Goal: Task Accomplishment & Management: Complete application form

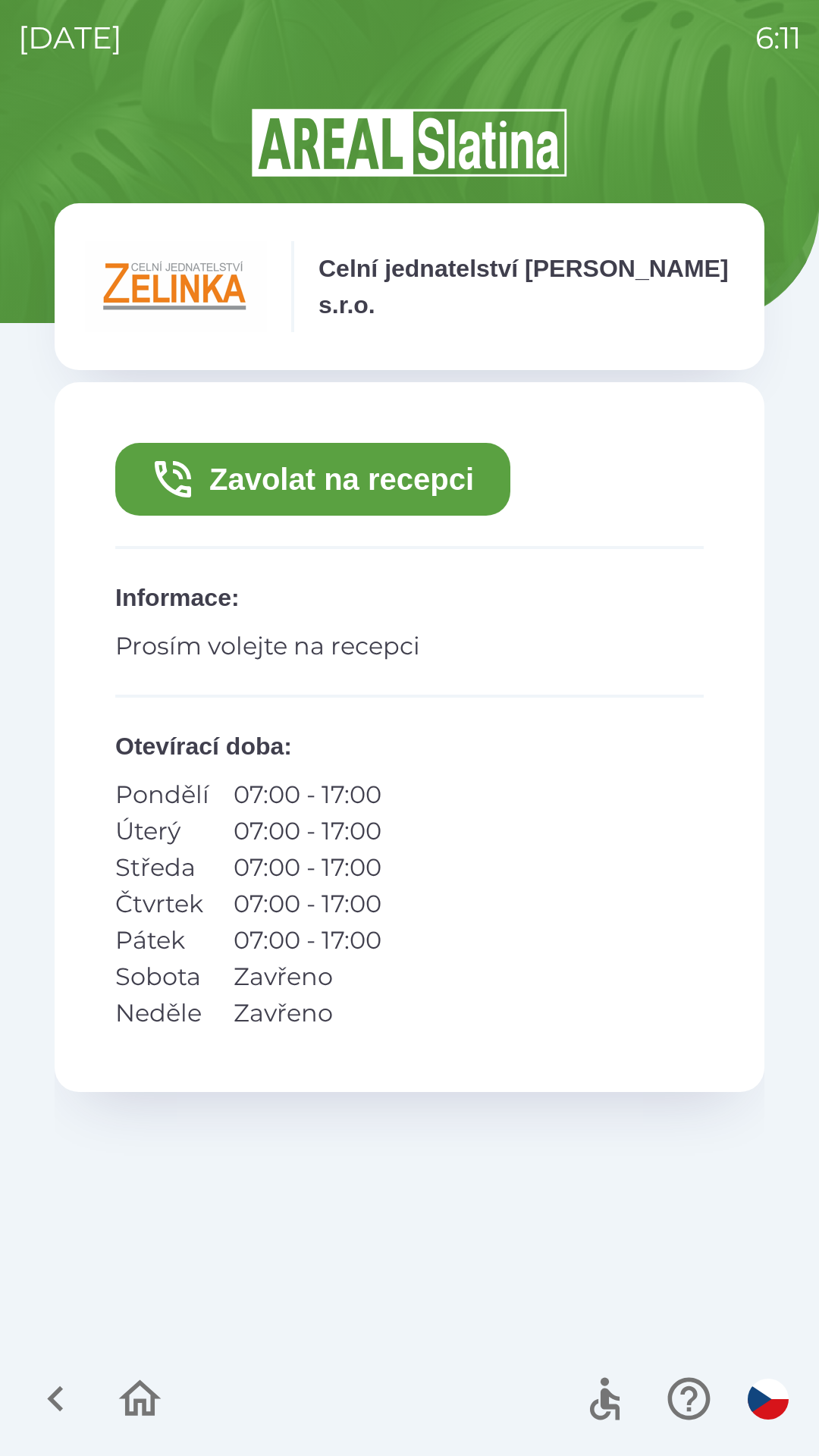
click at [43, 1395] on icon "button" at bounding box center [55, 1398] width 50 height 50
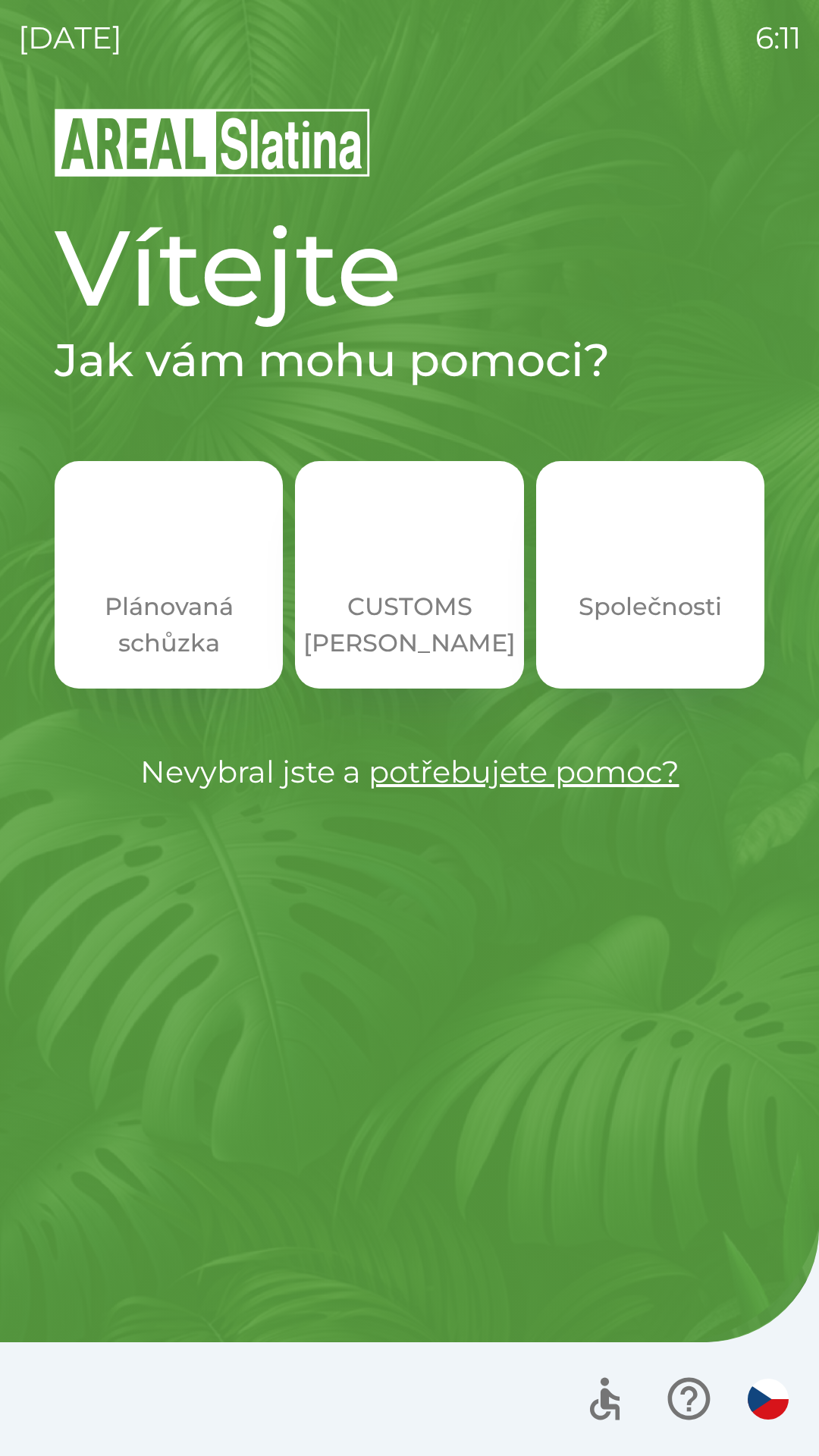
click at [195, 607] on p "Plánovaná schůzka" at bounding box center [168, 625] width 155 height 73
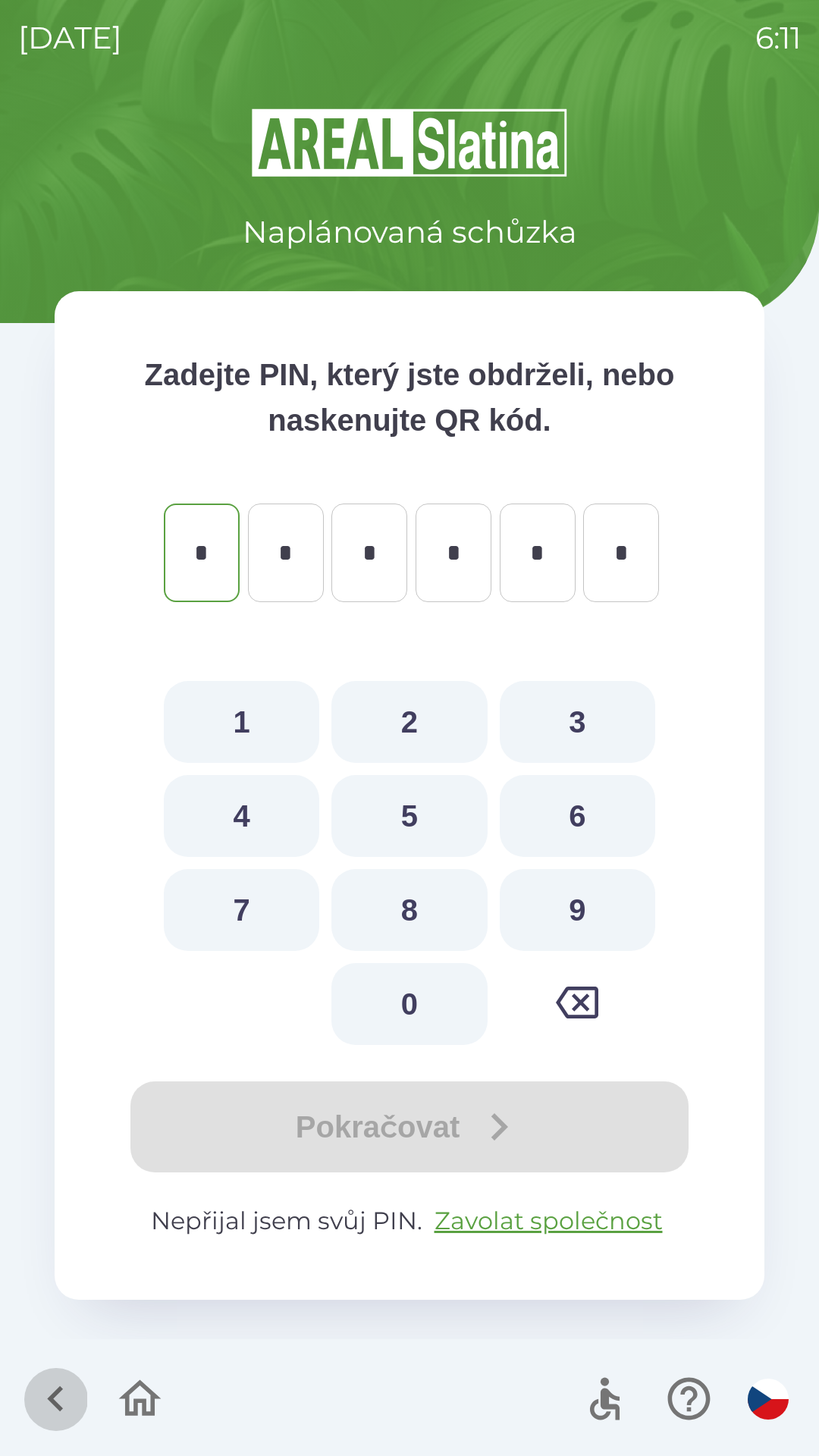
click at [47, 1395] on icon "button" at bounding box center [55, 1398] width 50 height 50
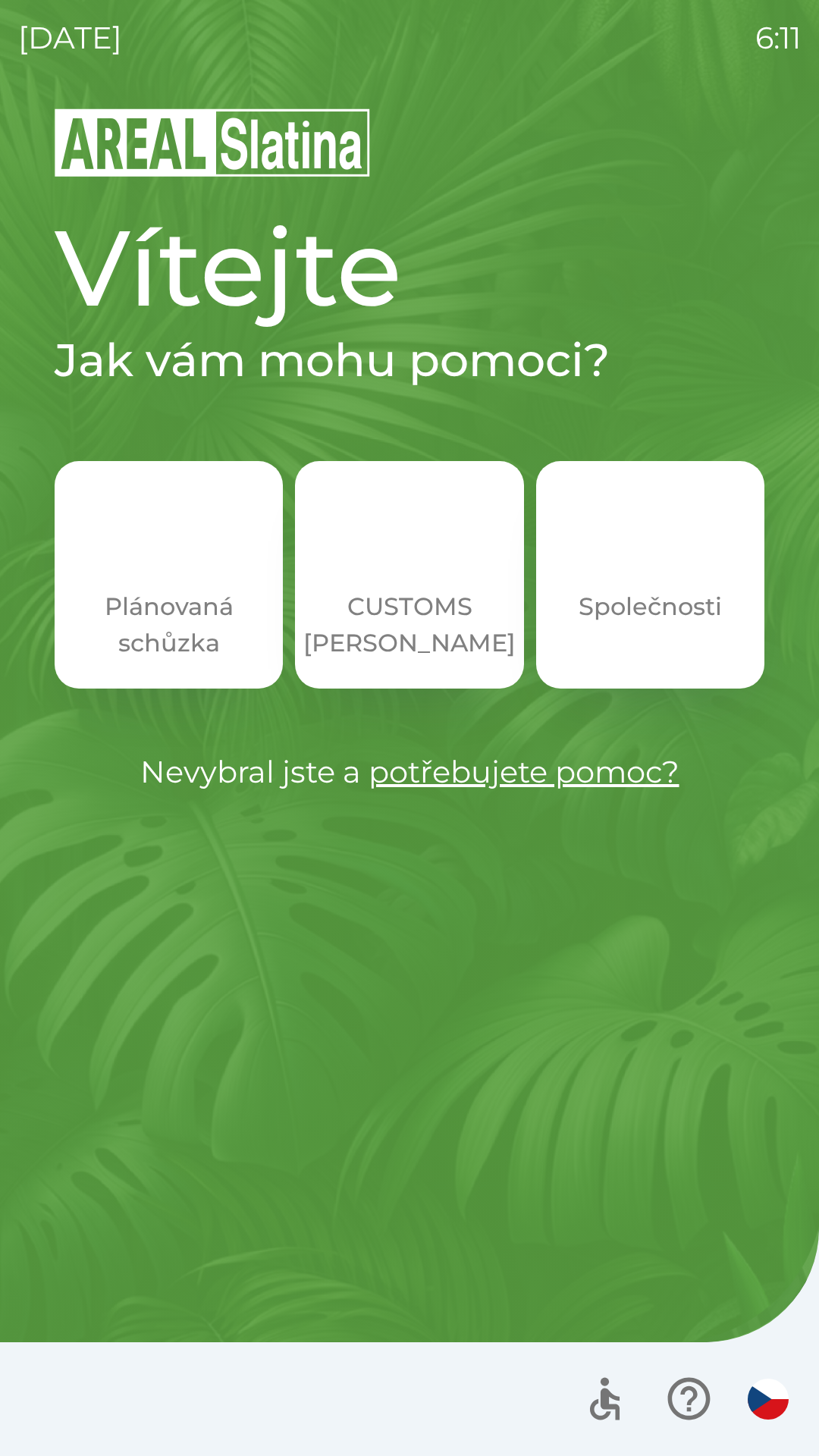
click at [442, 576] on img "button" at bounding box center [409, 549] width 67 height 67
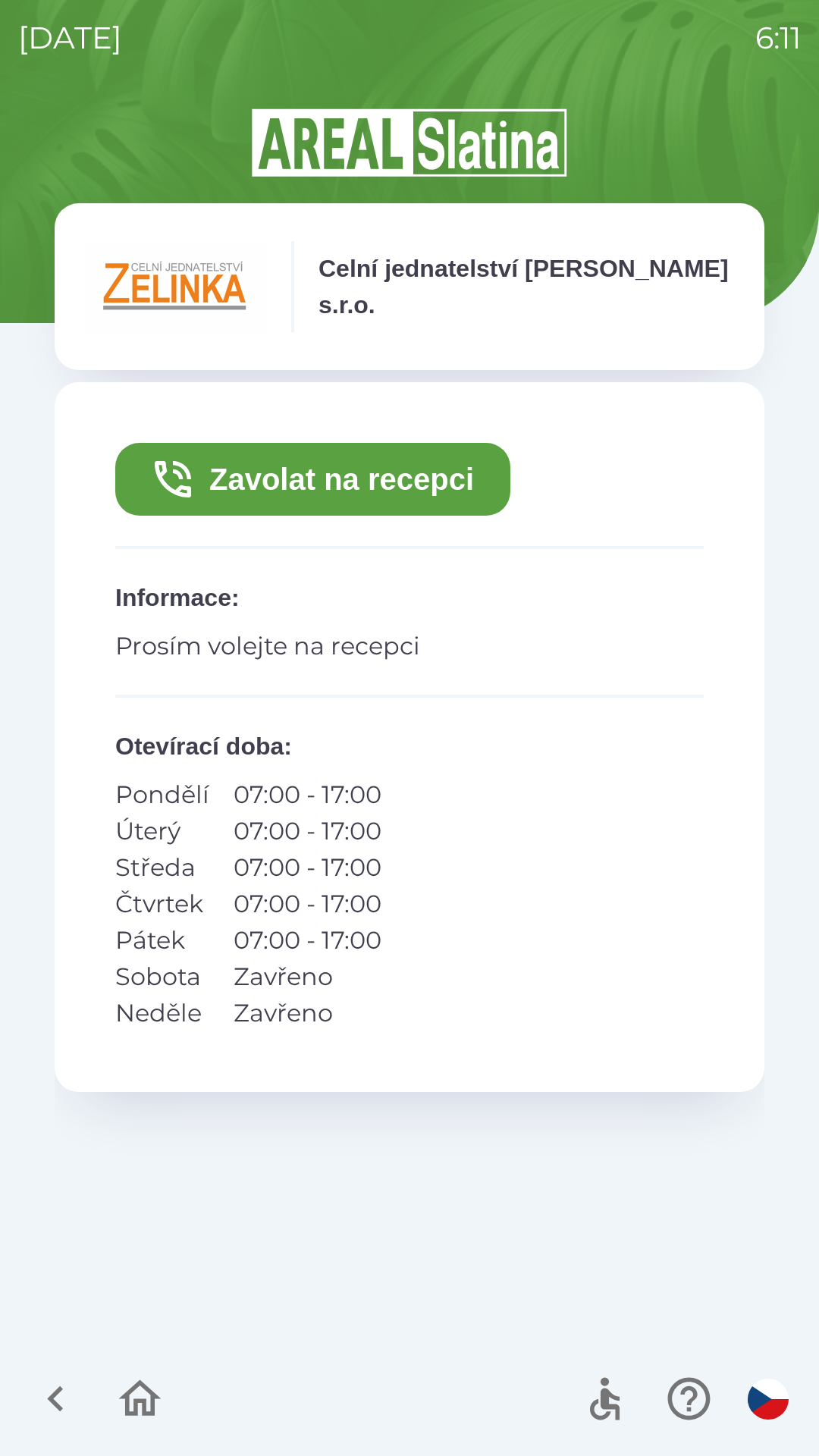
click at [153, 1395] on icon "button" at bounding box center [140, 1398] width 43 height 36
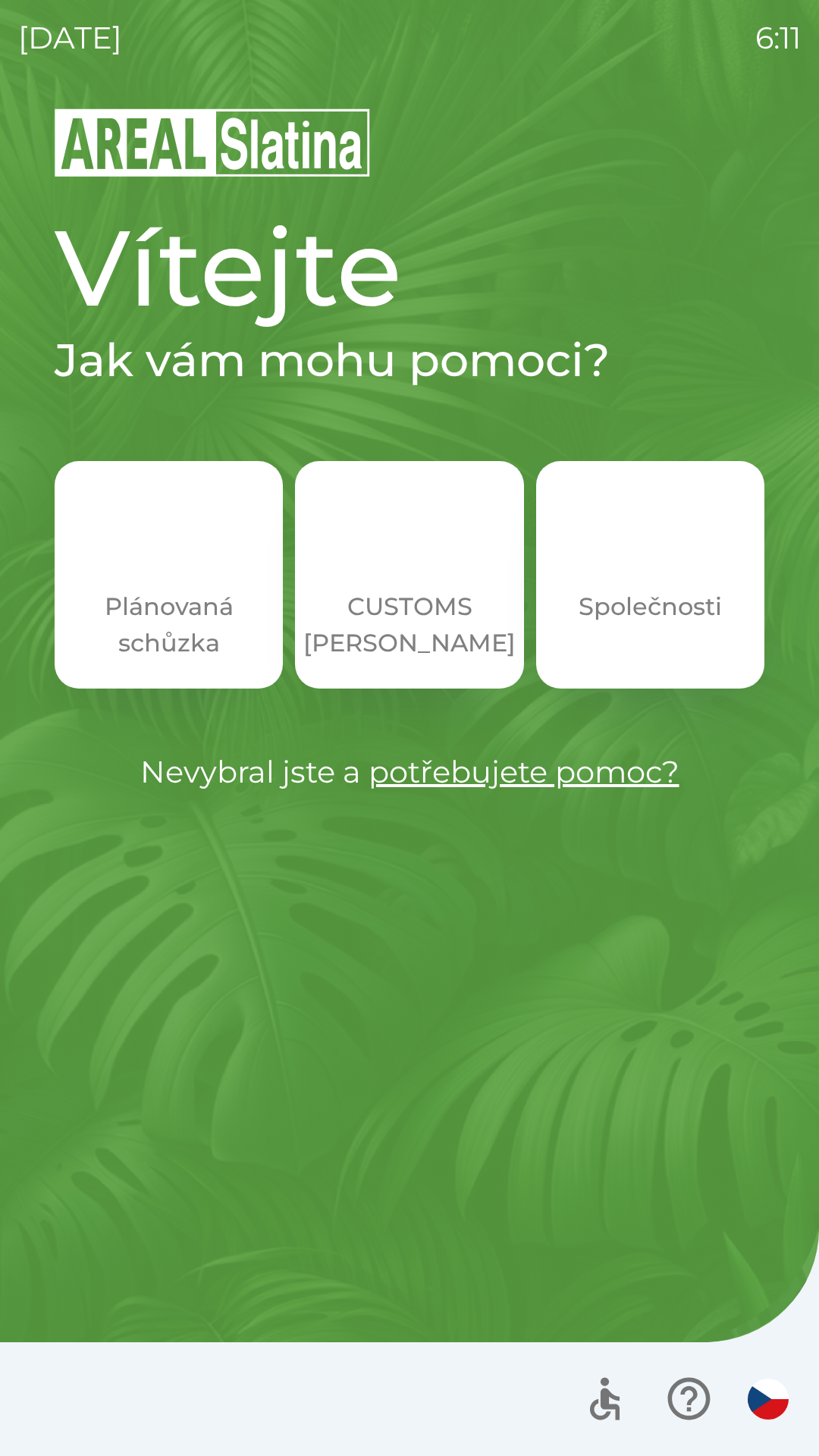
click at [369, 643] on p "CUSTOMS [PERSON_NAME]" at bounding box center [409, 625] width 212 height 73
click at [630, 577] on img "button" at bounding box center [650, 549] width 67 height 67
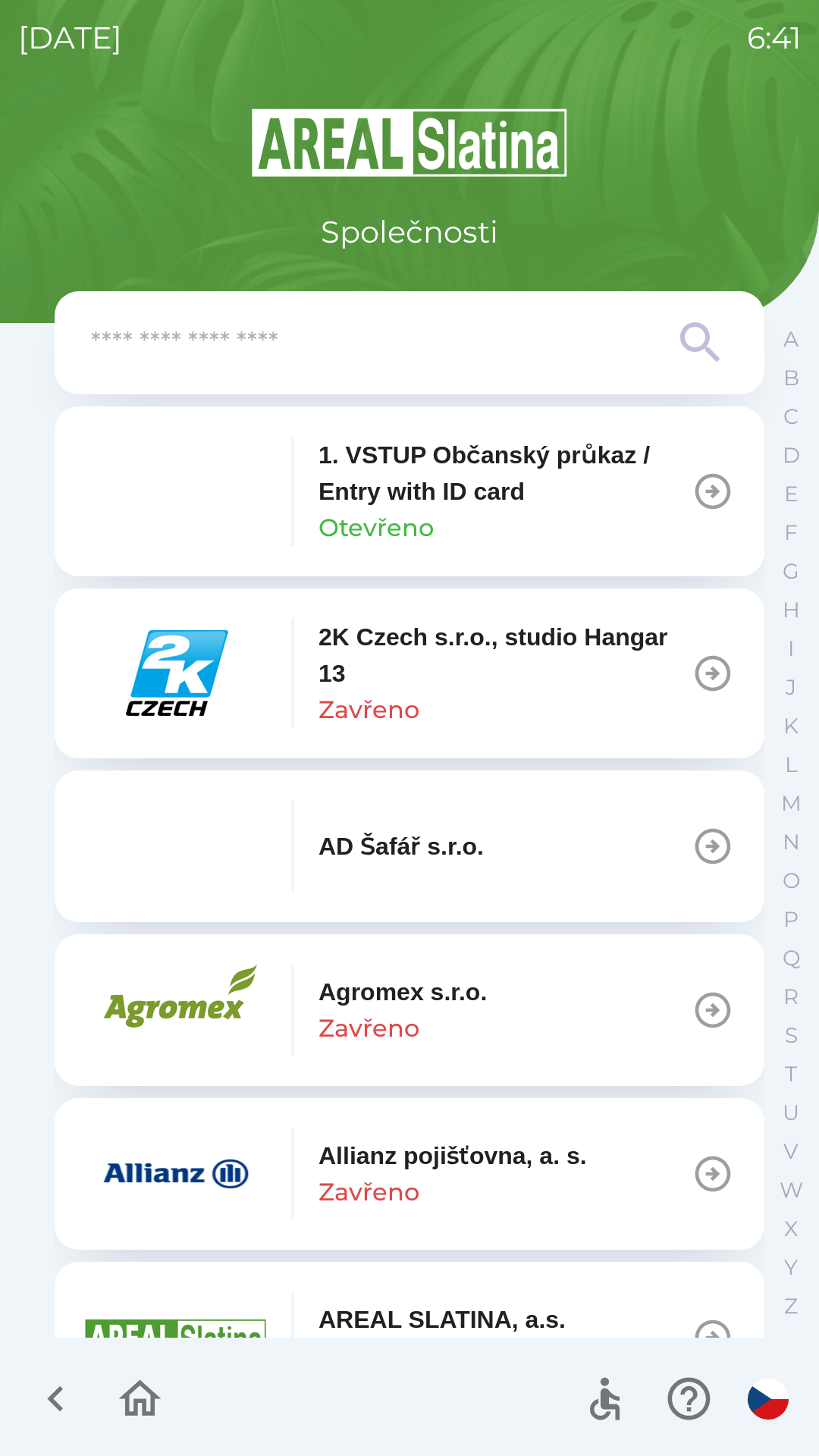
click at [150, 350] on input "text" at bounding box center [378, 343] width 576 height 42
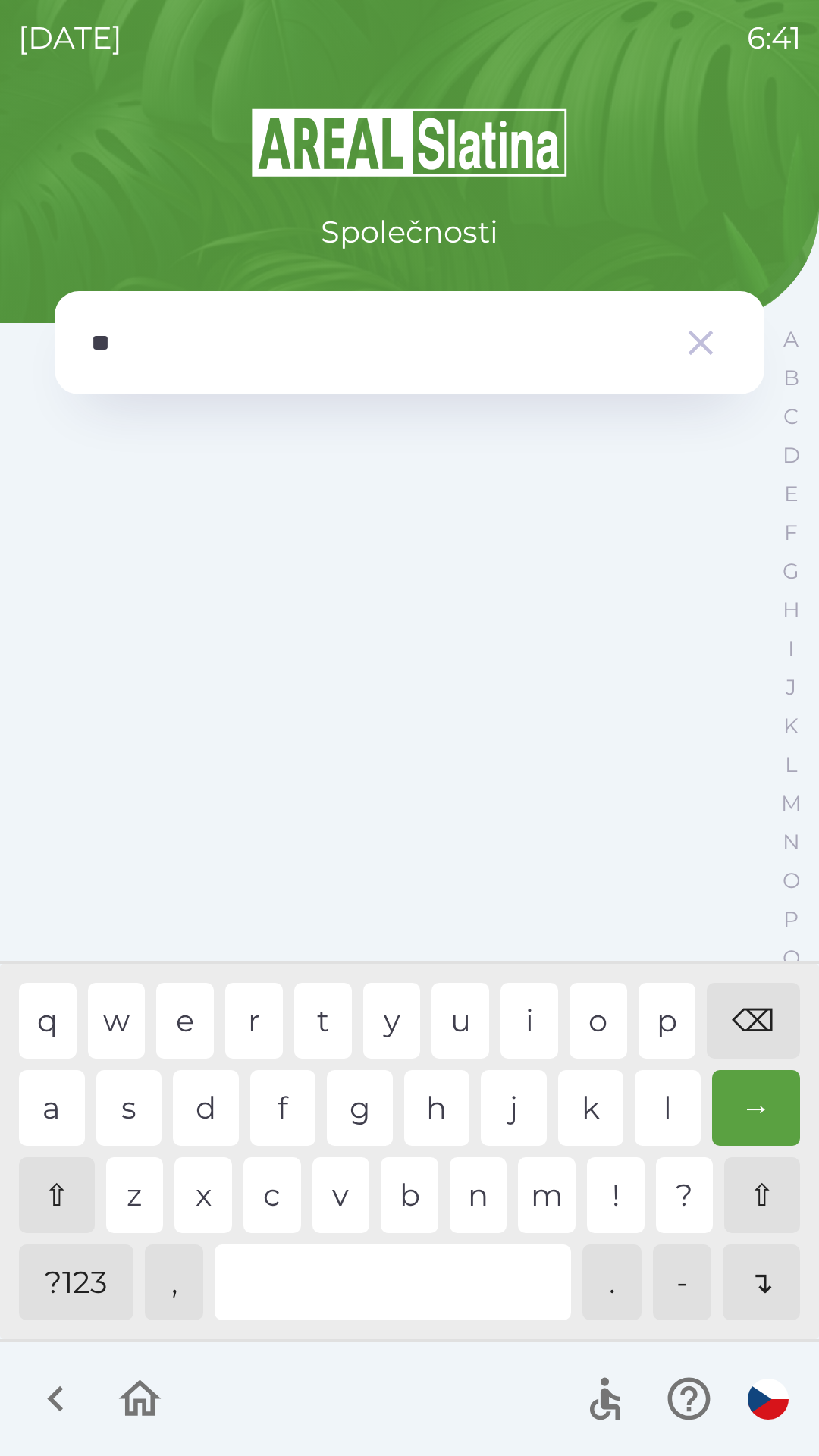
click at [537, 1188] on div "m" at bounding box center [546, 1195] width 58 height 76
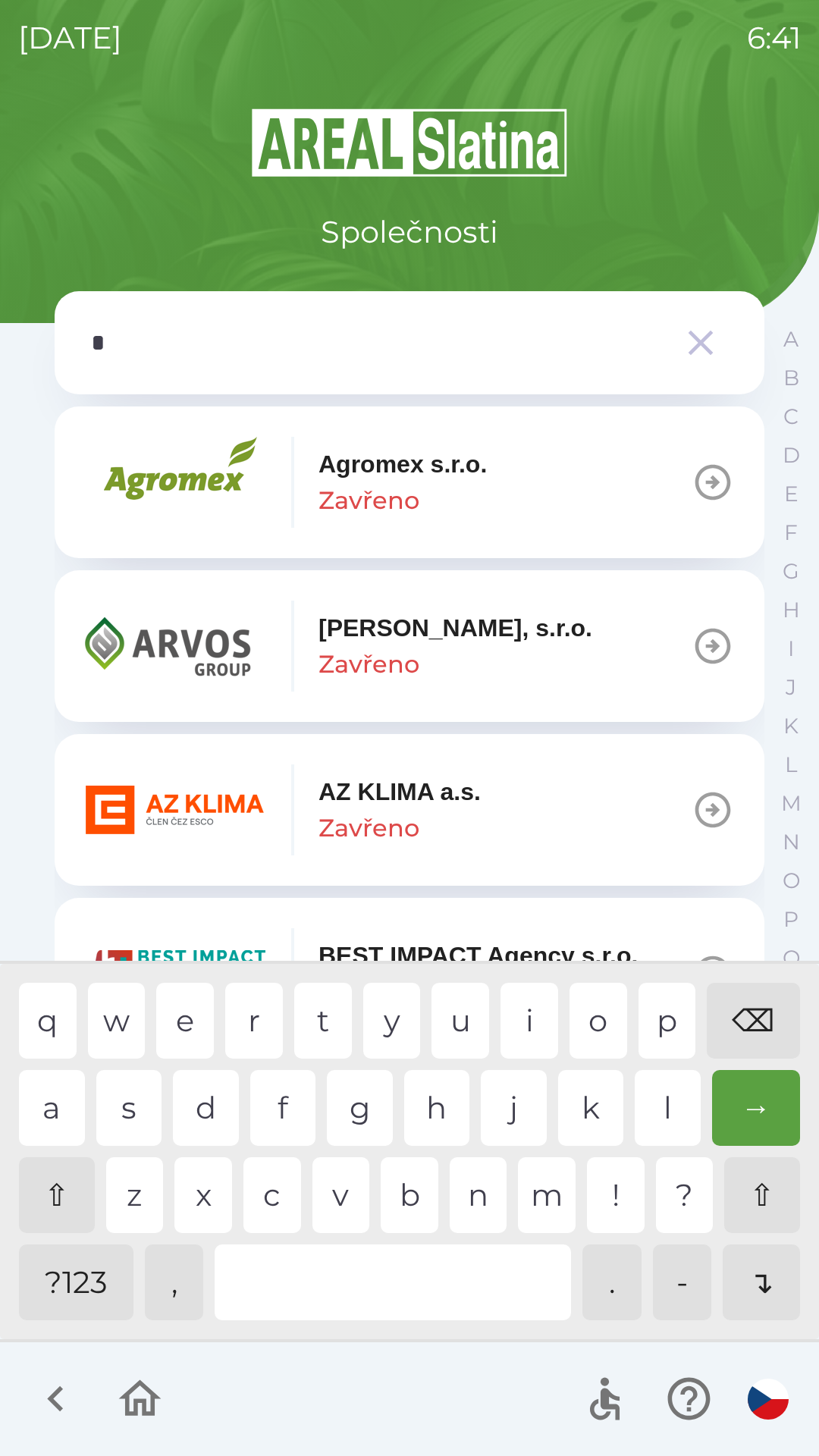
click at [733, 1011] on div "⌫" at bounding box center [754, 1021] width 93 height 76
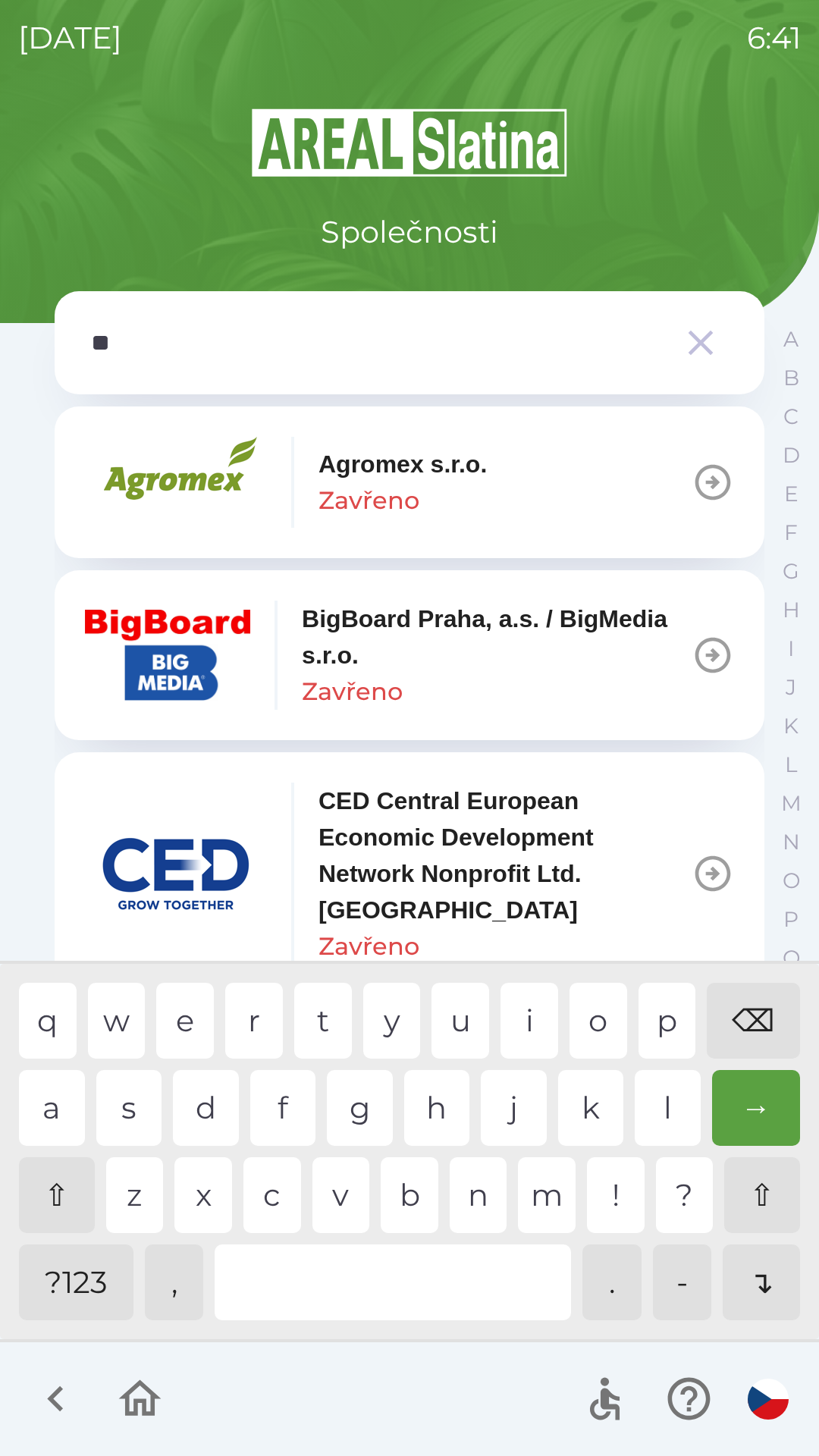
type input "***"
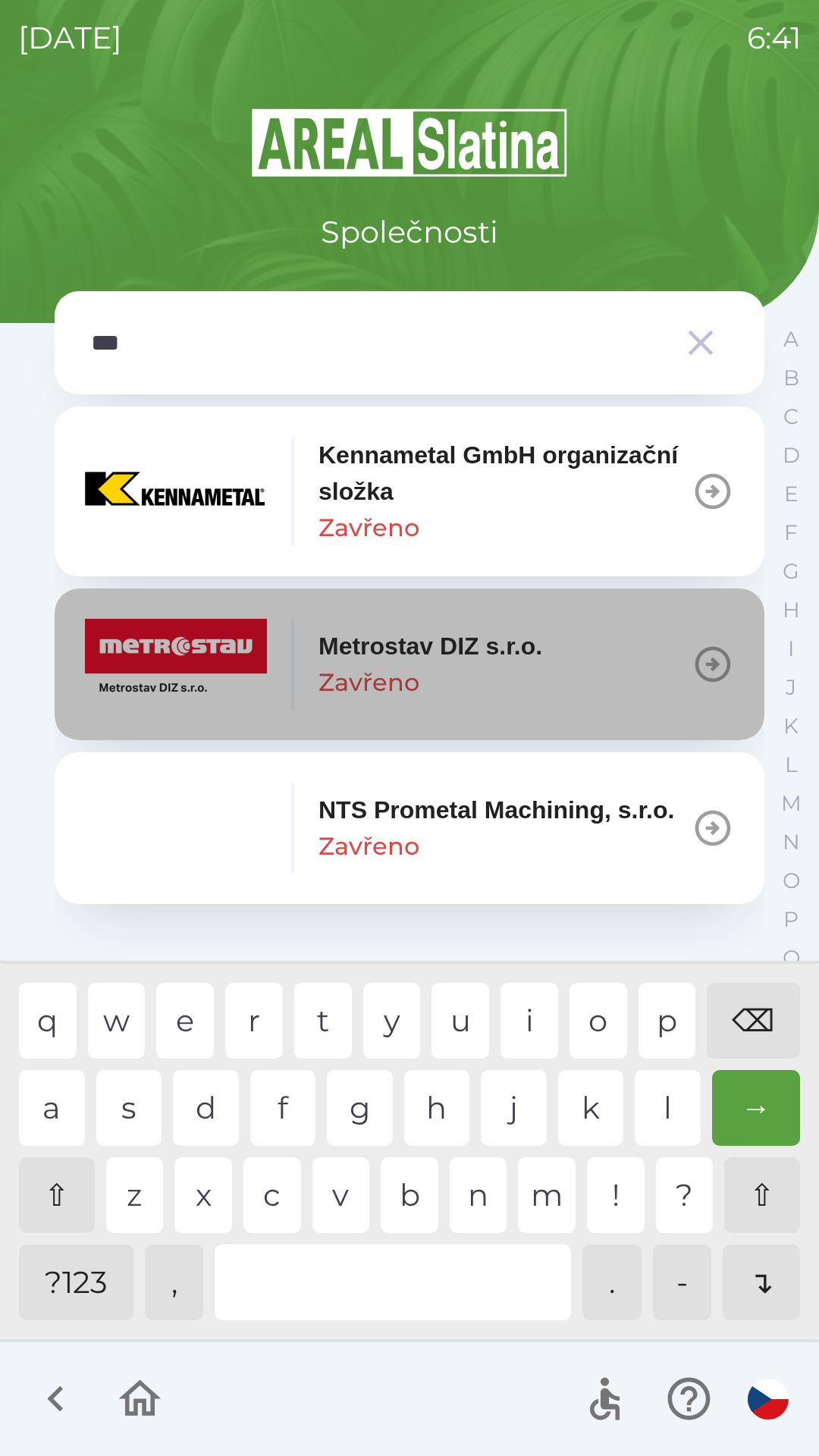
click at [373, 661] on p "Metrostav DIZ s.r.o." at bounding box center [430, 646] width 224 height 36
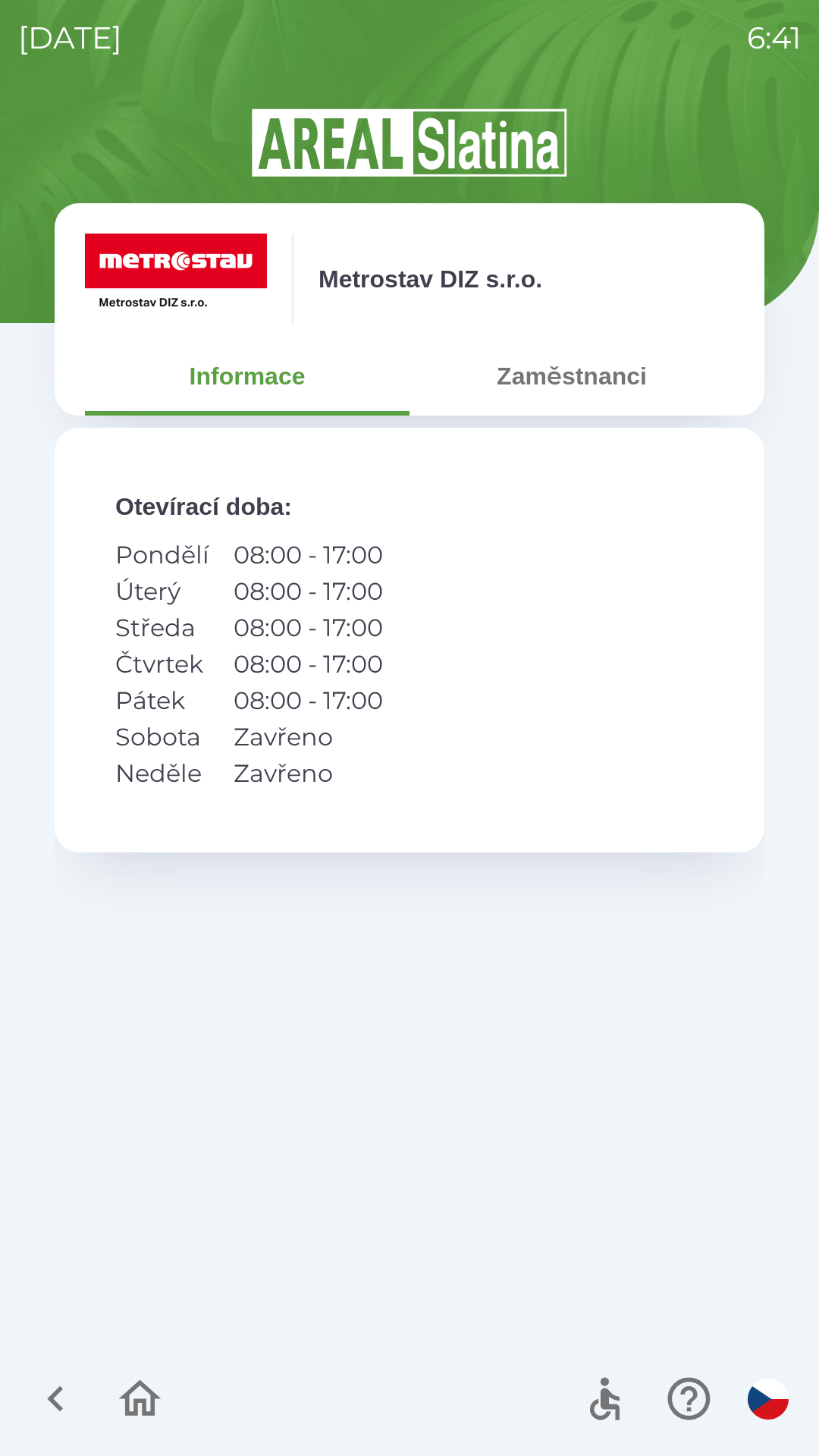
click at [138, 1393] on icon "button" at bounding box center [140, 1398] width 50 height 50
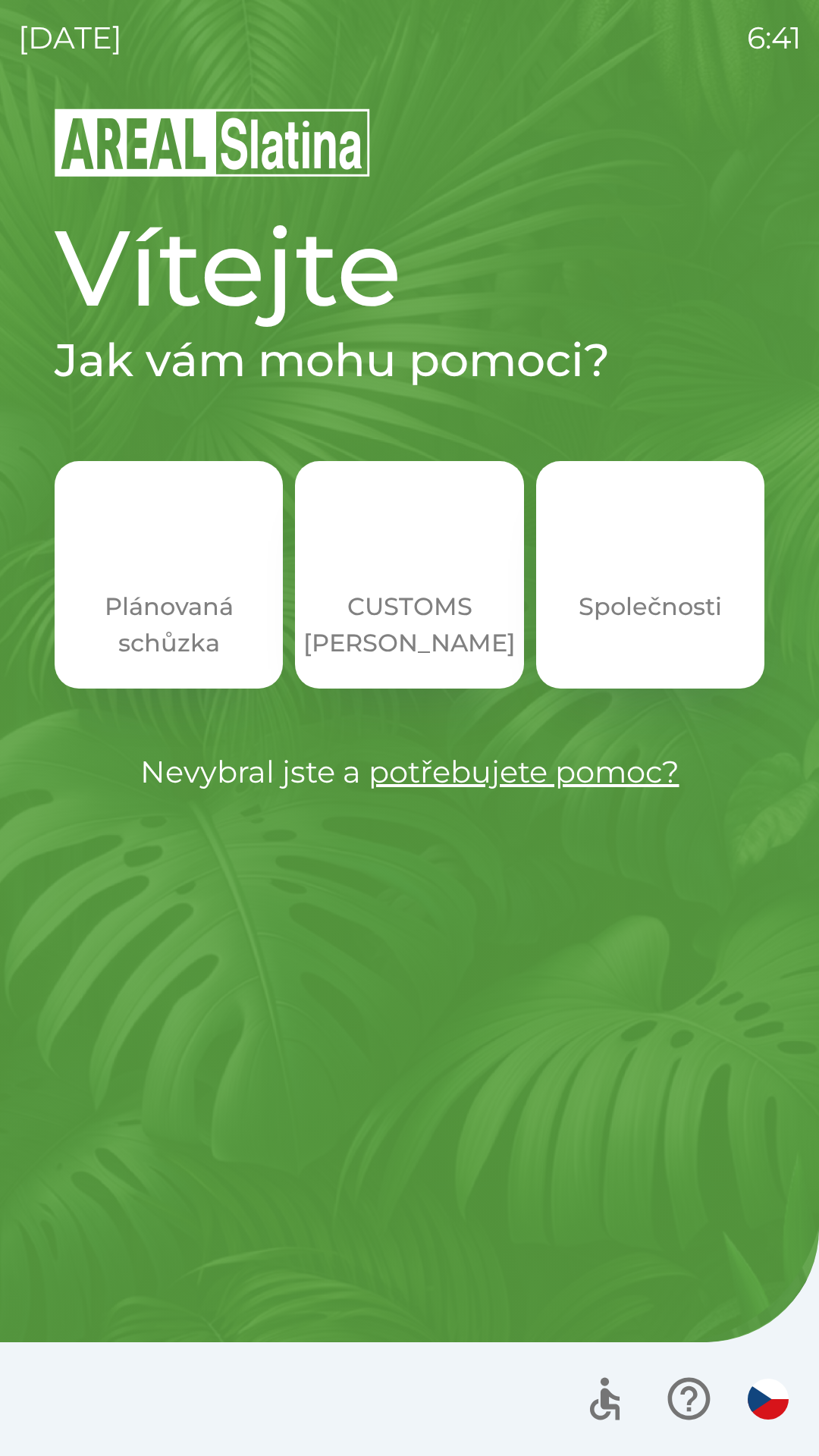
click at [167, 590] on p "Plánovaná schůzka" at bounding box center [168, 625] width 155 height 73
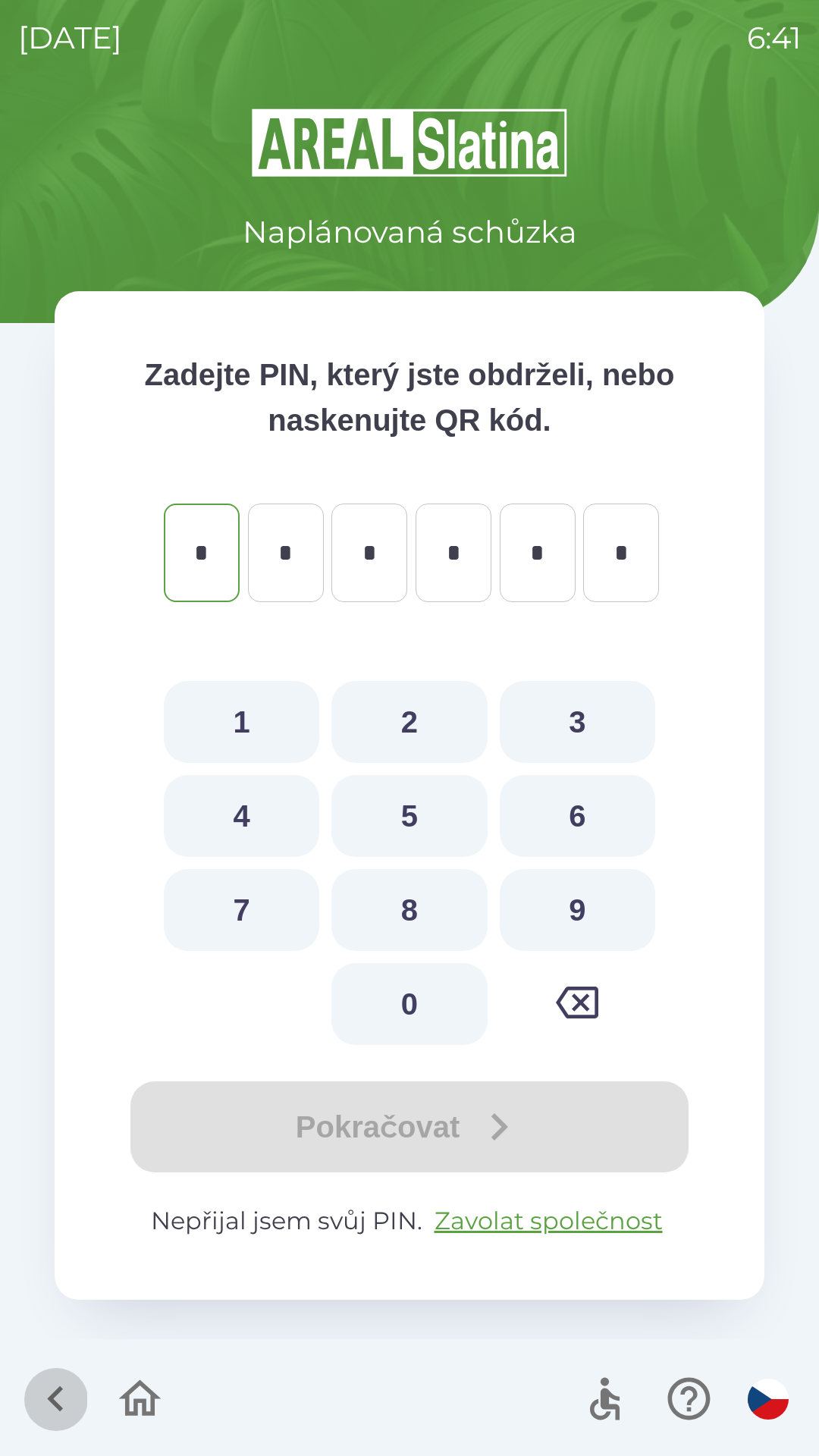
click at [61, 1394] on icon "button" at bounding box center [55, 1398] width 50 height 50
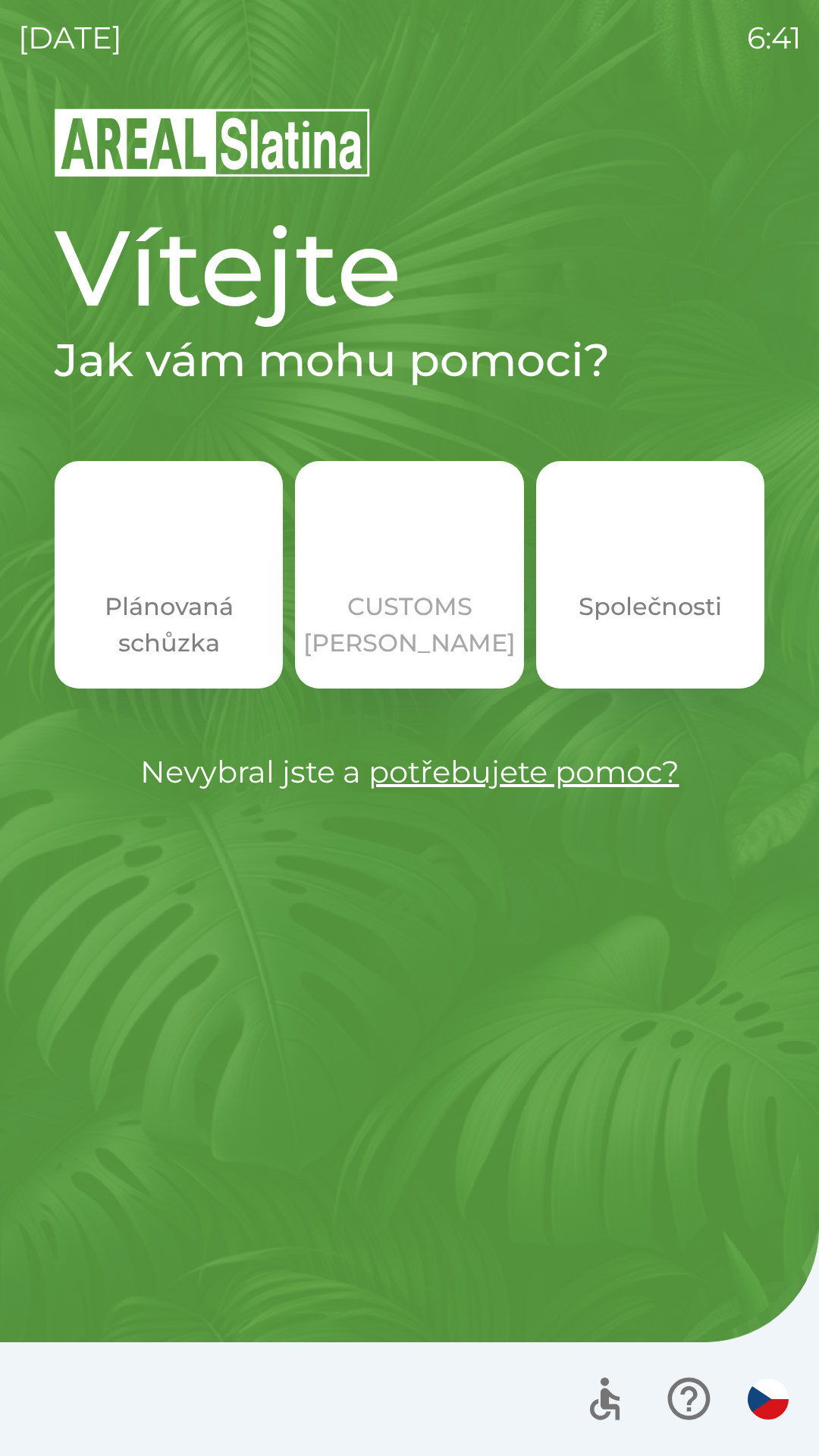
click at [402, 634] on p "CUSTOMS [PERSON_NAME]" at bounding box center [409, 625] width 212 height 73
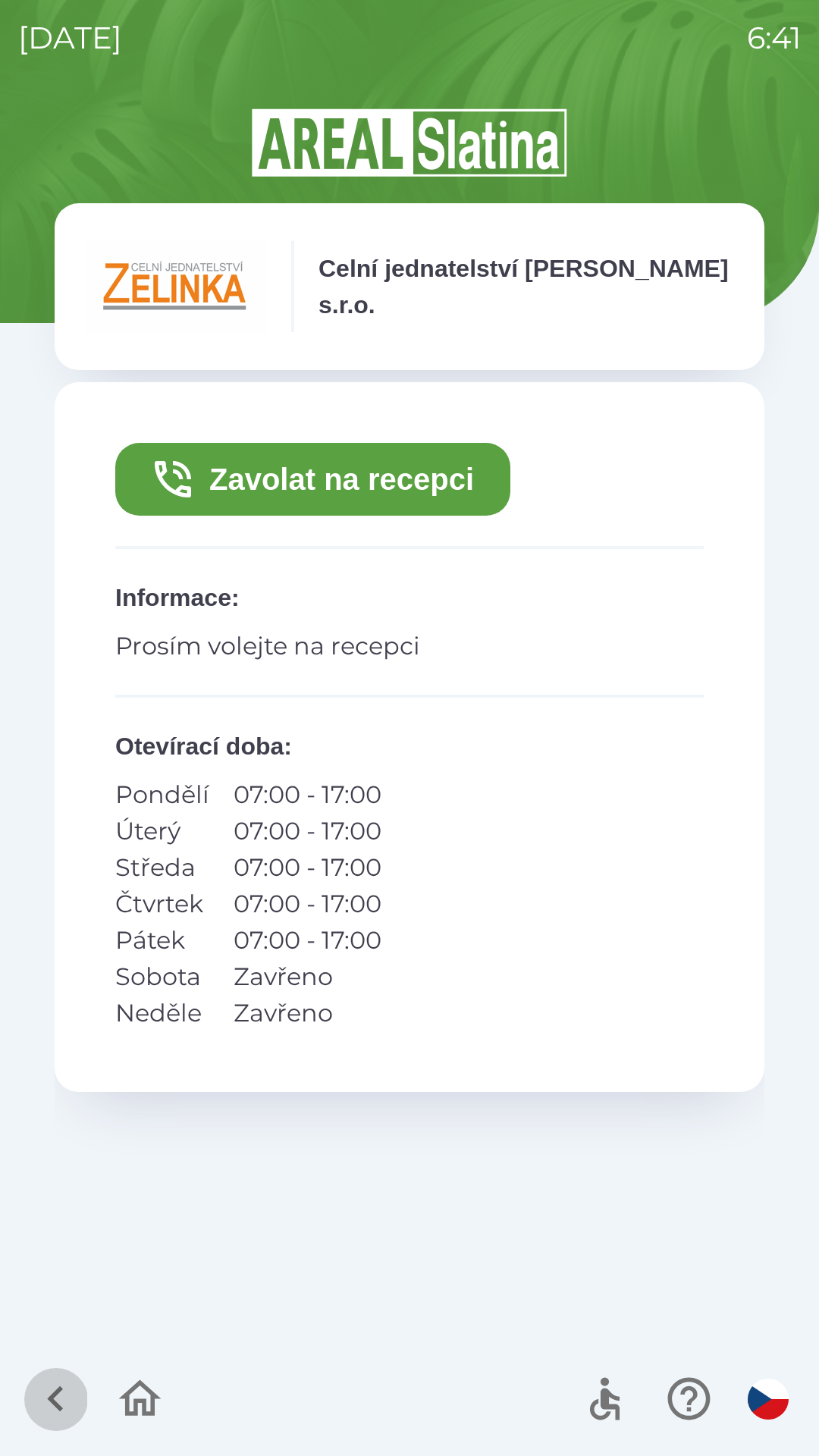
click at [47, 1412] on icon "button" at bounding box center [55, 1398] width 50 height 50
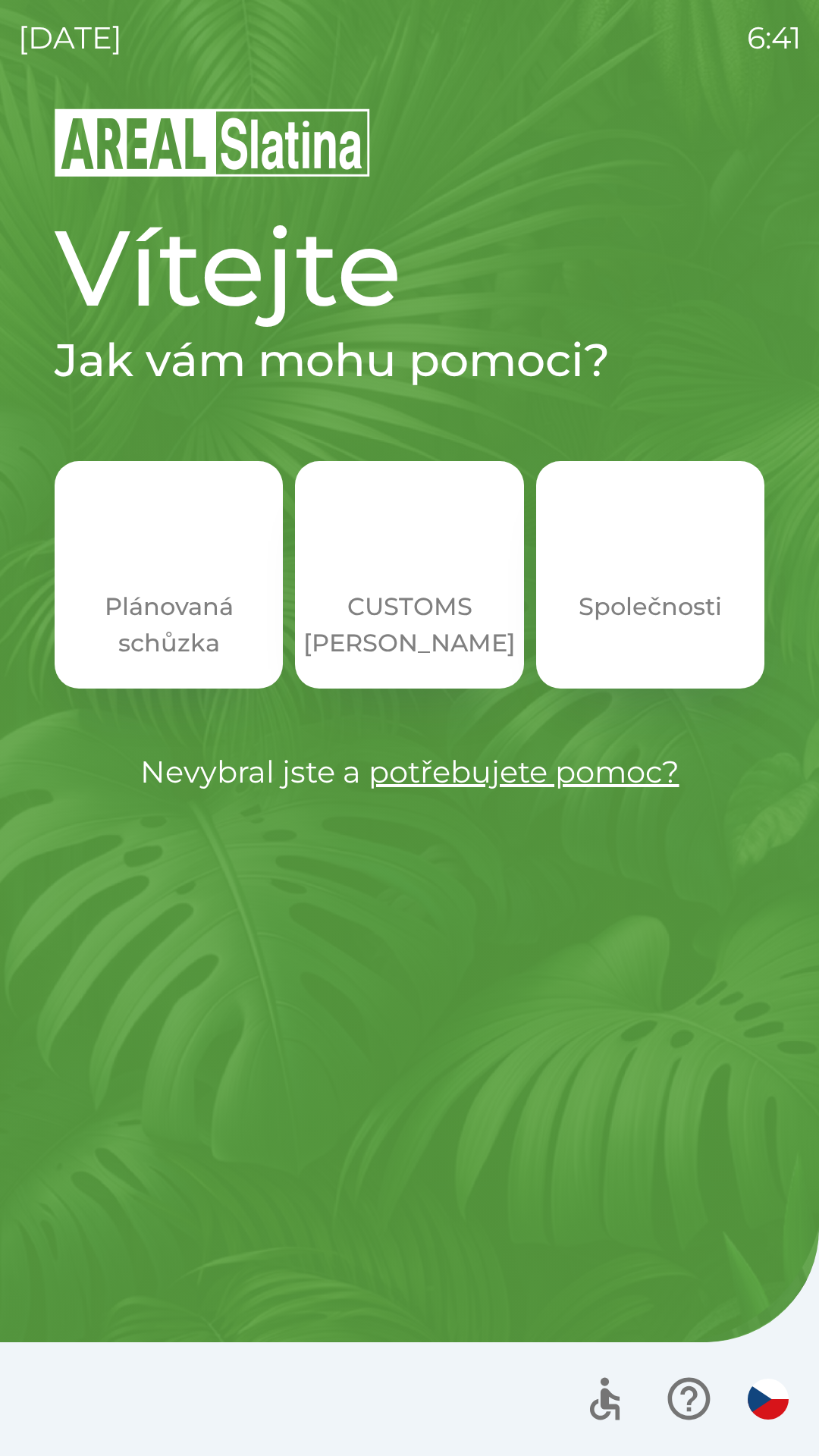
click at [657, 615] on p "Společnosti" at bounding box center [650, 607] width 143 height 36
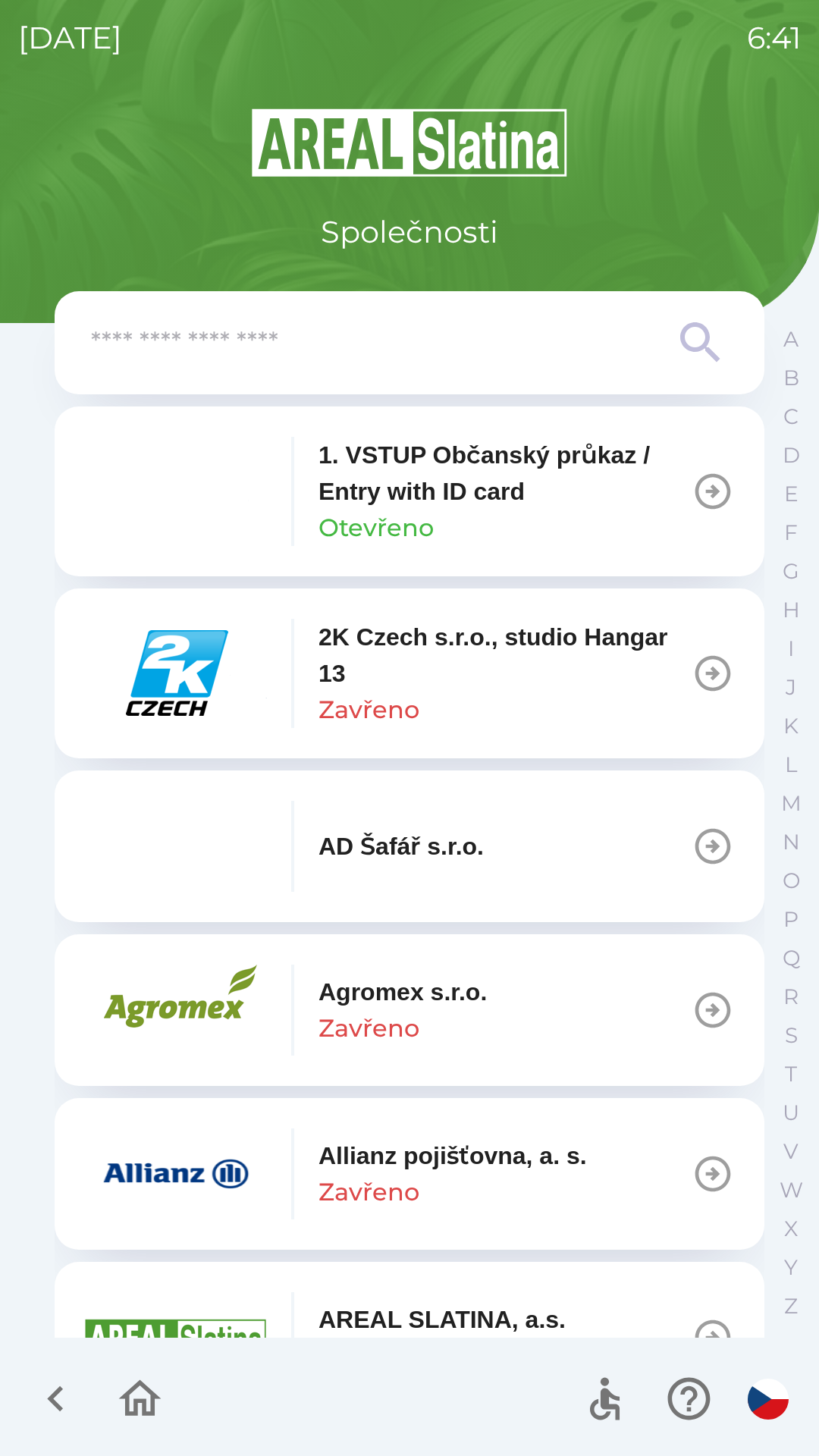
click at [182, 358] on input "text" at bounding box center [378, 343] width 576 height 42
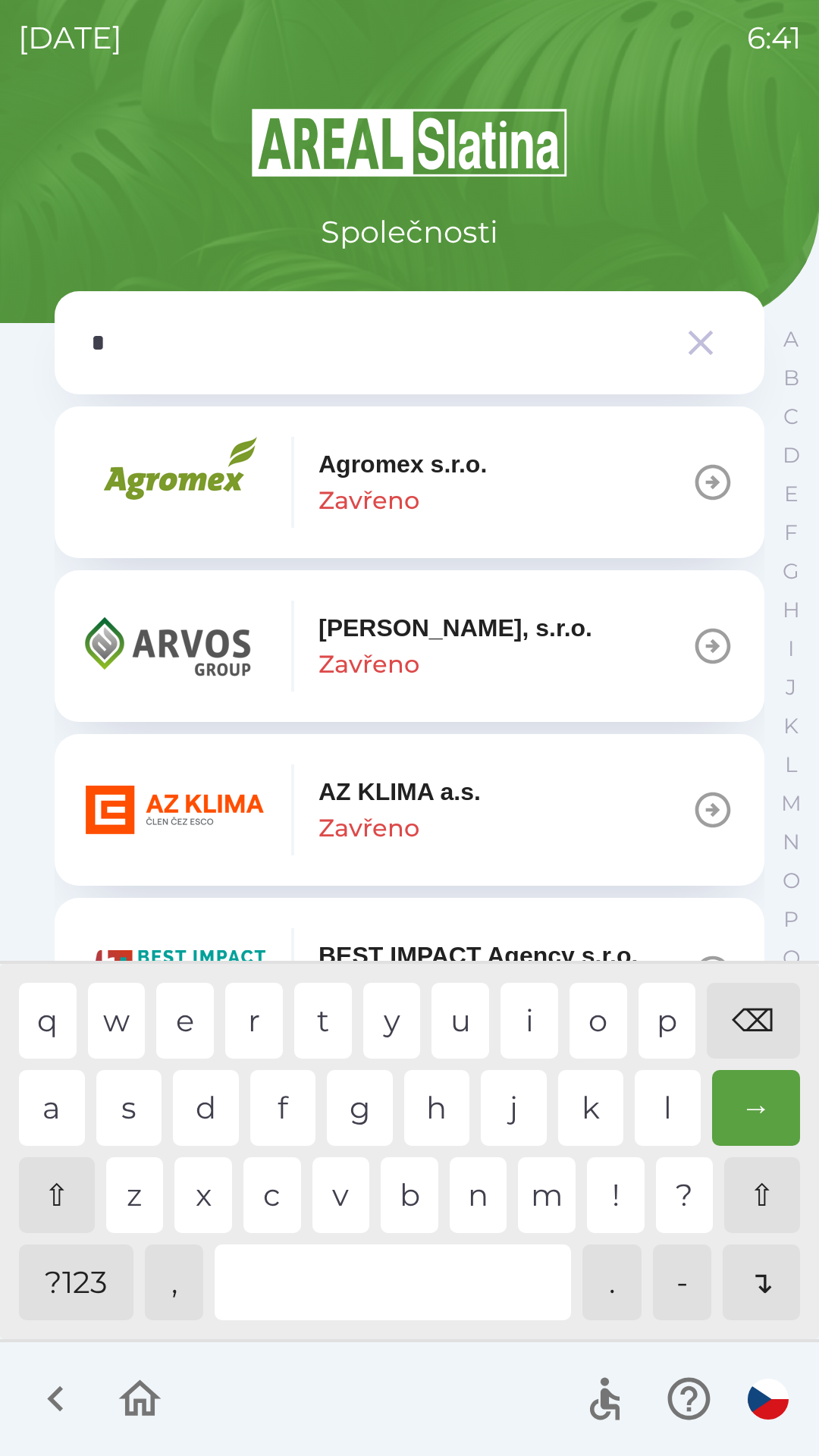
click at [538, 1212] on div "m" at bounding box center [546, 1195] width 58 height 76
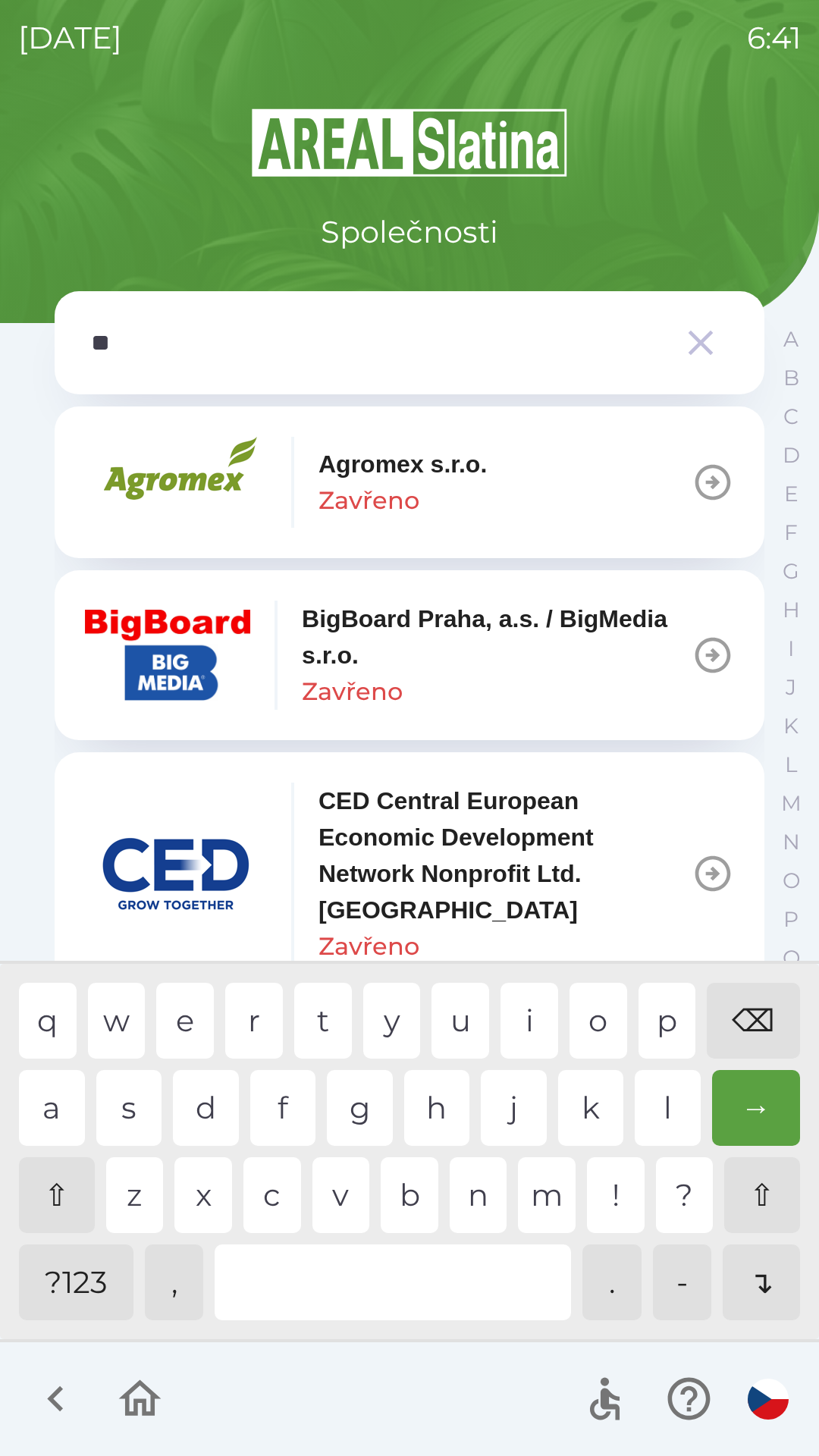
click at [193, 1018] on div "e" at bounding box center [184, 1021] width 58 height 76
type input "***"
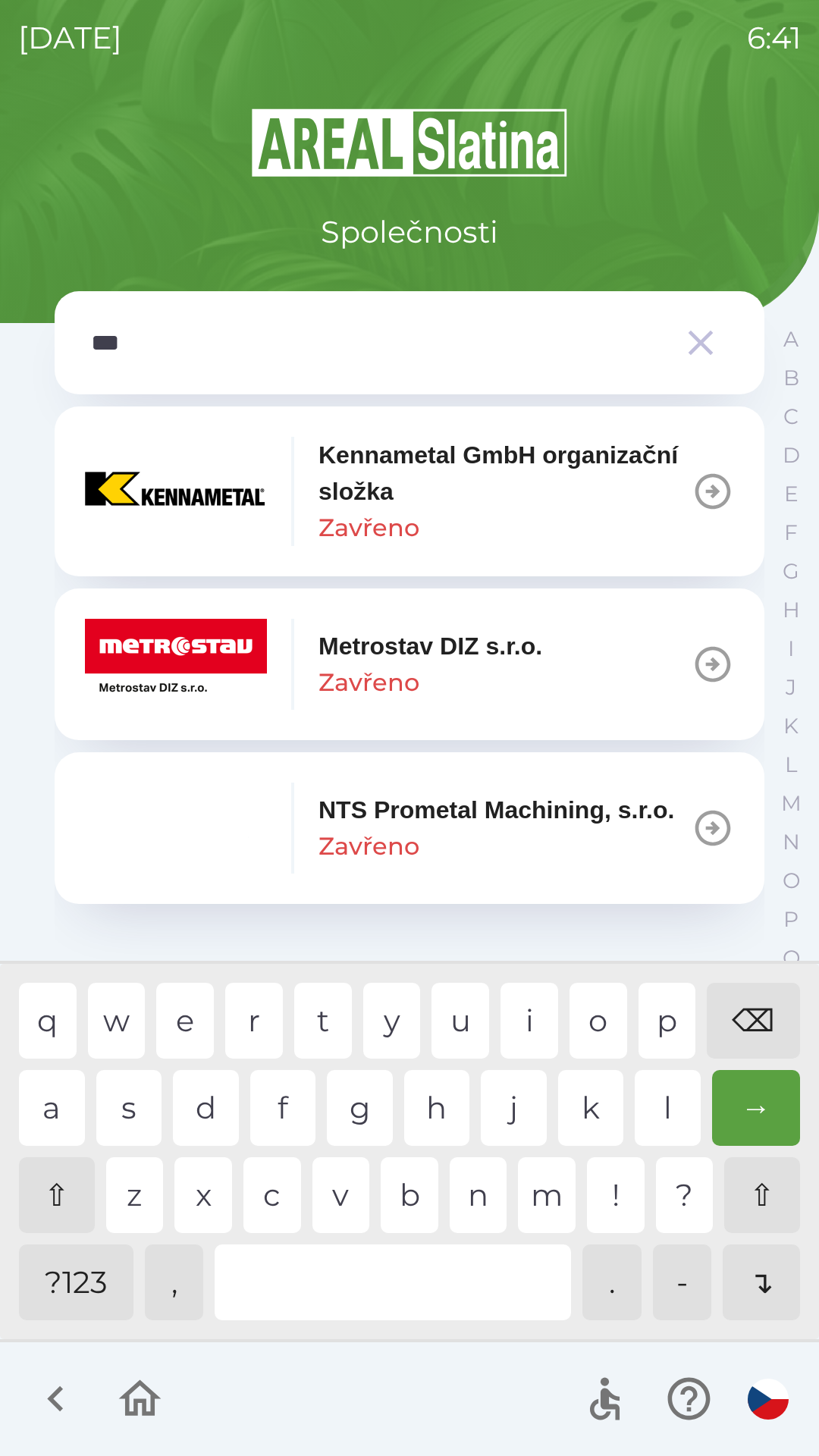
click at [339, 1016] on div "t" at bounding box center [322, 1021] width 58 height 76
click at [170, 652] on img "button" at bounding box center [176, 664] width 182 height 91
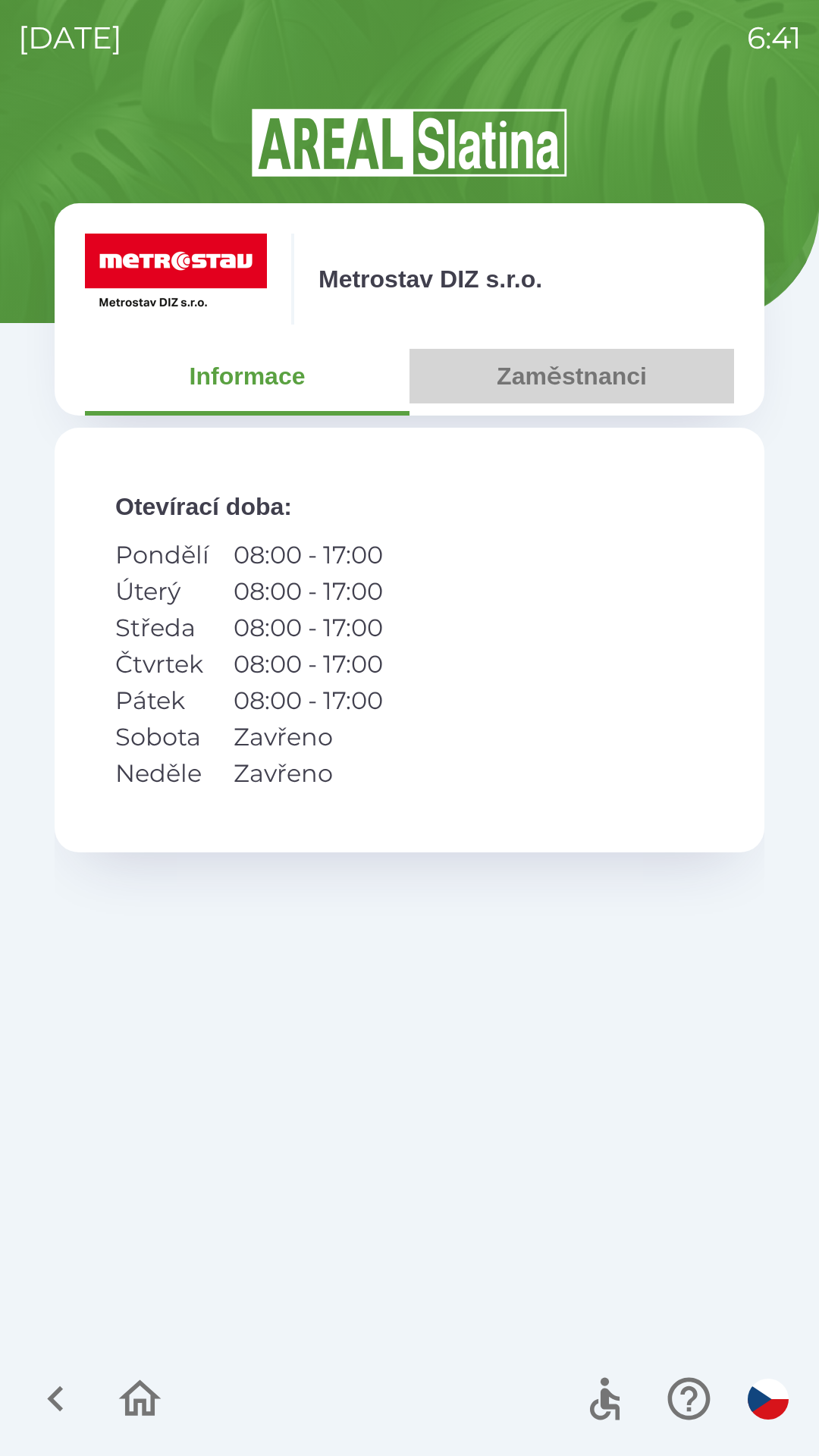
click at [536, 371] on button "Zaměstnanci" at bounding box center [572, 376] width 325 height 54
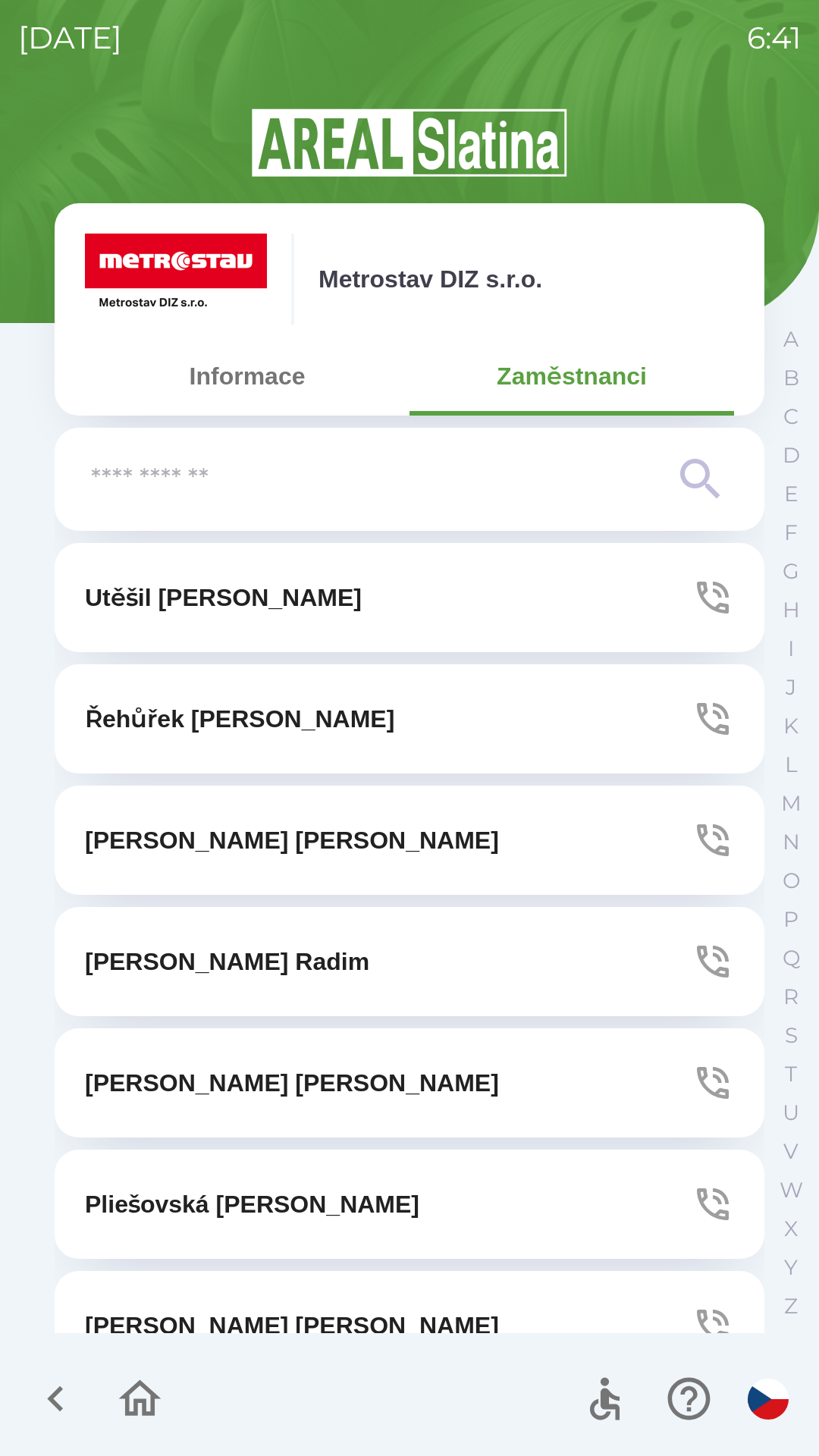
click at [697, 711] on icon "button" at bounding box center [713, 719] width 32 height 32
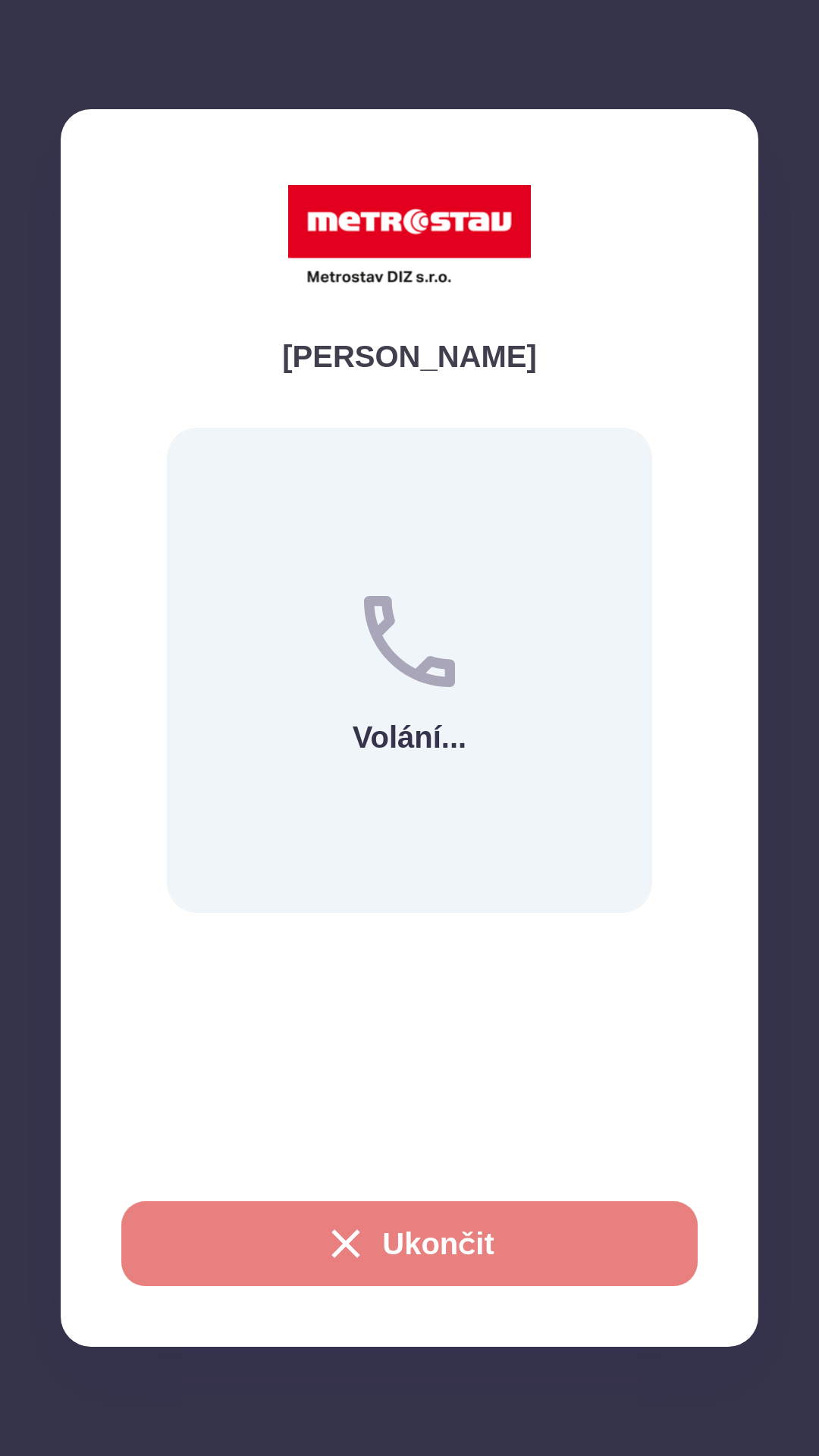
click at [286, 1223] on button "Ukončit" at bounding box center [409, 1244] width 576 height 85
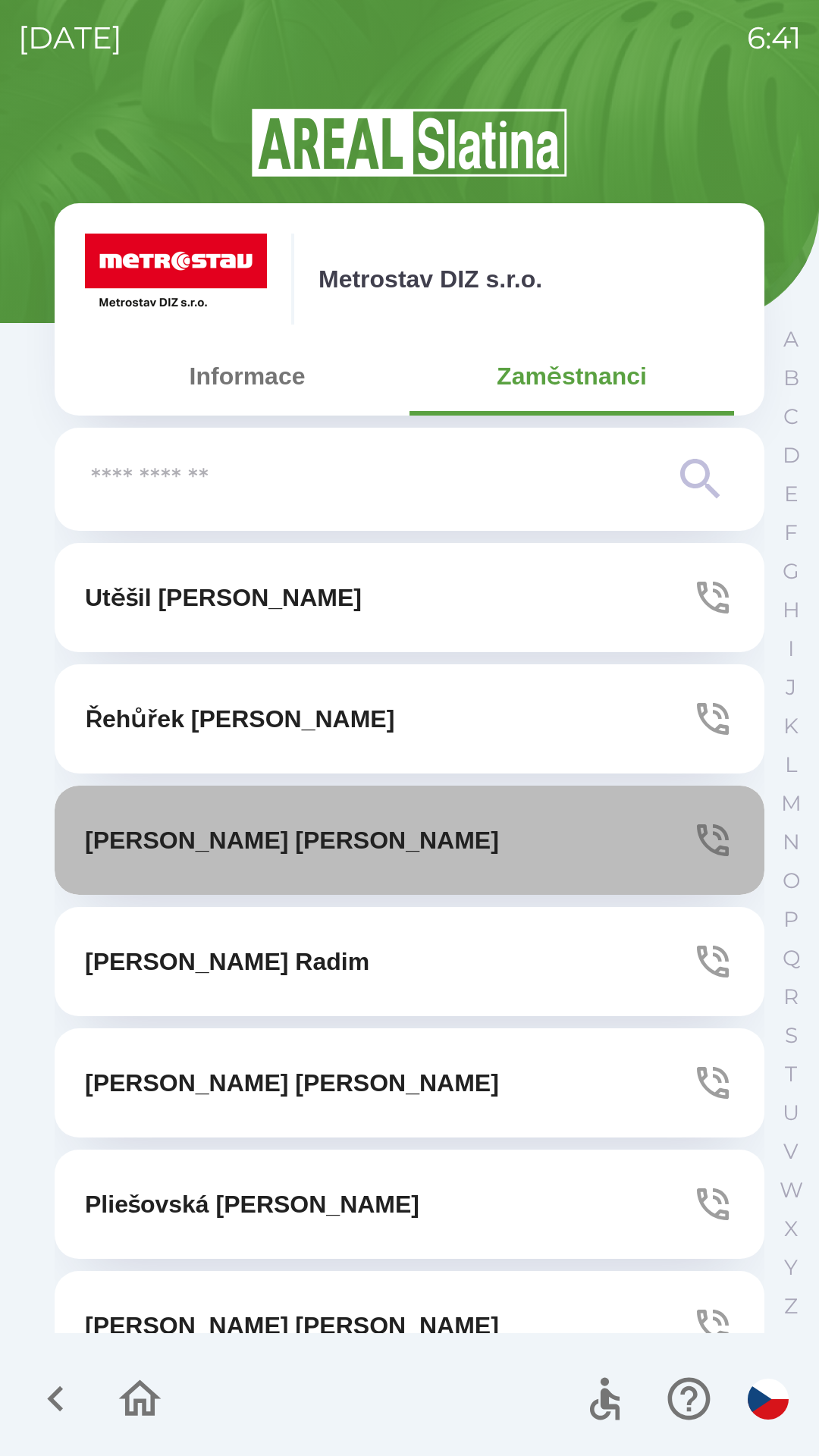
click at [697, 834] on icon "button" at bounding box center [713, 840] width 32 height 32
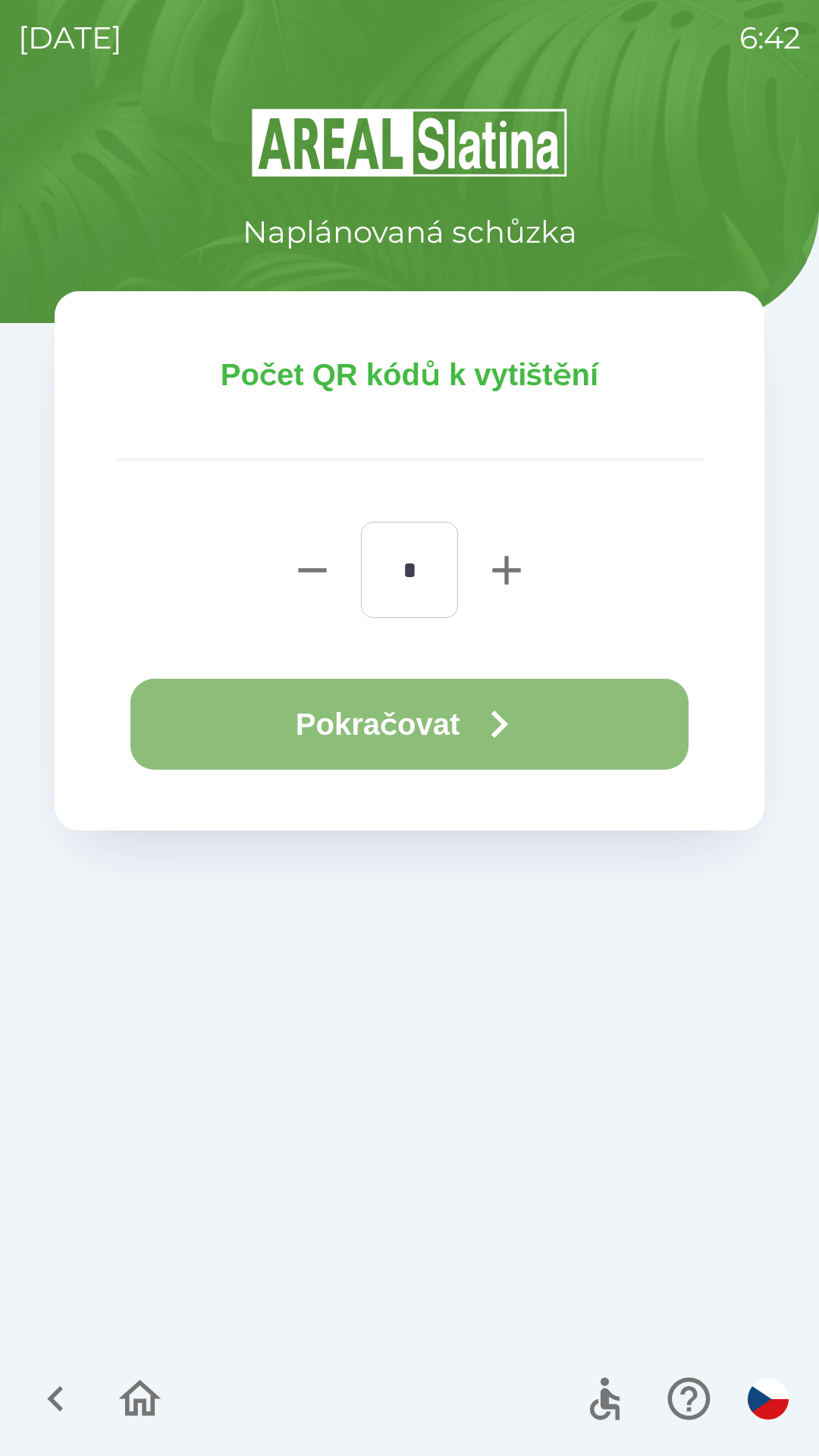
click at [399, 723] on button "Pokračovat" at bounding box center [409, 724] width 558 height 91
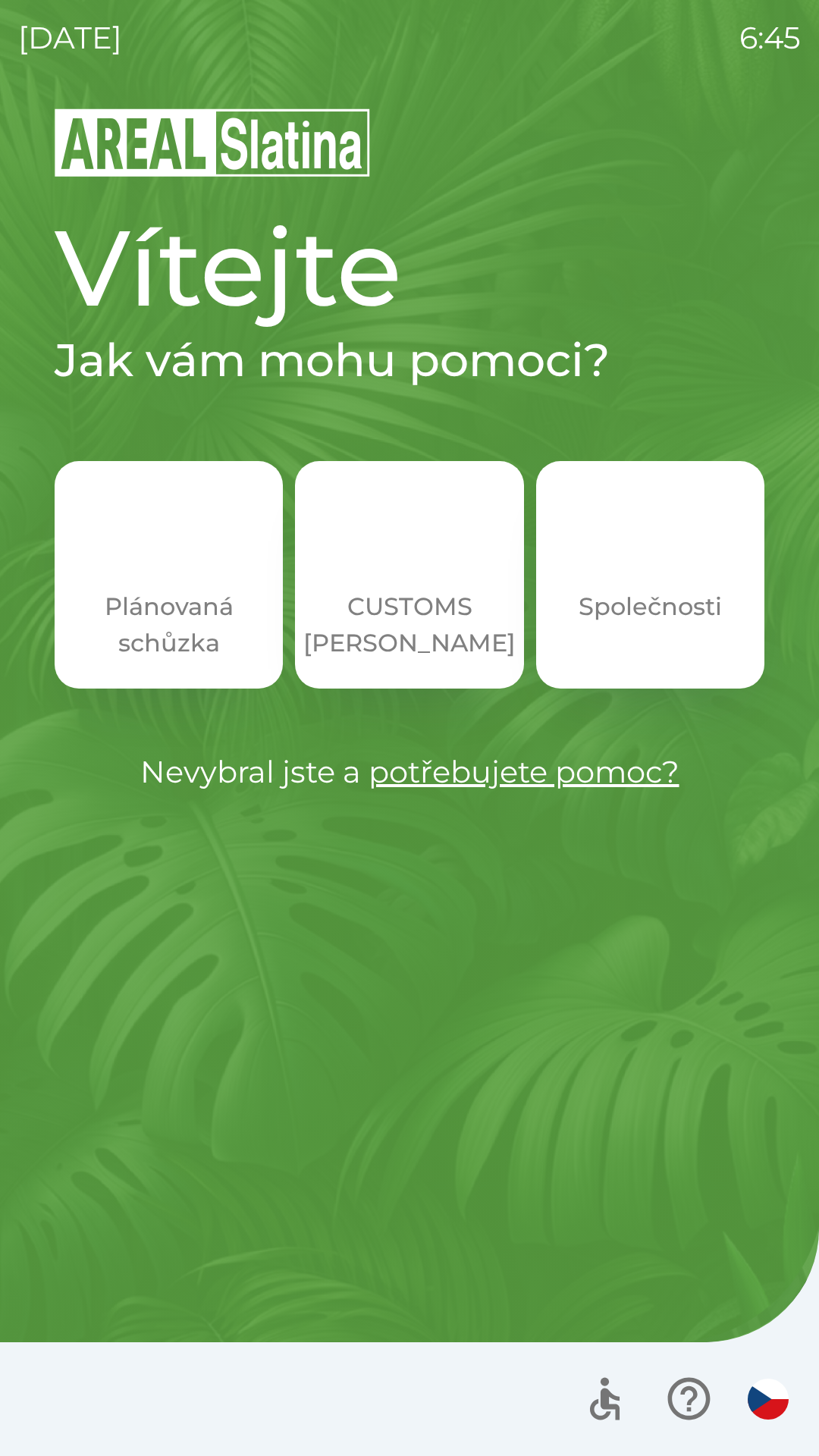
click at [393, 590] on p "CUSTOMS [PERSON_NAME]" at bounding box center [409, 625] width 212 height 73
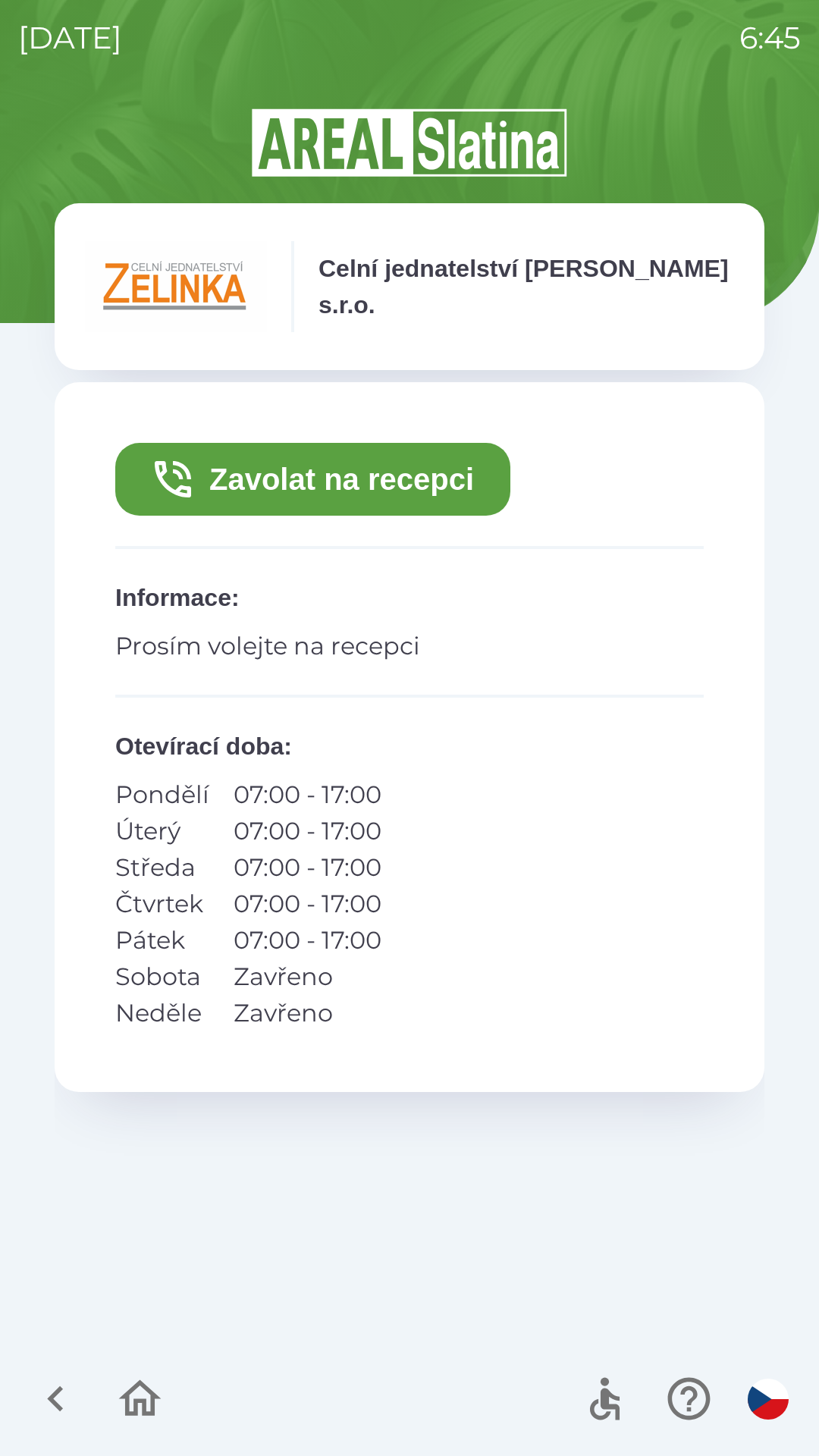
click at [370, 493] on button "Zavolat na recepci" at bounding box center [312, 479] width 395 height 73
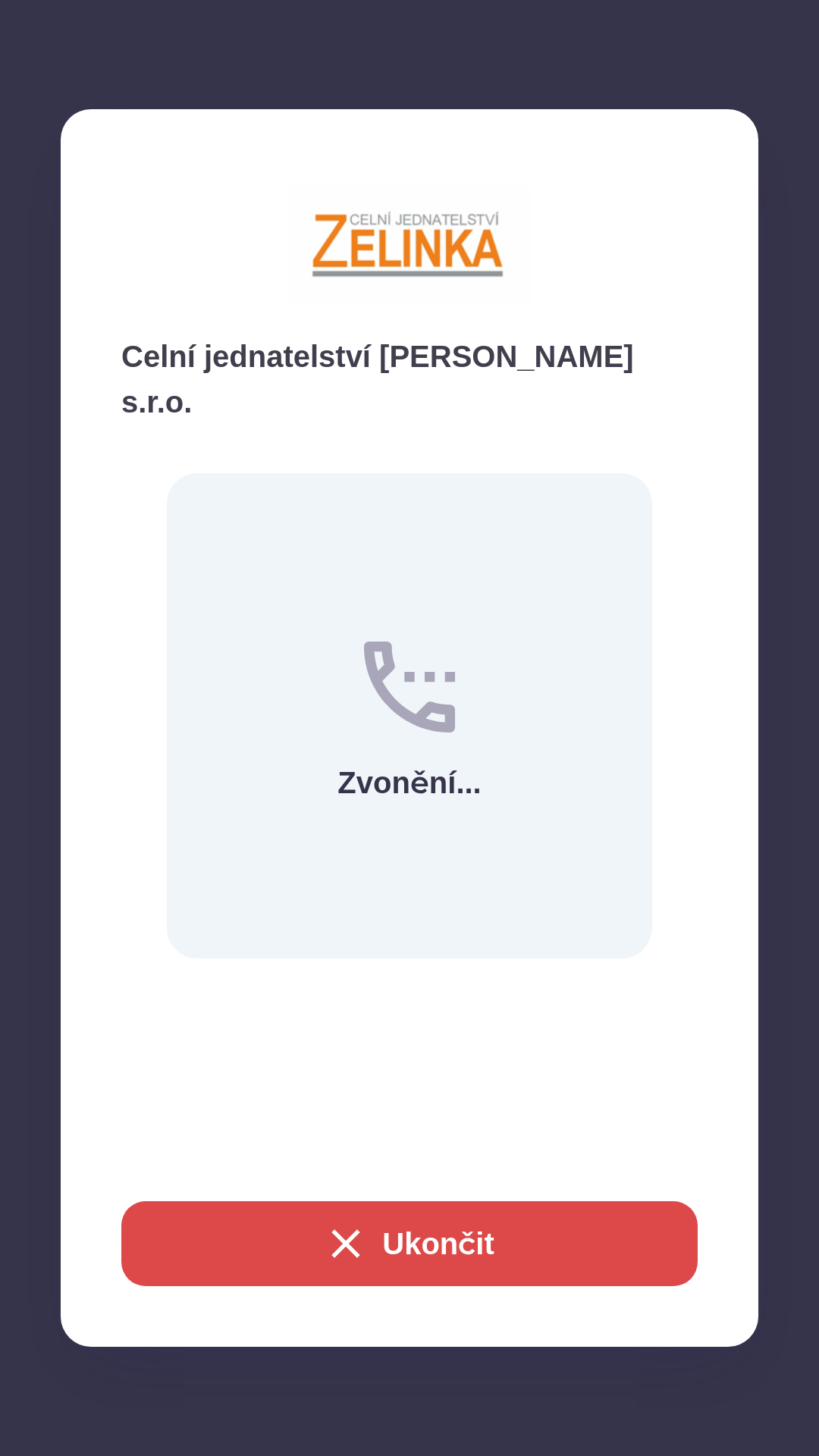
click at [445, 1220] on button "Ukončit" at bounding box center [409, 1244] width 576 height 85
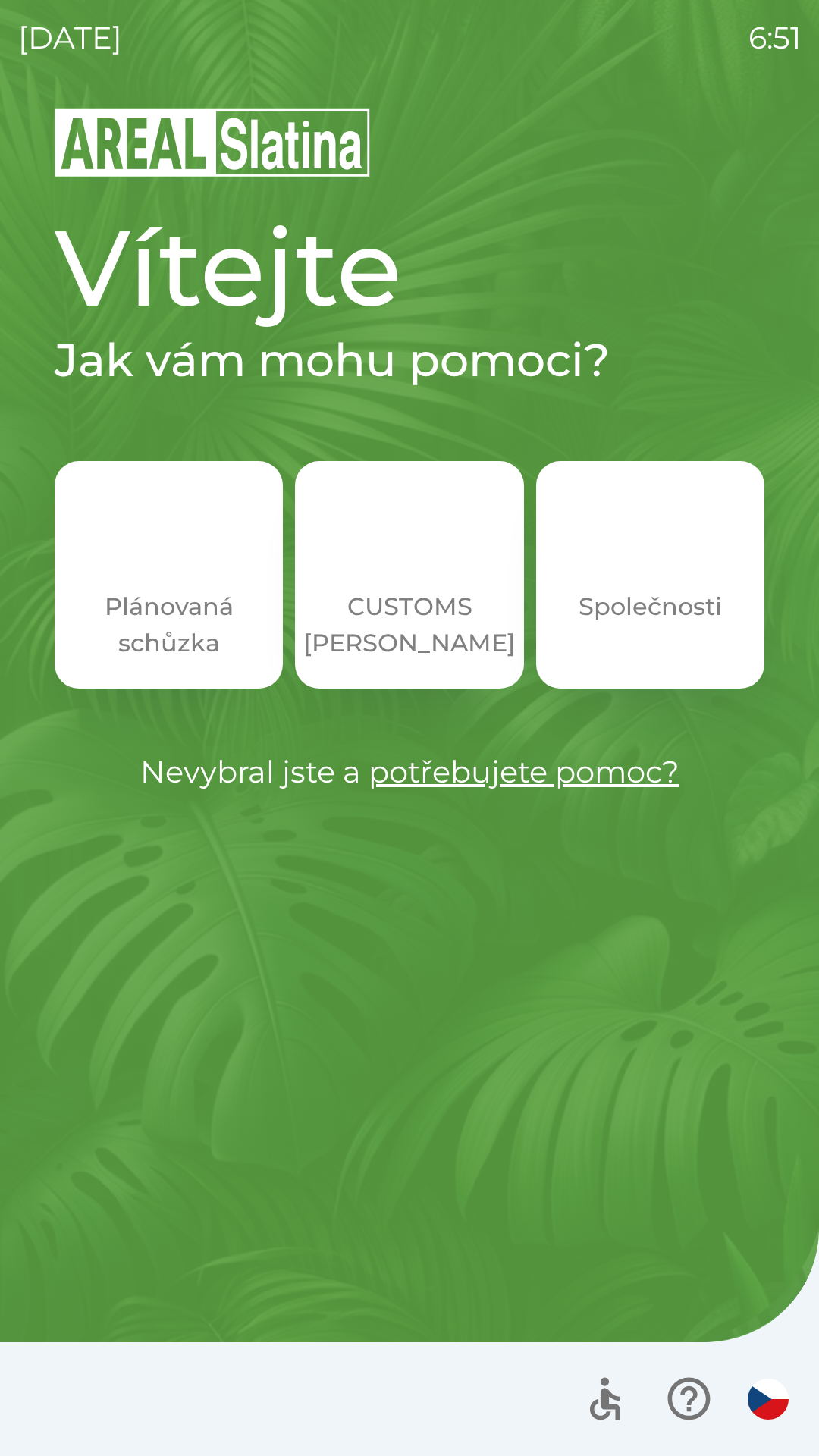
click at [388, 606] on p "CUSTOMS [PERSON_NAME]" at bounding box center [409, 625] width 212 height 73
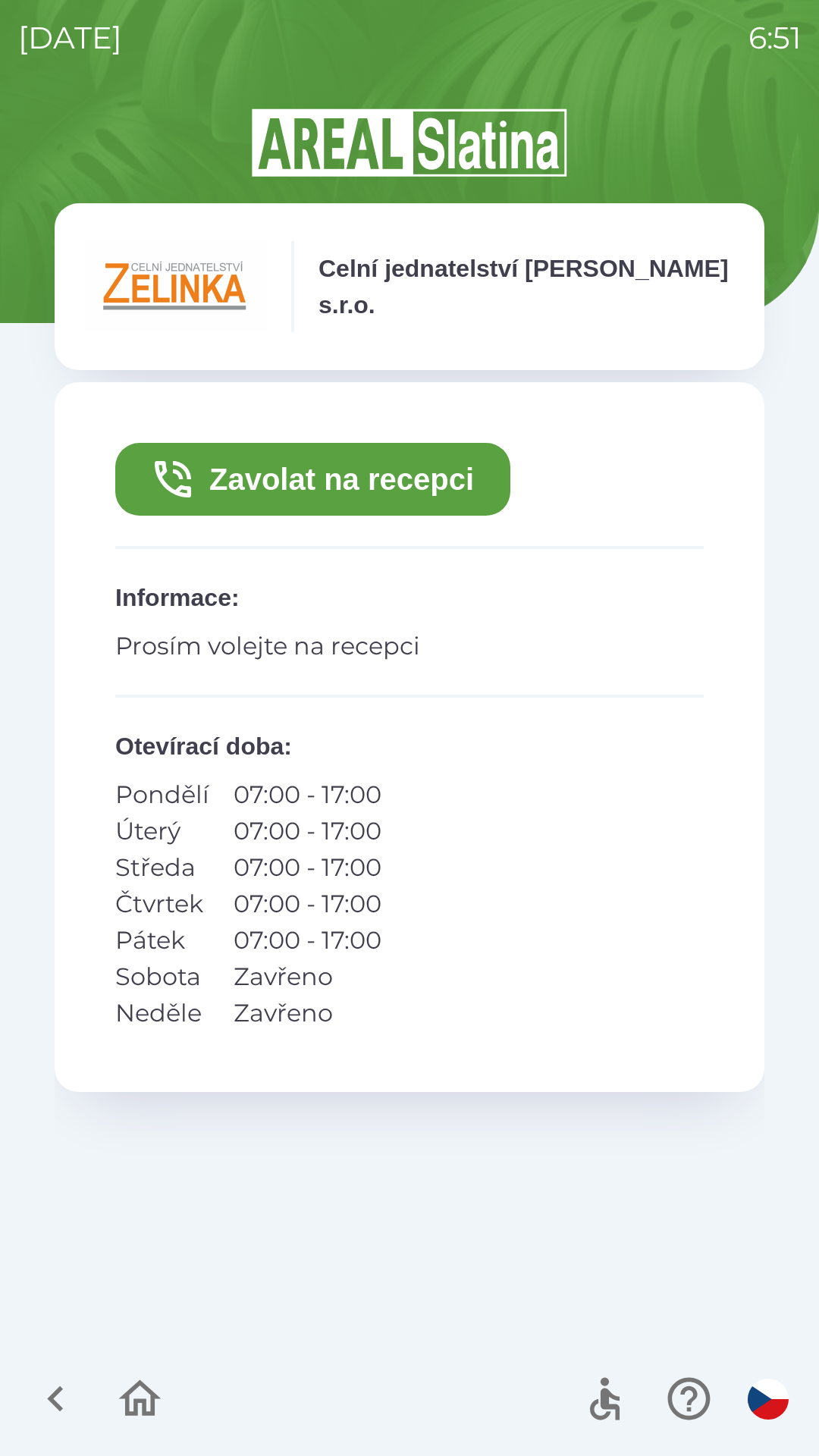
click at [537, 311] on div "Celní jednatelství [PERSON_NAME] s.r.o." at bounding box center [410, 286] width 650 height 91
click at [387, 631] on p "Prosím volejte na recepci" at bounding box center [409, 646] width 589 height 36
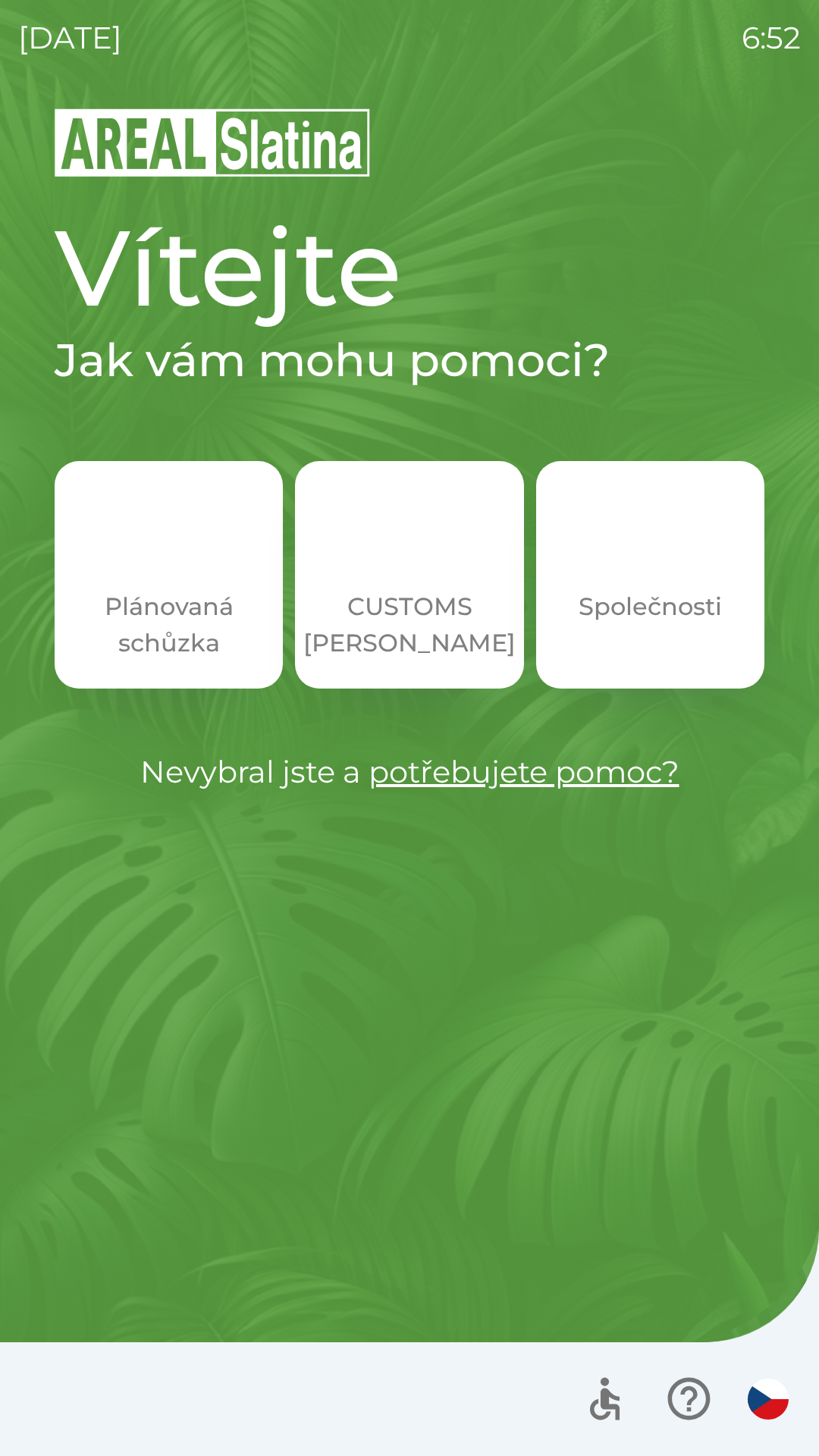
click at [384, 645] on p "CUSTOMS [PERSON_NAME]" at bounding box center [409, 625] width 212 height 73
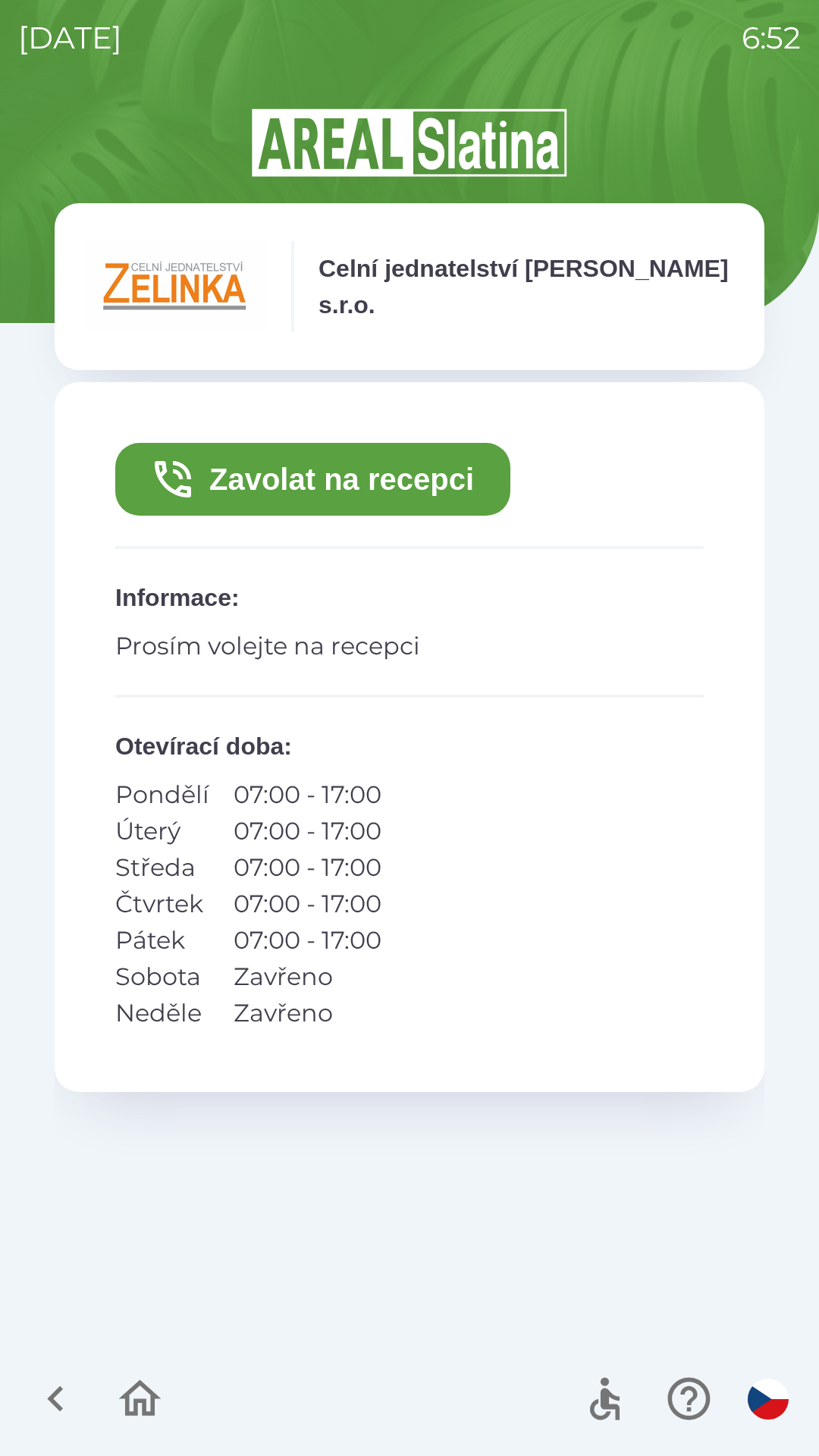
click at [341, 491] on button "Zavolat na recepci" at bounding box center [312, 479] width 395 height 73
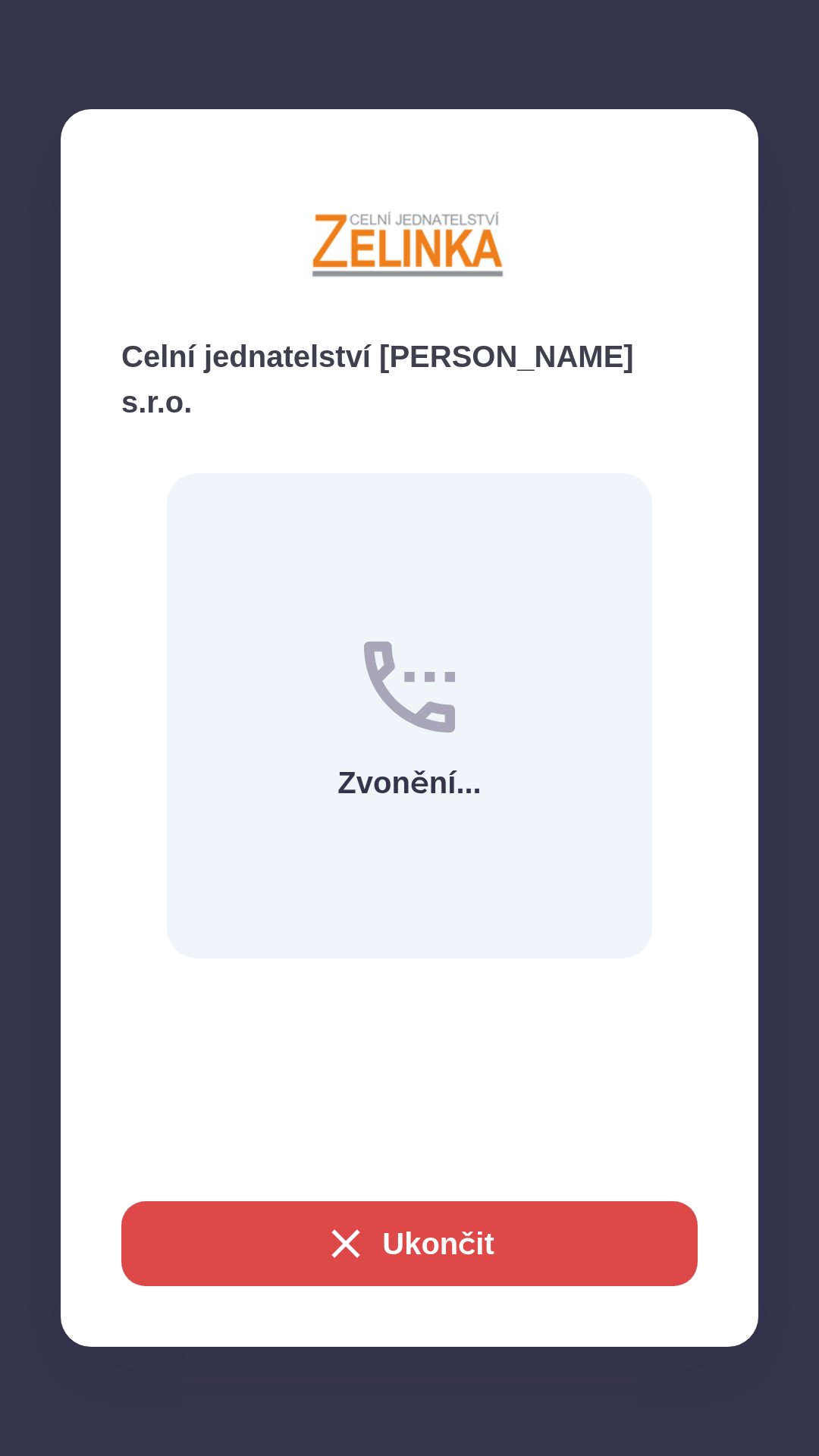
click at [370, 1235] on button "Ukončit" at bounding box center [409, 1244] width 576 height 85
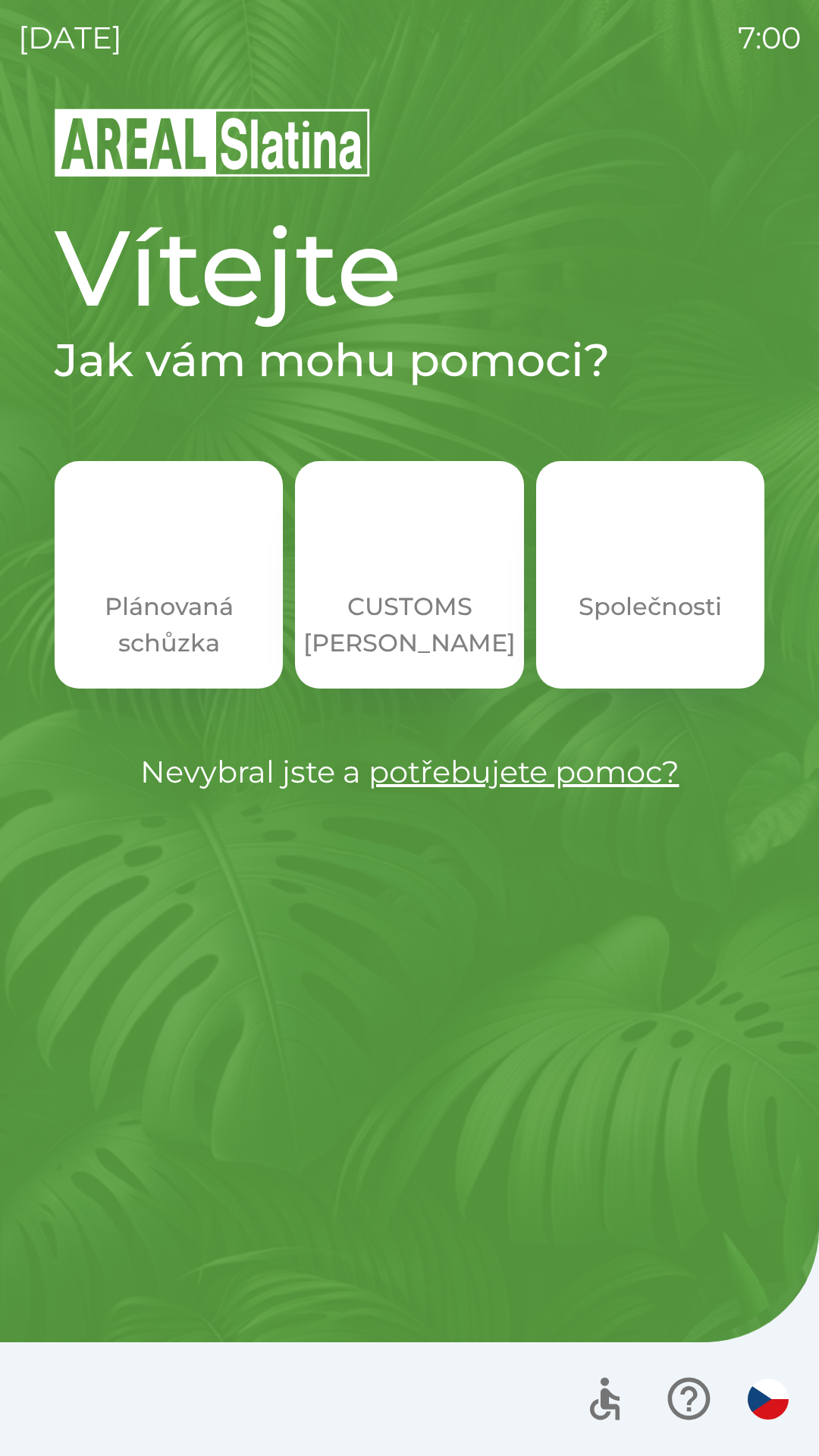
click at [408, 593] on p "CUSTOMS [PERSON_NAME]" at bounding box center [409, 625] width 212 height 73
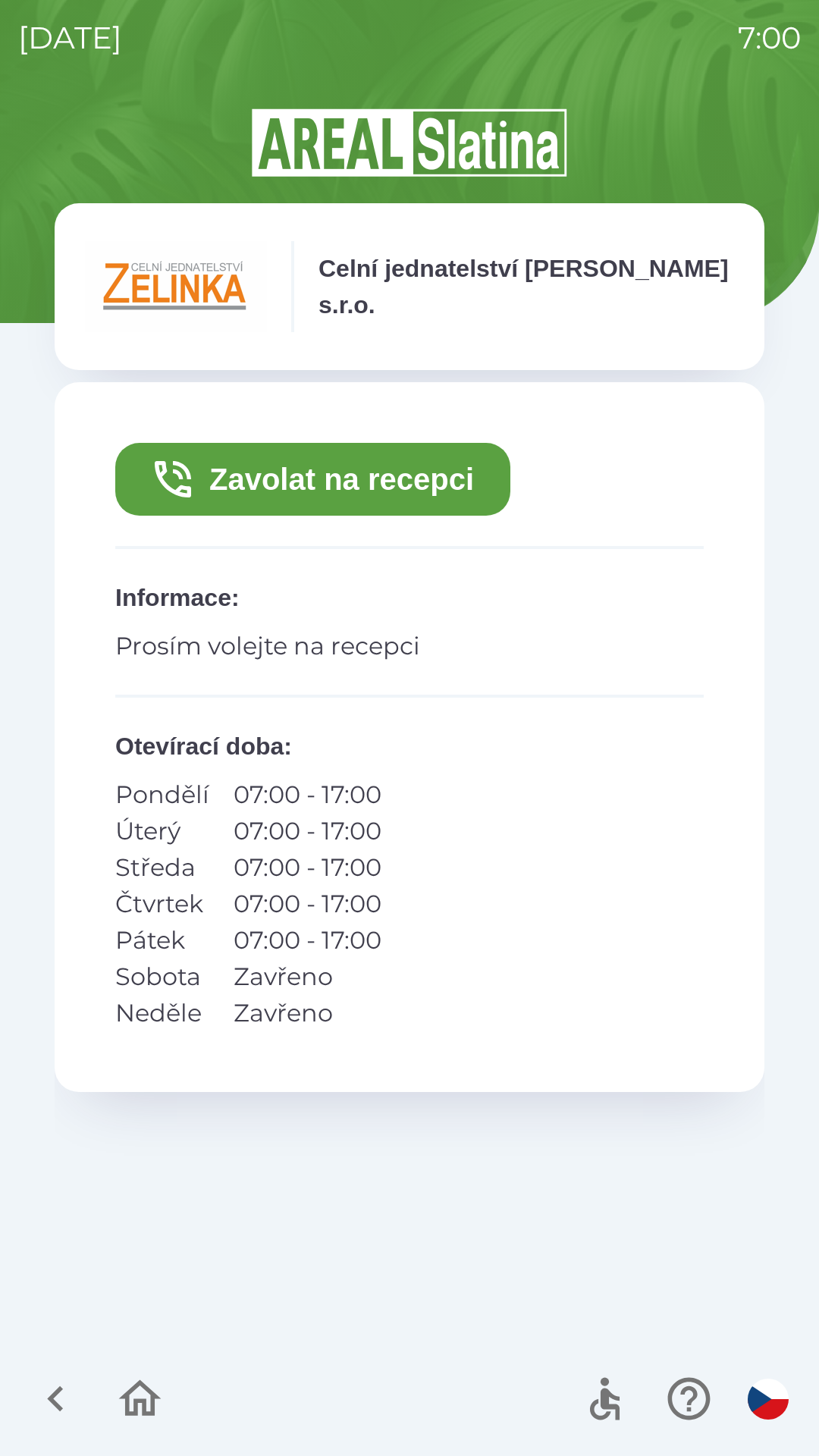
click at [348, 483] on button "Zavolat na recepci" at bounding box center [312, 479] width 395 height 73
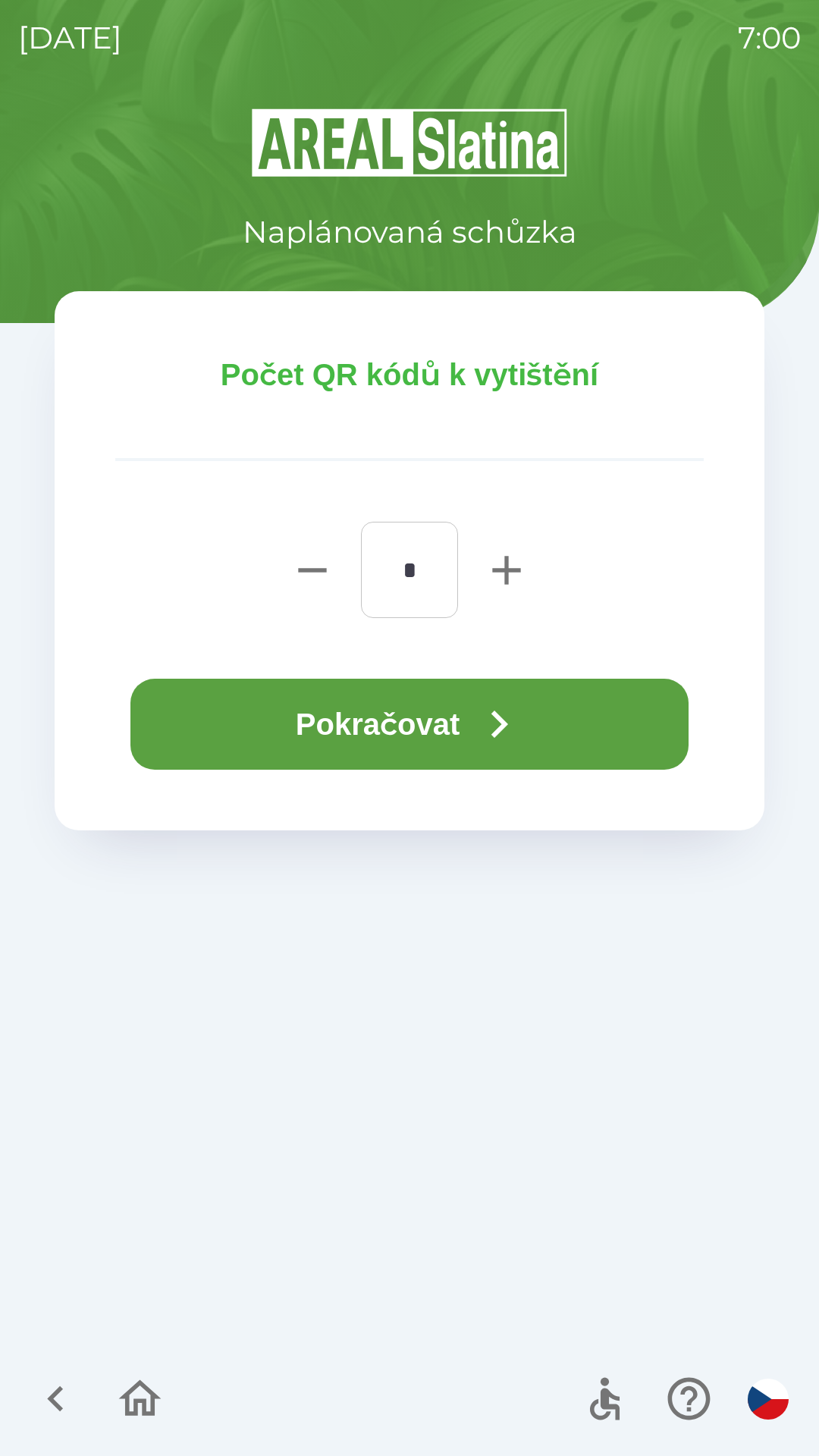
click at [488, 713] on icon "button" at bounding box center [498, 724] width 54 height 54
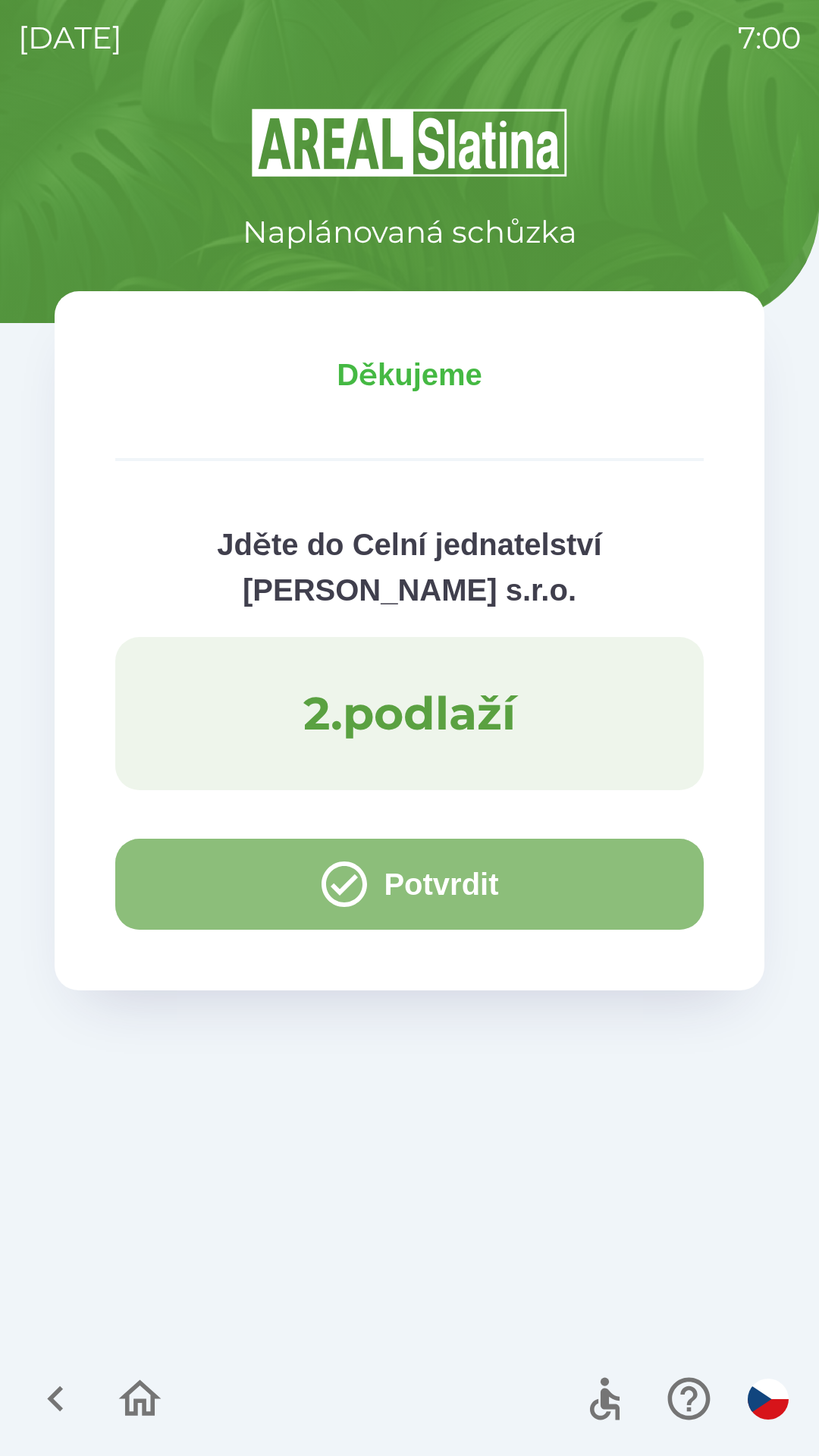
click at [317, 876] on icon "button" at bounding box center [344, 884] width 54 height 54
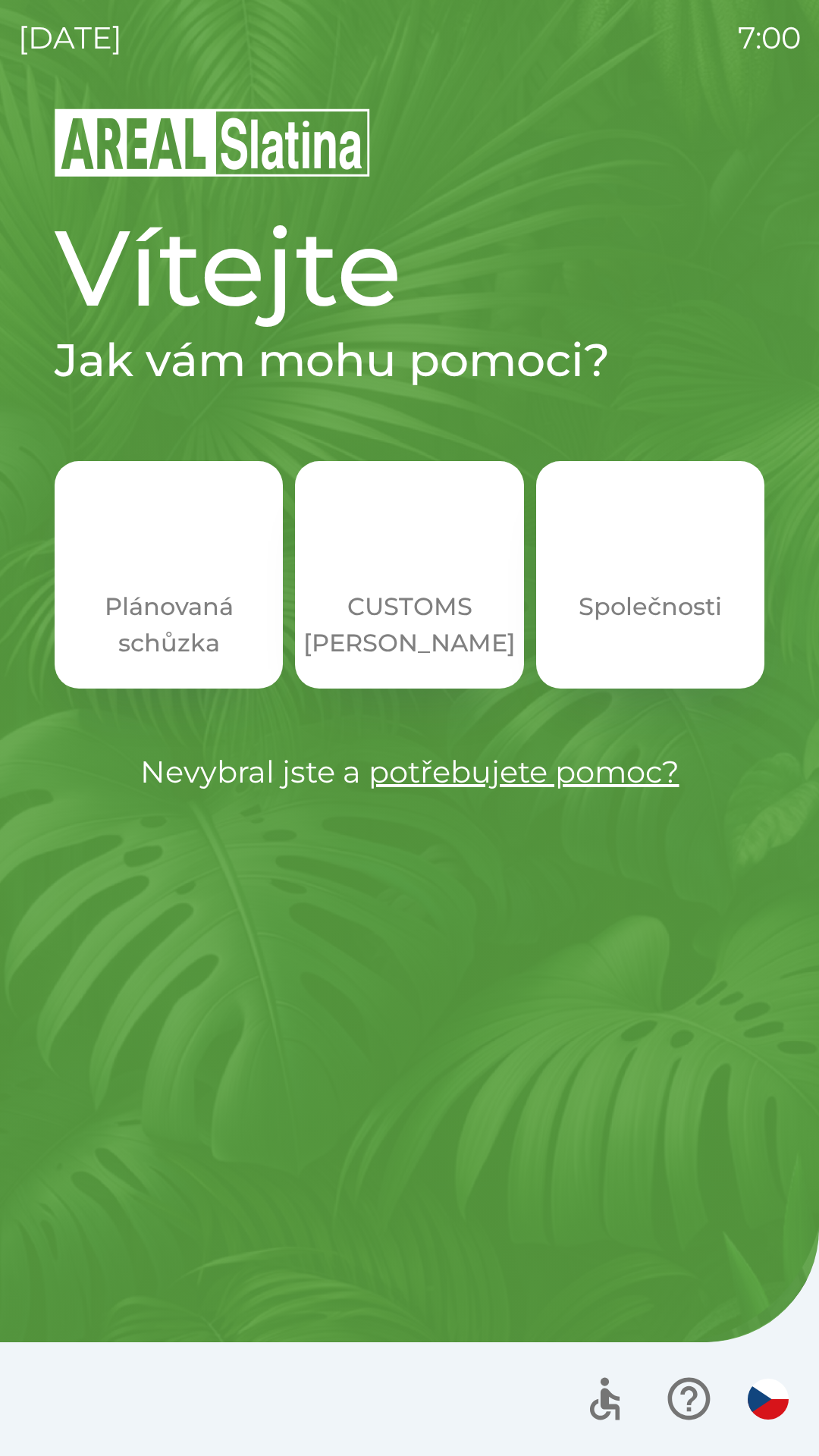
click at [410, 617] on p "CUSTOMS [PERSON_NAME]" at bounding box center [409, 625] width 212 height 73
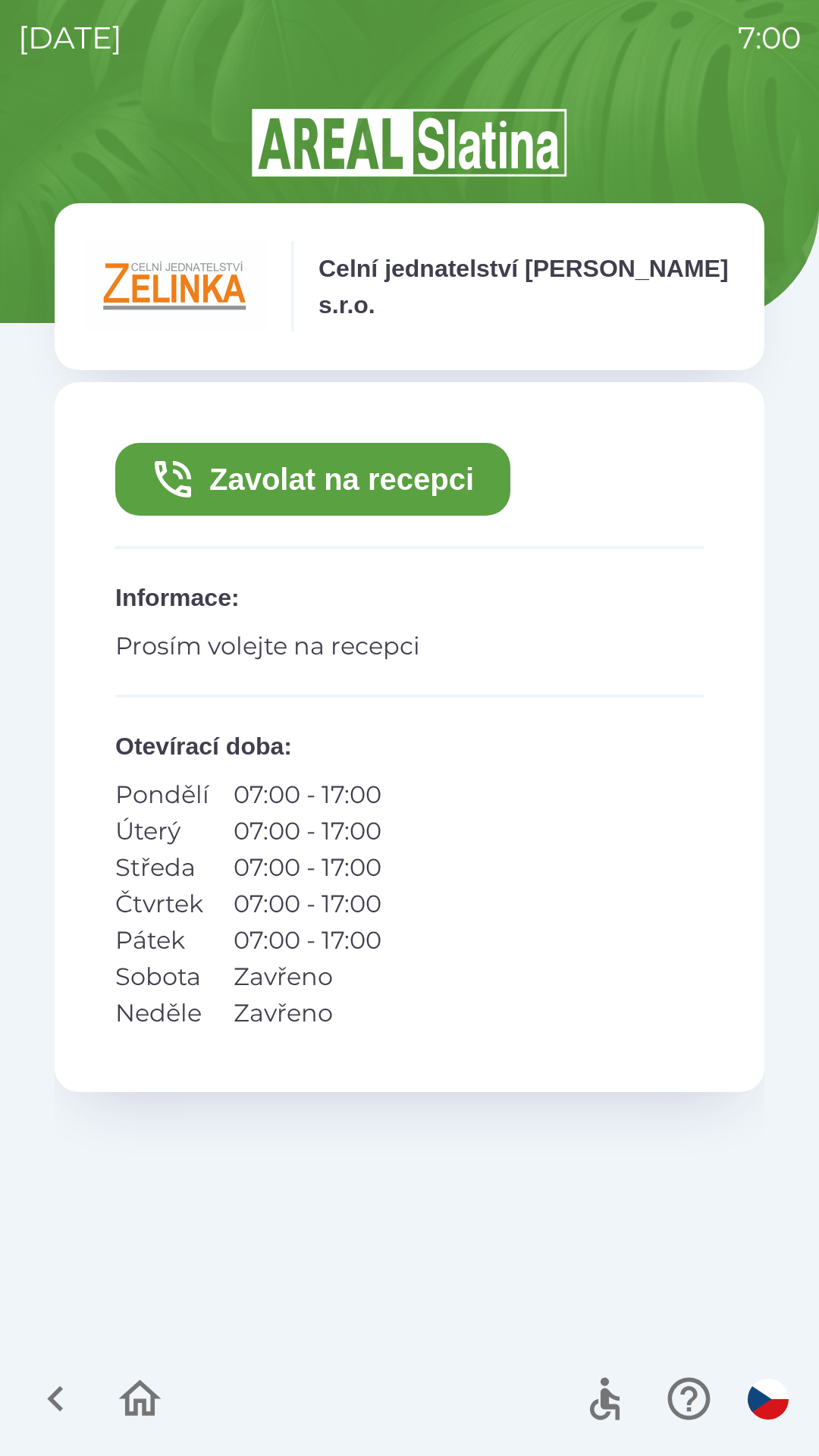
click at [403, 480] on button "Zavolat na recepci" at bounding box center [312, 479] width 395 height 73
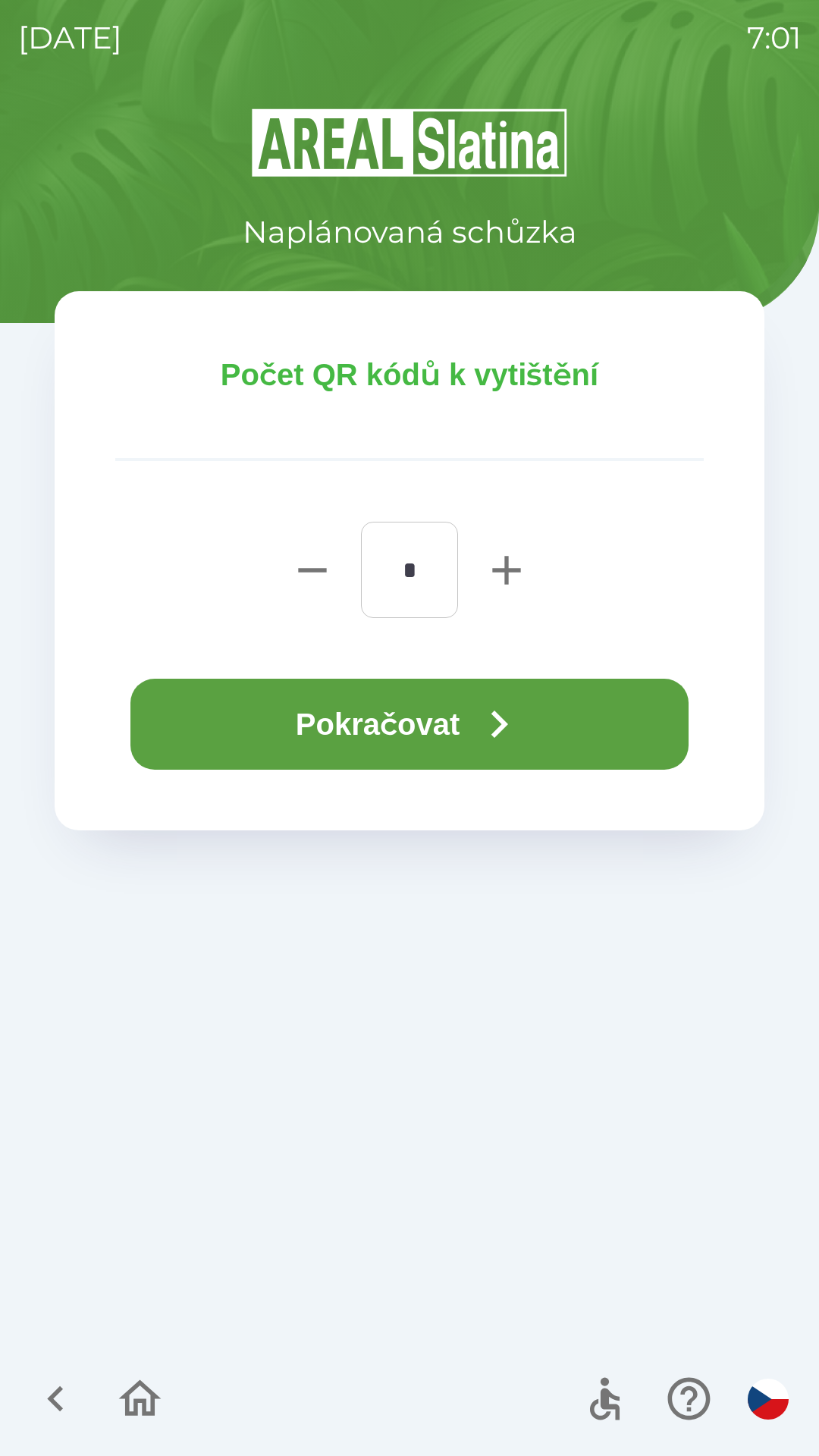
click at [496, 572] on icon "button" at bounding box center [506, 570] width 28 height 28
type input "*"
click at [471, 728] on button "Pokračovat" at bounding box center [409, 724] width 558 height 91
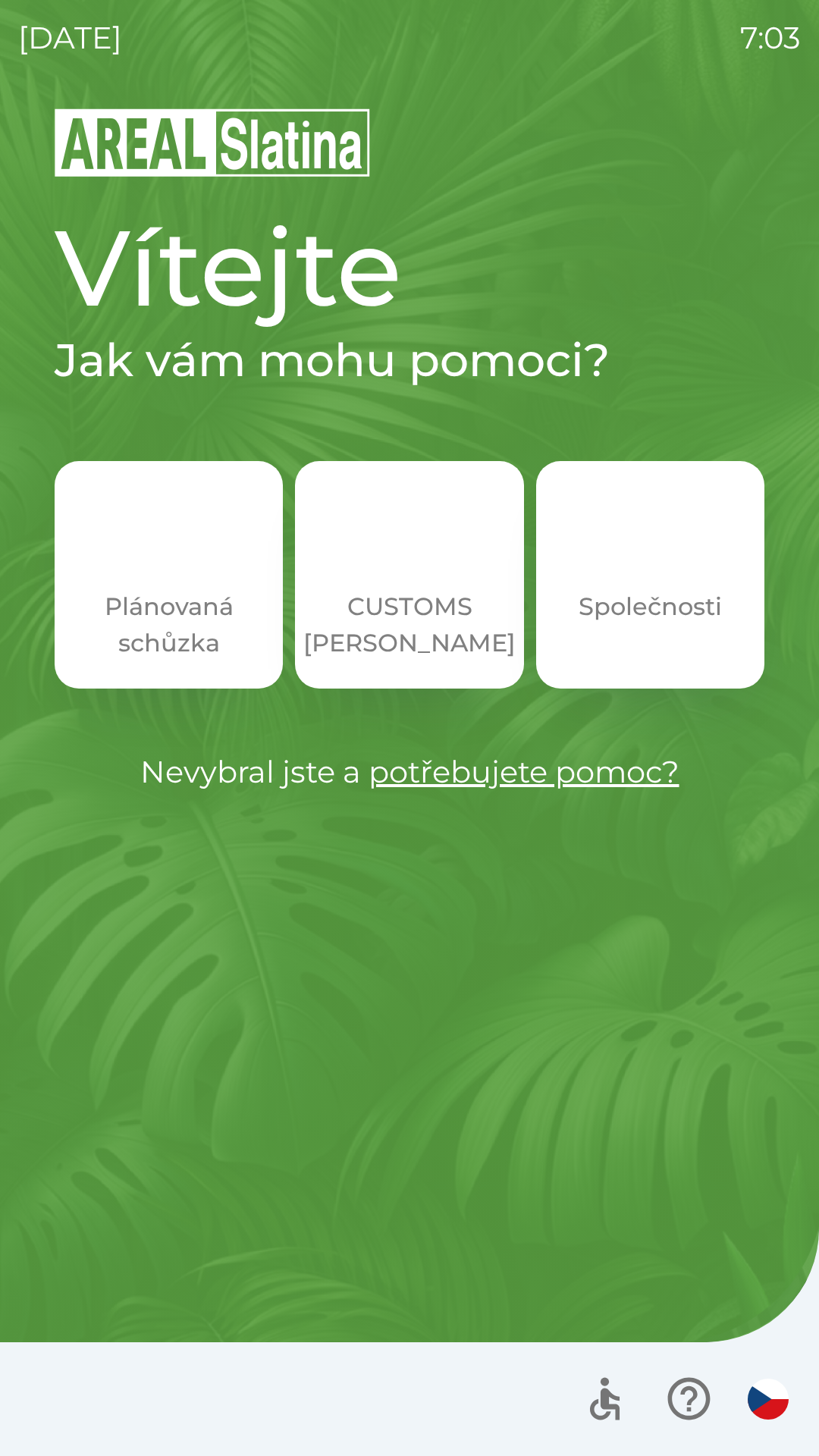
click at [424, 583] on button "CUSTOMS [PERSON_NAME]" at bounding box center [409, 575] width 229 height 228
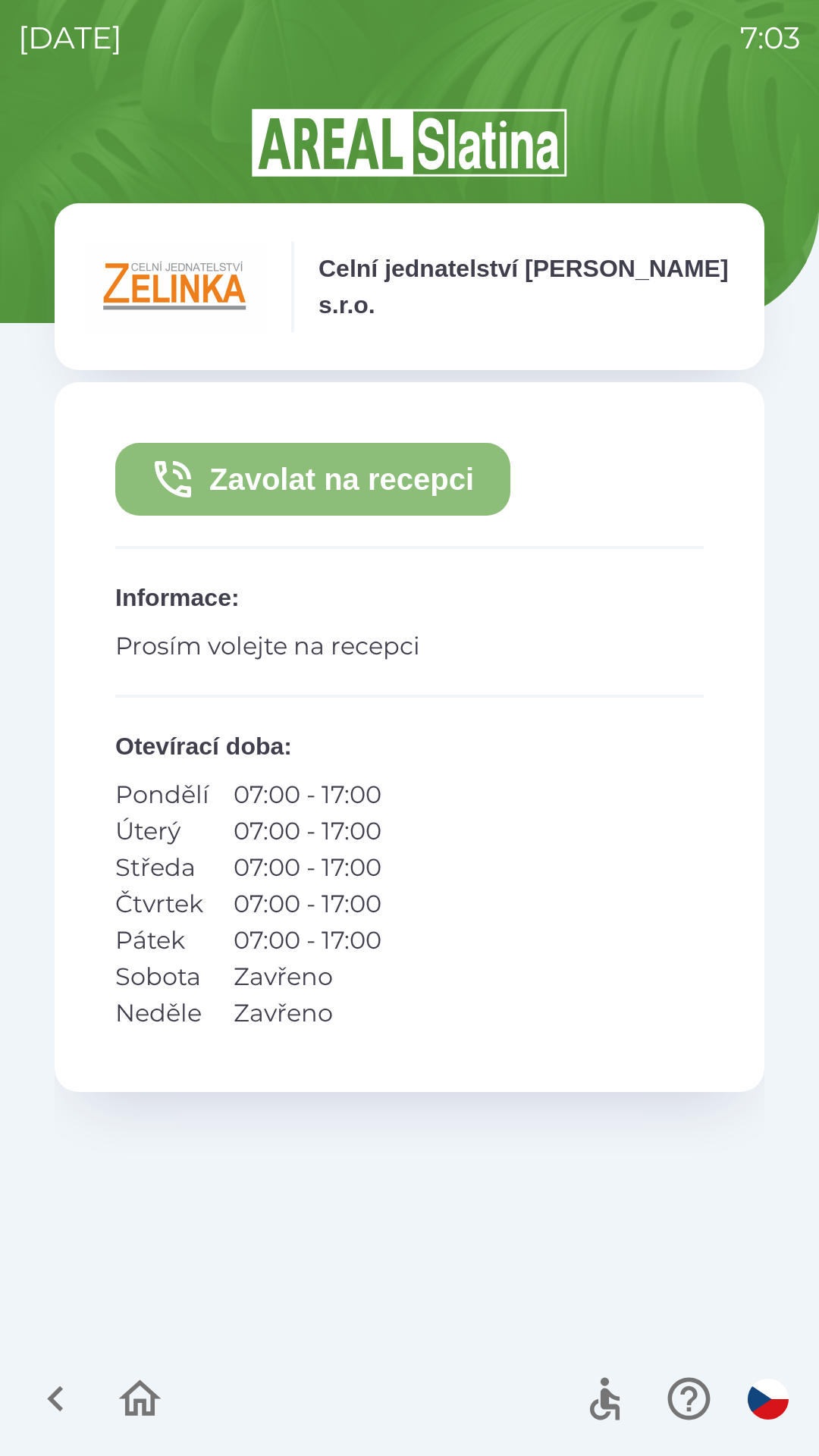
click at [368, 482] on button "Zavolat na recepci" at bounding box center [312, 479] width 395 height 73
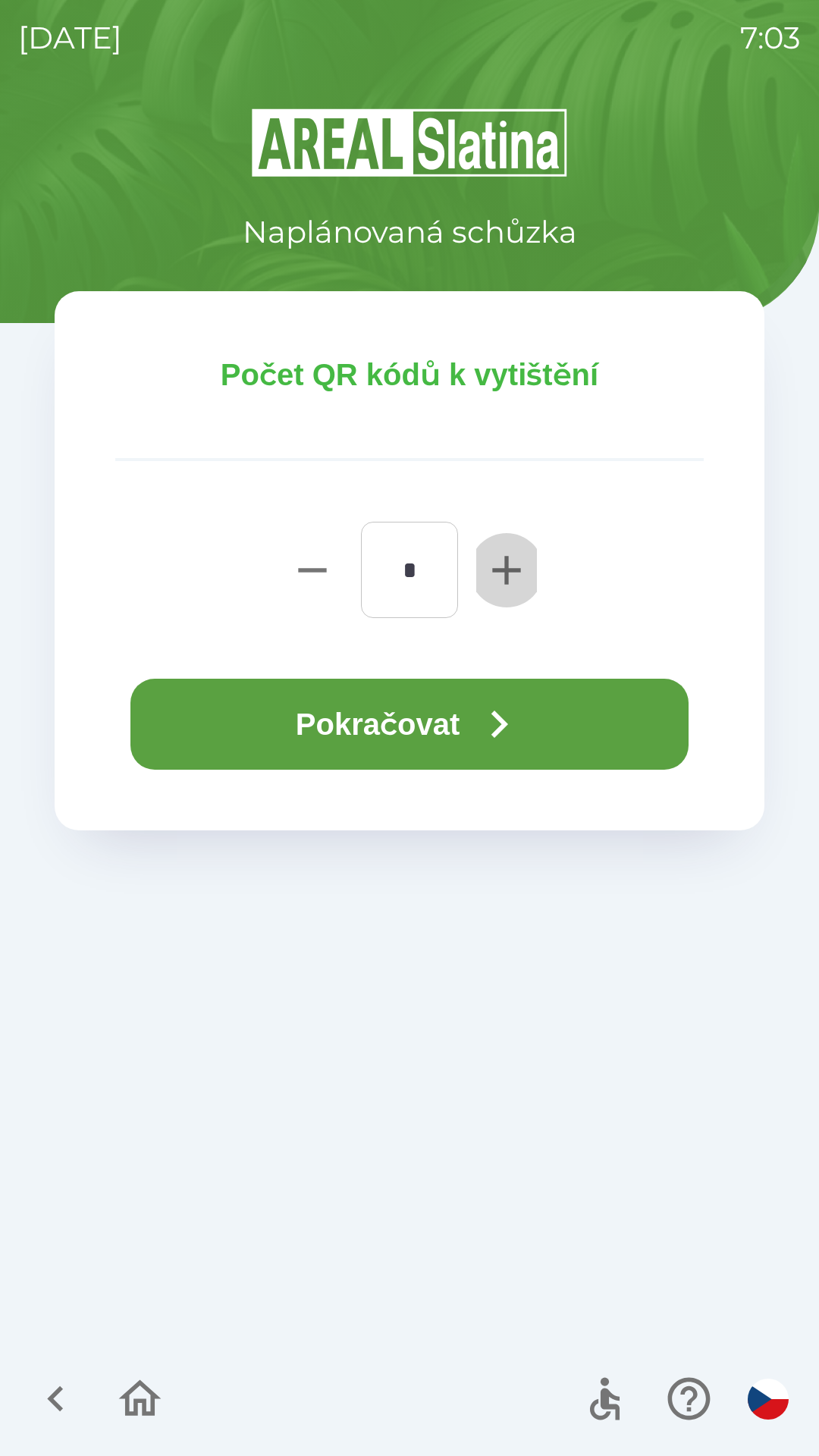
click at [504, 574] on icon "button" at bounding box center [507, 571] width 49 height 49
type input "*"
click at [430, 729] on button "Pokračovat" at bounding box center [409, 724] width 558 height 91
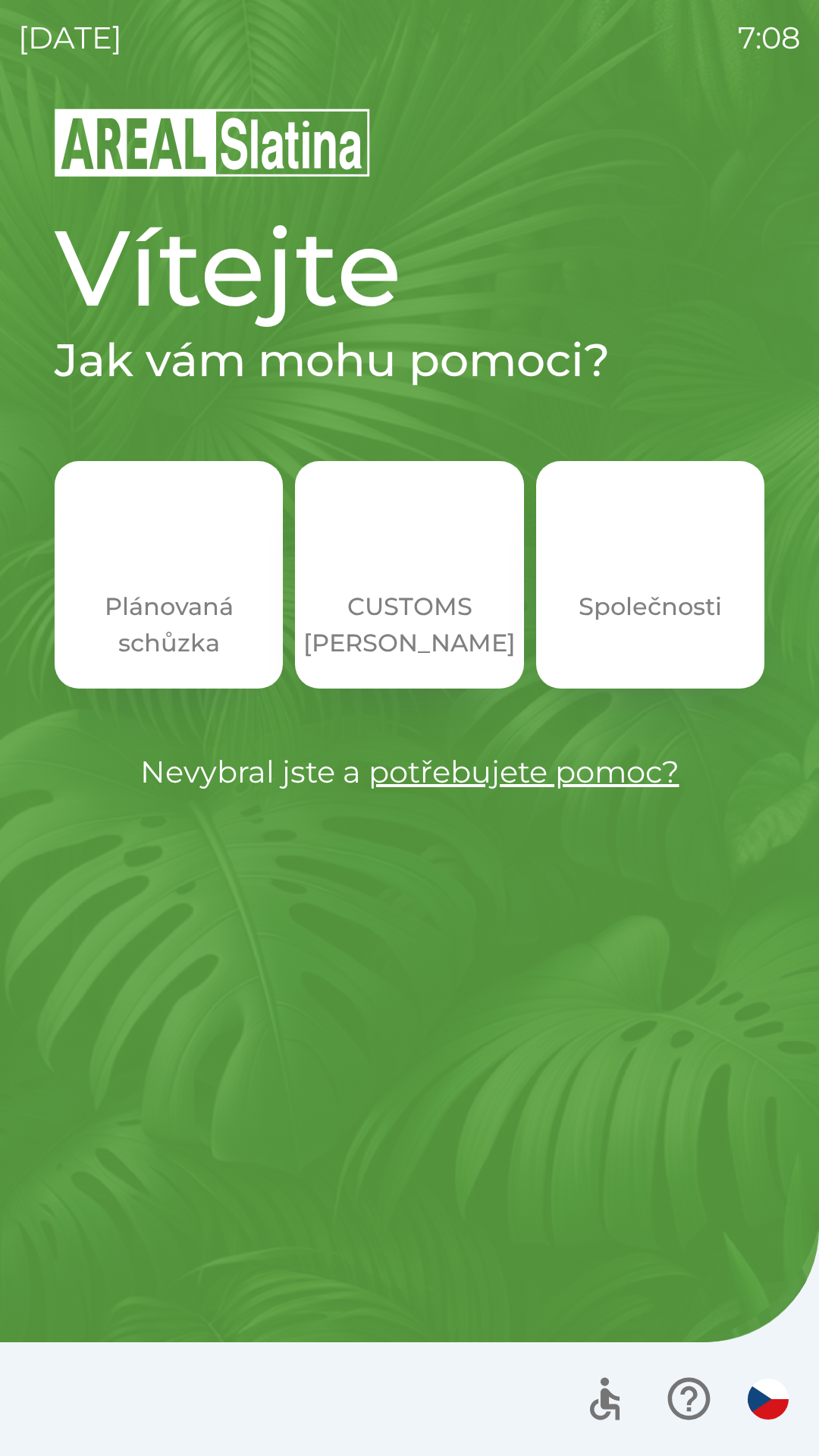
click at [394, 592] on p "CUSTOMS [PERSON_NAME]" at bounding box center [409, 625] width 212 height 73
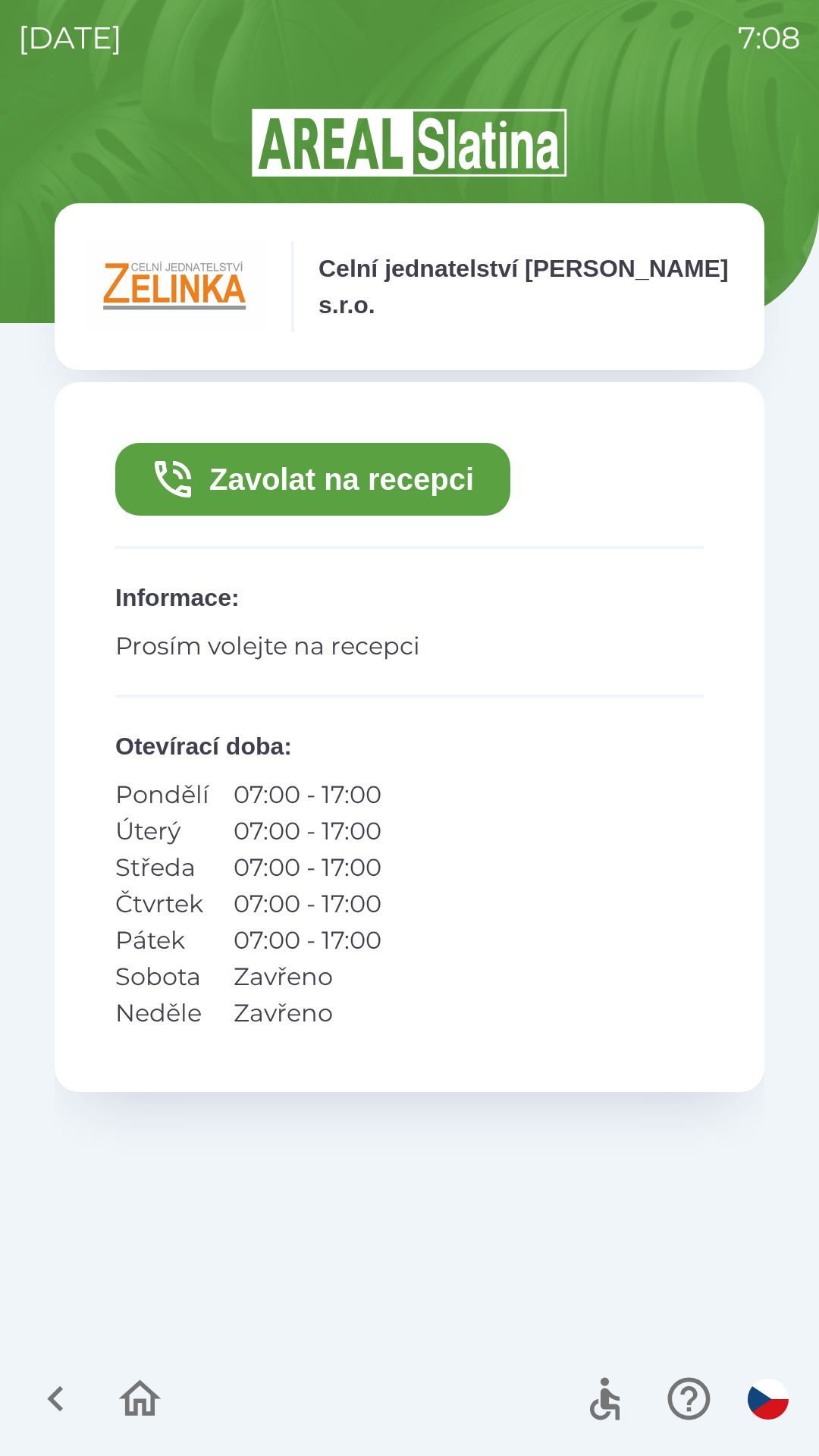
click at [348, 478] on button "Zavolat na recepci" at bounding box center [312, 479] width 395 height 73
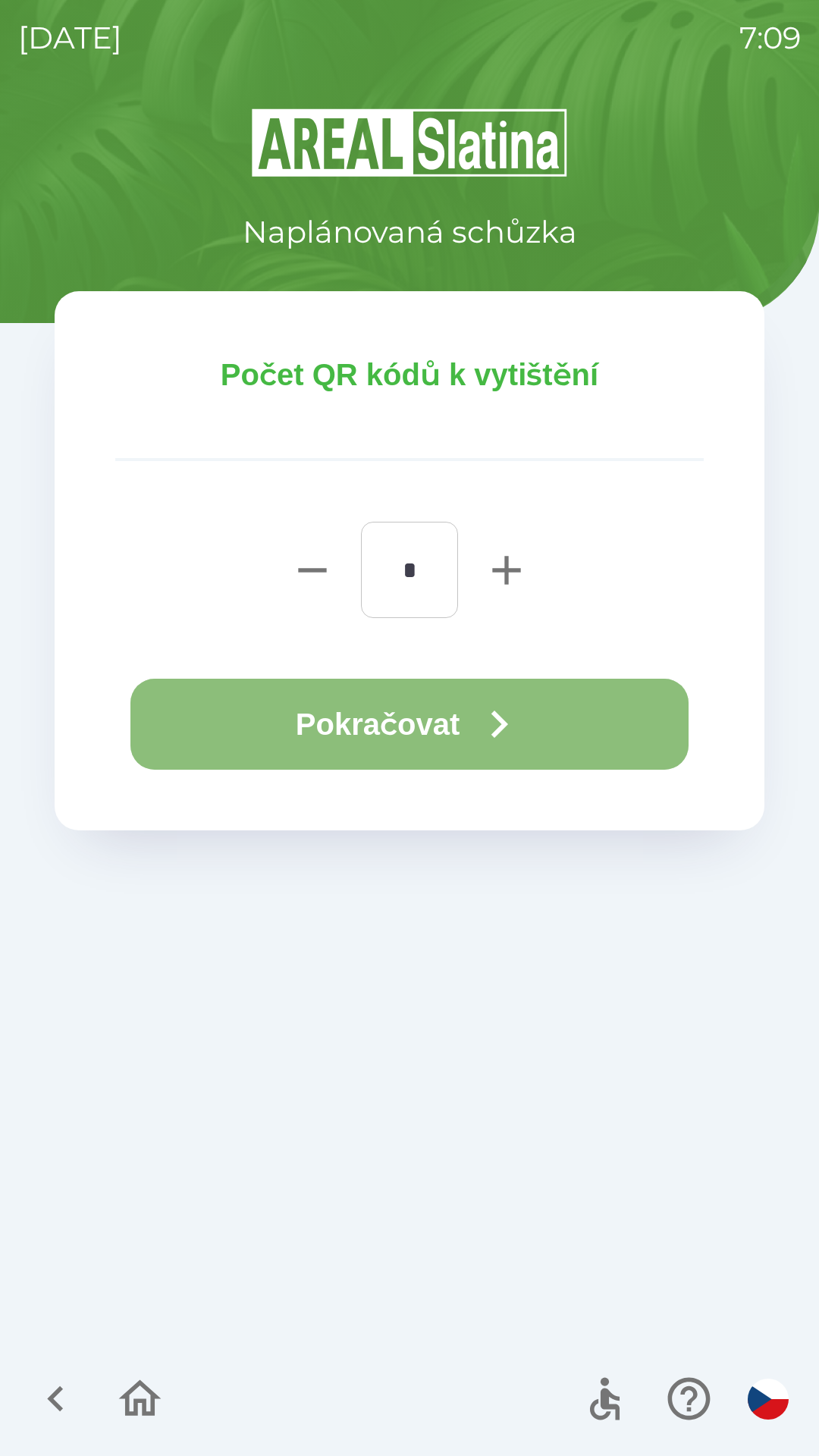
click at [508, 724] on icon "button" at bounding box center [499, 724] width 17 height 28
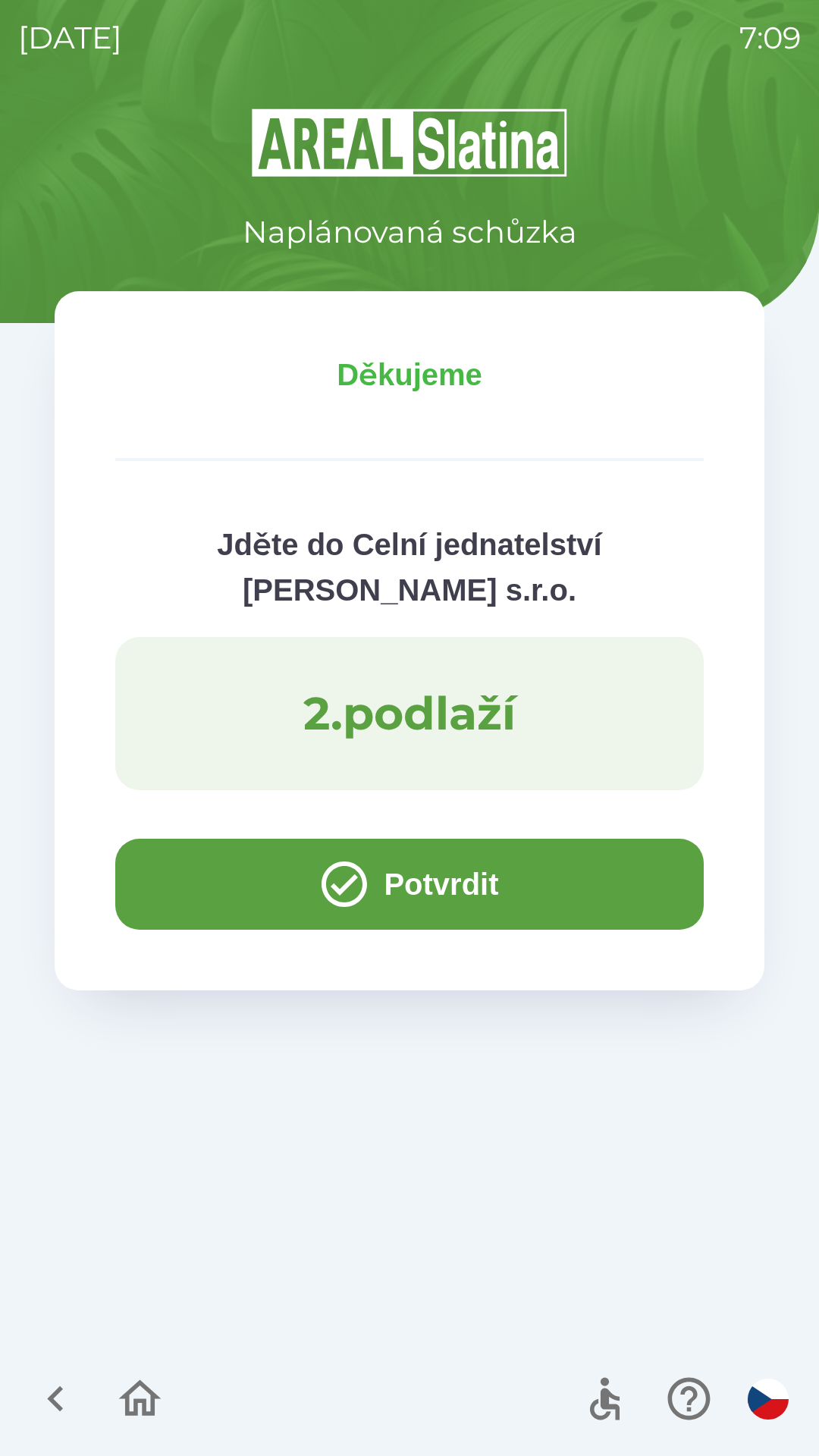
click at [208, 864] on button "Potvrdit" at bounding box center [409, 884] width 589 height 91
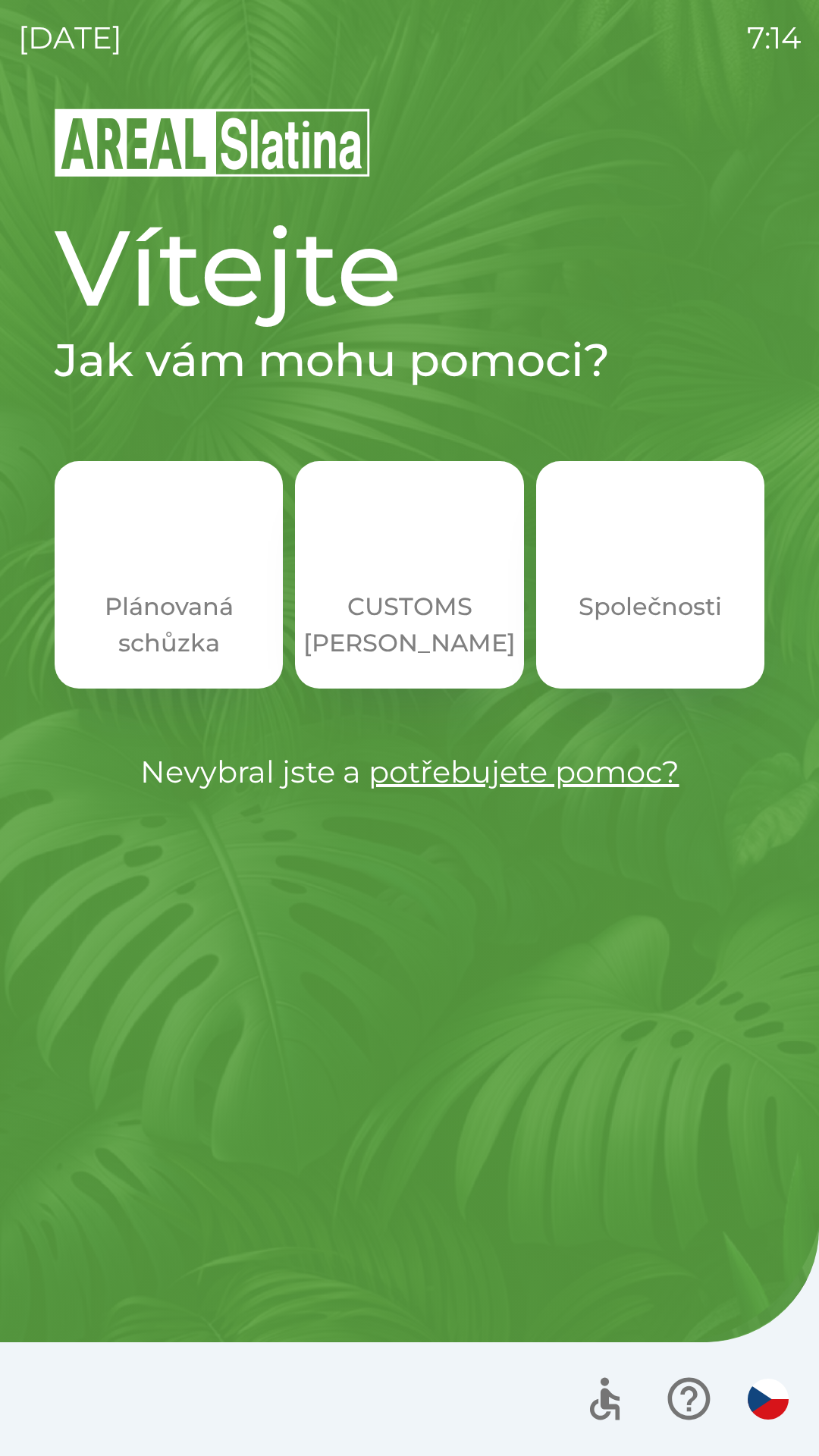
click at [400, 613] on p "CUSTOMS [PERSON_NAME]" at bounding box center [409, 625] width 212 height 73
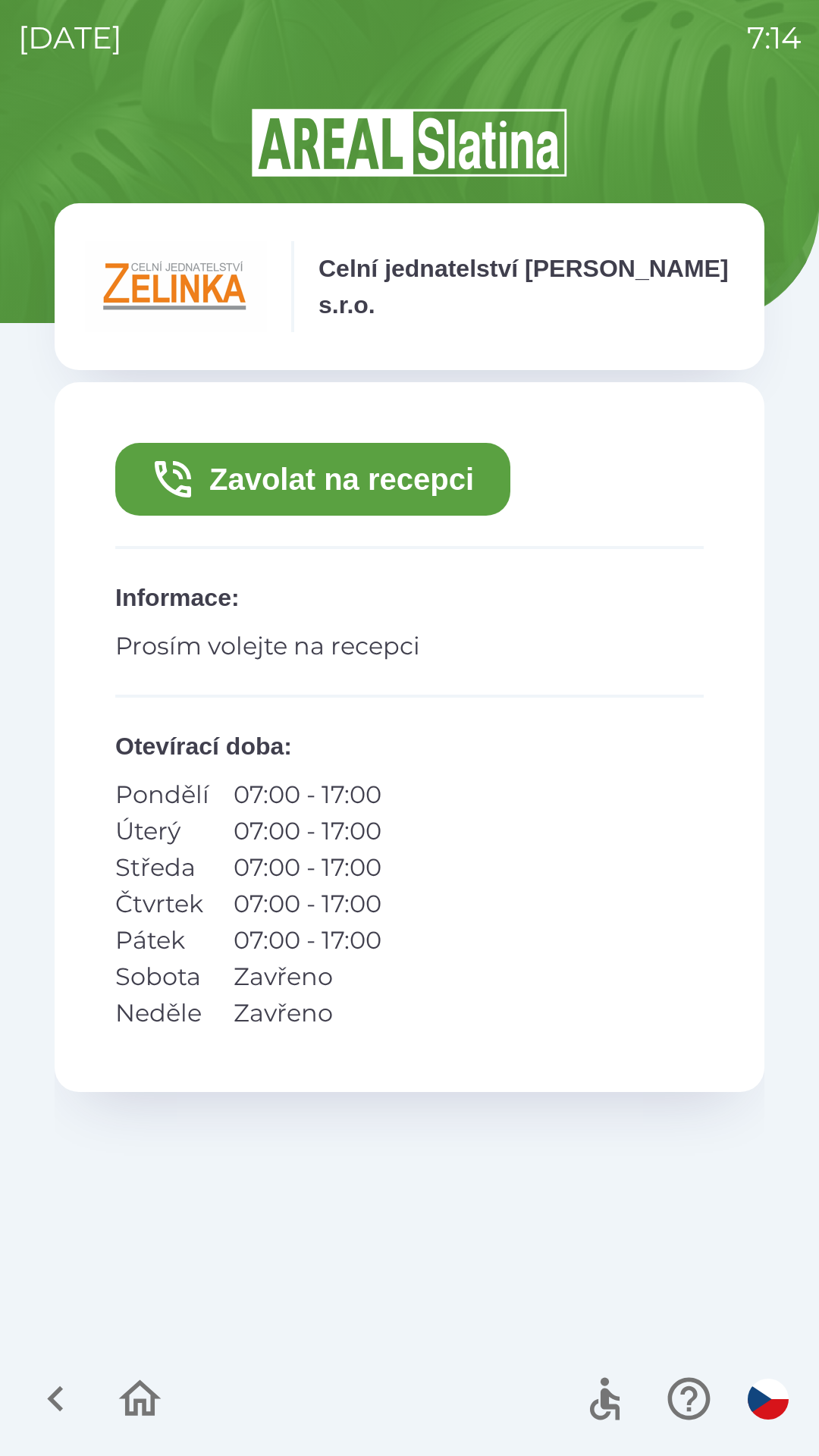
click at [395, 482] on button "Zavolat na recepci" at bounding box center [312, 479] width 395 height 73
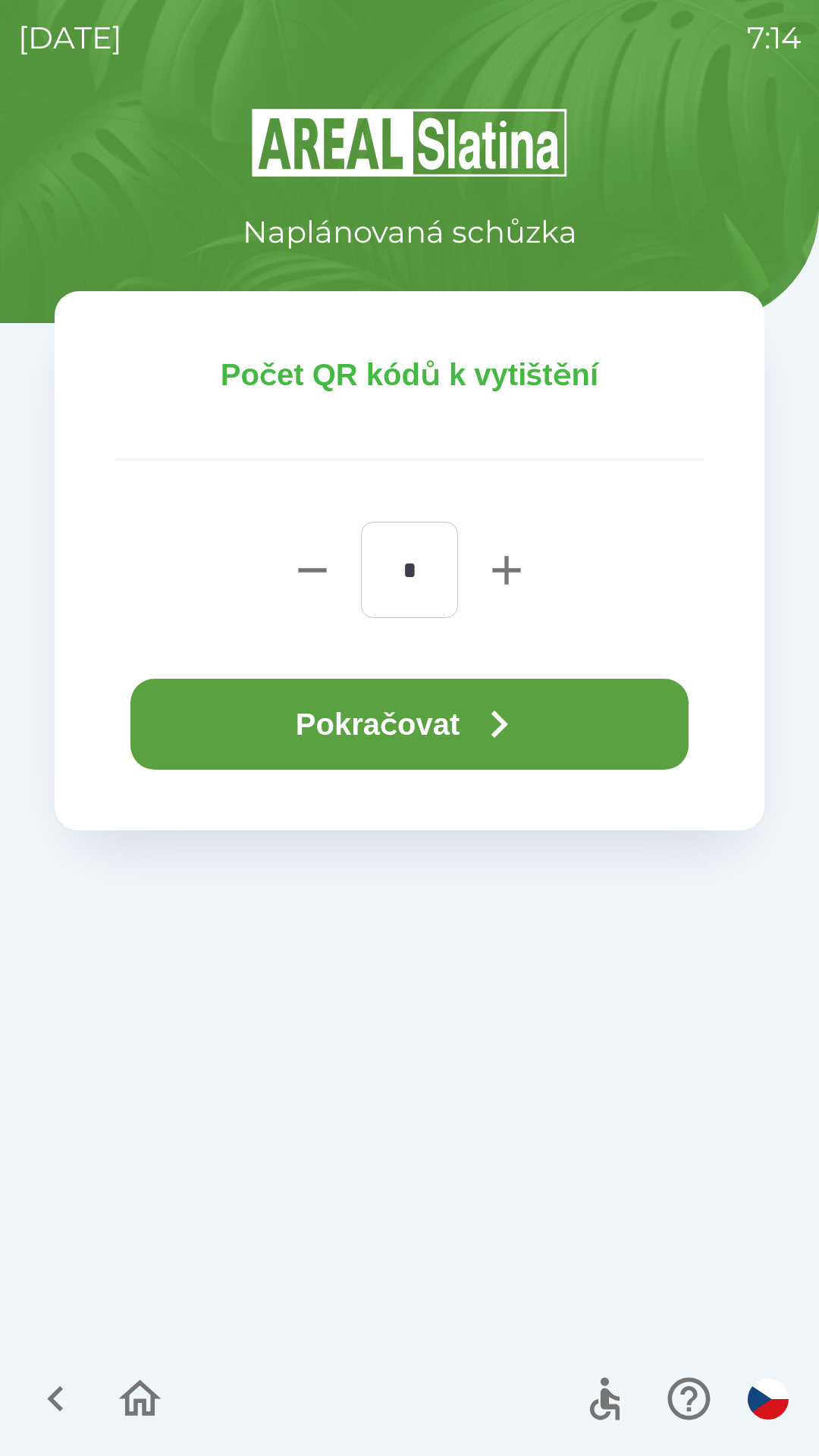
click at [534, 726] on button "Pokračovat" at bounding box center [409, 724] width 558 height 91
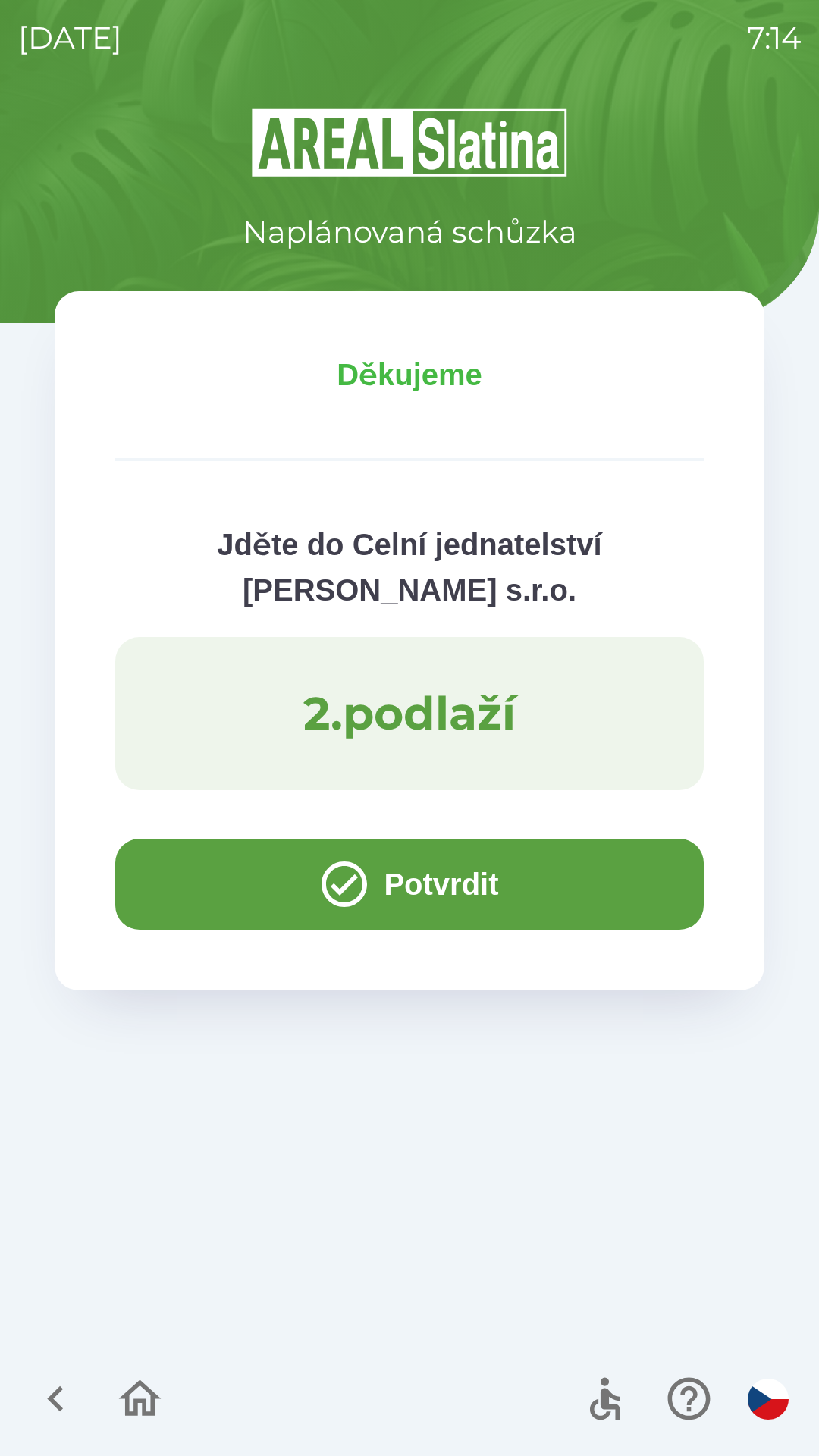
click at [225, 869] on button "Potvrdit" at bounding box center [409, 884] width 589 height 91
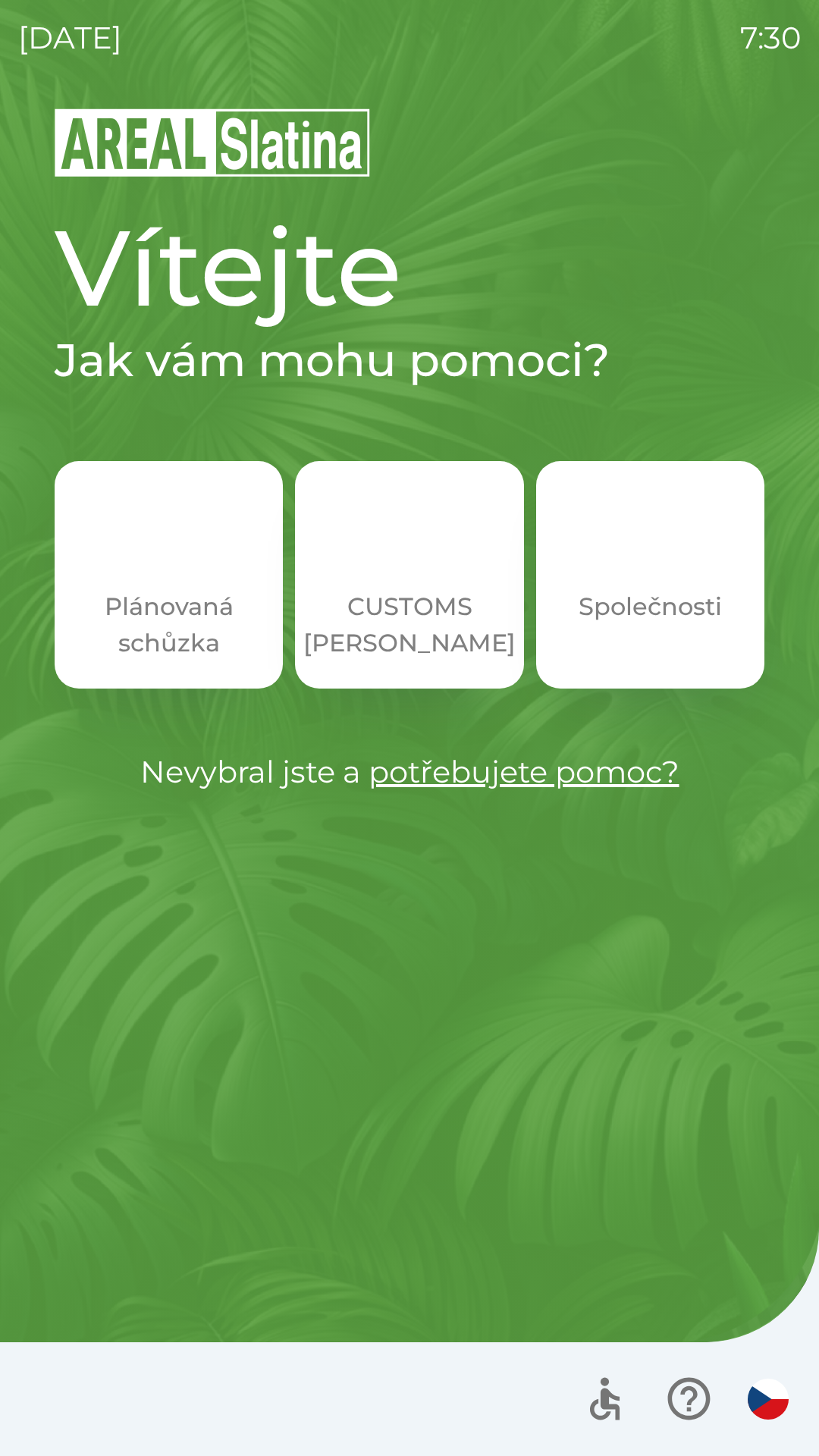
click at [400, 629] on p "CUSTOMS [PERSON_NAME]" at bounding box center [409, 625] width 212 height 73
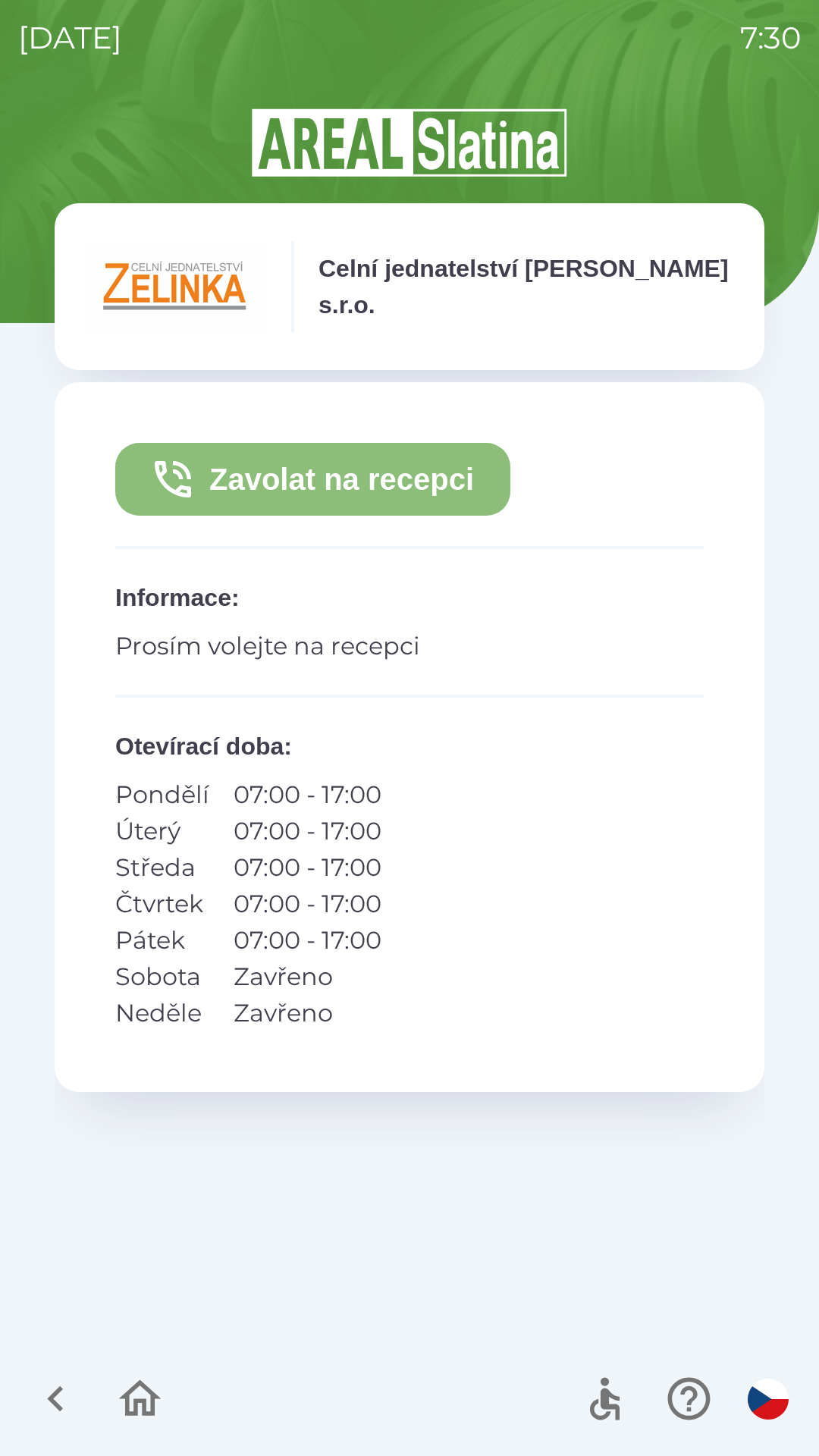
click at [364, 483] on button "Zavolat na recepci" at bounding box center [312, 479] width 395 height 73
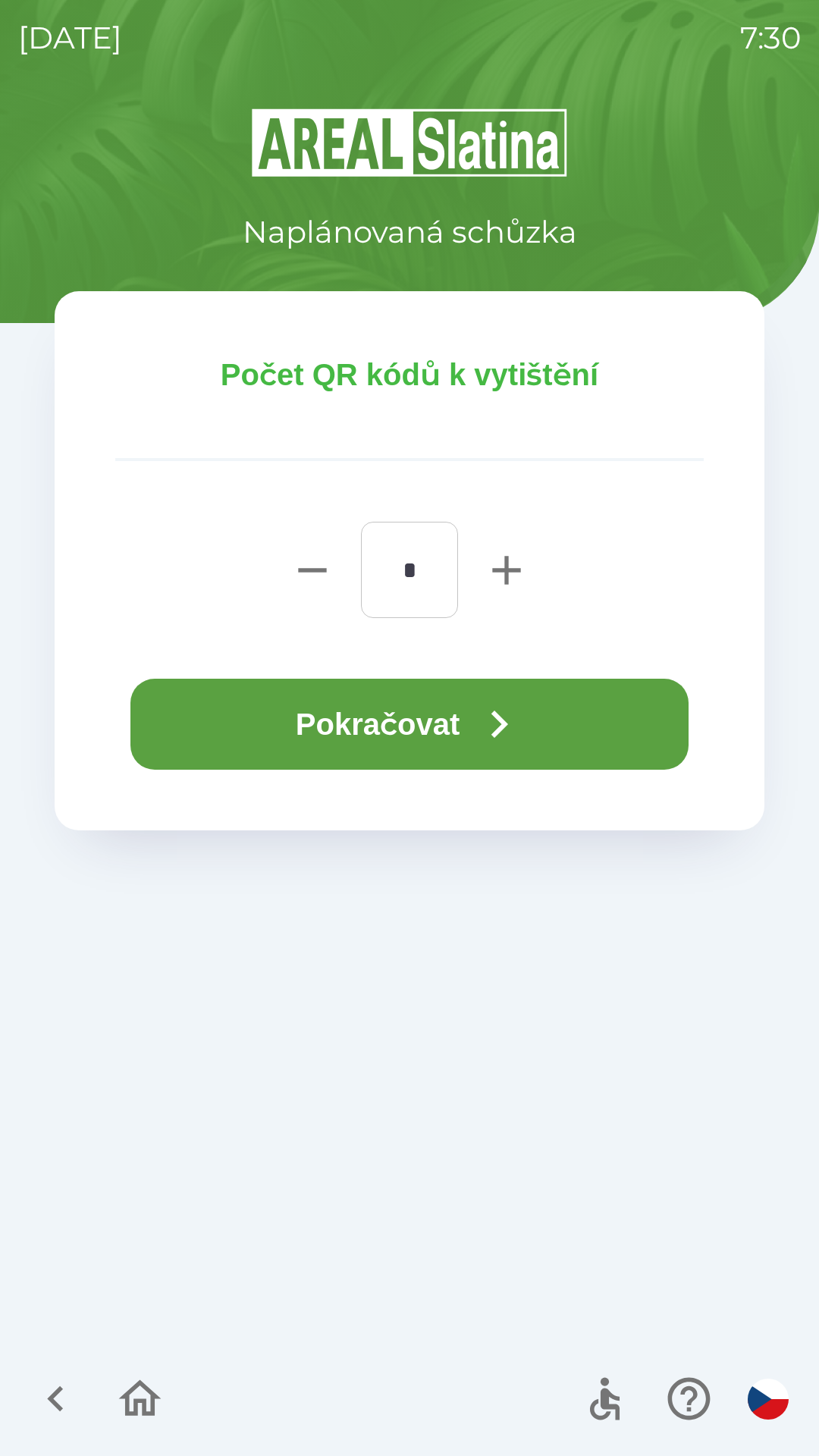
click at [472, 730] on button "Pokračovat" at bounding box center [409, 724] width 558 height 91
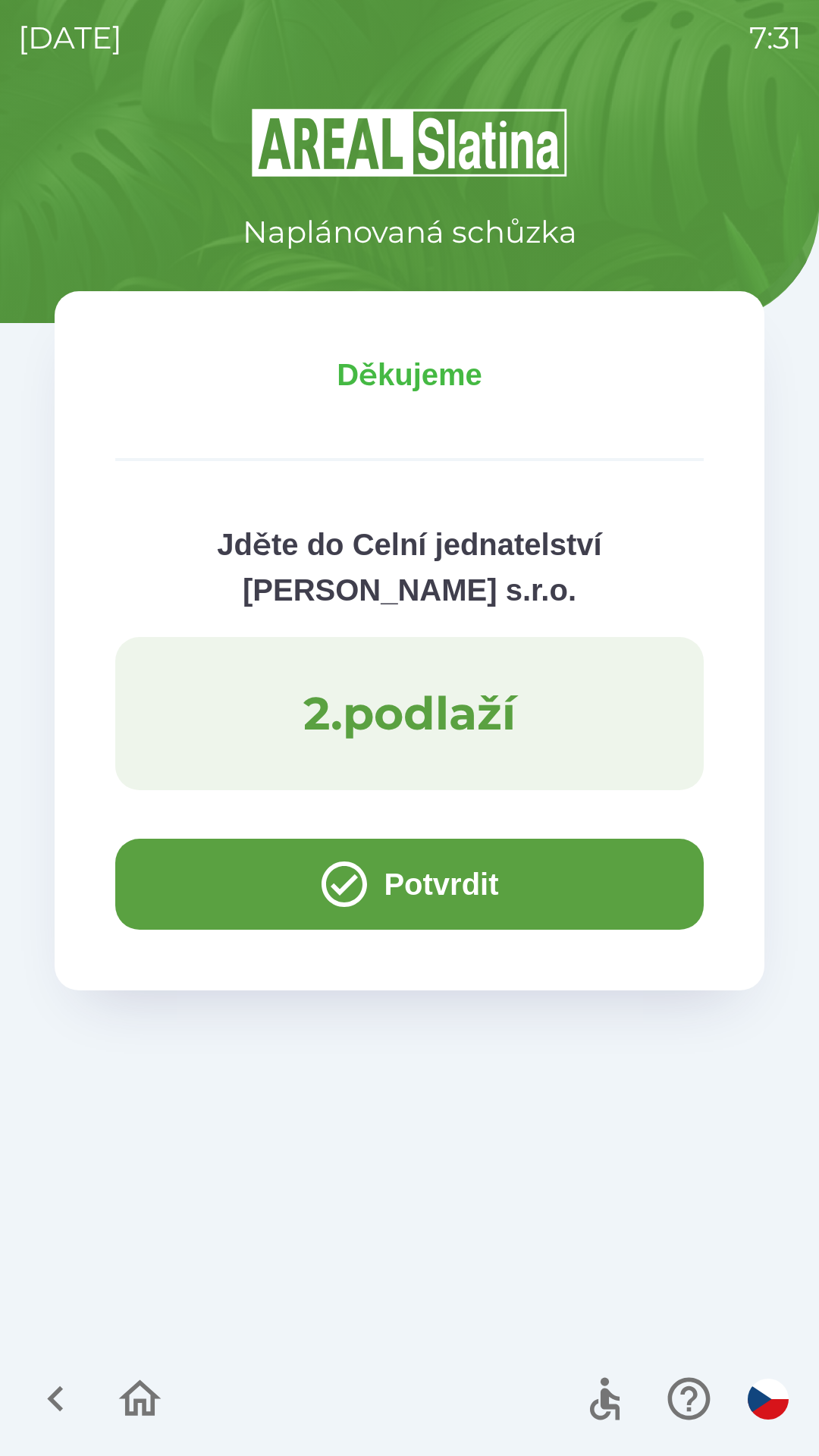
click at [566, 892] on button "Potvrdit" at bounding box center [409, 884] width 589 height 91
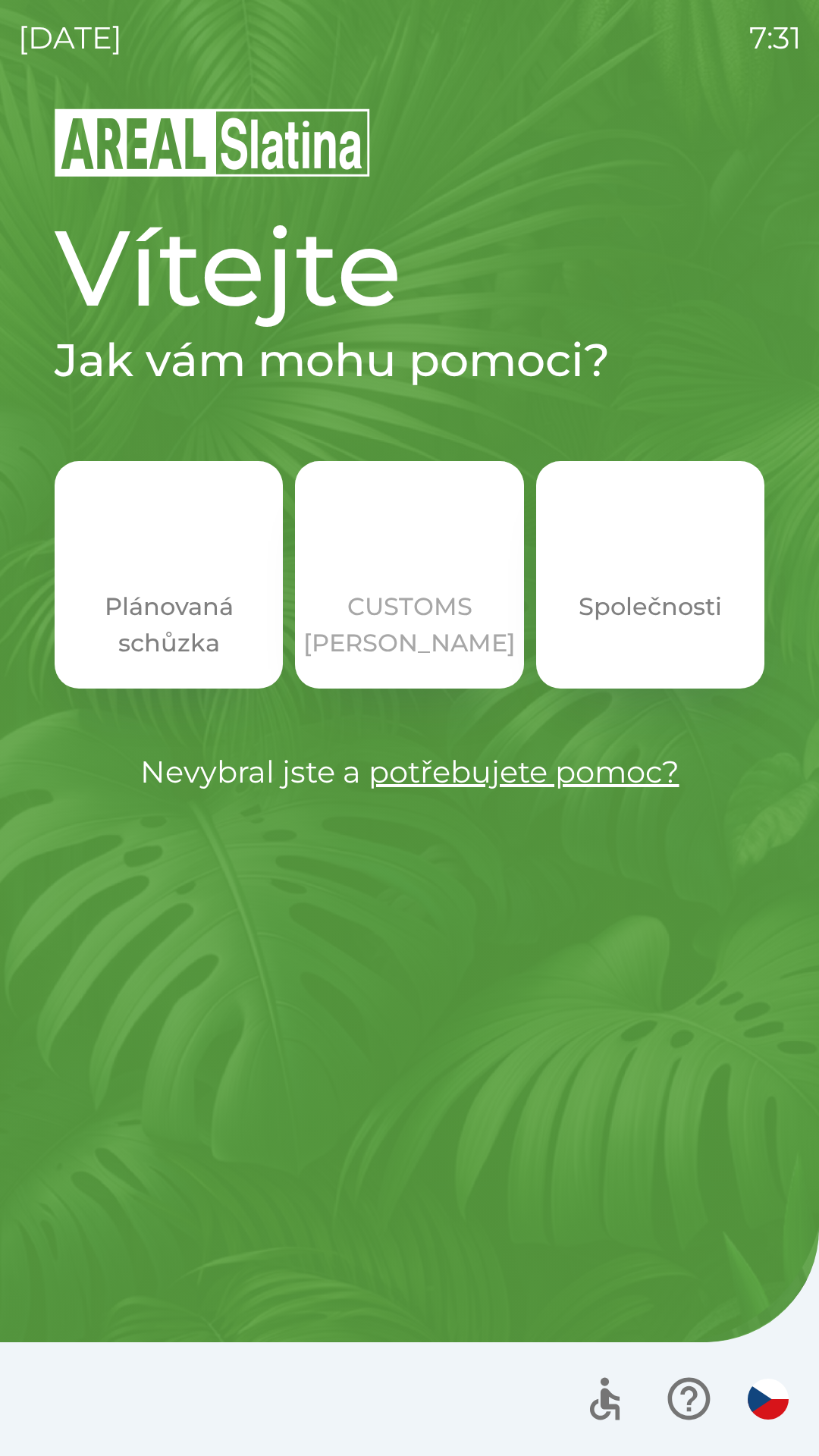
click at [426, 613] on p "CUSTOMS [PERSON_NAME]" at bounding box center [409, 625] width 212 height 73
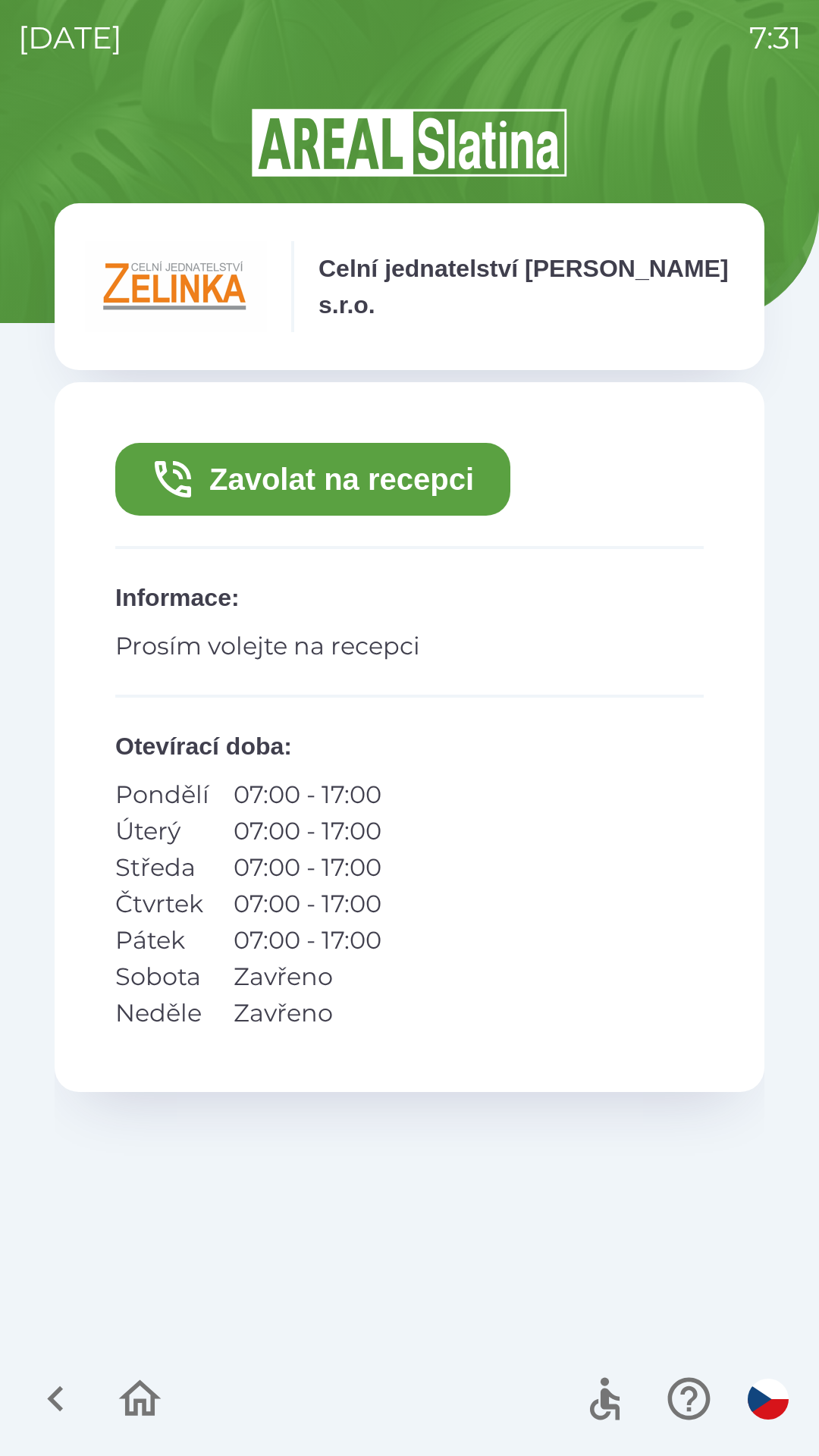
click at [400, 482] on button "Zavolat na recepci" at bounding box center [312, 479] width 395 height 73
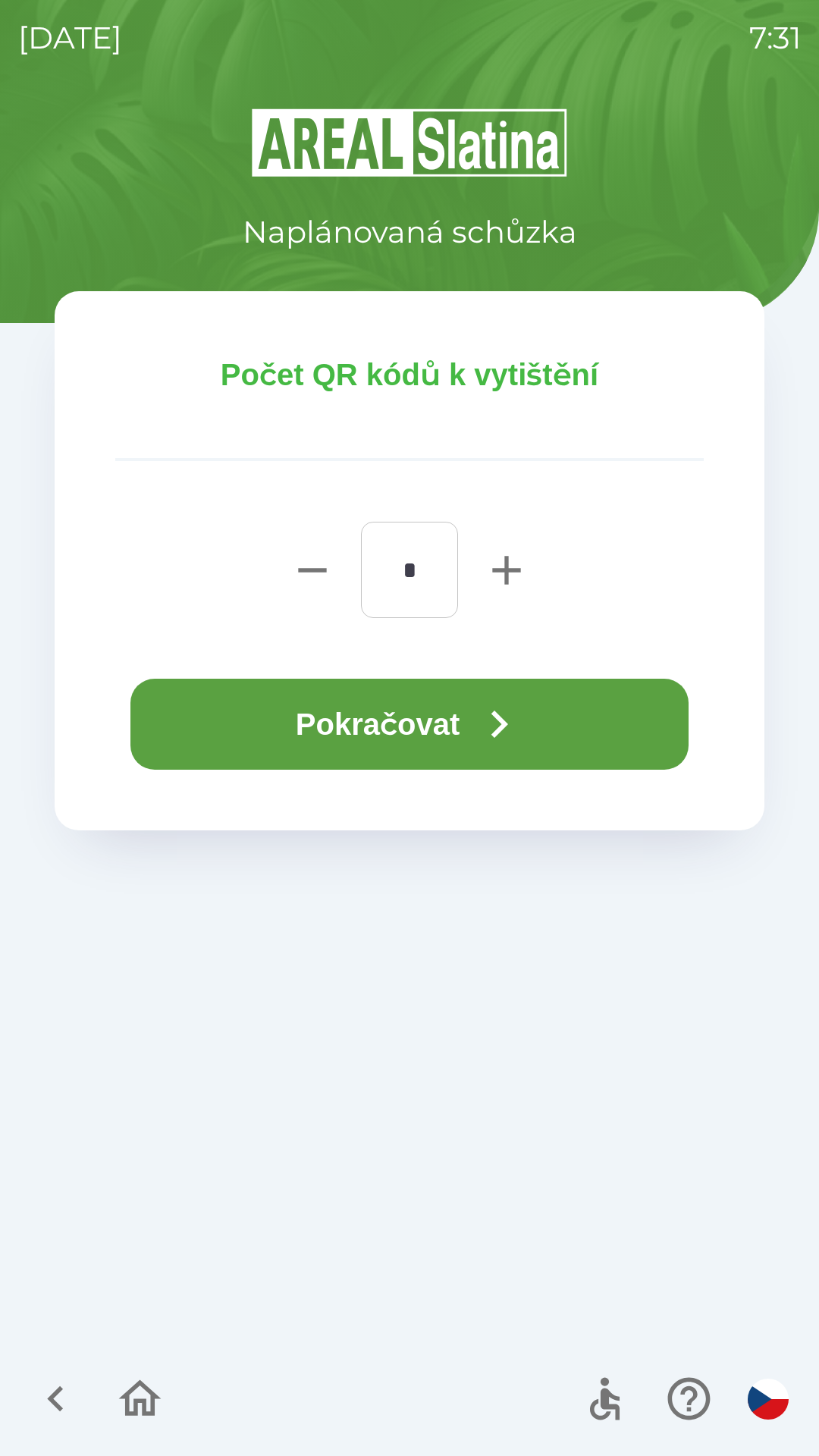
click at [551, 713] on button "Pokračovat" at bounding box center [409, 724] width 558 height 91
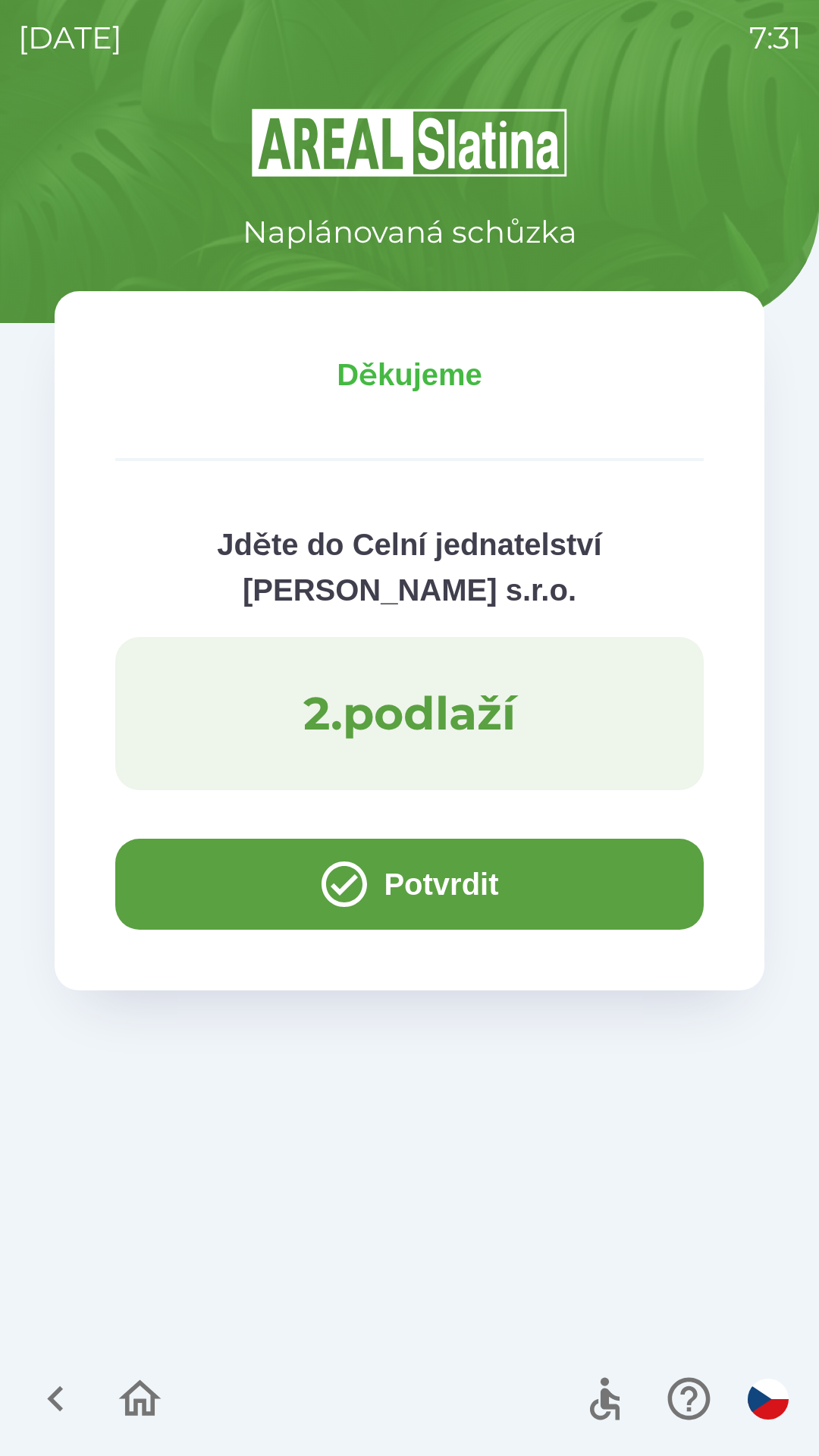
click at [534, 884] on button "Potvrdit" at bounding box center [409, 884] width 589 height 91
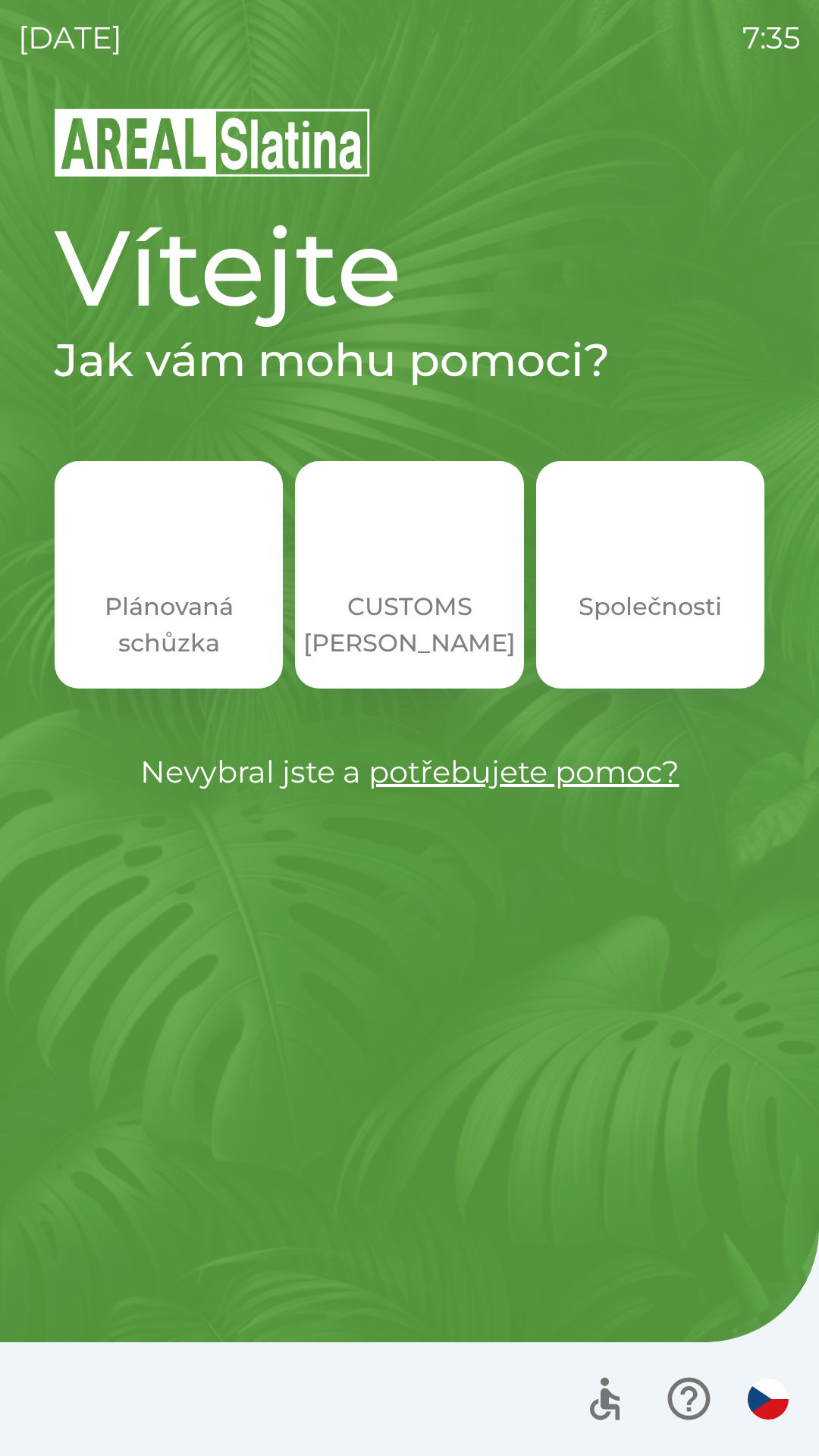
click at [412, 599] on p "CUSTOMS [PERSON_NAME]" at bounding box center [409, 625] width 212 height 73
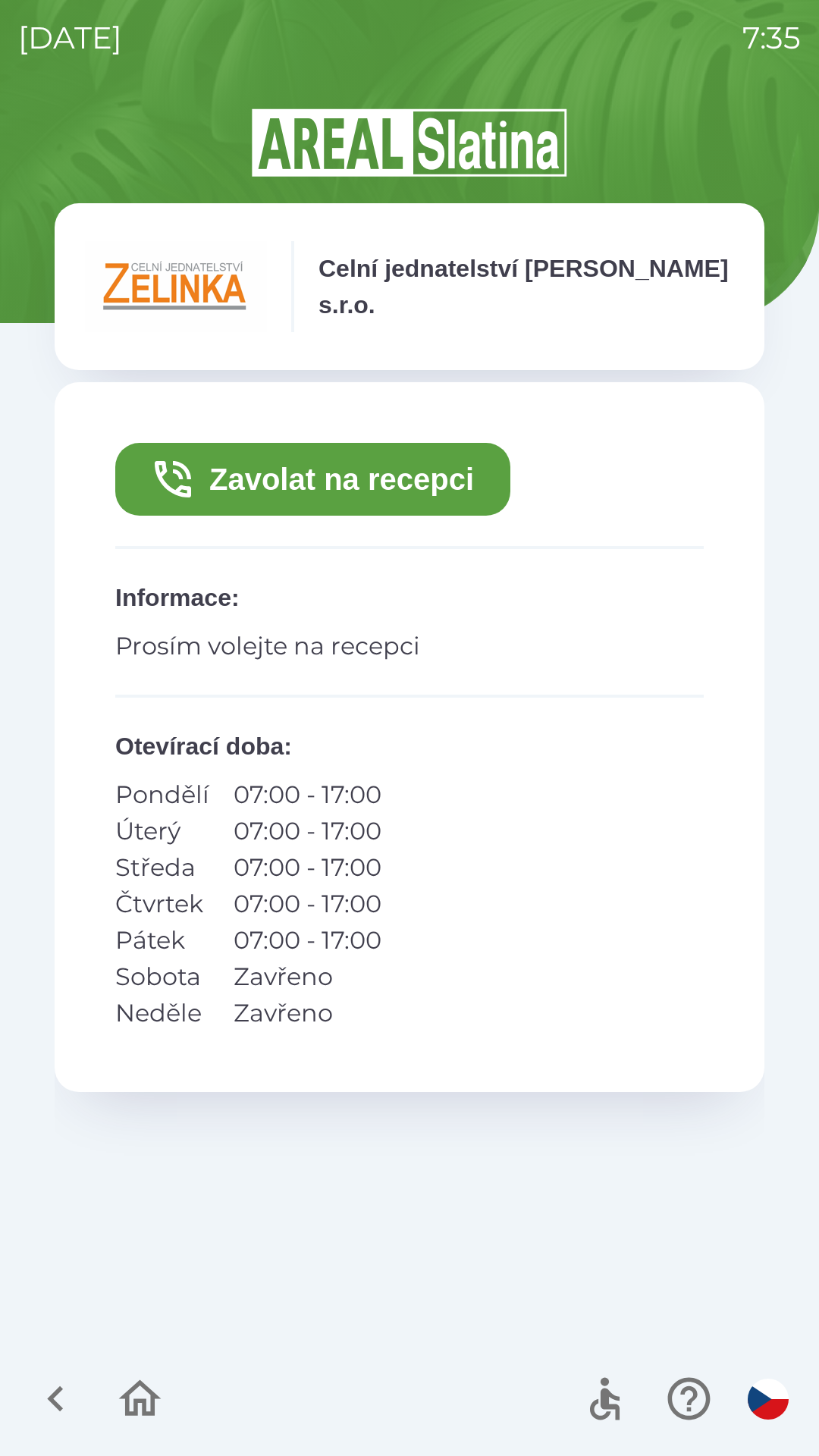
click at [445, 490] on button "Zavolat na recepci" at bounding box center [312, 479] width 395 height 73
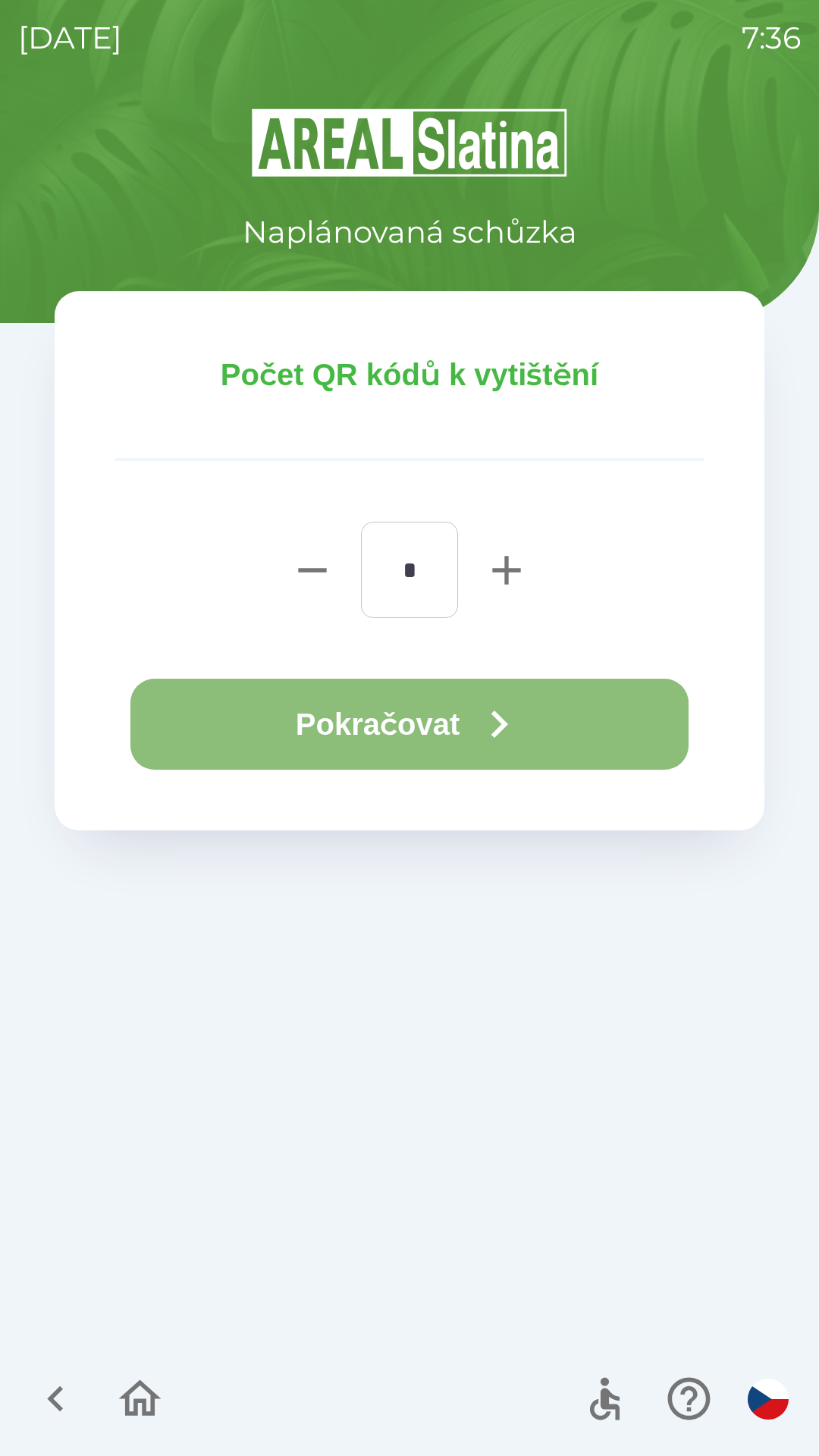
click at [502, 724] on icon "button" at bounding box center [498, 724] width 54 height 54
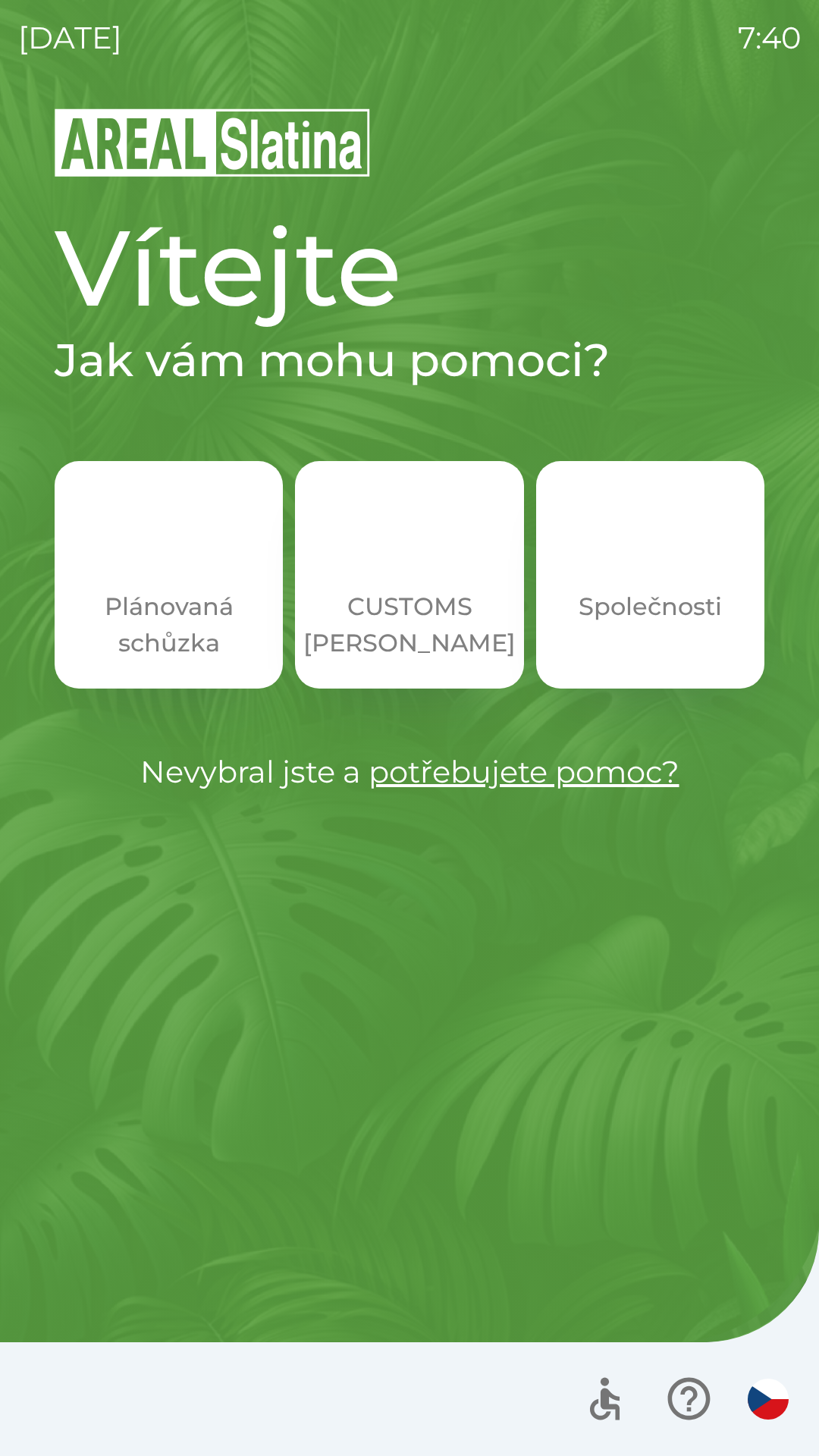
click at [616, 585] on button "Společnosti" at bounding box center [650, 575] width 229 height 228
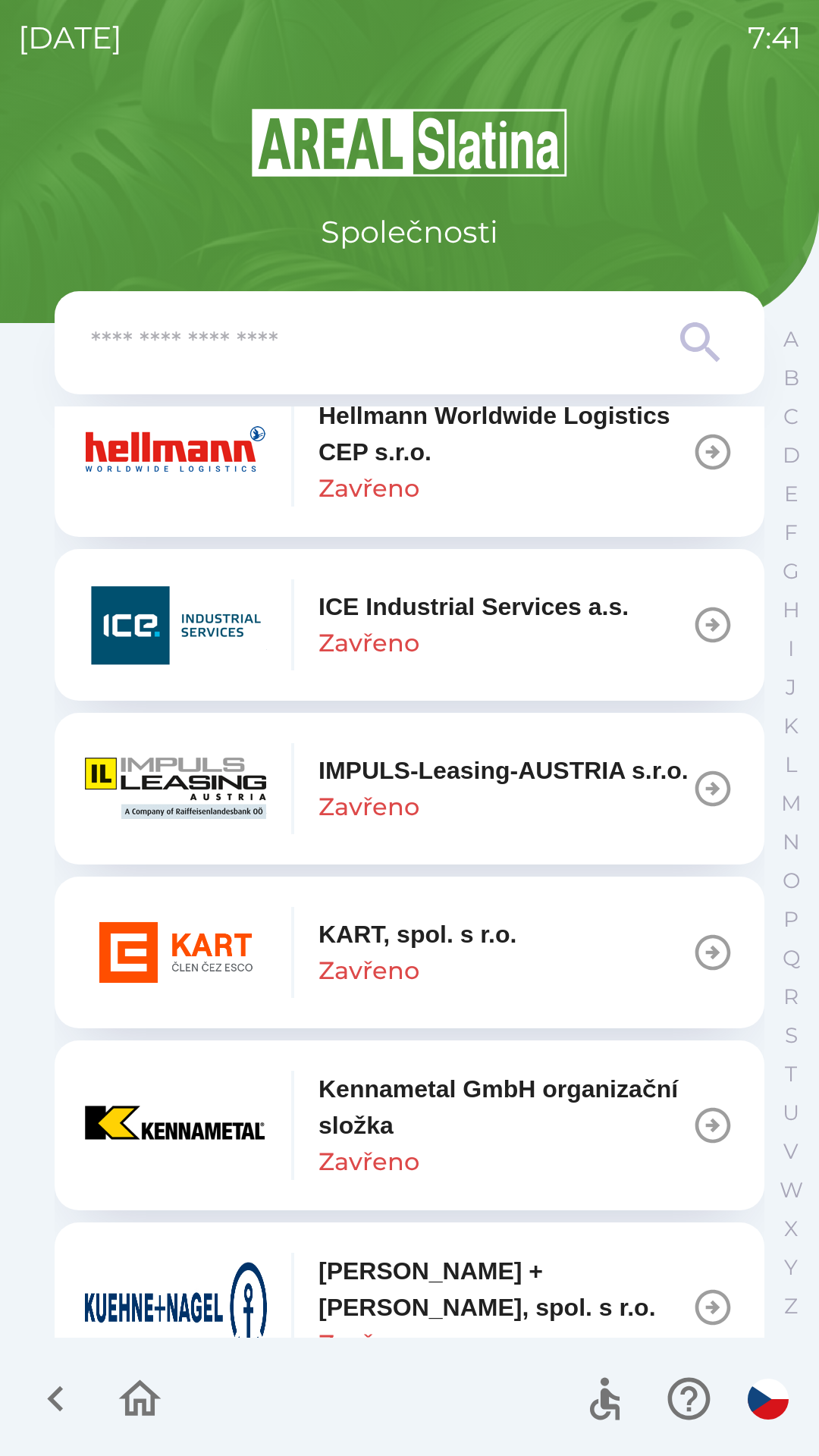
scroll to position [5649, 0]
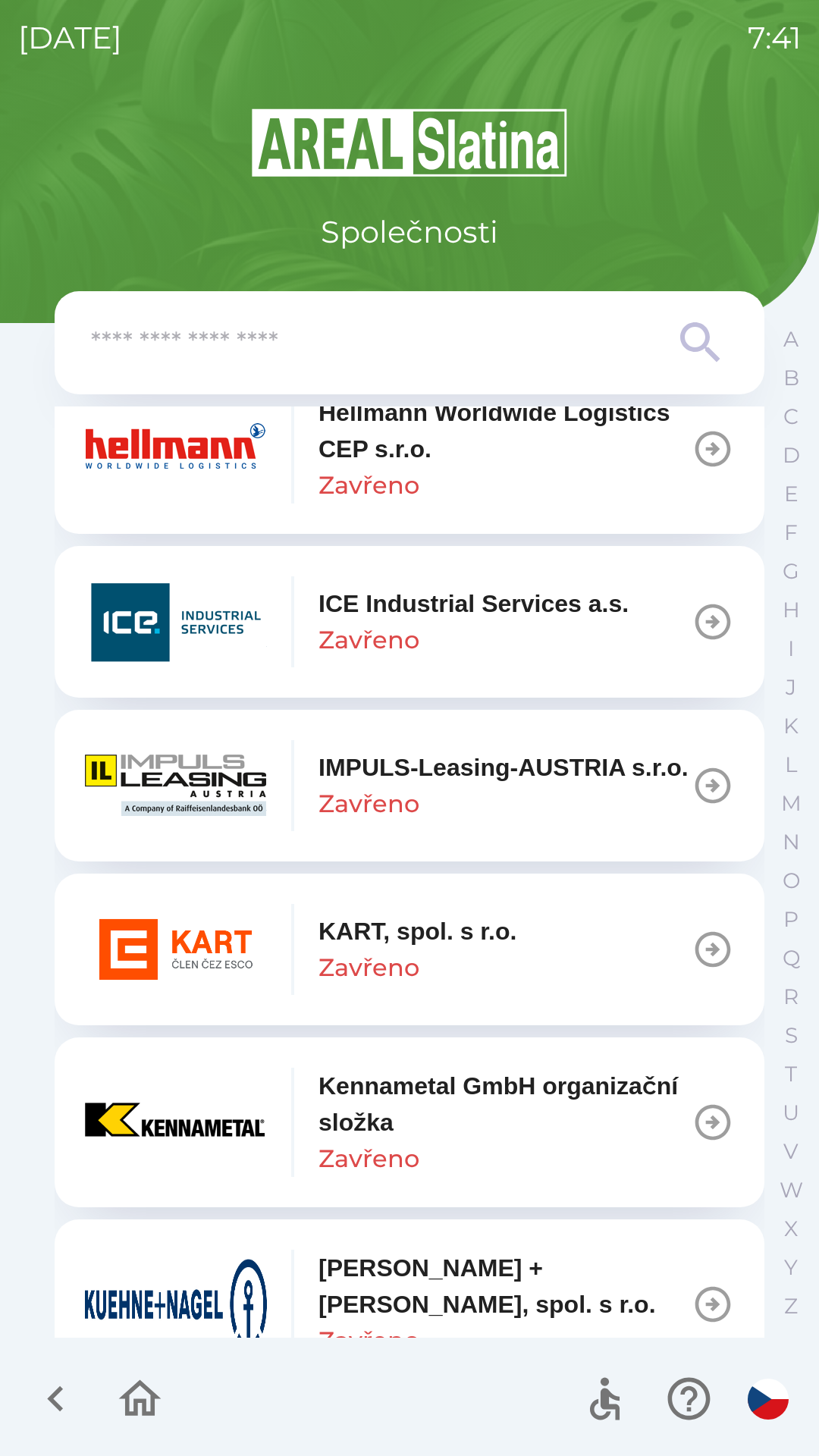
click at [415, 622] on p "ICE Industrial Services a.s." at bounding box center [474, 604] width 311 height 36
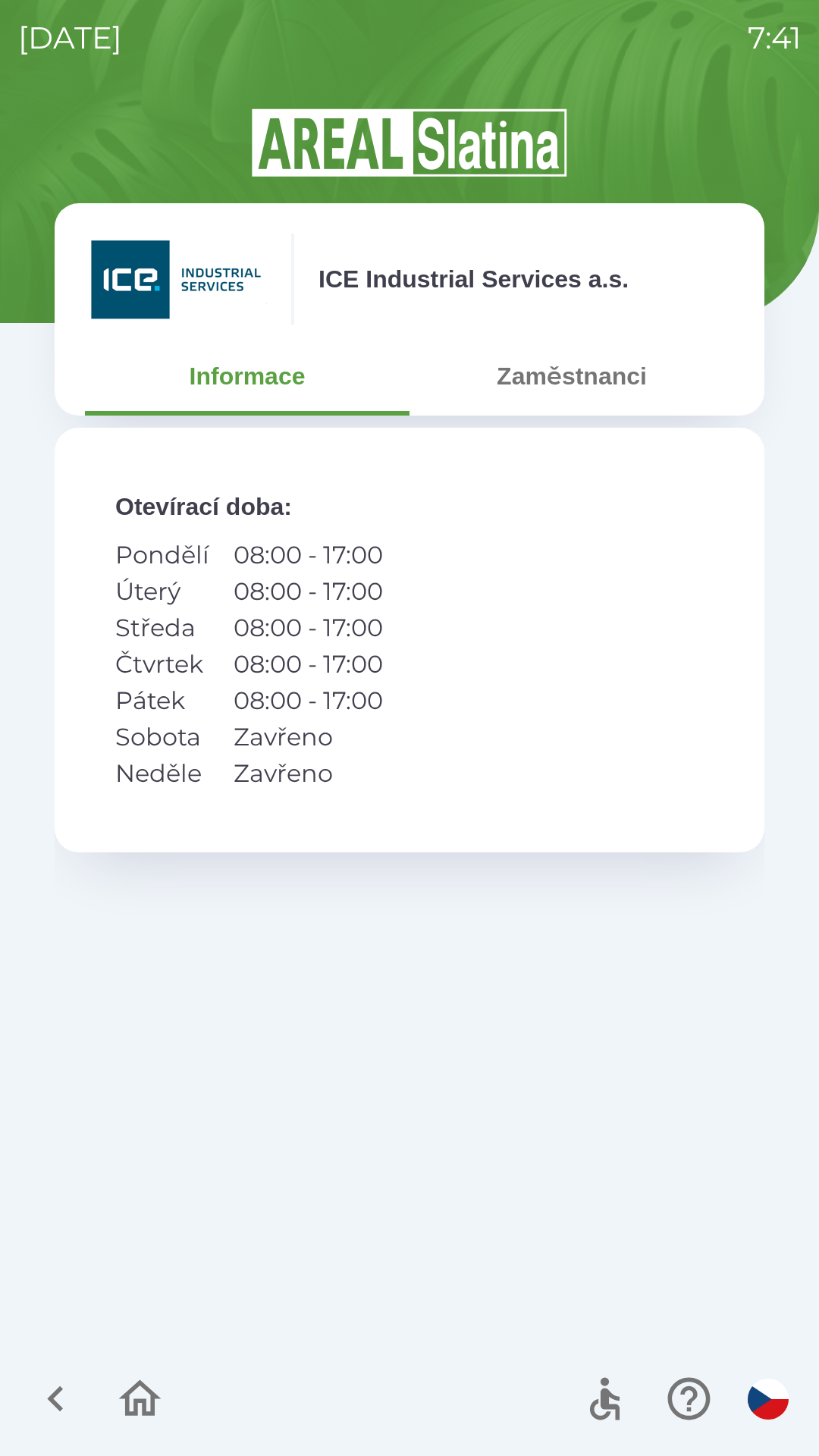
click at [551, 382] on button "Zaměstnanci" at bounding box center [572, 376] width 325 height 54
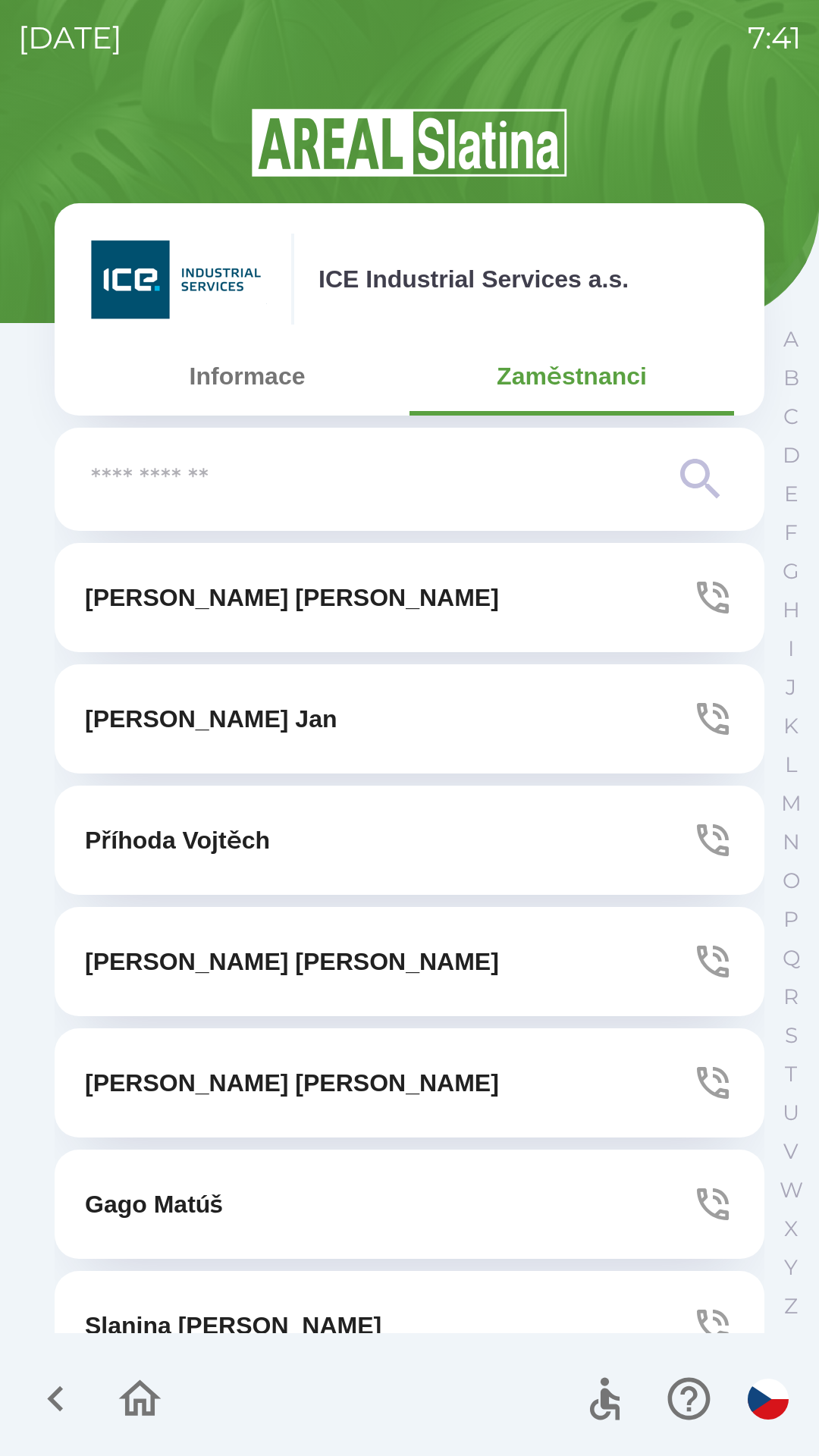
click at [248, 374] on button "Informace" at bounding box center [248, 376] width 325 height 54
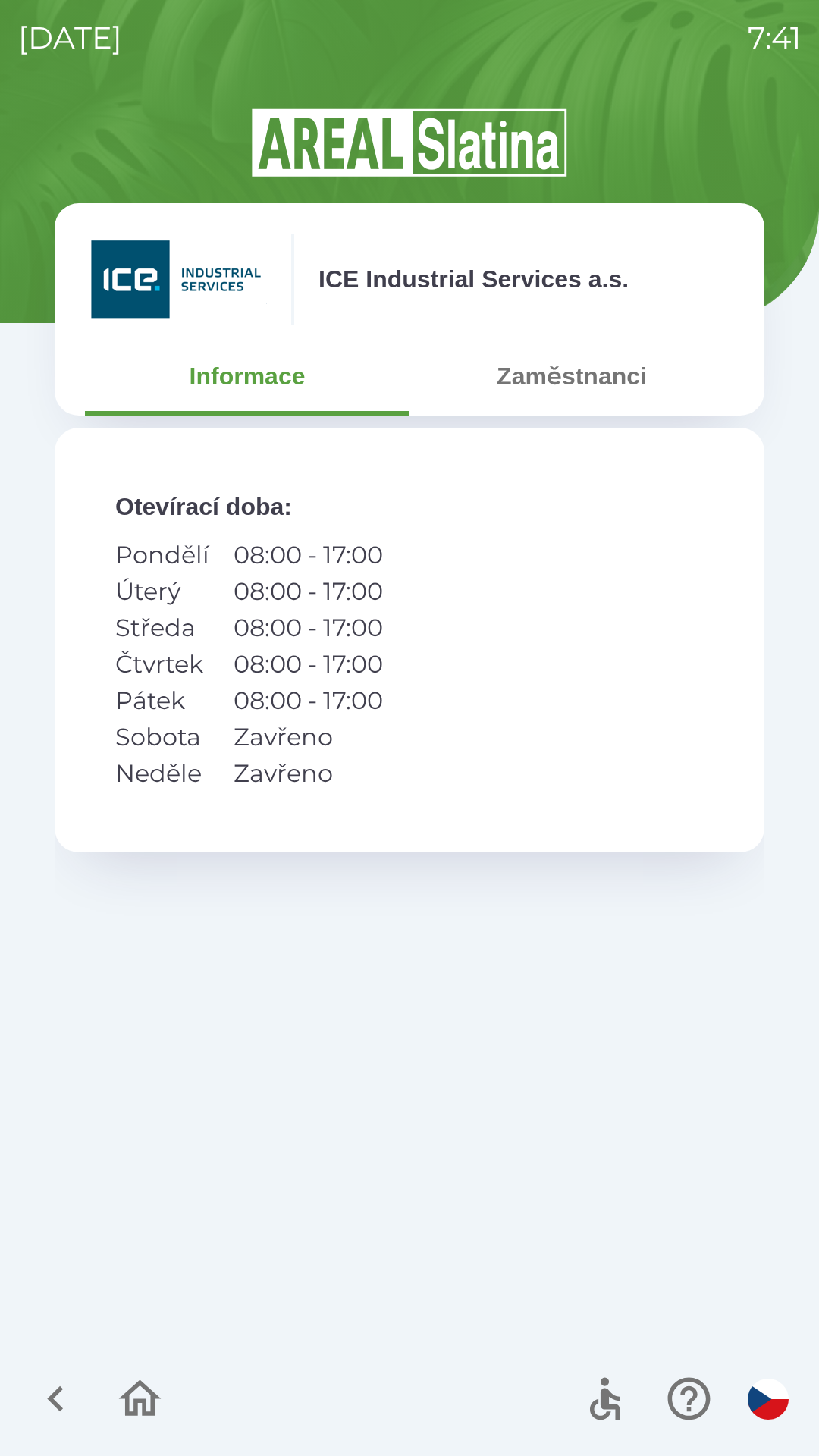
click at [30, 1402] on button "button" at bounding box center [56, 1399] width 63 height 63
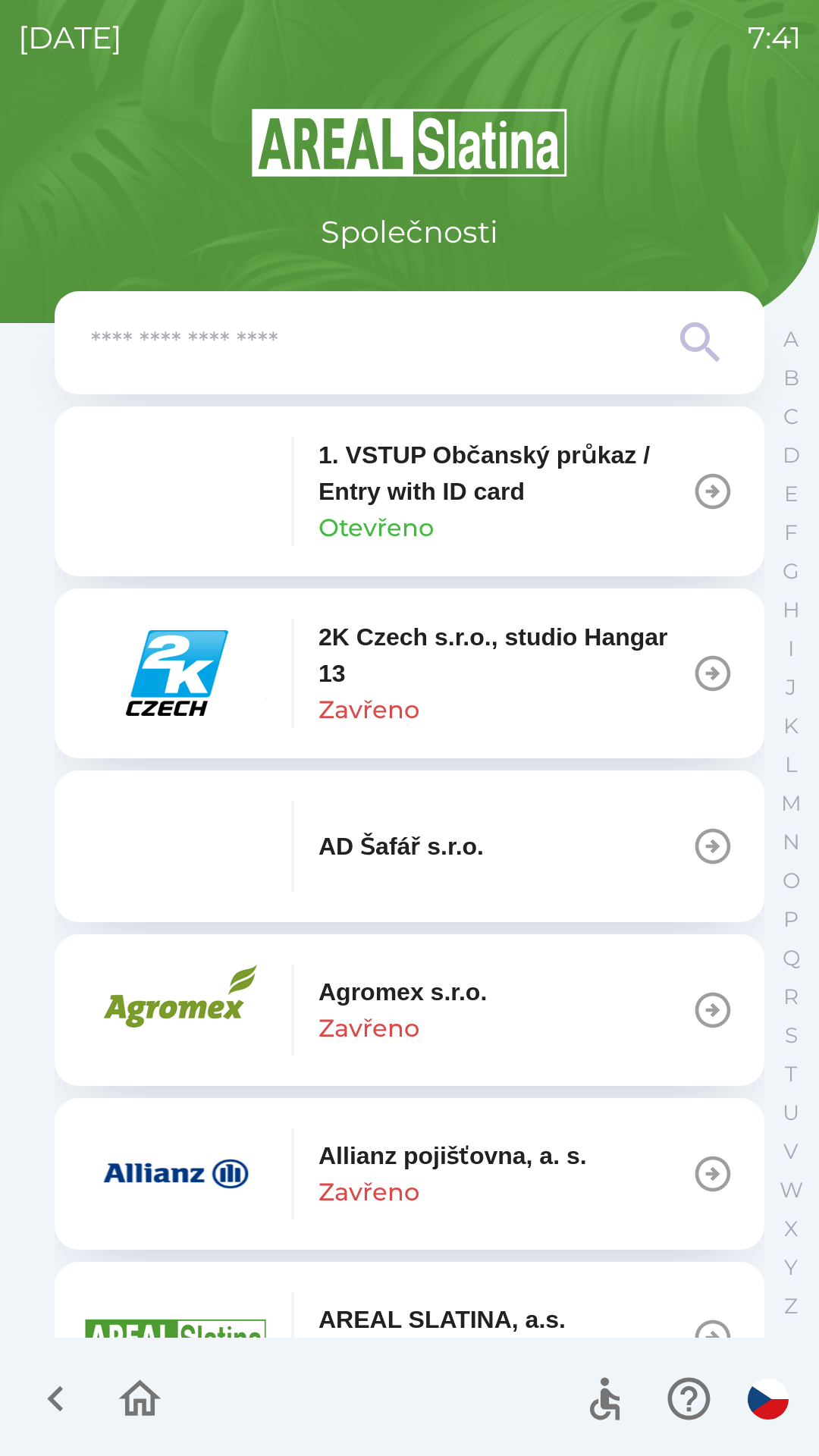
click at [43, 1402] on icon "button" at bounding box center [55, 1398] width 50 height 50
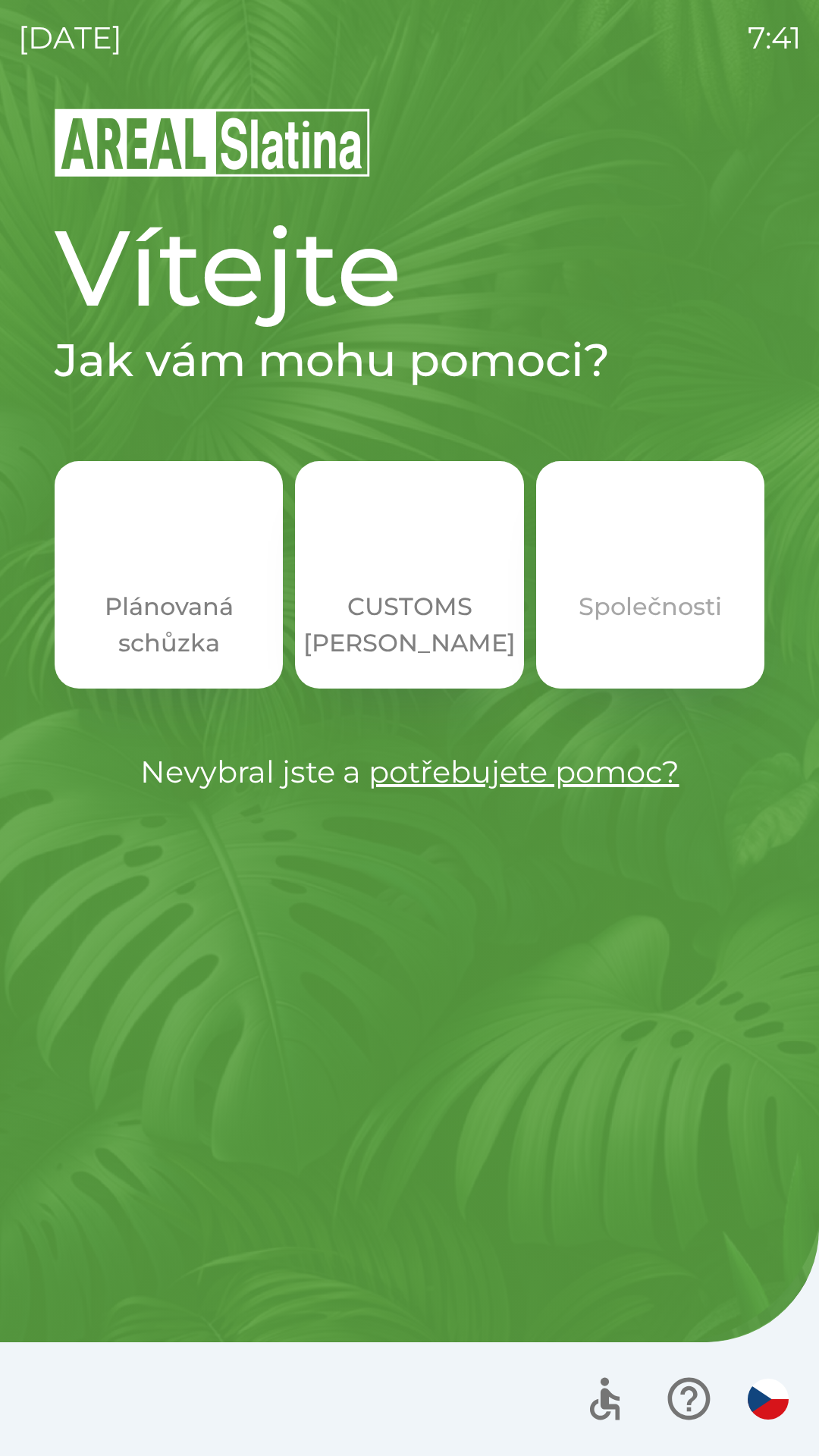
click at [659, 597] on p "Společnosti" at bounding box center [650, 607] width 143 height 36
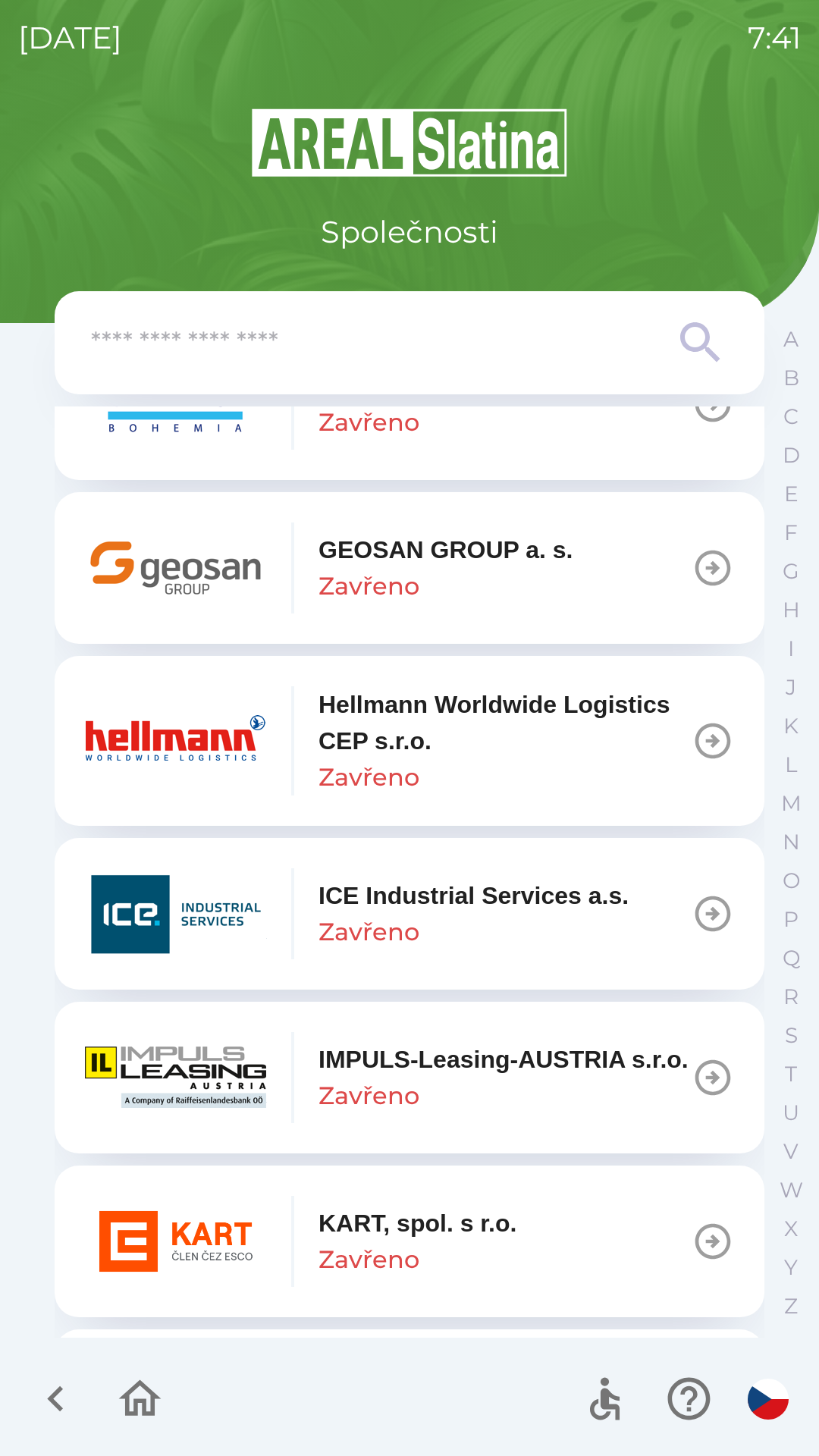
scroll to position [5361, 0]
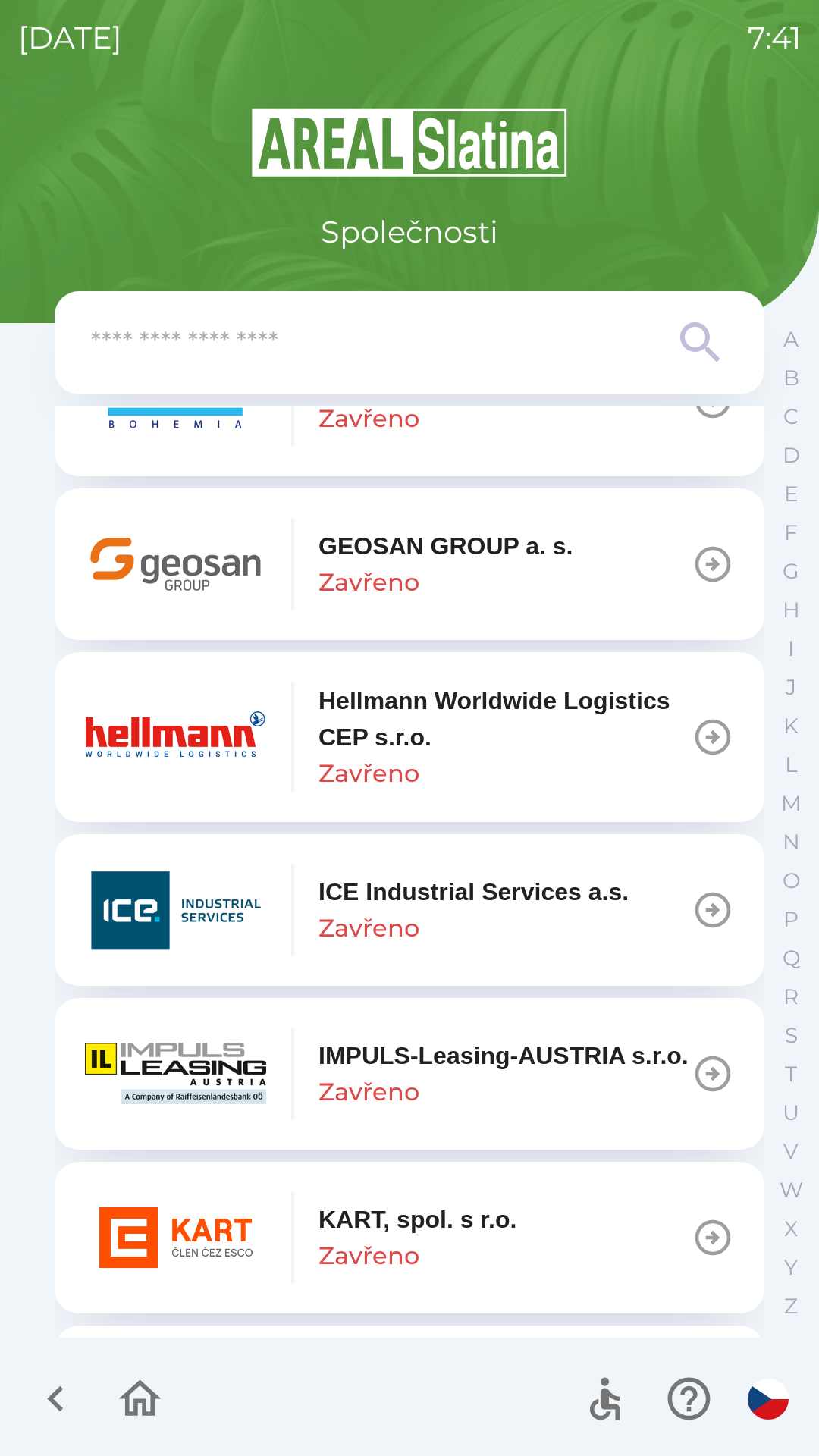
click at [385, 751] on p "Hellmann Worldwide Logistics CEP s.r.o." at bounding box center [504, 719] width 373 height 73
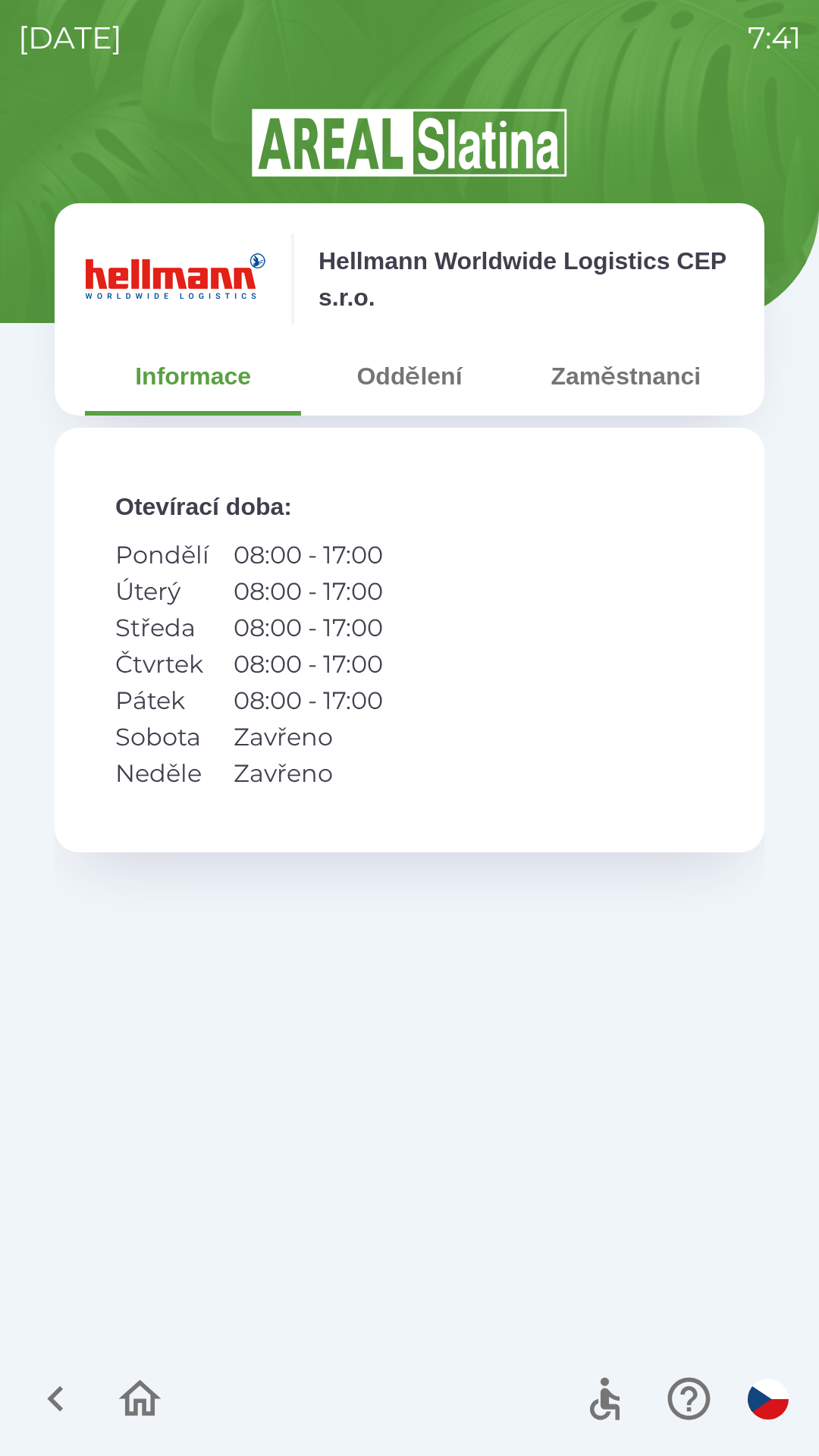
click at [411, 375] on button "Oddělení" at bounding box center [409, 376] width 216 height 54
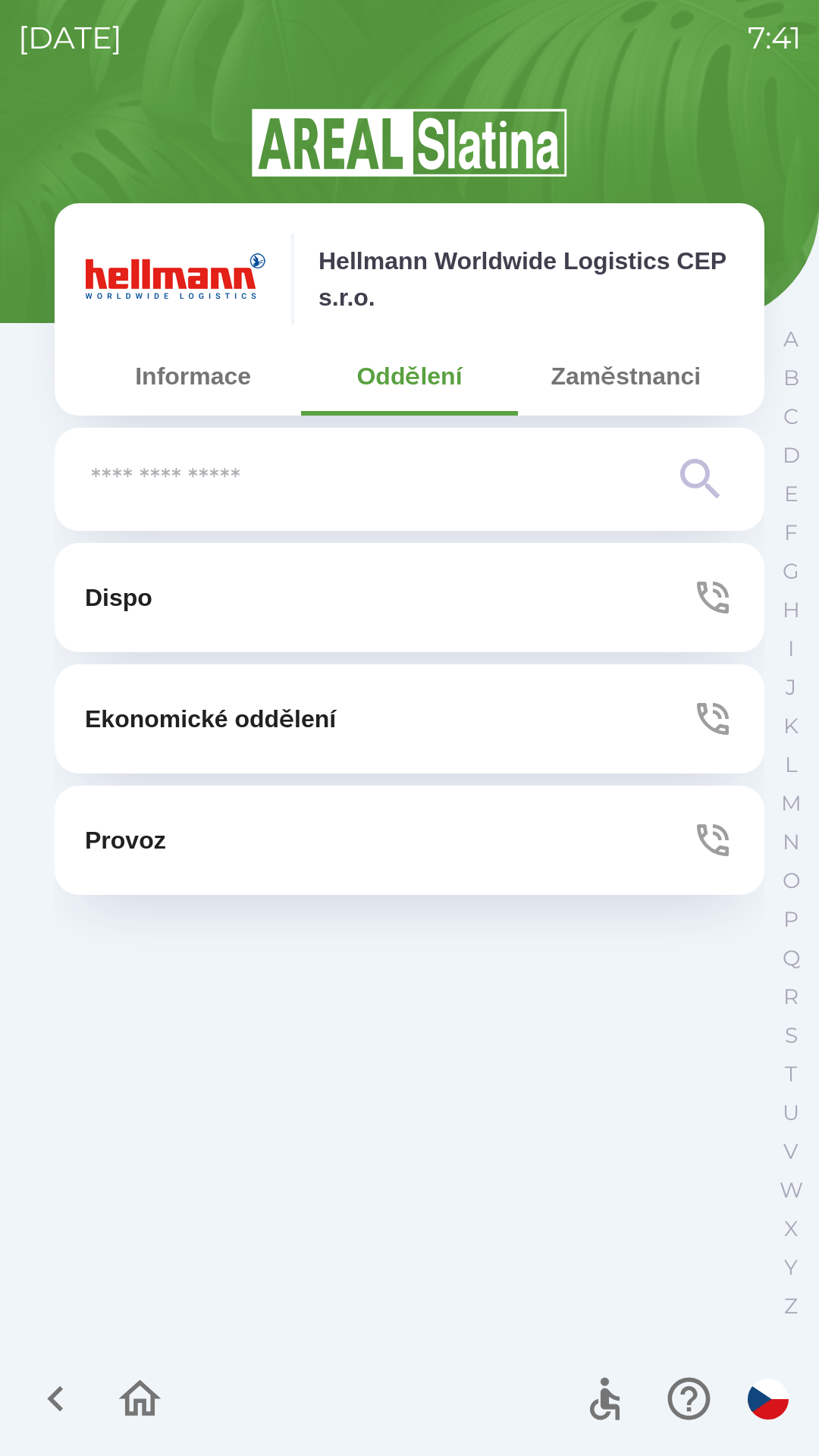
click at [396, 718] on button "Ekonomické oddělení" at bounding box center [409, 719] width 710 height 110
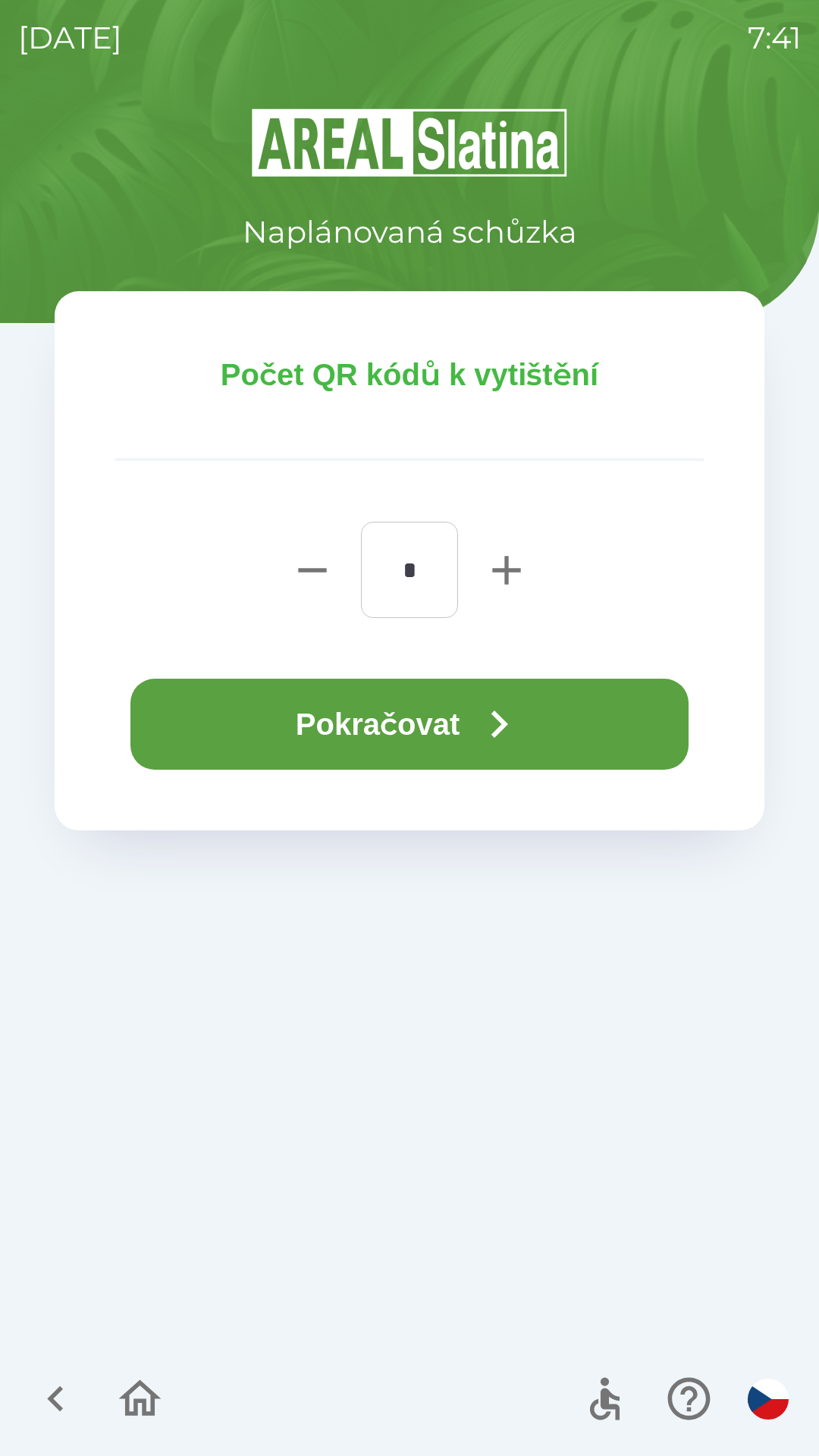
click at [370, 740] on button "Pokračovat" at bounding box center [409, 724] width 558 height 91
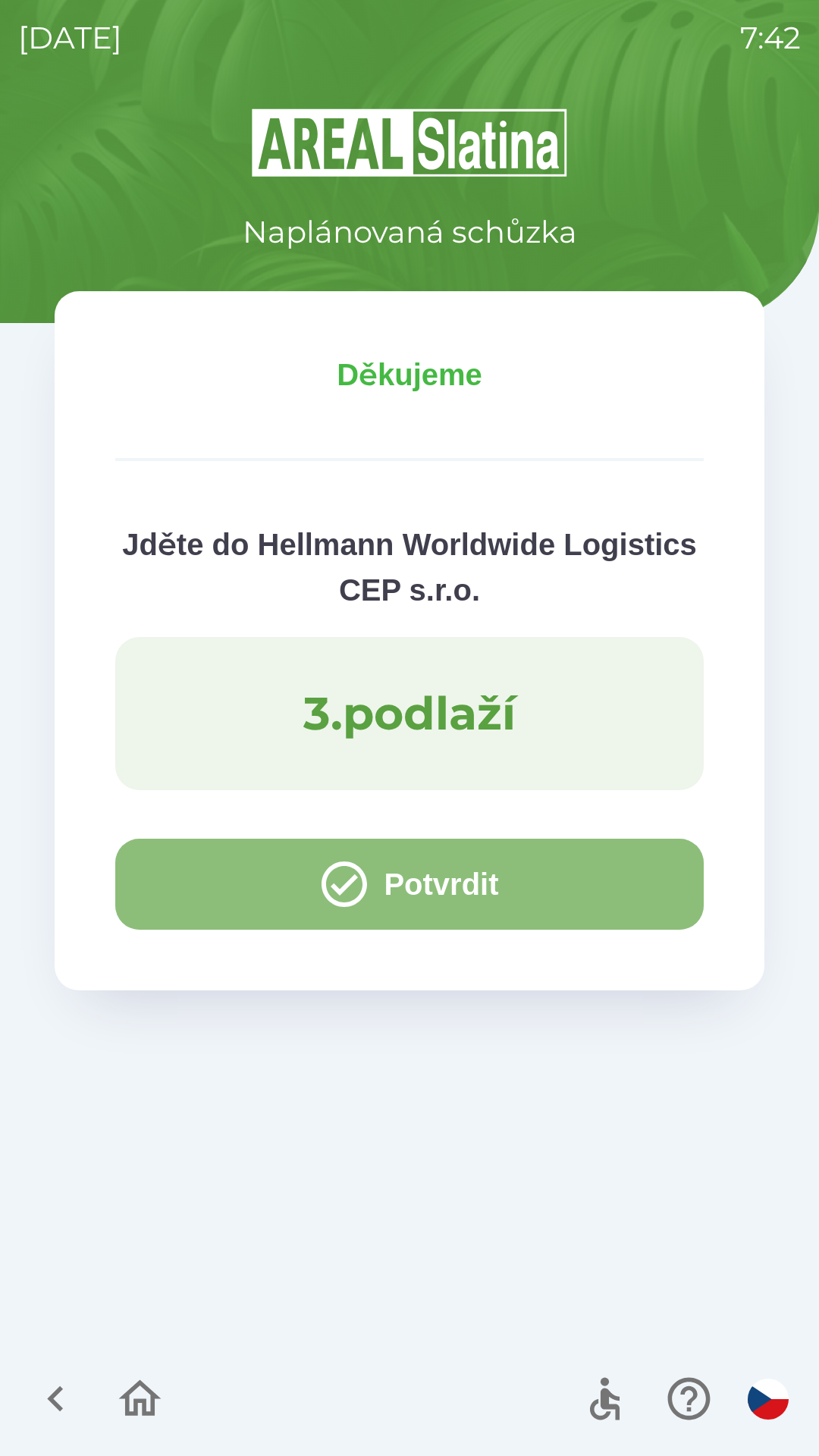
click at [151, 903] on button "Potvrdit" at bounding box center [409, 884] width 589 height 91
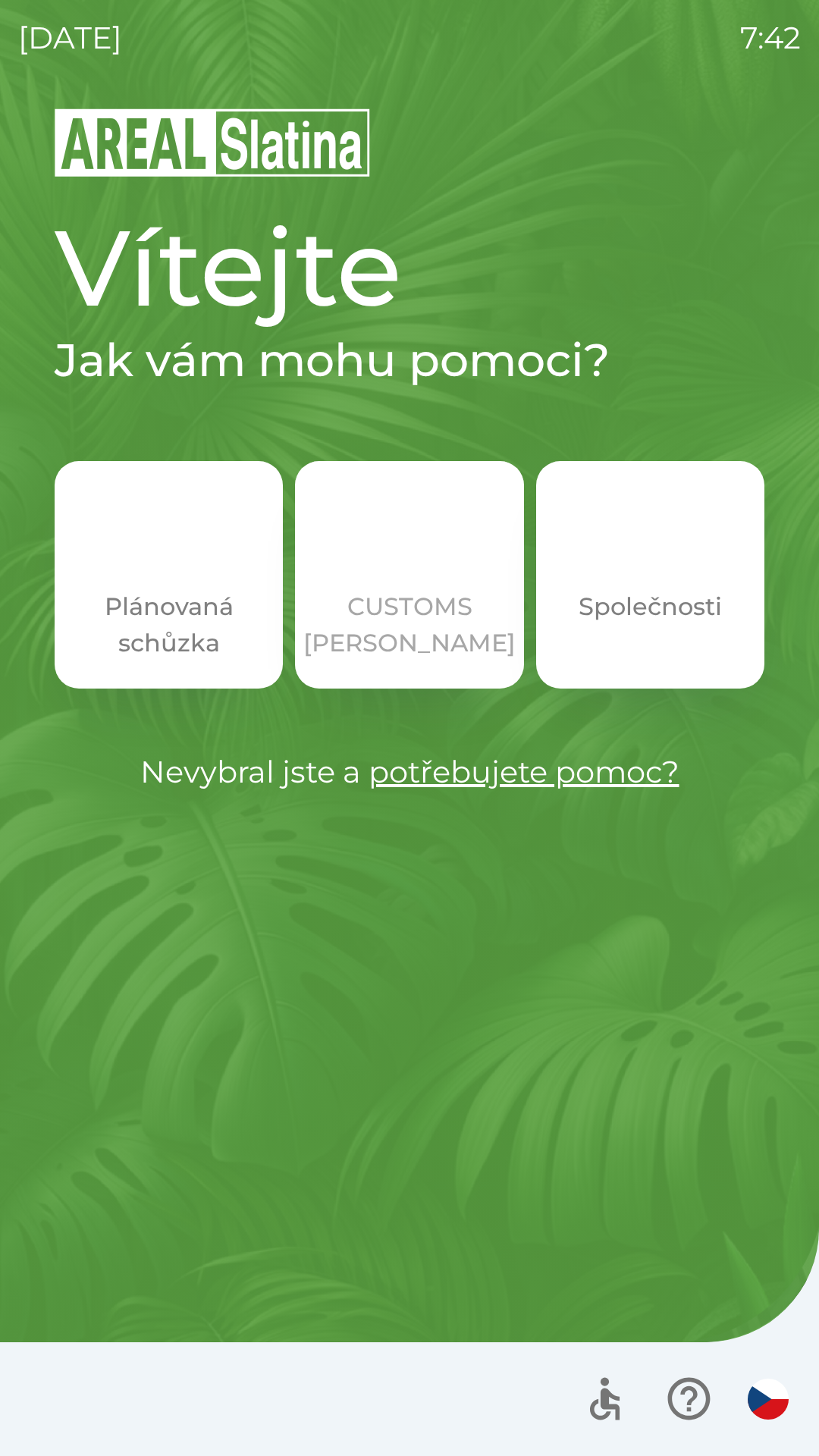
click at [414, 557] on img "button" at bounding box center [409, 549] width 67 height 67
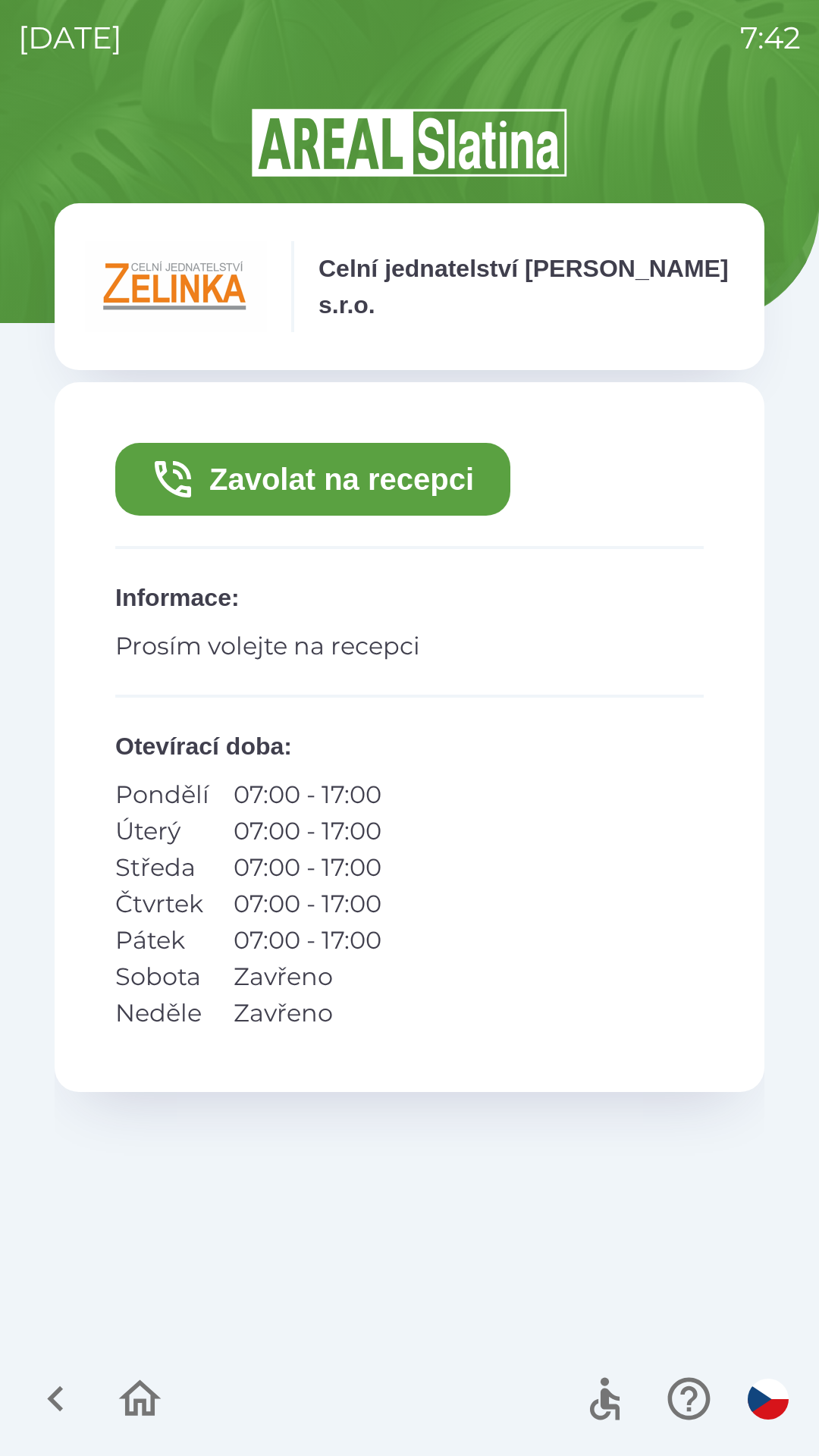
click at [295, 459] on button "Zavolat na recepci" at bounding box center [312, 479] width 395 height 73
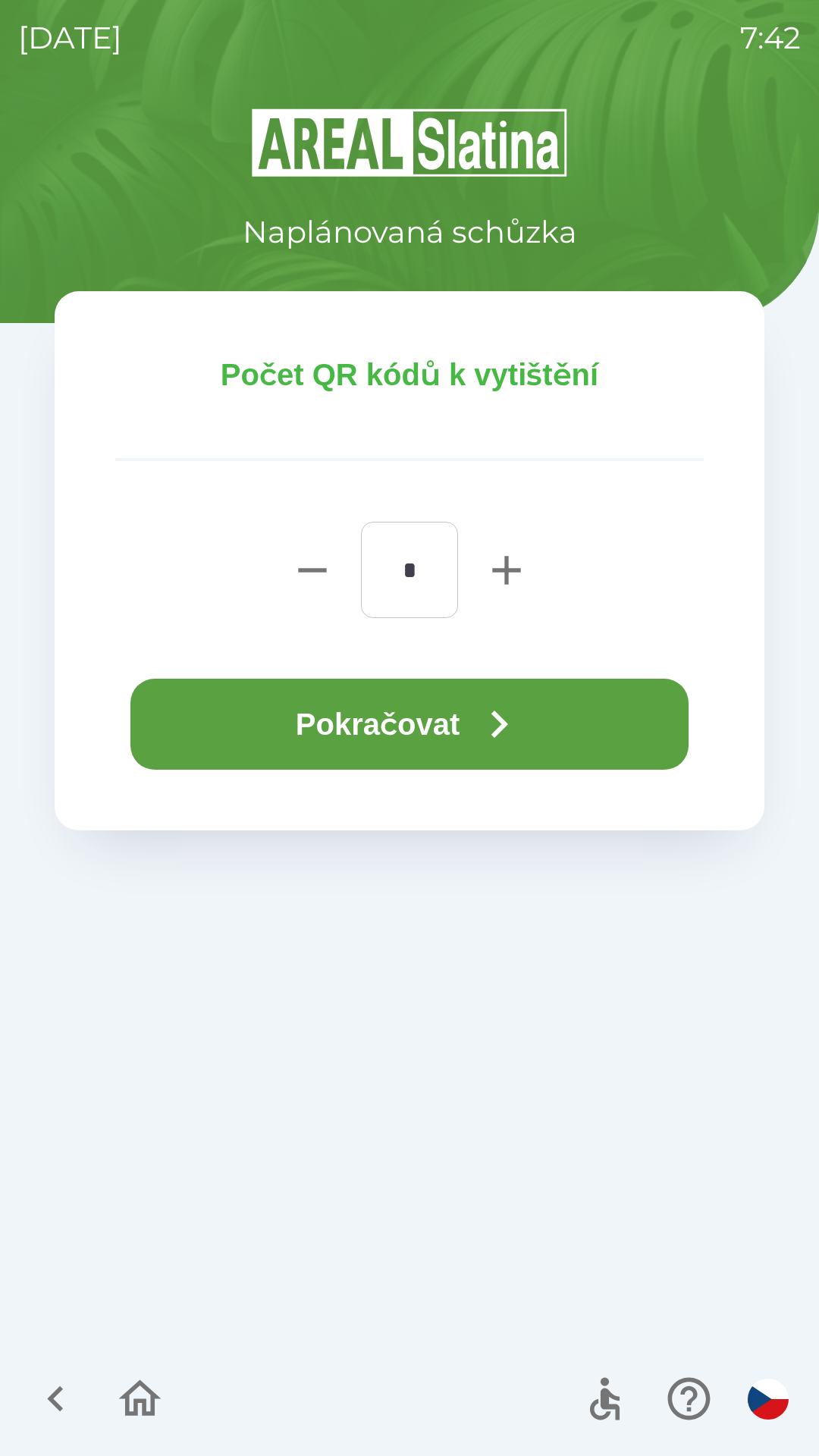
click at [245, 697] on button "Pokračovat" at bounding box center [409, 724] width 558 height 91
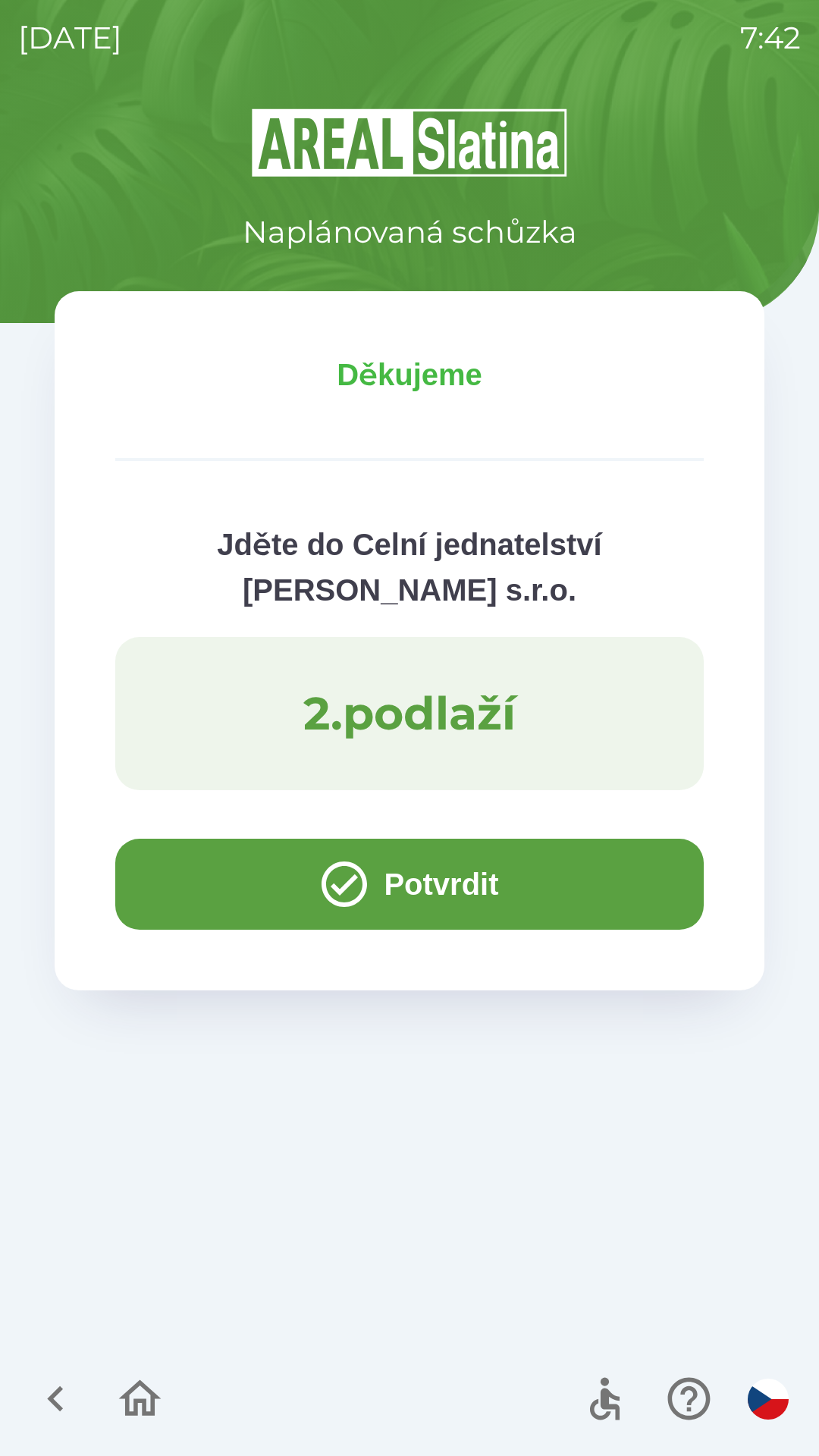
click at [209, 870] on button "Potvrdit" at bounding box center [409, 884] width 589 height 91
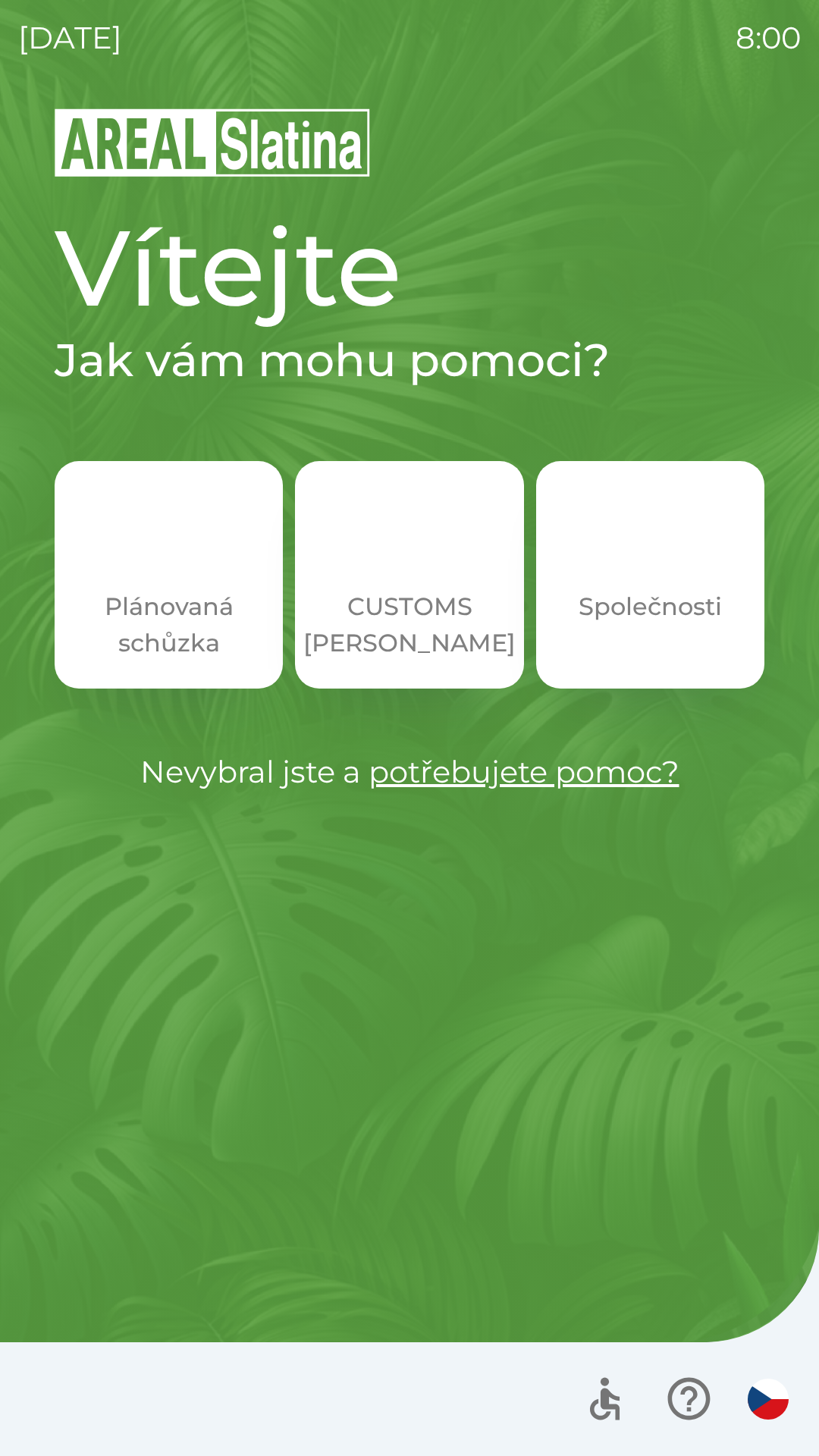
click at [633, 618] on p "Společnosti" at bounding box center [650, 607] width 143 height 36
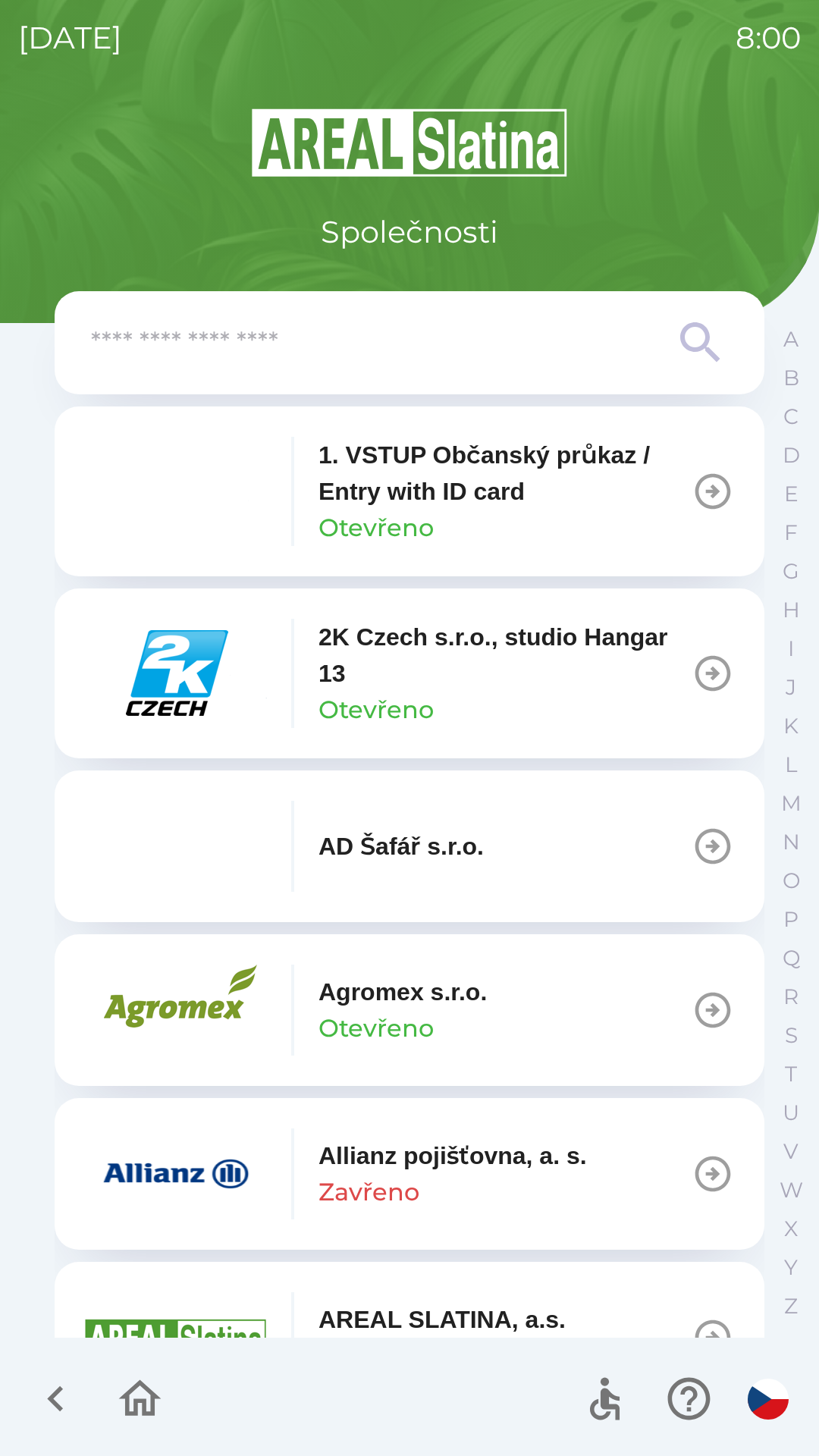
click at [571, 357] on input "text" at bounding box center [378, 343] width 576 height 42
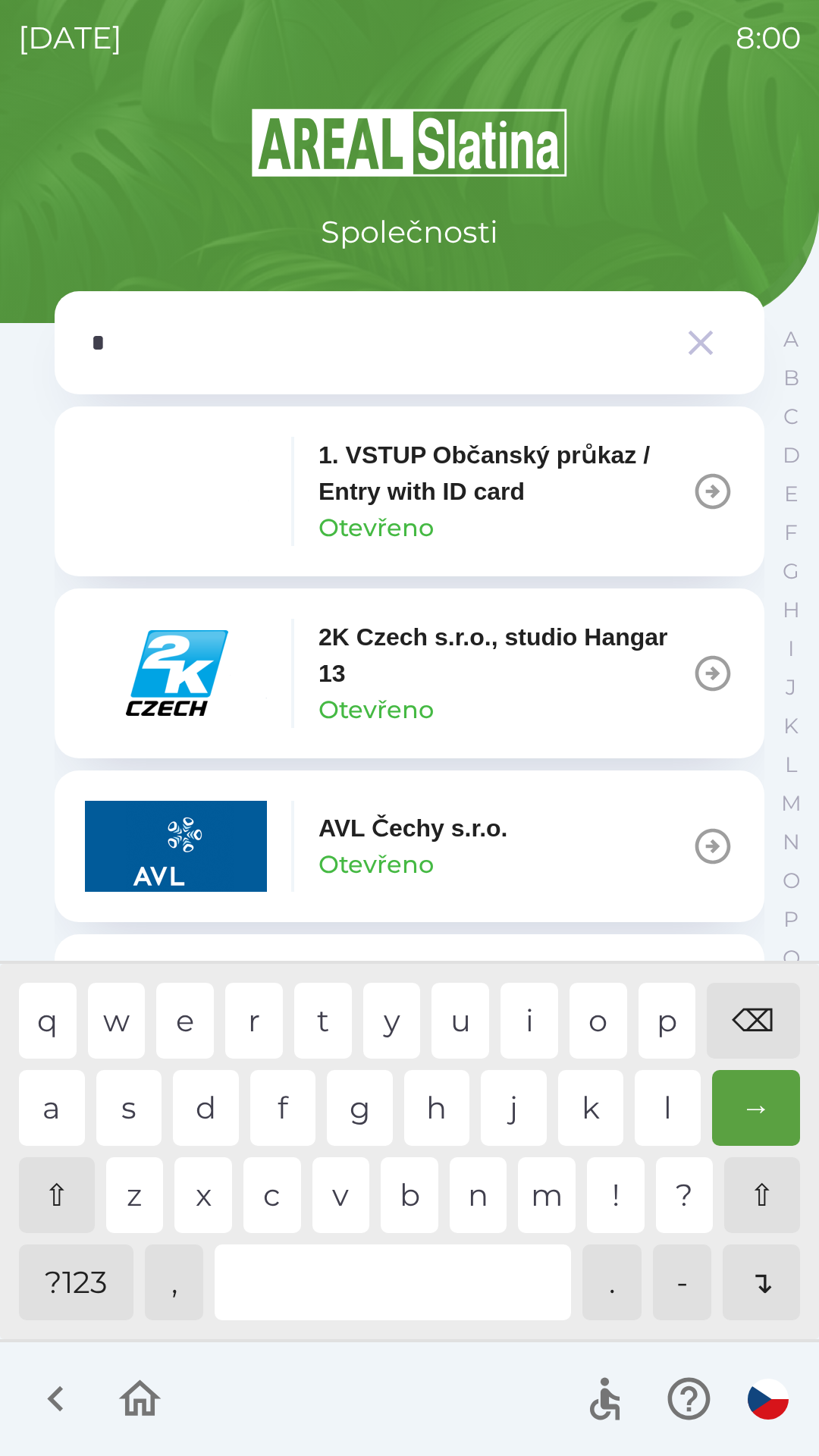
type input "**"
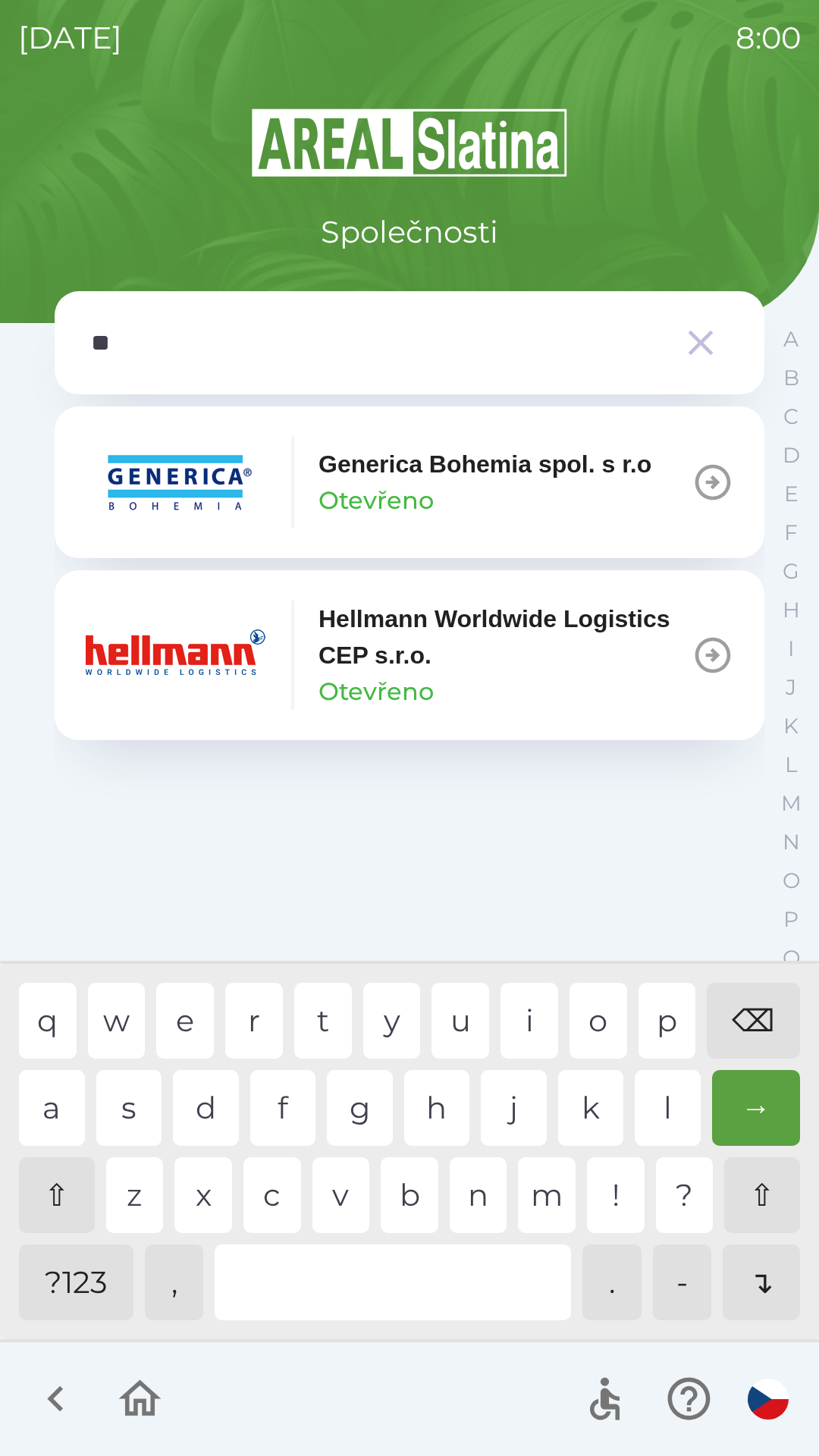
click at [184, 1021] on div "e" at bounding box center [184, 1021] width 58 height 76
click at [492, 659] on p "Hellmann Worldwide Logistics CEP s.r.o." at bounding box center [504, 637] width 373 height 73
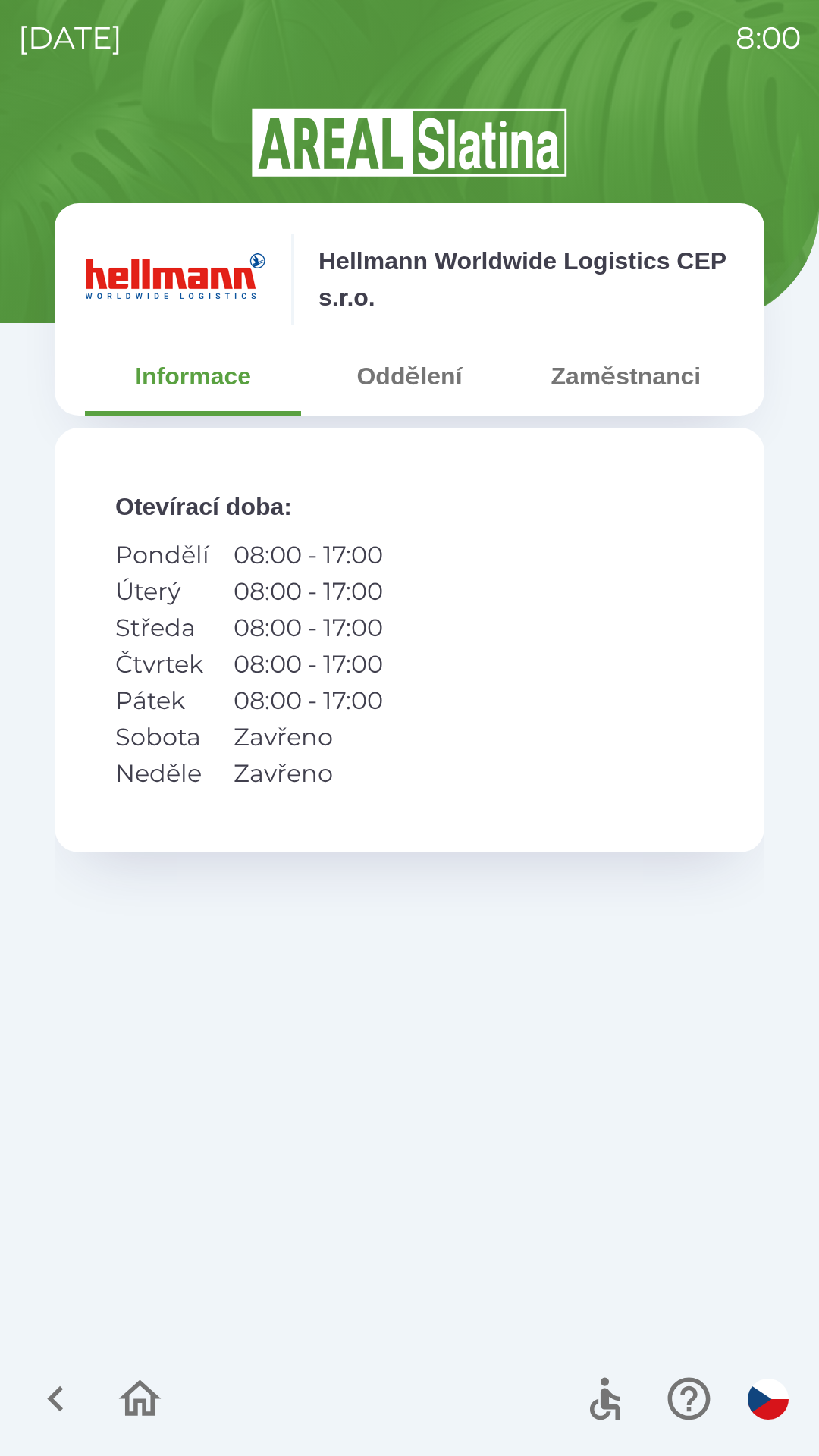
click at [411, 377] on button "Oddělení" at bounding box center [409, 376] width 216 height 54
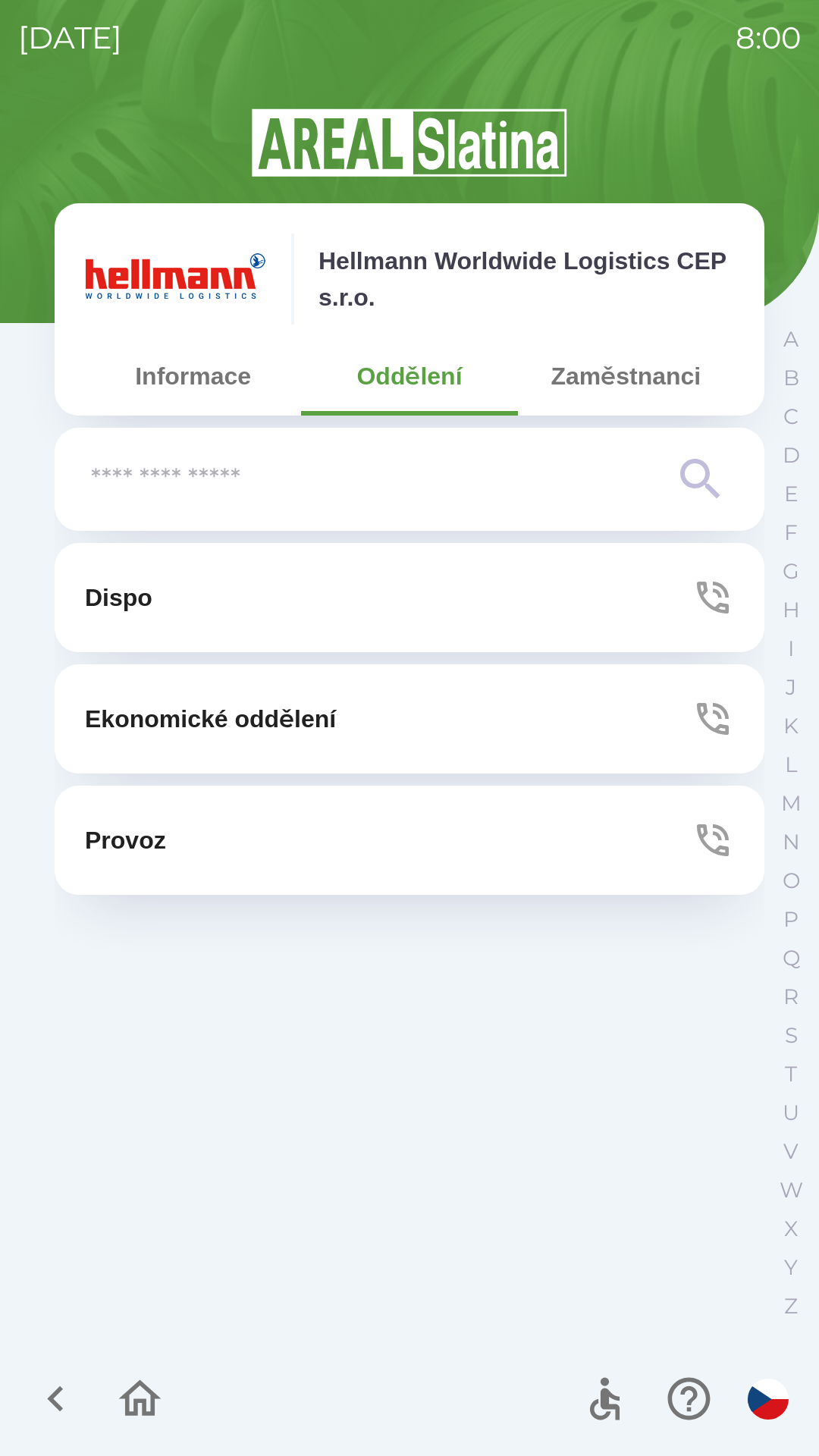
click at [679, 599] on button "Dispo" at bounding box center [409, 598] width 710 height 110
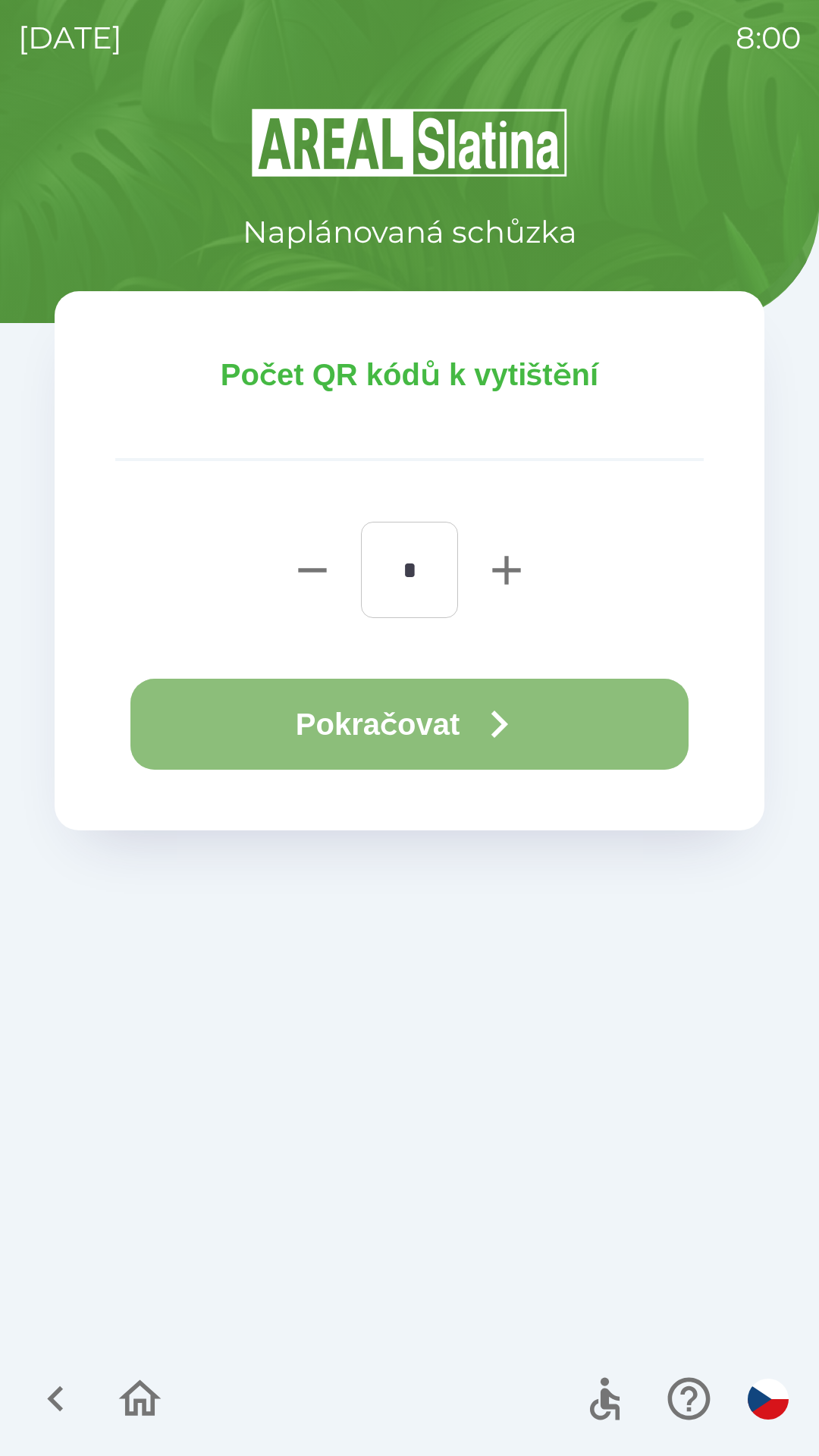
click at [450, 718] on button "Pokračovat" at bounding box center [409, 724] width 558 height 91
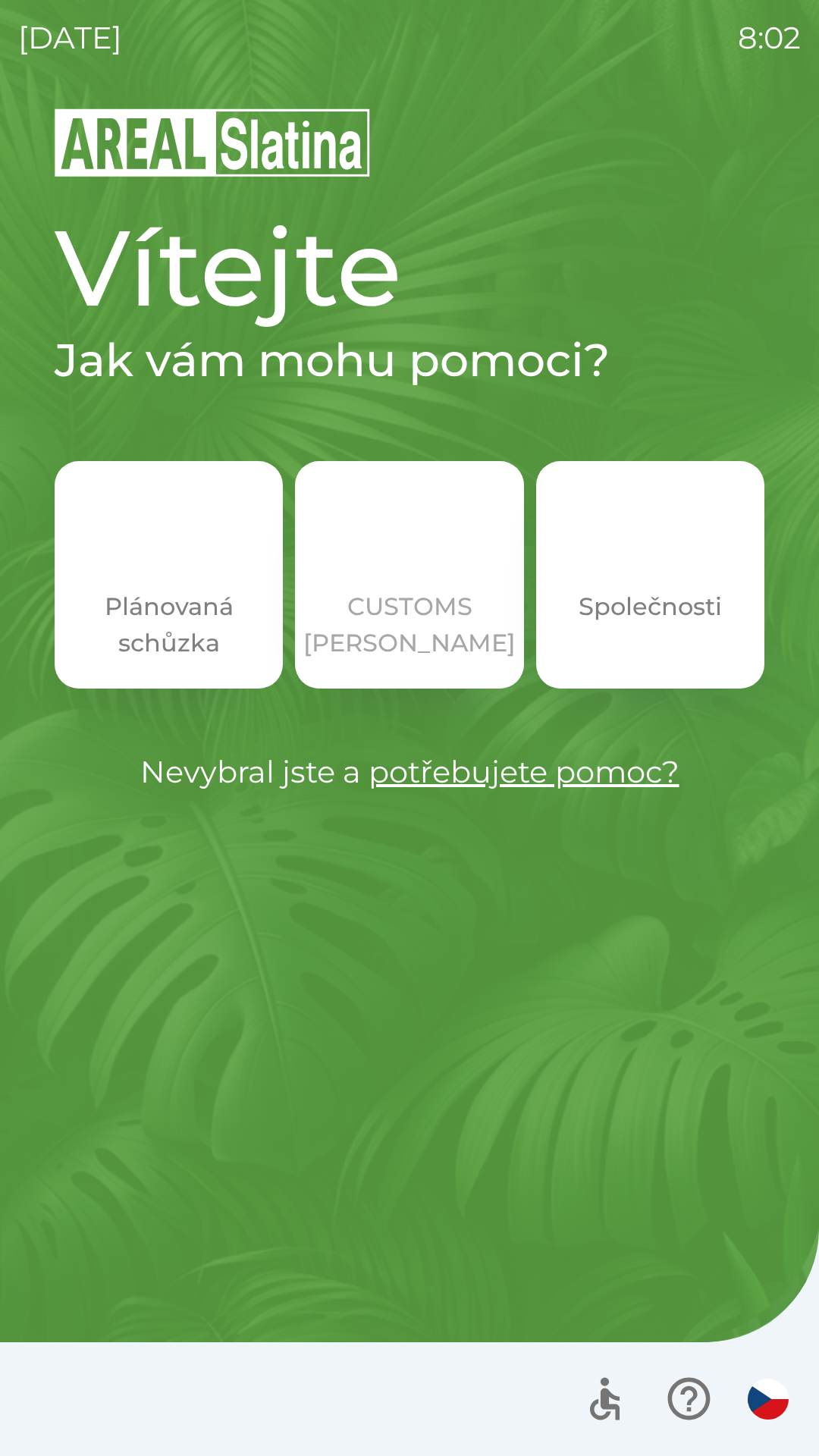
click at [411, 560] on img "button" at bounding box center [409, 549] width 67 height 67
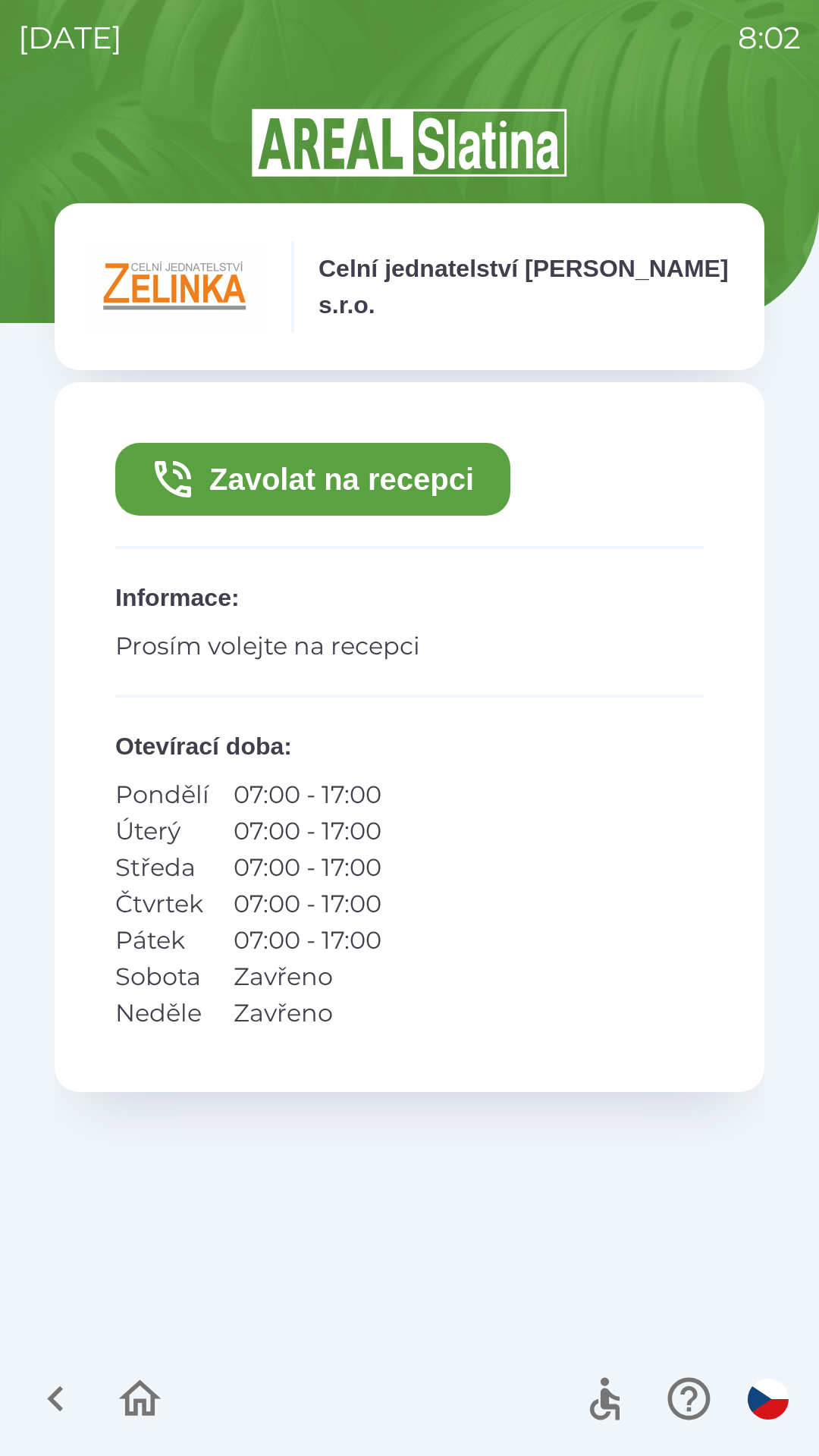
click at [433, 467] on button "Zavolat na recepci" at bounding box center [312, 479] width 395 height 73
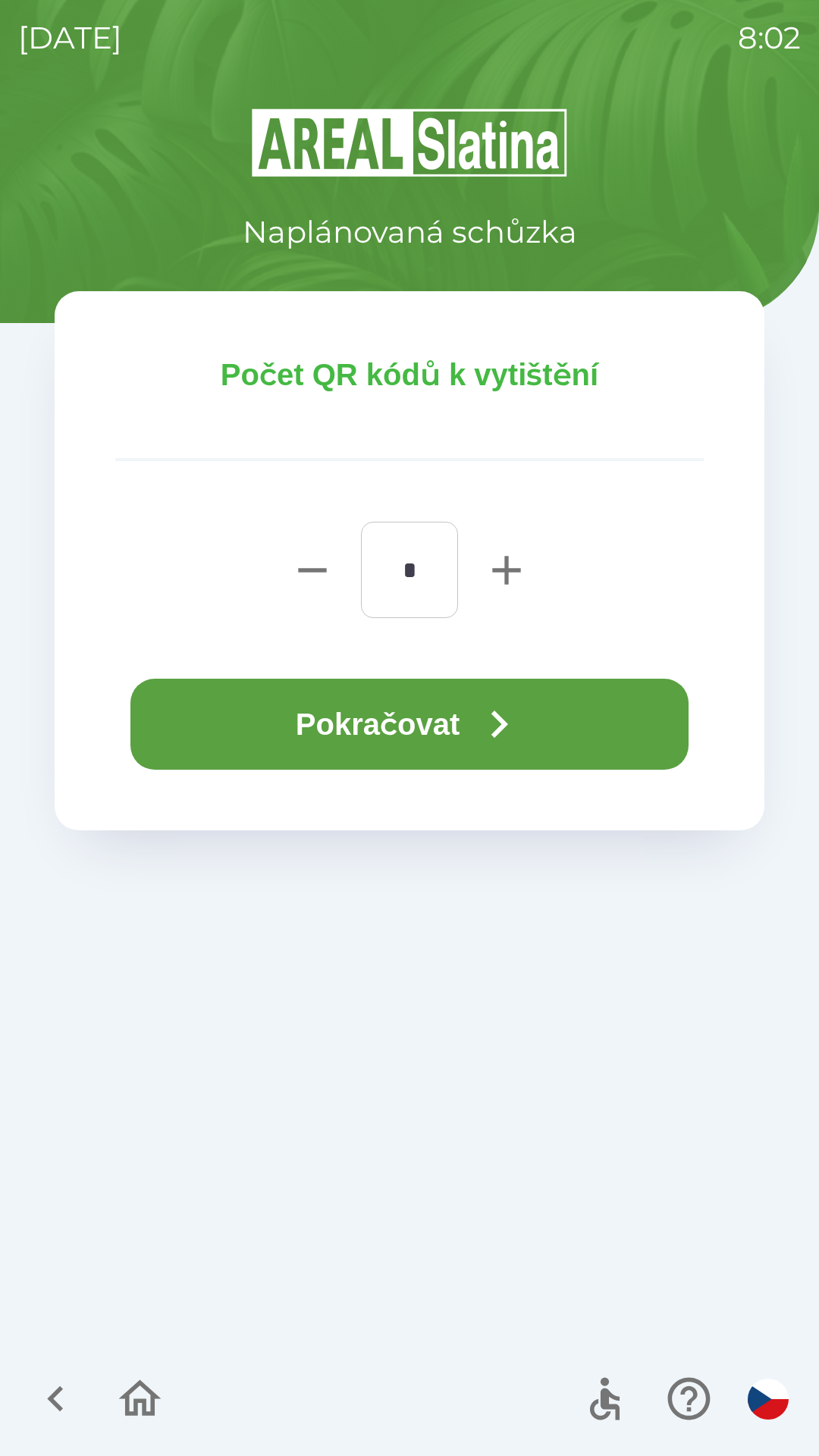
click at [493, 722] on icon "button" at bounding box center [498, 724] width 54 height 54
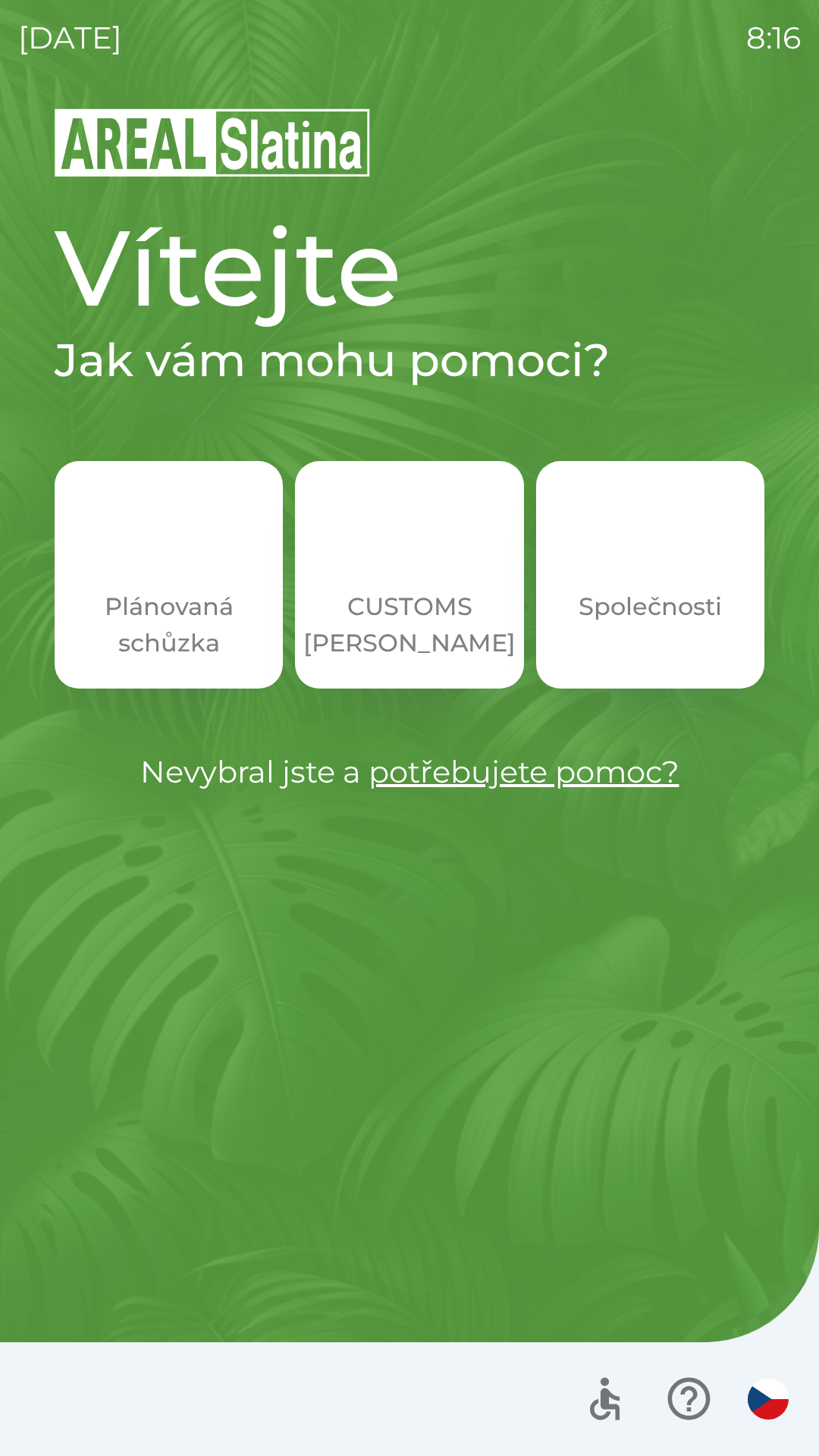
click at [610, 988] on div "Vítejte Jak vám mohu pomoci? Plánovaná schůzka CUSTOMS [PERSON_NAME] Společnost…" at bounding box center [409, 781] width 783 height 1350
click at [43, 1450] on div at bounding box center [409, 1399] width 819 height 114
click at [188, 1448] on div at bounding box center [409, 1399] width 819 height 114
click at [506, 219] on h1 "Vítejte" at bounding box center [409, 268] width 710 height 129
click at [289, 241] on h1 "Vítejte" at bounding box center [409, 268] width 710 height 129
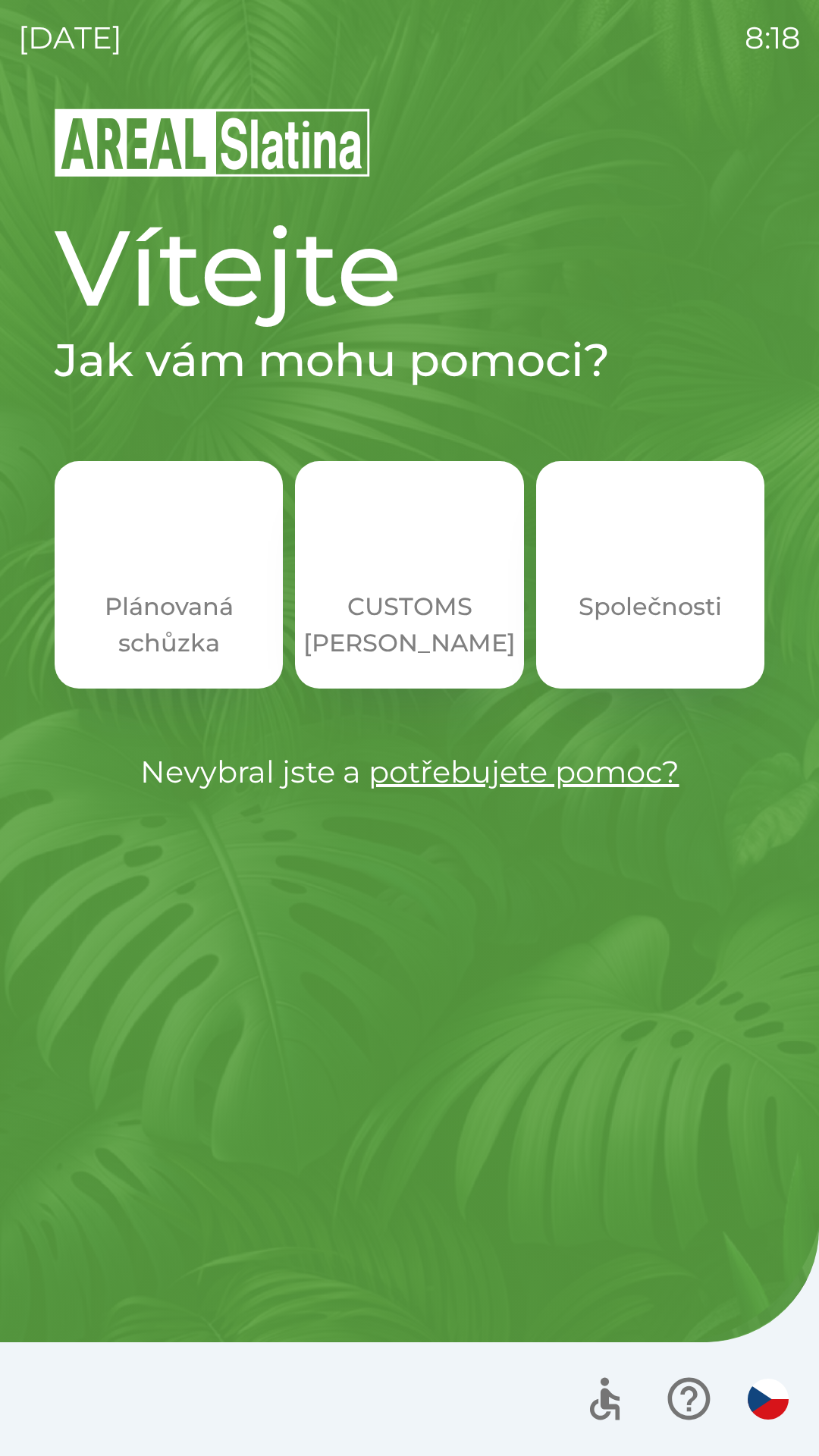
click at [439, 561] on img "button" at bounding box center [409, 549] width 67 height 67
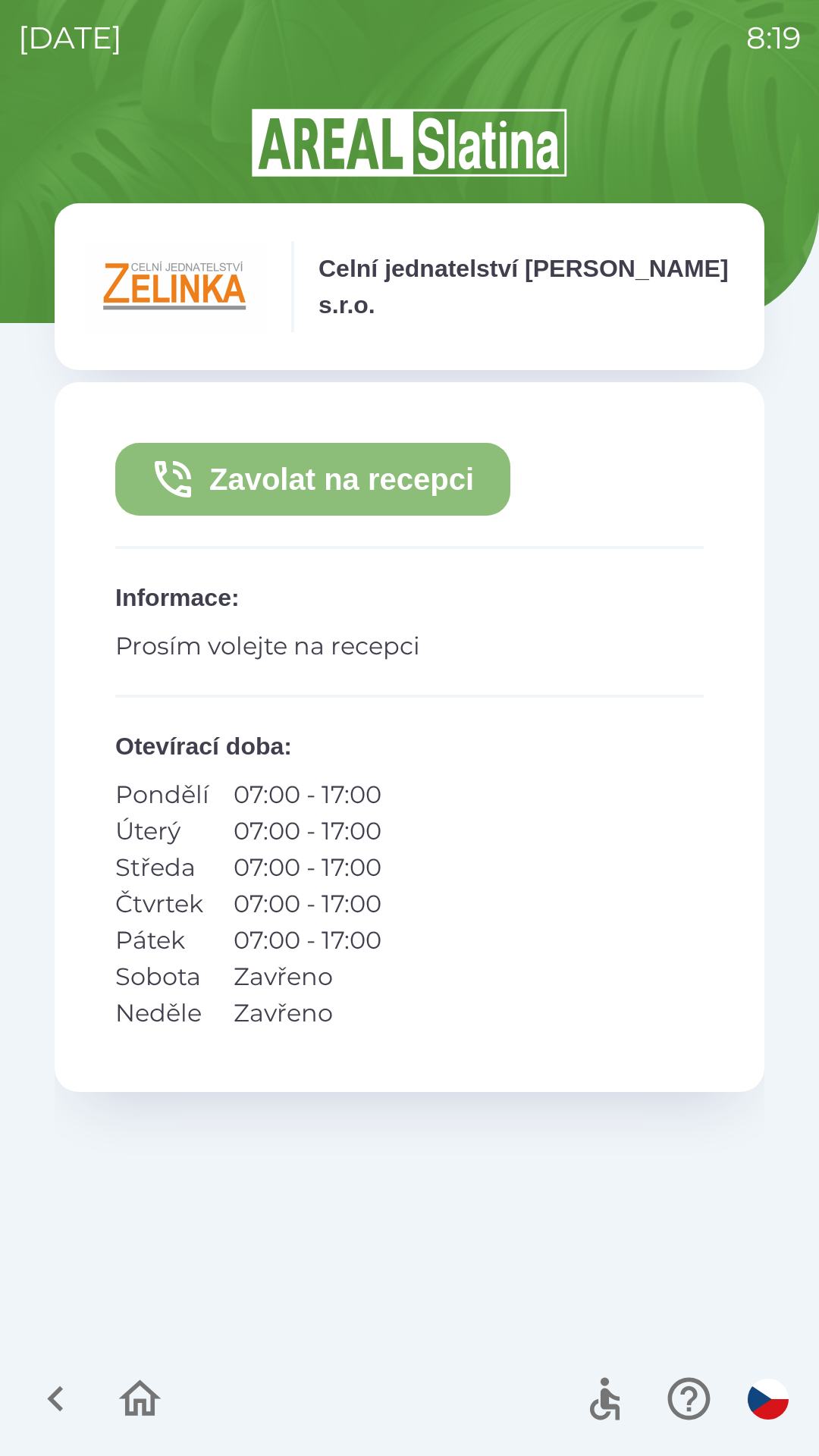
click at [445, 483] on button "Zavolat na recepci" at bounding box center [312, 479] width 395 height 73
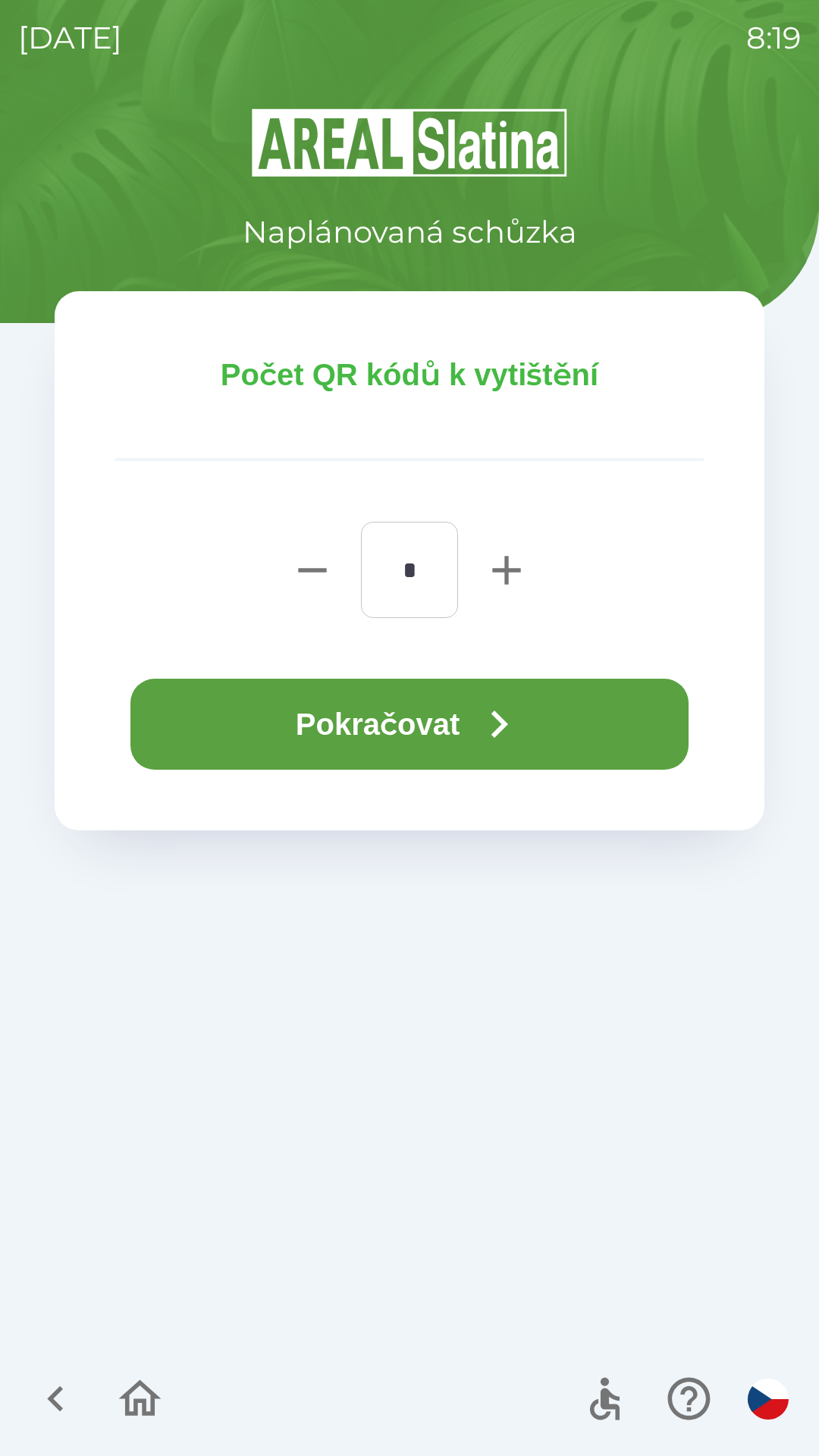
click at [456, 715] on button "Pokračovat" at bounding box center [409, 724] width 558 height 91
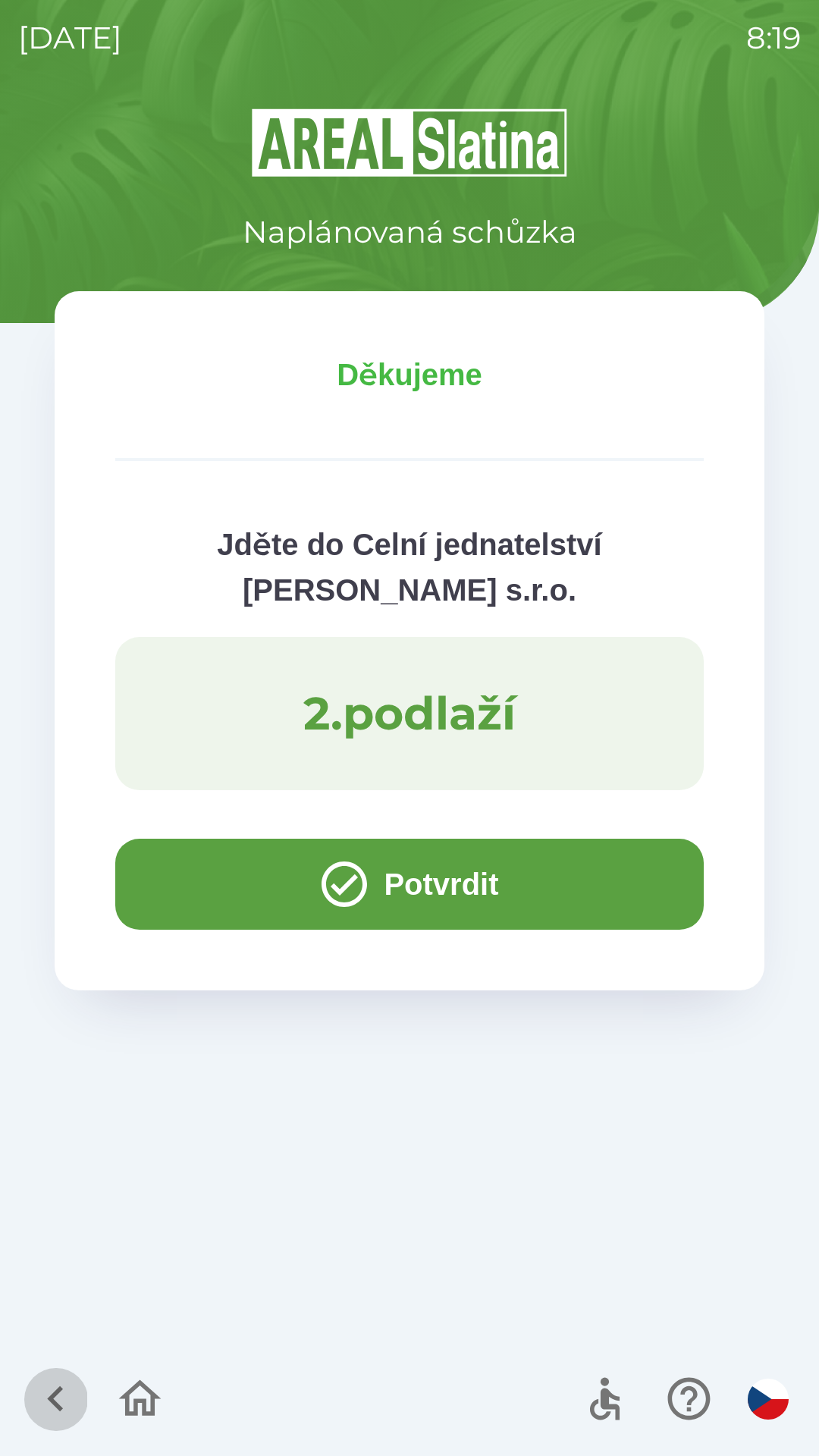
click at [55, 1391] on icon "button" at bounding box center [55, 1398] width 50 height 50
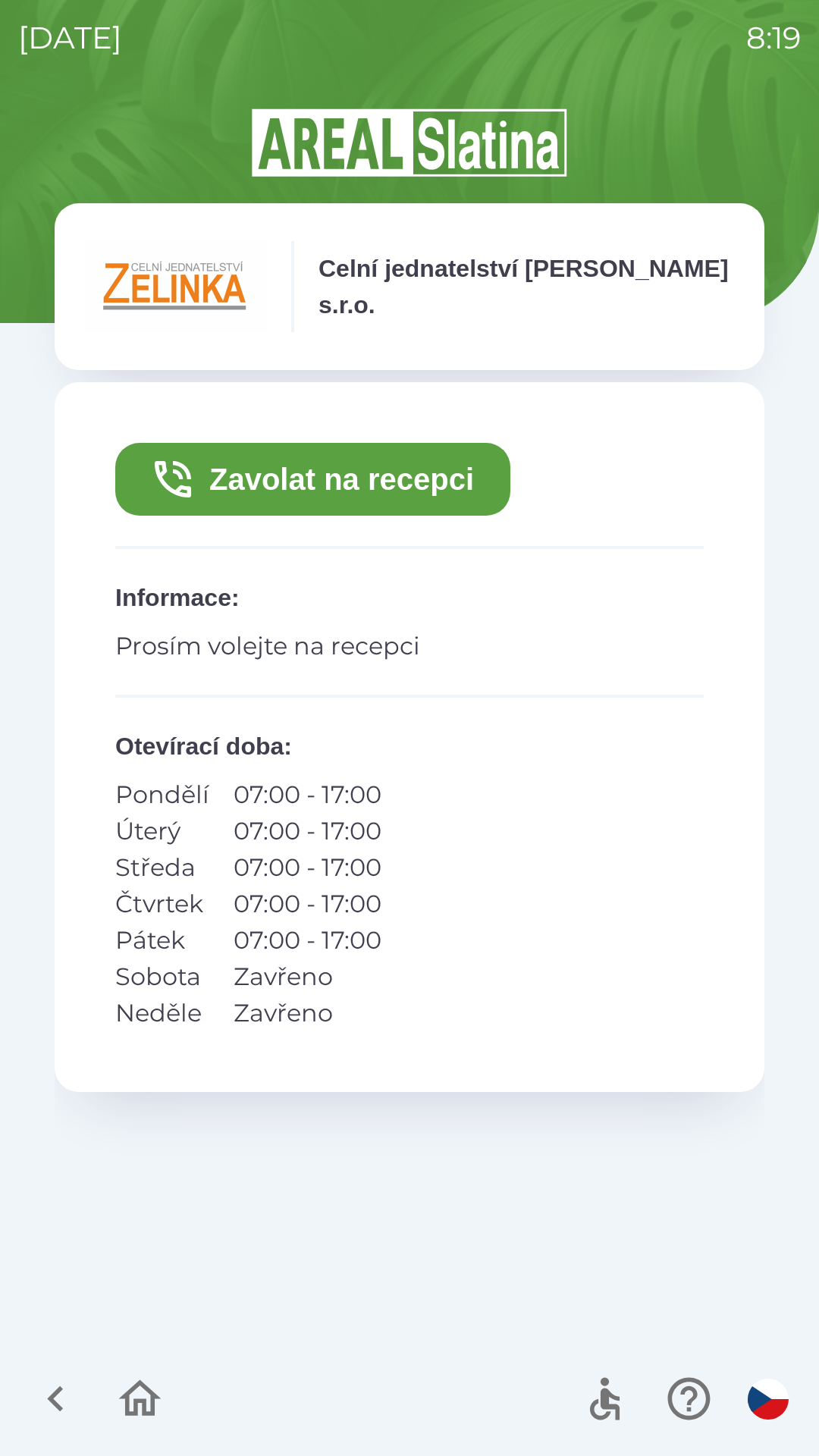
click at [434, 467] on button "Zavolat na recepci" at bounding box center [312, 479] width 395 height 73
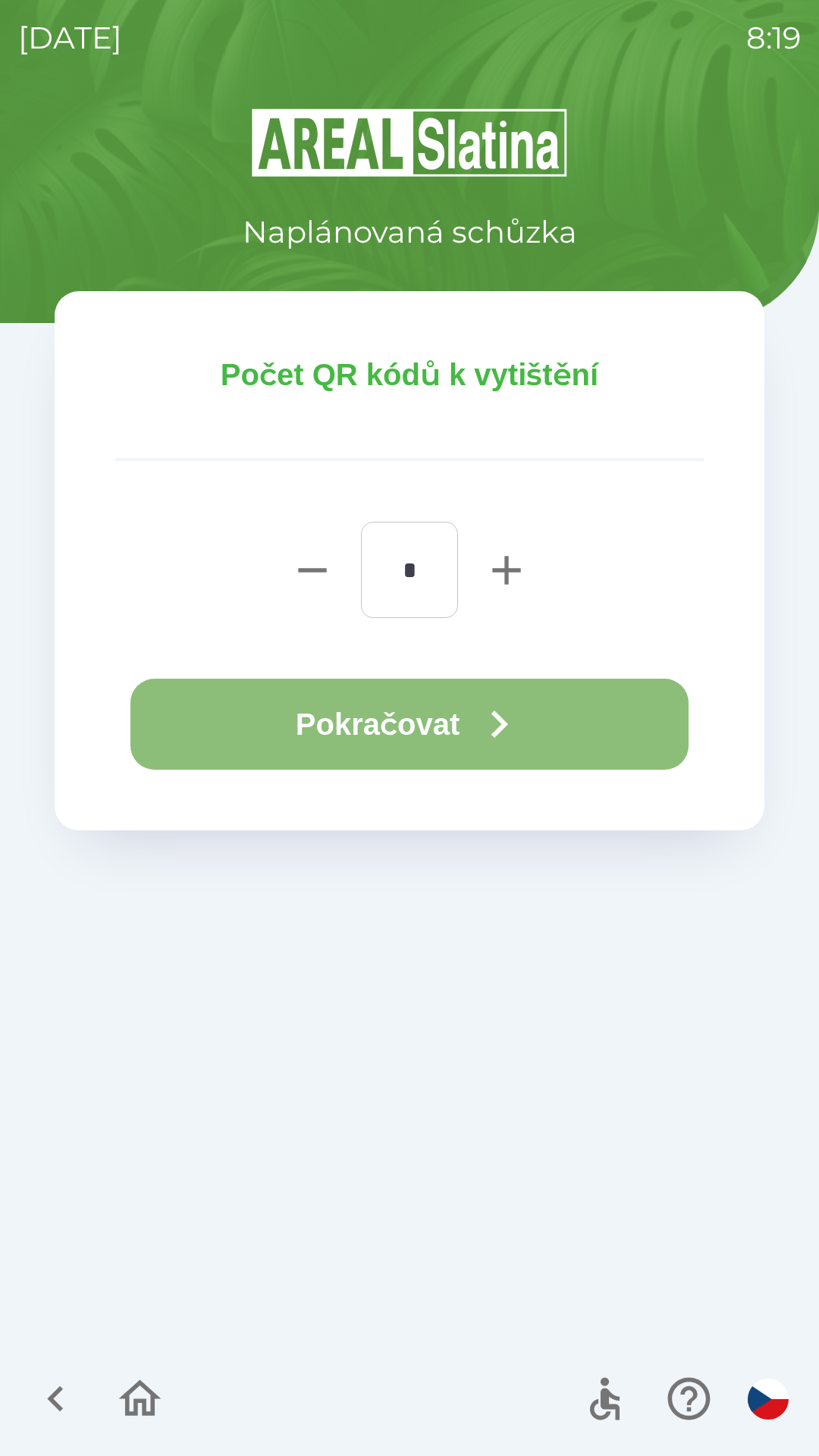
click at [459, 716] on button "Pokračovat" at bounding box center [409, 724] width 558 height 91
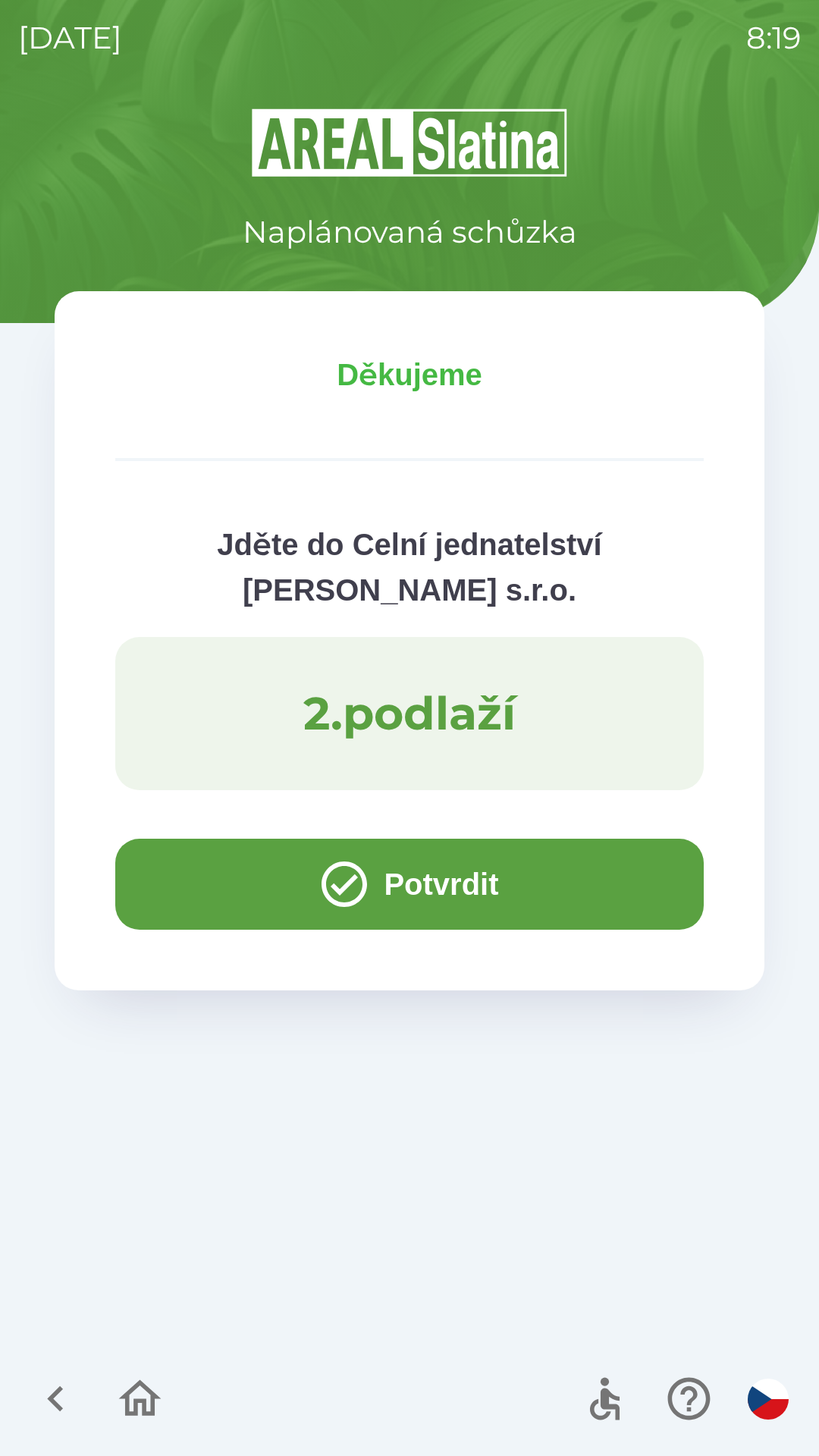
click at [139, 1402] on icon "button" at bounding box center [140, 1398] width 43 height 36
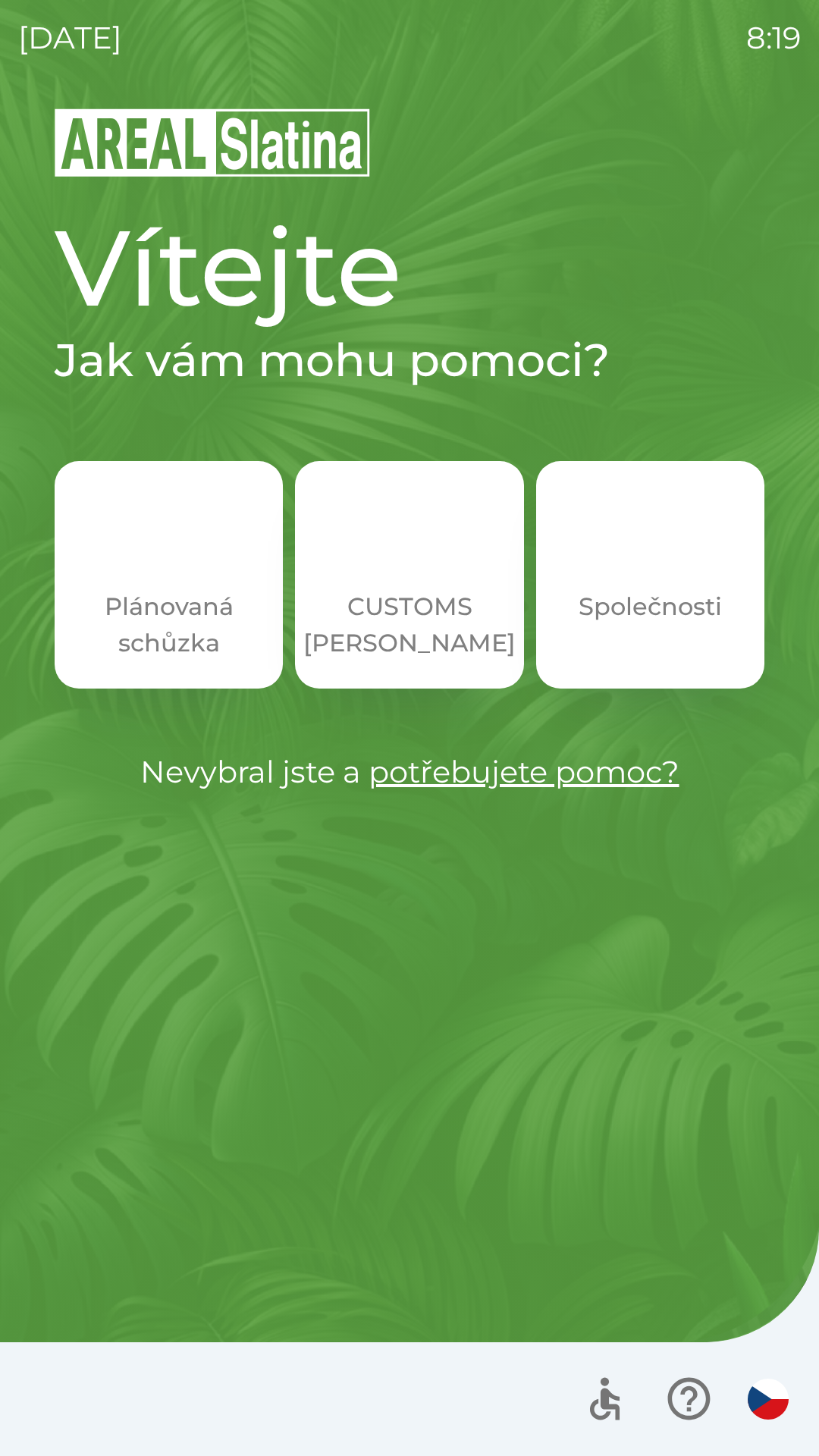
click at [641, 620] on p "Společnosti" at bounding box center [650, 607] width 143 height 36
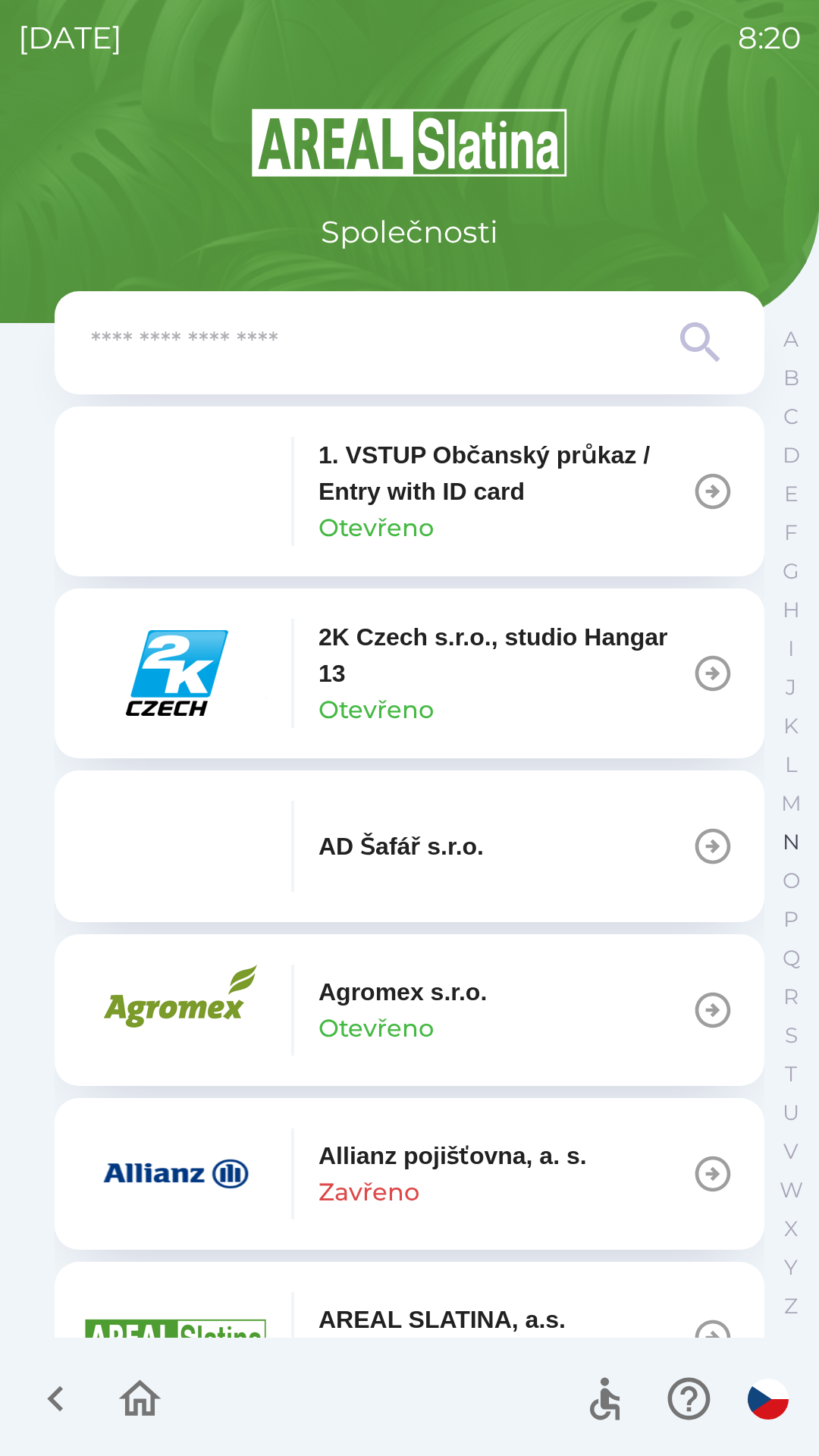
click at [781, 837] on button "N" at bounding box center [791, 842] width 38 height 39
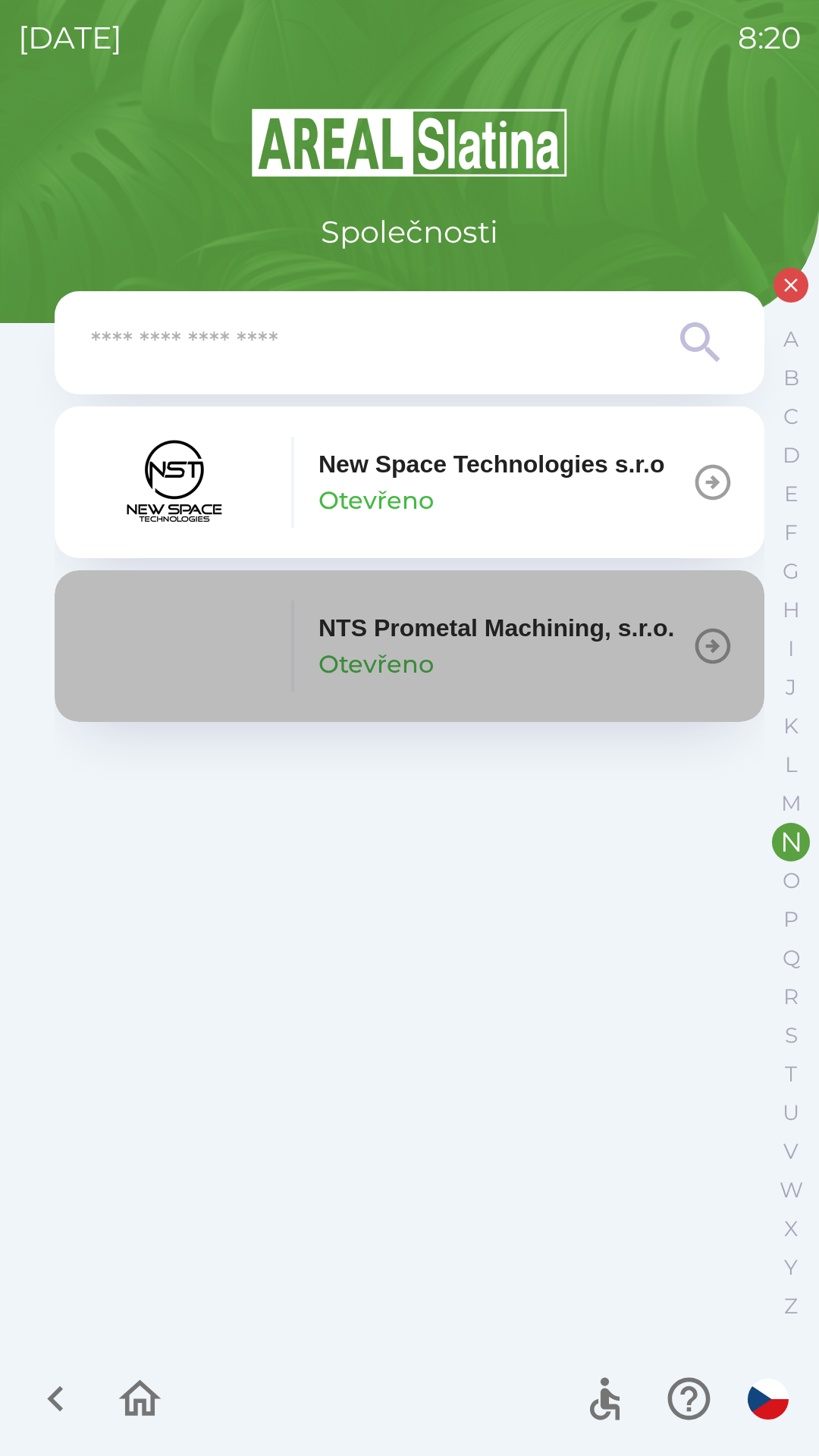
click at [527, 646] on p "NTS Prometal Machining, s.r.o." at bounding box center [496, 628] width 356 height 36
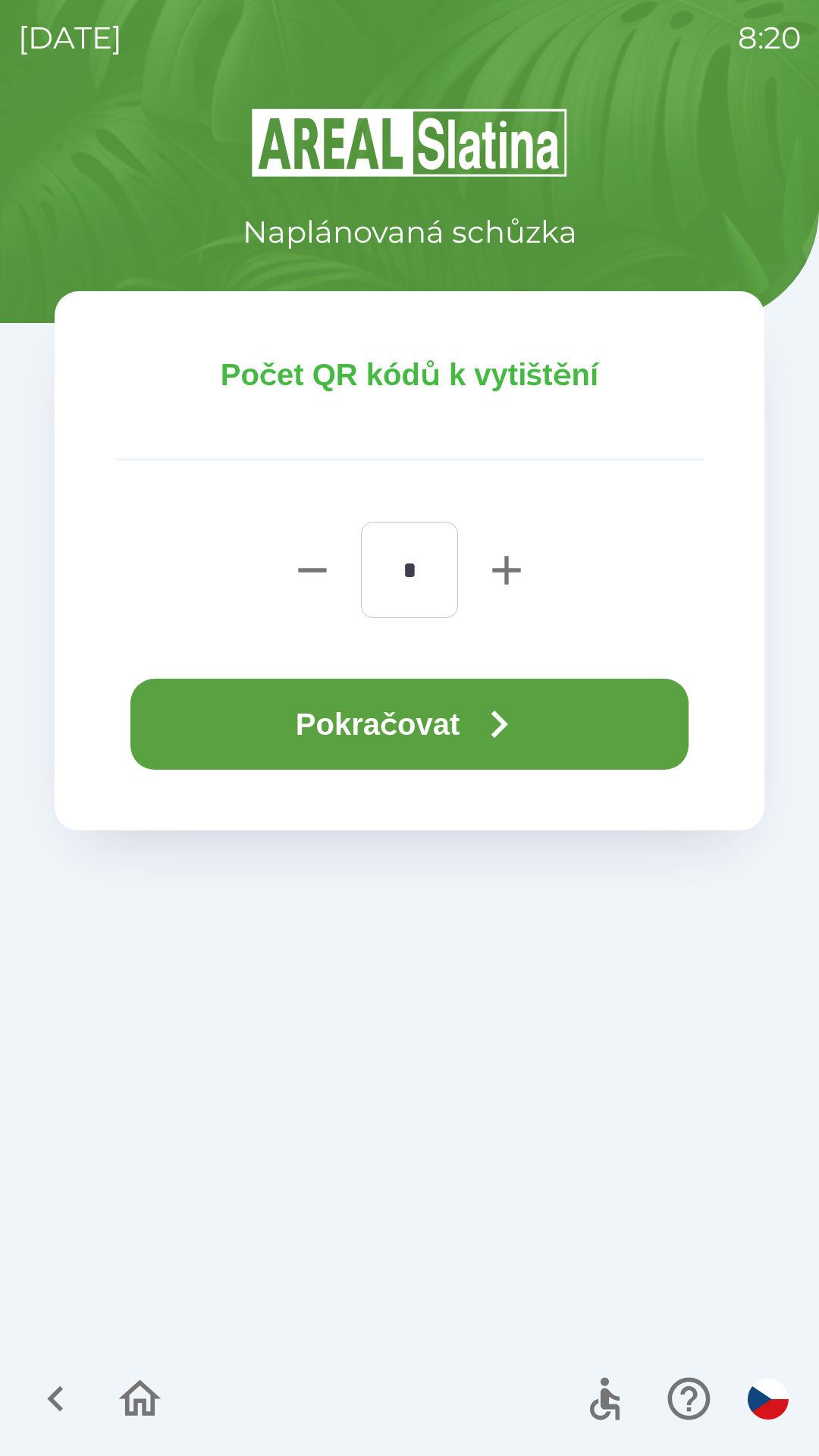
click at [460, 738] on button "Pokračovat" at bounding box center [409, 724] width 558 height 91
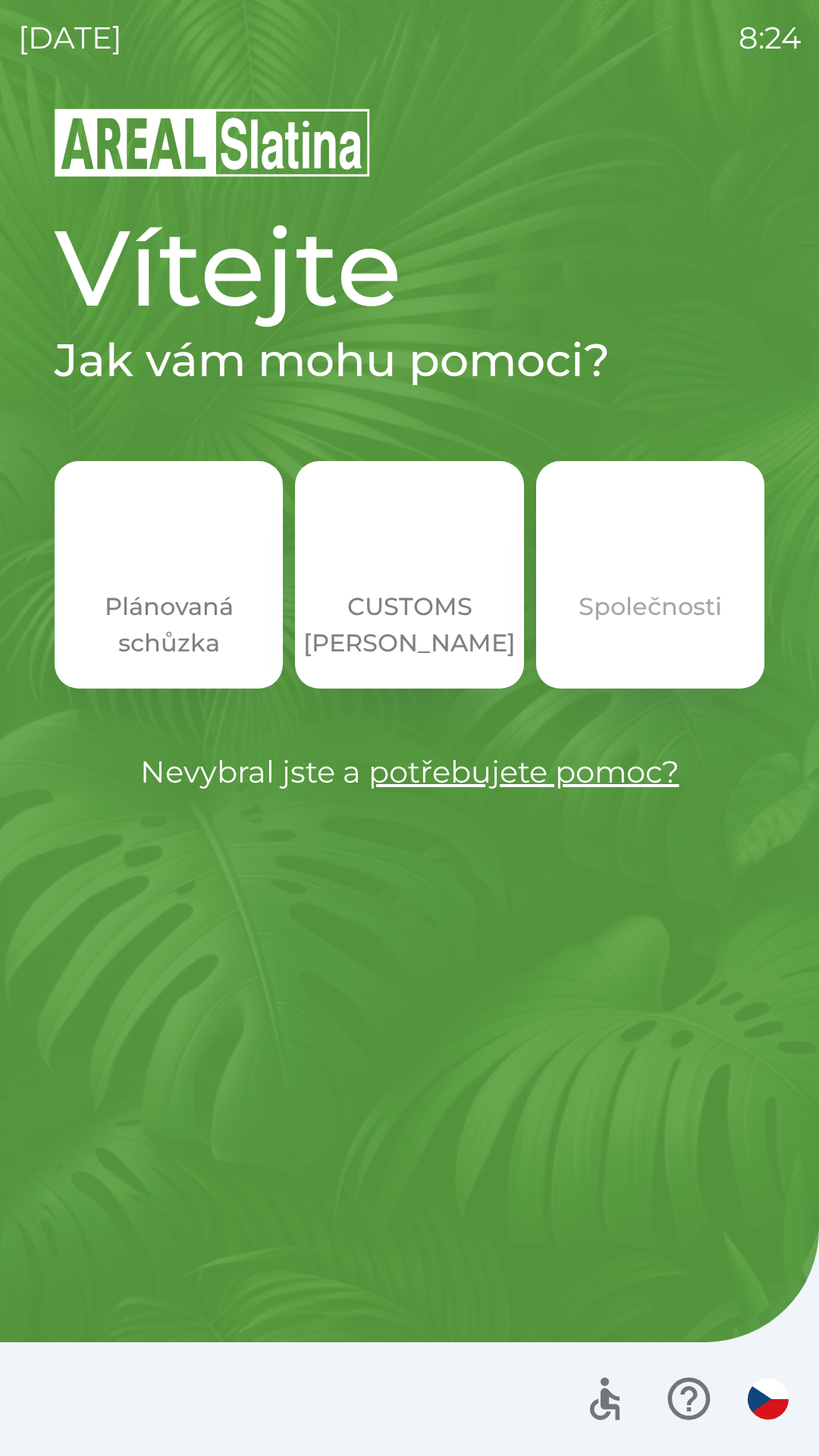
click at [646, 581] on img "button" at bounding box center [650, 549] width 67 height 67
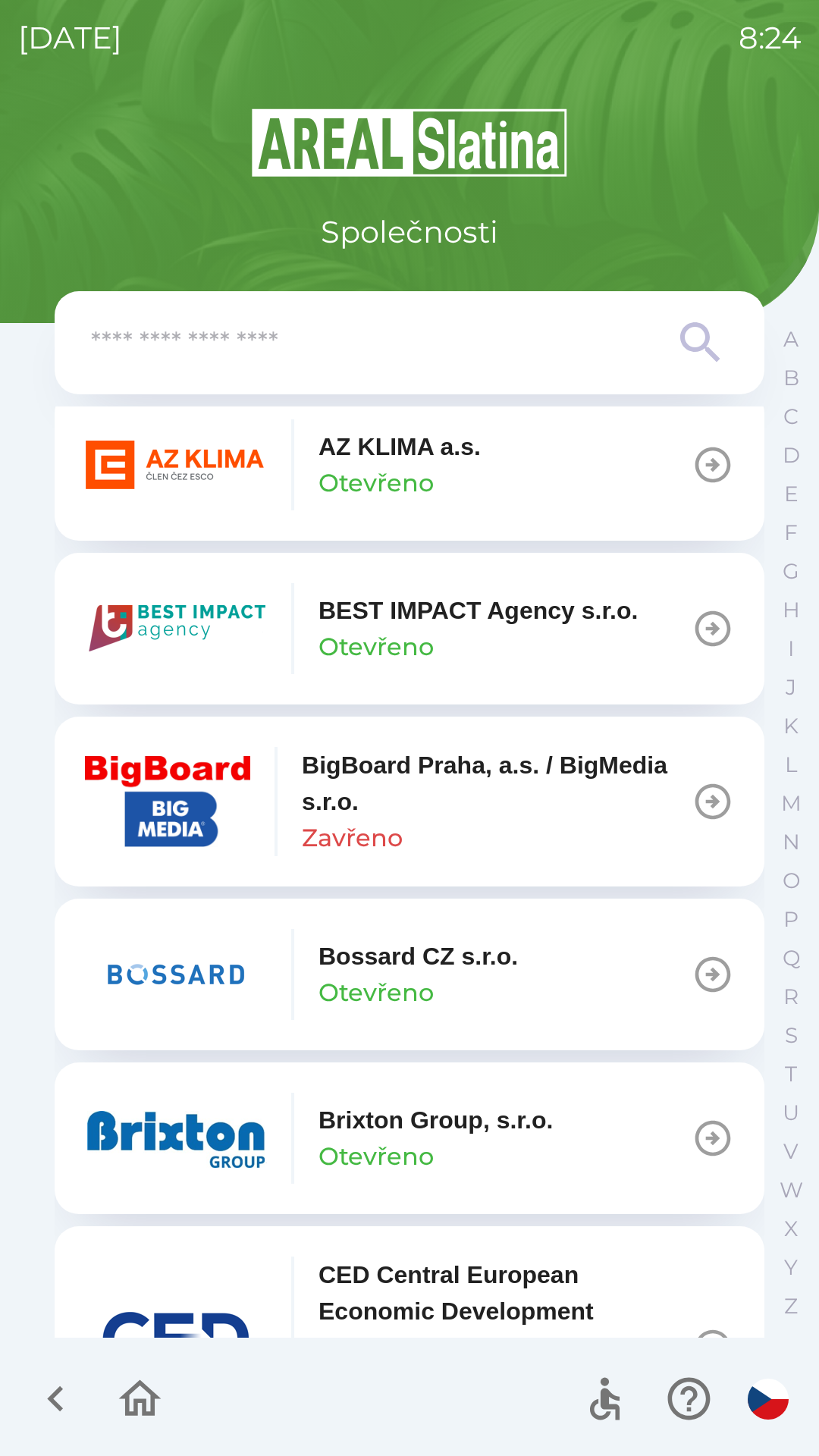
scroll to position [1715, 0]
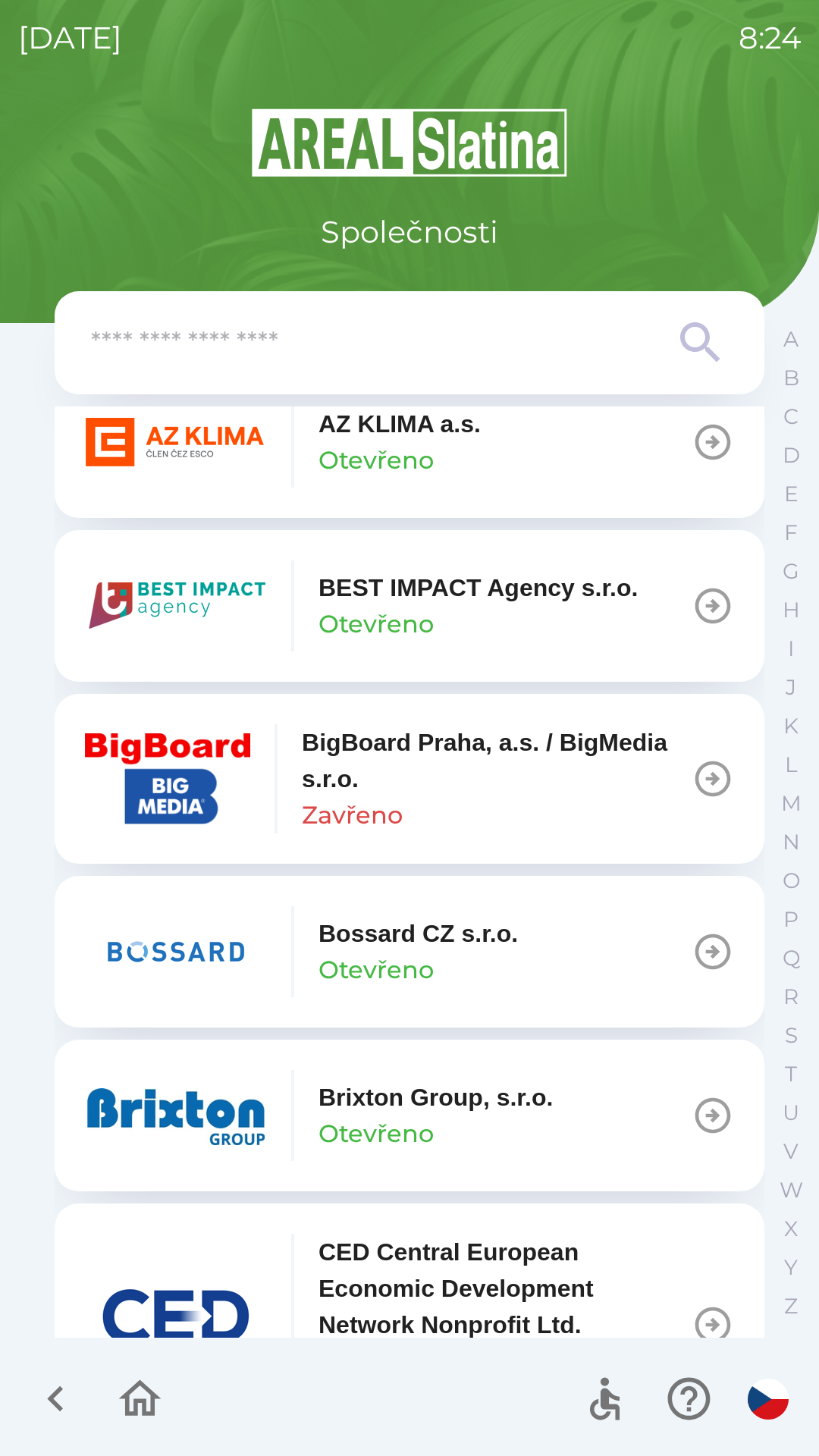
click at [210, 1099] on img "button" at bounding box center [176, 1115] width 182 height 91
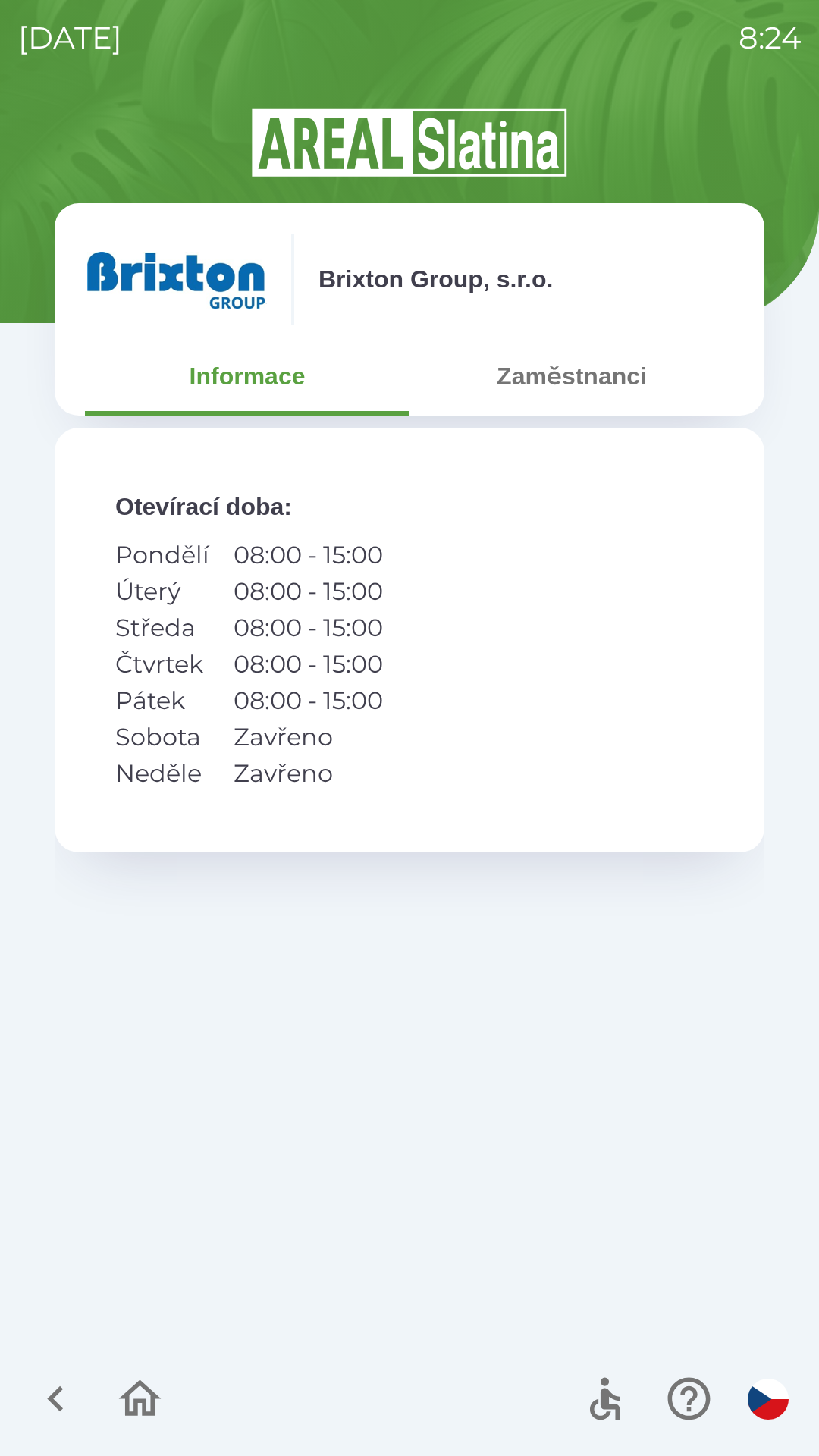
click at [564, 369] on button "Zaměstnanci" at bounding box center [572, 376] width 325 height 54
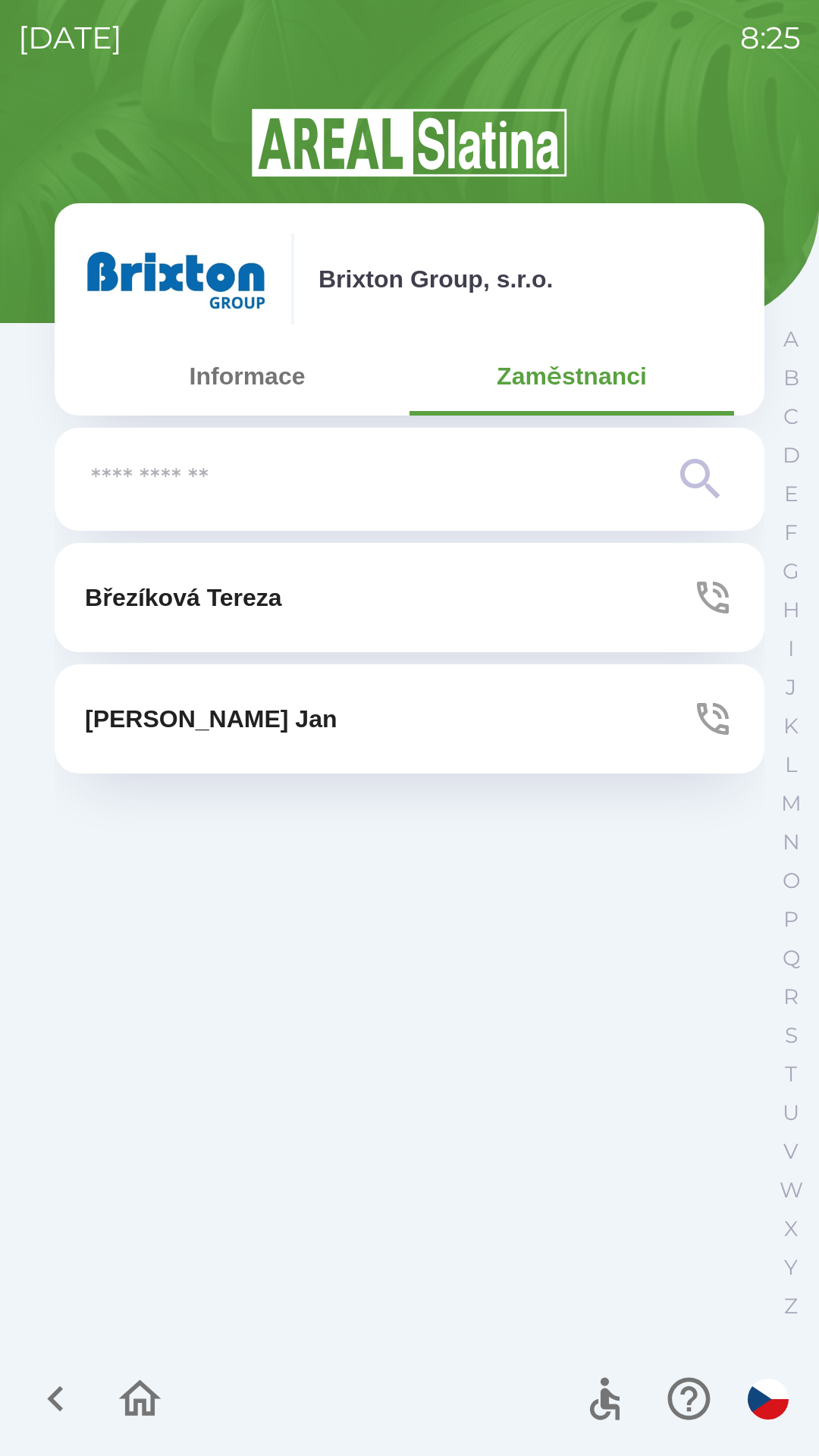
click at [272, 600] on p "[PERSON_NAME]" at bounding box center [184, 598] width 197 height 36
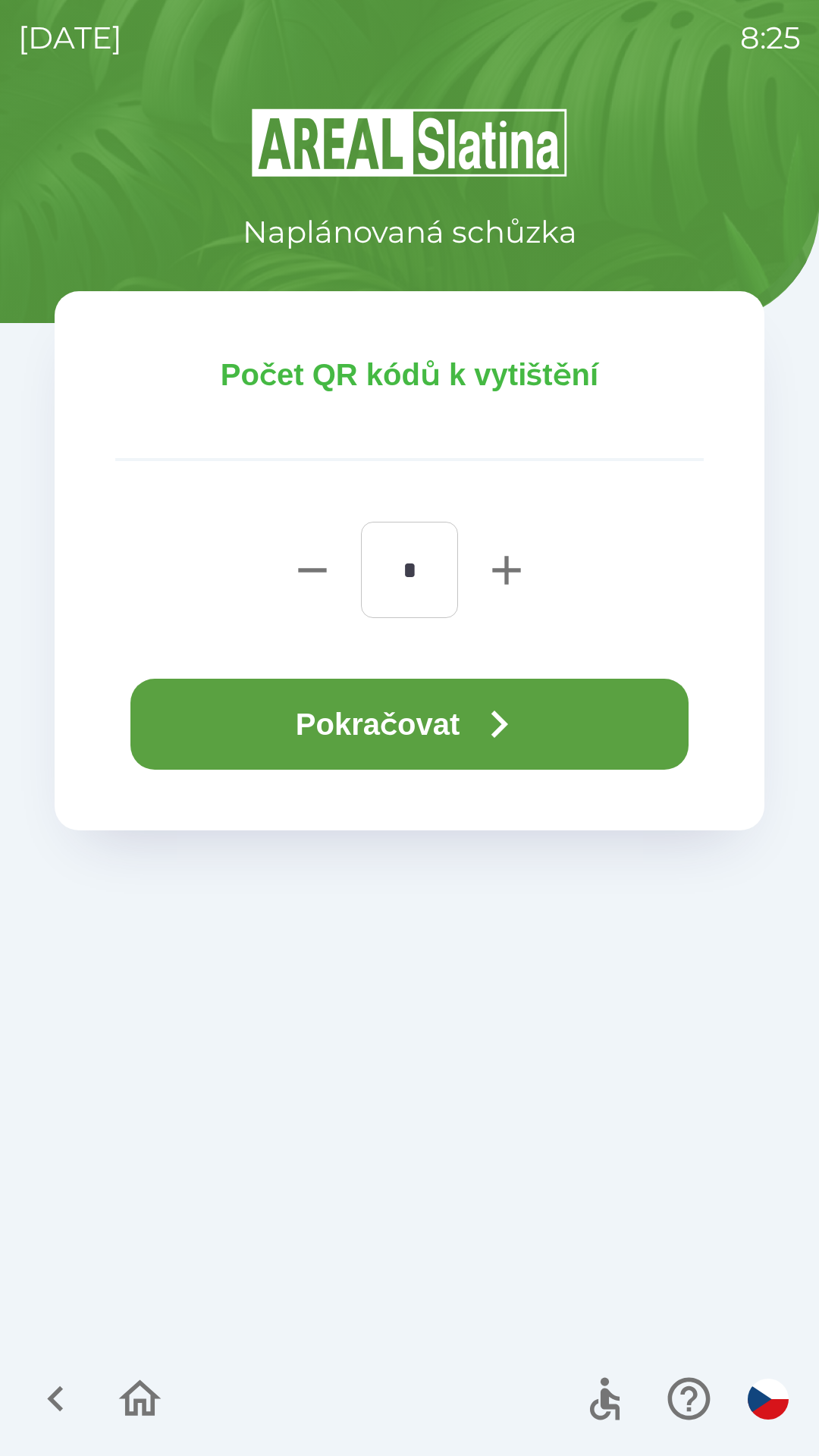
click at [460, 724] on button "Pokračovat" at bounding box center [409, 724] width 558 height 91
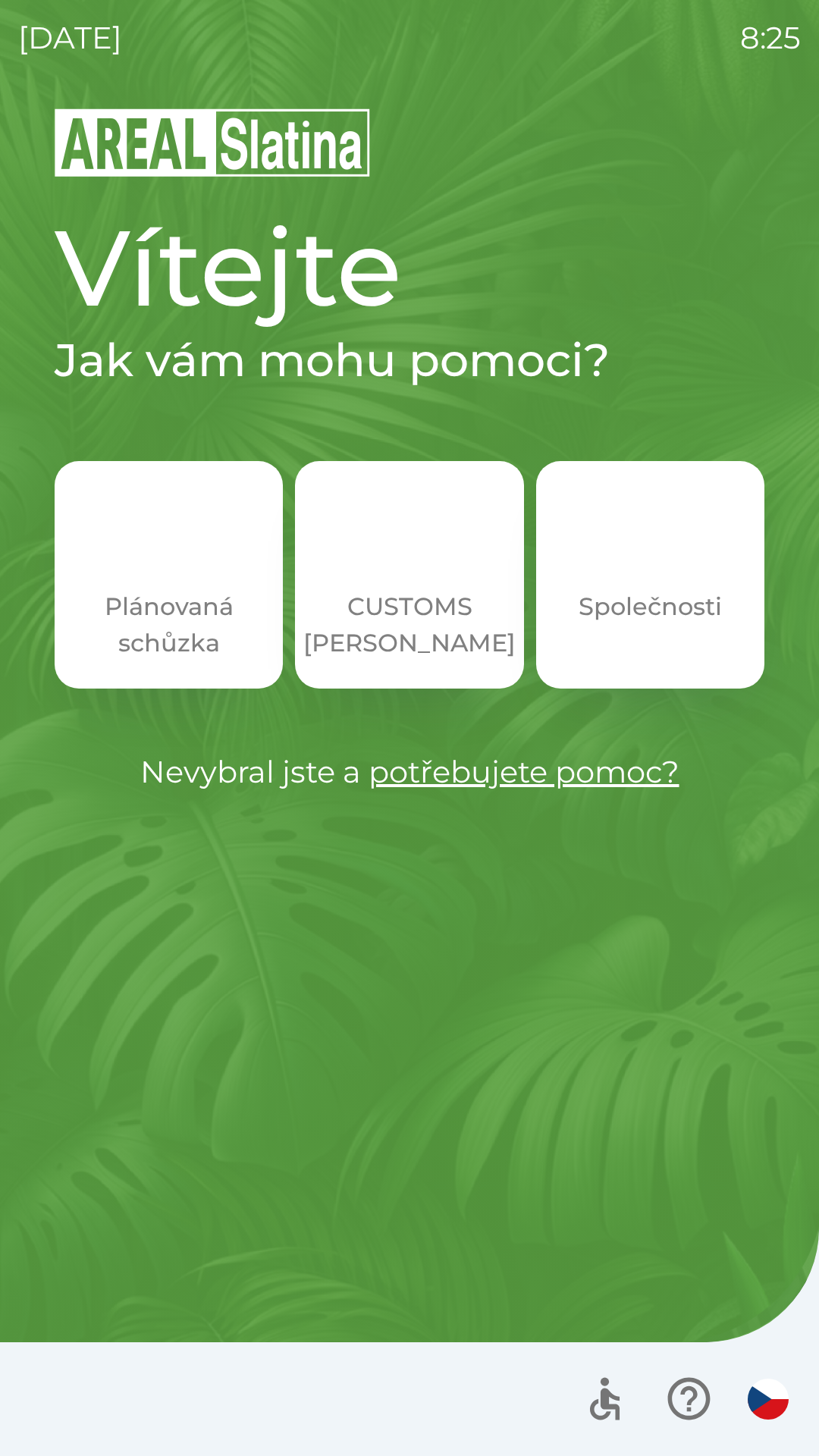
click at [412, 635] on p "CUSTOMS [PERSON_NAME]" at bounding box center [409, 625] width 212 height 73
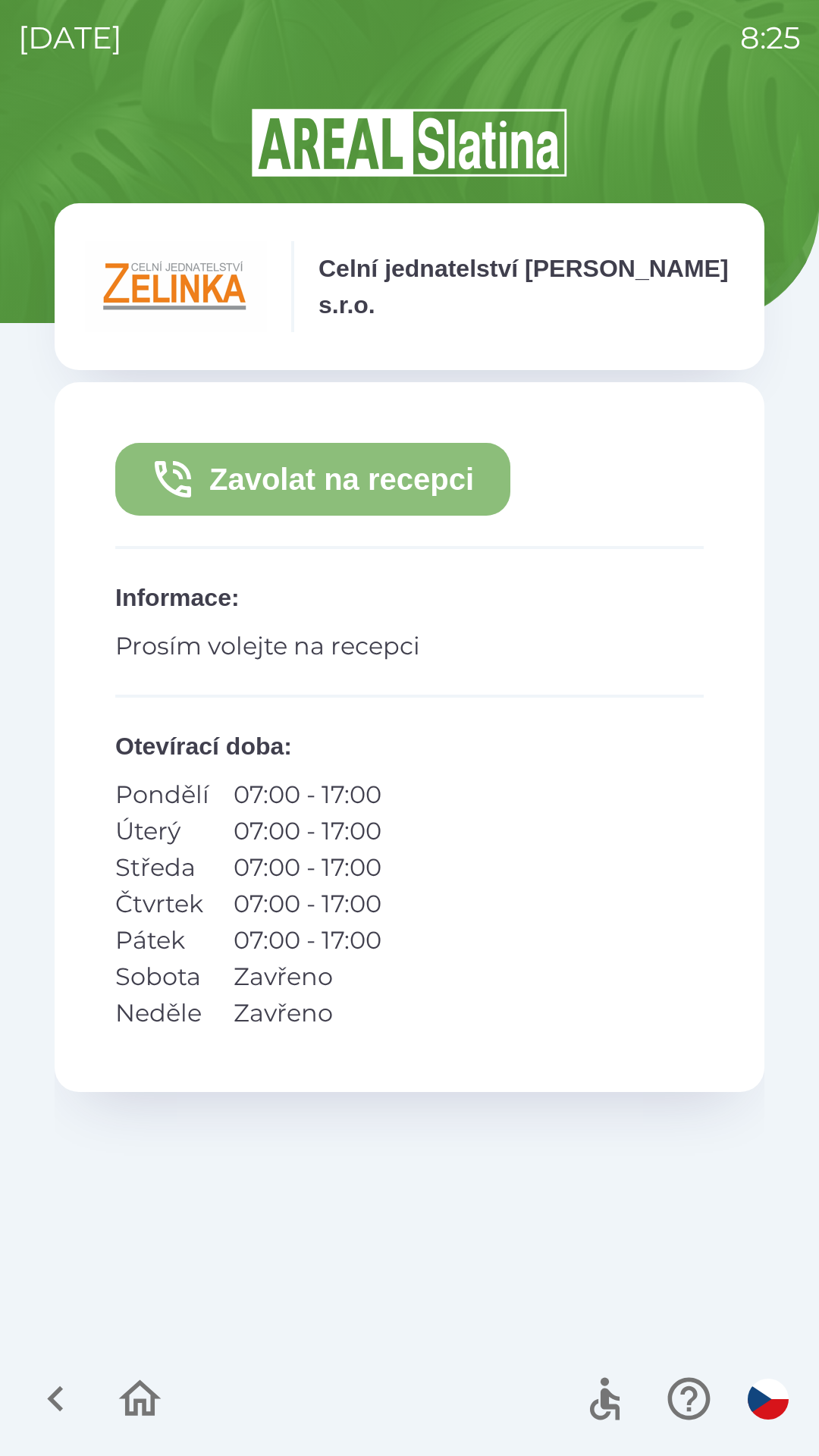
click at [351, 489] on button "Zavolat na recepci" at bounding box center [312, 479] width 395 height 73
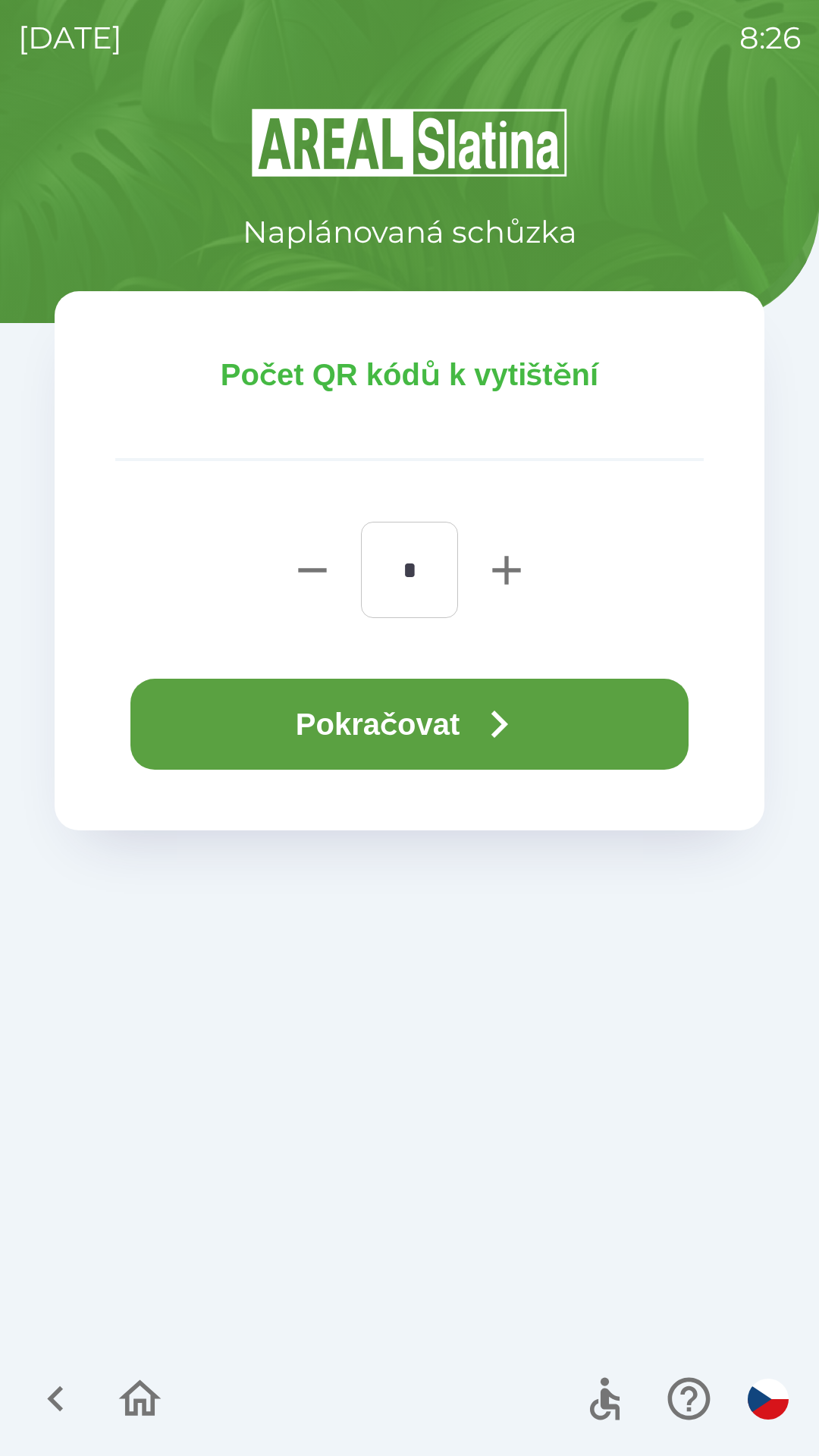
click at [456, 712] on button "Pokračovat" at bounding box center [409, 724] width 558 height 91
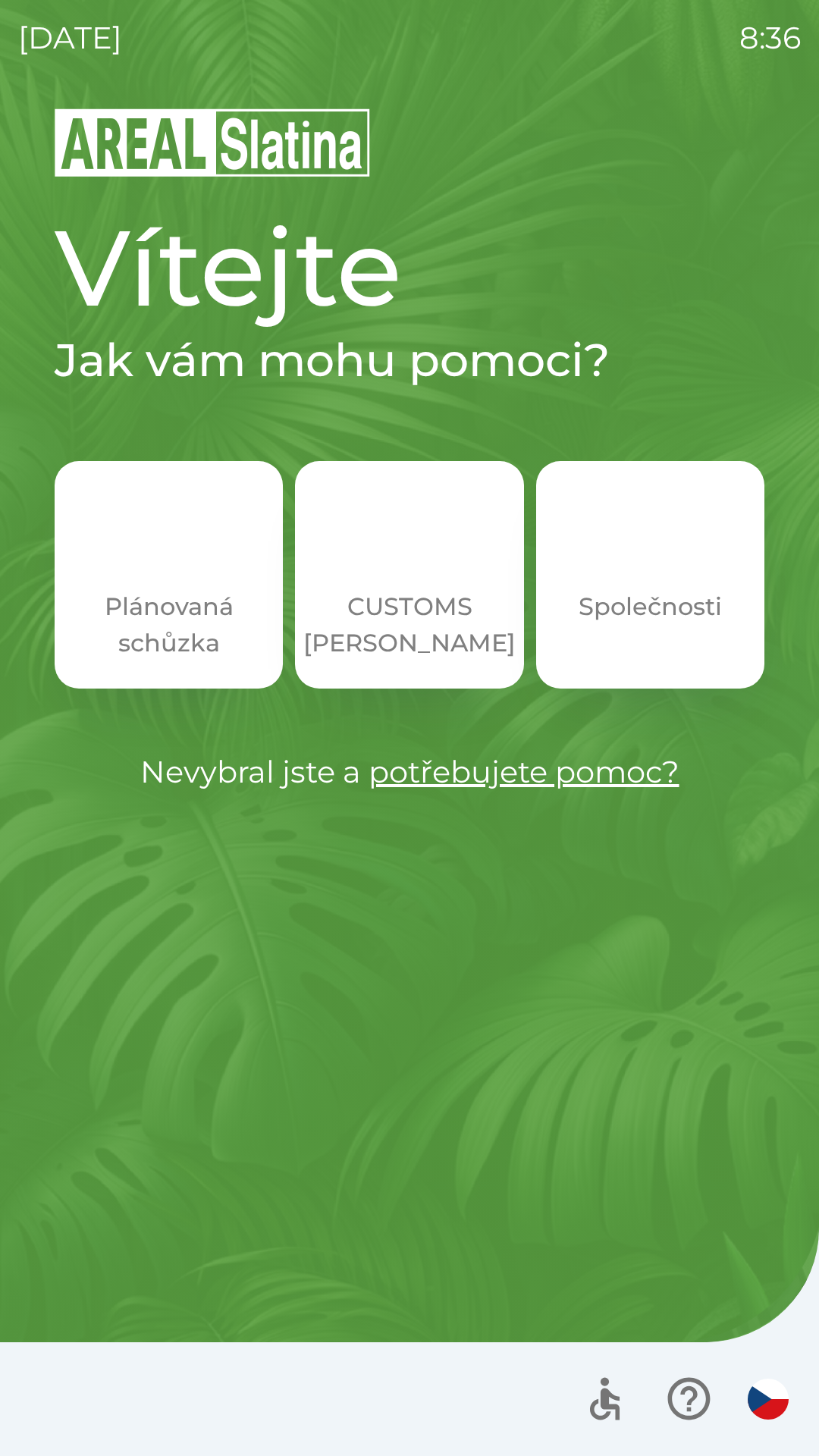
click at [419, 572] on img "button" at bounding box center [409, 549] width 67 height 67
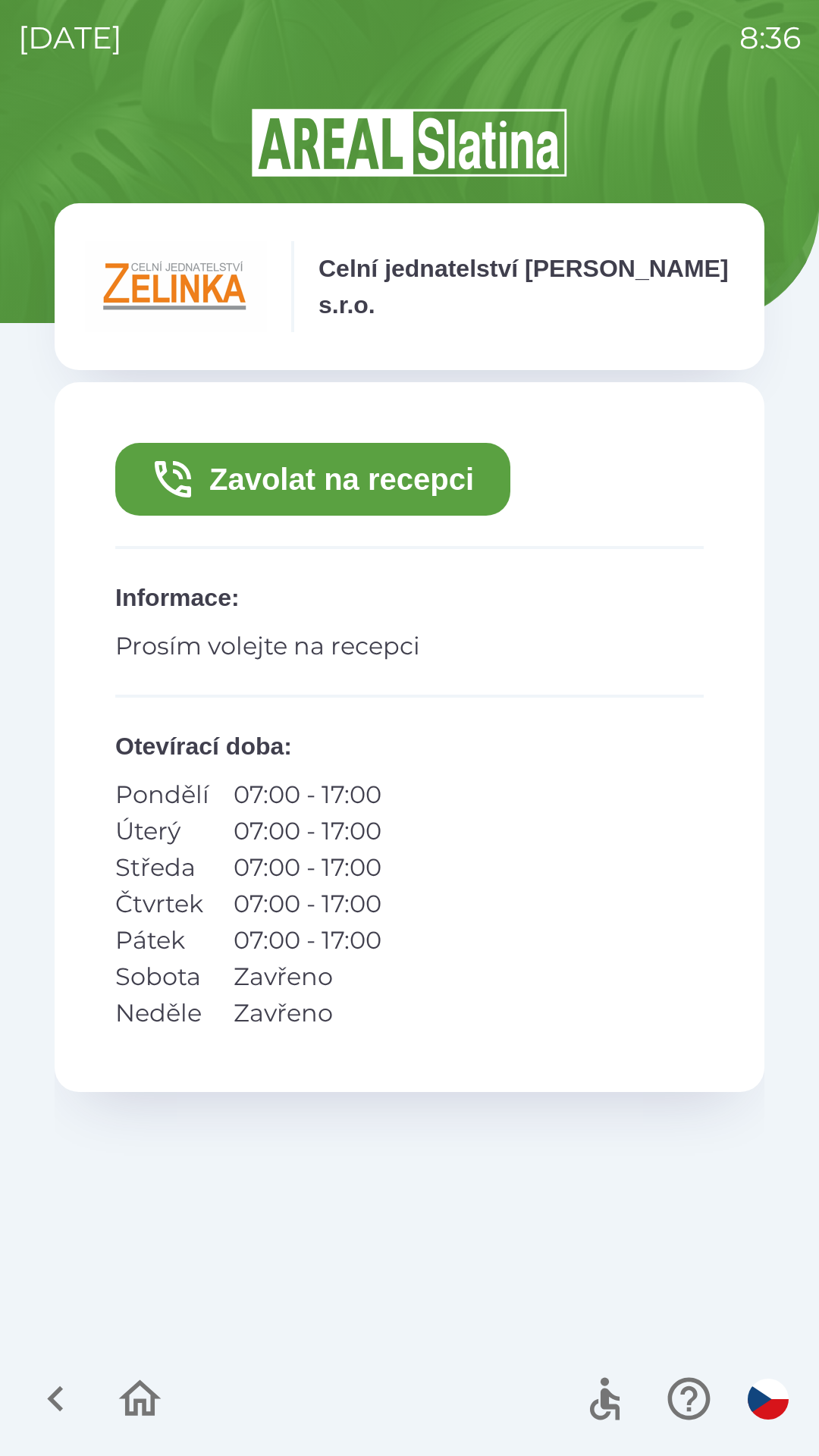
click at [55, 1392] on icon "button" at bounding box center [55, 1399] width 16 height 26
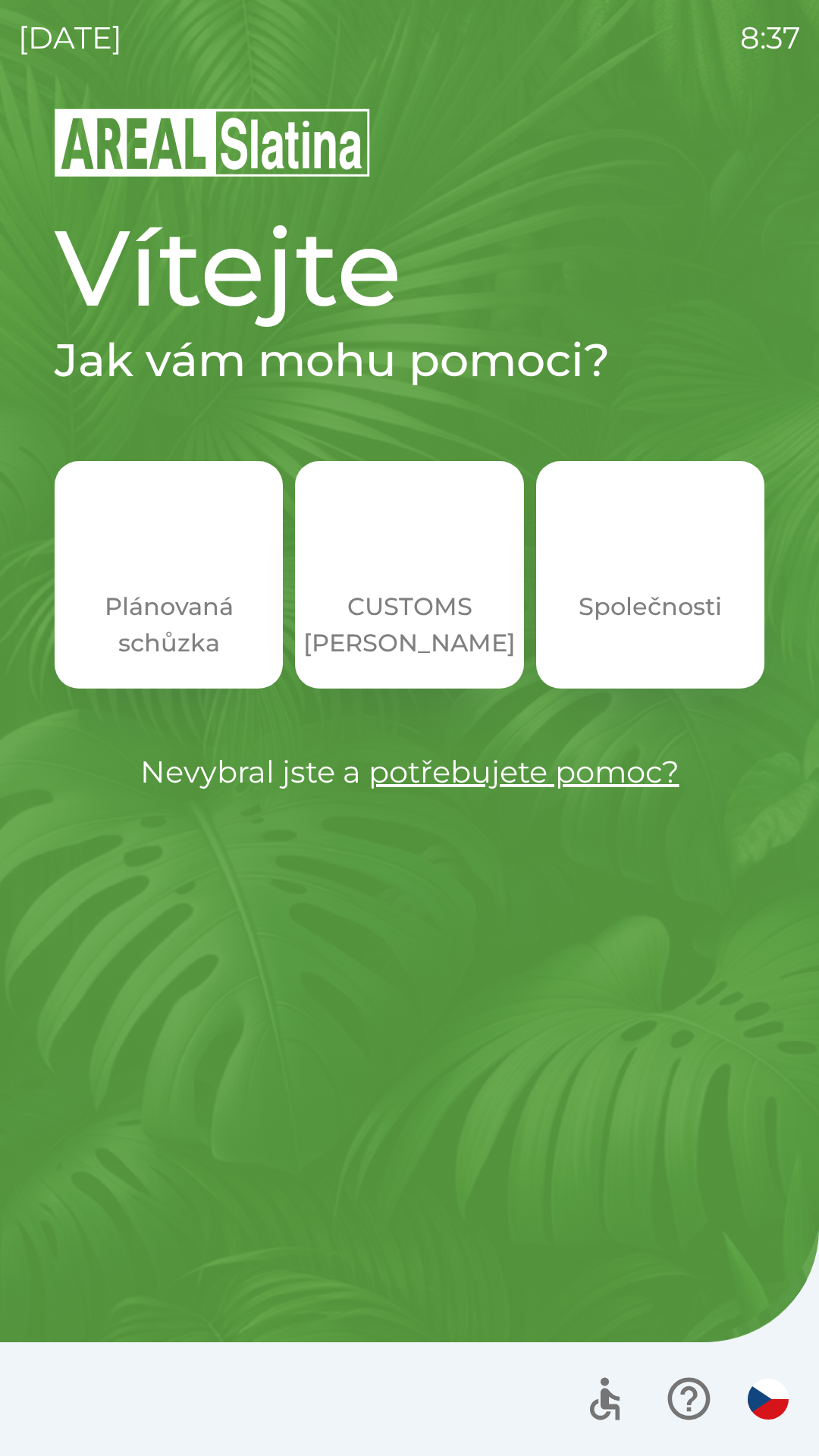
click at [413, 591] on p "CUSTOMS [PERSON_NAME]" at bounding box center [409, 625] width 212 height 73
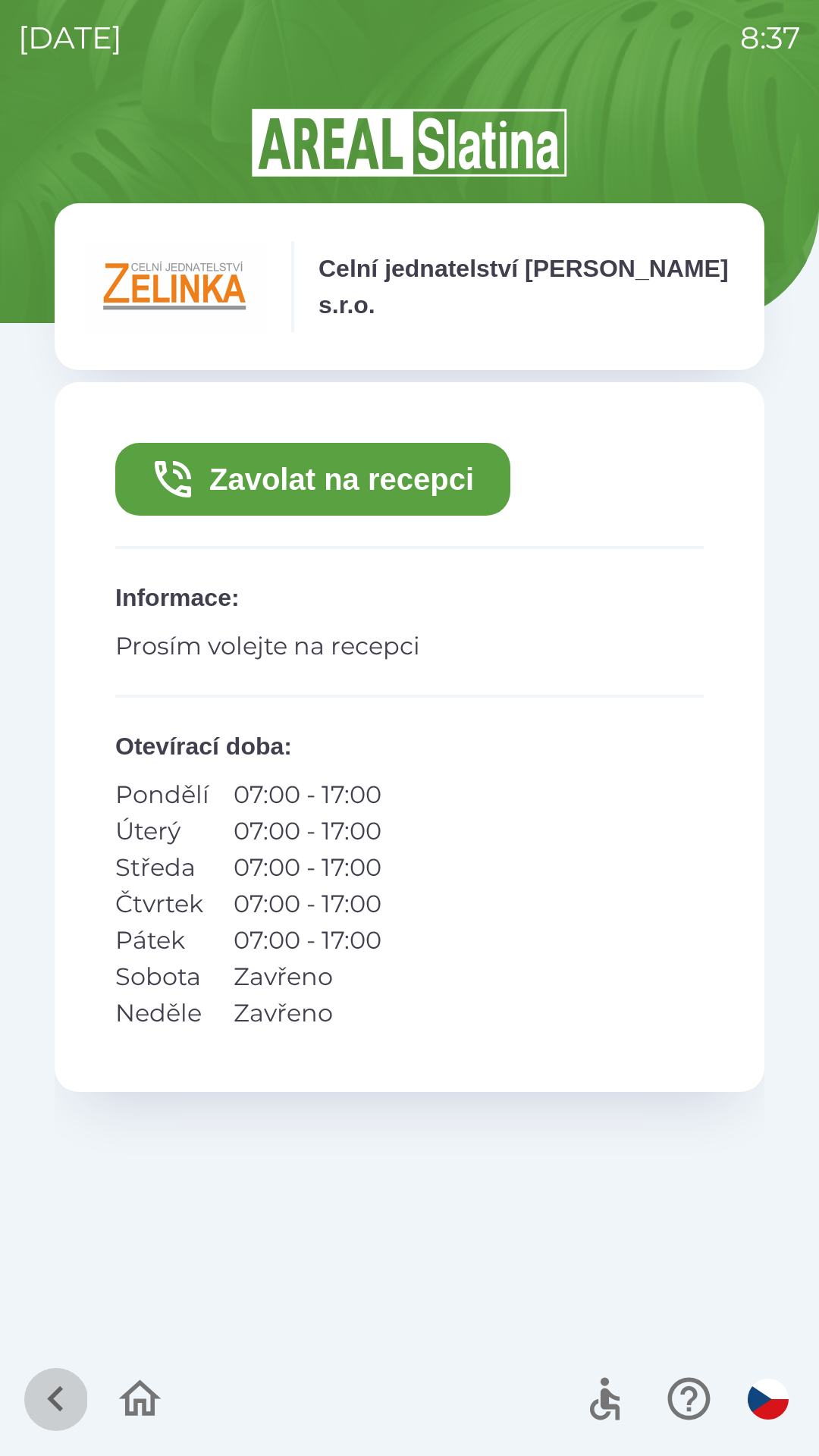
click at [44, 1392] on icon "button" at bounding box center [55, 1398] width 50 height 50
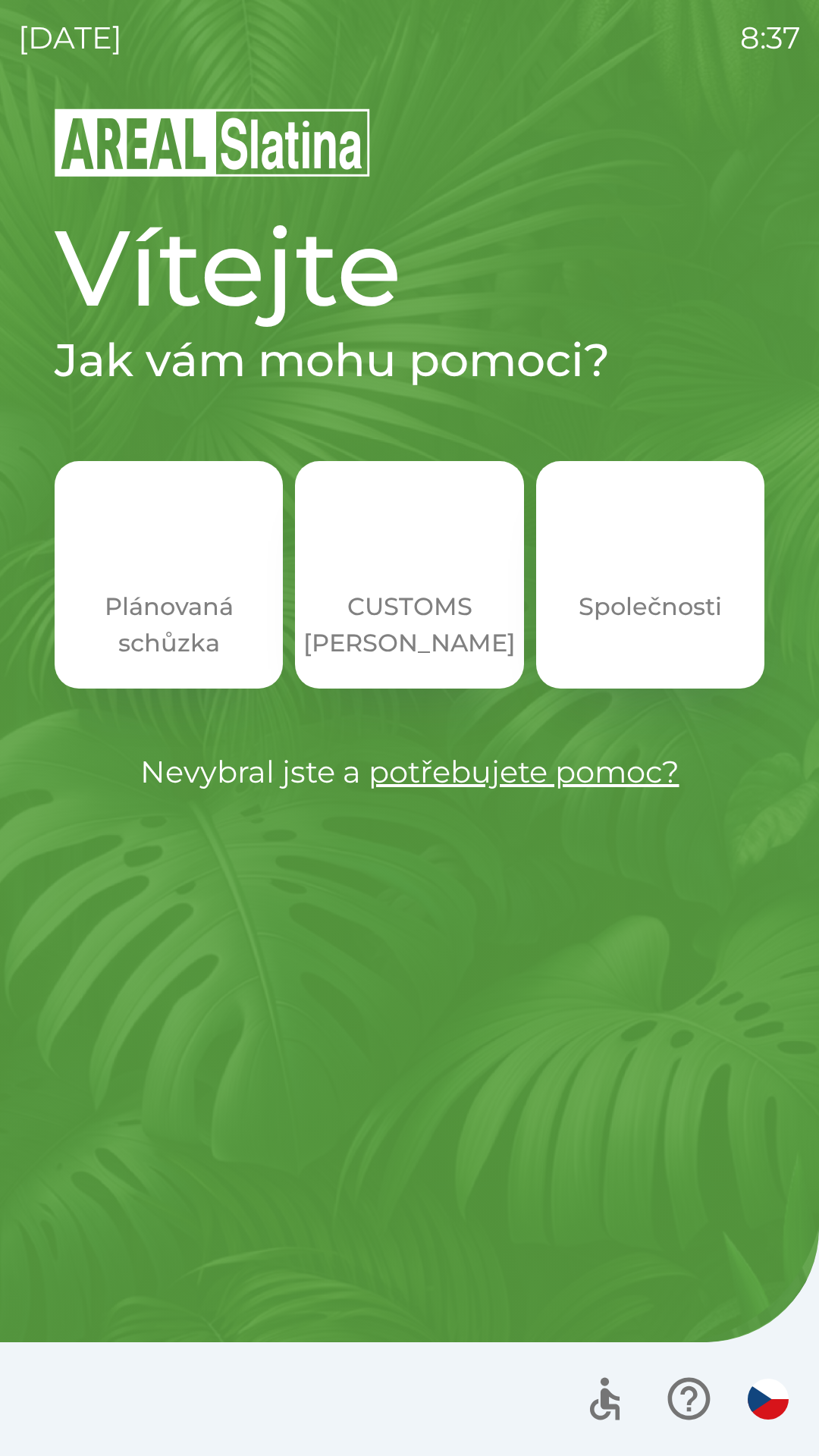
click at [661, 601] on p "Společnosti" at bounding box center [650, 607] width 143 height 36
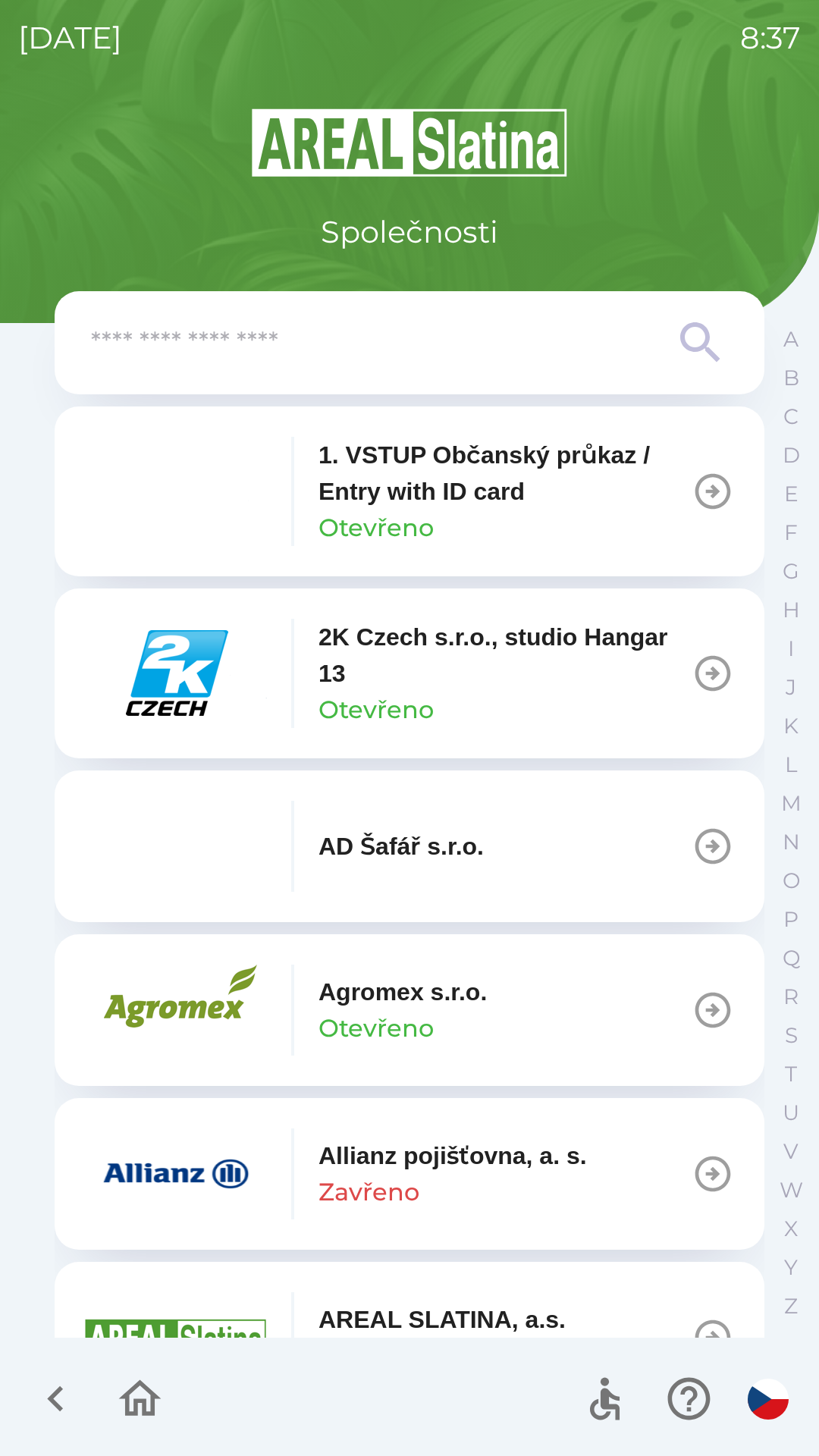
click at [412, 508] on p "1. VSTUP Občanský průkaz / Entry with ID card" at bounding box center [504, 473] width 373 height 73
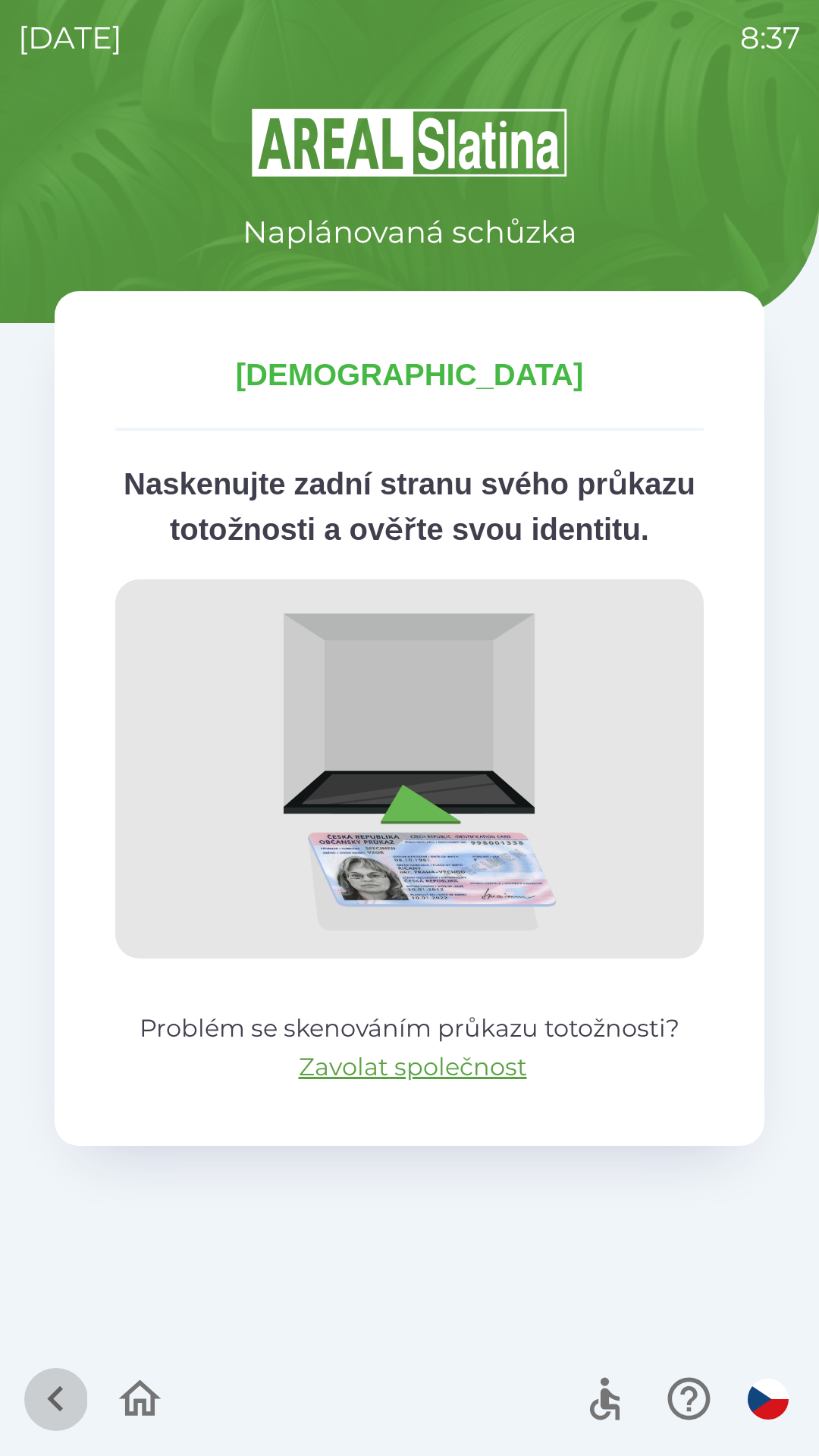
click at [45, 1396] on icon "button" at bounding box center [55, 1398] width 50 height 50
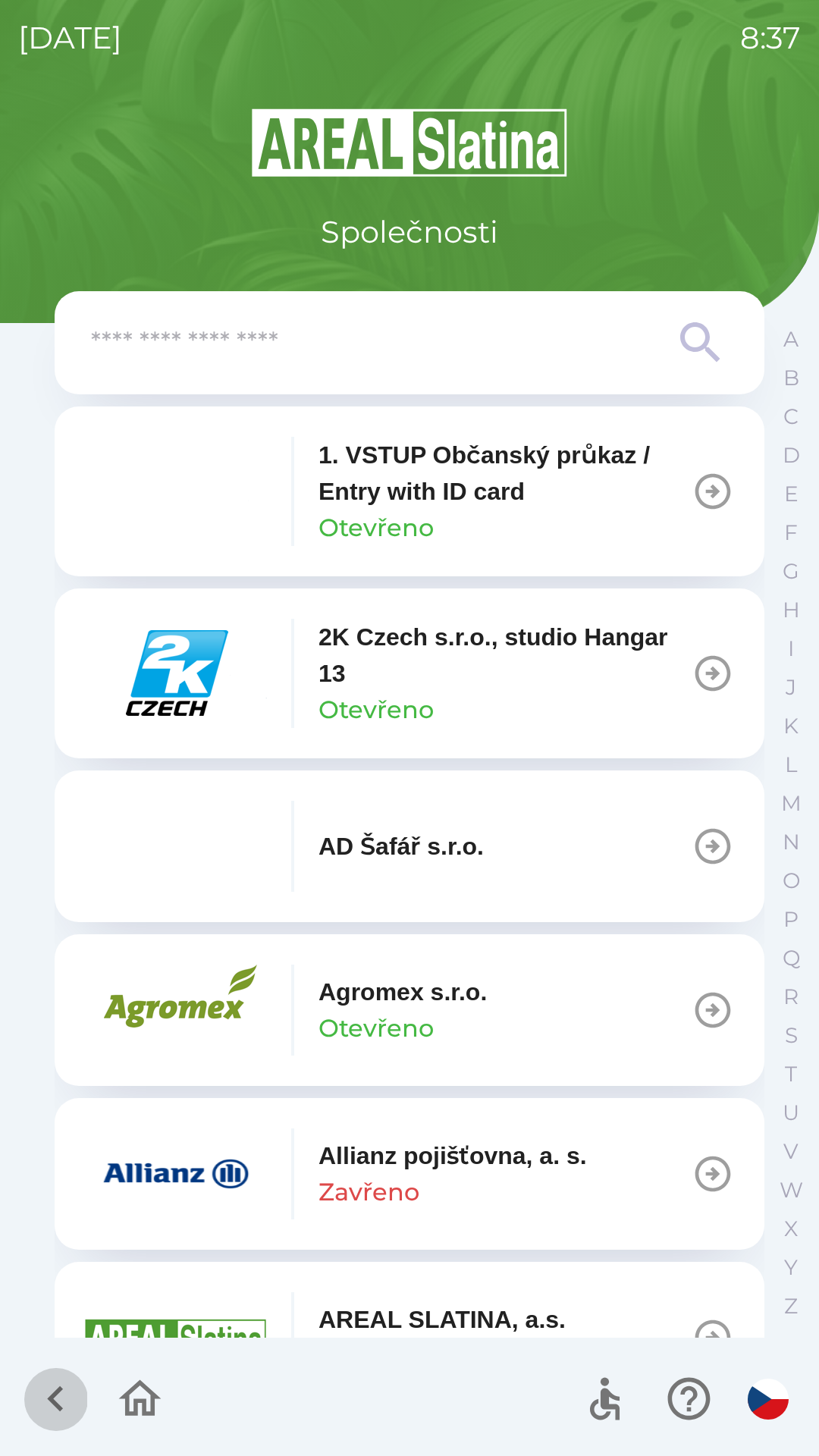
click at [54, 1395] on icon "button" at bounding box center [55, 1399] width 16 height 26
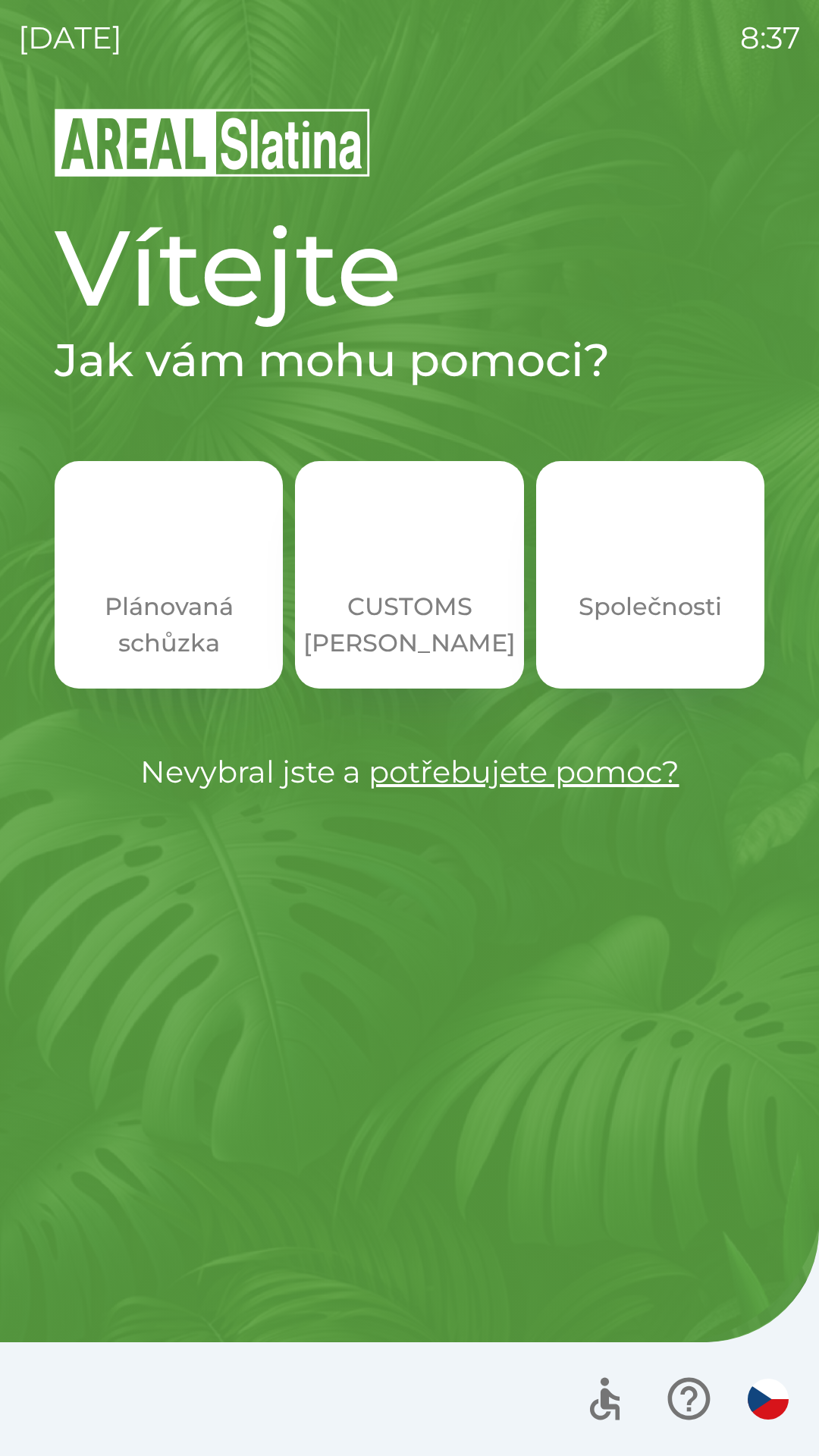
click at [675, 598] on p "Společnosti" at bounding box center [650, 607] width 143 height 36
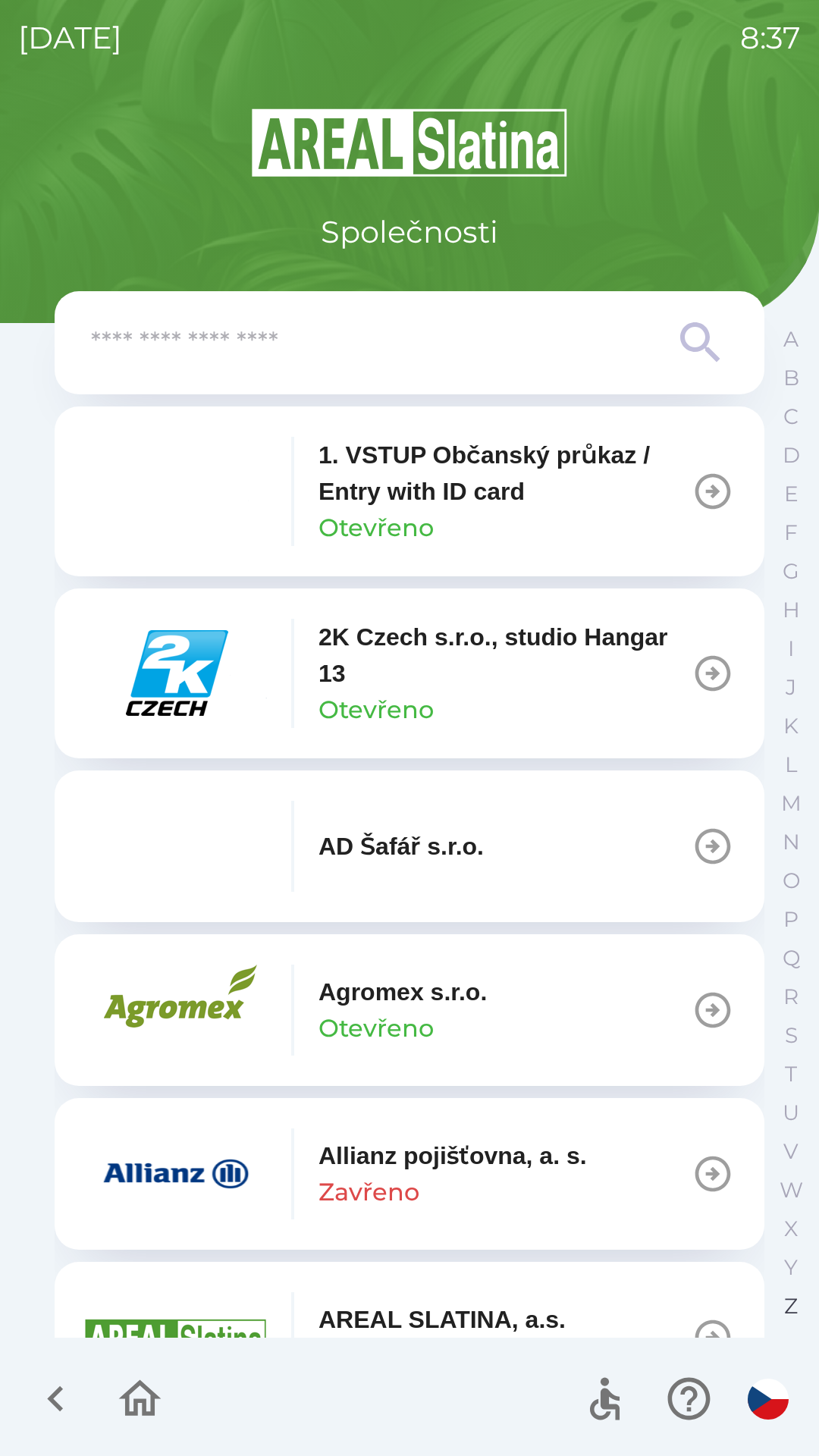
click at [789, 1315] on p "Z" at bounding box center [791, 1306] width 13 height 27
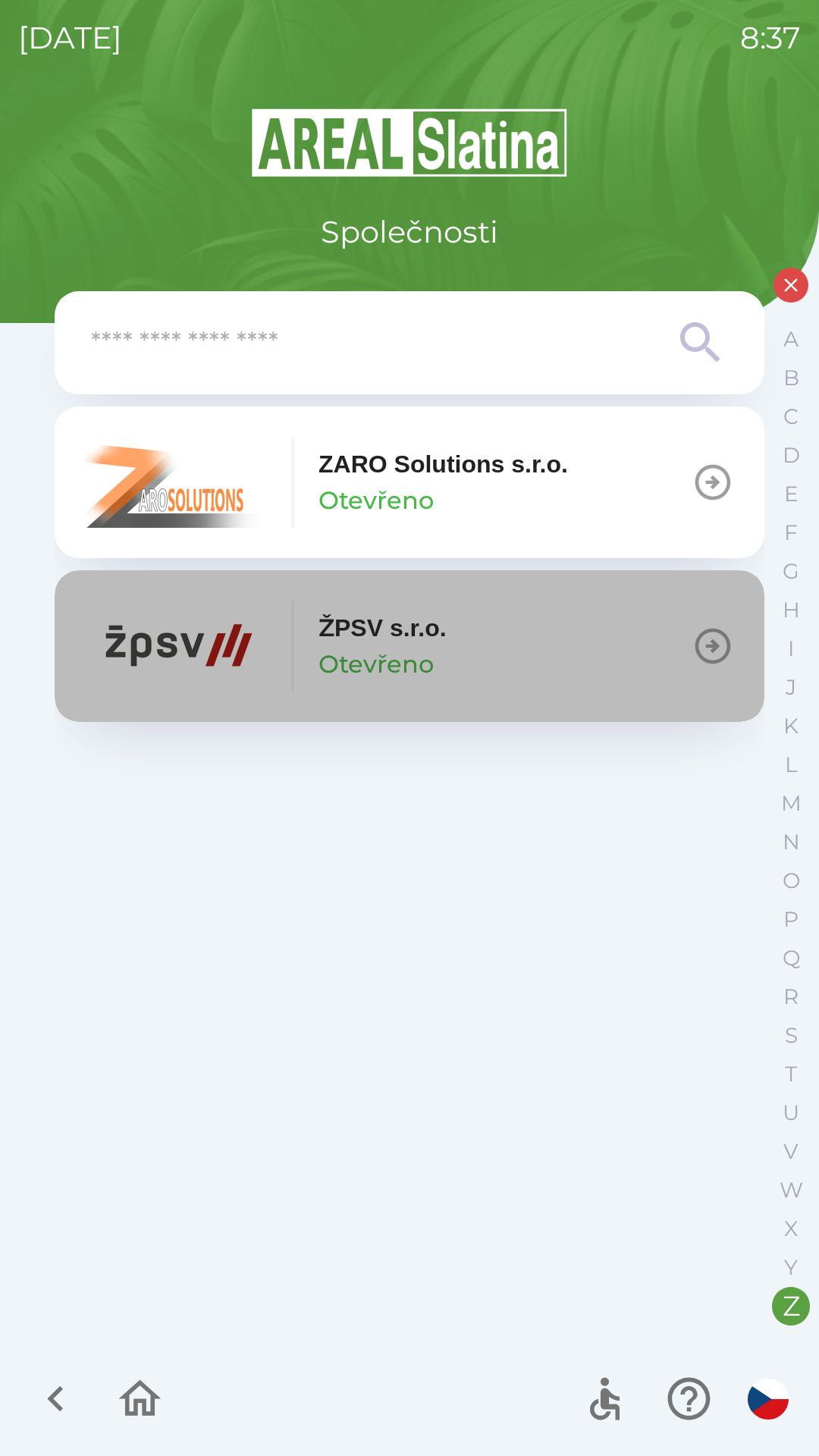
click at [709, 641] on icon "button" at bounding box center [713, 646] width 43 height 43
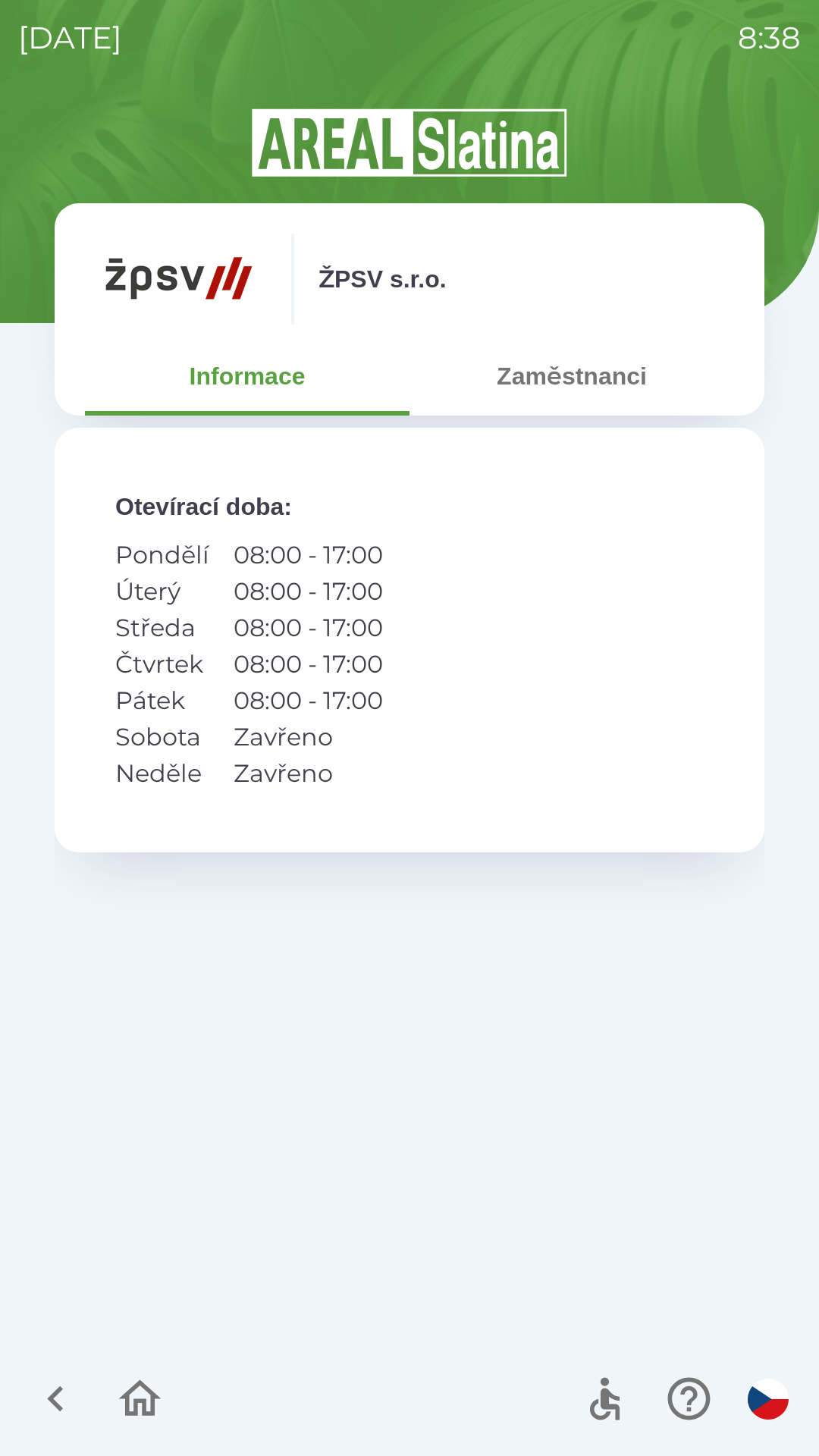
click at [58, 1389] on icon "button" at bounding box center [55, 1398] width 50 height 50
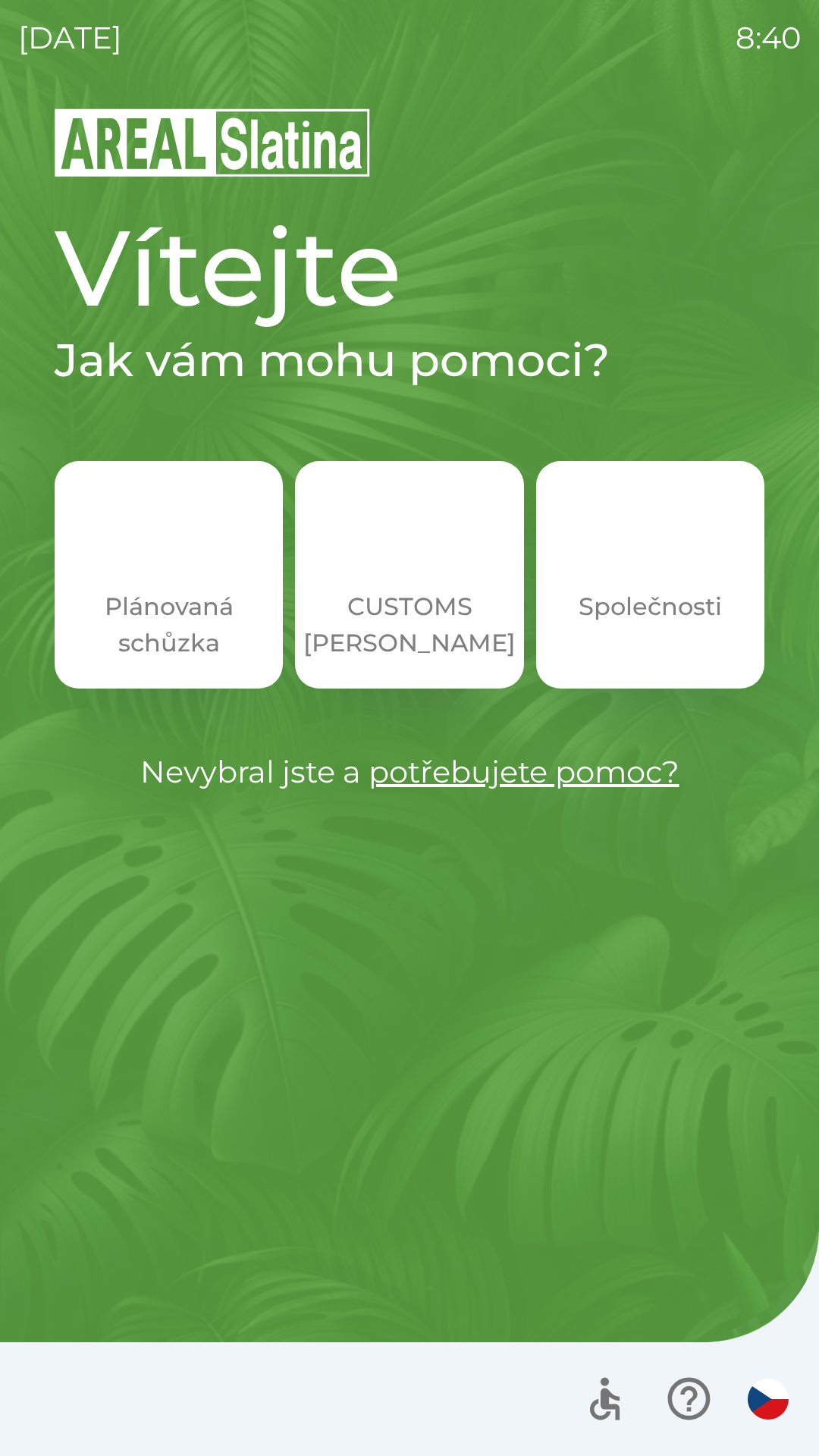
click at [643, 583] on button "Společnosti" at bounding box center [650, 575] width 229 height 228
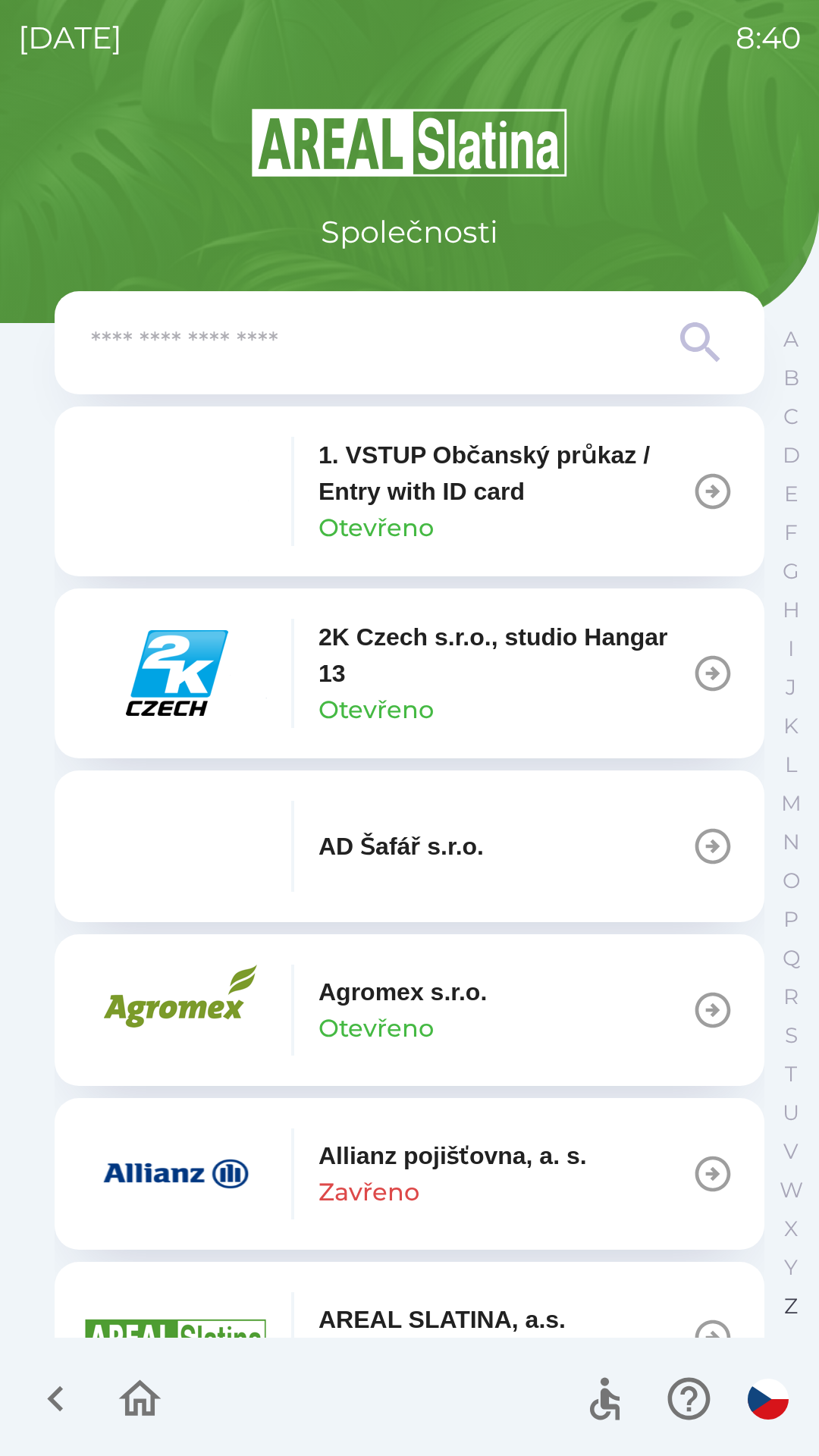
click at [778, 1307] on button "Z" at bounding box center [791, 1306] width 38 height 39
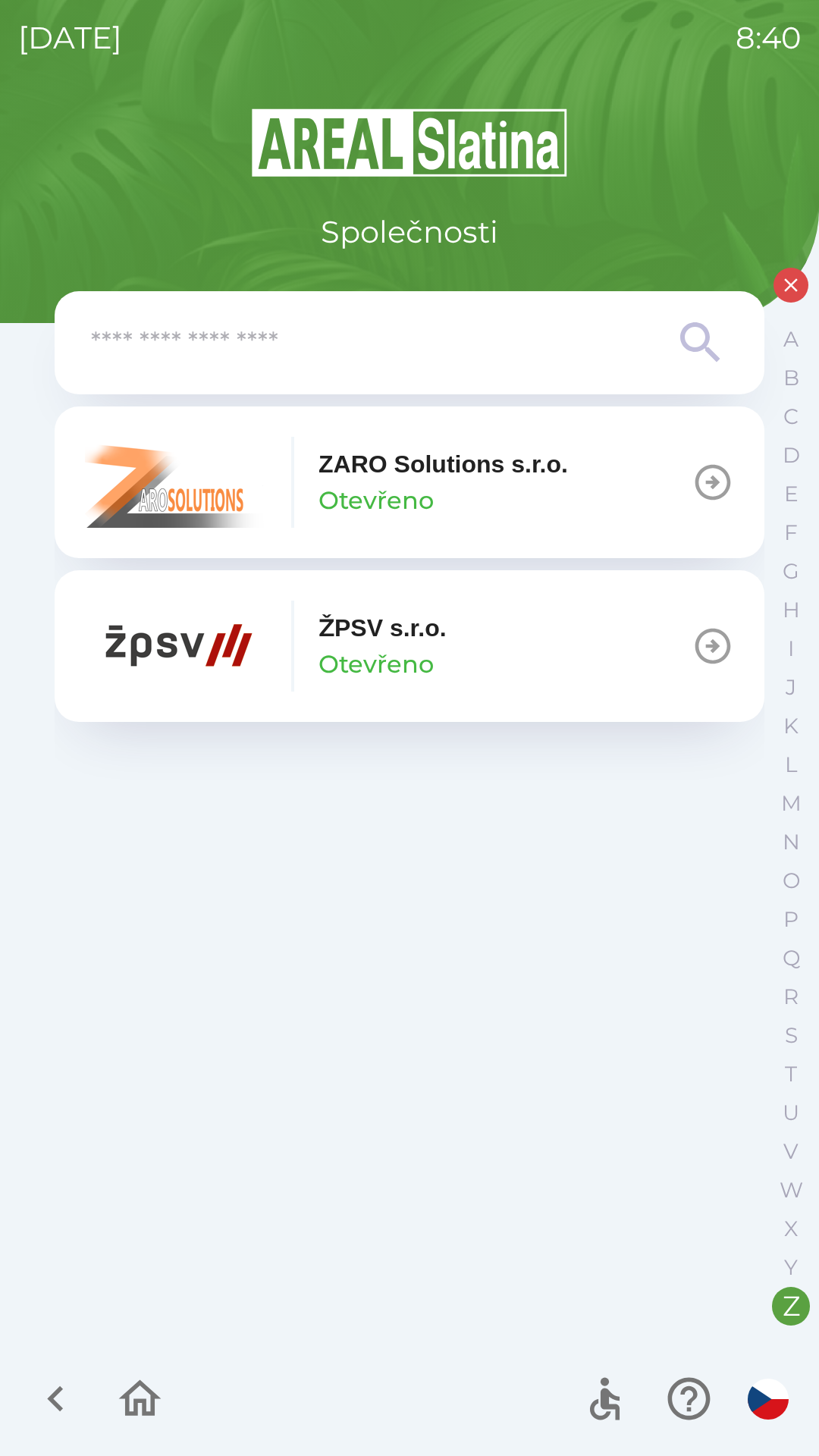
click at [418, 644] on p "ŽPSV s.r.o." at bounding box center [382, 628] width 128 height 36
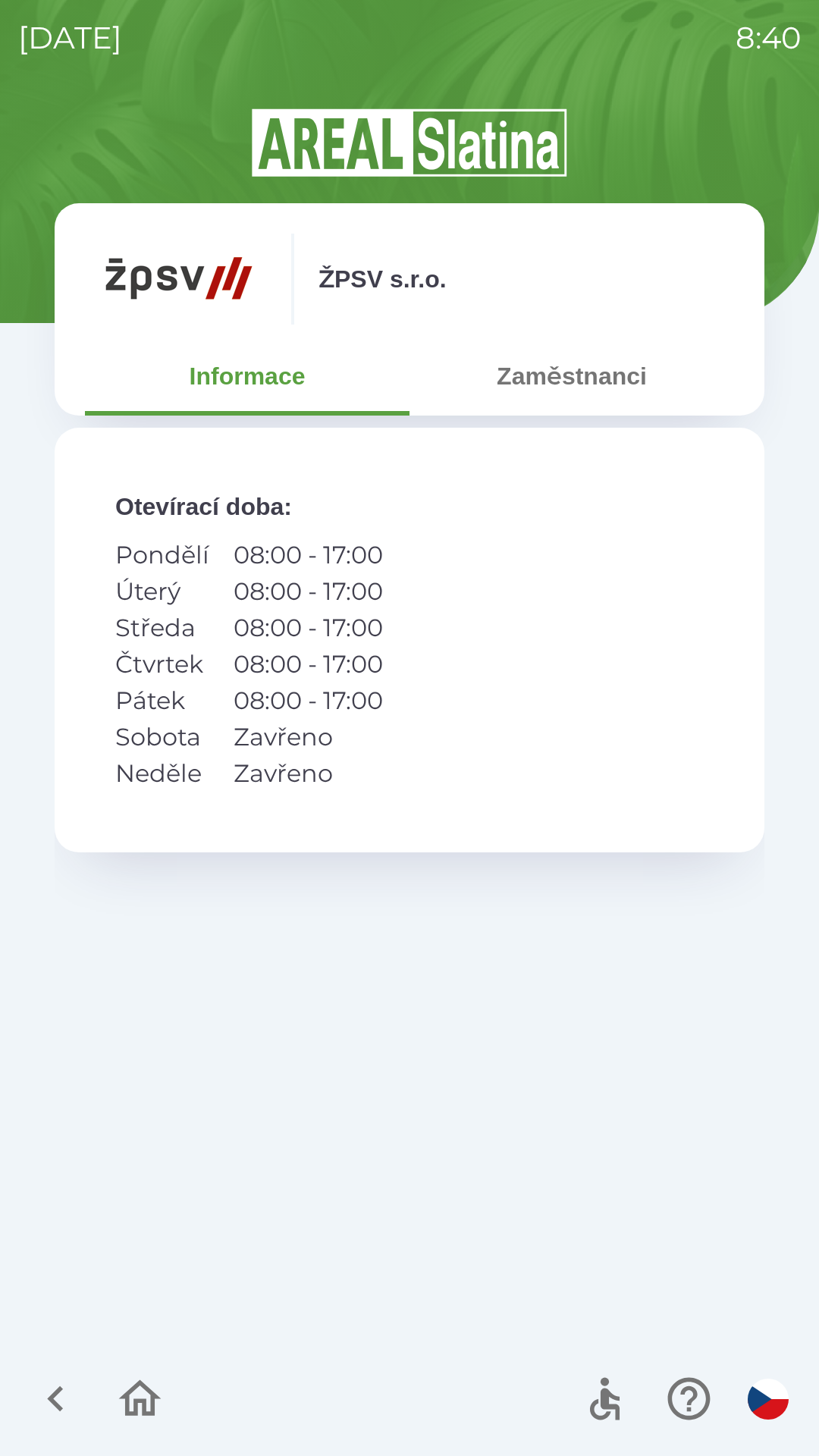
click at [564, 382] on button "Zaměstnanci" at bounding box center [572, 376] width 325 height 54
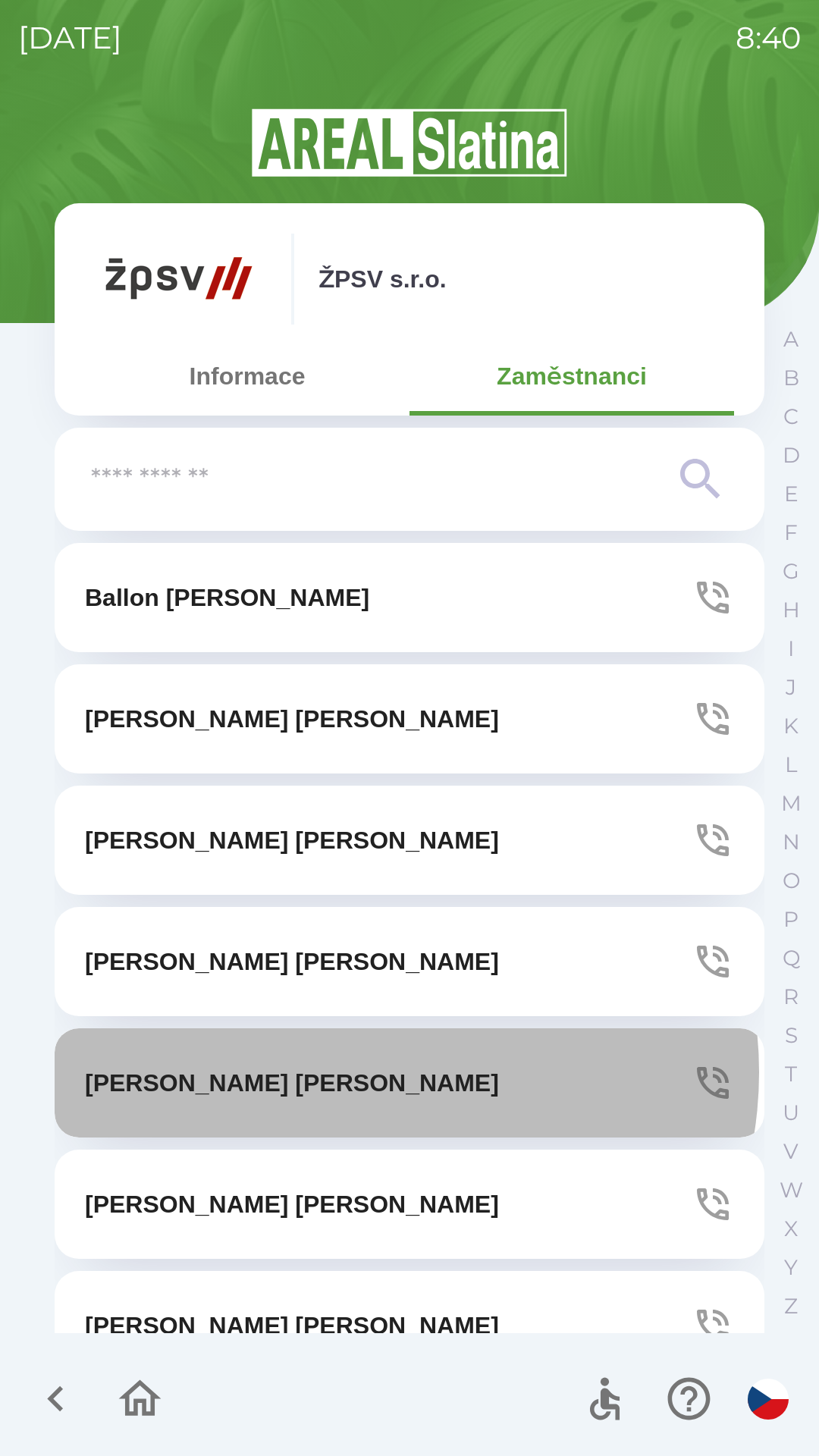
click at [366, 1072] on button "[PERSON_NAME]" at bounding box center [409, 1083] width 710 height 110
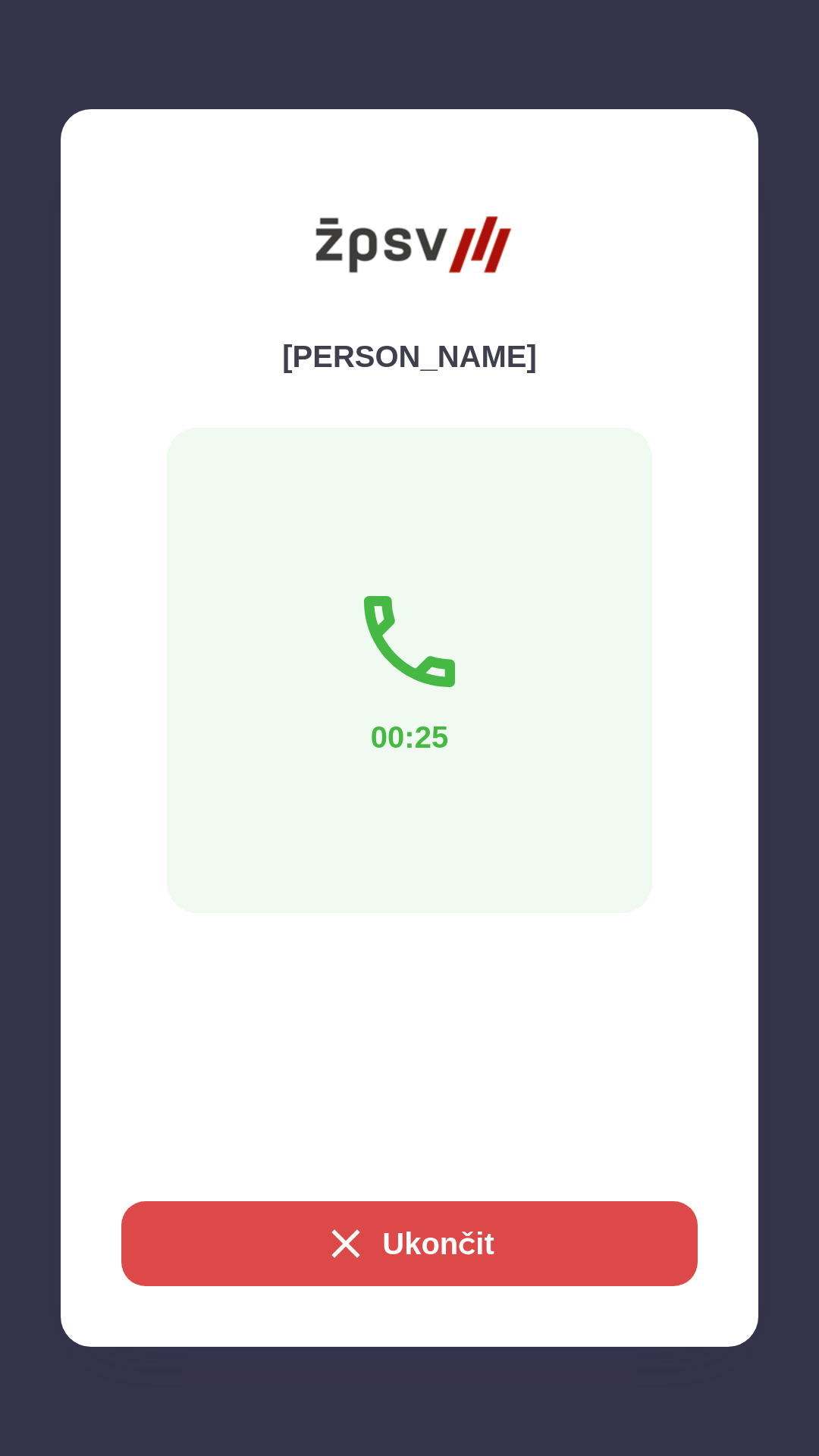
click at [393, 1229] on button "Ukončit" at bounding box center [409, 1244] width 576 height 85
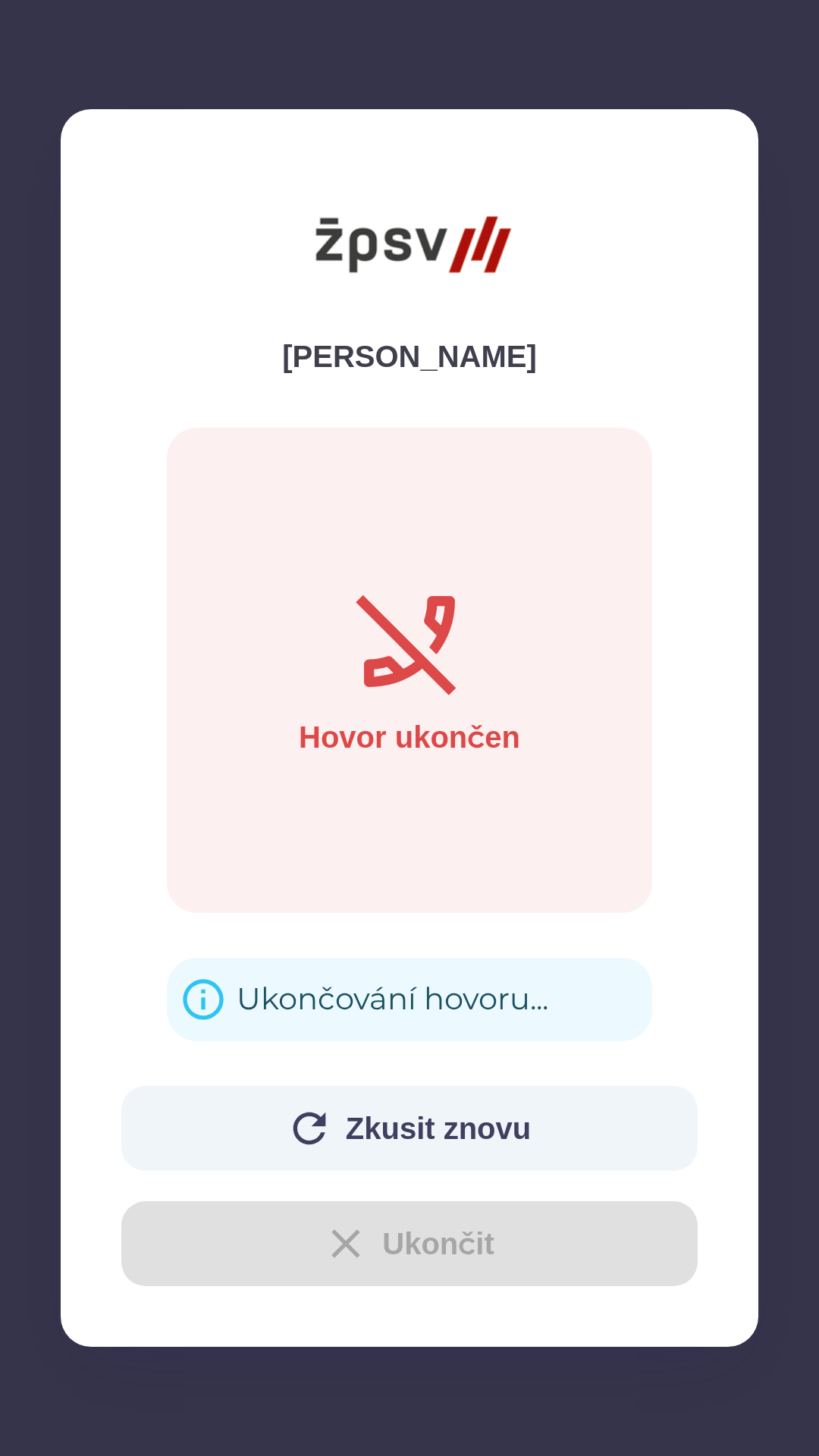
click at [290, 992] on div "Ukončování hovoru..." at bounding box center [392, 1000] width 311 height 59
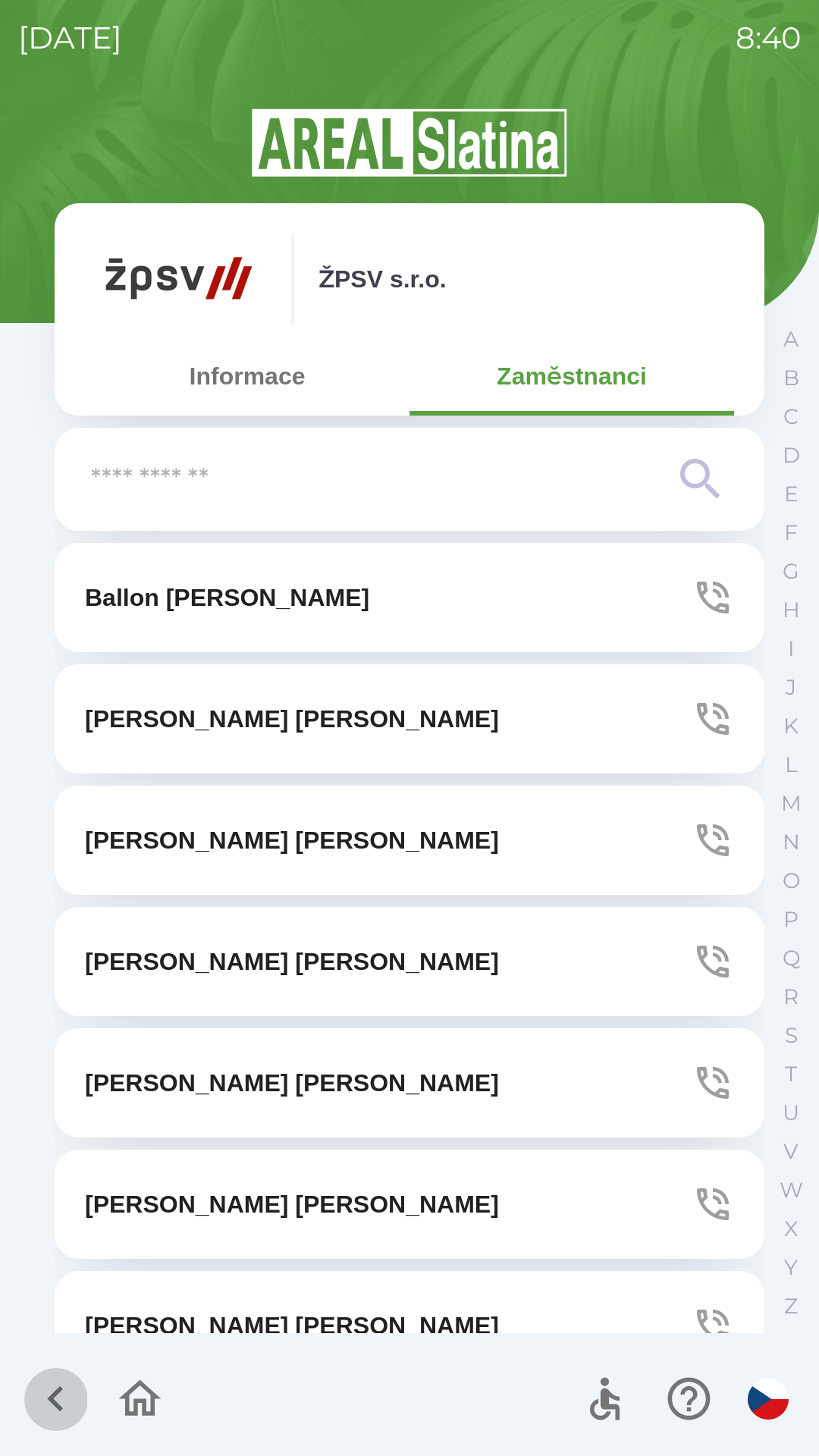
click at [32, 1393] on icon "button" at bounding box center [55, 1398] width 50 height 50
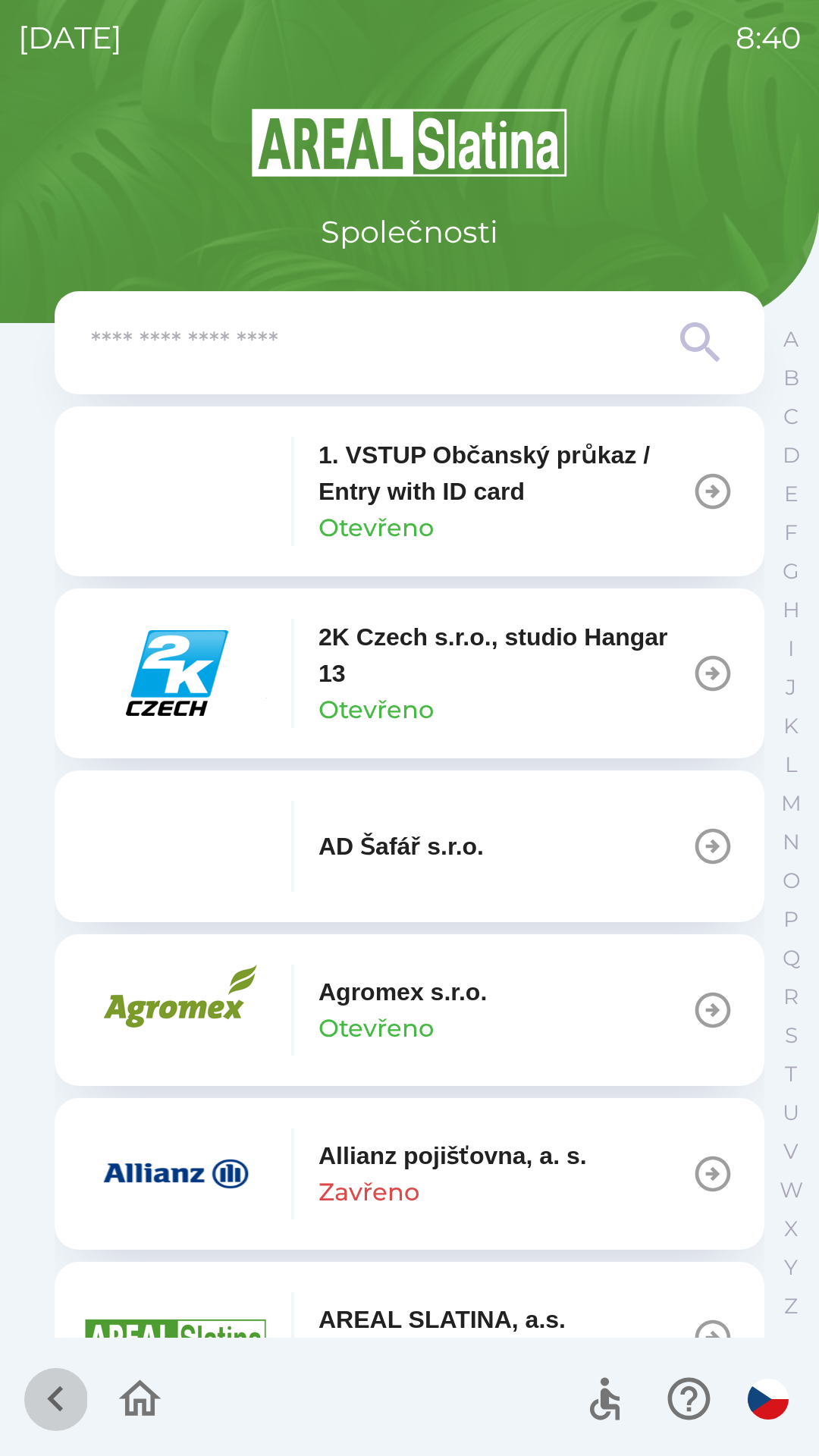
click at [39, 1387] on icon "button" at bounding box center [55, 1398] width 50 height 50
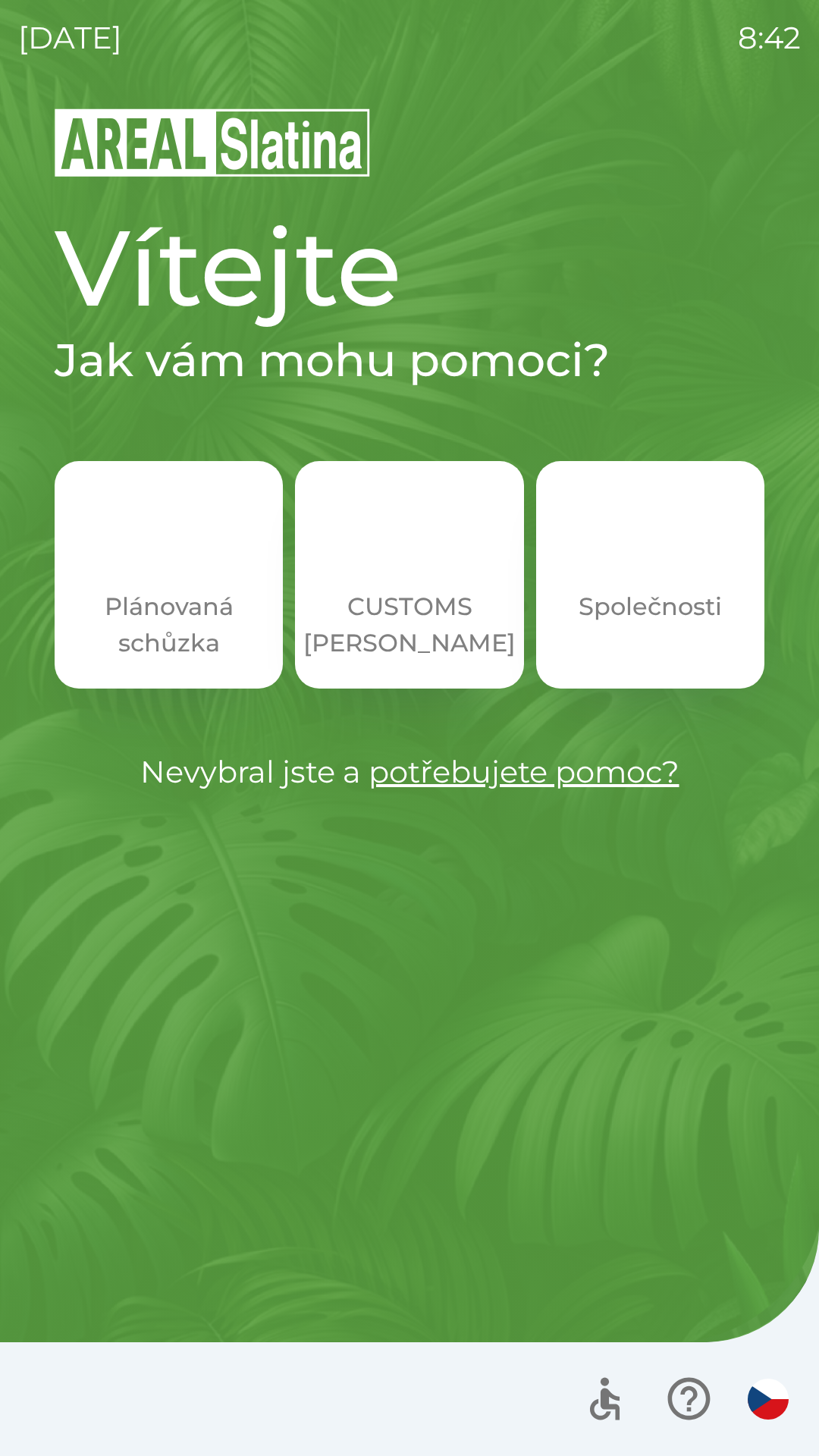
click at [672, 613] on p "Společnosti" at bounding box center [650, 607] width 143 height 36
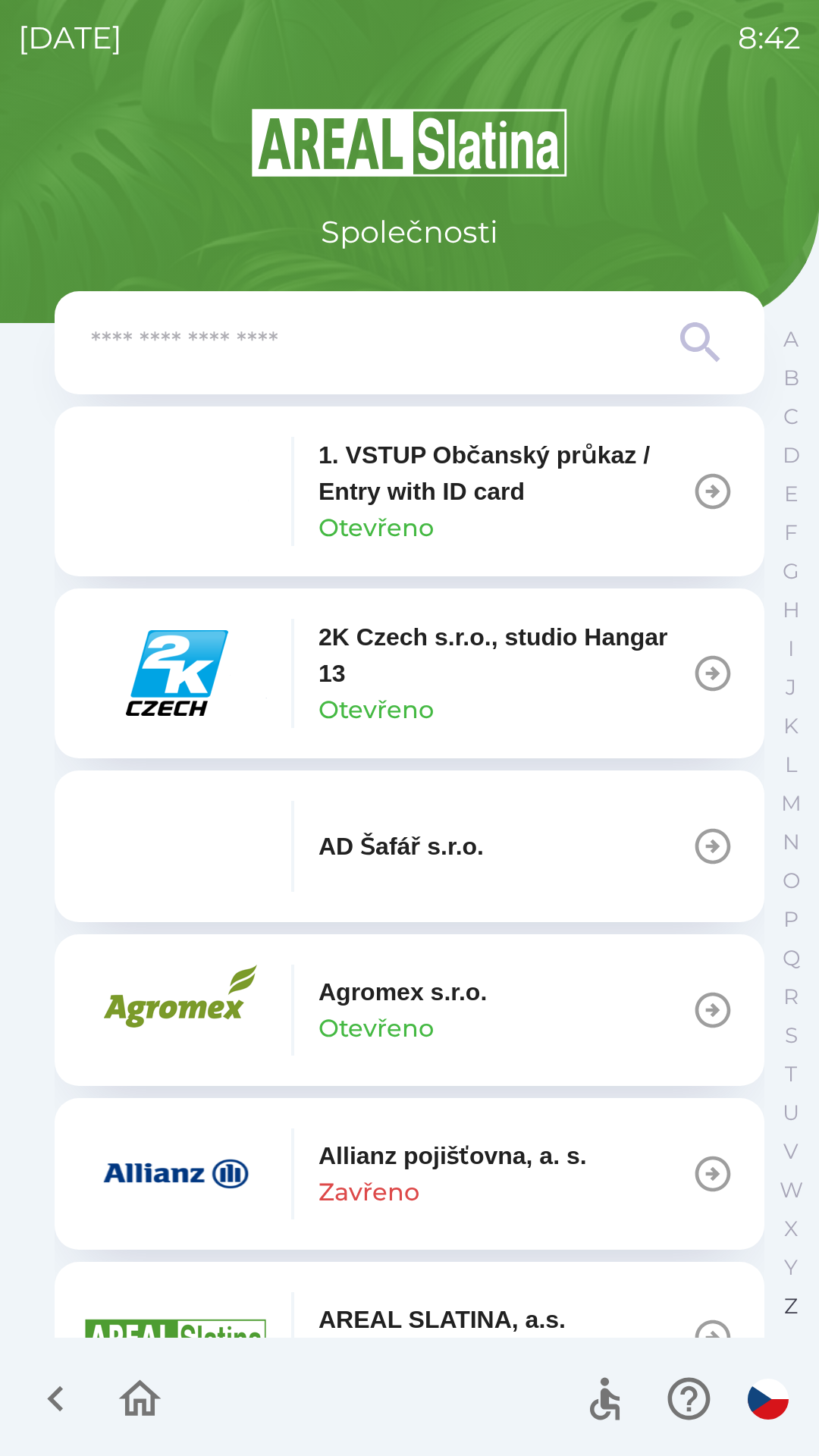
click at [787, 1301] on p "Z" at bounding box center [791, 1306] width 13 height 27
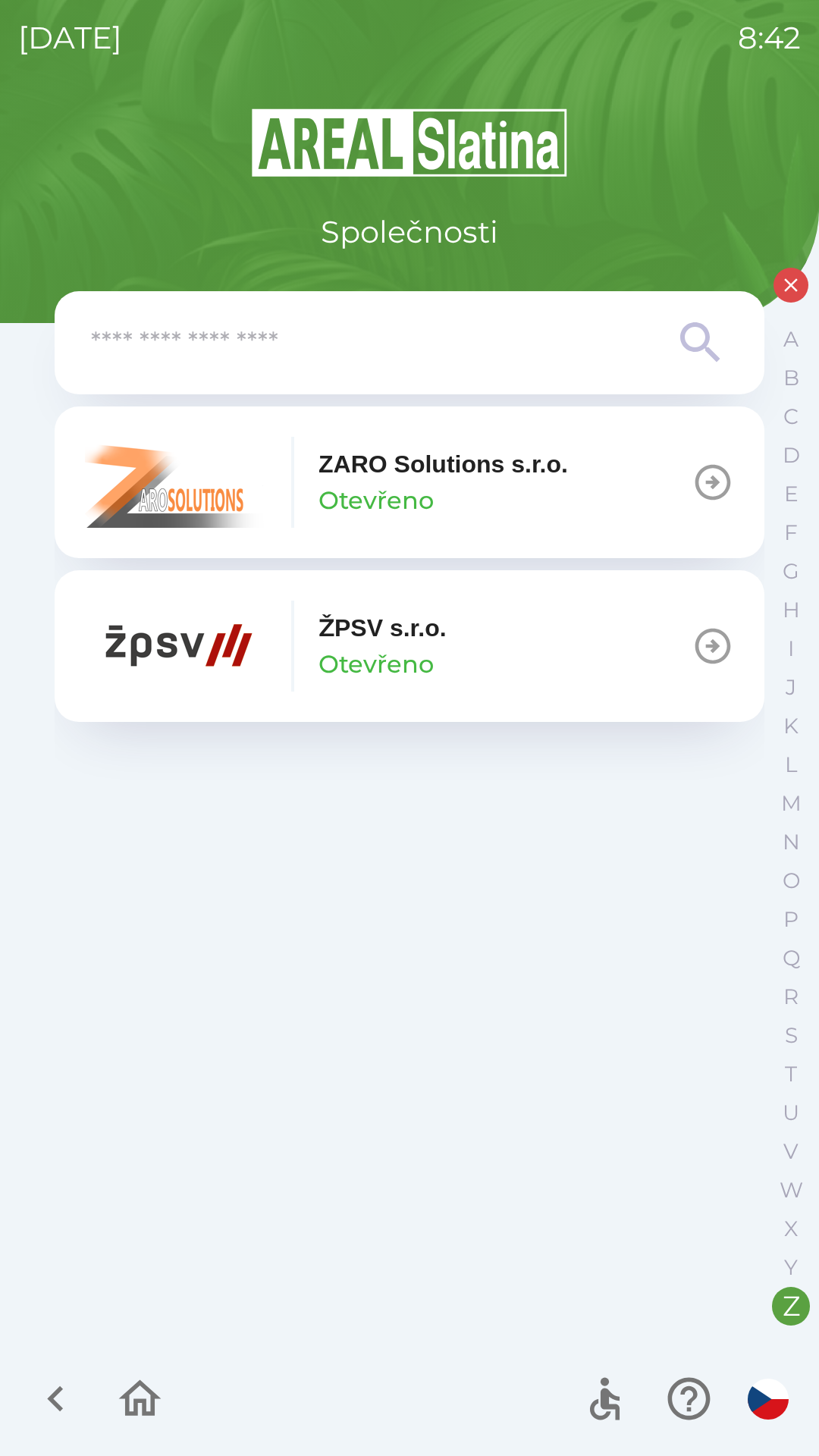
click at [490, 659] on button "ŽPSV s.r.o. Otevřeno" at bounding box center [409, 646] width 710 height 151
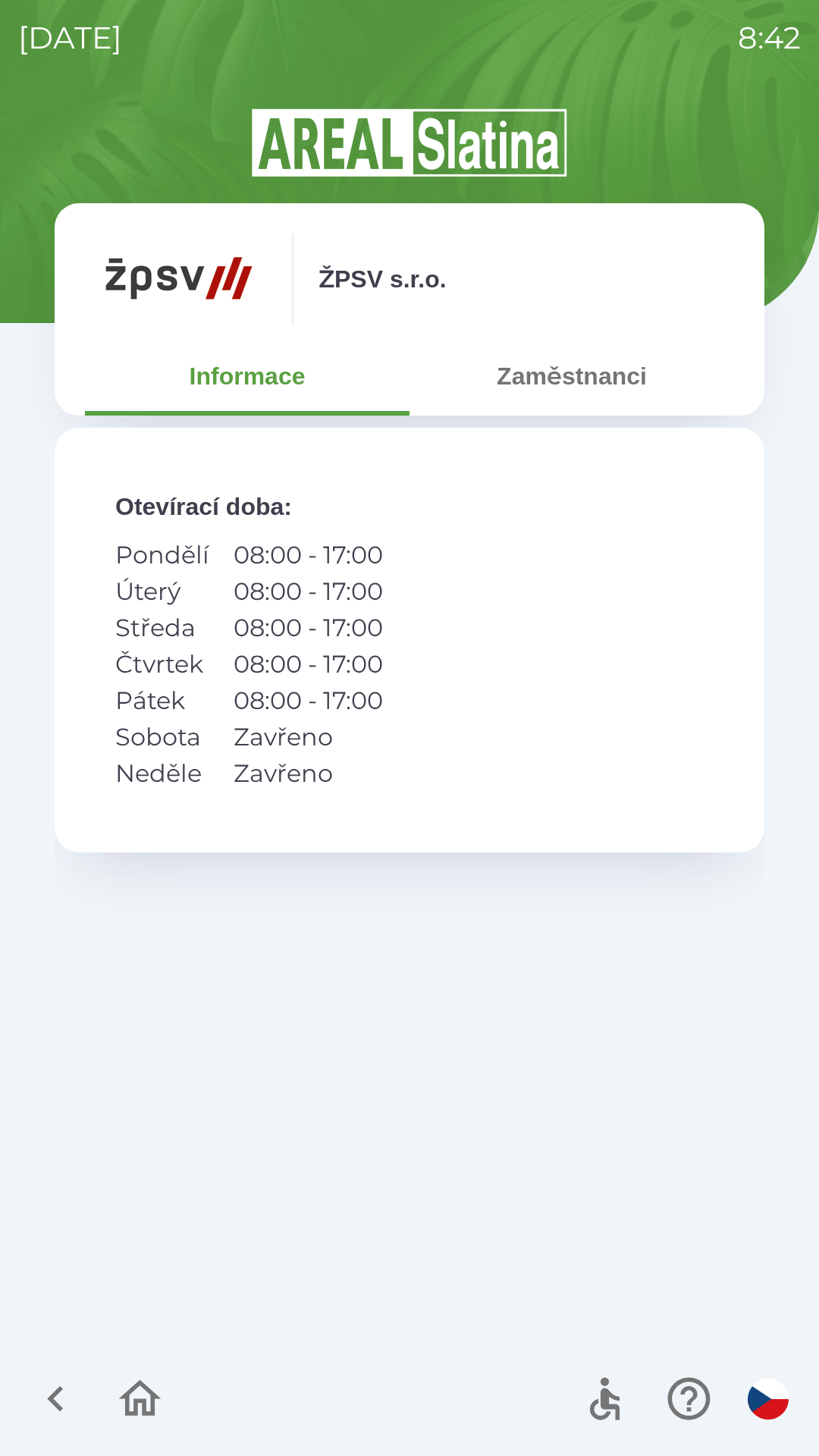
click at [551, 381] on button "Zaměstnanci" at bounding box center [572, 376] width 325 height 54
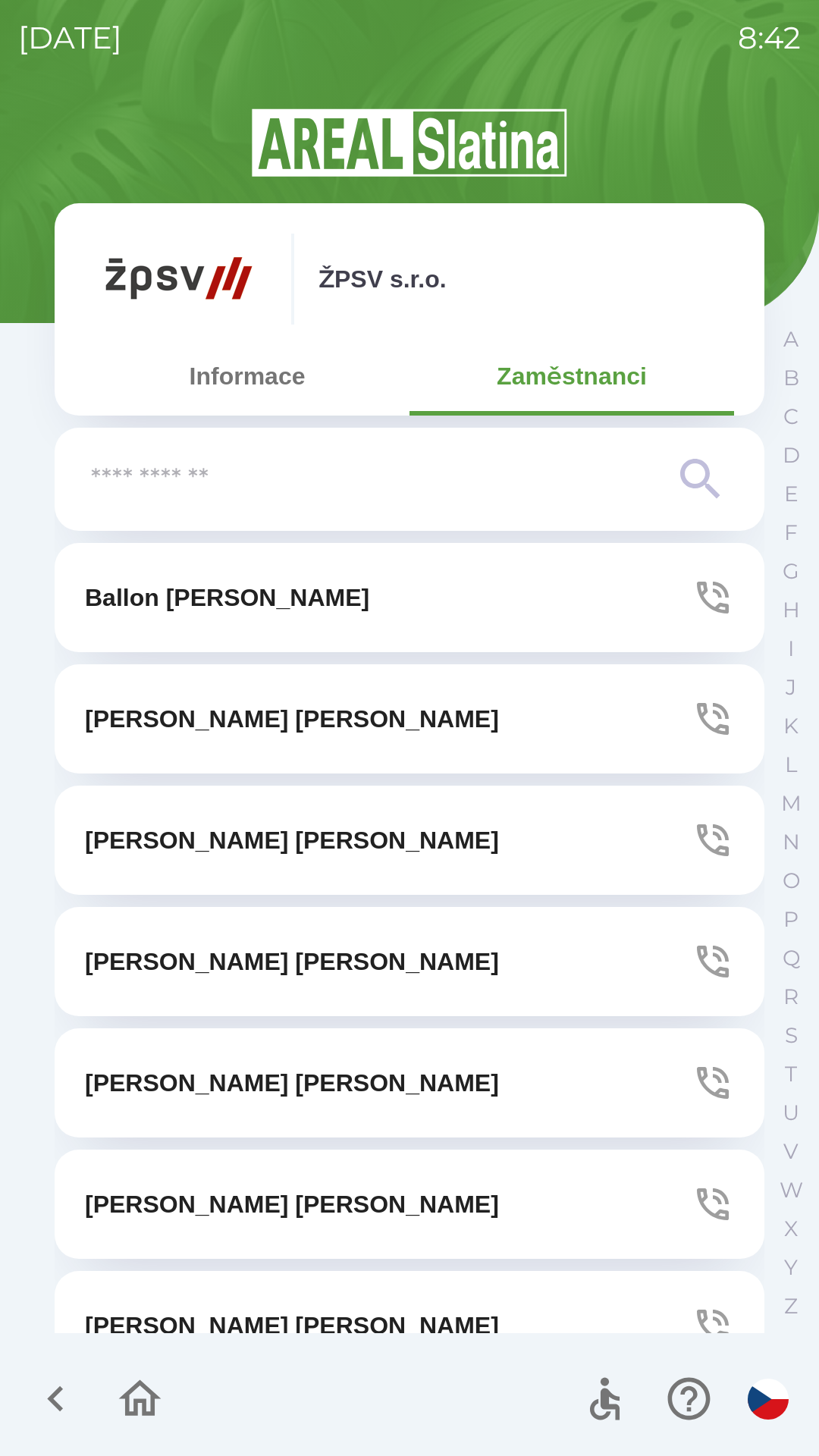
click at [633, 1083] on button "[PERSON_NAME]" at bounding box center [409, 1083] width 710 height 110
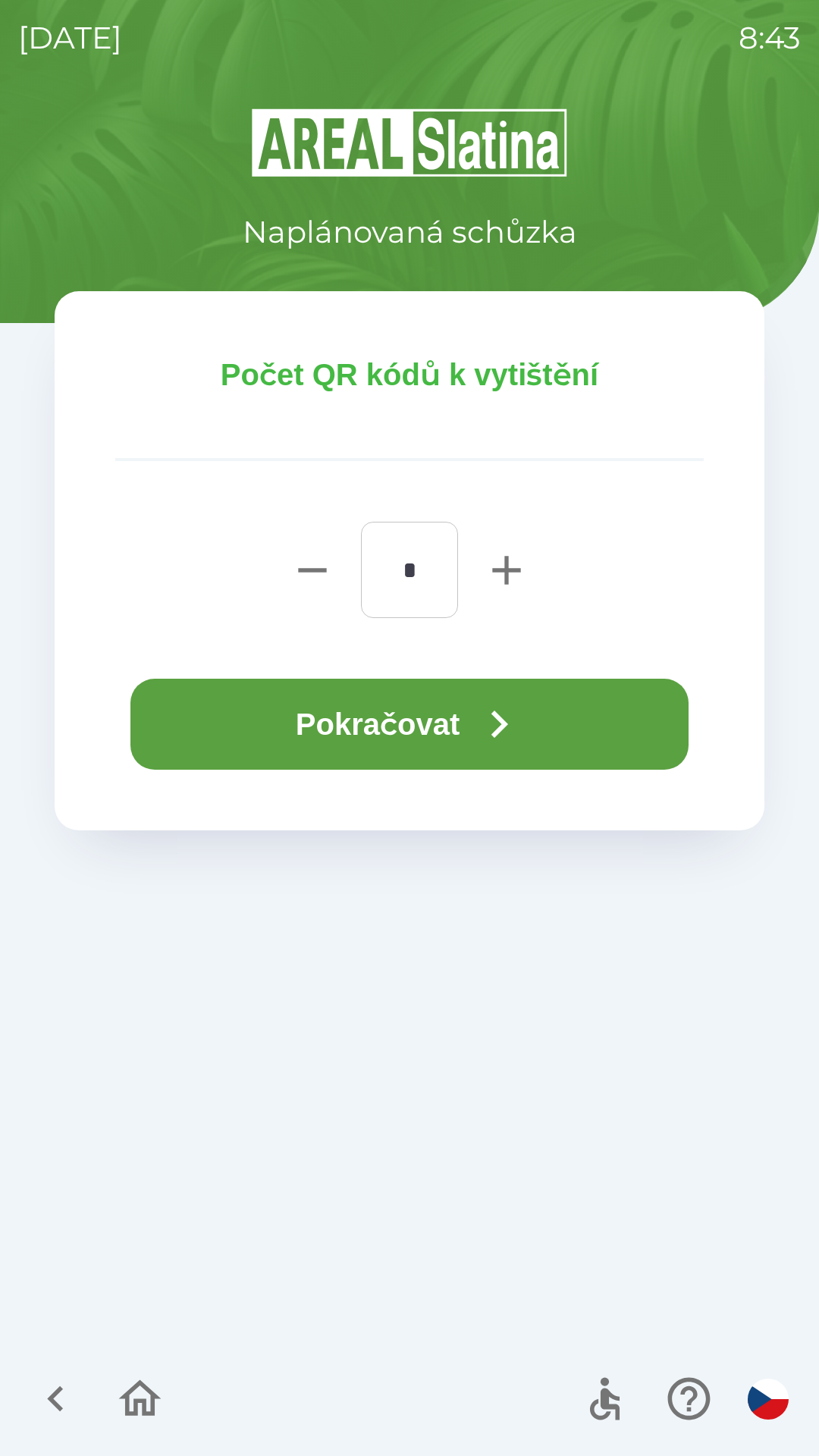
click at [274, 725] on button "Pokračovat" at bounding box center [409, 724] width 558 height 91
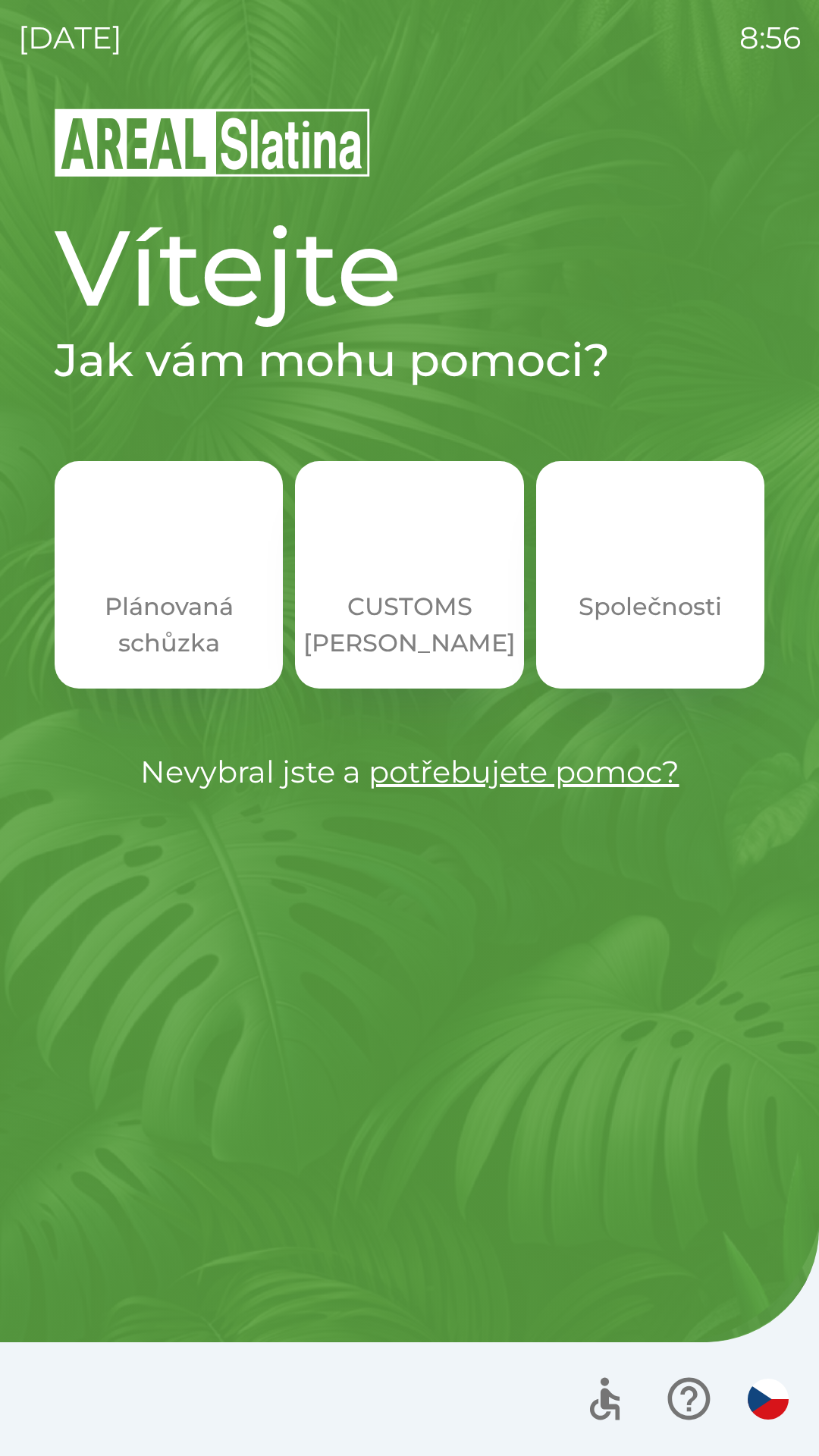
click at [665, 574] on img "button" at bounding box center [650, 549] width 67 height 67
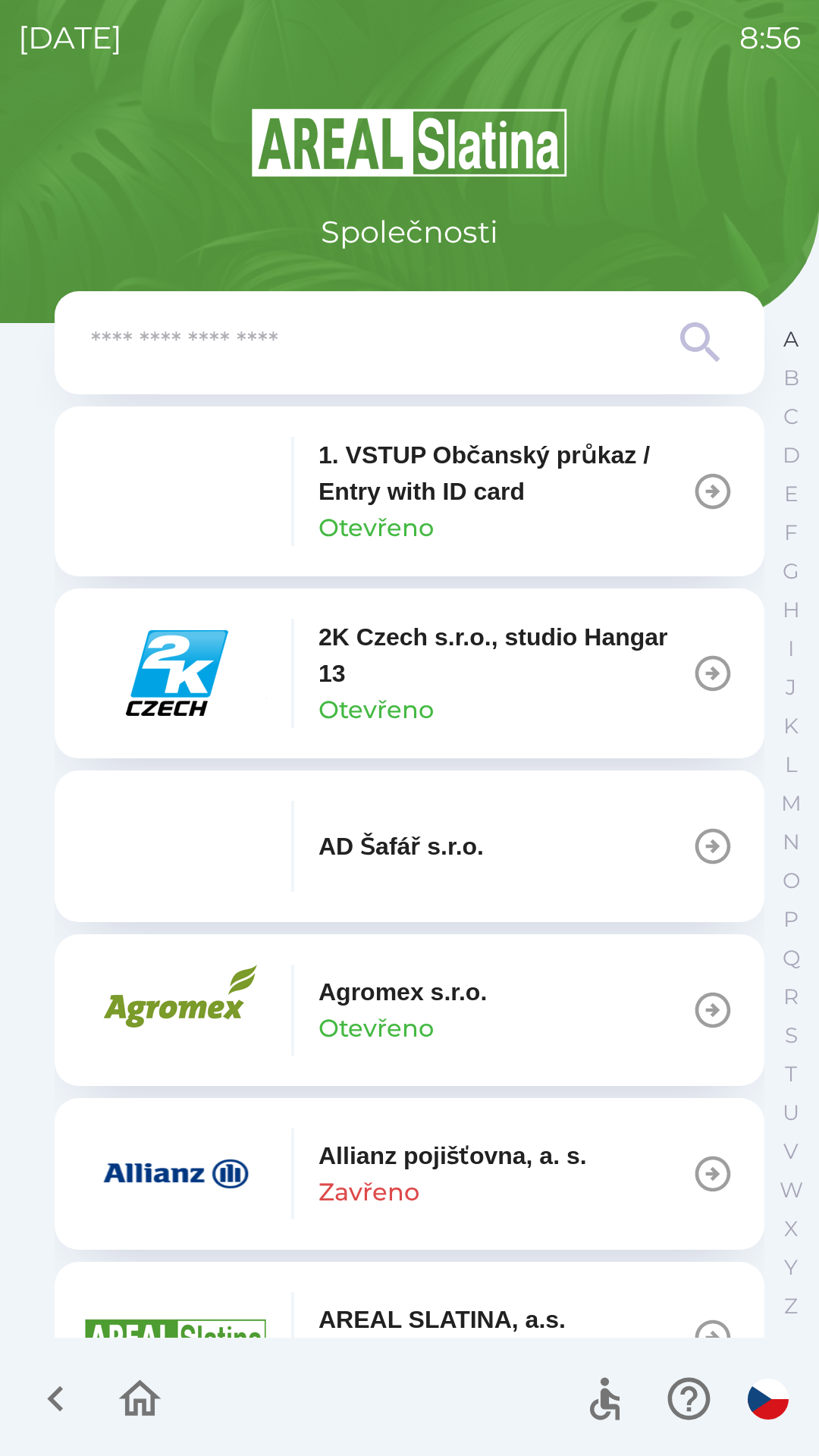
click at [781, 340] on button "A" at bounding box center [791, 339] width 38 height 39
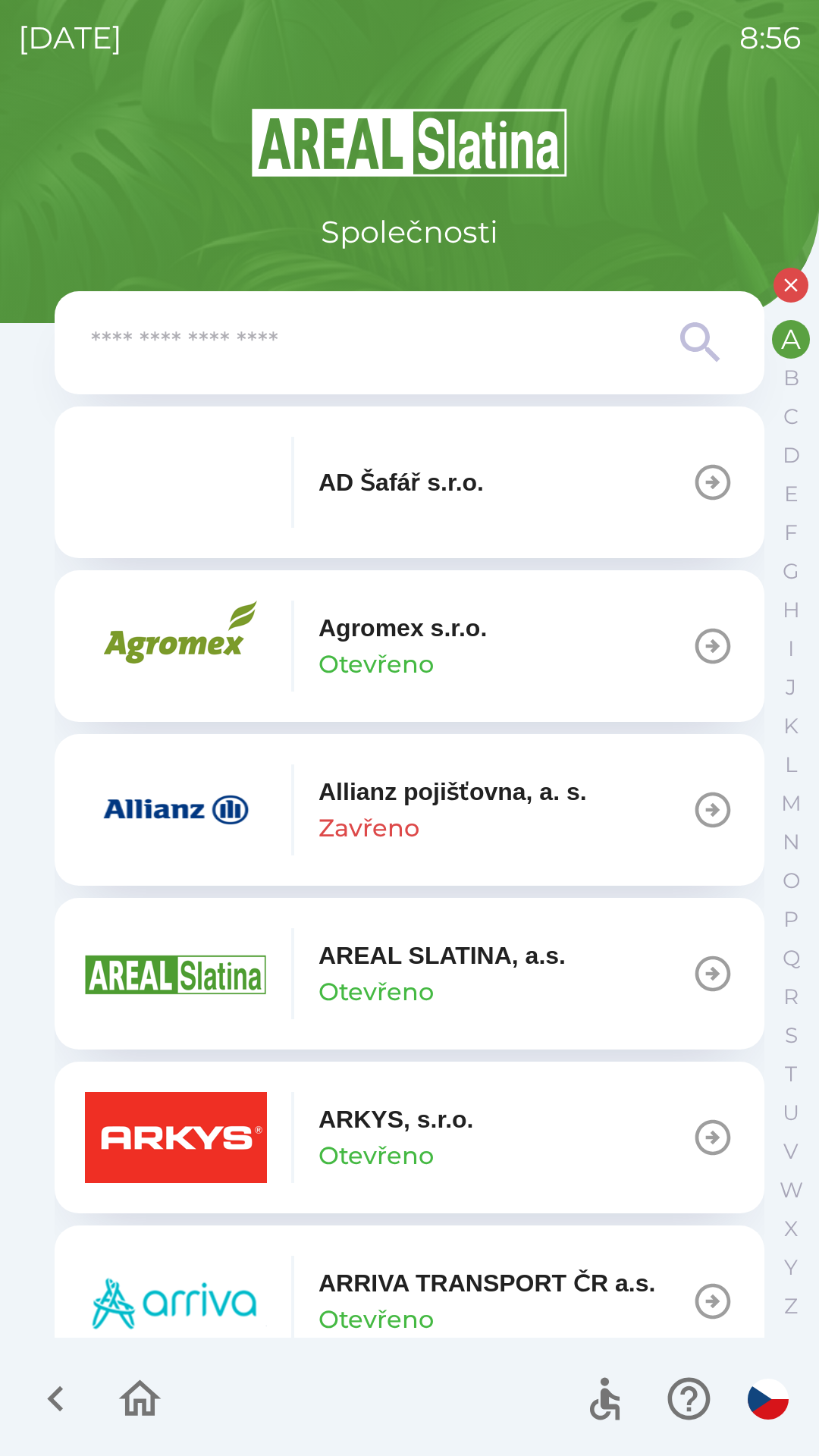
click at [449, 806] on p "Allianz pojišťovna, a. s." at bounding box center [452, 791] width 269 height 36
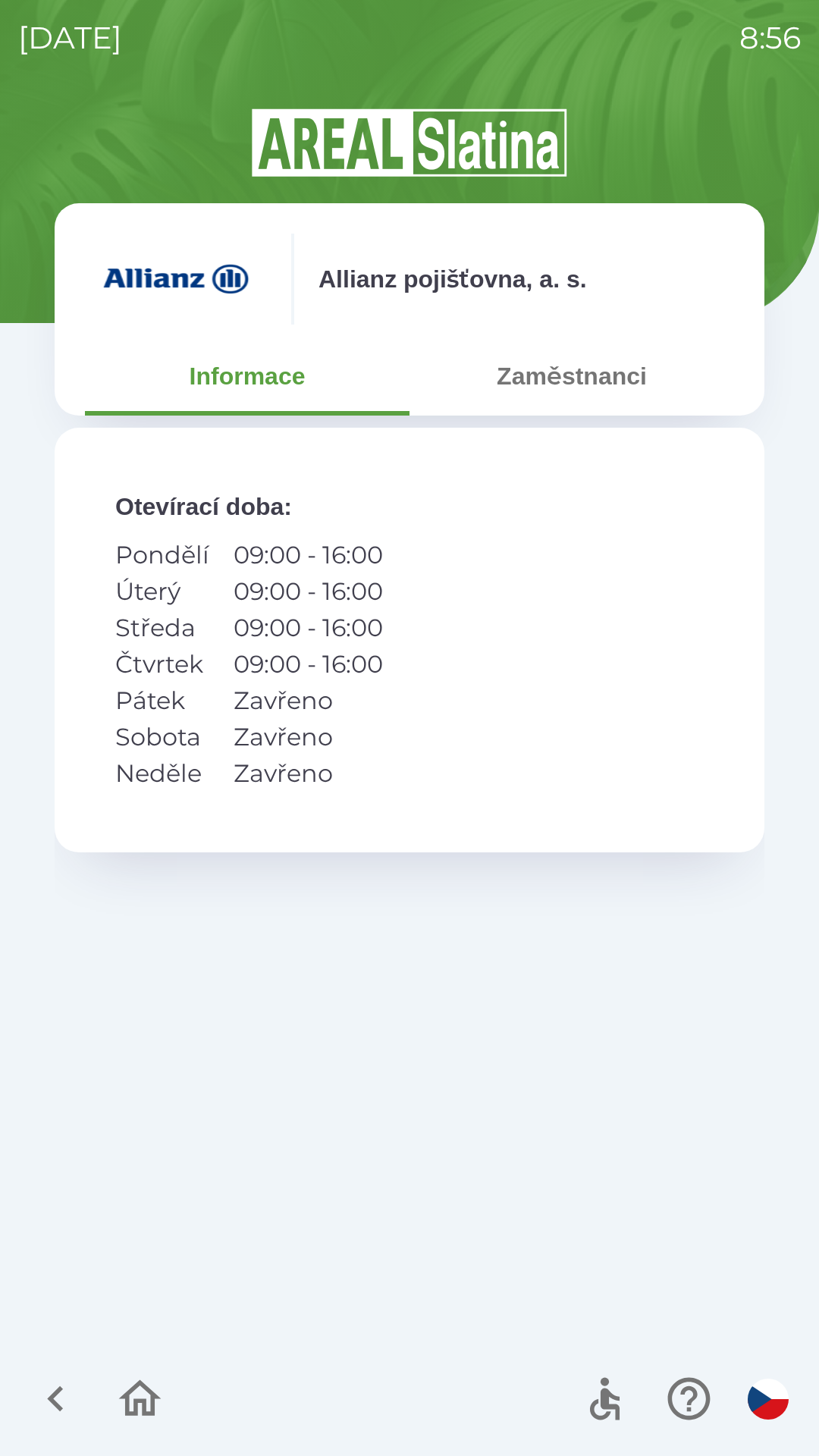
click at [586, 371] on button "Zaměstnanci" at bounding box center [572, 376] width 325 height 54
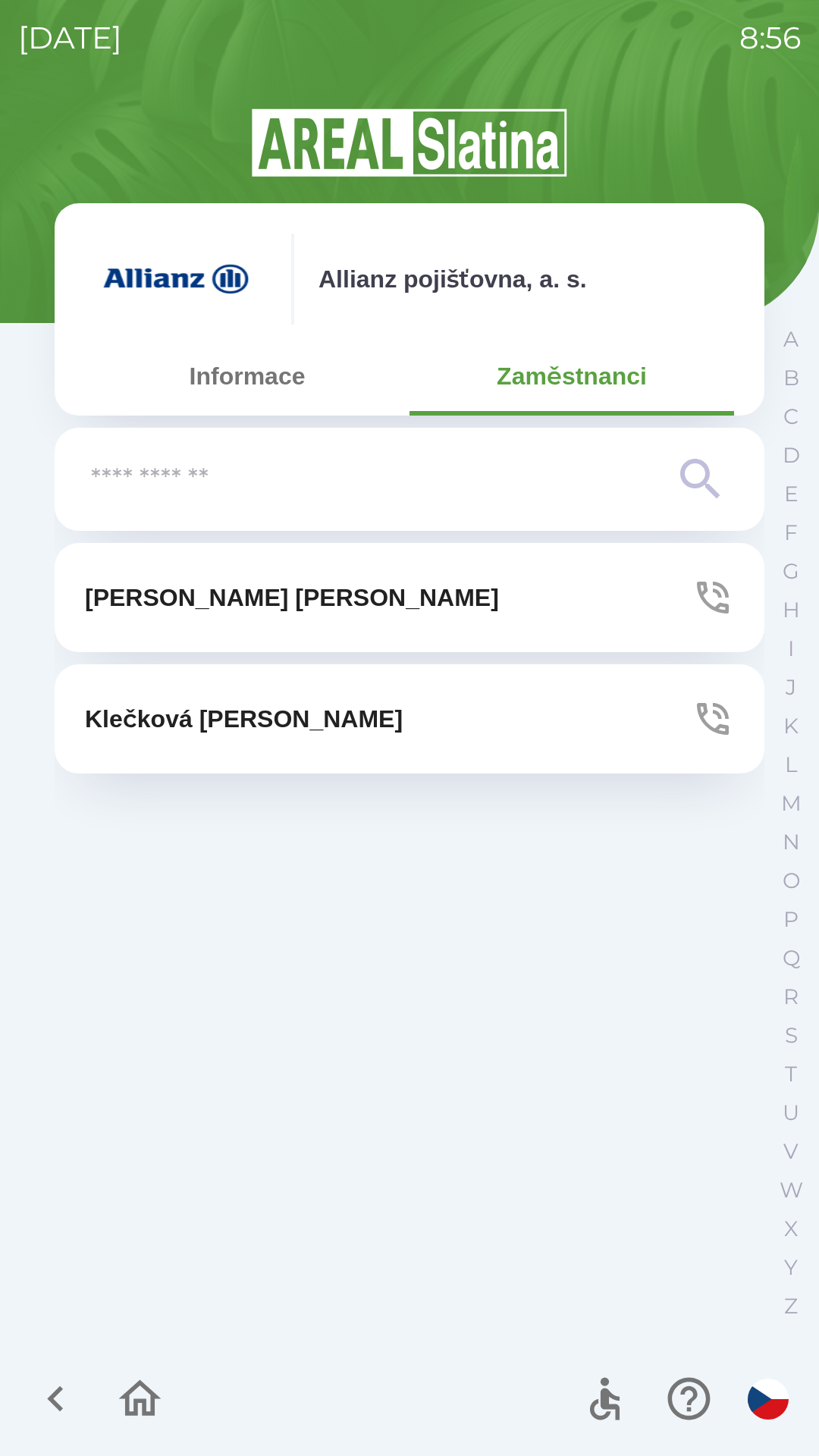
click at [522, 605] on button "[PERSON_NAME]" at bounding box center [409, 598] width 710 height 110
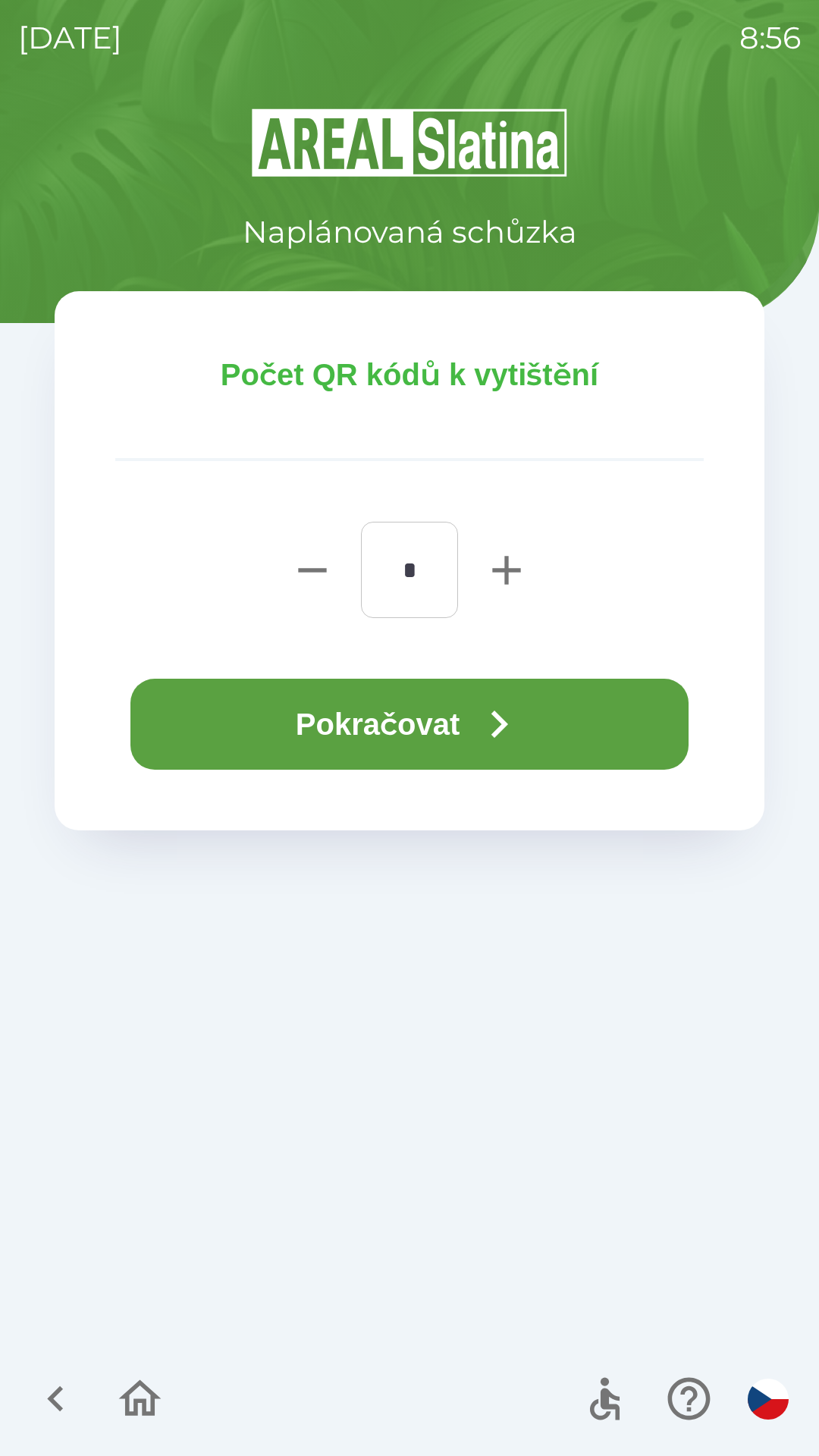
click at [396, 709] on button "Pokračovat" at bounding box center [409, 724] width 558 height 91
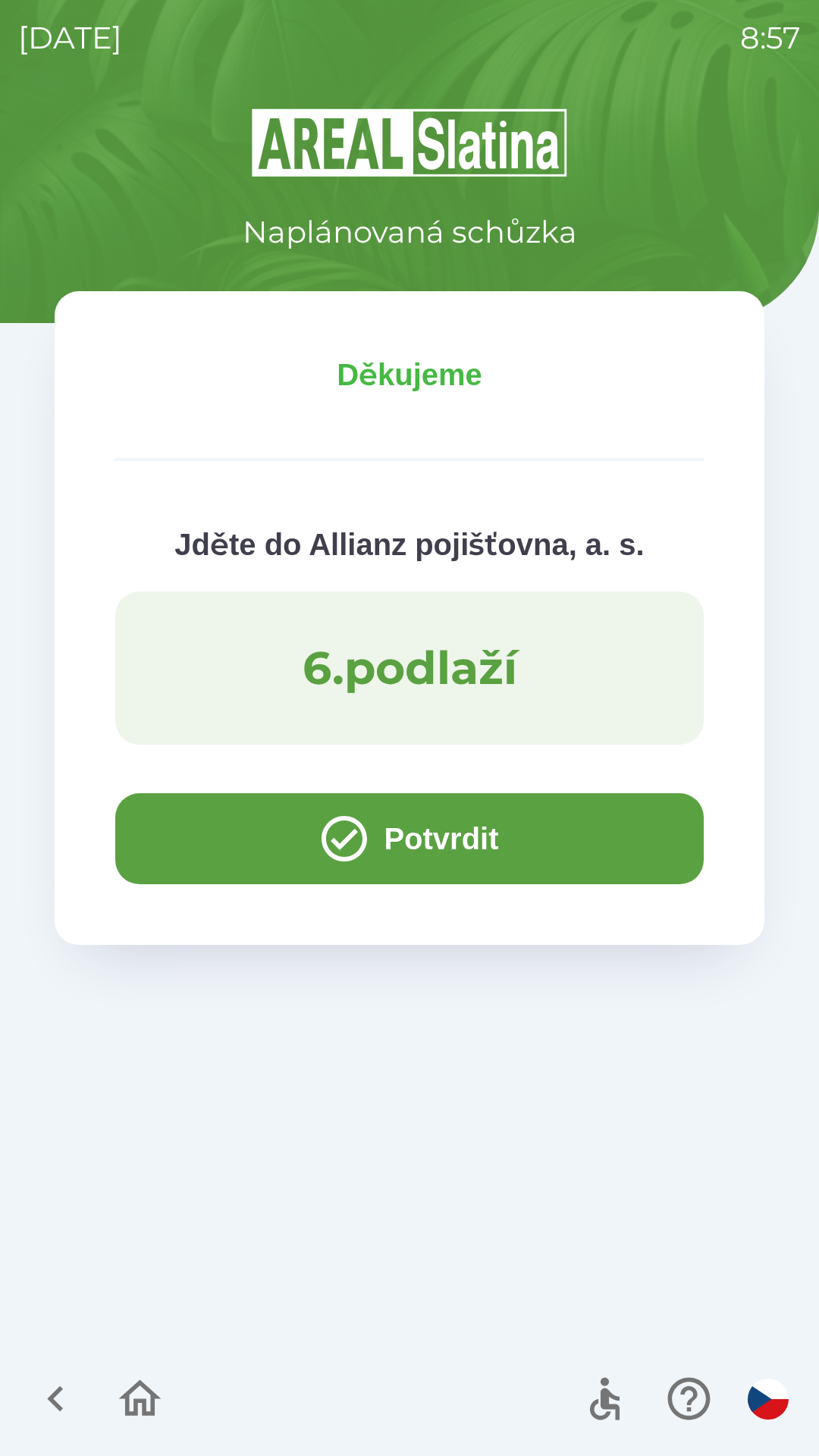
click at [519, 836] on button "Potvrdit" at bounding box center [409, 838] width 589 height 91
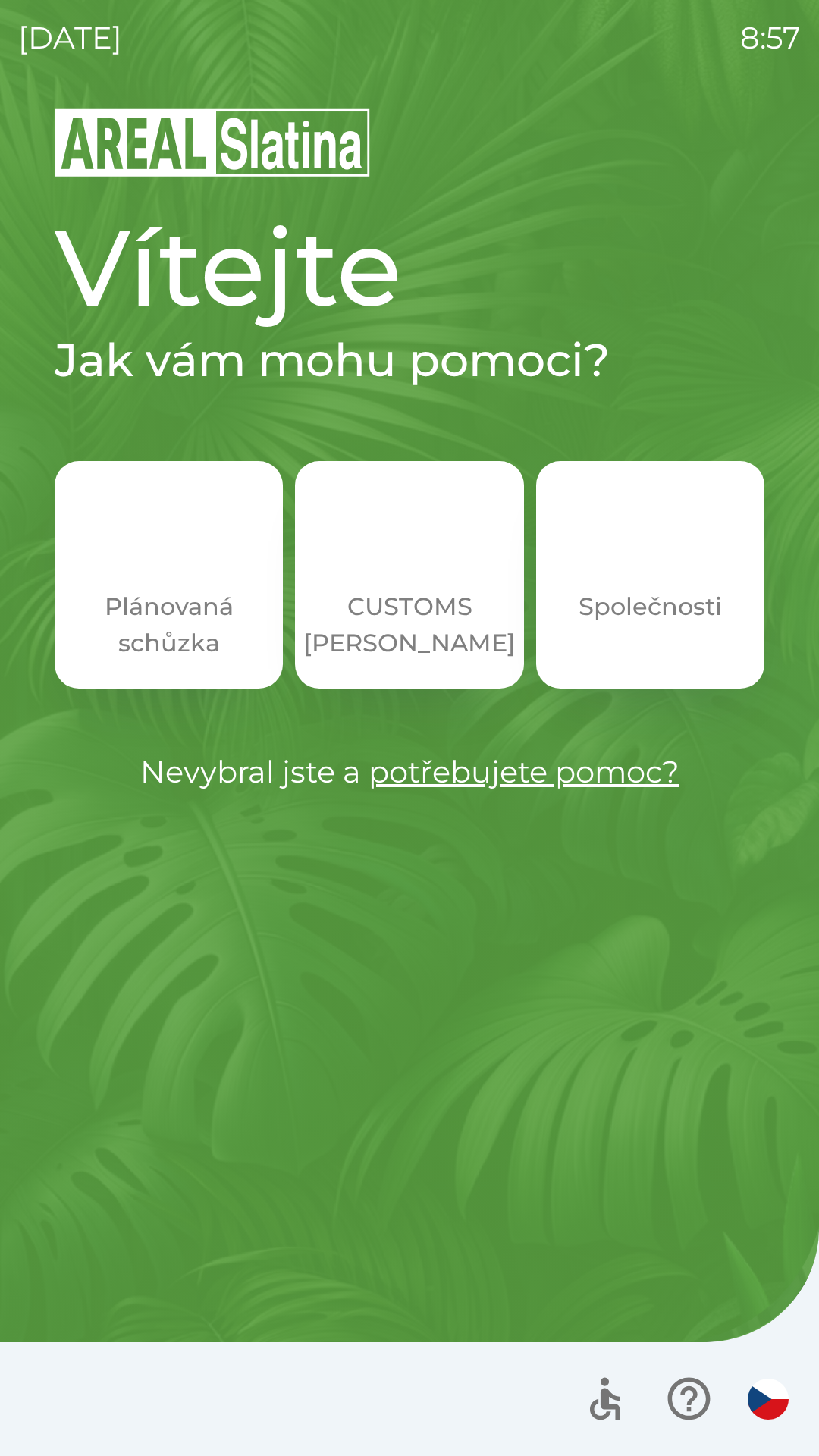
click at [168, 616] on p "Plánovaná schůzka" at bounding box center [168, 625] width 155 height 73
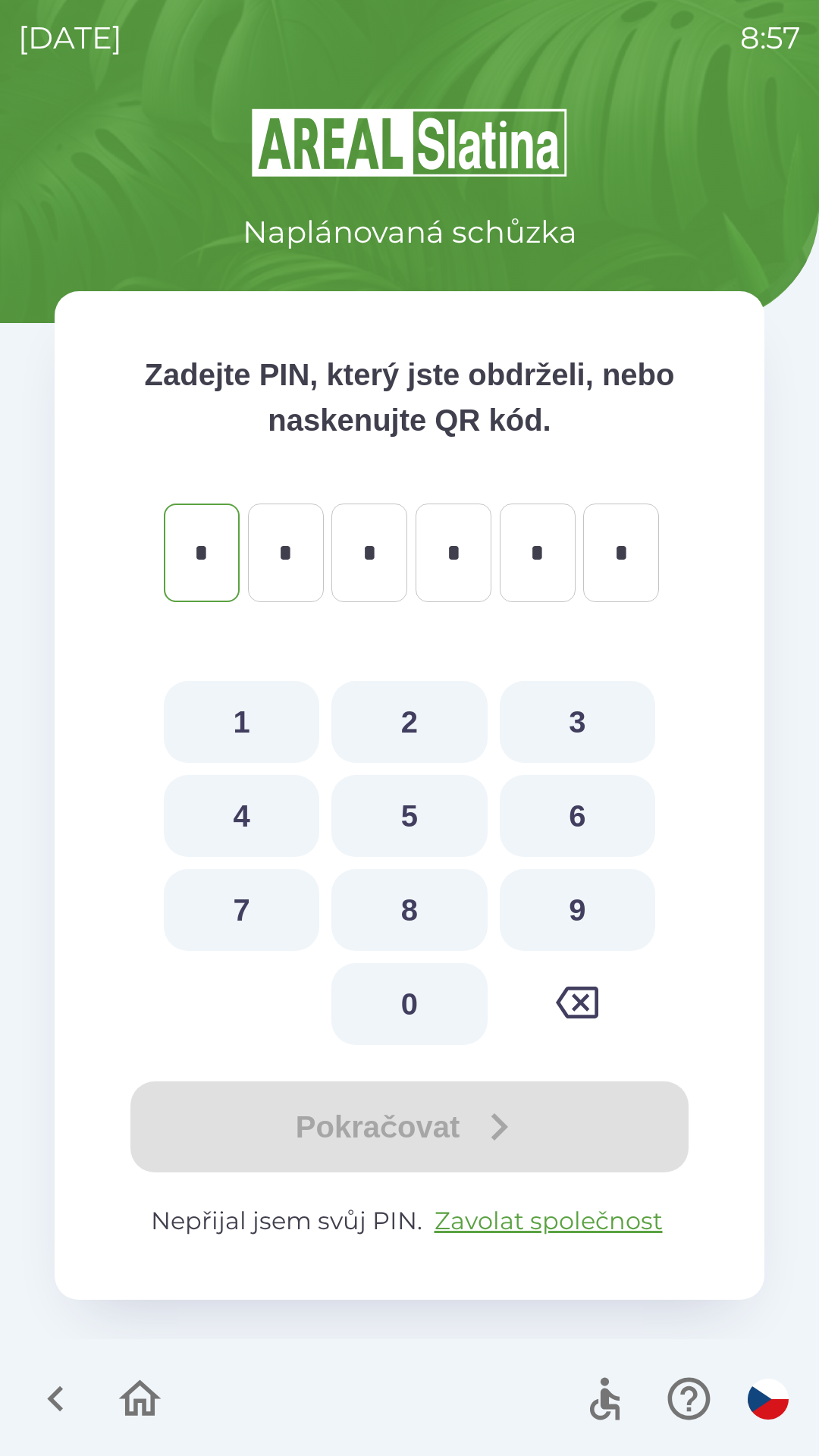
click at [56, 1383] on icon "button" at bounding box center [55, 1398] width 50 height 50
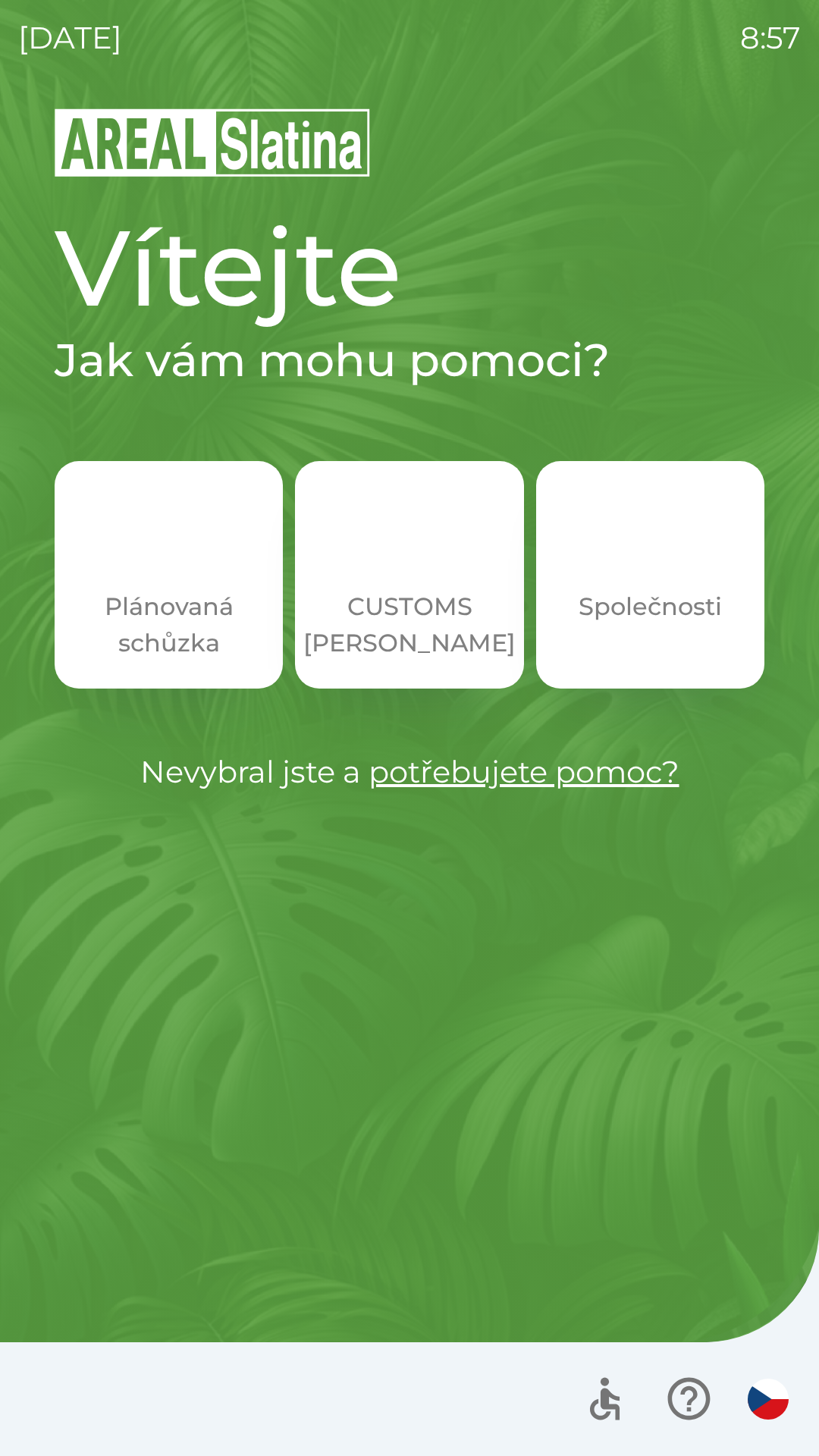
click at [642, 608] on p "Společnosti" at bounding box center [650, 607] width 143 height 36
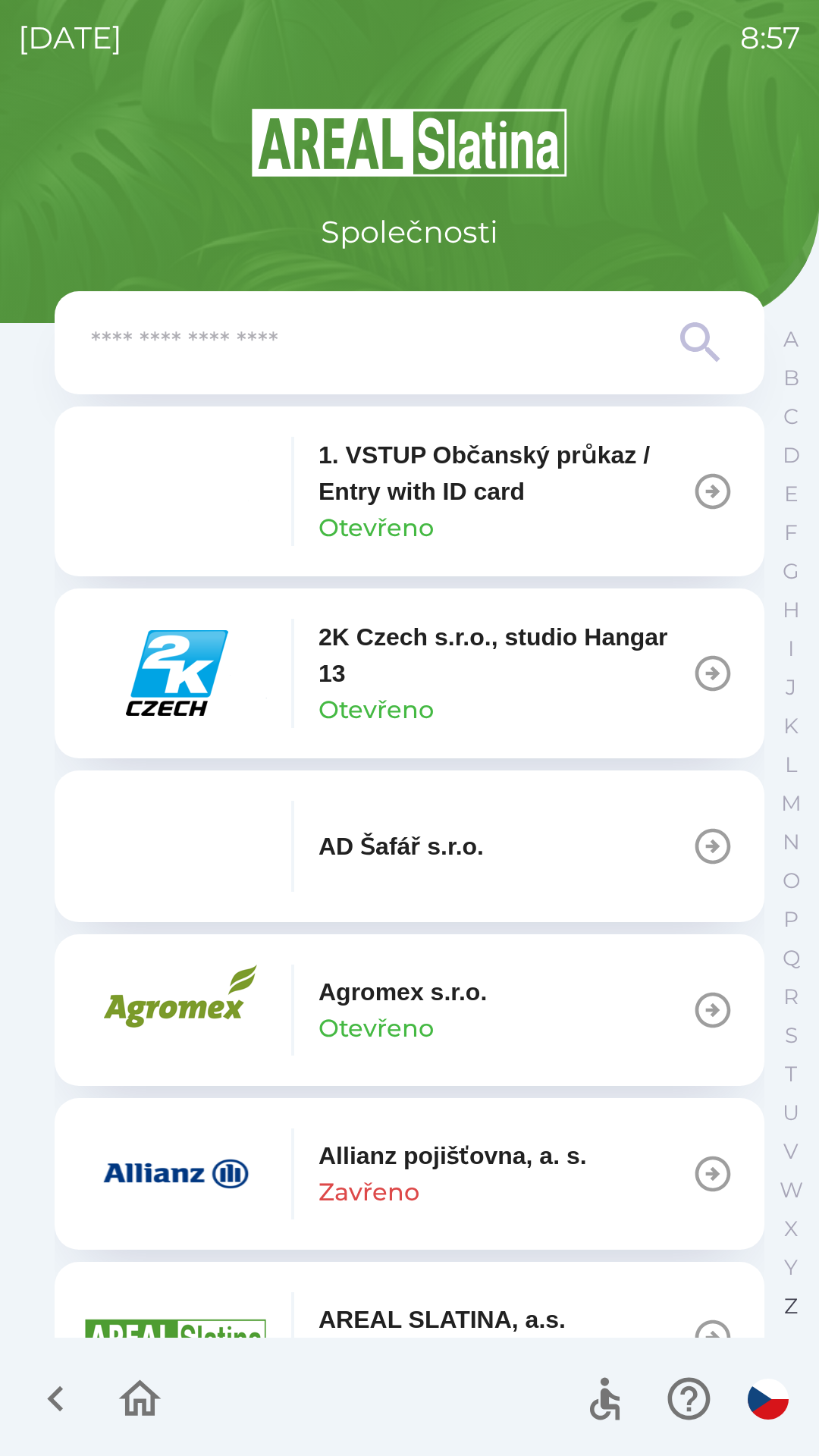
click at [787, 1304] on p "Z" at bounding box center [791, 1306] width 13 height 27
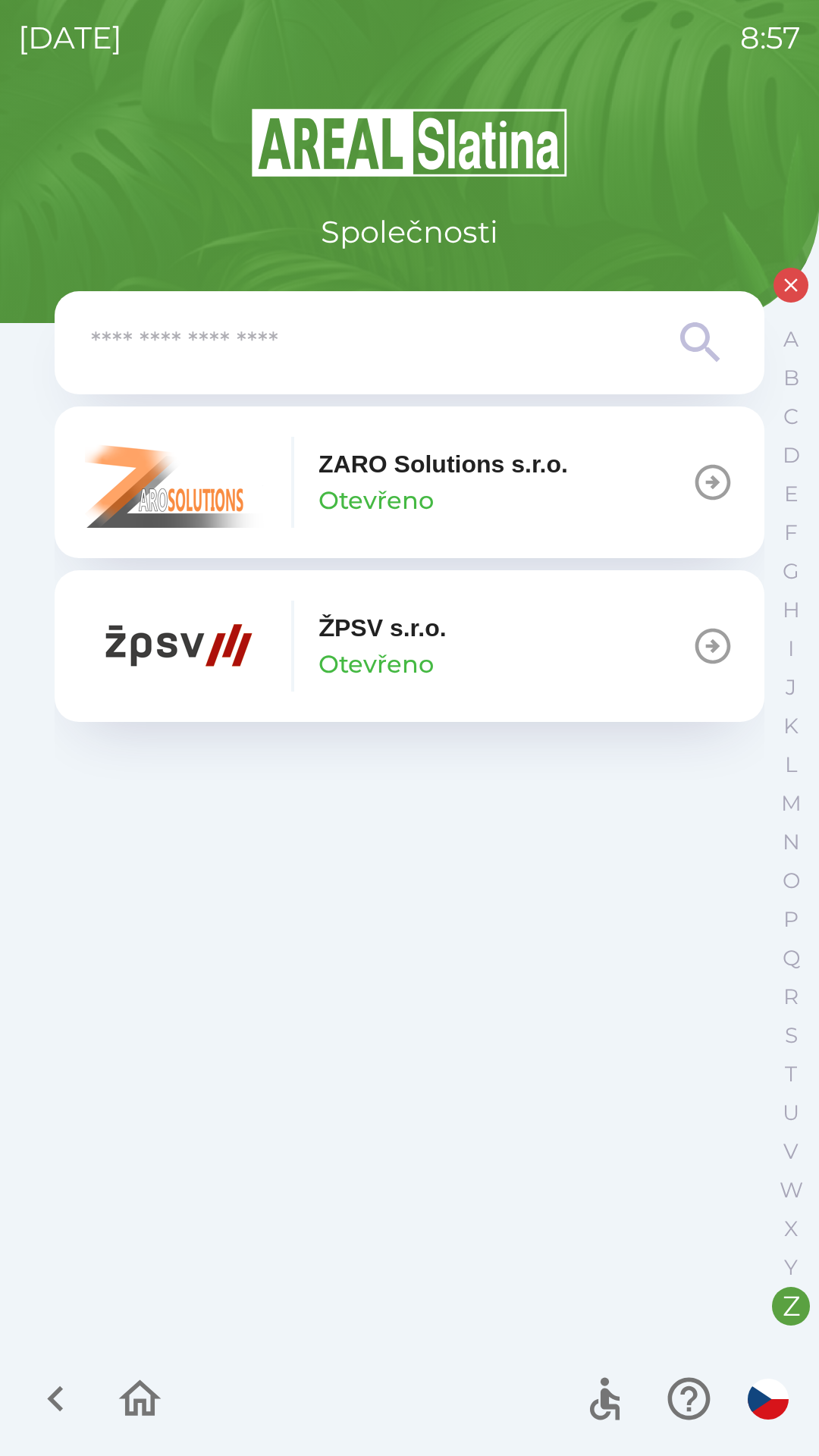
click at [341, 650] on p "Otevřeno" at bounding box center [376, 665] width 115 height 36
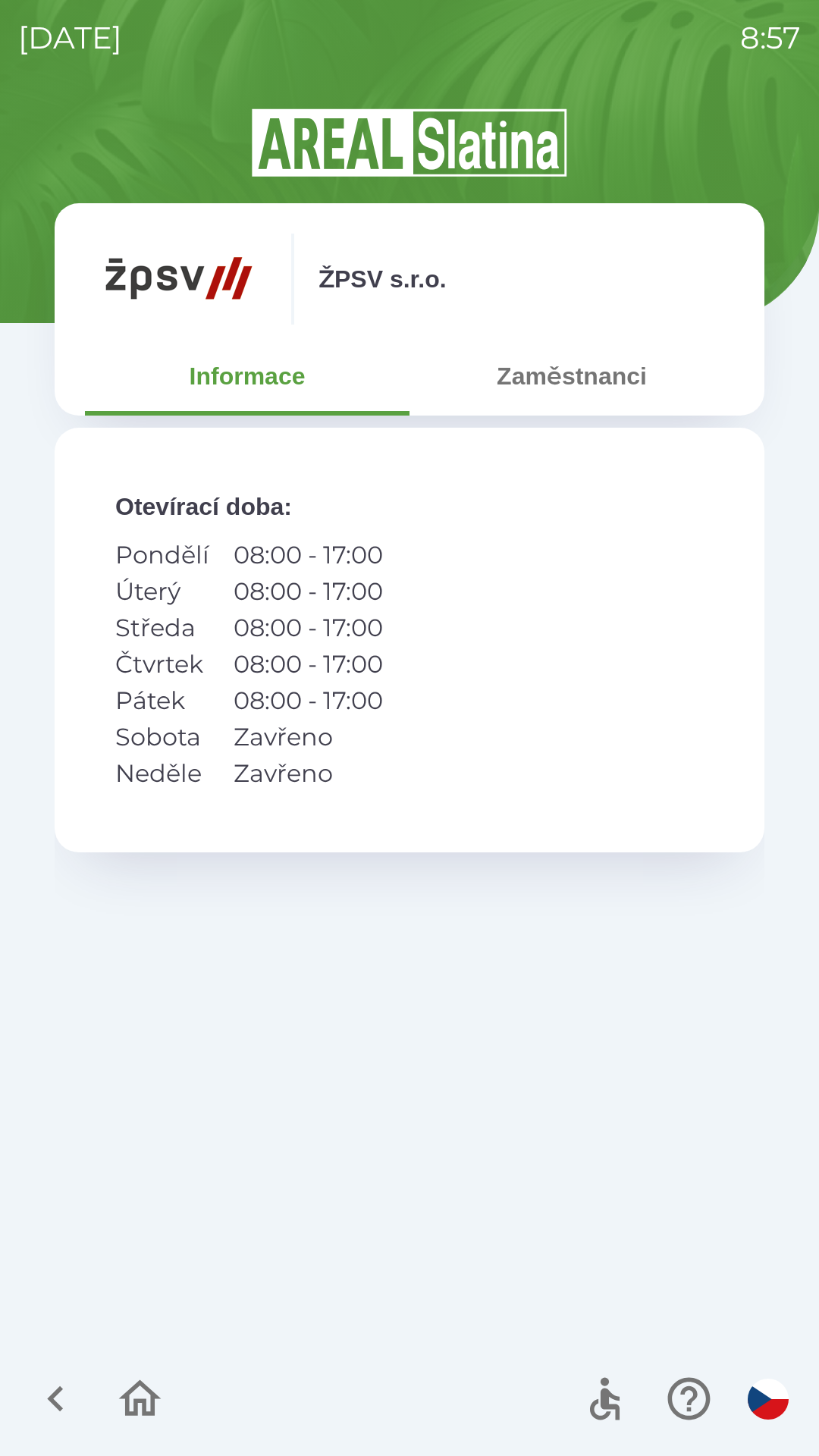
click at [566, 387] on button "Zaměstnanci" at bounding box center [572, 376] width 325 height 54
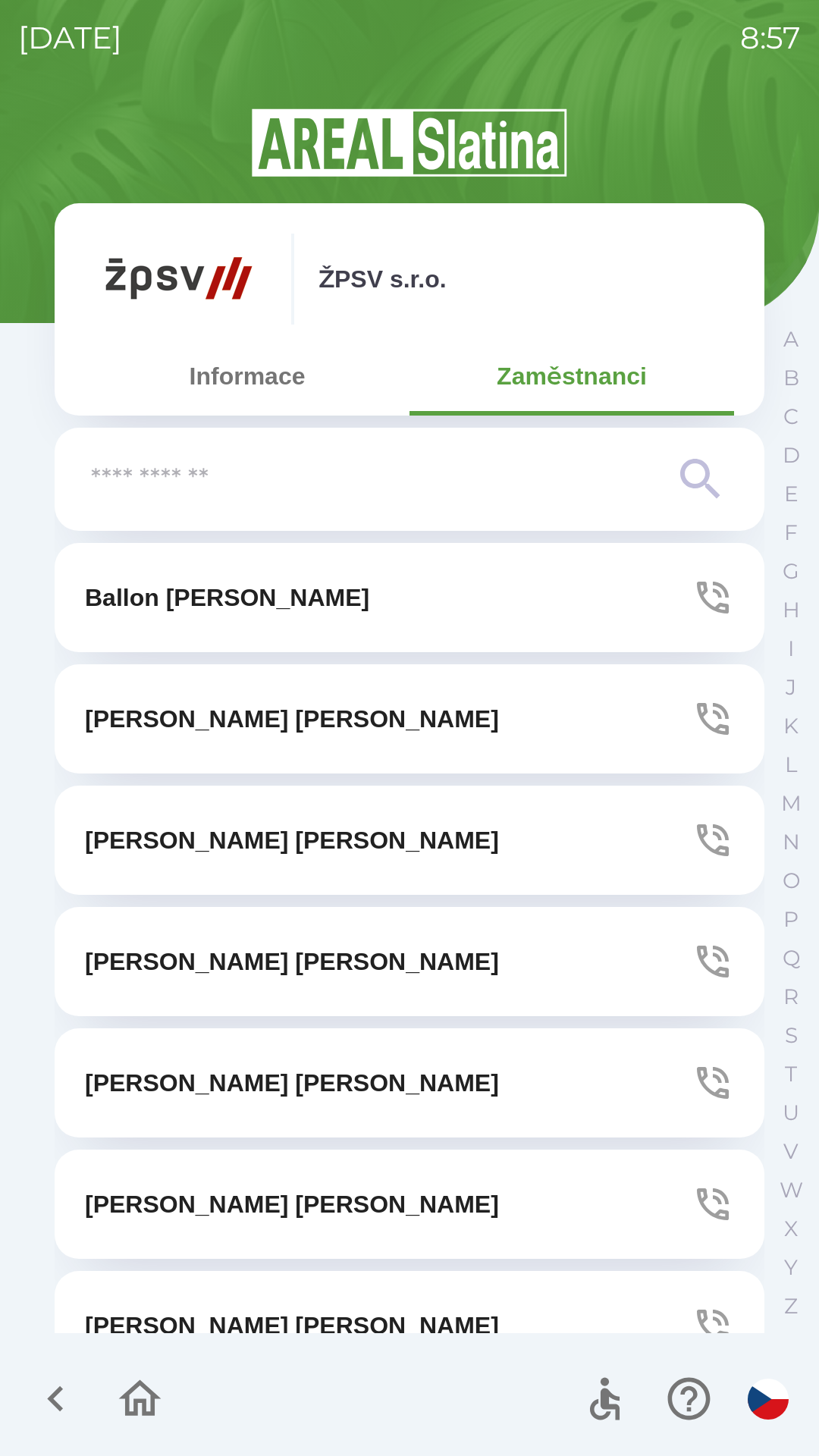
click at [554, 1078] on button "[PERSON_NAME]" at bounding box center [409, 1083] width 710 height 110
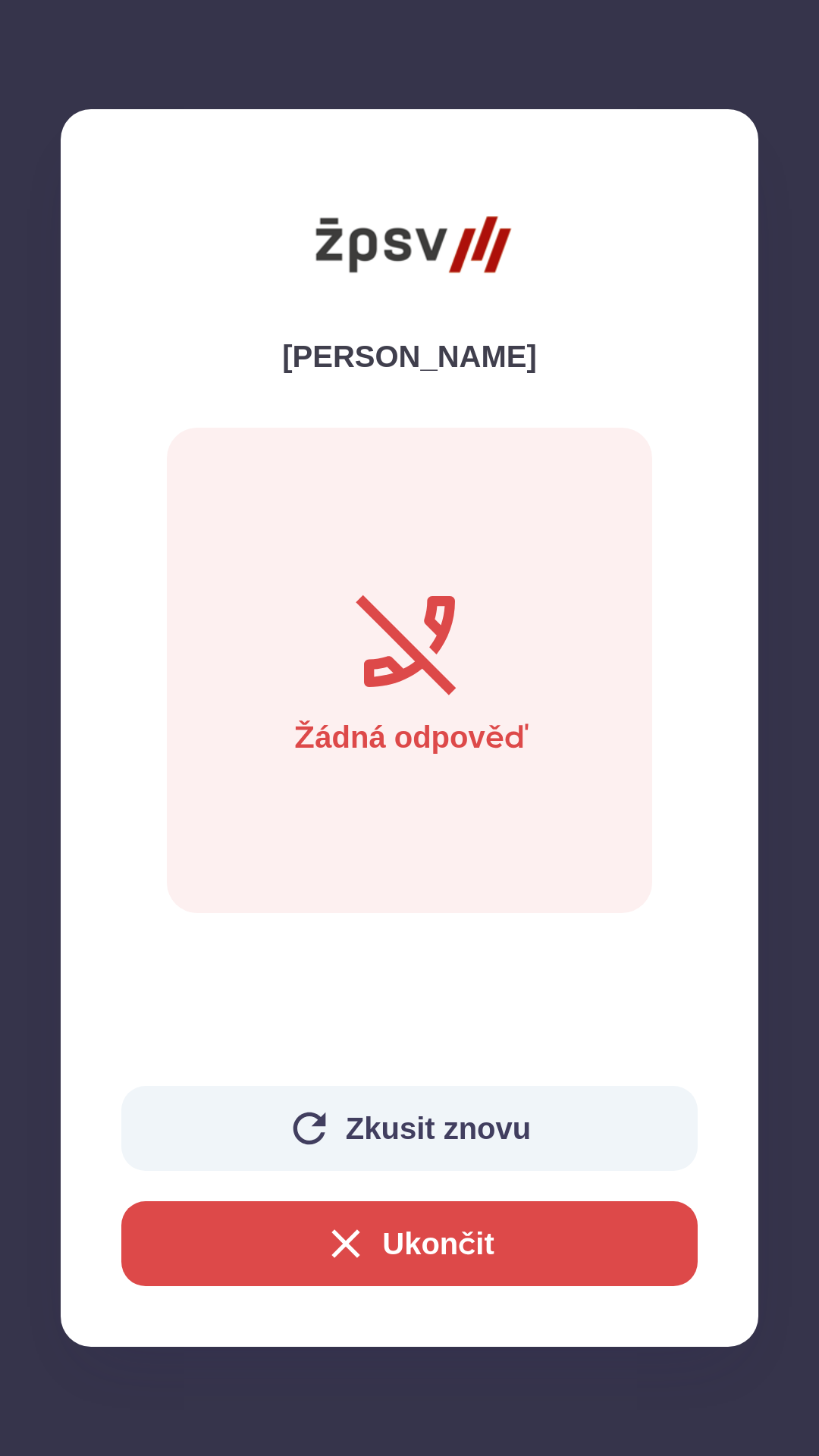
click at [369, 1130] on button "Zkusit znovu" at bounding box center [409, 1129] width 576 height 85
click at [413, 1233] on button "Ukončit" at bounding box center [409, 1244] width 576 height 85
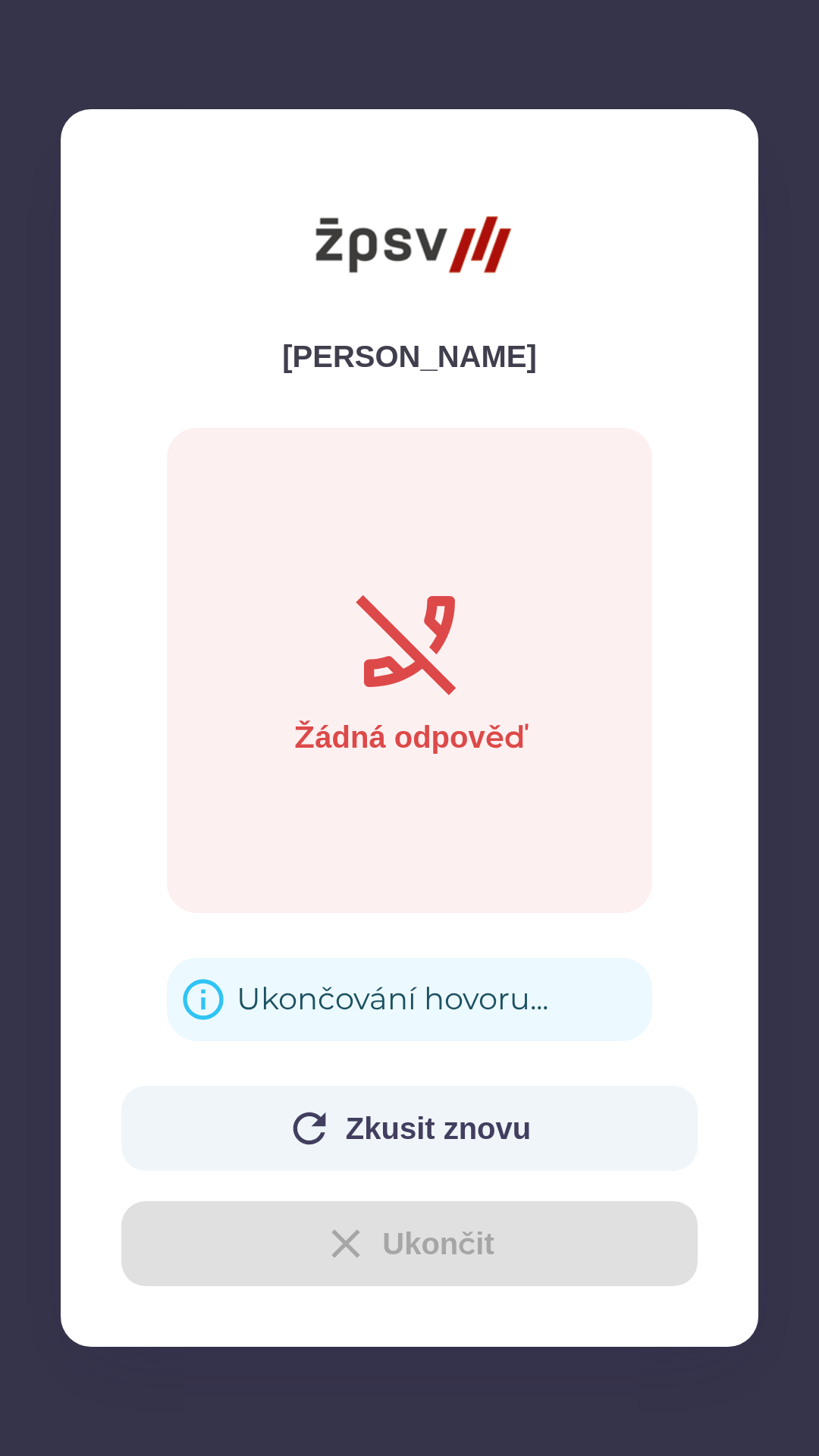
click at [308, 987] on div "Ukončování hovoru..." at bounding box center [392, 1000] width 311 height 59
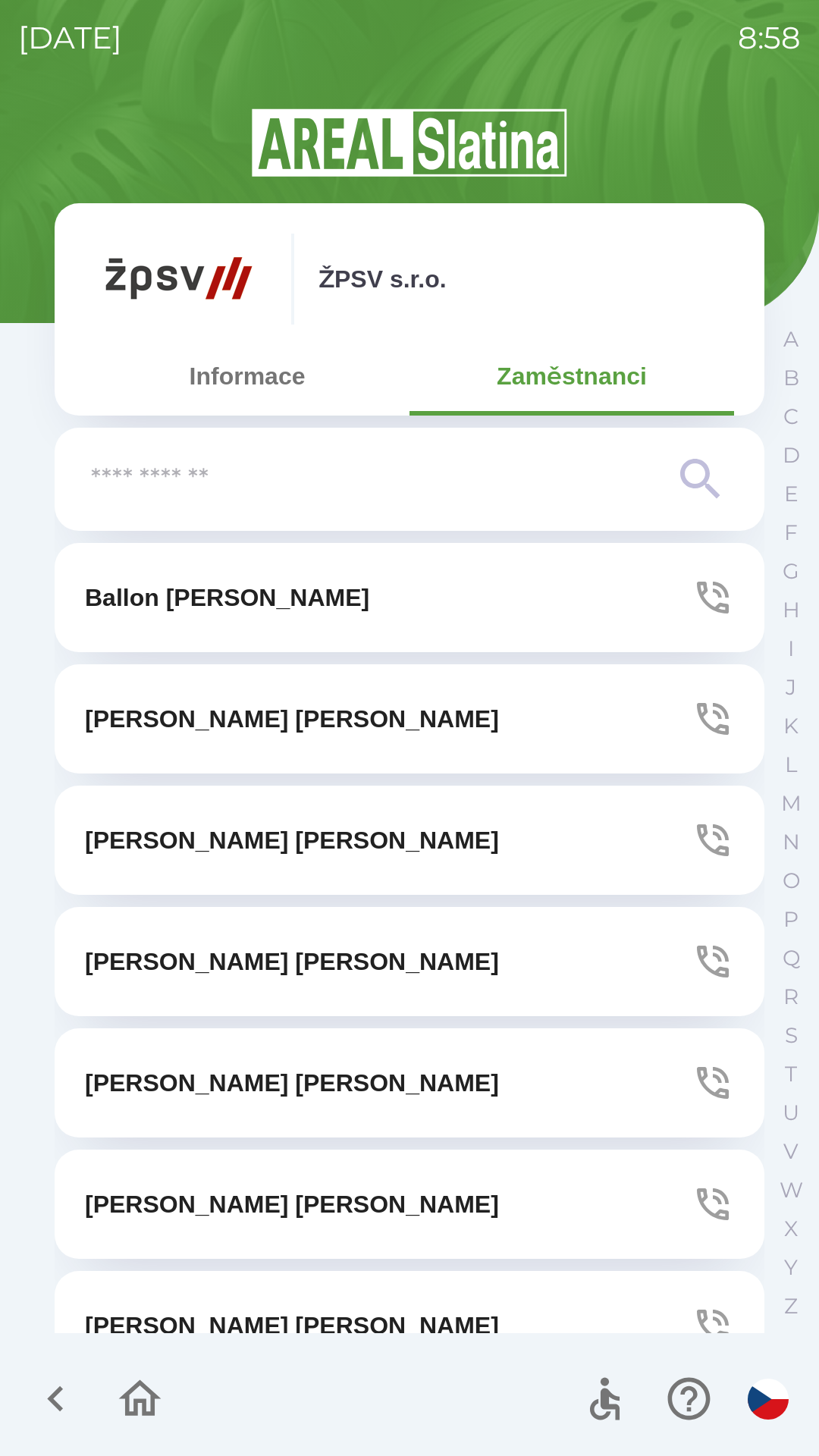
click at [40, 1397] on icon "button" at bounding box center [55, 1398] width 50 height 50
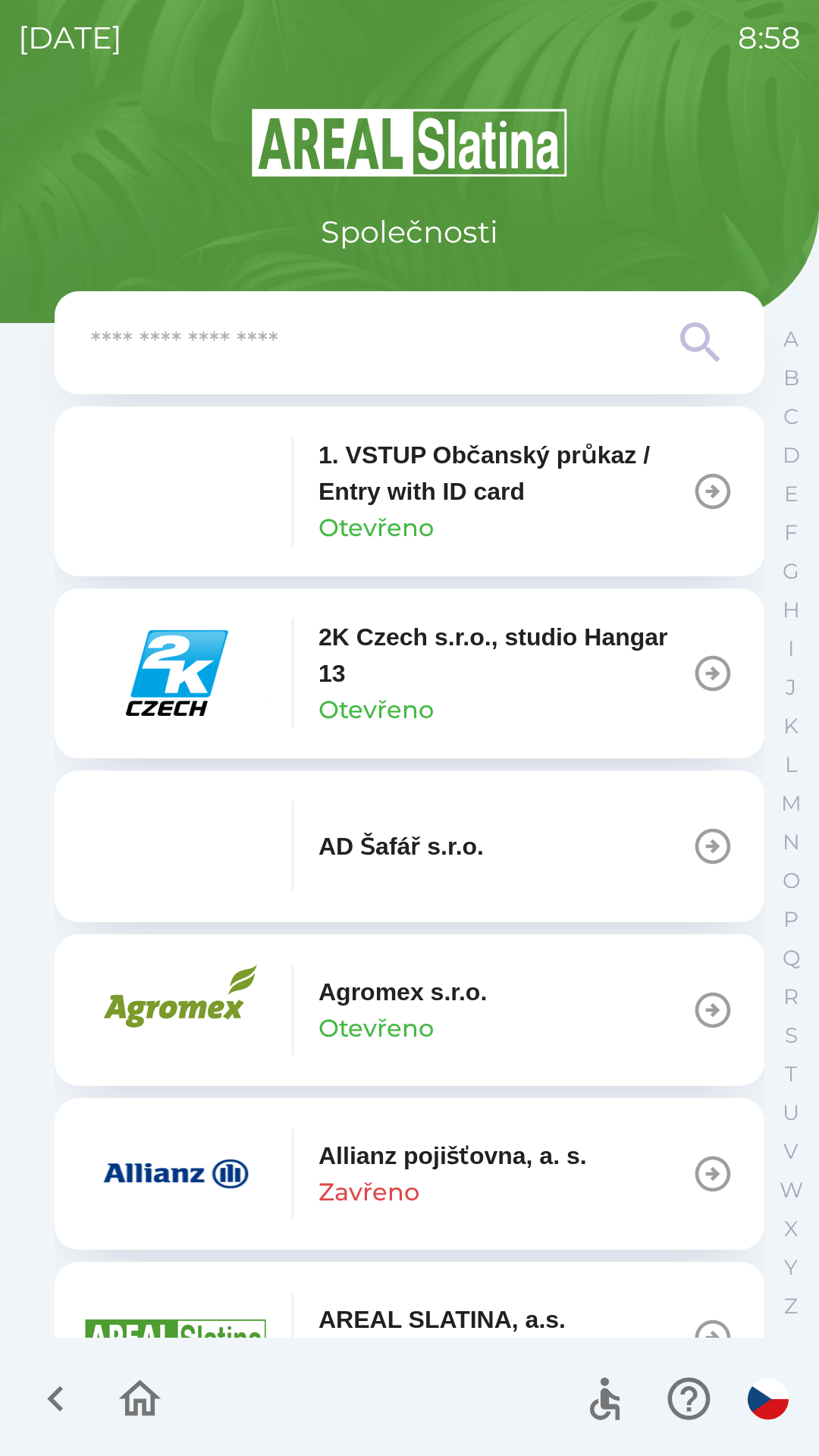
click at [26, 1403] on button "button" at bounding box center [56, 1399] width 63 height 63
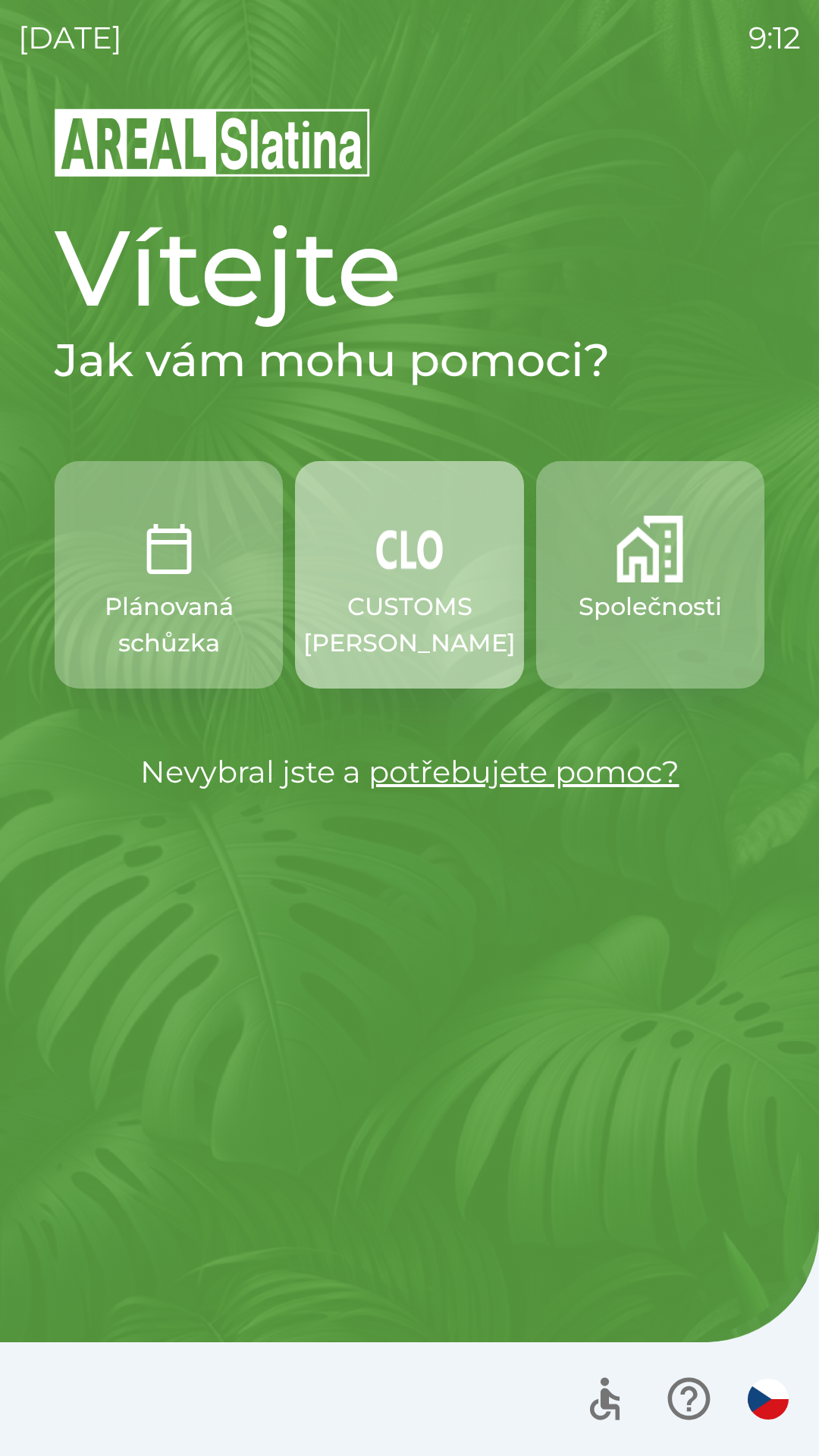
click at [397, 608] on p "CUSTOMS [PERSON_NAME]" at bounding box center [409, 625] width 212 height 73
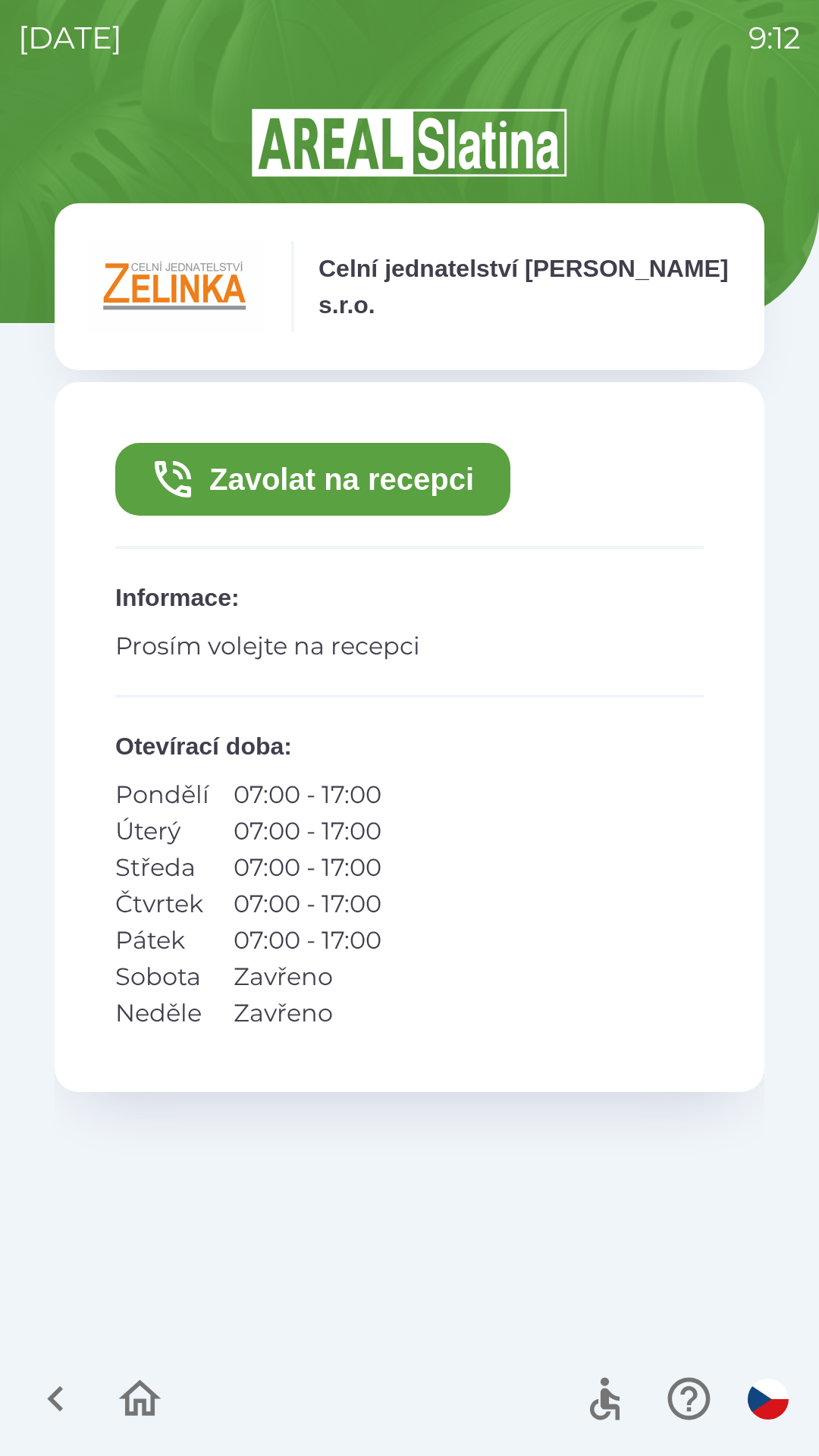
click at [273, 497] on button "Zavolat na recepci" at bounding box center [312, 479] width 395 height 73
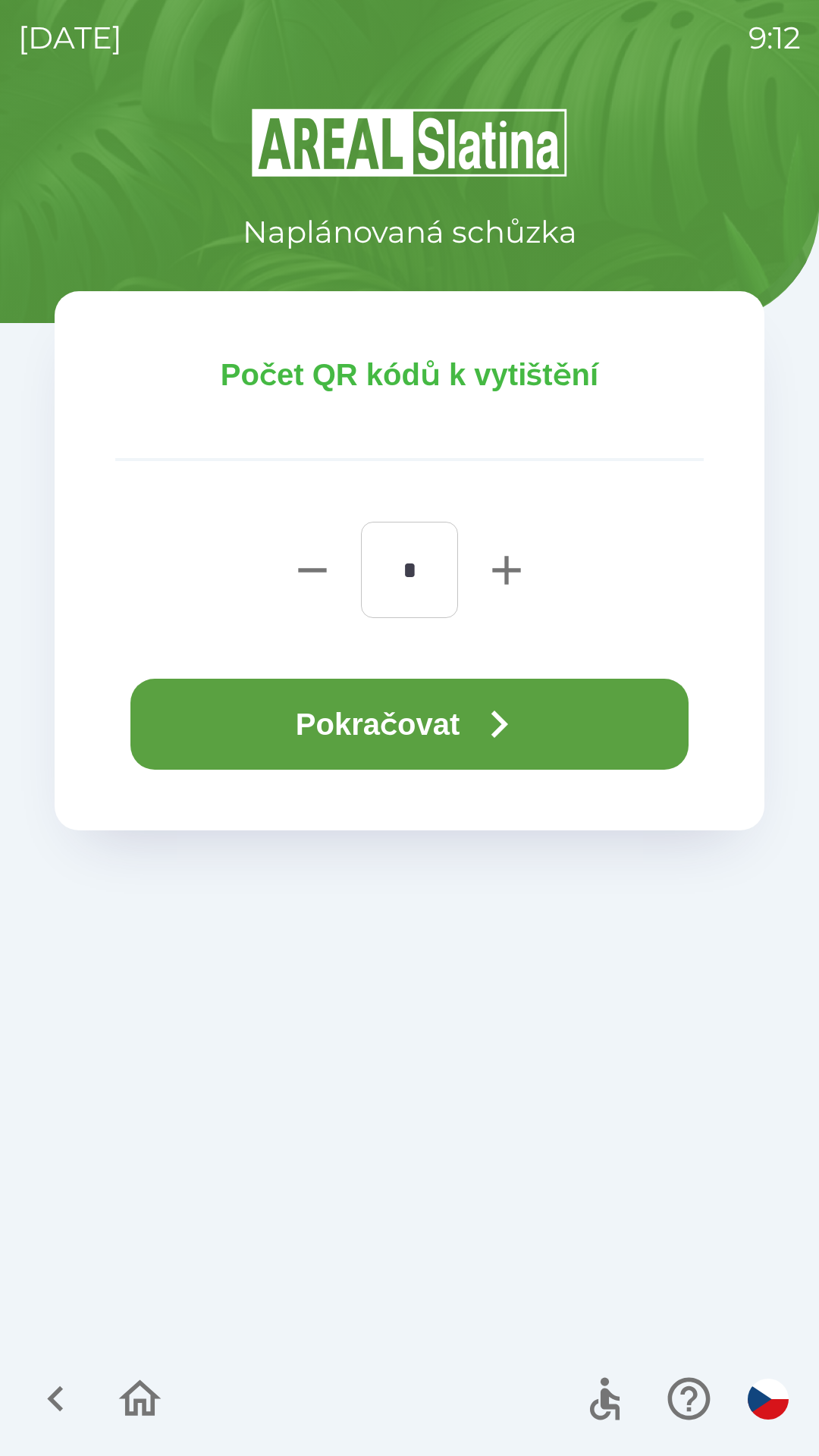
click at [352, 706] on button "Pokračovat" at bounding box center [409, 724] width 558 height 91
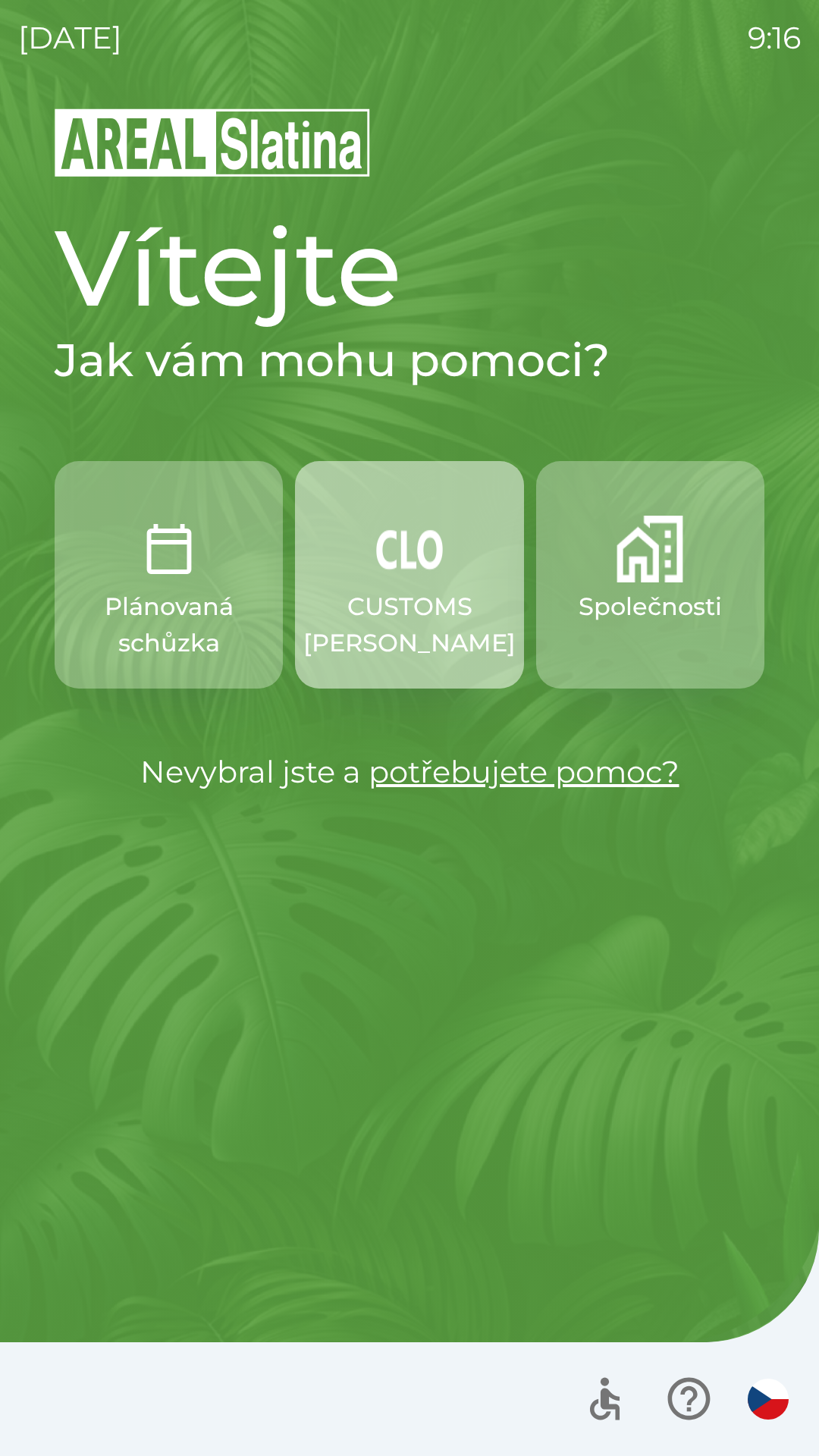
click at [403, 601] on p "CUSTOMS [PERSON_NAME]" at bounding box center [409, 625] width 212 height 73
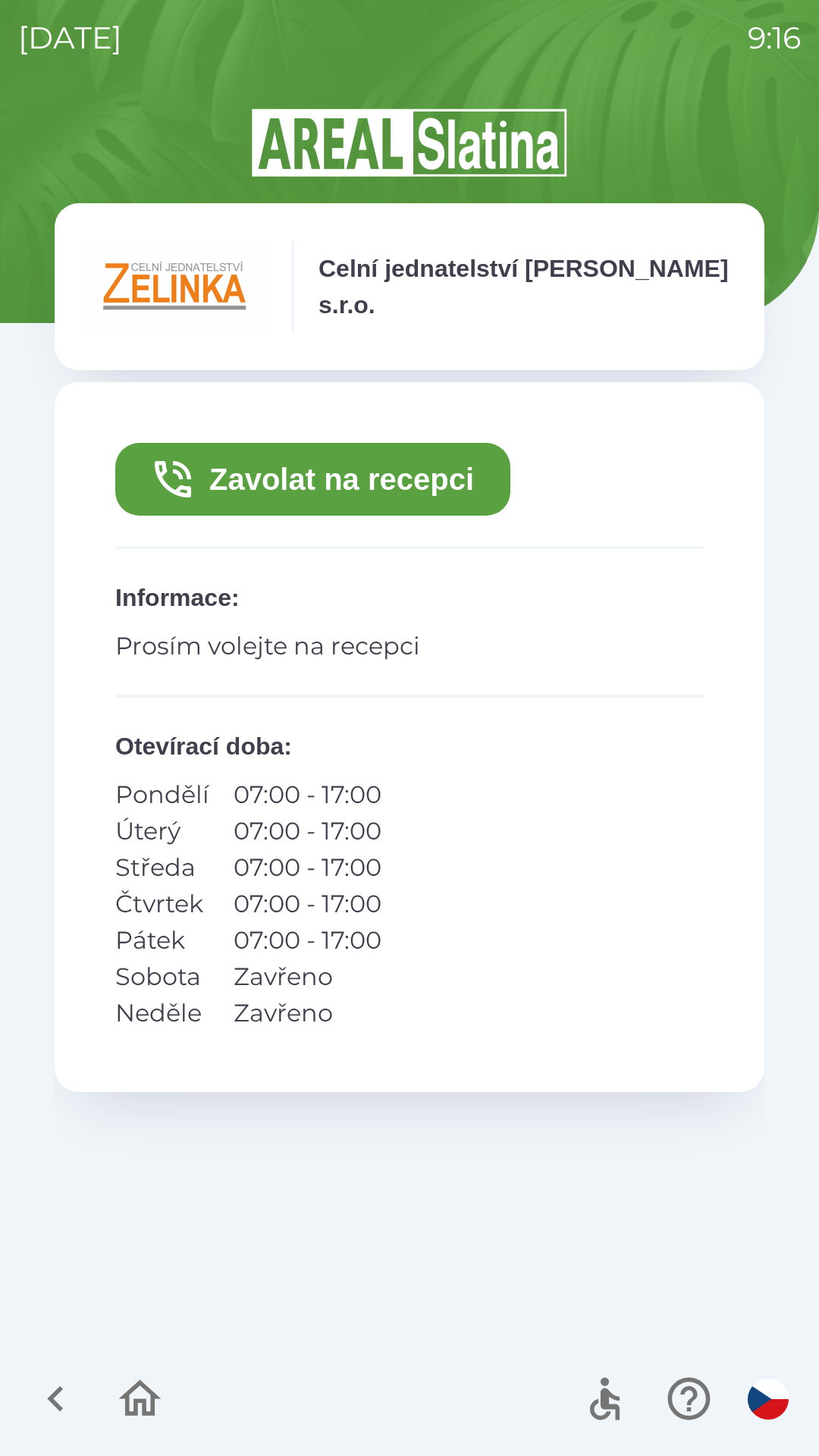
click at [350, 482] on button "Zavolat na recepci" at bounding box center [312, 479] width 395 height 73
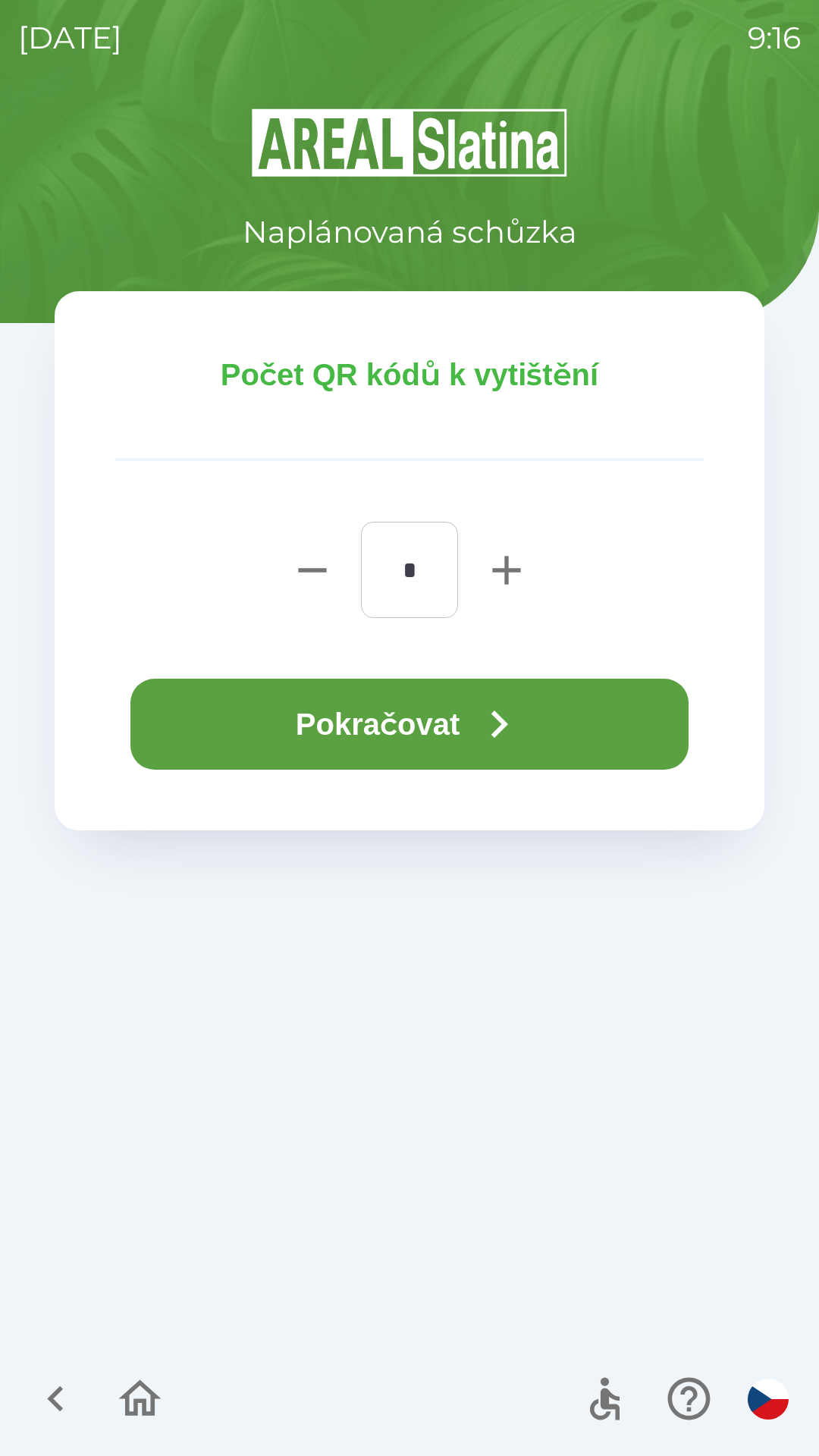
click at [486, 724] on icon "button" at bounding box center [498, 724] width 54 height 54
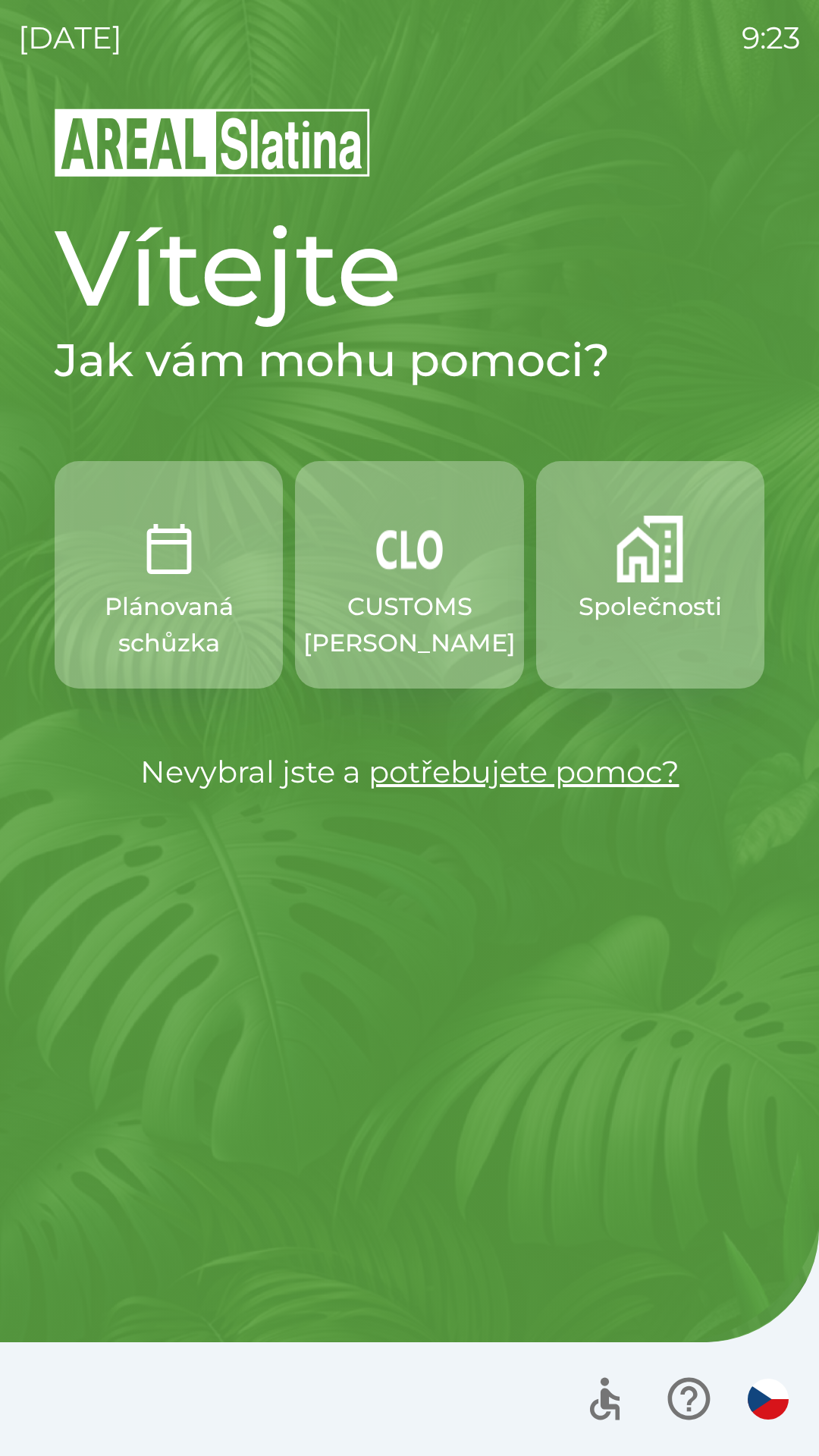
click at [648, 615] on p "Společnosti" at bounding box center [650, 607] width 143 height 36
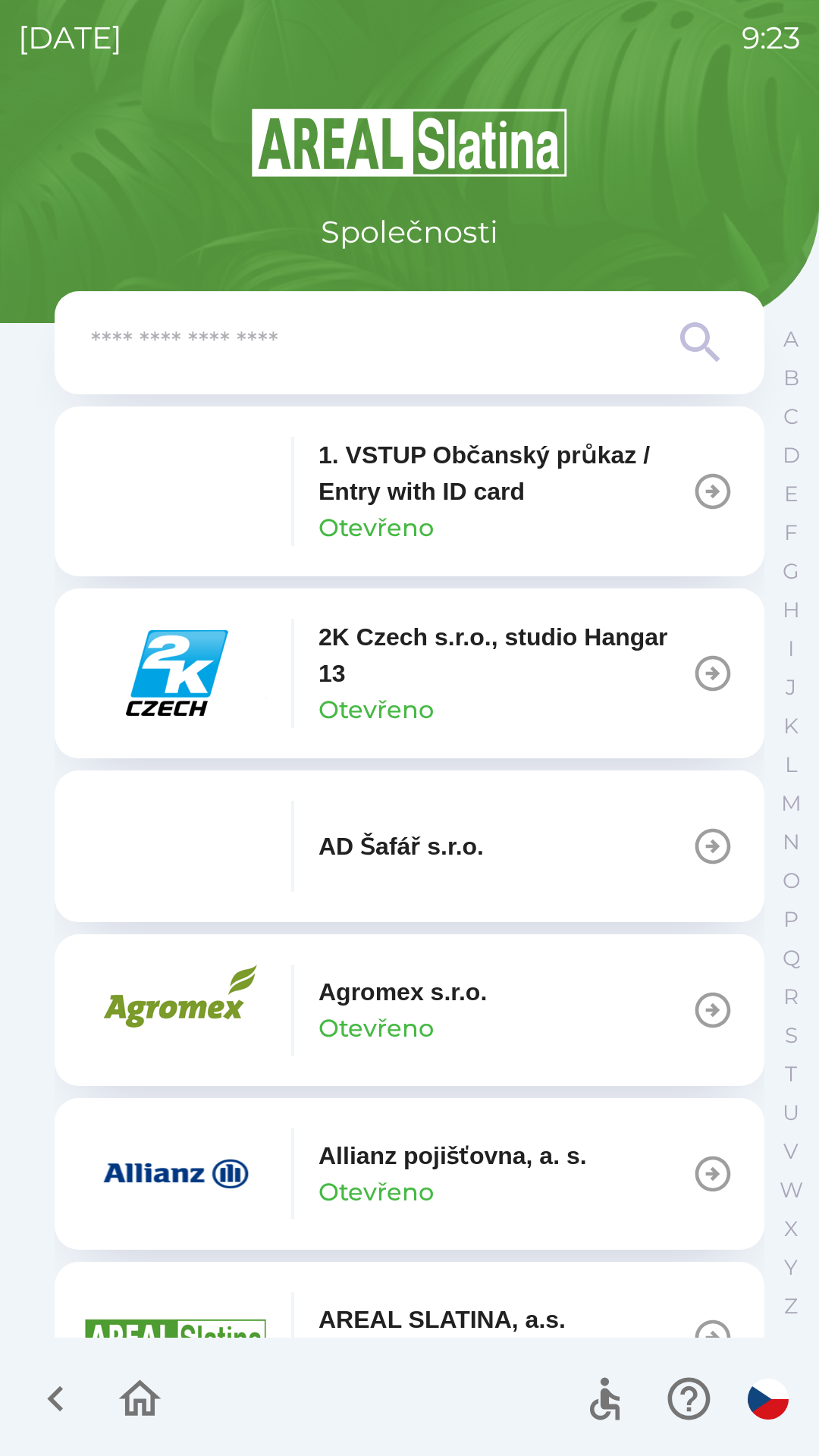
click at [660, 169] on img at bounding box center [409, 143] width 710 height 73
click at [49, 1387] on icon "button" at bounding box center [55, 1398] width 50 height 50
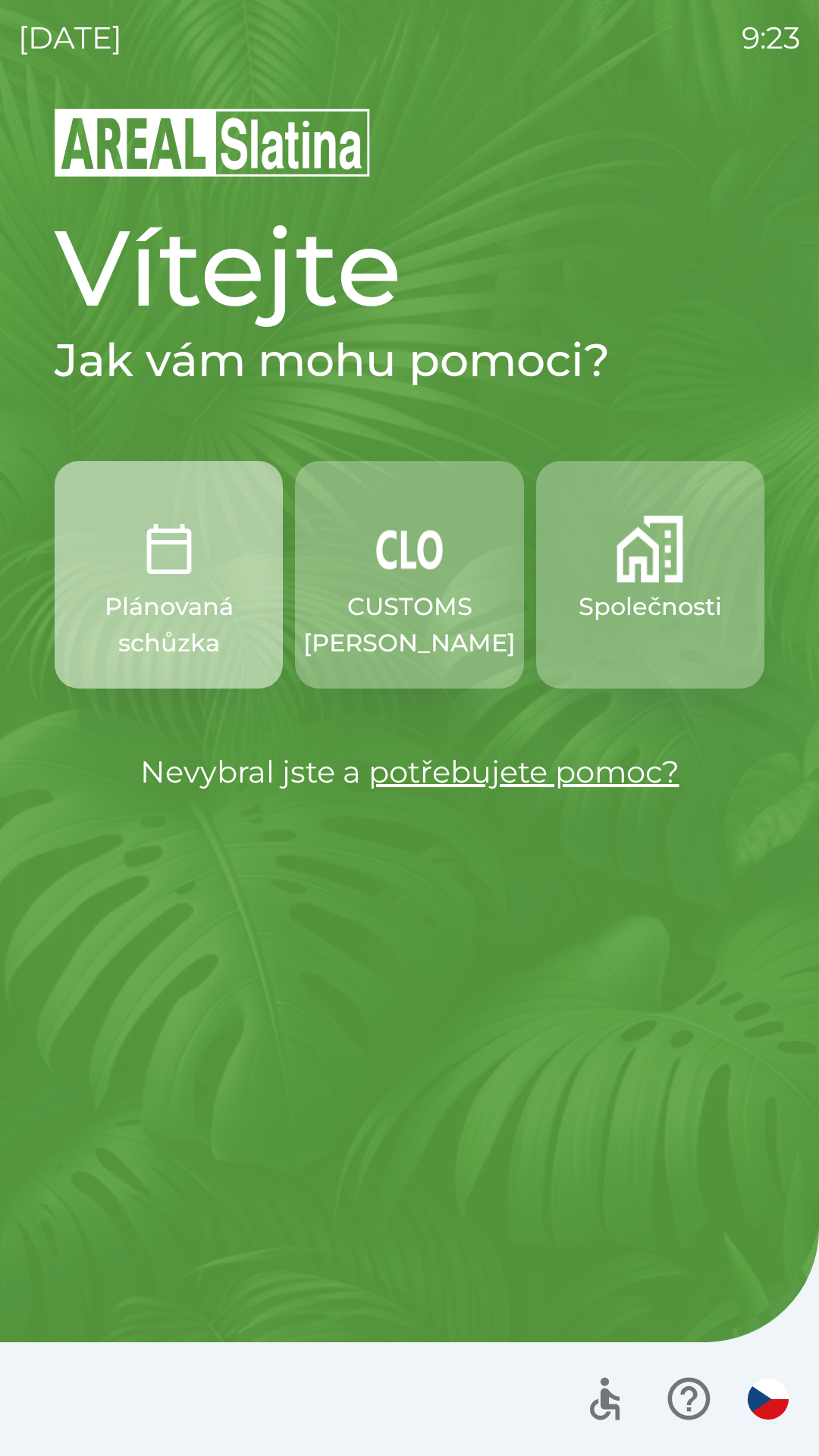
click at [123, 623] on p "Plánovaná schůzka" at bounding box center [168, 625] width 155 height 73
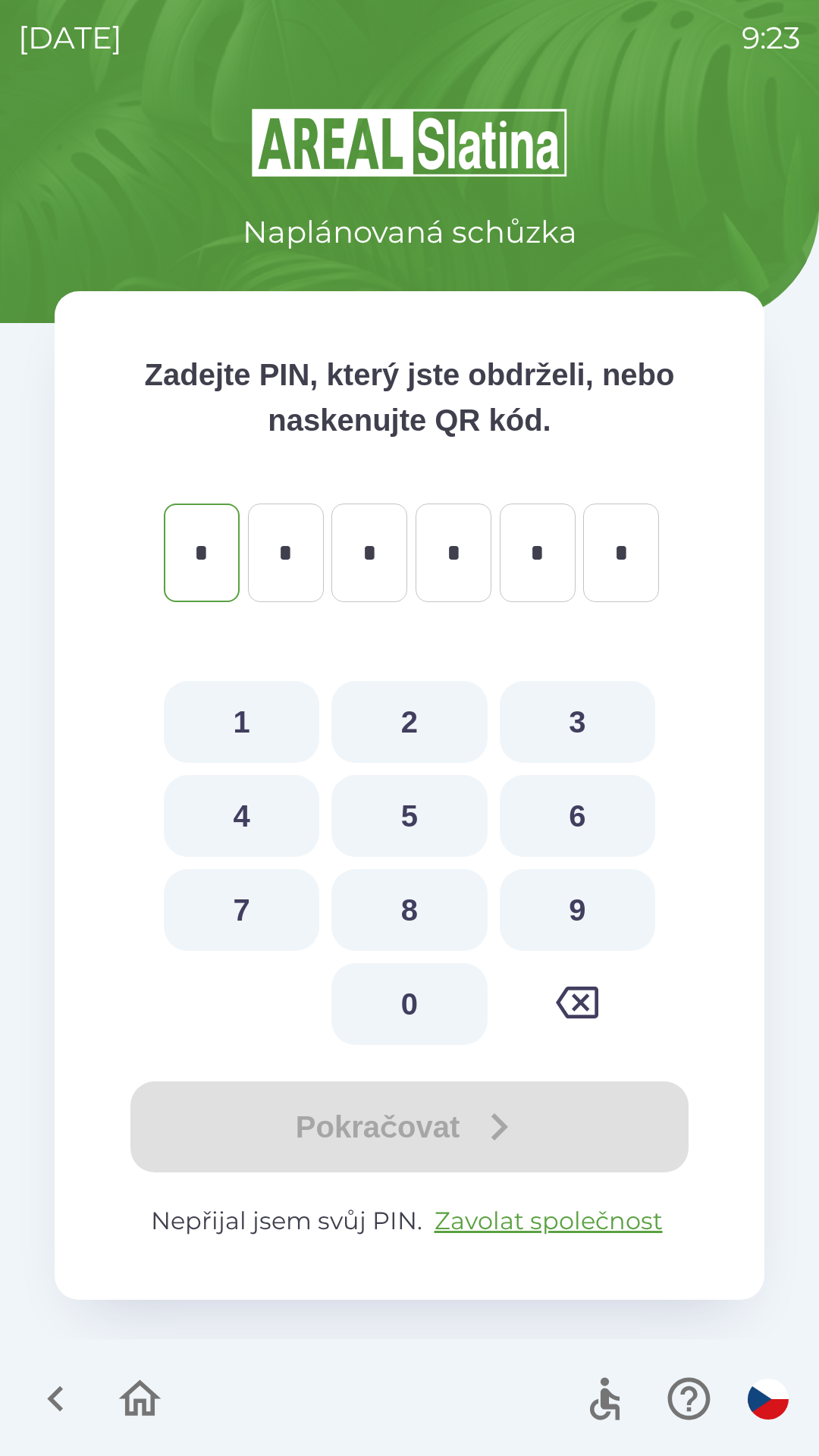
click at [30, 1419] on button "button" at bounding box center [56, 1399] width 63 height 63
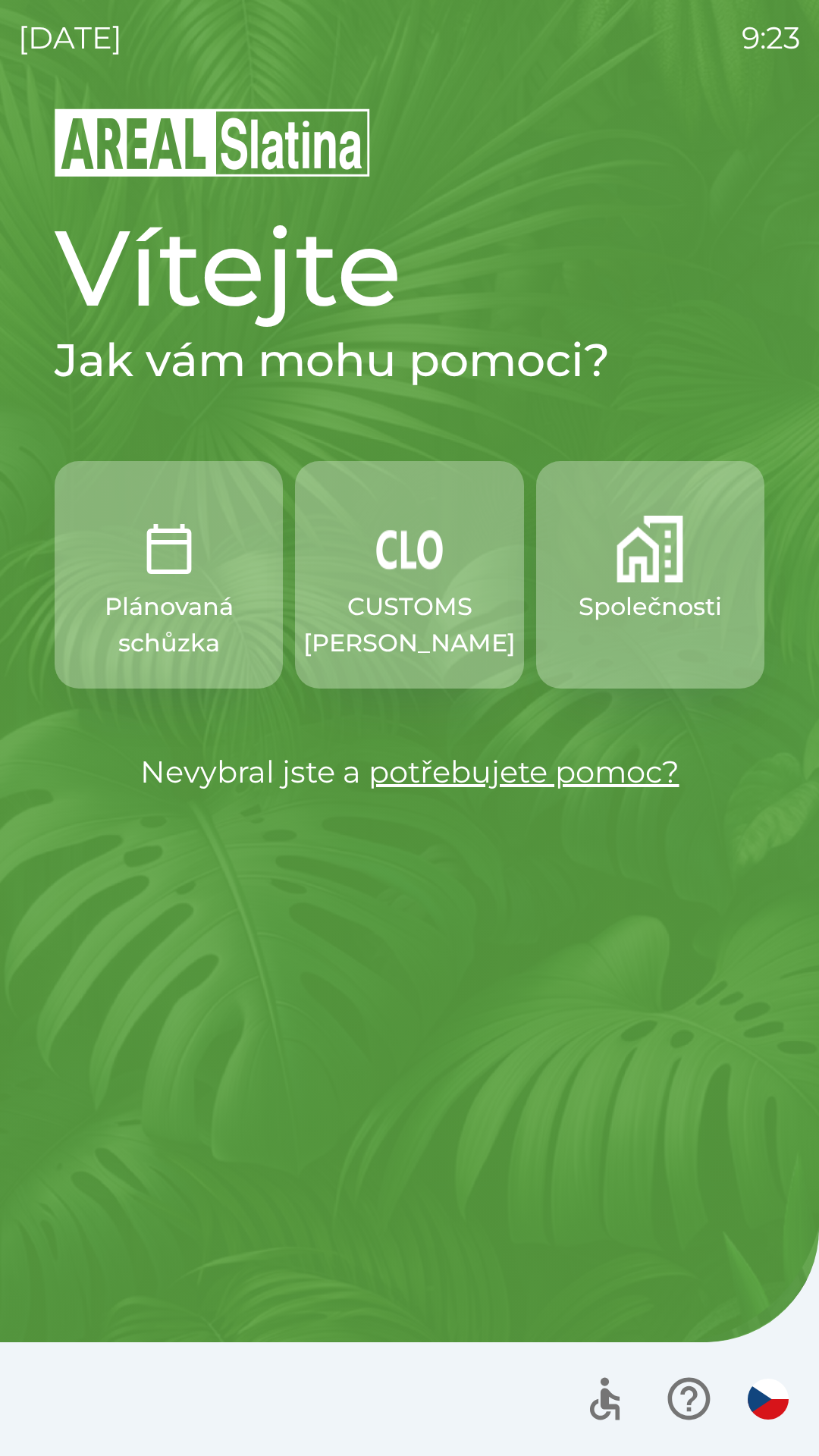
click at [667, 625] on button "Společnosti" at bounding box center [650, 575] width 229 height 228
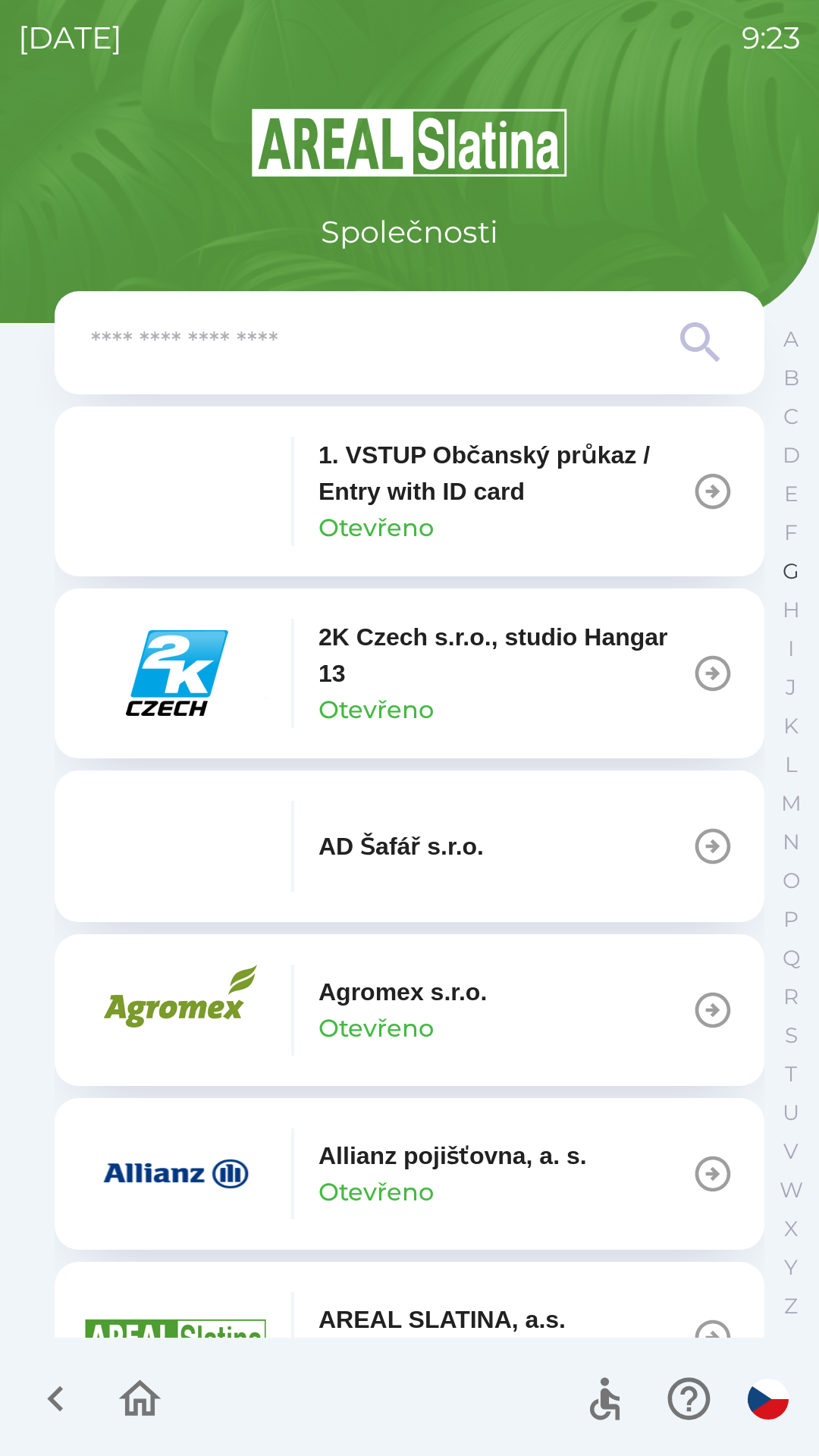
click at [787, 585] on p "G" at bounding box center [791, 572] width 17 height 27
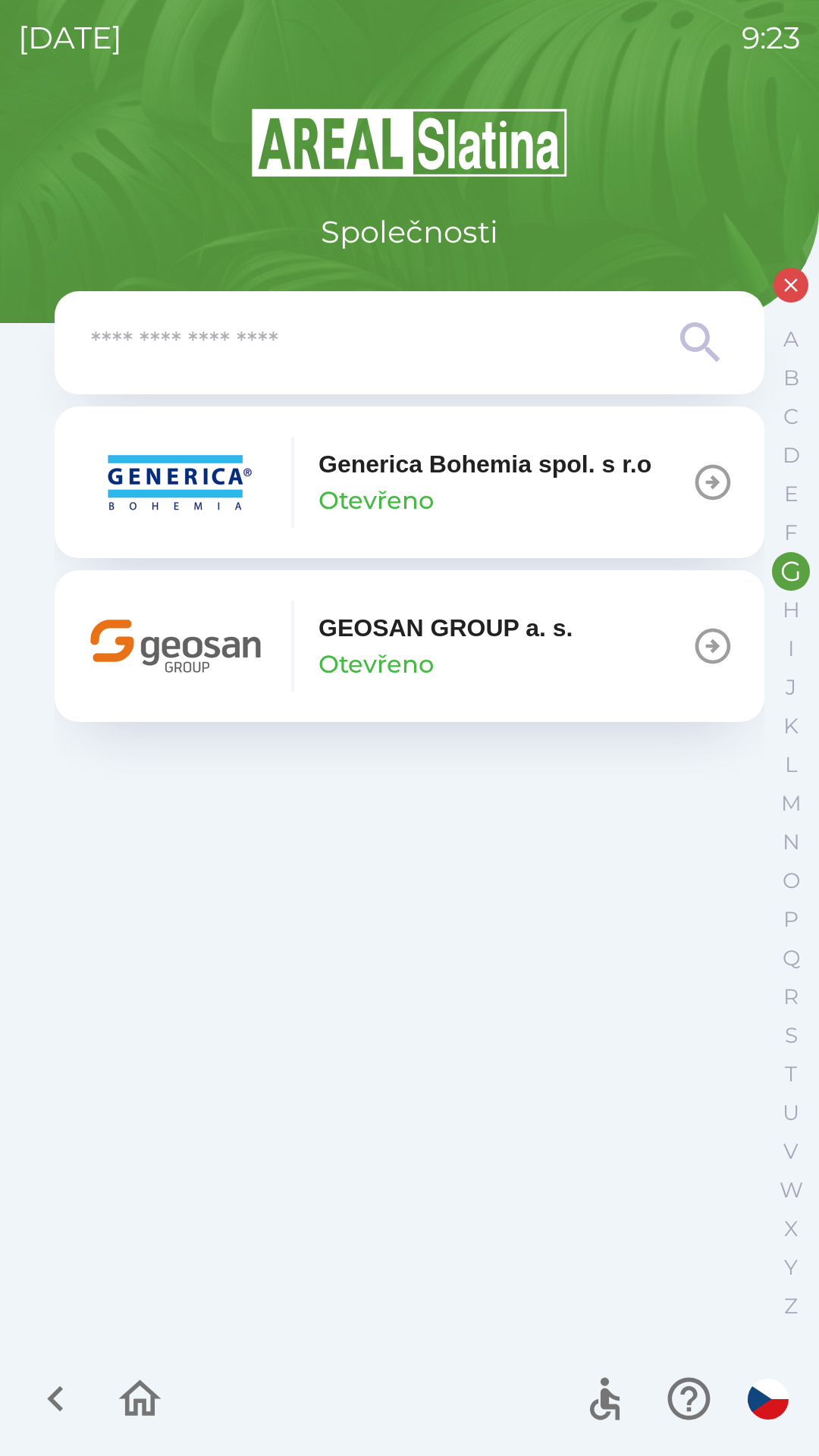
click at [426, 664] on p "Otevřeno" at bounding box center [376, 665] width 115 height 36
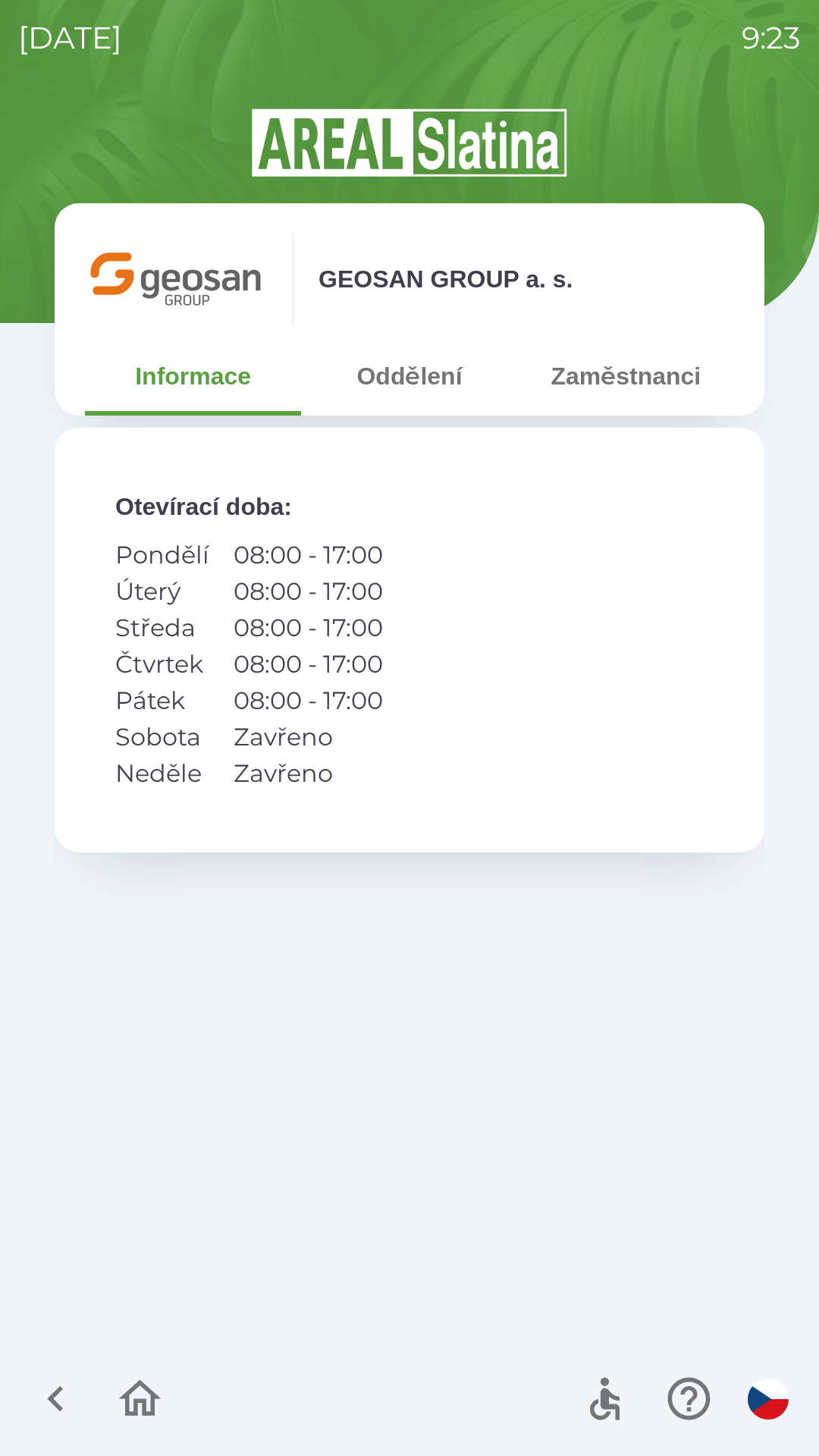
click at [681, 381] on button "Zaměstnanci" at bounding box center [626, 376] width 216 height 54
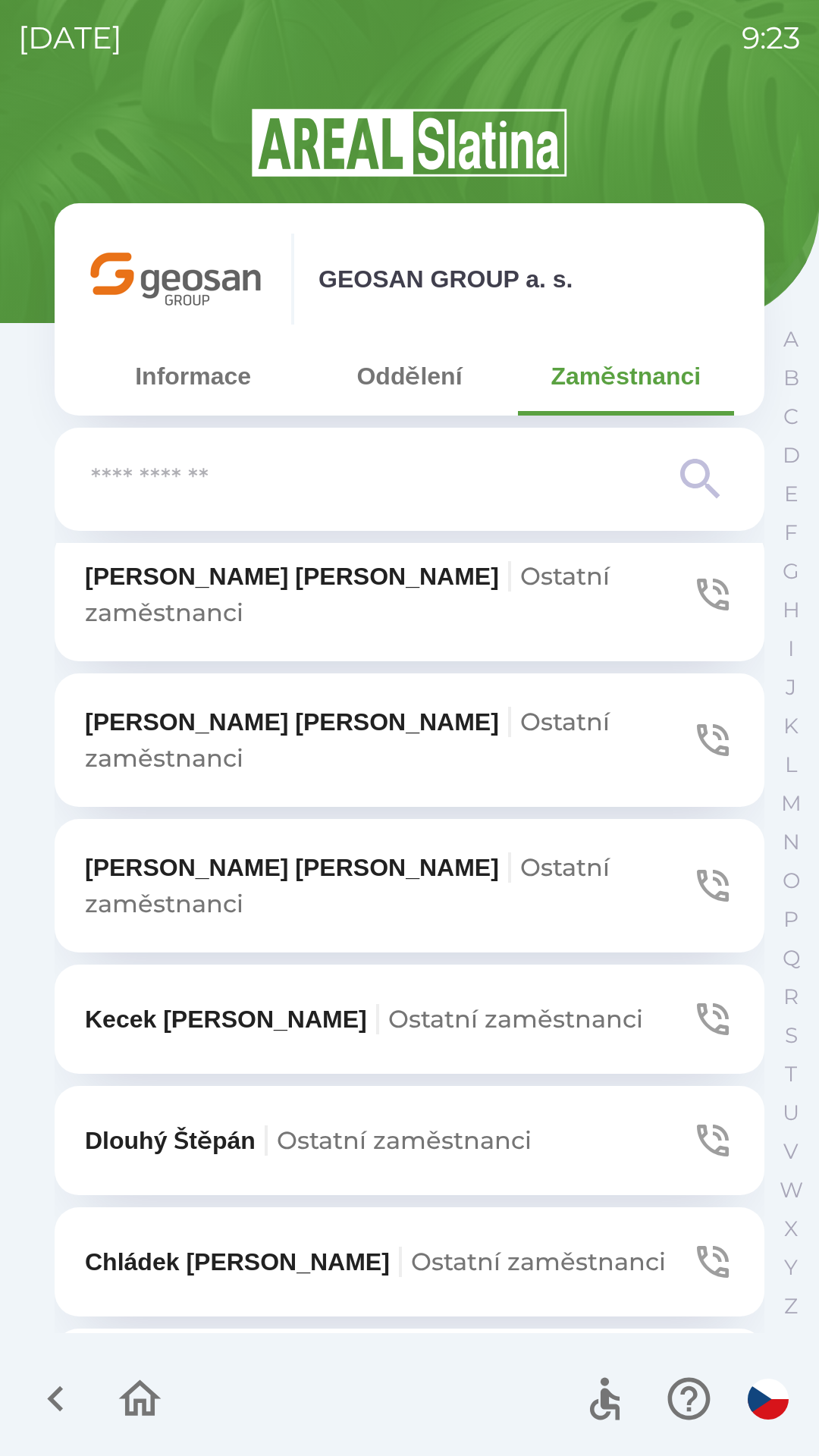
scroll to position [647, 0]
click at [786, 607] on p "H" at bounding box center [791, 610] width 17 height 27
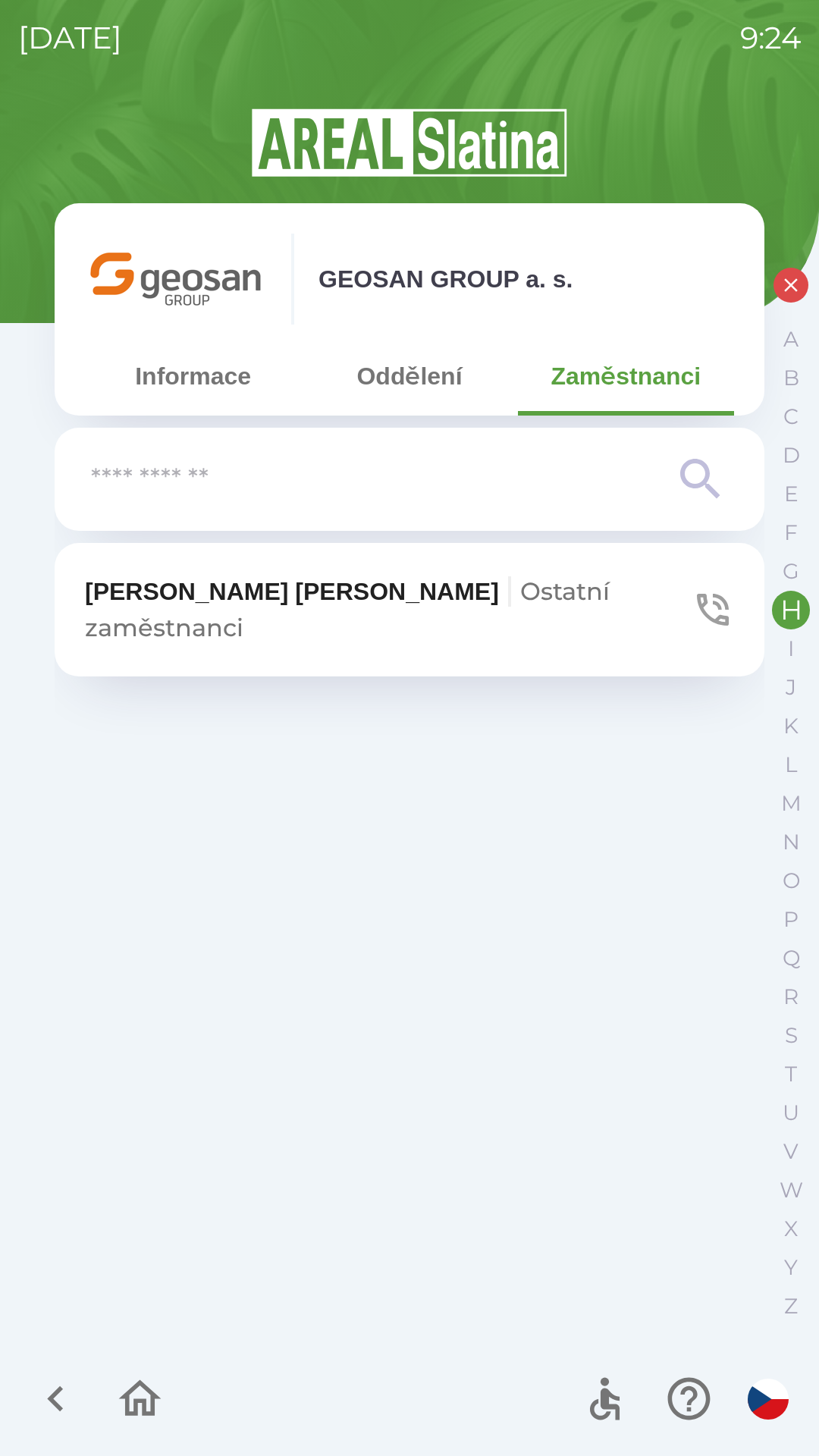
click at [717, 601] on icon "button" at bounding box center [713, 610] width 43 height 43
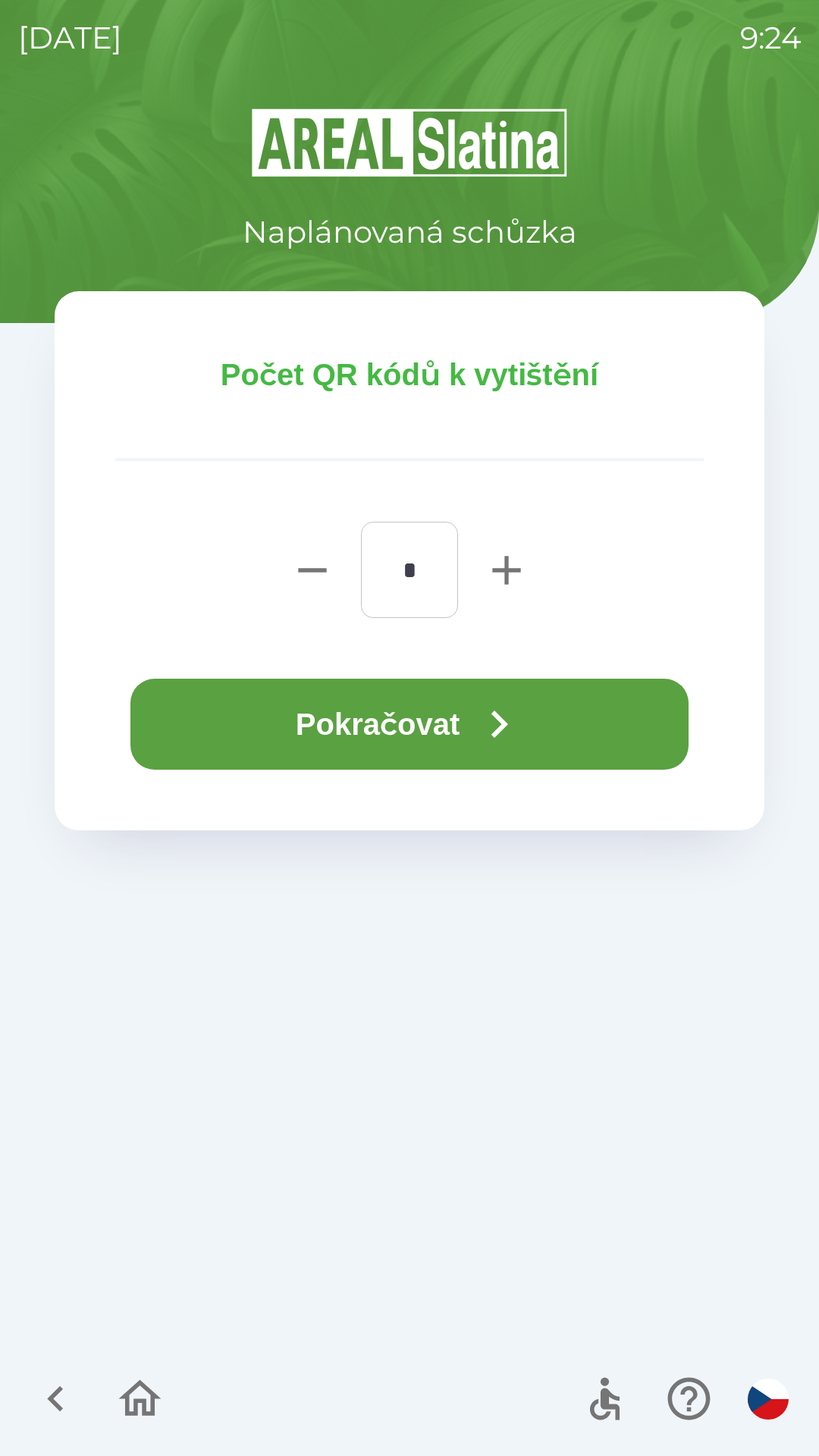
click at [352, 732] on button "Pokračovat" at bounding box center [409, 724] width 558 height 91
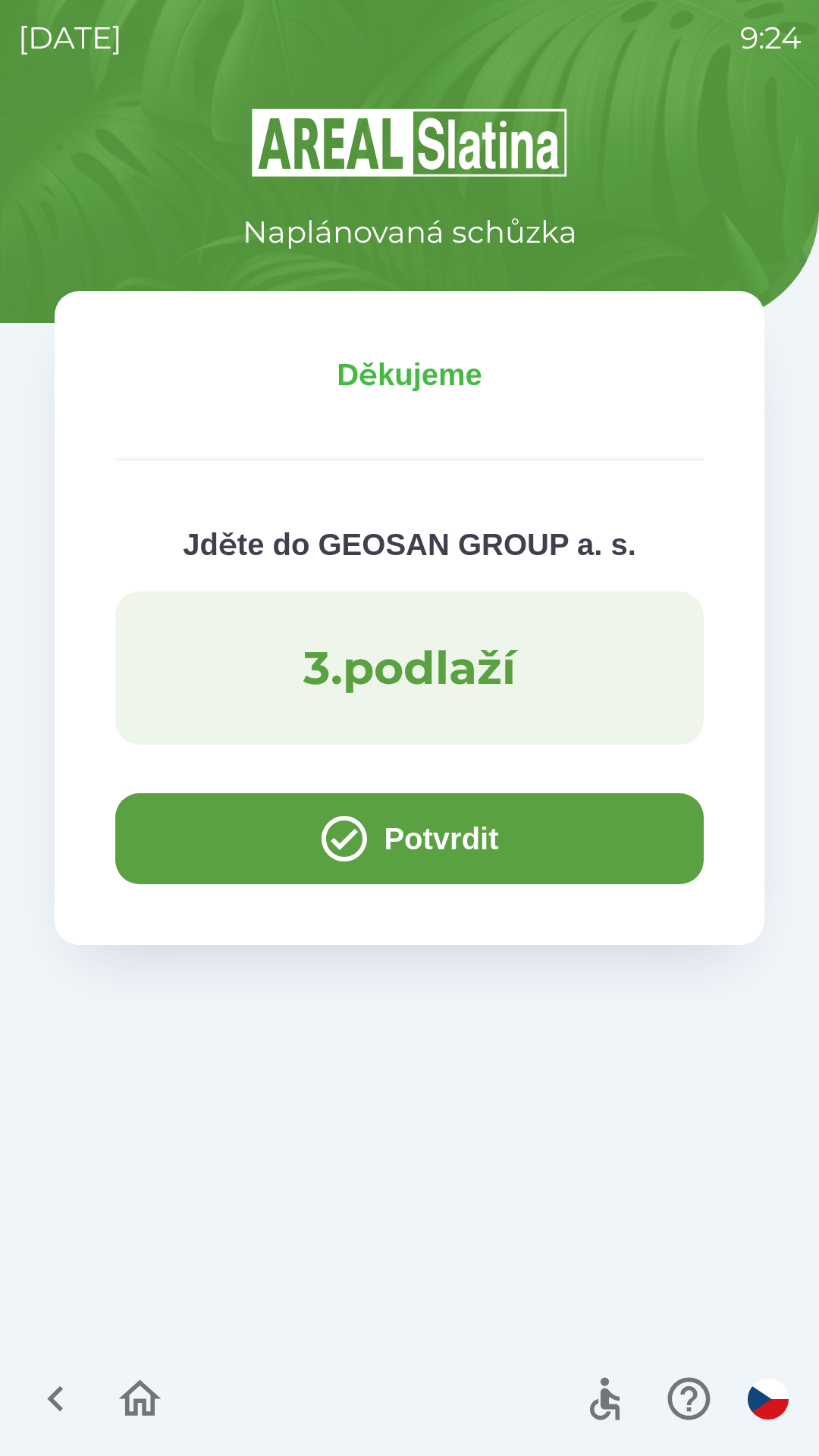
click at [65, 1402] on icon "button" at bounding box center [55, 1398] width 50 height 50
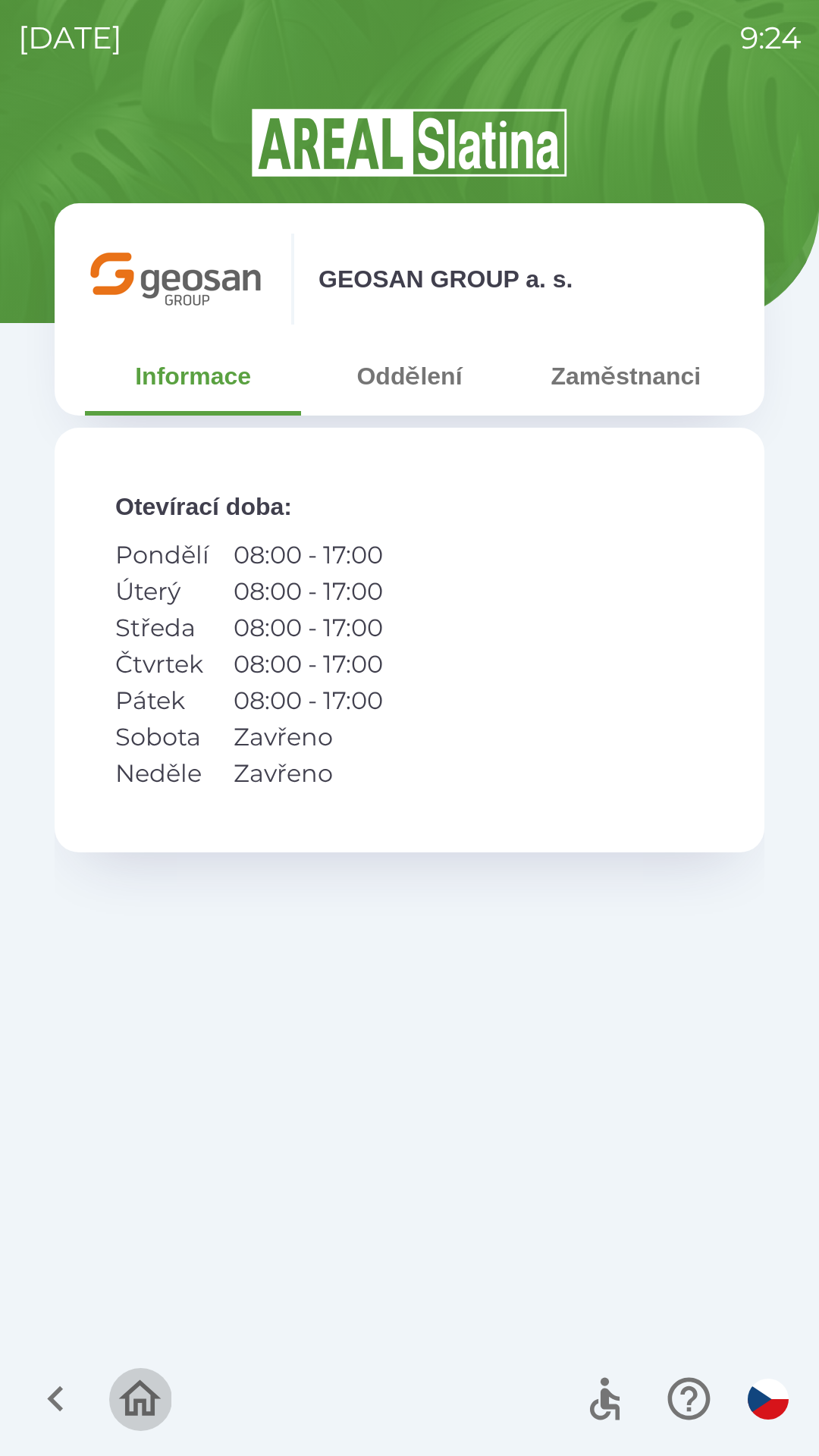
click at [148, 1387] on icon "button" at bounding box center [140, 1398] width 50 height 50
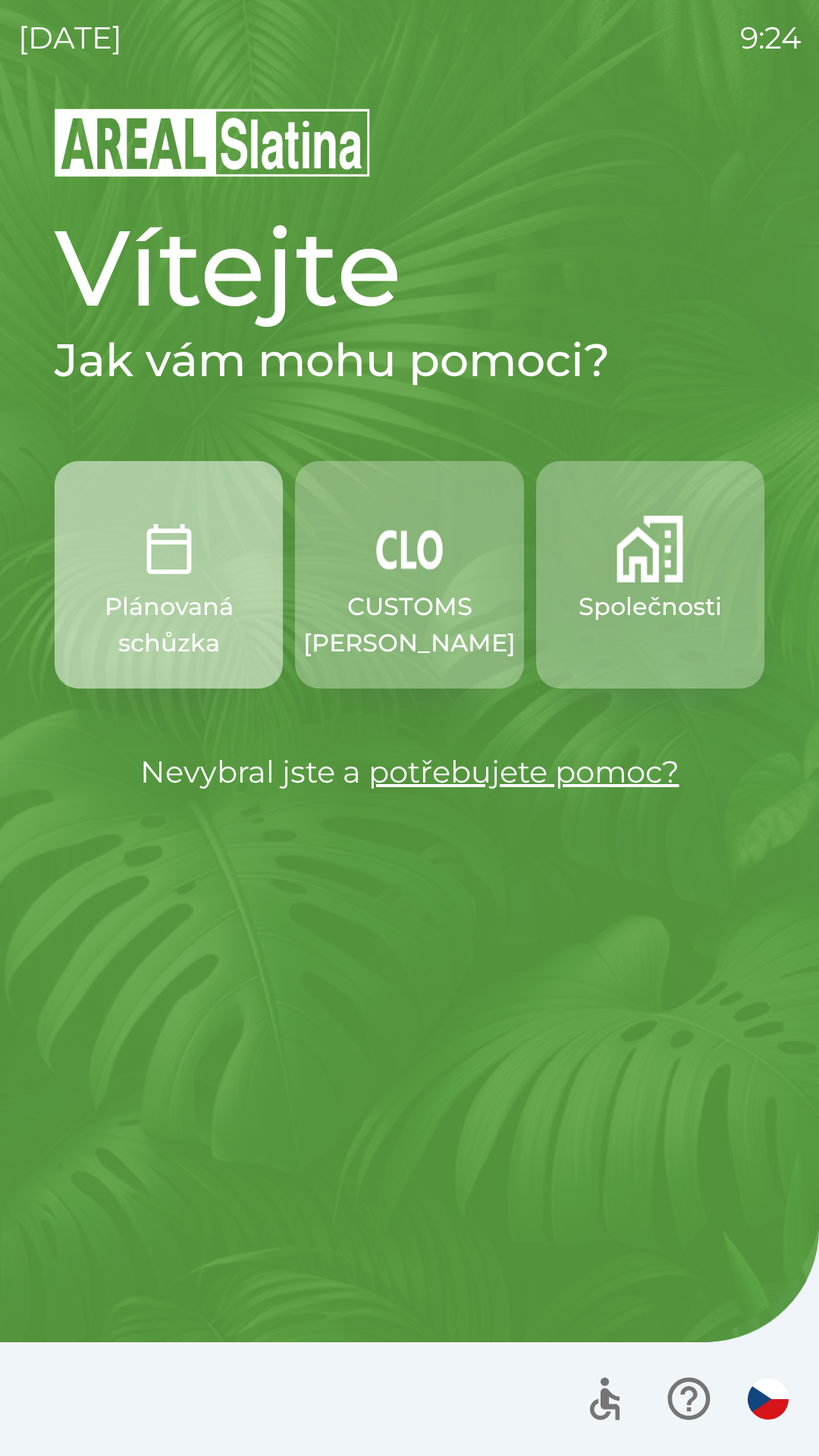
click at [181, 590] on p "Plánovaná schůzka" at bounding box center [168, 625] width 155 height 73
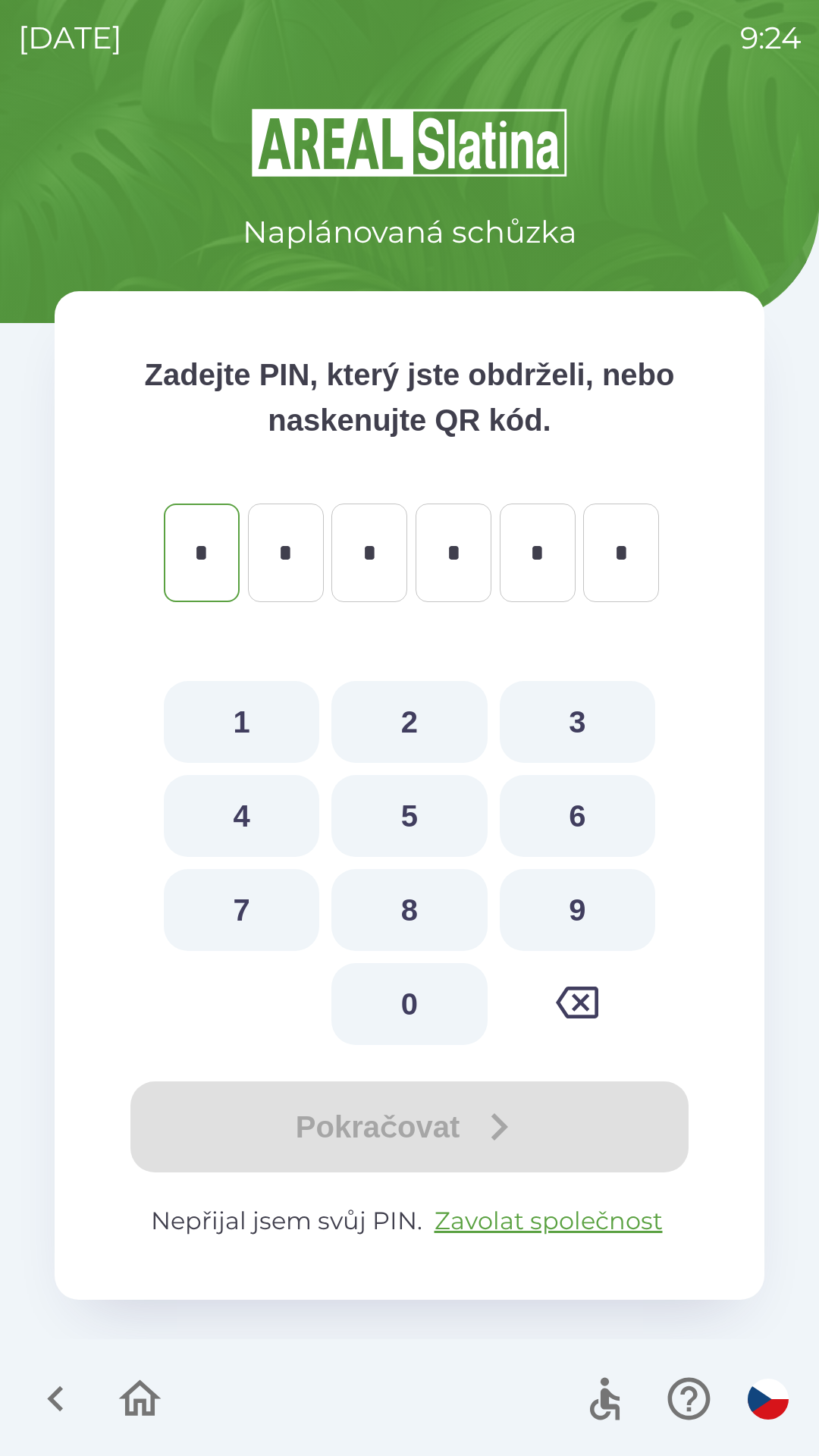
click at [151, 1387] on icon "button" at bounding box center [140, 1398] width 50 height 50
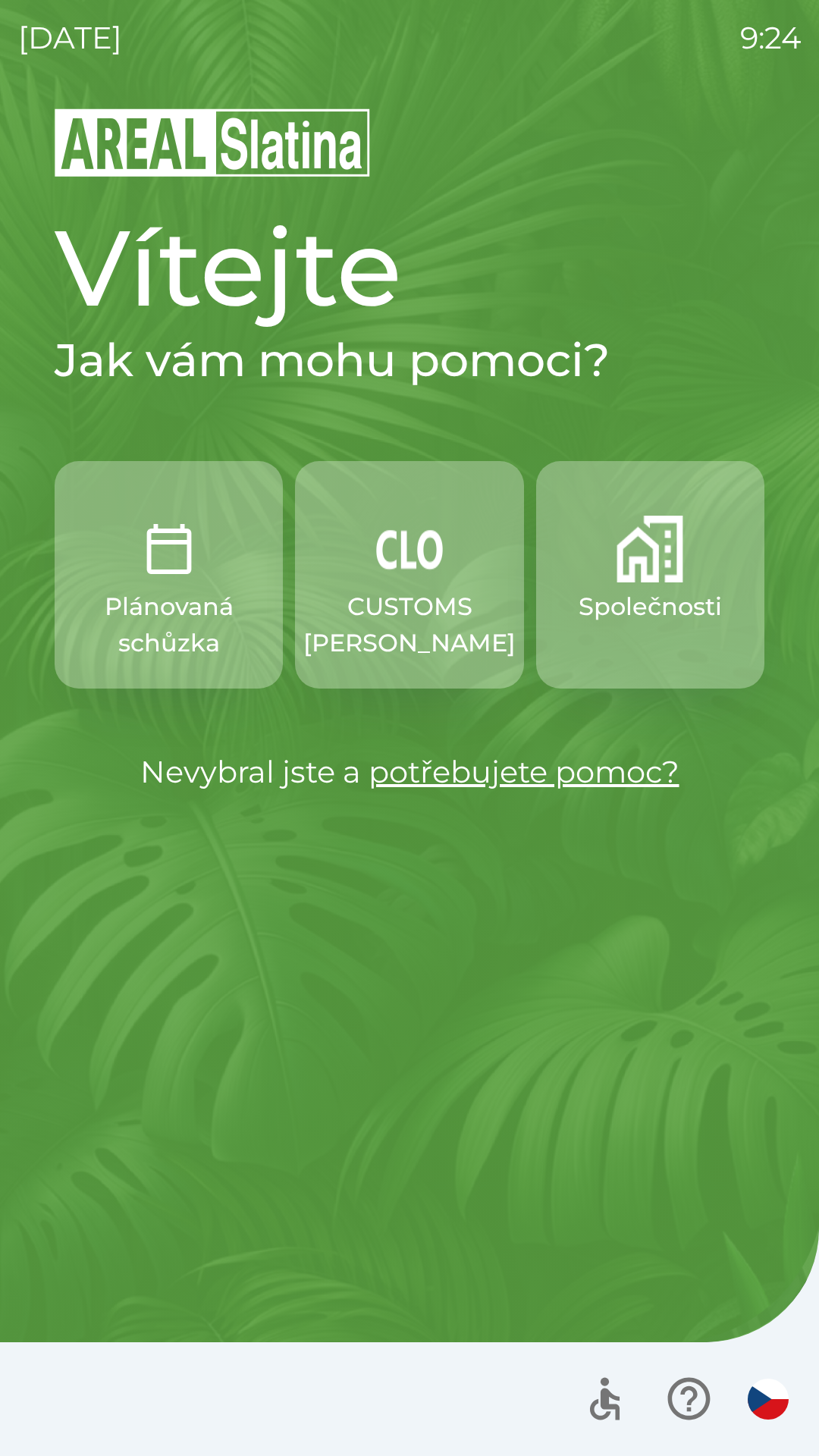
click at [661, 601] on p "Společnosti" at bounding box center [650, 607] width 143 height 36
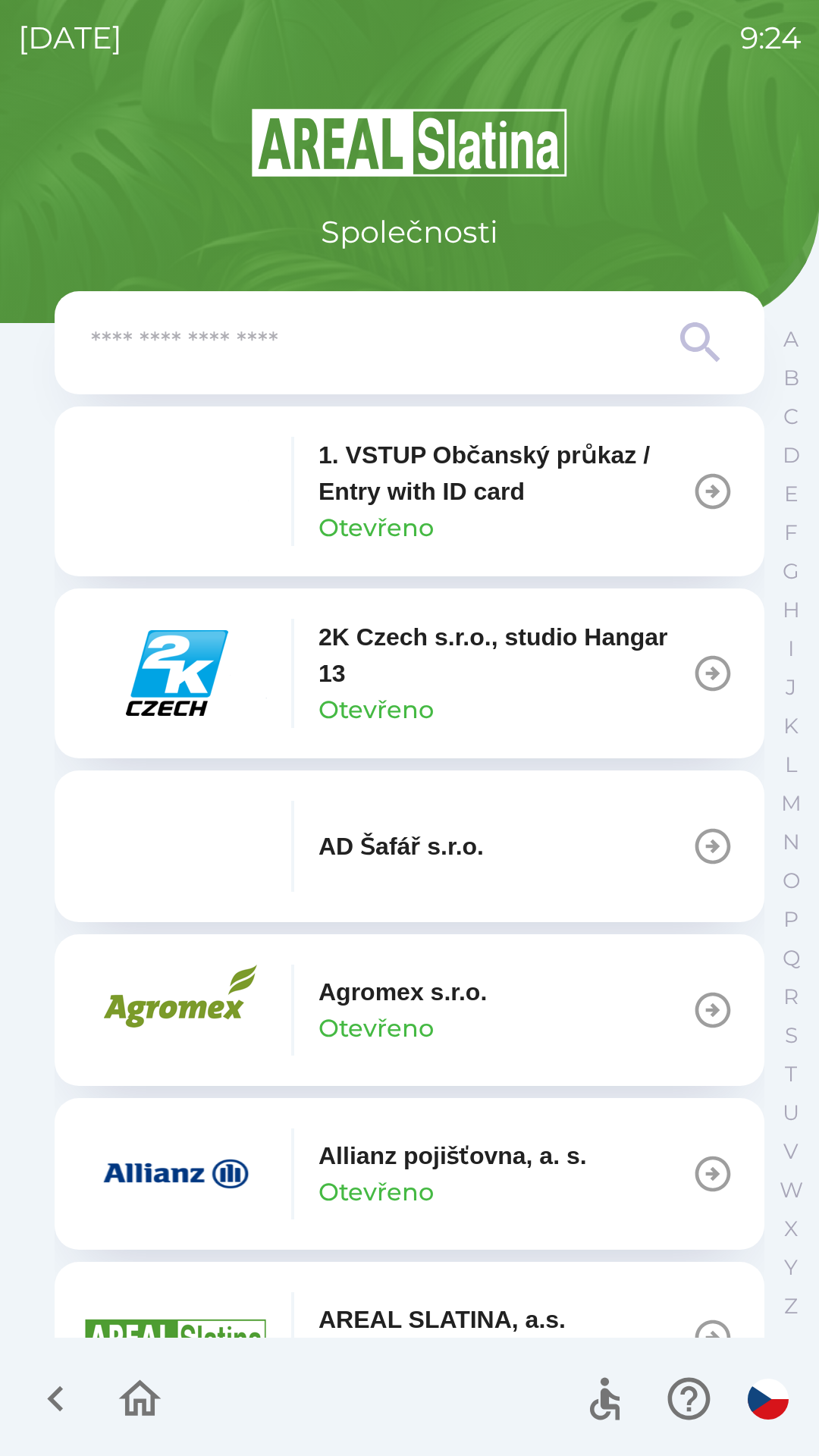
click at [386, 1009] on p "Agromex s.r.o." at bounding box center [403, 992] width 169 height 36
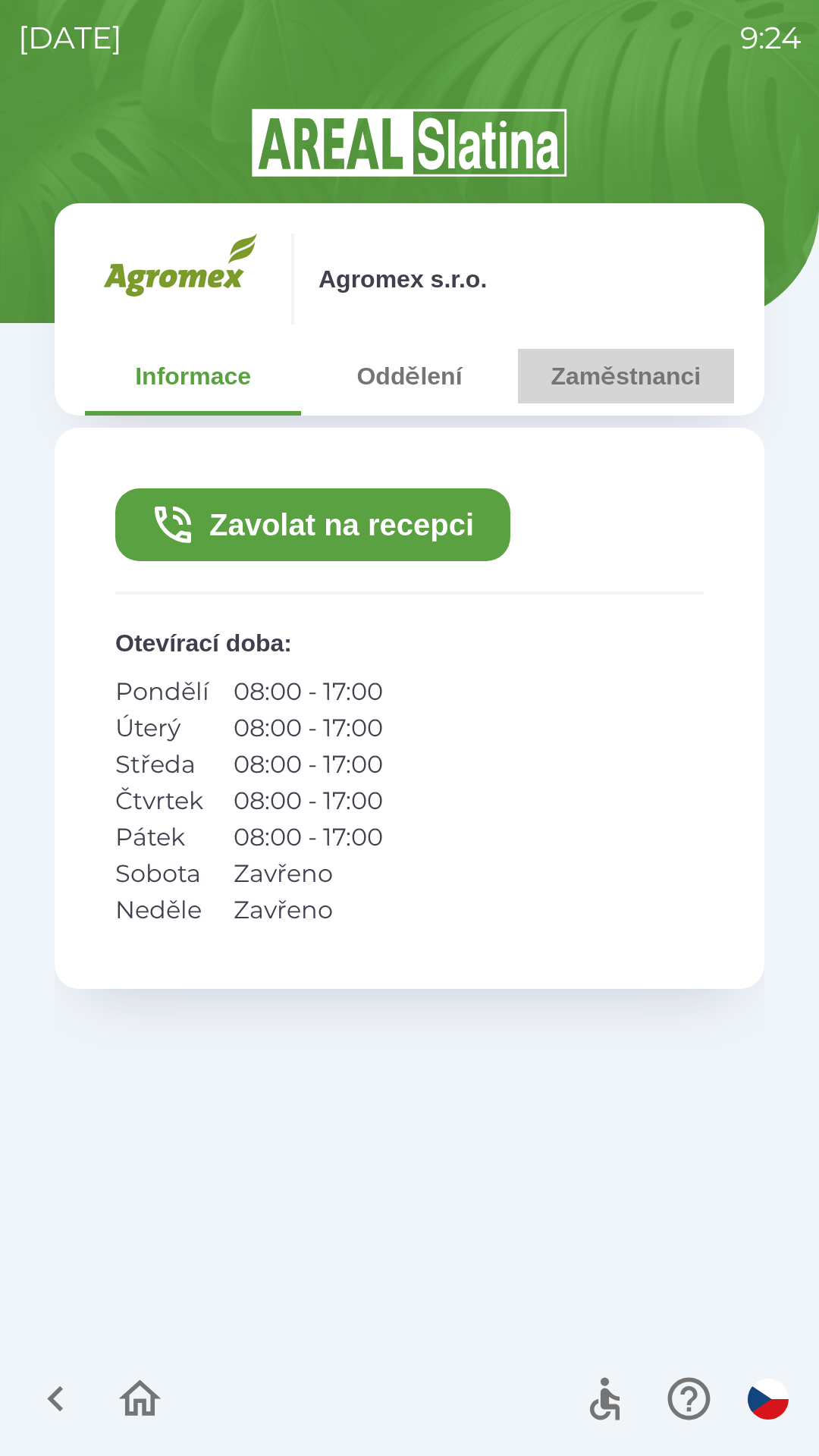
click at [616, 385] on button "Zaměstnanci" at bounding box center [626, 376] width 216 height 54
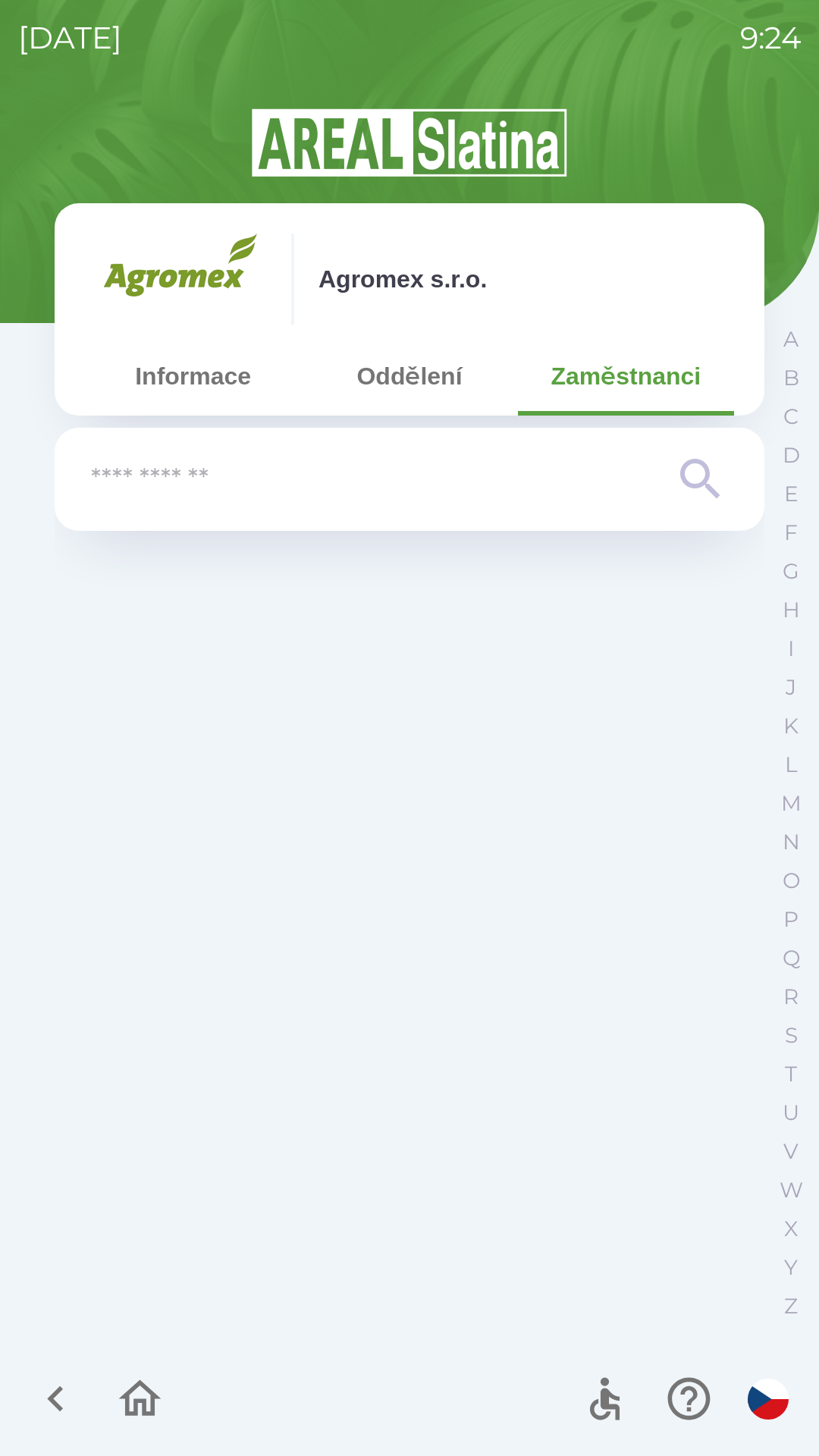
click at [525, 482] on input "text" at bounding box center [378, 479] width 576 height 42
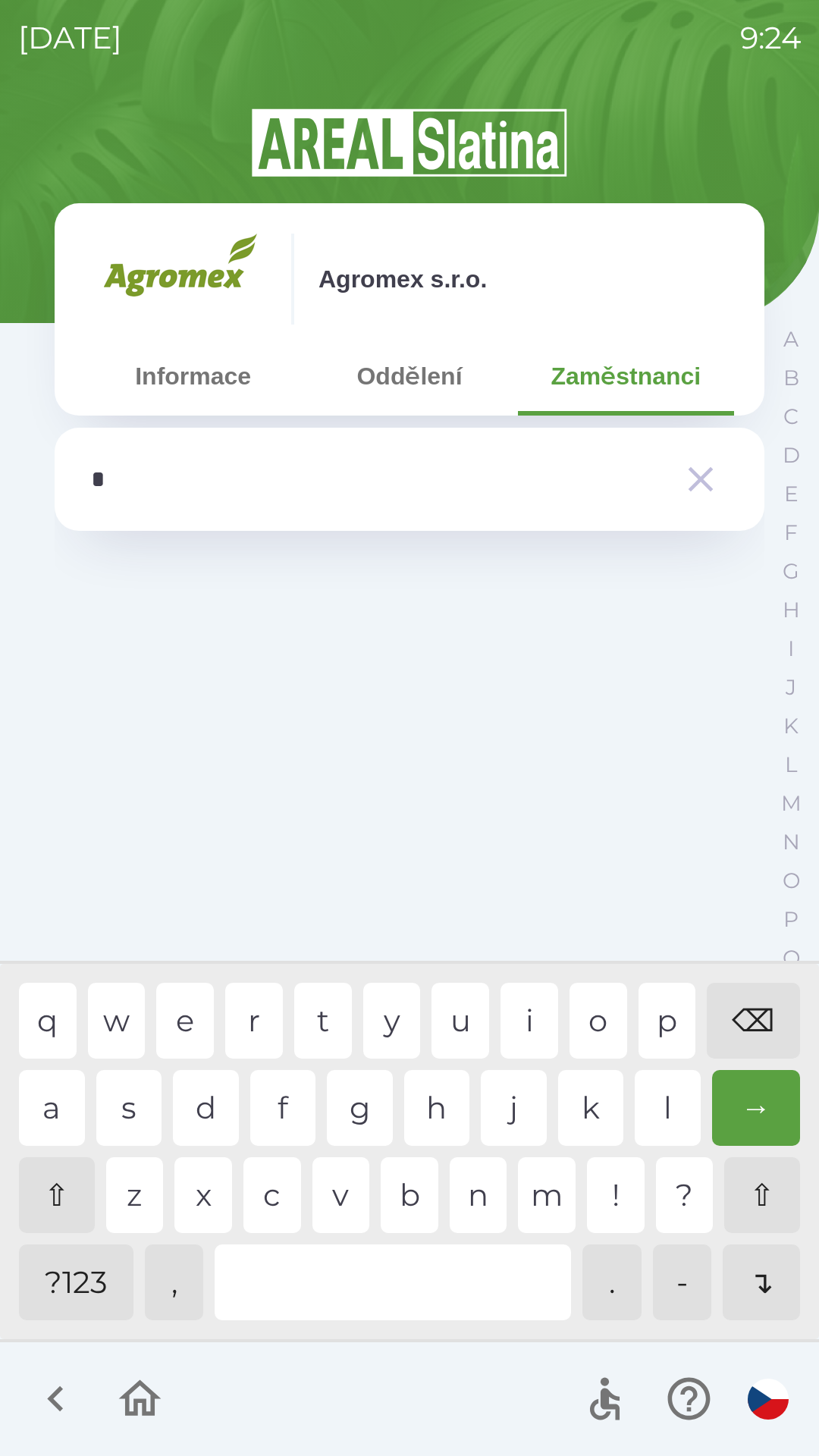
click at [552, 1187] on div "m" at bounding box center [546, 1195] width 58 height 76
type input "**"
click at [56, 1094] on div "a" at bounding box center [52, 1108] width 66 height 76
click at [426, 367] on button "Oddělení" at bounding box center [409, 376] width 216 height 54
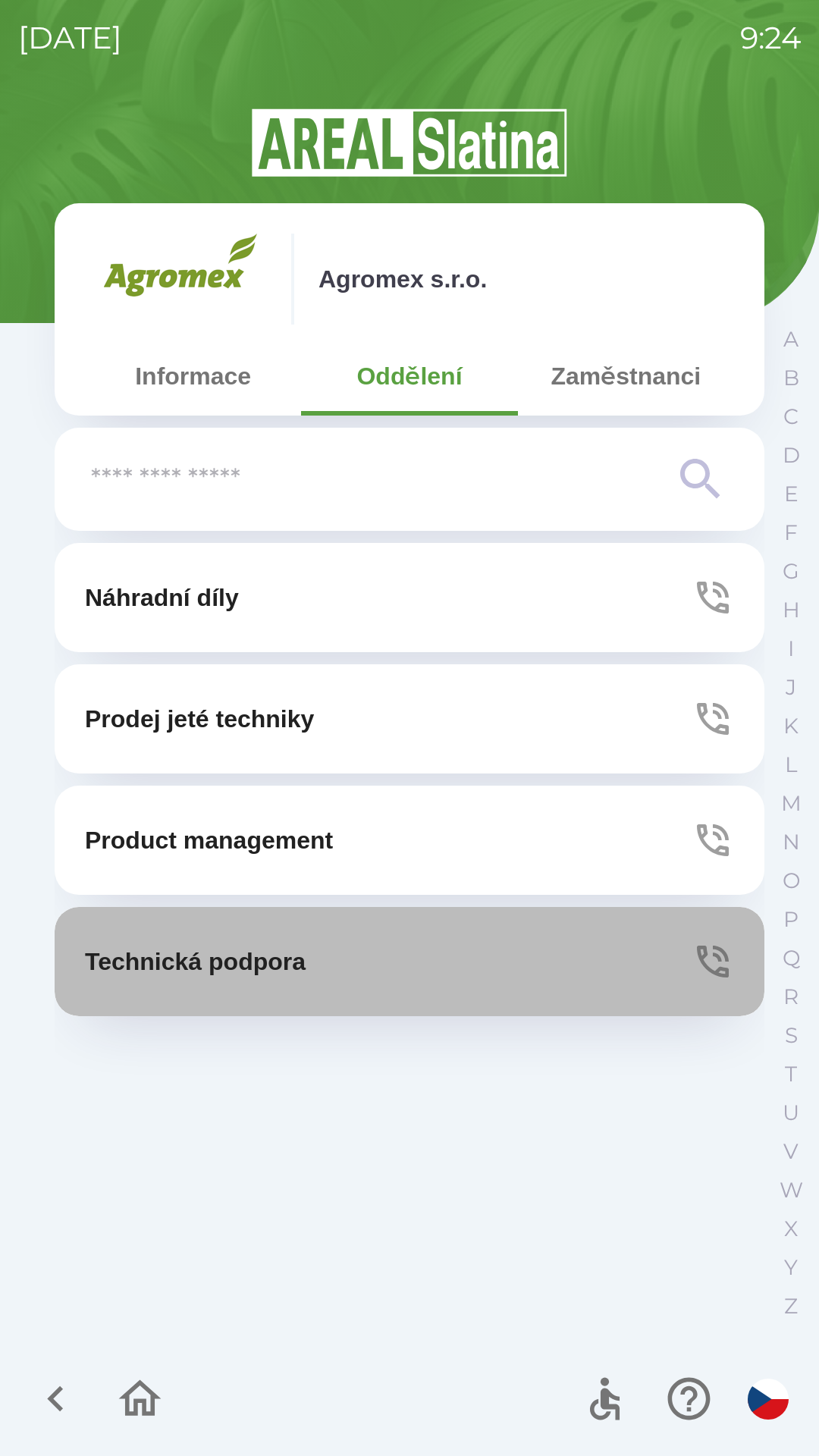
click at [306, 971] on p "Technická podpora" at bounding box center [195, 962] width 221 height 36
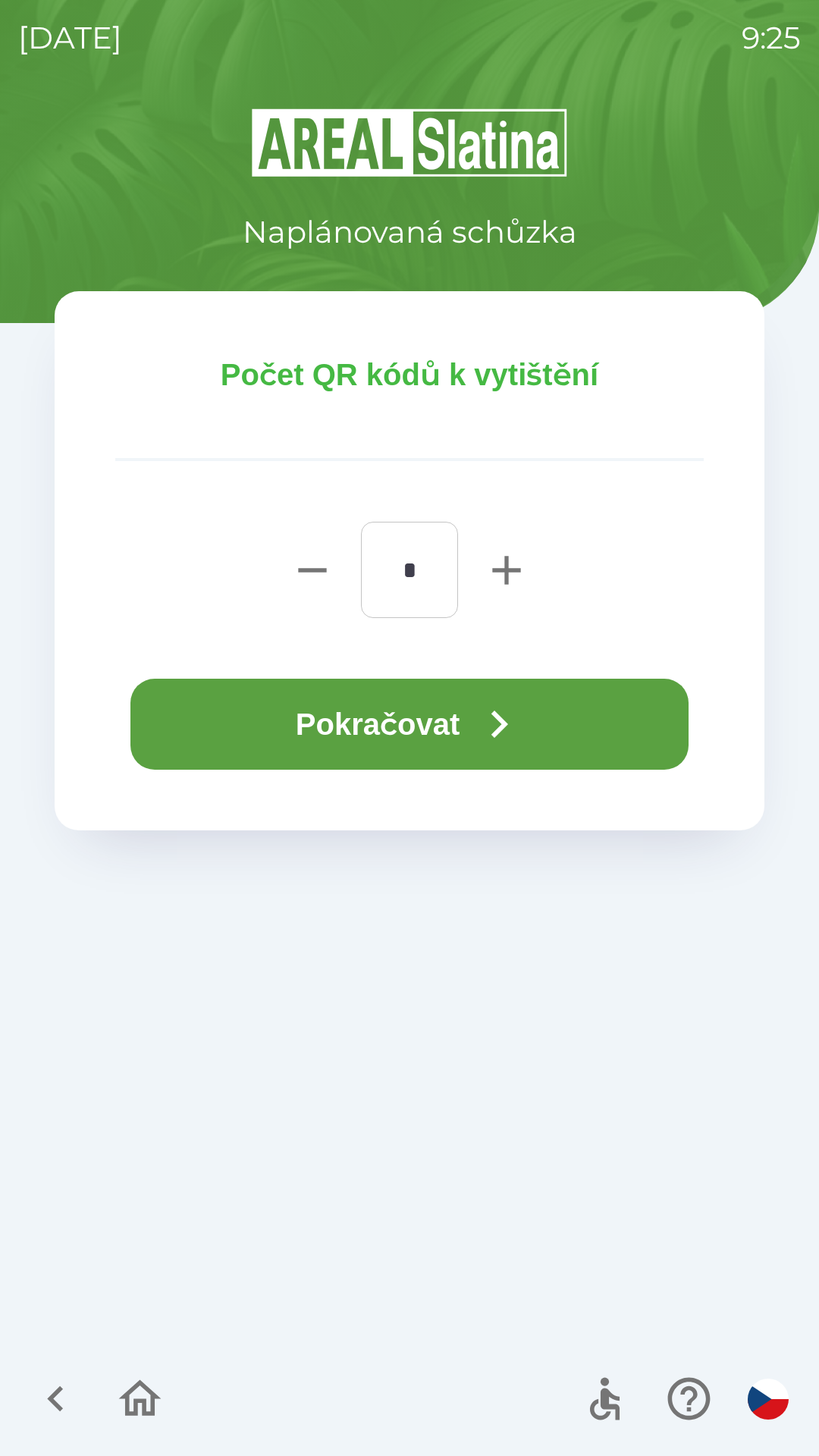
click at [473, 712] on button "Pokračovat" at bounding box center [409, 724] width 558 height 91
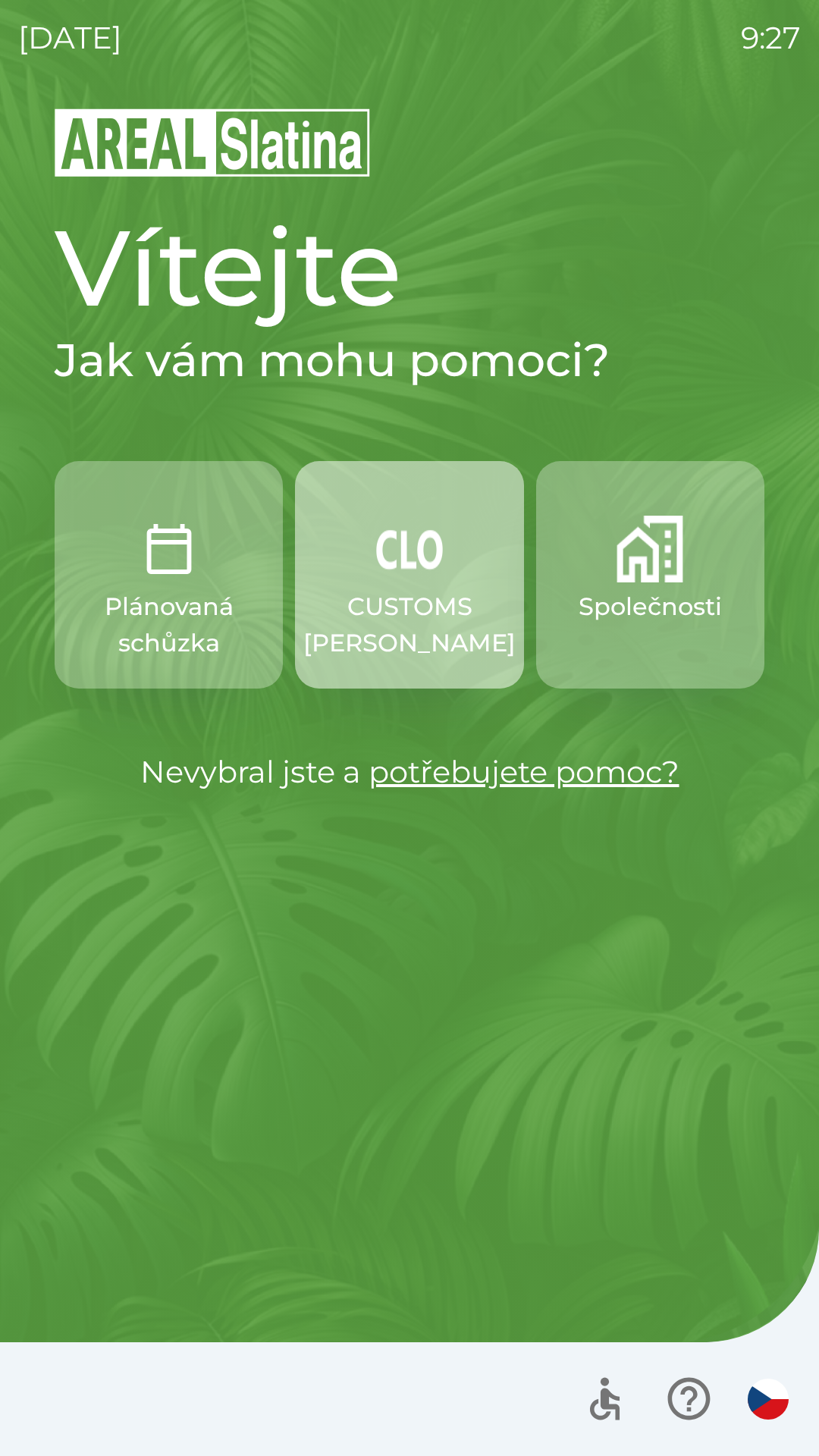
click at [426, 621] on p "CUSTOMS [PERSON_NAME]" at bounding box center [409, 625] width 212 height 73
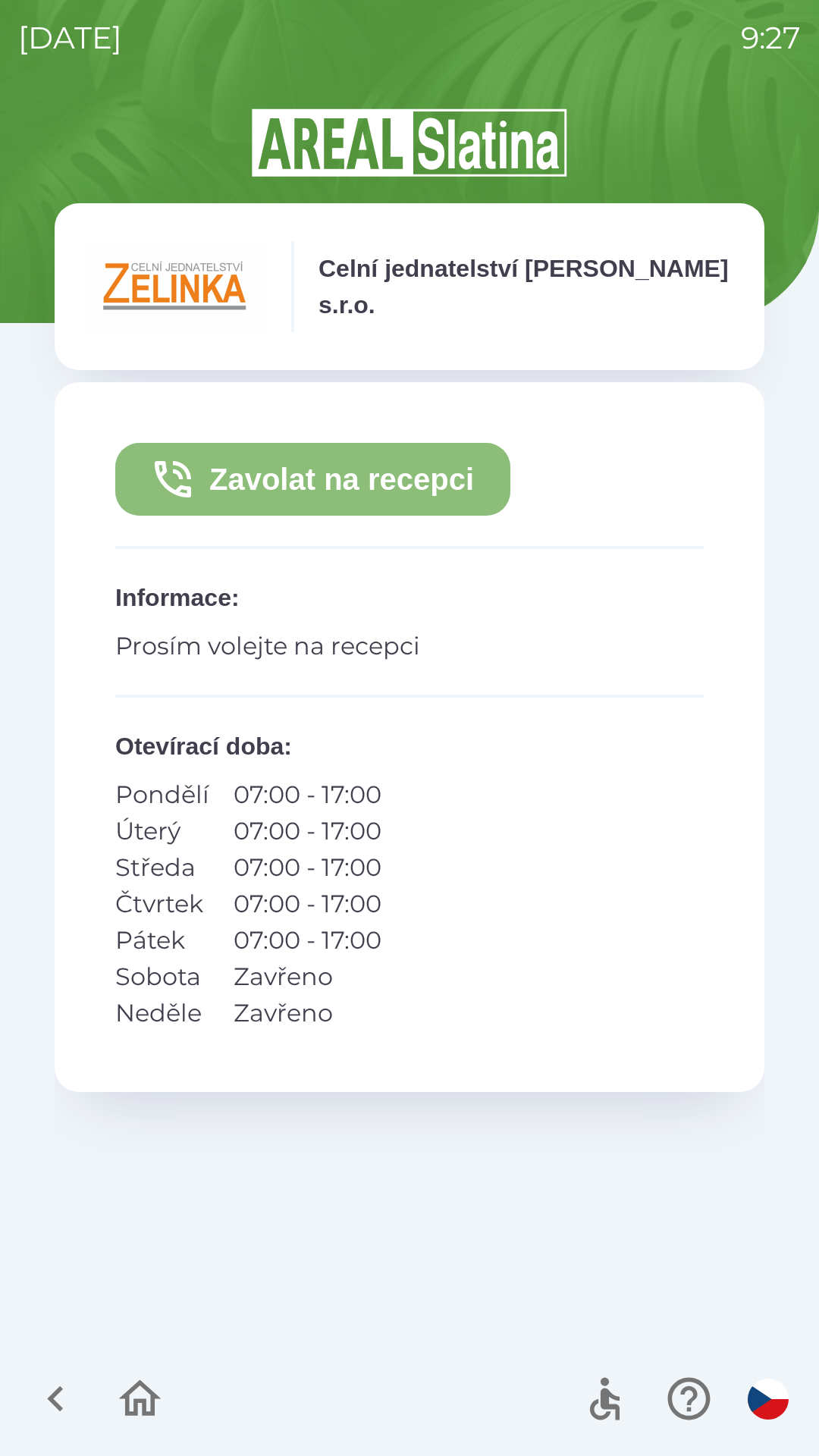
click at [349, 482] on button "Zavolat na recepci" at bounding box center [312, 479] width 395 height 73
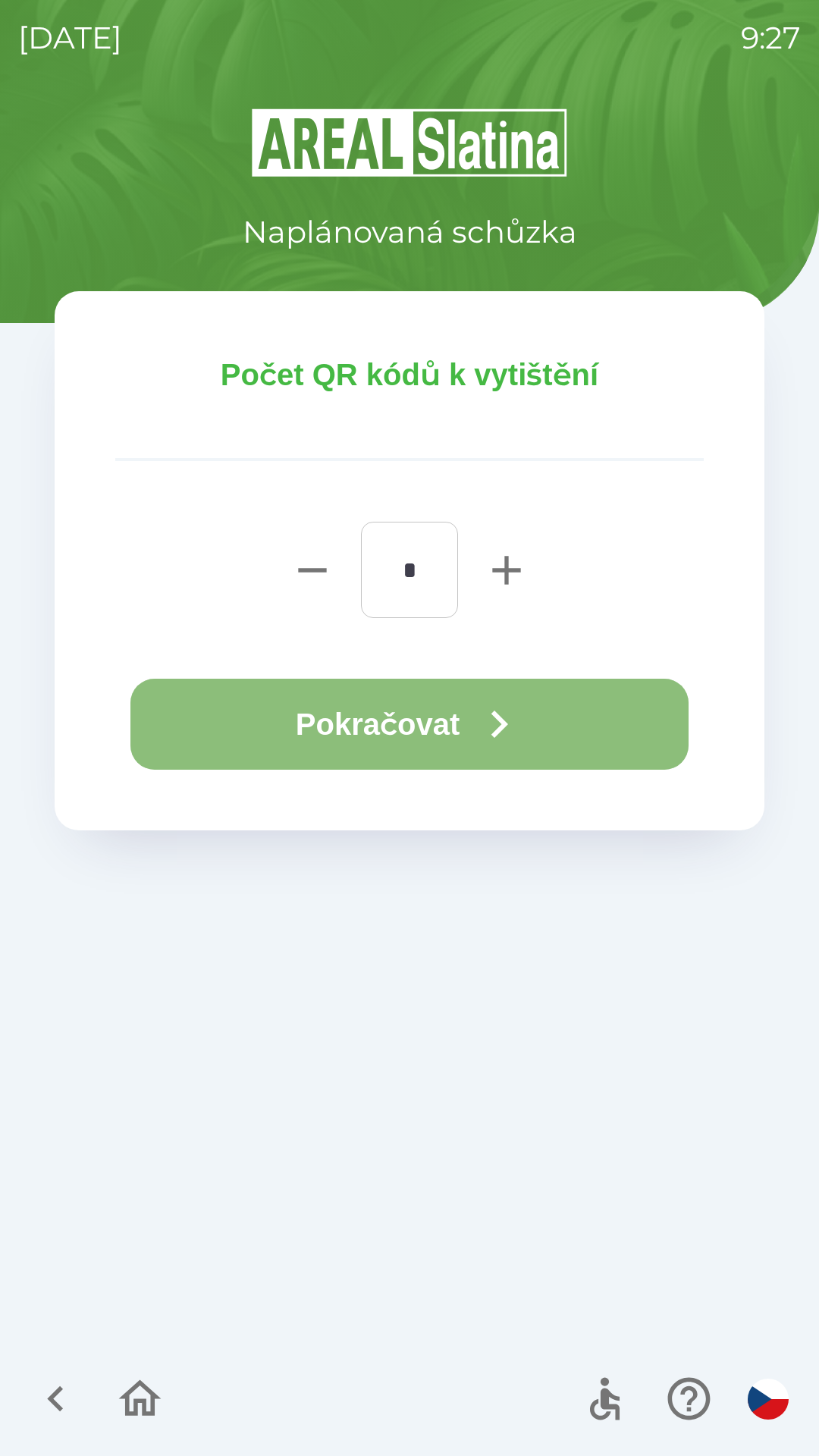
click at [393, 728] on button "Pokračovat" at bounding box center [409, 724] width 558 height 91
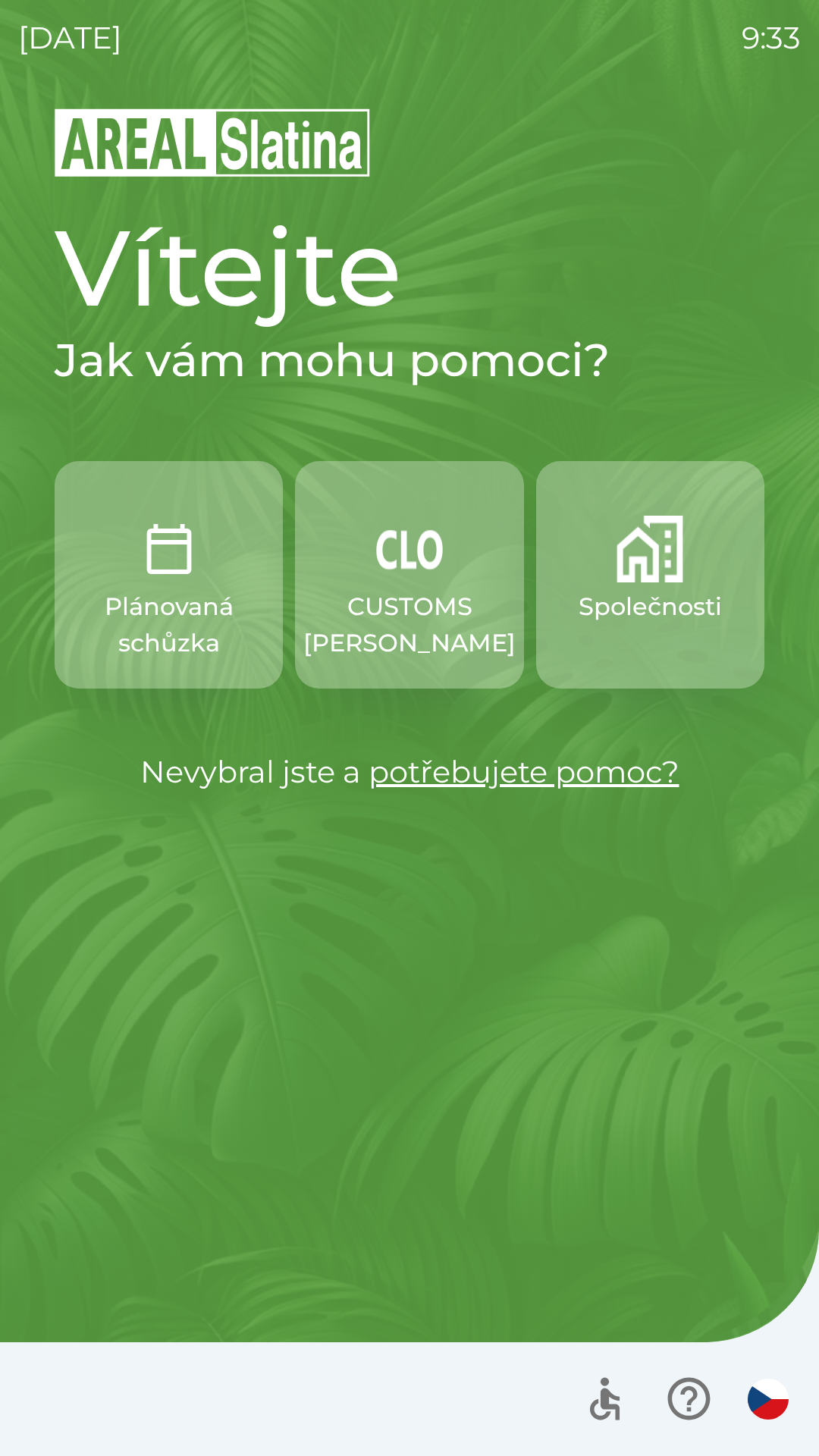
click at [411, 584] on button "CUSTOMS [PERSON_NAME]" at bounding box center [409, 575] width 229 height 228
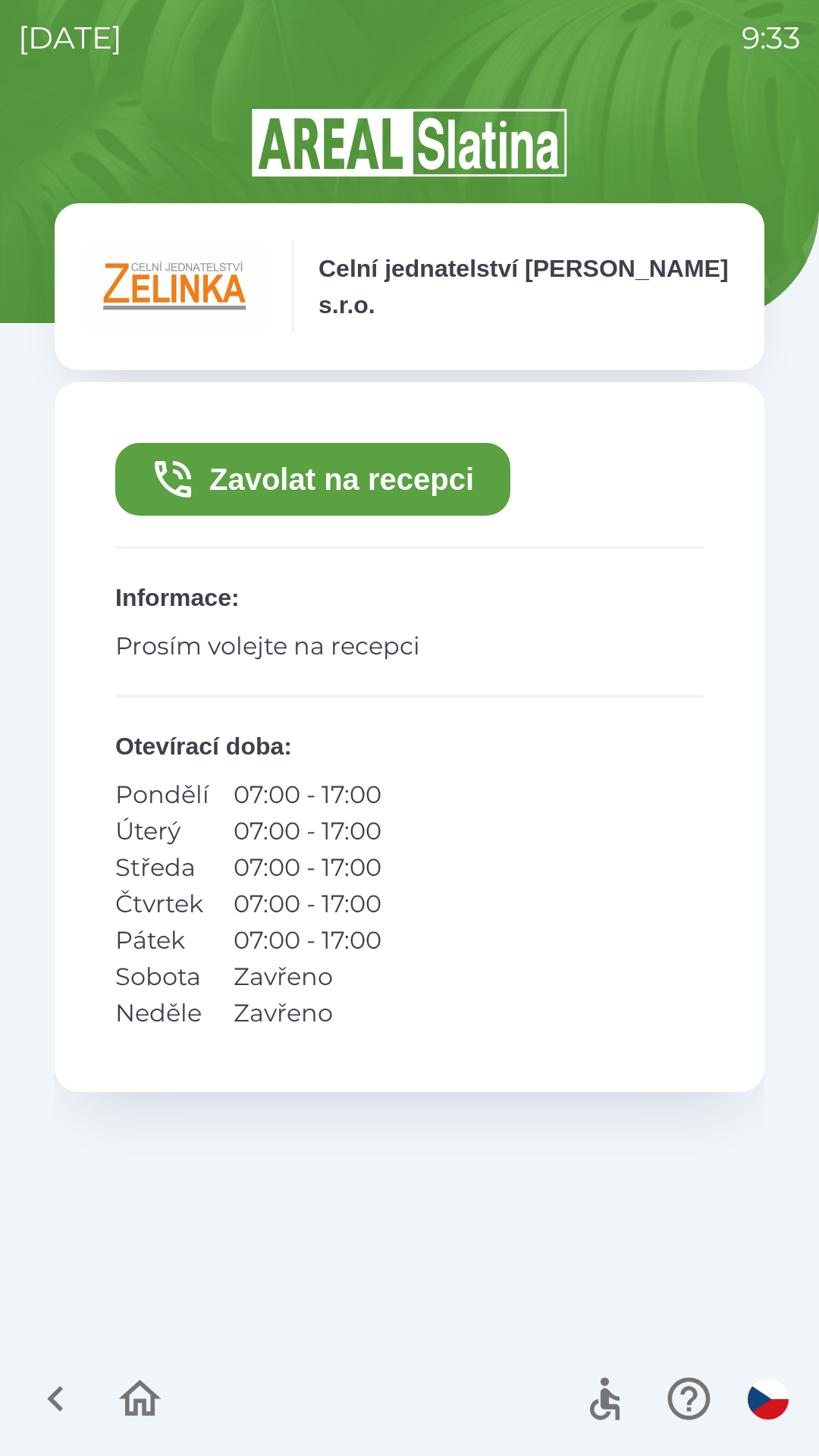
click at [372, 475] on button "Zavolat na recepci" at bounding box center [312, 479] width 395 height 73
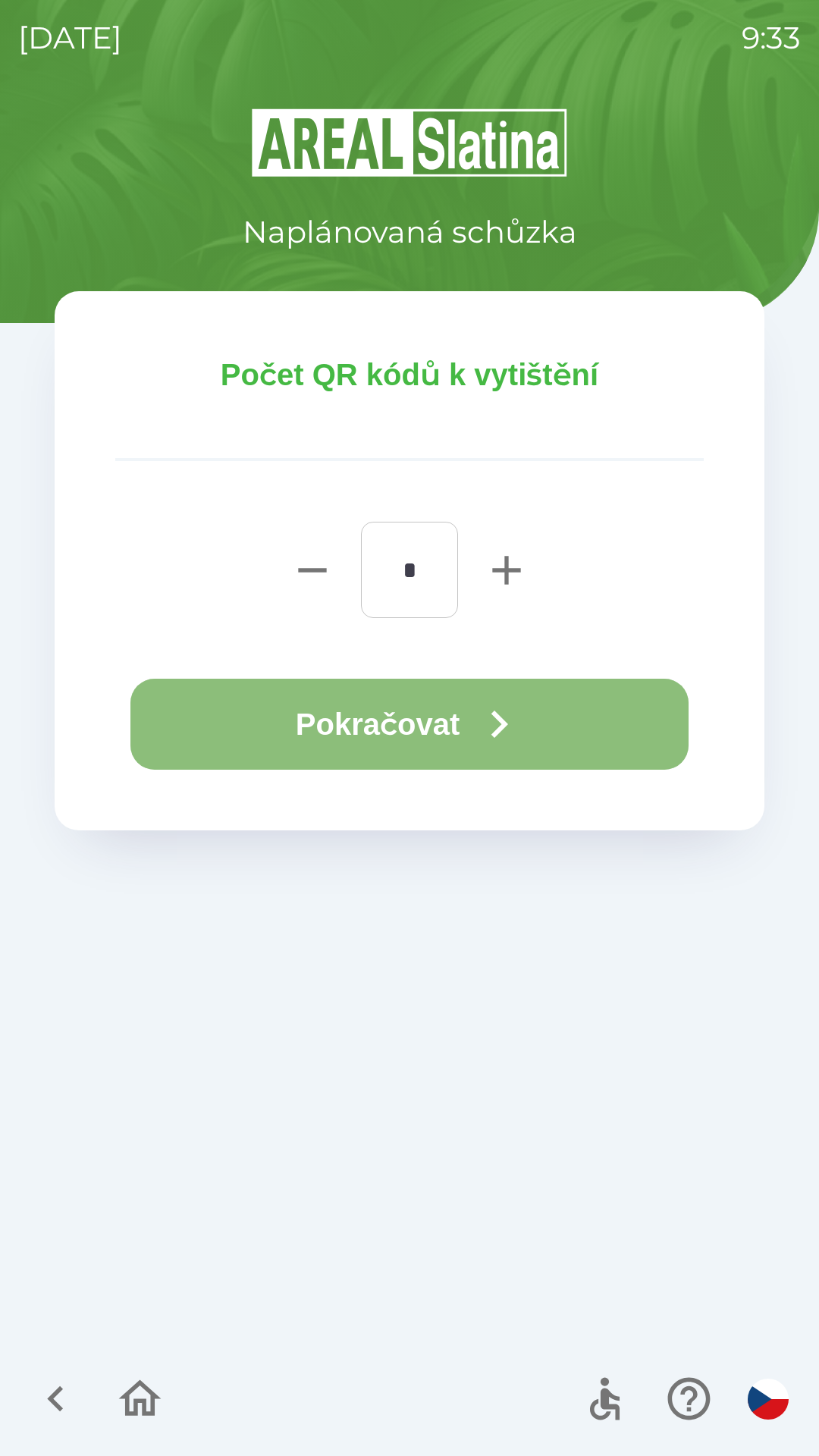
click at [494, 728] on icon "button" at bounding box center [498, 724] width 54 height 54
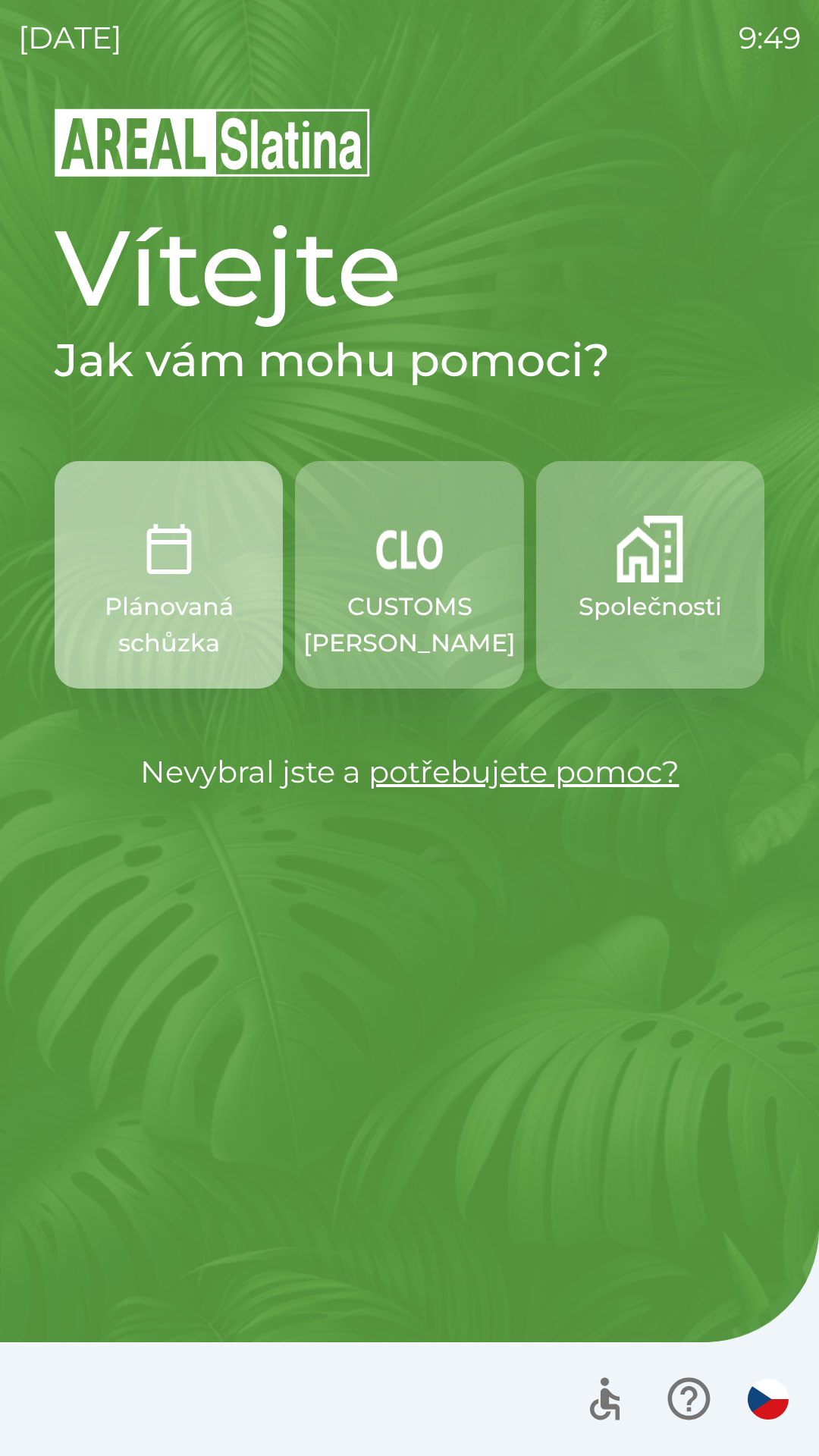
click at [155, 601] on p "Plánovaná schůzka" at bounding box center [168, 625] width 155 height 73
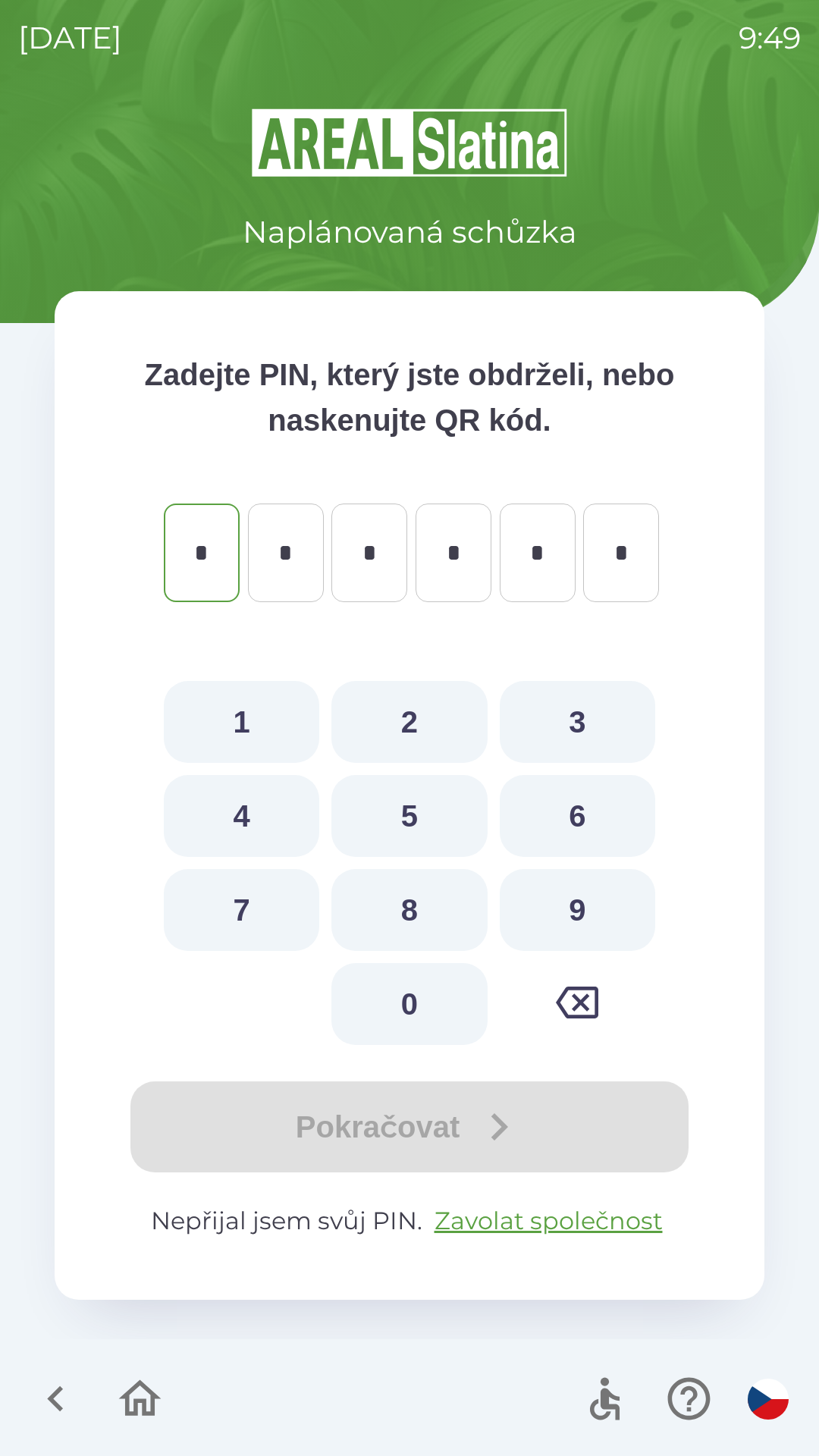
click at [61, 1397] on icon "button" at bounding box center [55, 1398] width 50 height 50
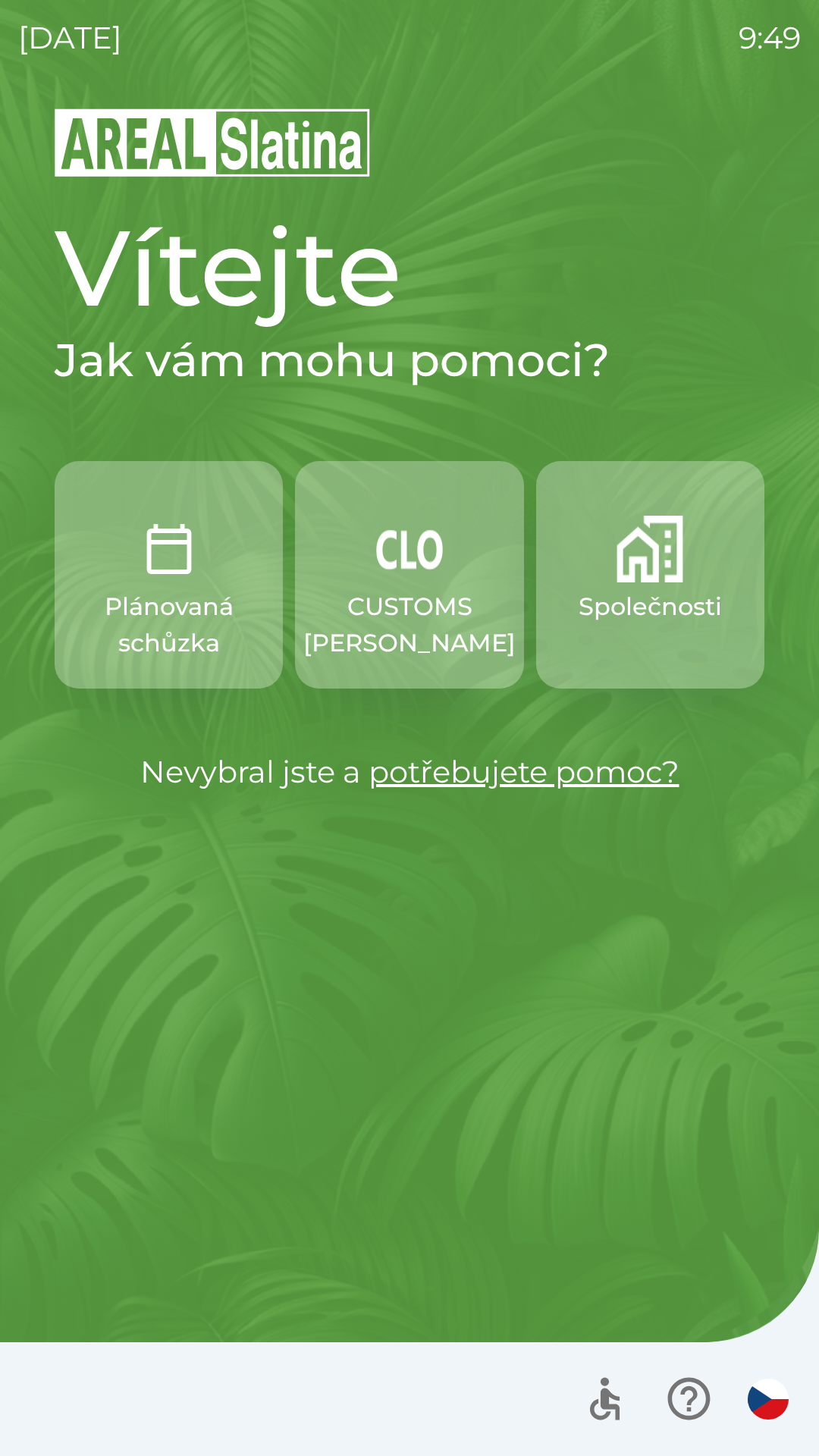
click at [643, 644] on button "Společnosti" at bounding box center [650, 575] width 229 height 228
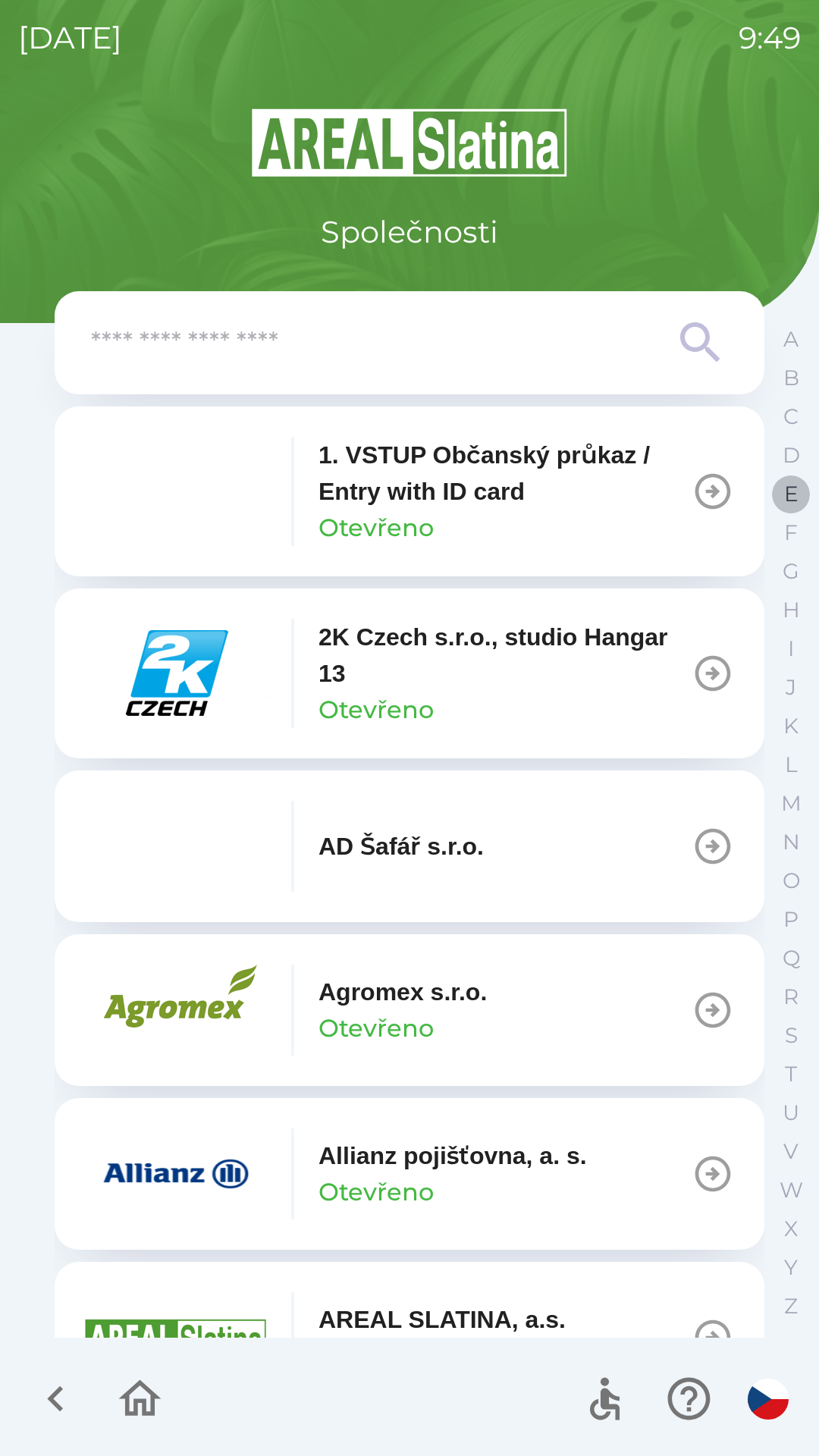
click at [788, 495] on p "E" at bounding box center [791, 494] width 14 height 27
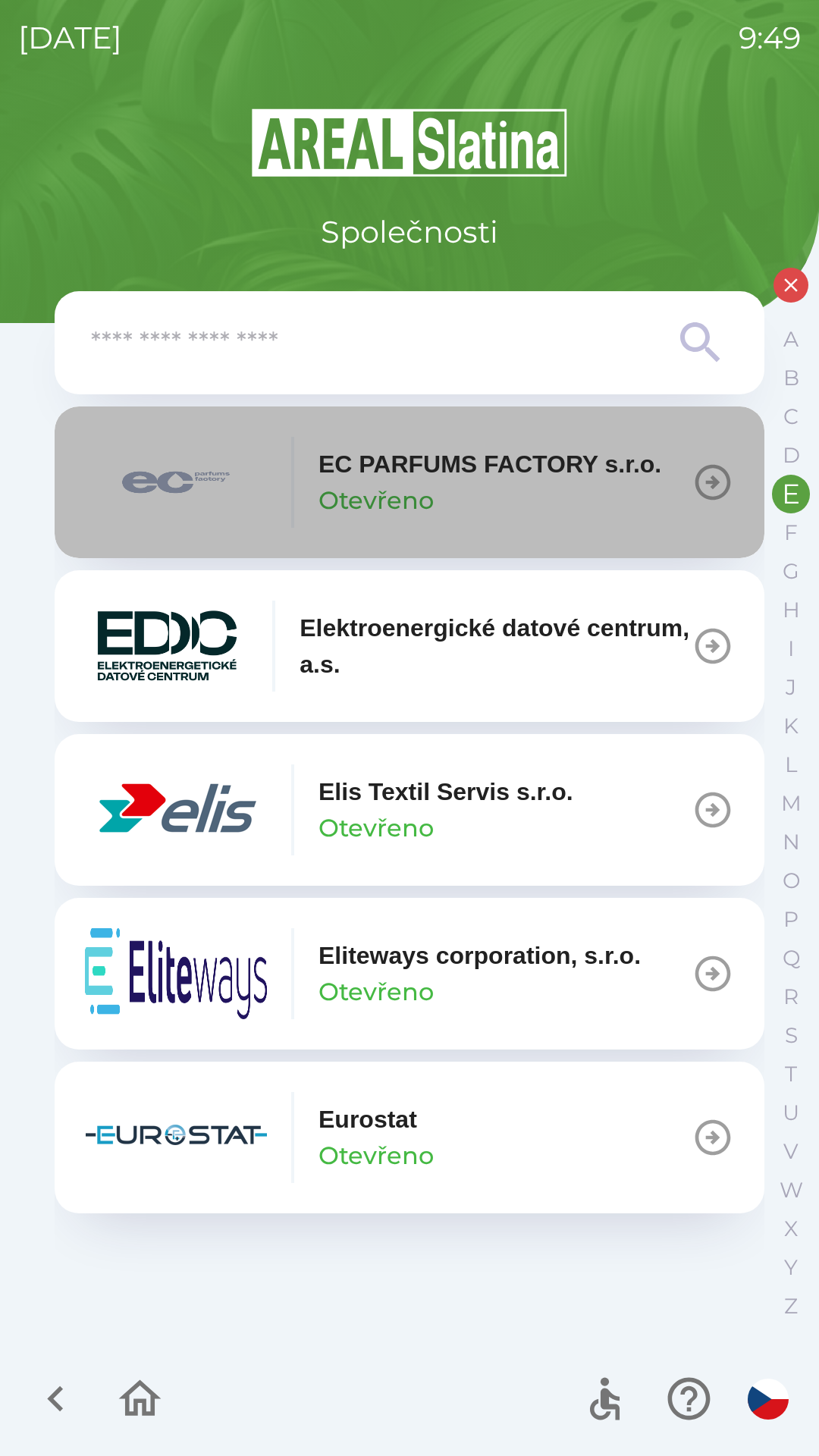
click at [478, 481] on p "EC PARFUMS FACTORY s.r.o." at bounding box center [490, 464] width 343 height 36
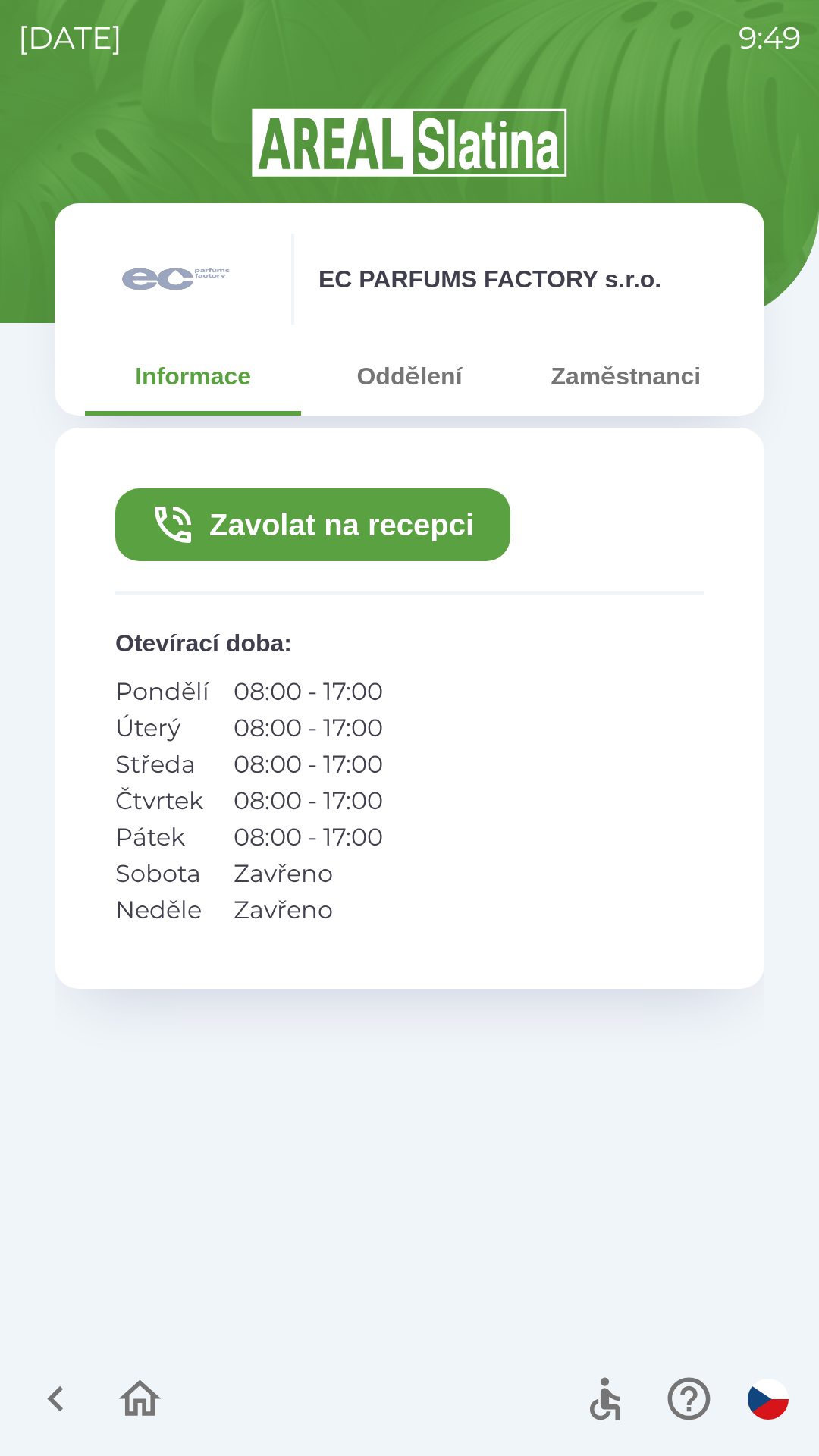
click at [426, 529] on button "Zavolat na recepci" at bounding box center [312, 525] width 395 height 73
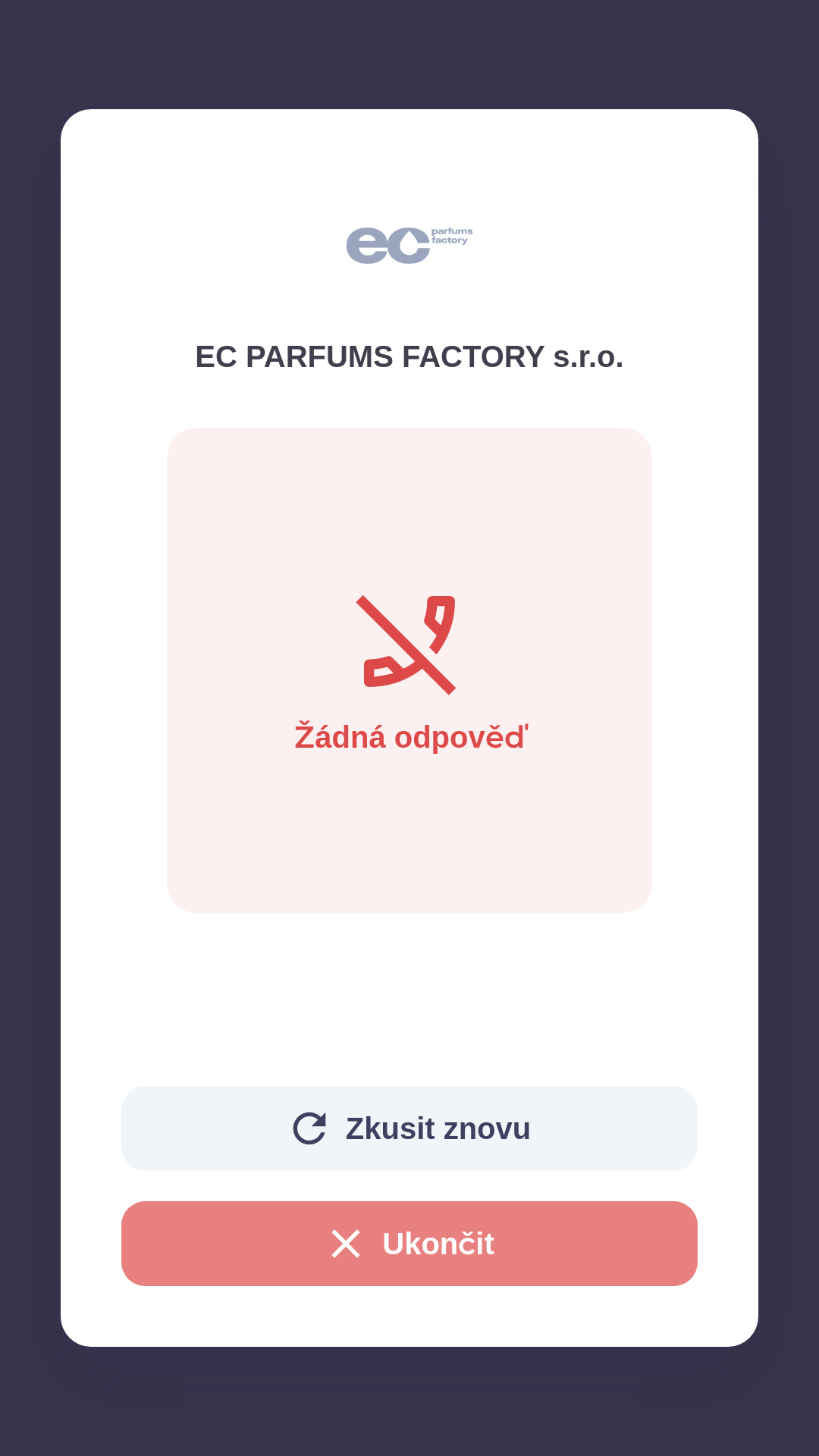
click at [434, 1255] on button "Ukončit" at bounding box center [409, 1244] width 576 height 85
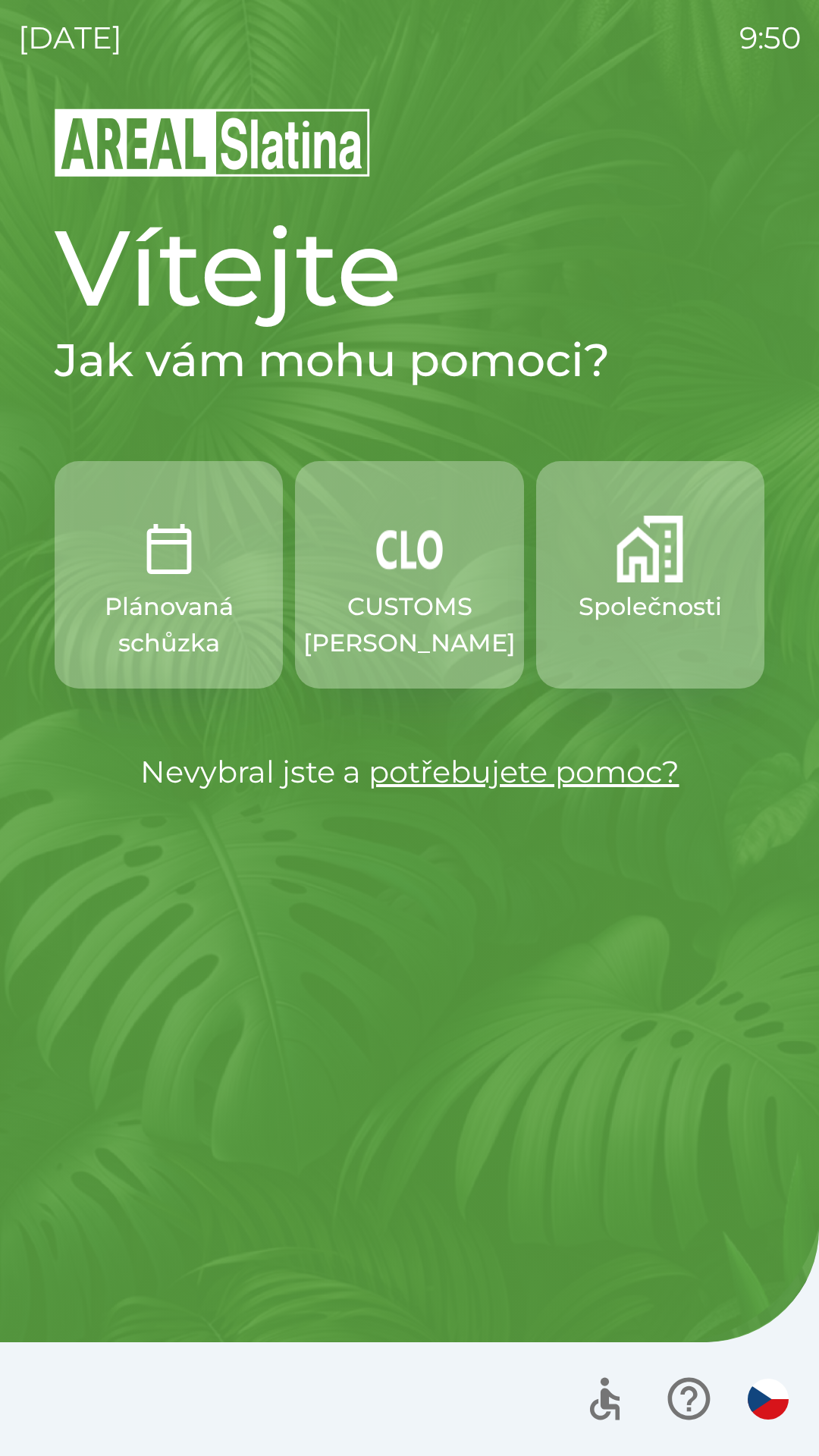
click at [646, 631] on button "Společnosti" at bounding box center [650, 575] width 229 height 228
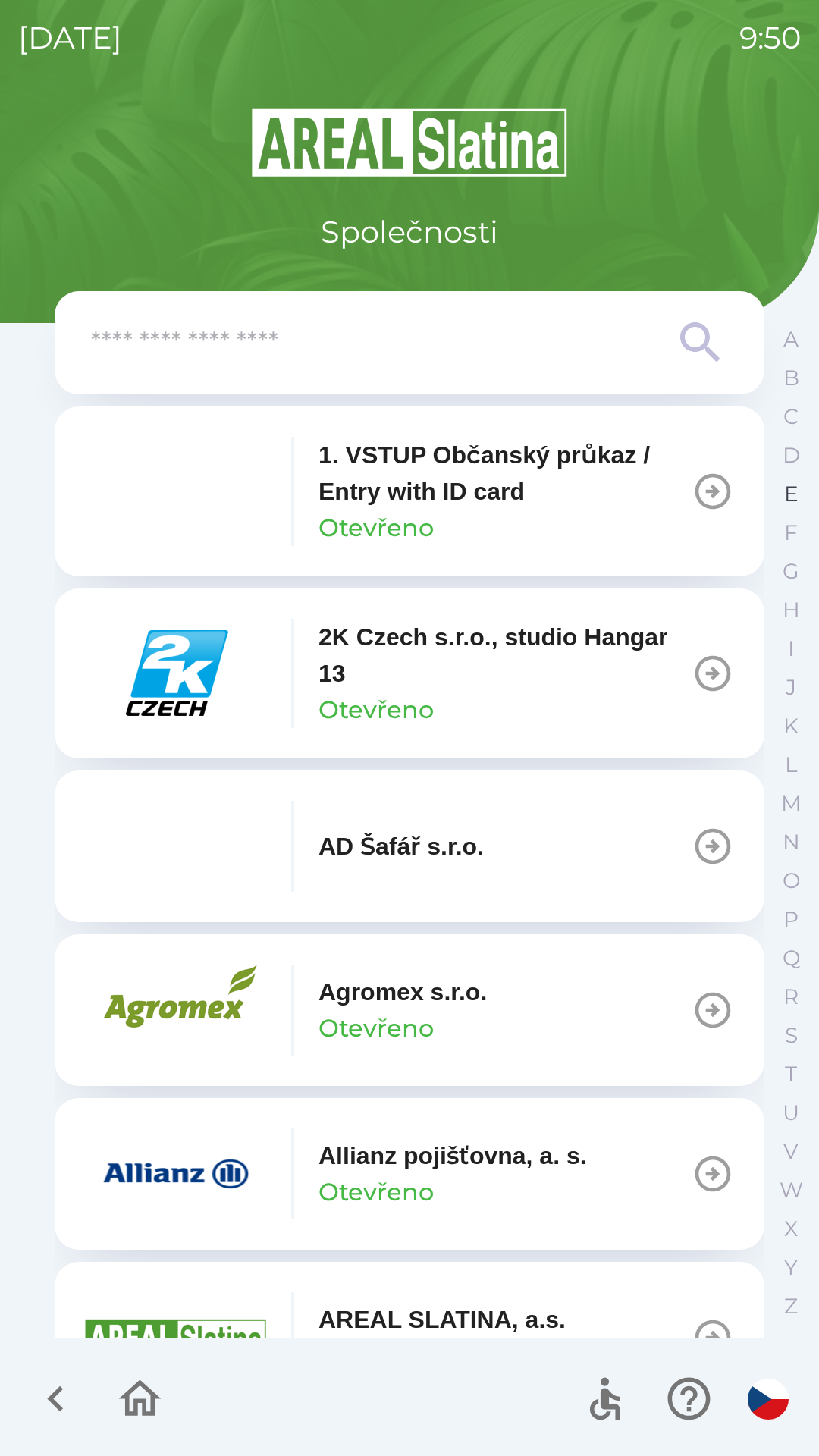
click at [782, 496] on button "E" at bounding box center [791, 493] width 38 height 39
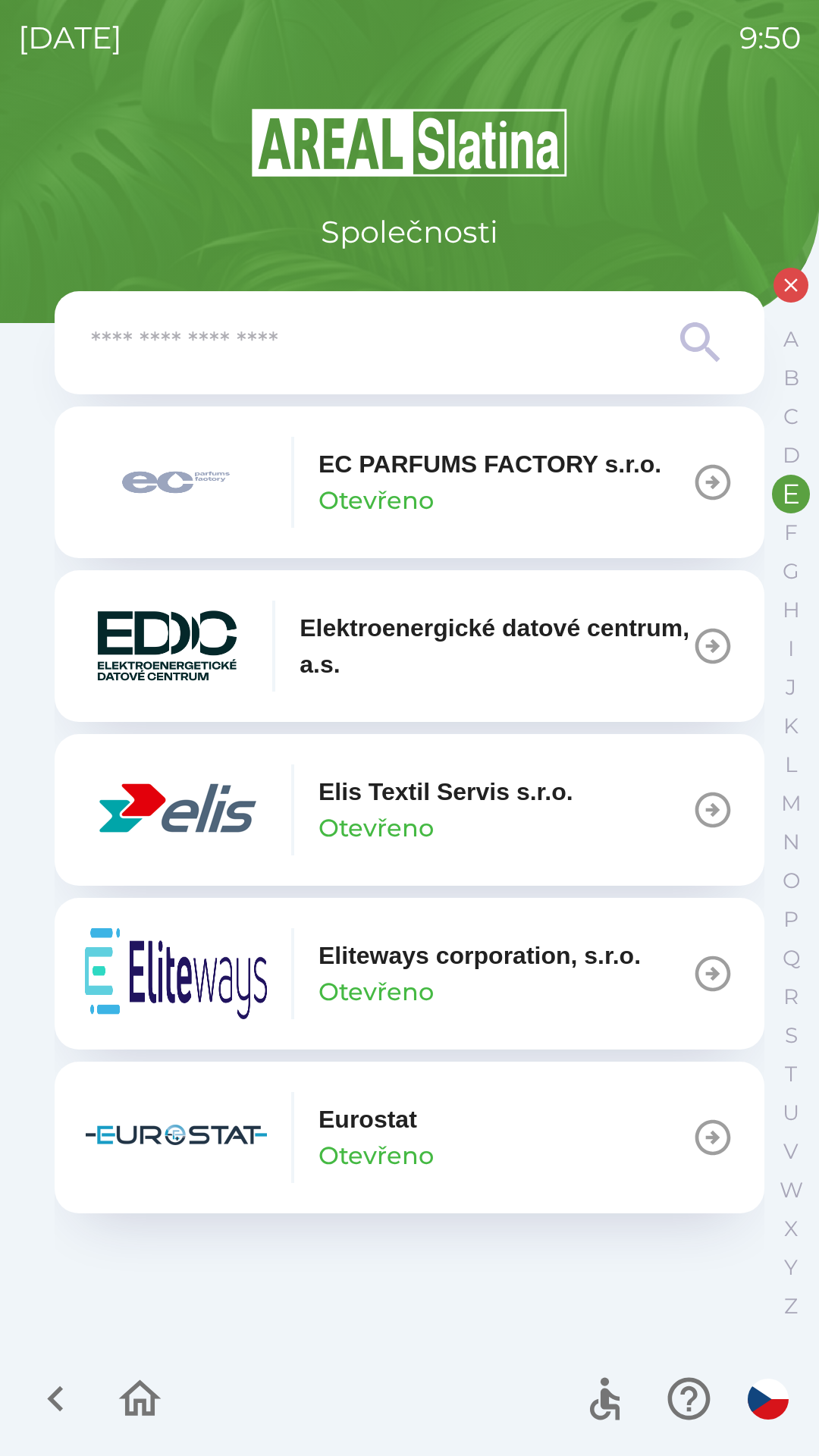
click at [460, 490] on div "EC PARFUMS FACTORY s.r.o. Otevřeno" at bounding box center [490, 482] width 343 height 73
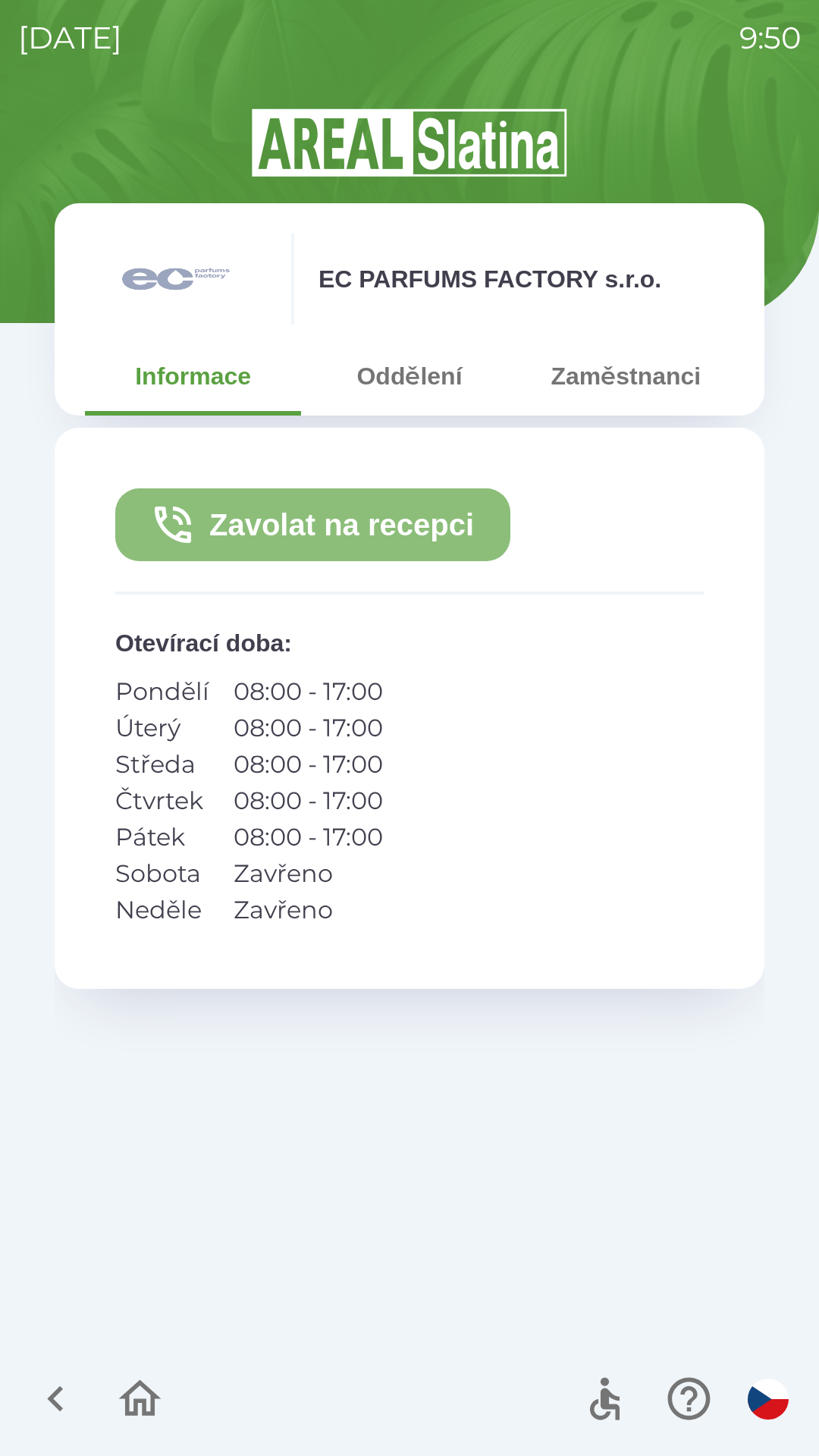
click at [386, 531] on button "Zavolat na recepci" at bounding box center [312, 525] width 395 height 73
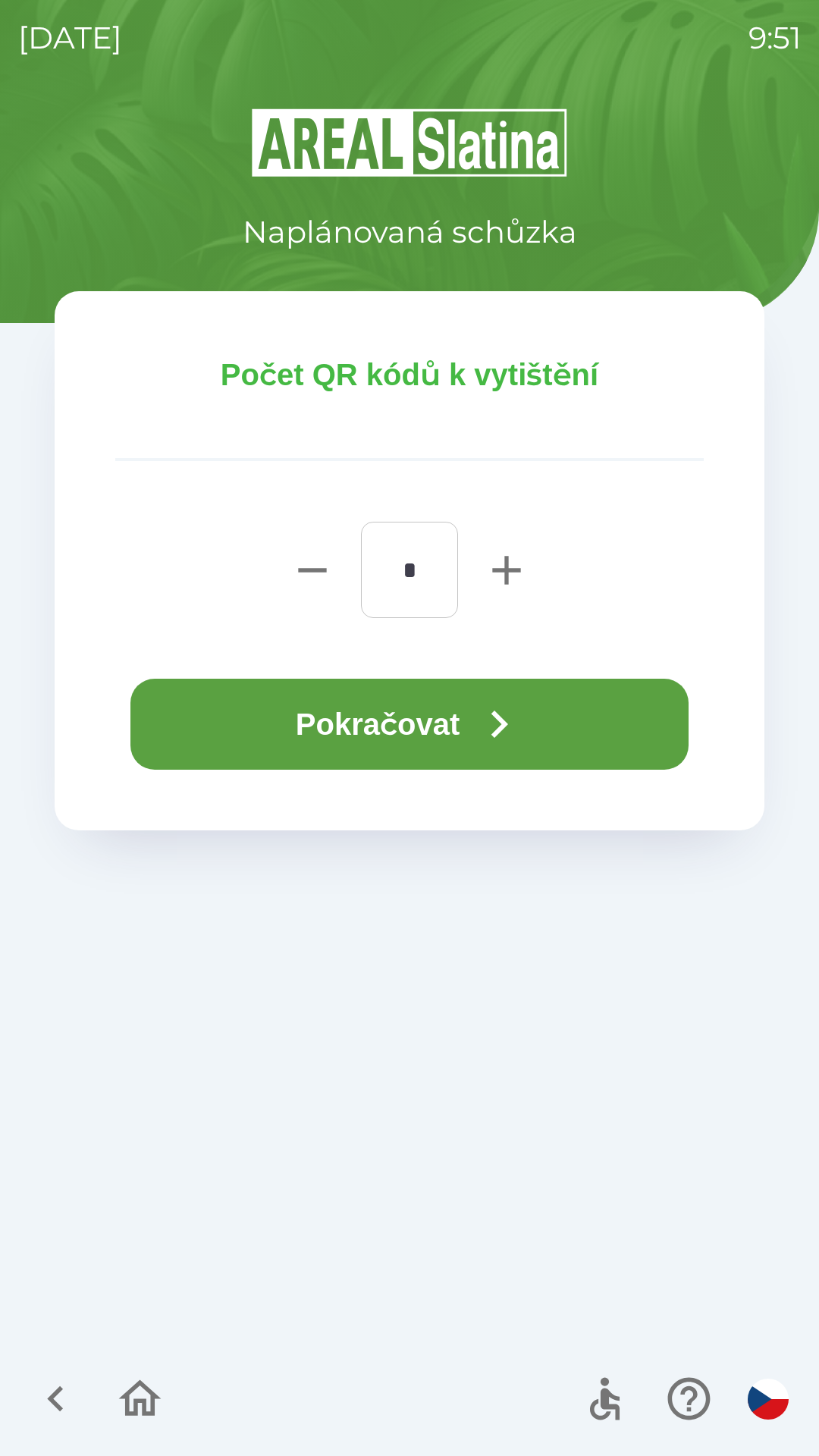
click at [479, 722] on icon "button" at bounding box center [498, 724] width 54 height 54
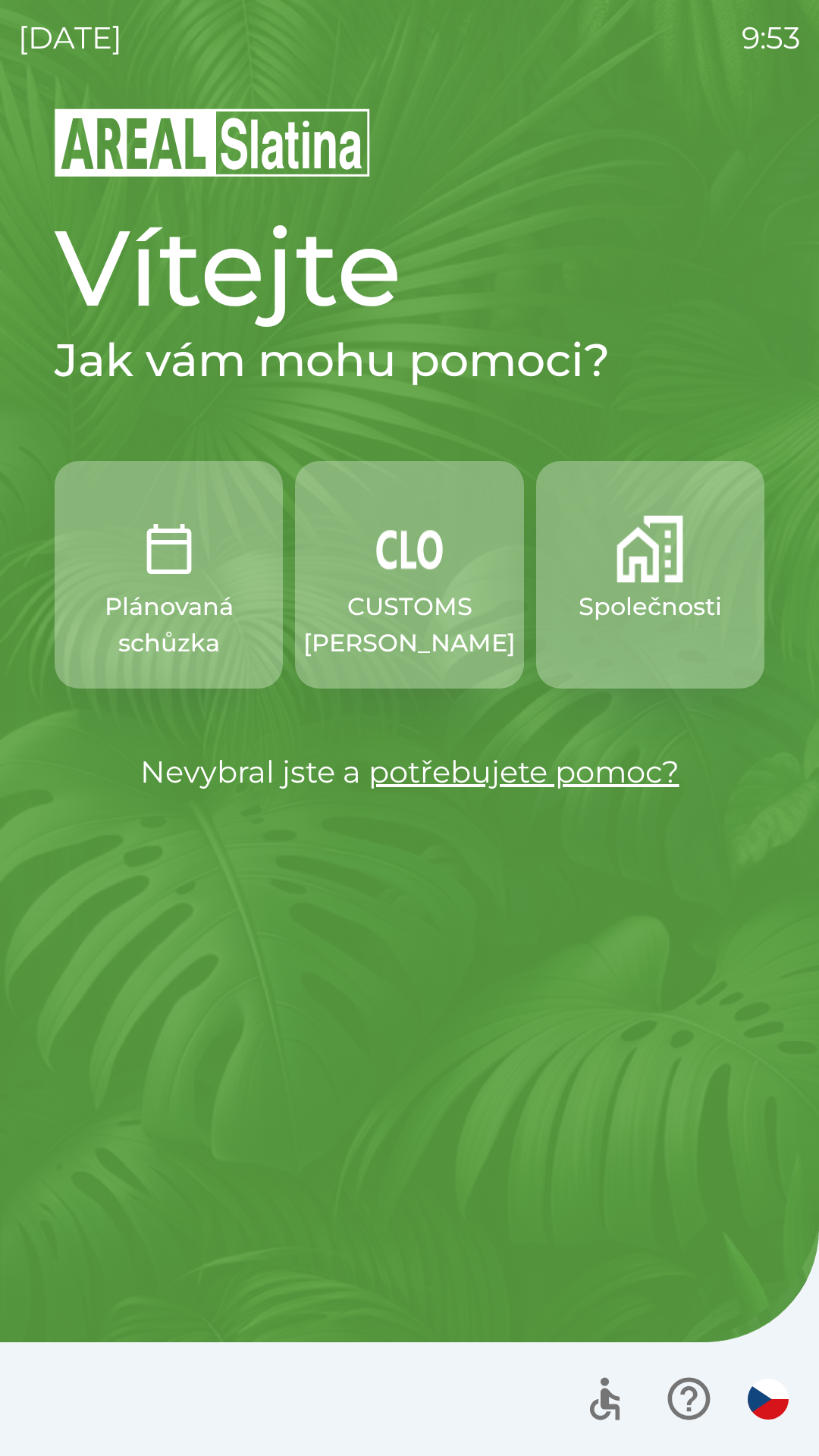
click at [780, 1381] on button "button" at bounding box center [768, 1399] width 53 height 53
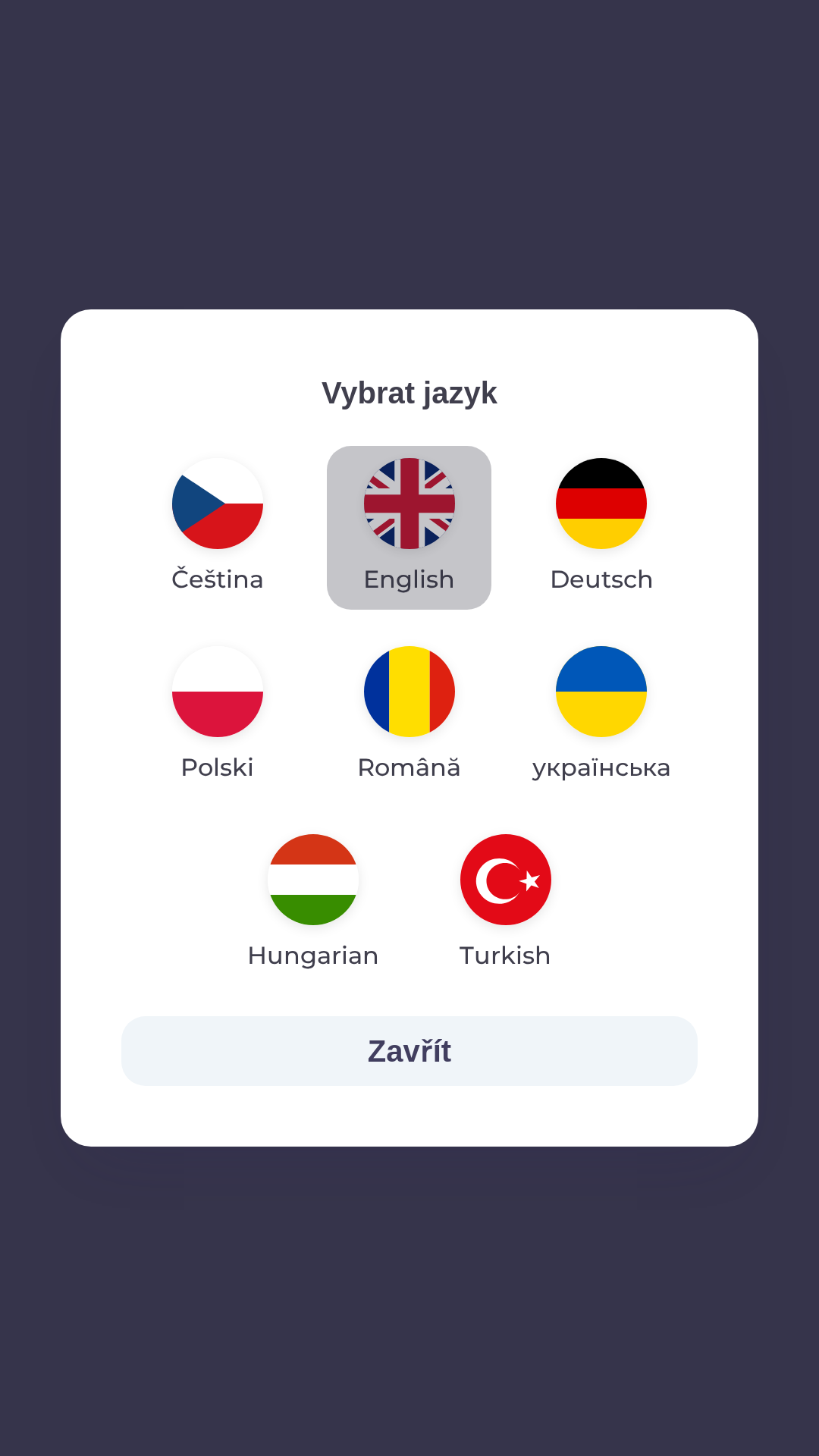
click at [398, 529] on img "button" at bounding box center [409, 503] width 91 height 91
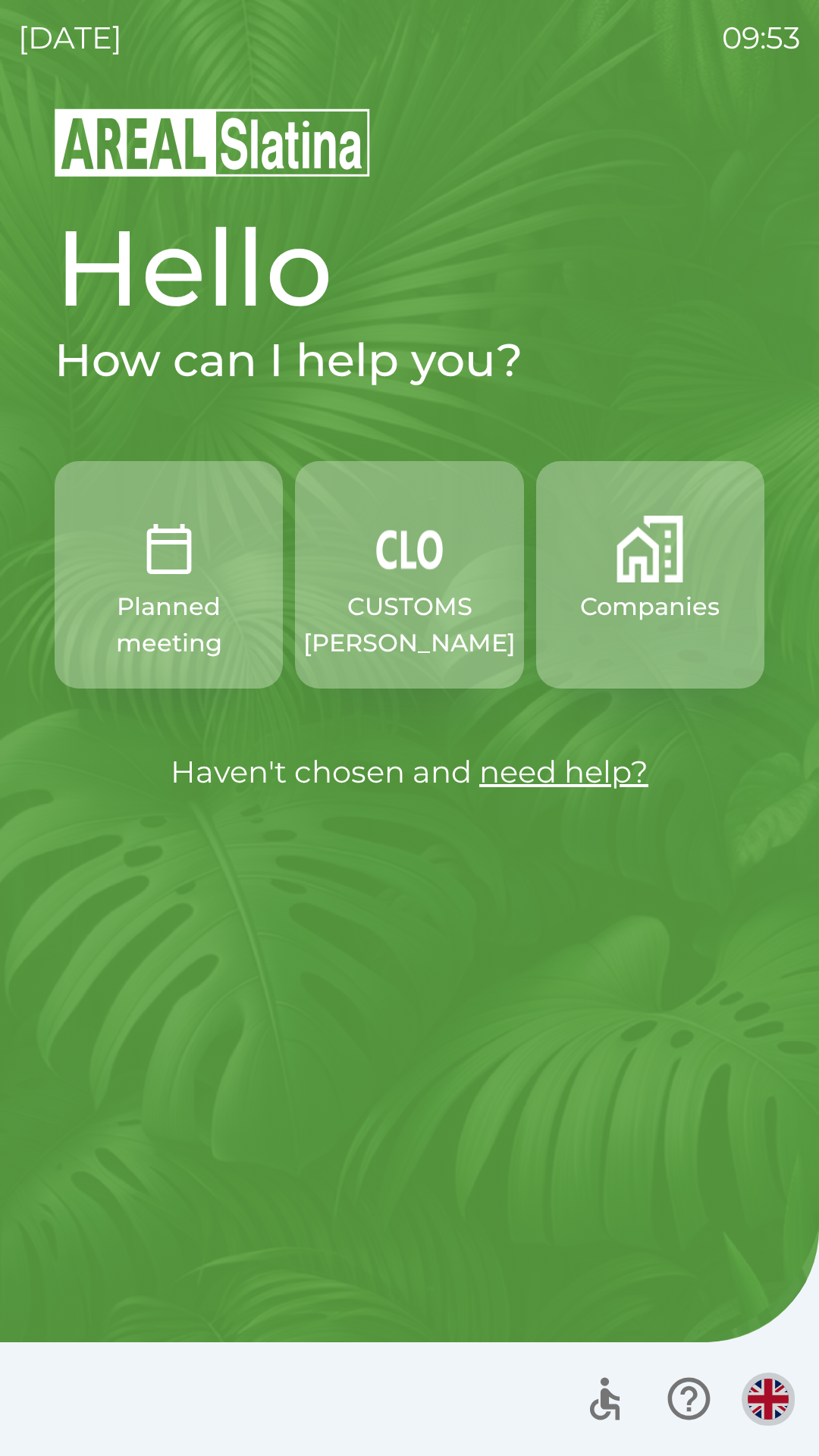
click at [754, 1393] on img "button" at bounding box center [769, 1399] width 41 height 41
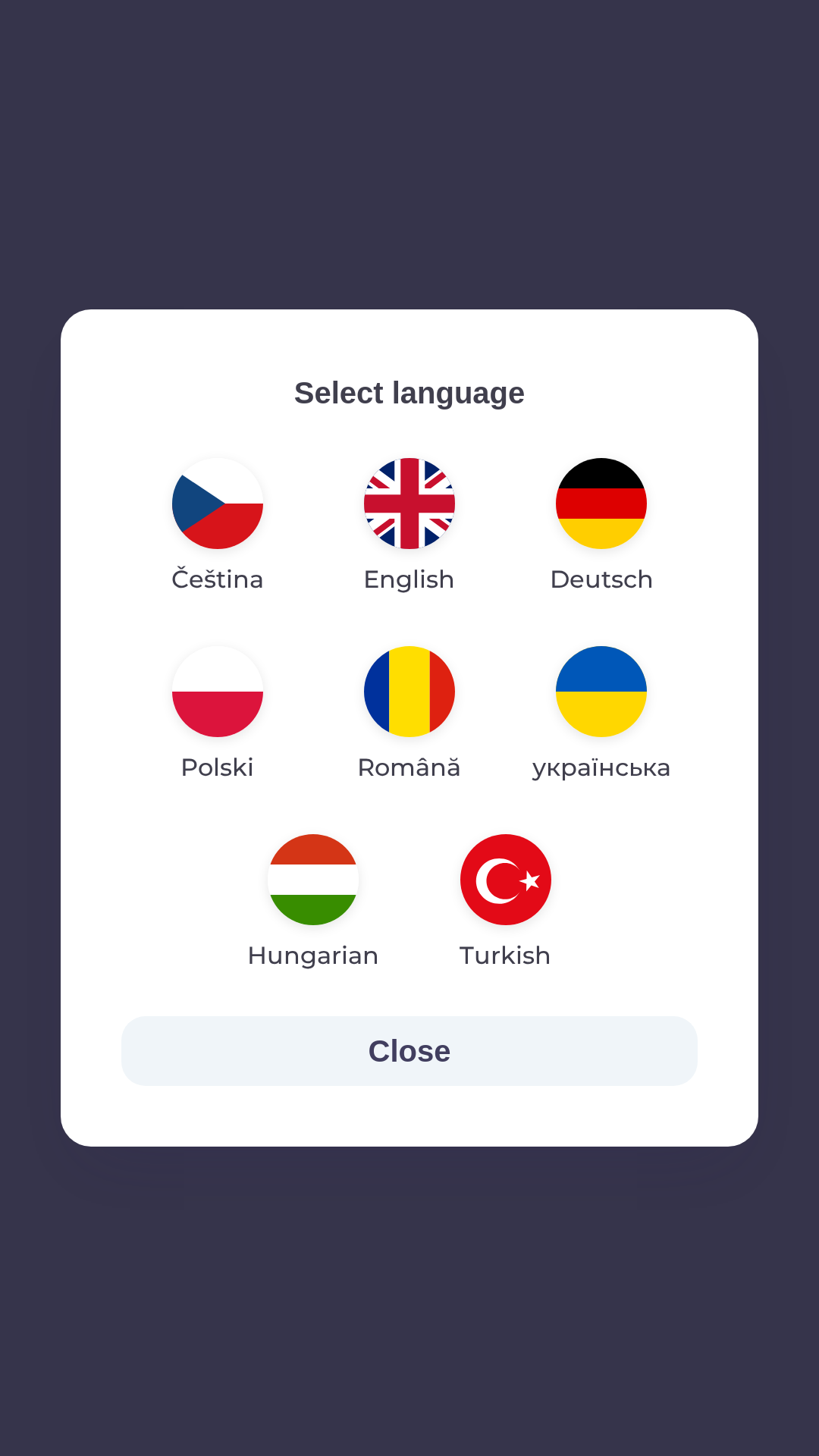
click at [210, 509] on img "button" at bounding box center [217, 503] width 91 height 91
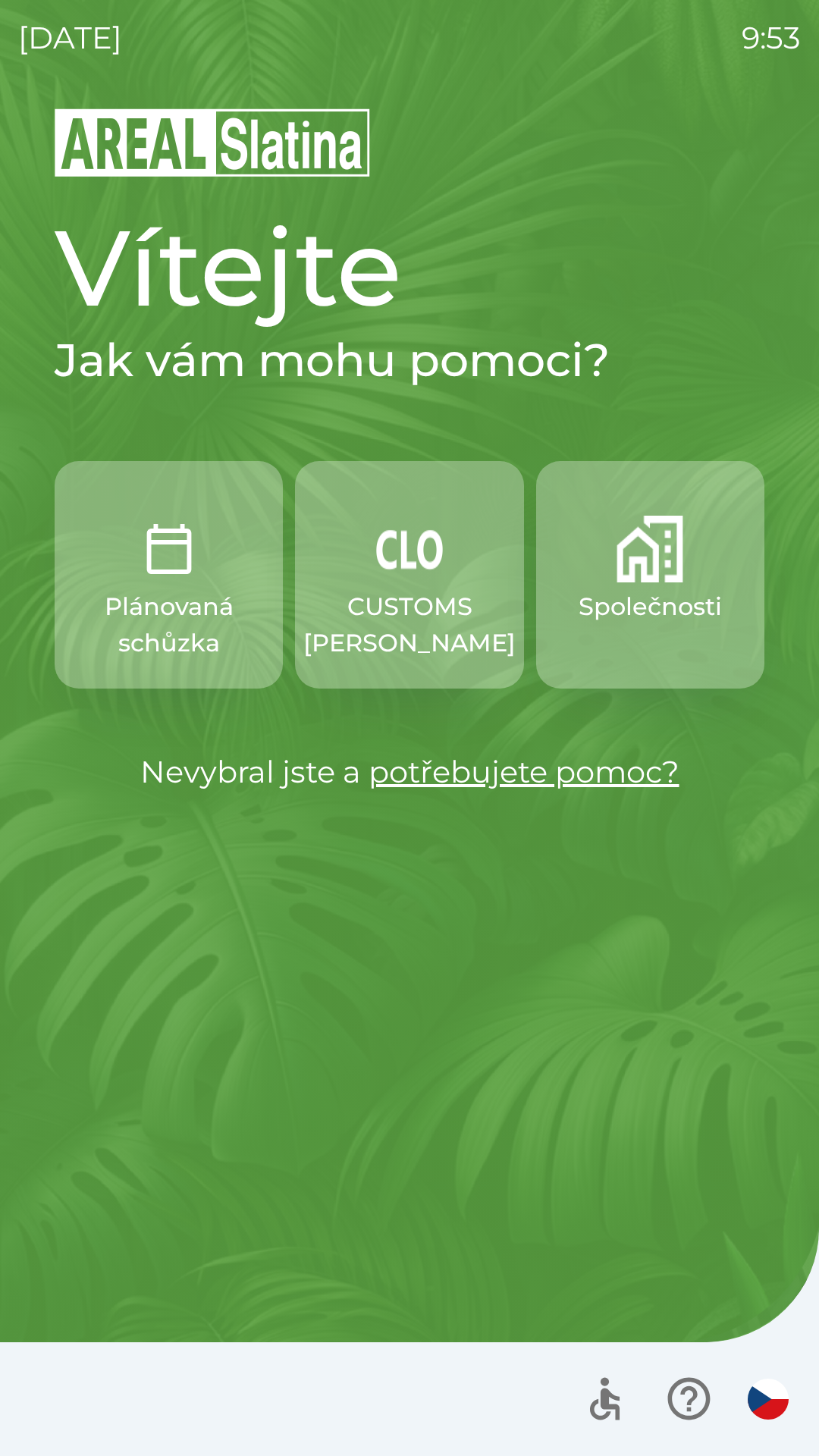
click at [751, 1404] on img "button" at bounding box center [769, 1399] width 41 height 41
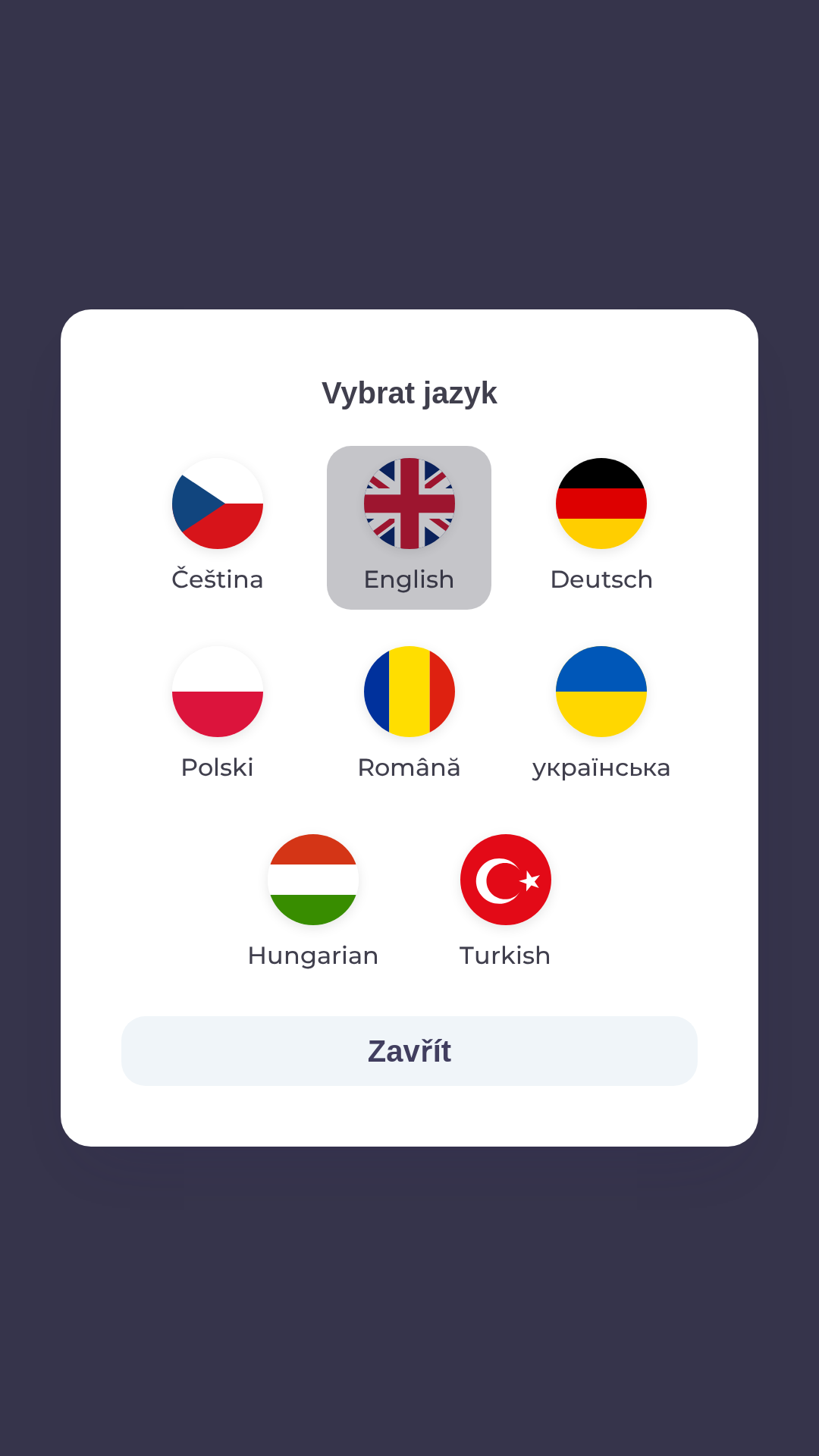
click at [410, 514] on img "button" at bounding box center [409, 503] width 91 height 91
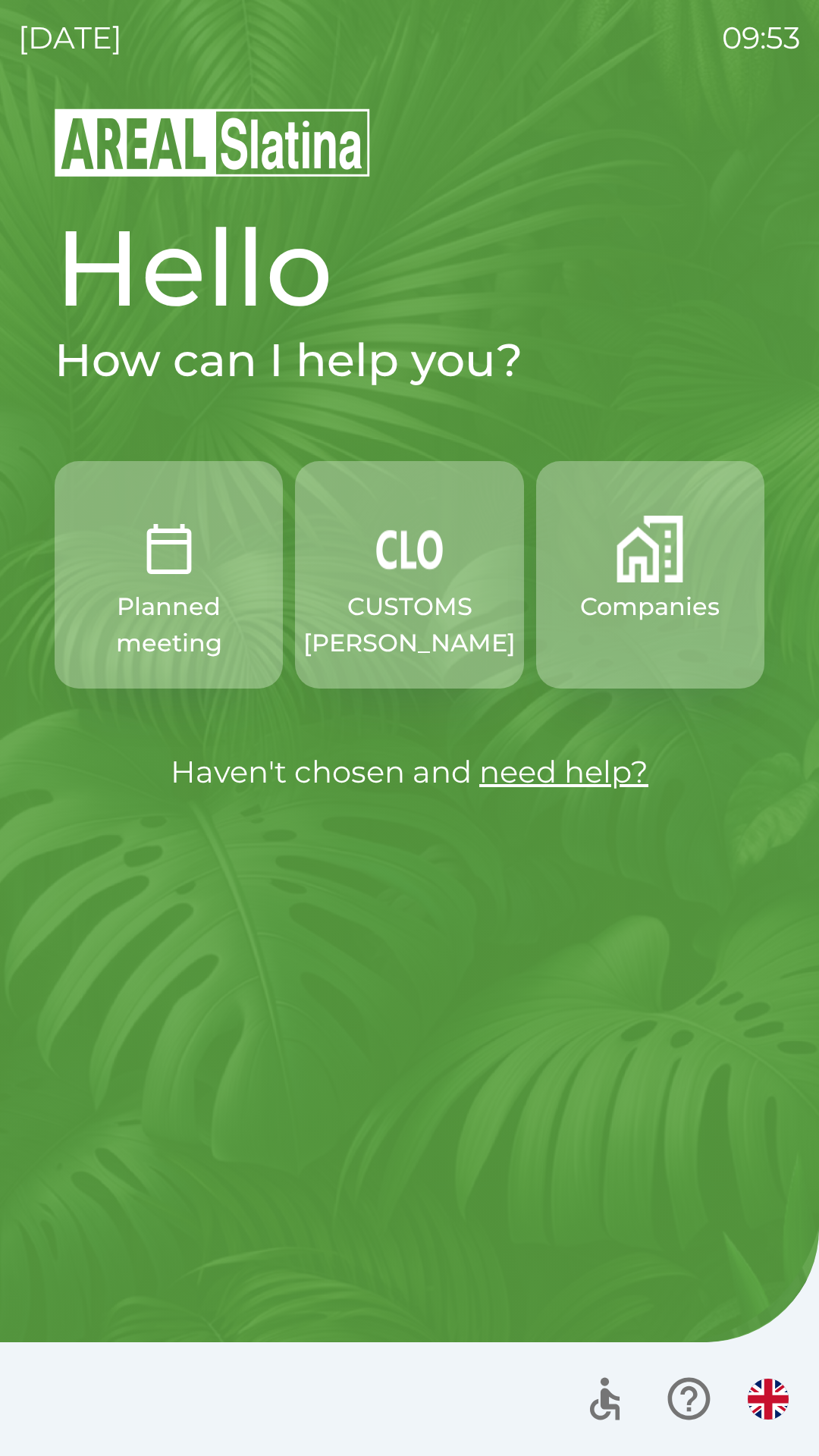
click at [430, 932] on div "Hello How can I help you? Planned meeting CUSTOMS [PERSON_NAME] Companies Haven…" at bounding box center [409, 781] width 783 height 1350
click at [402, 940] on div "Hello How can I help you? Planned meeting CUSTOMS [PERSON_NAME] Companies Haven…" at bounding box center [409, 781] width 783 height 1350
click at [378, 925] on div "Hello How can I help you? Planned meeting CUSTOMS [PERSON_NAME] Companies Haven…" at bounding box center [409, 781] width 783 height 1350
click at [367, 912] on div "Hello How can I help you? Planned meeting CUSTOMS [PERSON_NAME] Companies Haven…" at bounding box center [409, 781] width 783 height 1350
click at [363, 909] on div "Hello How can I help you? Planned meeting CUSTOMS [PERSON_NAME] Companies Haven…" at bounding box center [409, 781] width 783 height 1350
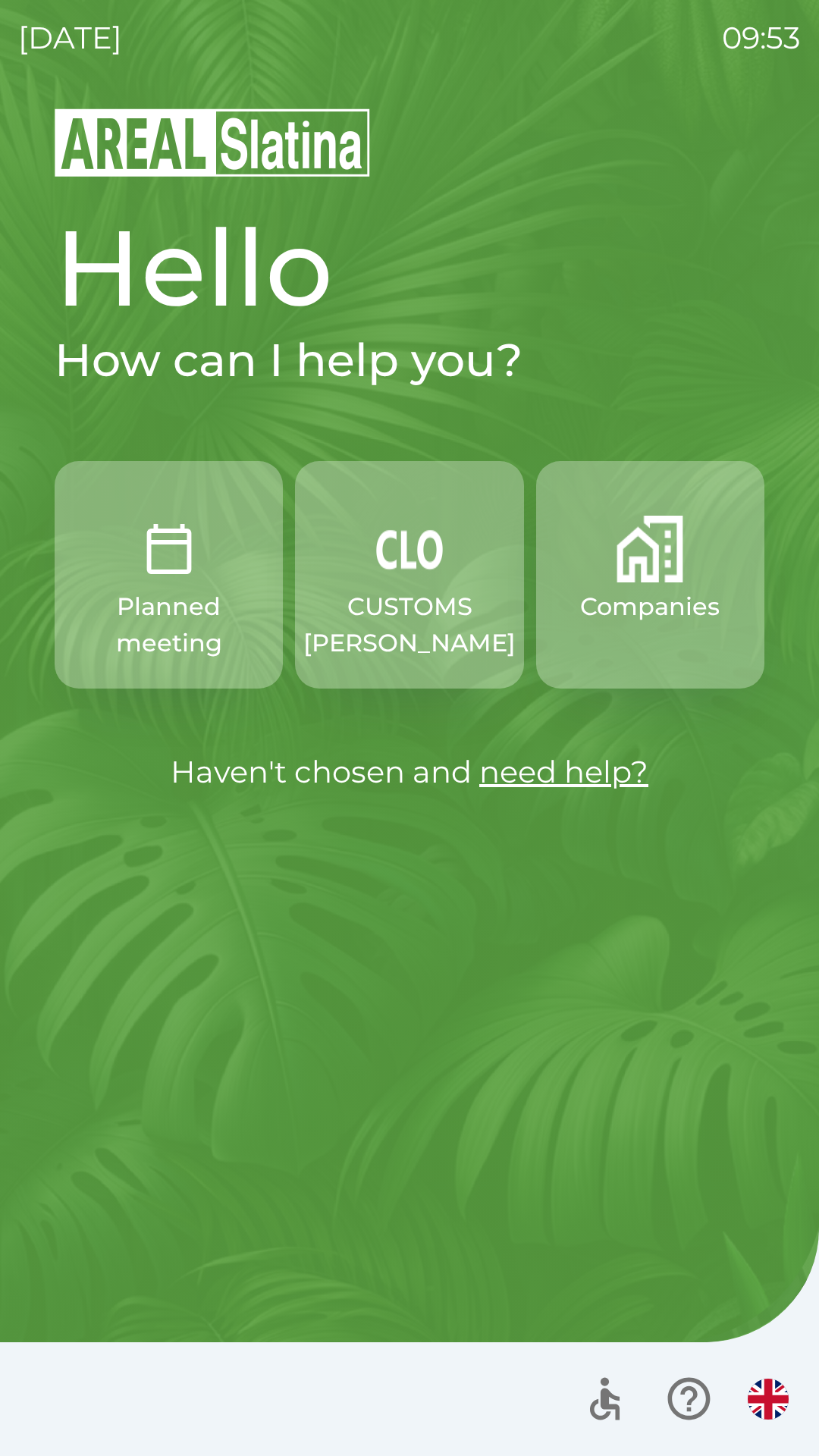
click at [110, 724] on div "Hello How can I help you? Planned meeting CUSTOMS [PERSON_NAME] Companies Haven…" at bounding box center [409, 499] width 710 height 591
click at [106, 723] on div "Hello How can I help you? Planned meeting CUSTOMS [PERSON_NAME] Companies Haven…" at bounding box center [409, 499] width 710 height 591
click at [746, 1397] on button "button" at bounding box center [768, 1399] width 53 height 53
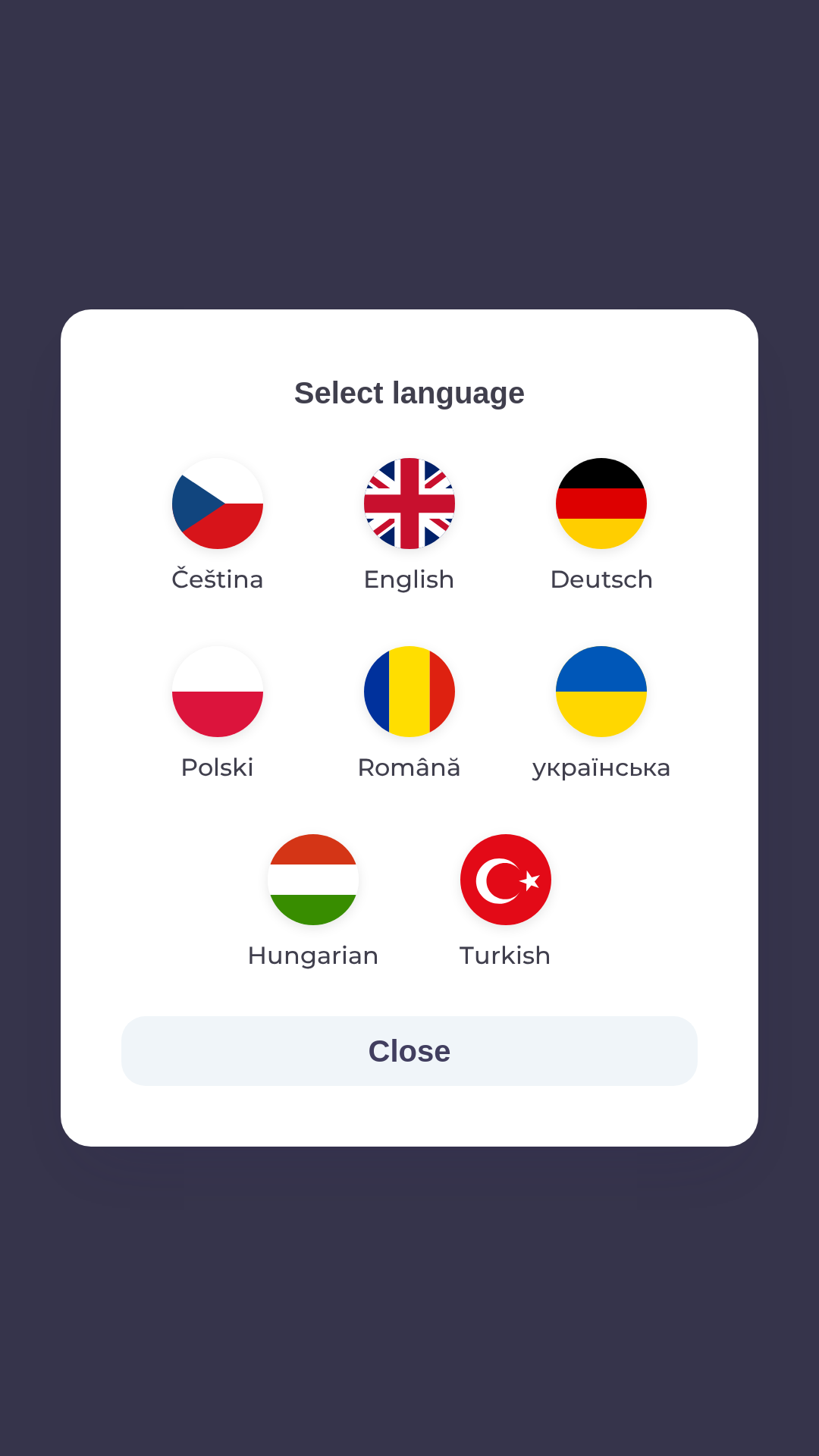
click at [230, 538] on img "button" at bounding box center [217, 503] width 91 height 91
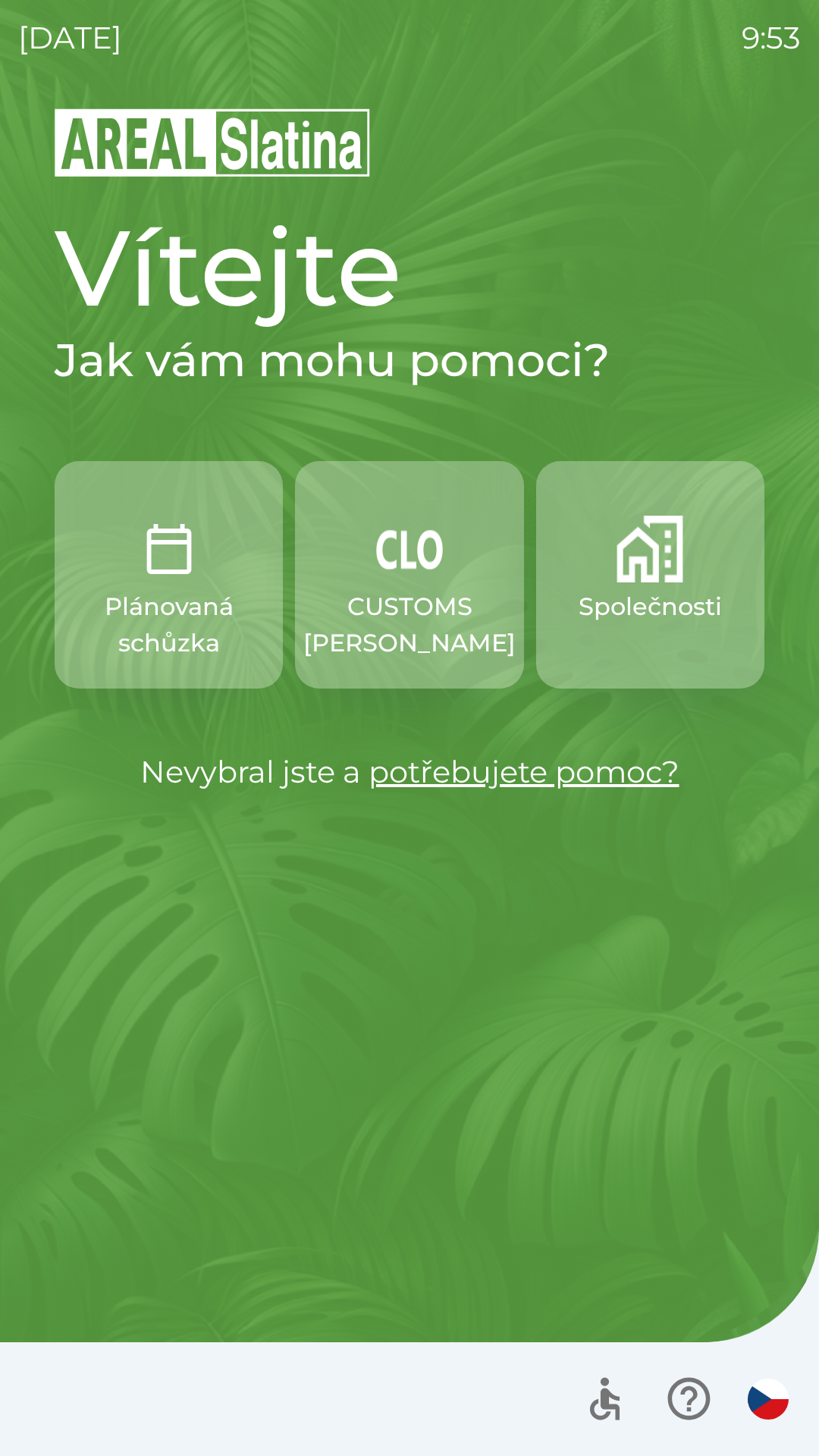
click at [594, 650] on button "Společnosti" at bounding box center [650, 575] width 229 height 228
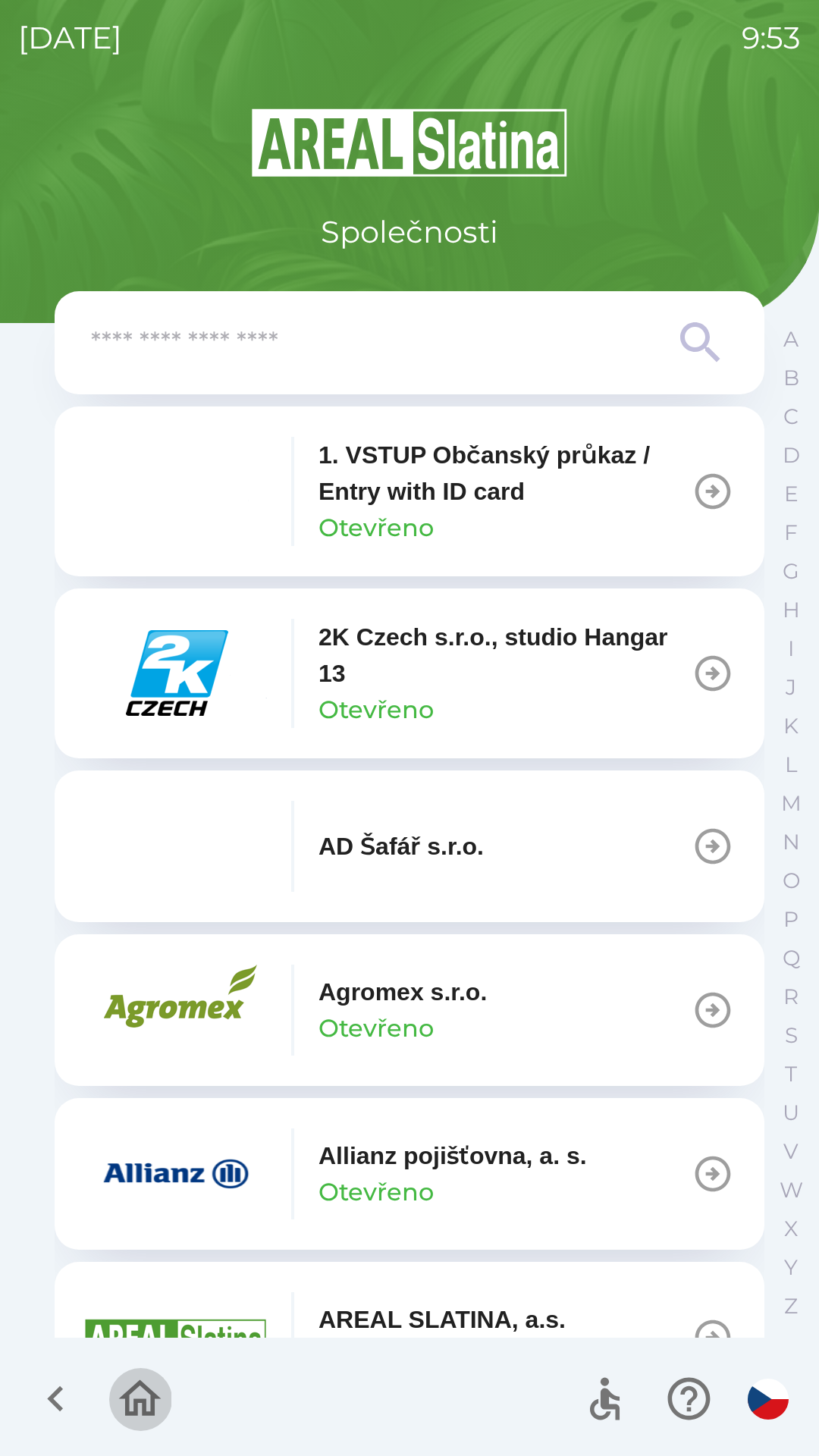
click at [136, 1404] on icon "button" at bounding box center [140, 1398] width 43 height 36
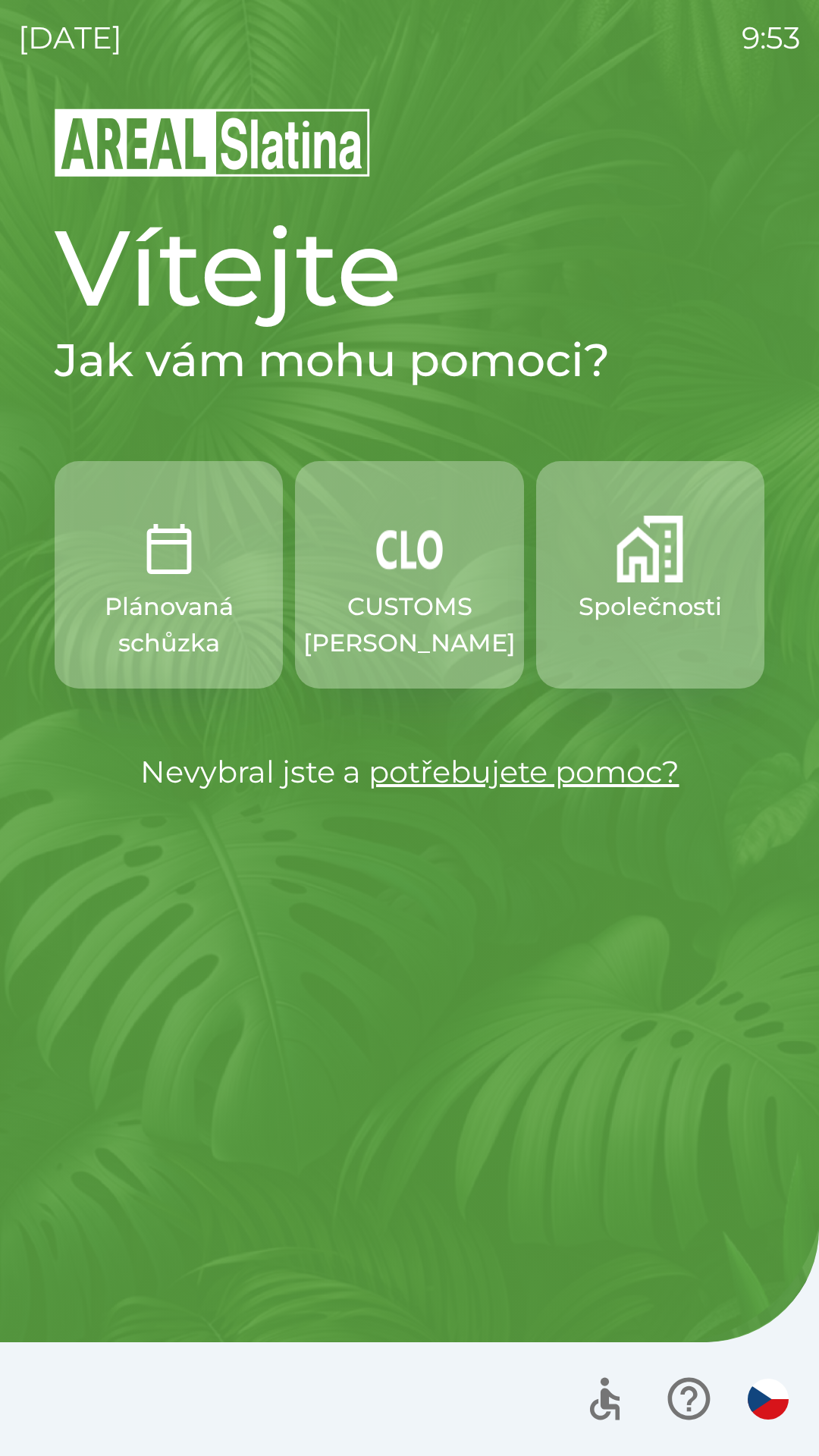
click at [634, 619] on p "Společnosti" at bounding box center [650, 607] width 143 height 36
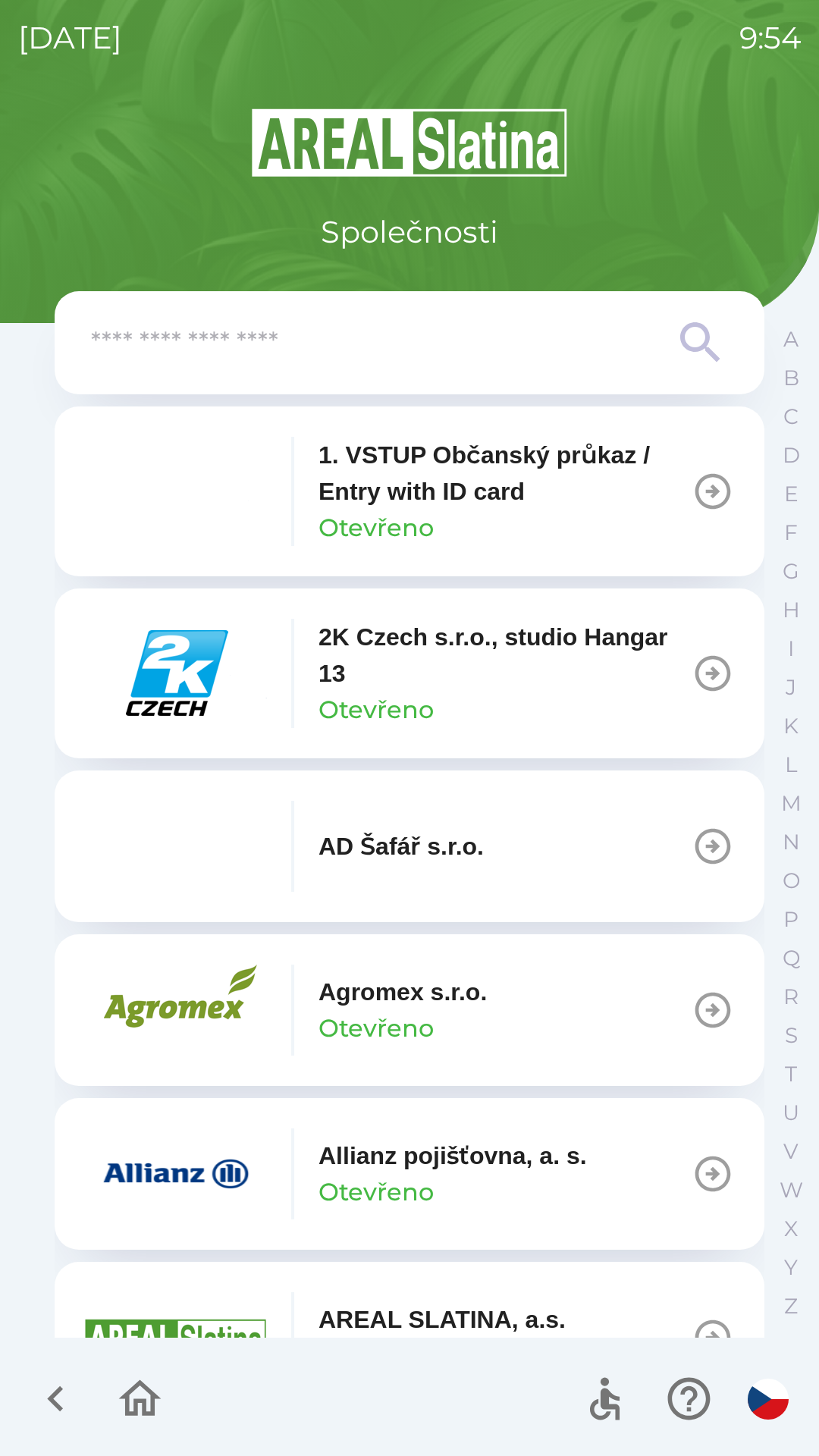
click at [136, 1396] on icon "button" at bounding box center [140, 1398] width 50 height 50
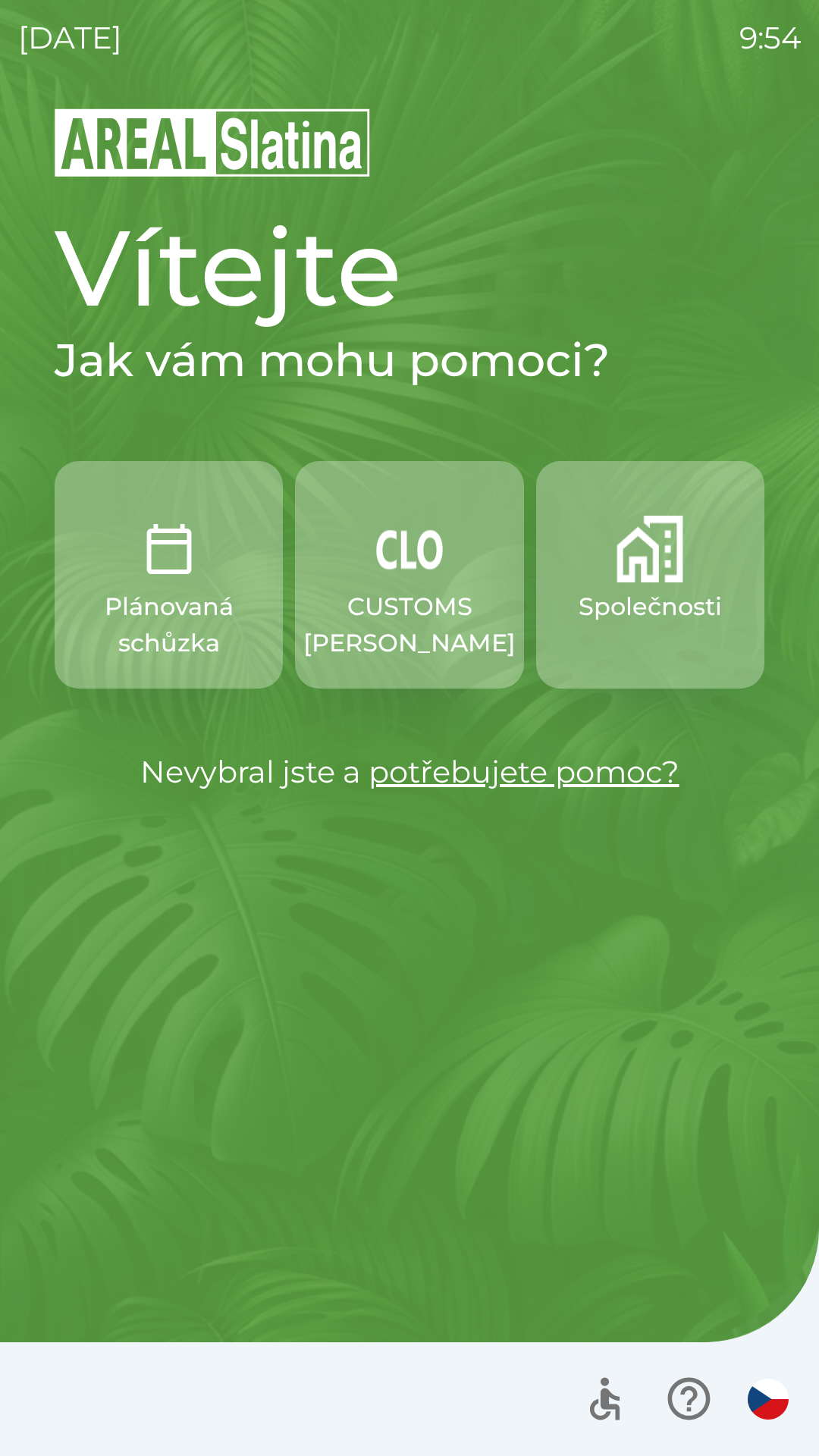
click at [748, 1406] on button "button" at bounding box center [768, 1399] width 53 height 53
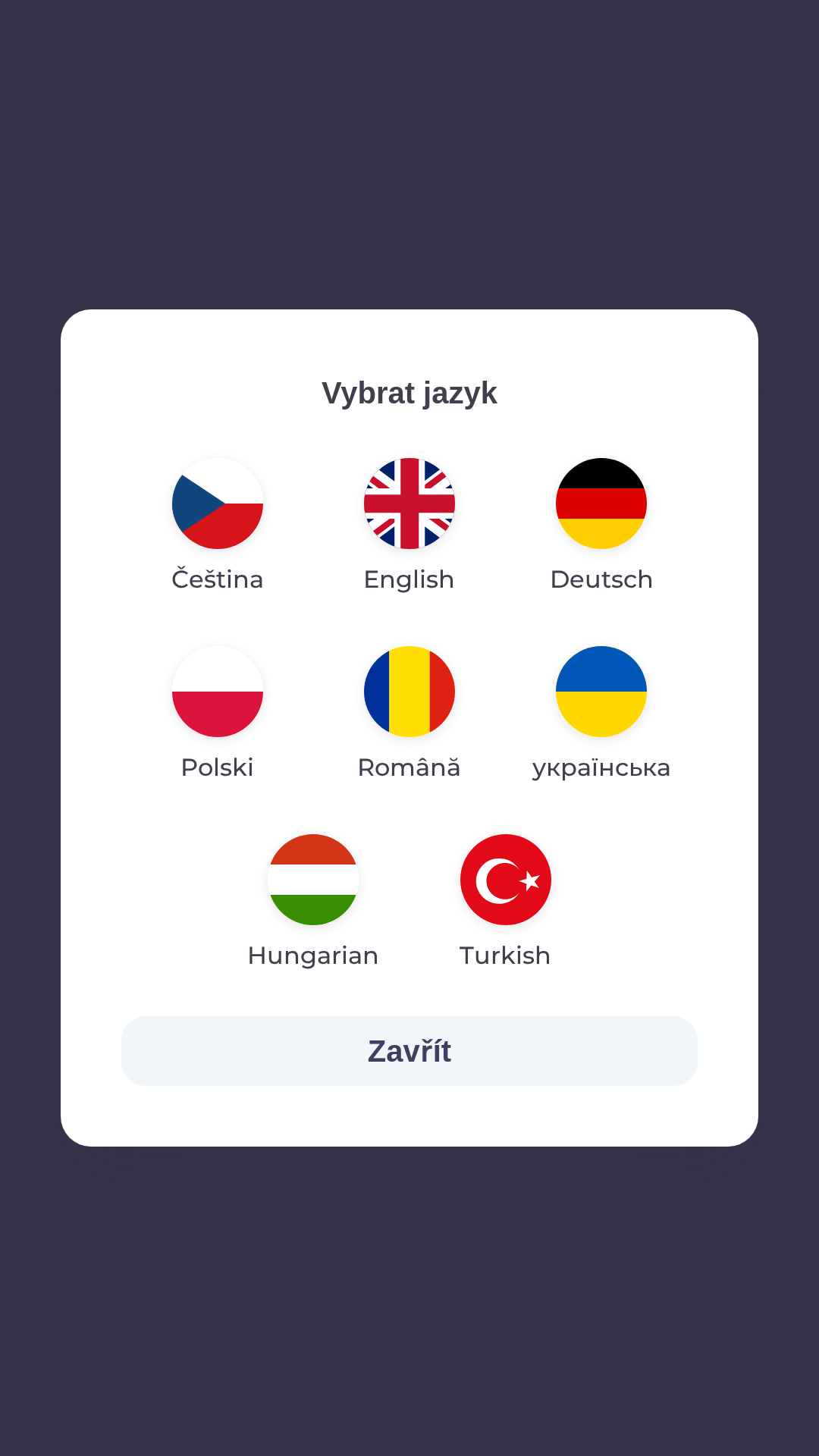
click at [415, 505] on img "button" at bounding box center [409, 503] width 91 height 91
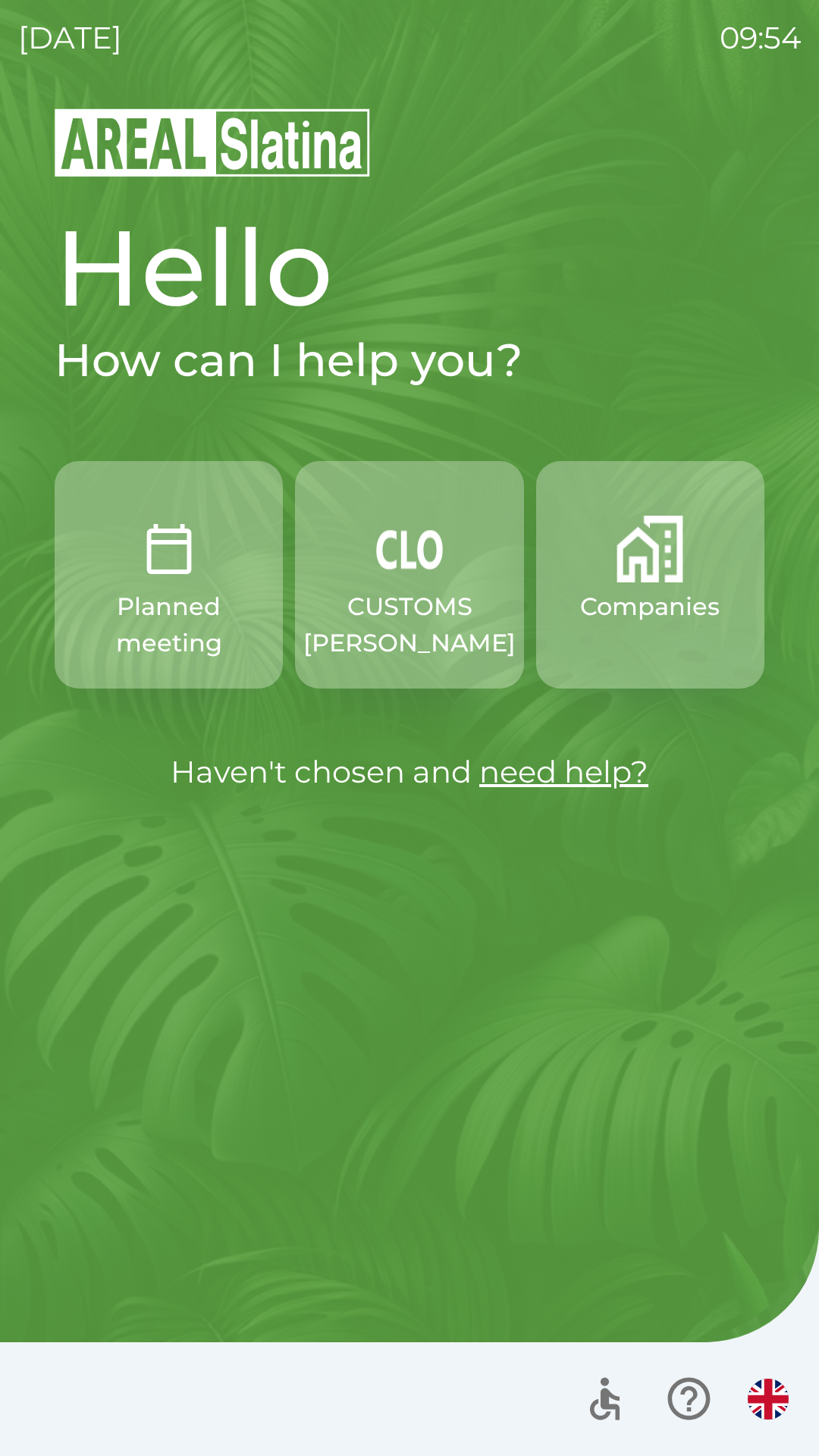
click at [761, 1390] on img "button" at bounding box center [769, 1399] width 41 height 41
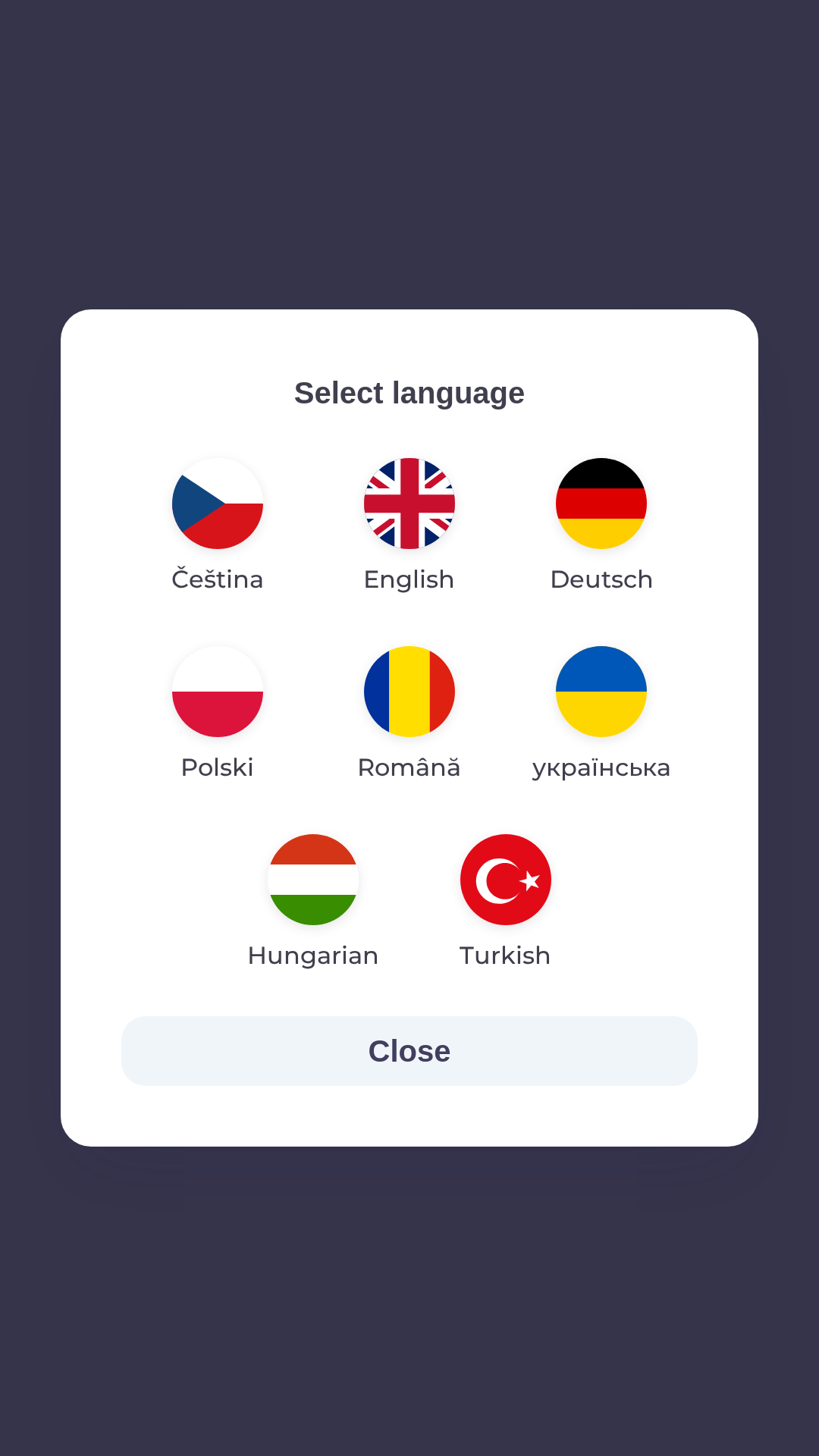
click at [611, 698] on img "button" at bounding box center [601, 691] width 91 height 91
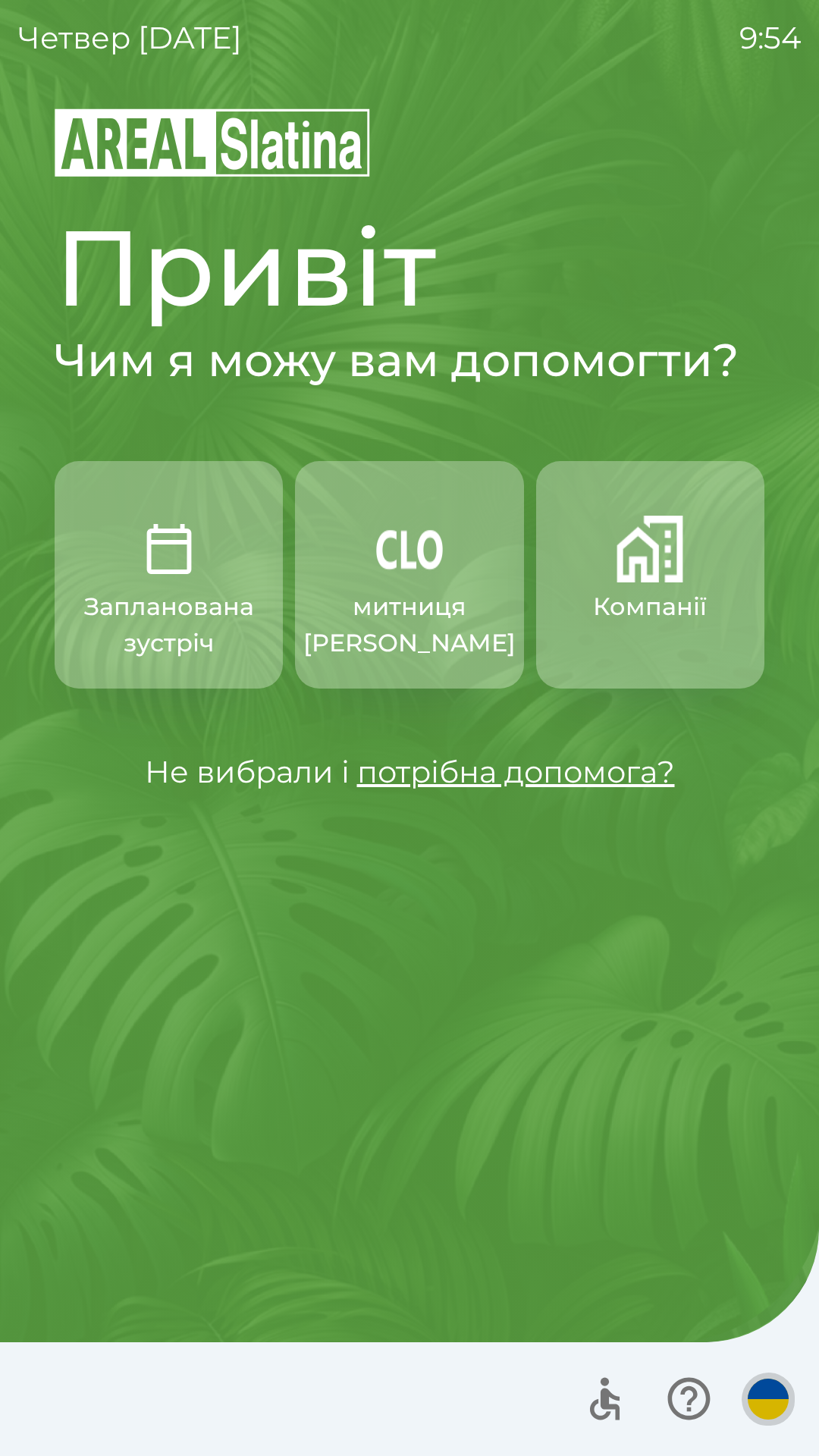
click at [764, 1375] on button "button" at bounding box center [768, 1399] width 53 height 53
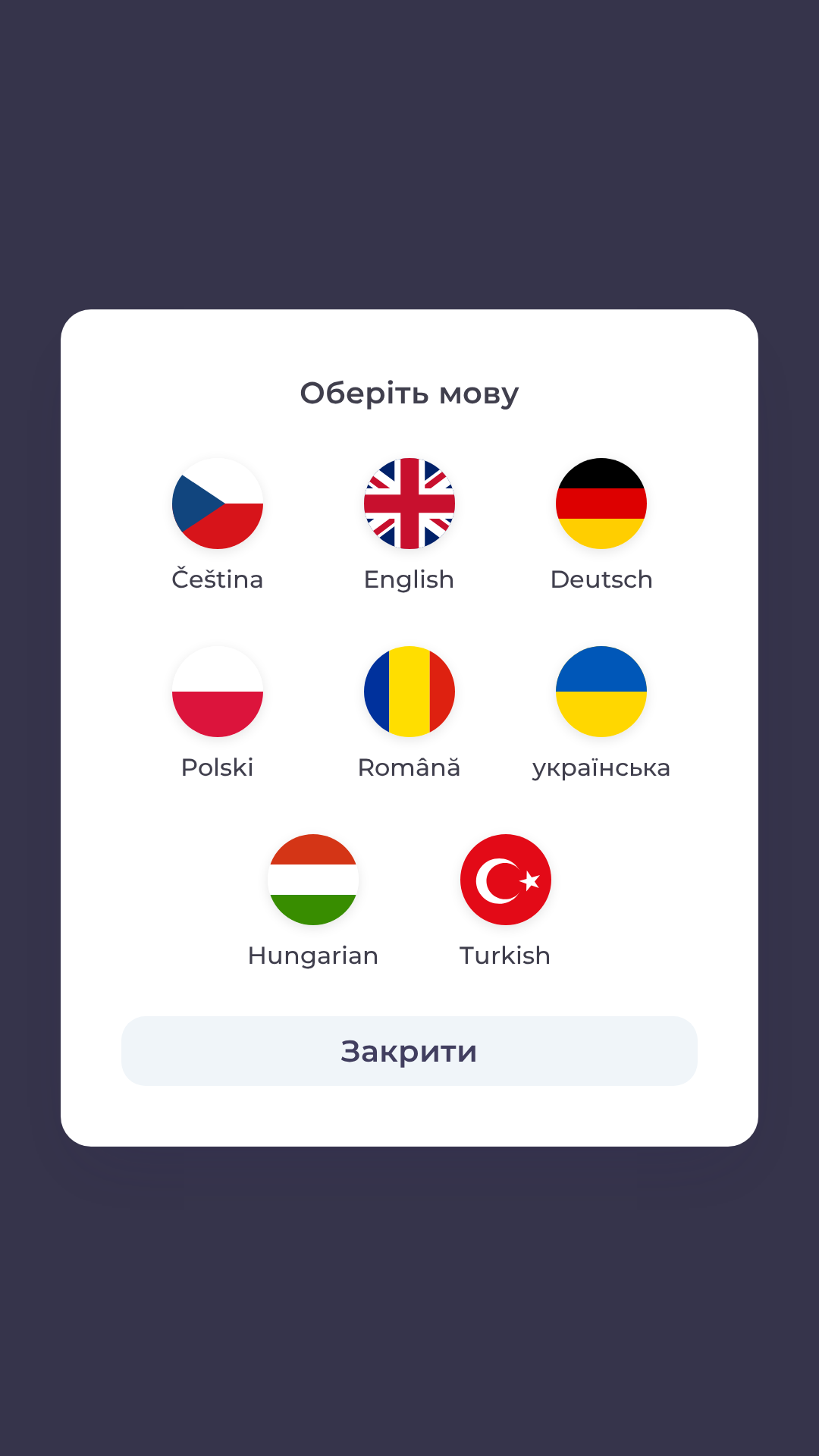
click at [509, 904] on img "button" at bounding box center [505, 879] width 91 height 91
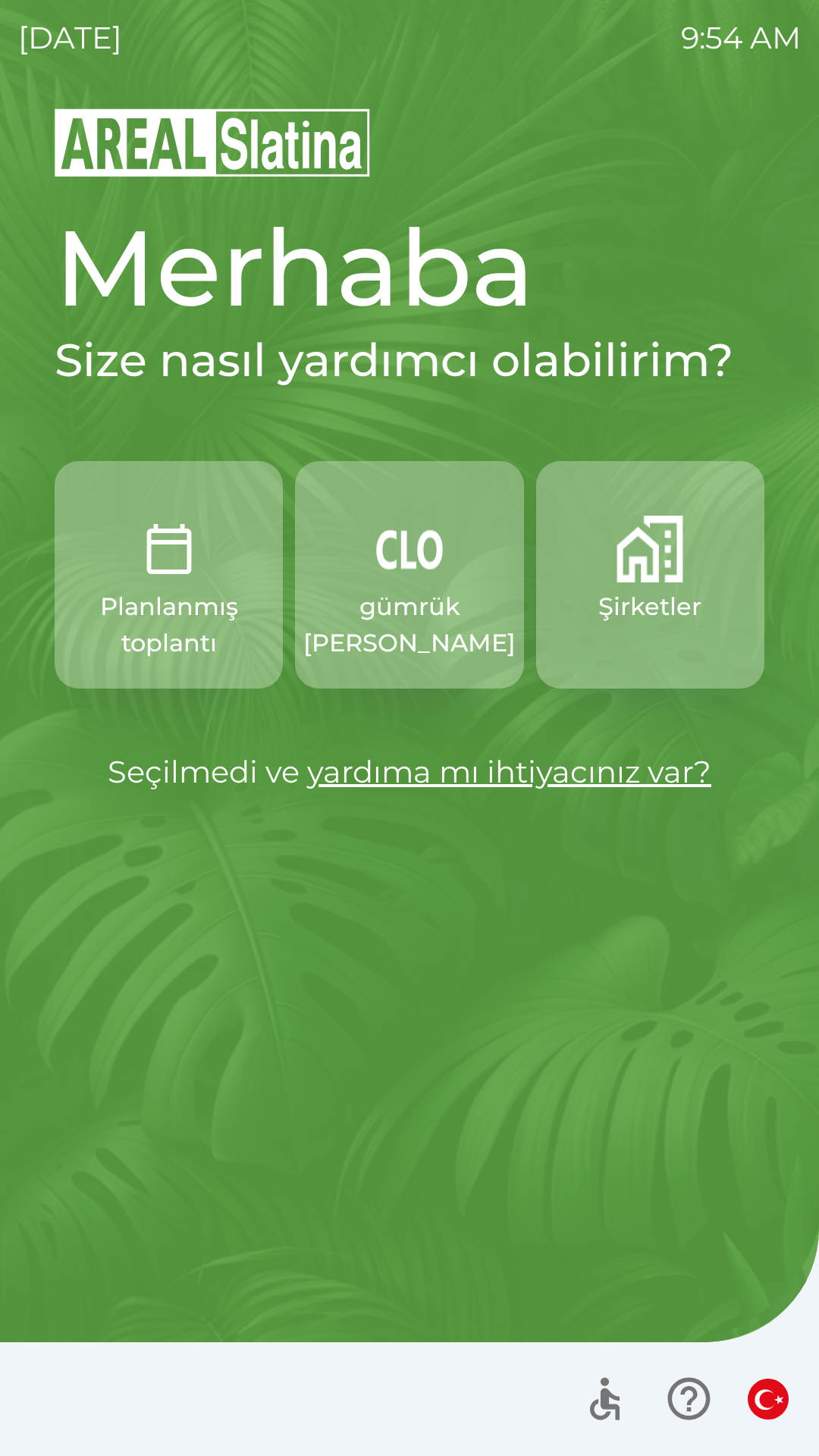
click at [717, 1378] on div at bounding box center [683, 1399] width 222 height 63
click at [745, 1381] on div at bounding box center [683, 1399] width 222 height 63
click at [757, 1396] on img "button" at bounding box center [769, 1399] width 41 height 41
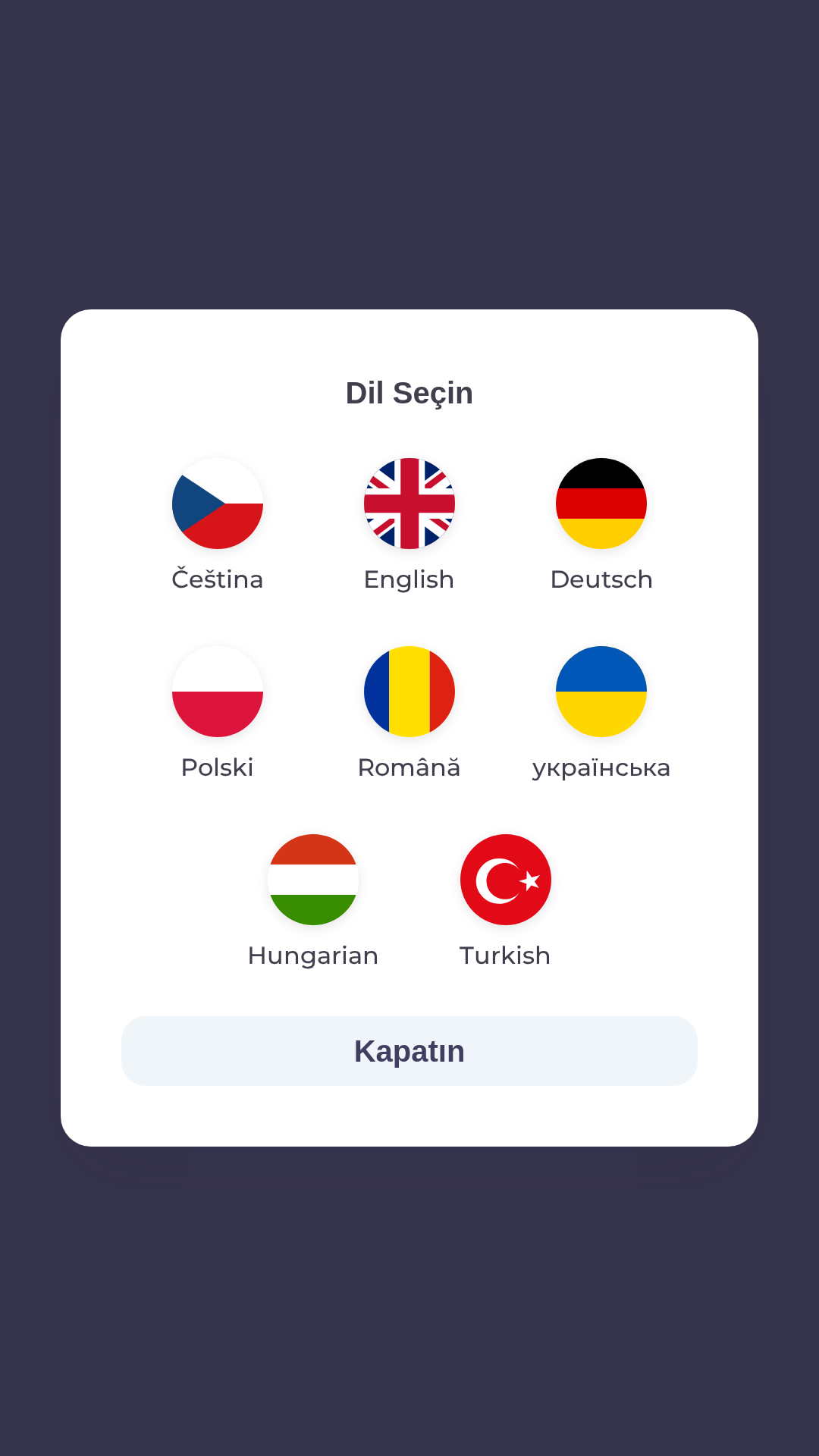
click at [213, 521] on img "button" at bounding box center [217, 503] width 91 height 91
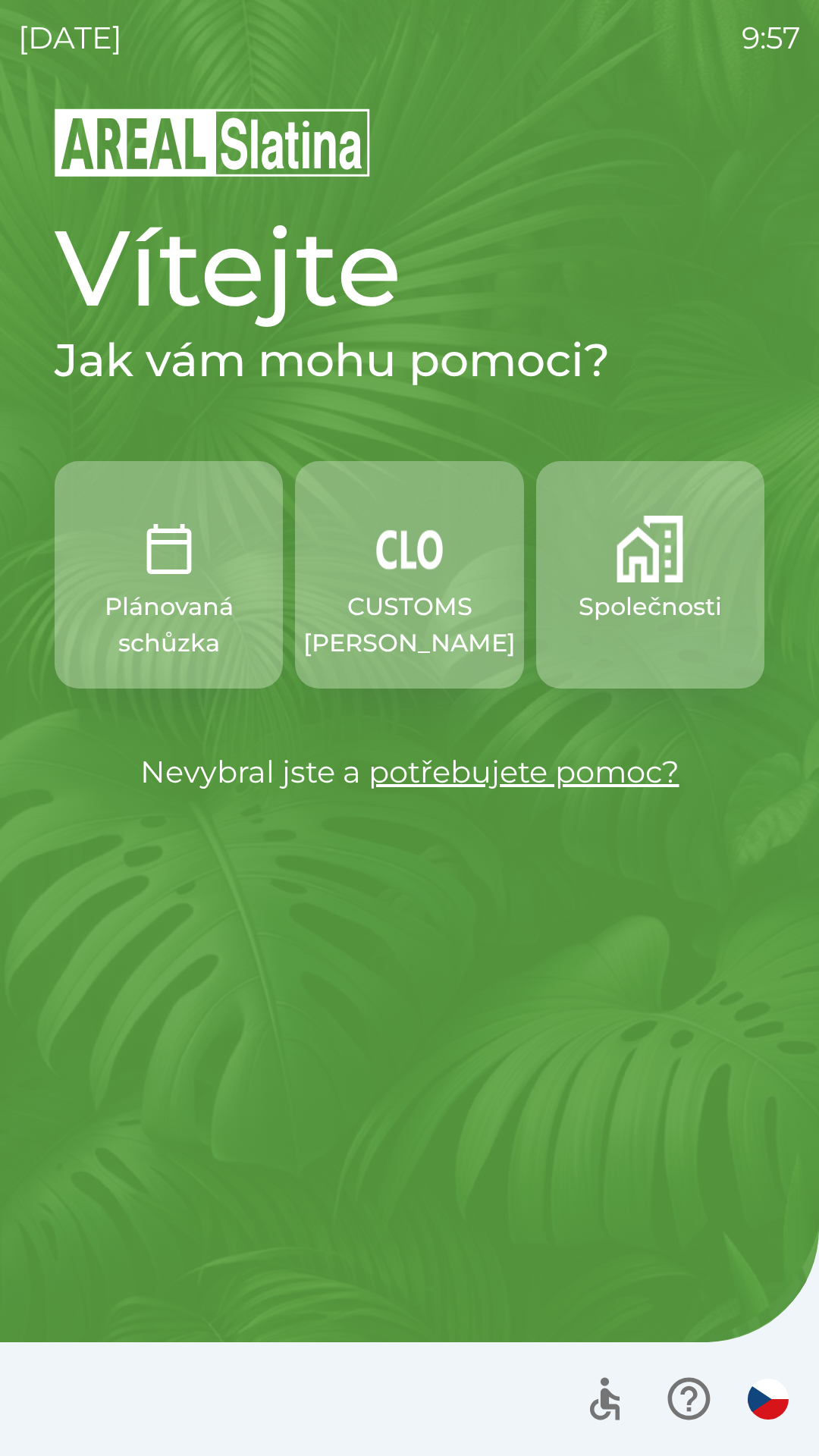
click at [171, 572] on img "button" at bounding box center [169, 549] width 67 height 67
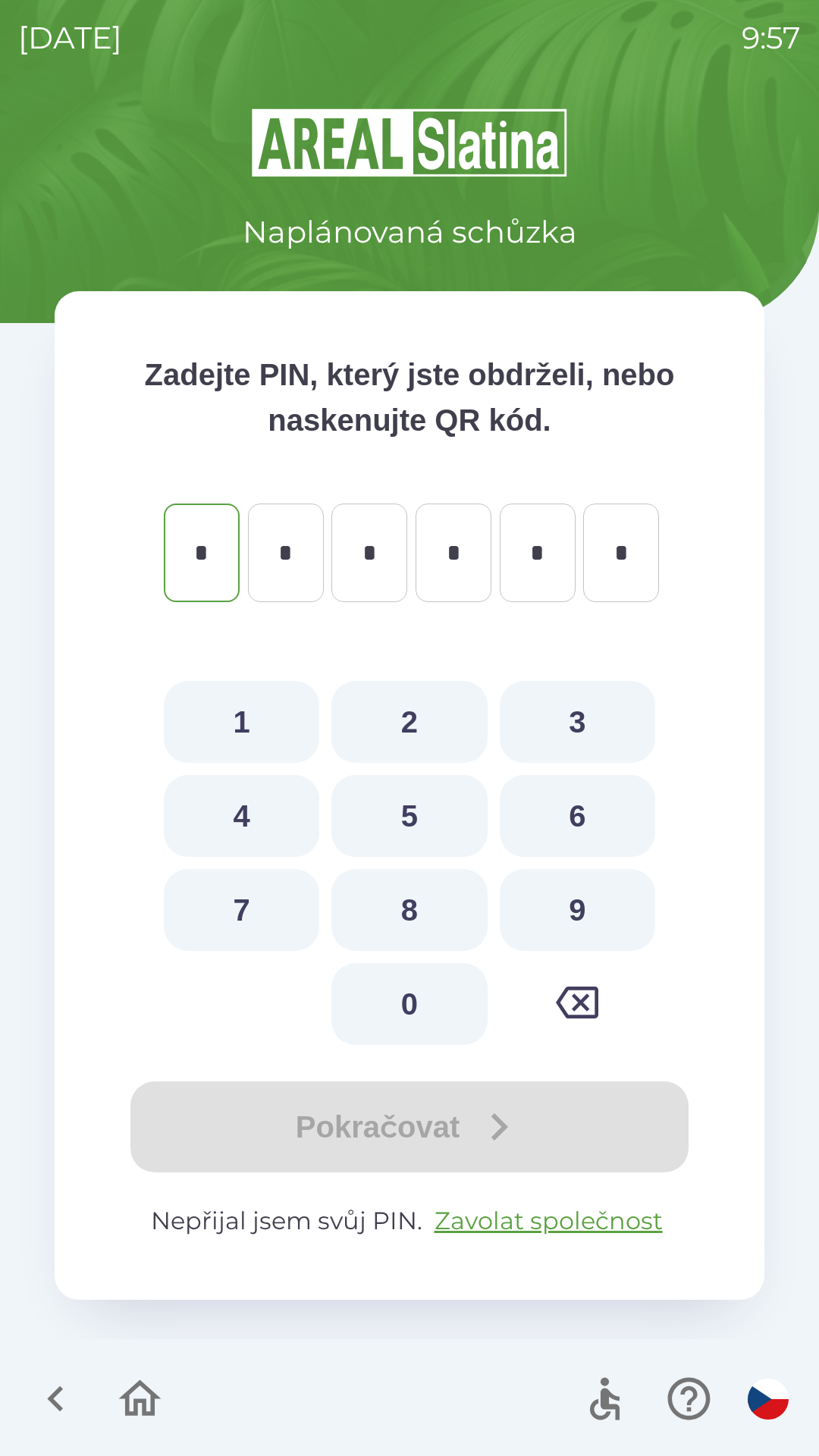
click at [73, 1420] on icon "button" at bounding box center [55, 1398] width 50 height 50
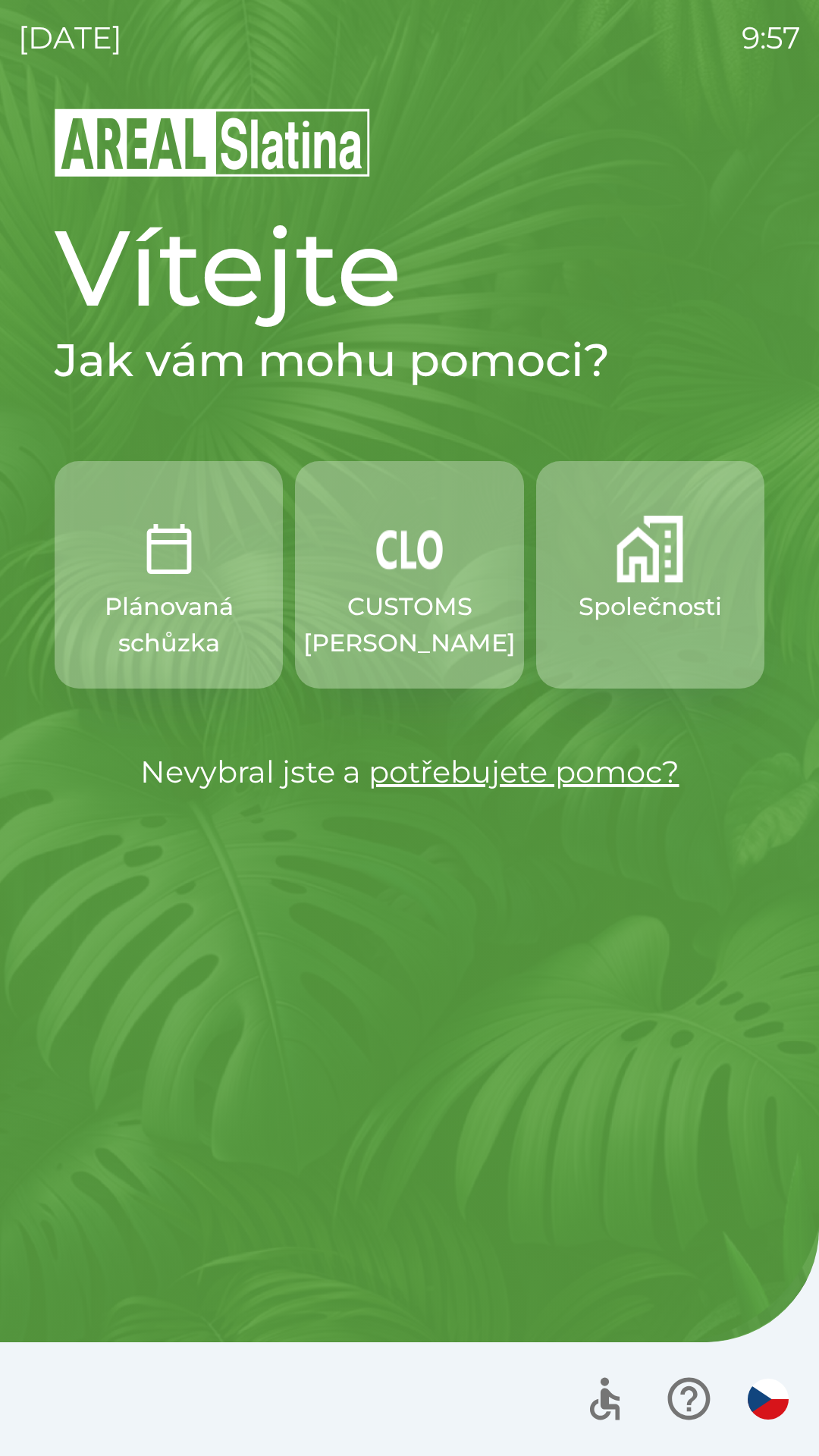
click at [650, 591] on p "Společnosti" at bounding box center [650, 607] width 143 height 36
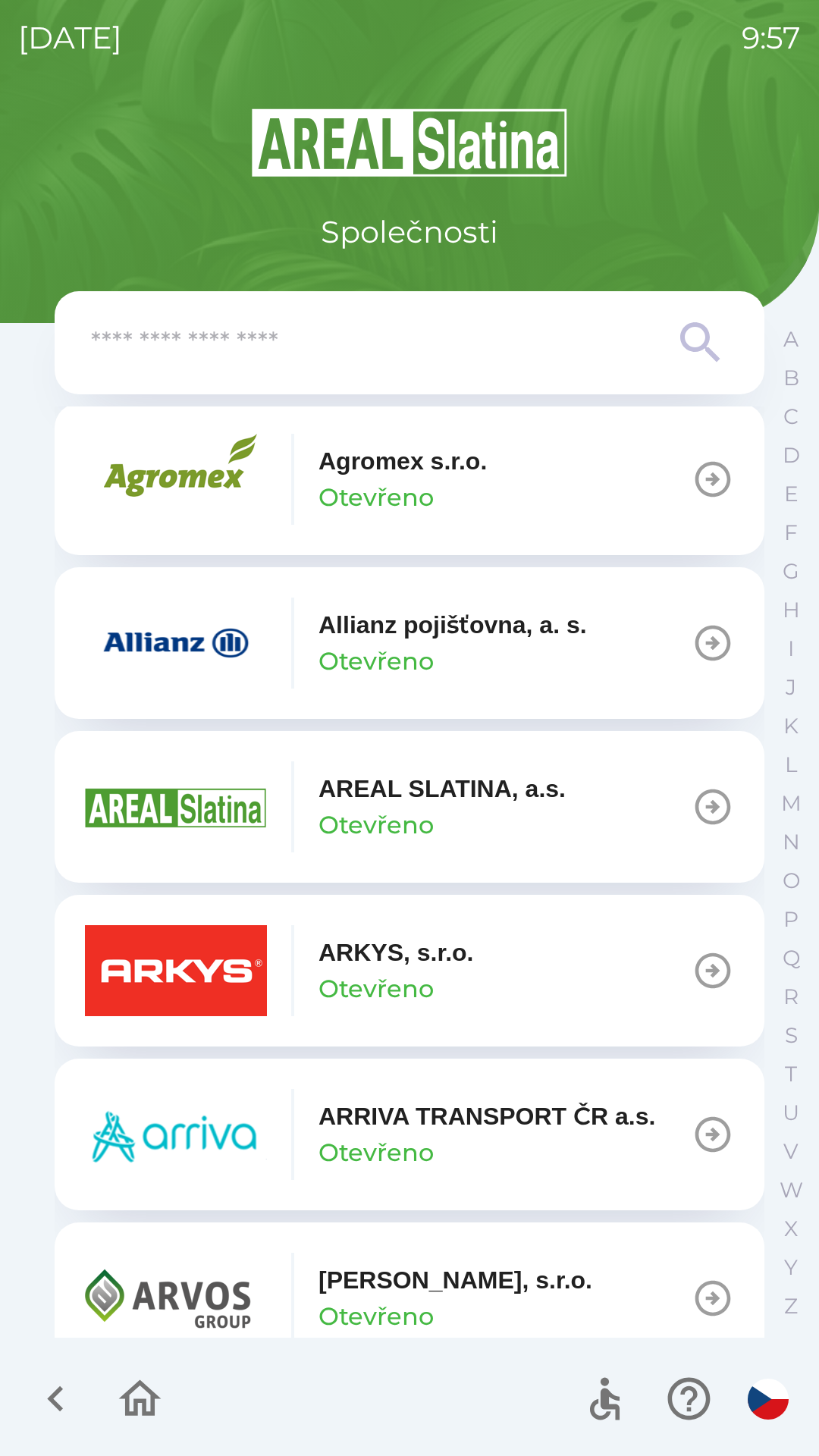
scroll to position [572, 0]
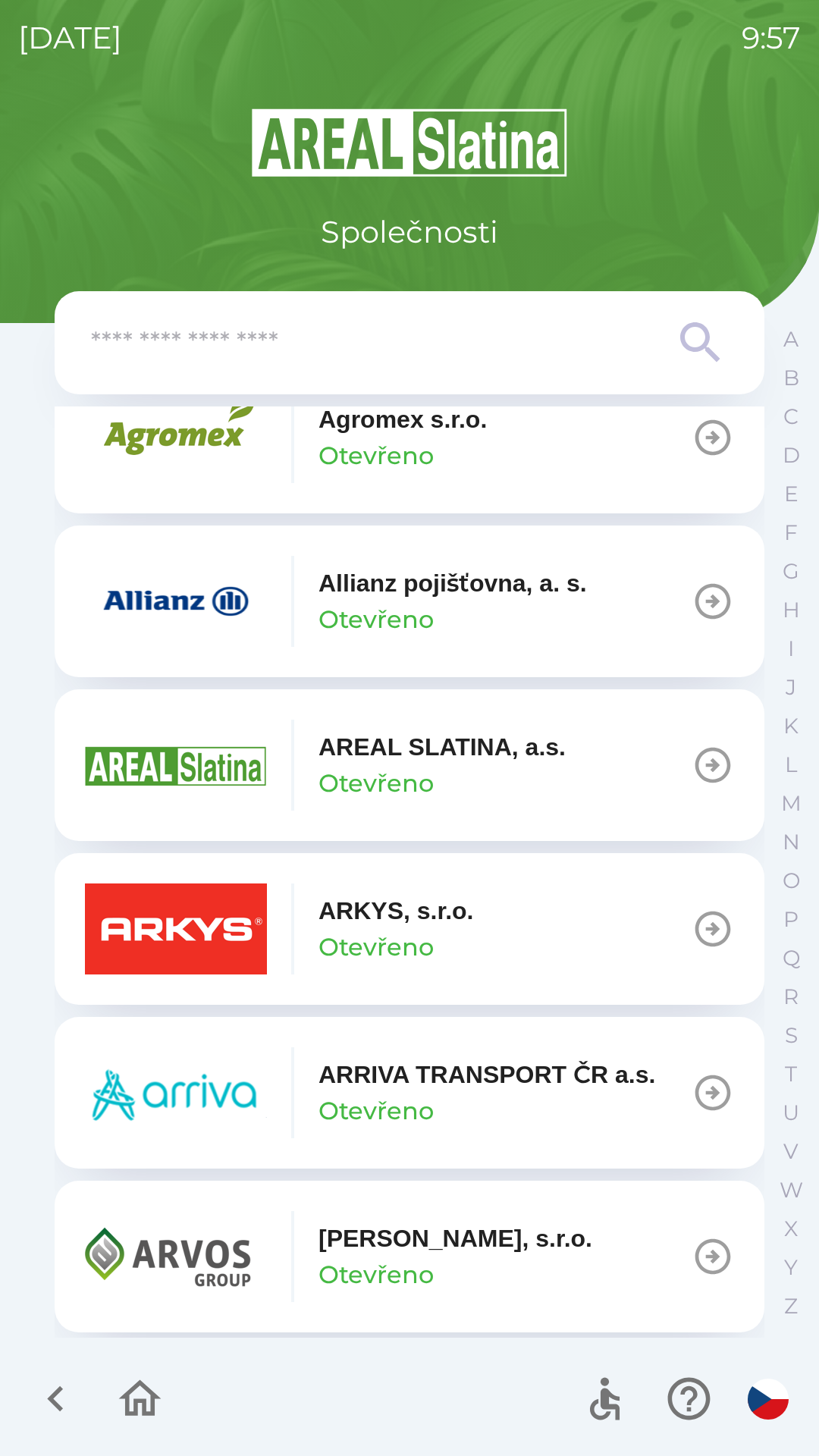
click at [335, 1126] on p "Otevřeno" at bounding box center [376, 1111] width 115 height 36
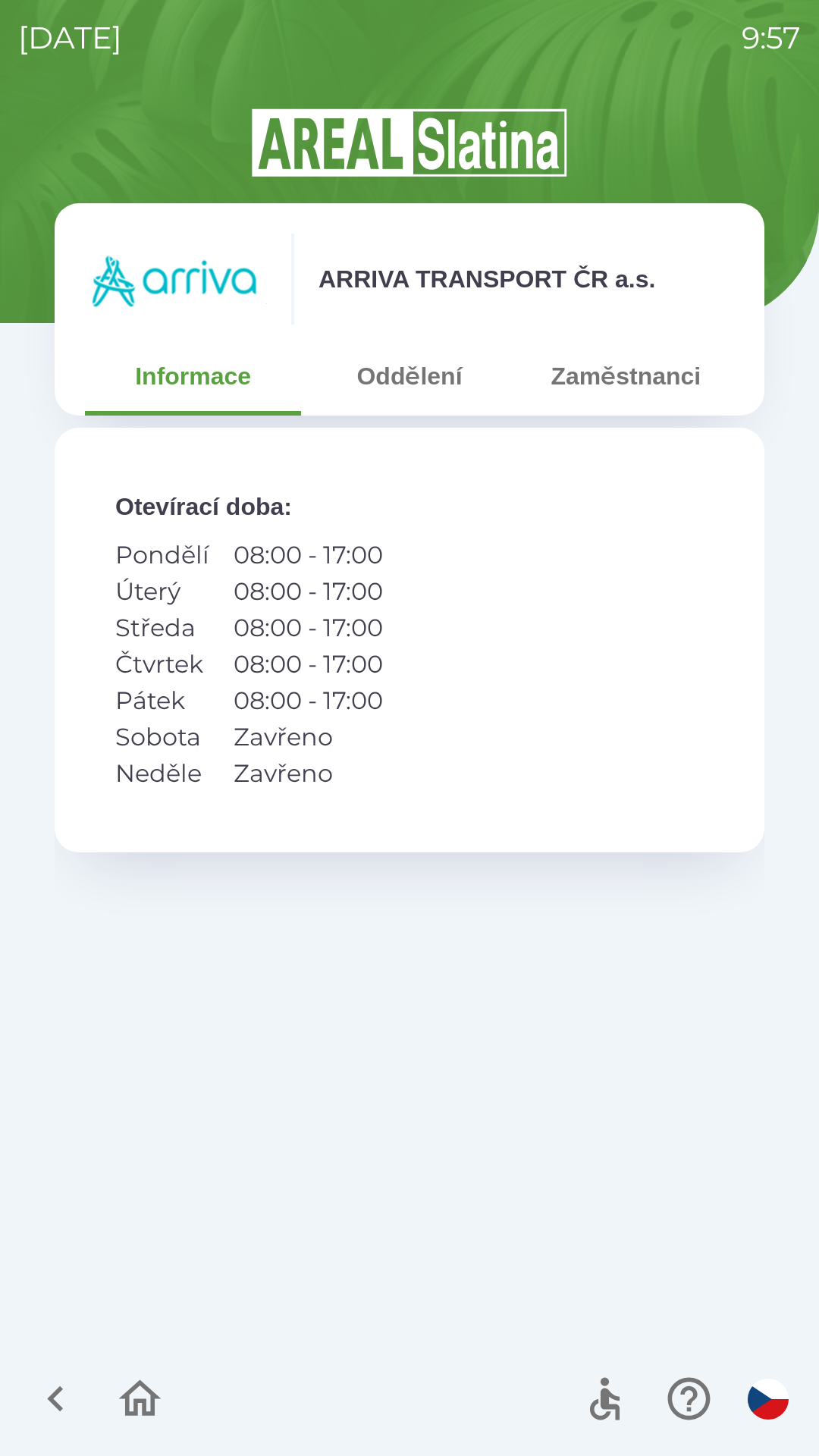
click at [57, 1412] on icon "button" at bounding box center [55, 1398] width 50 height 50
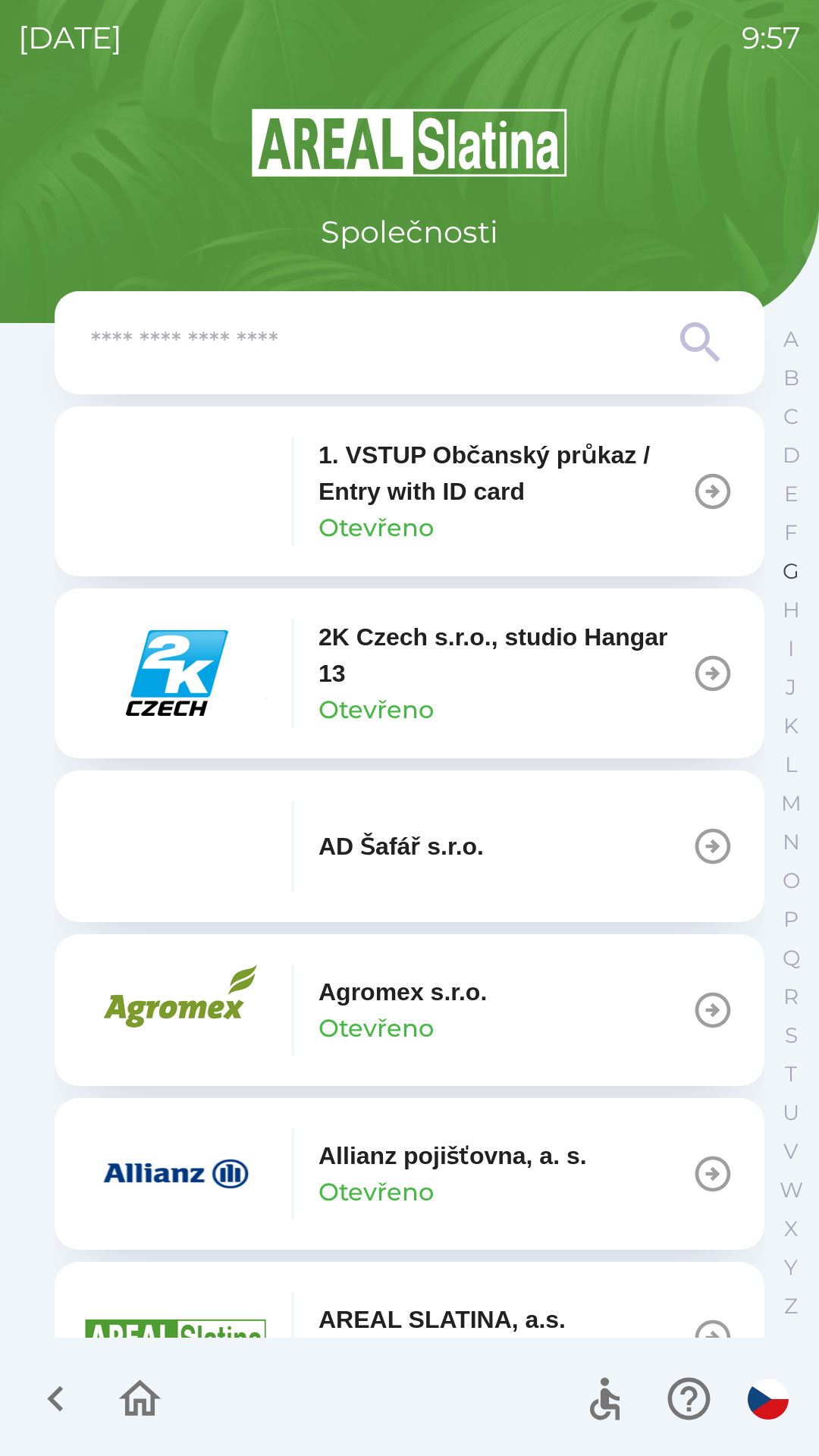
click at [772, 578] on button "G" at bounding box center [791, 571] width 38 height 39
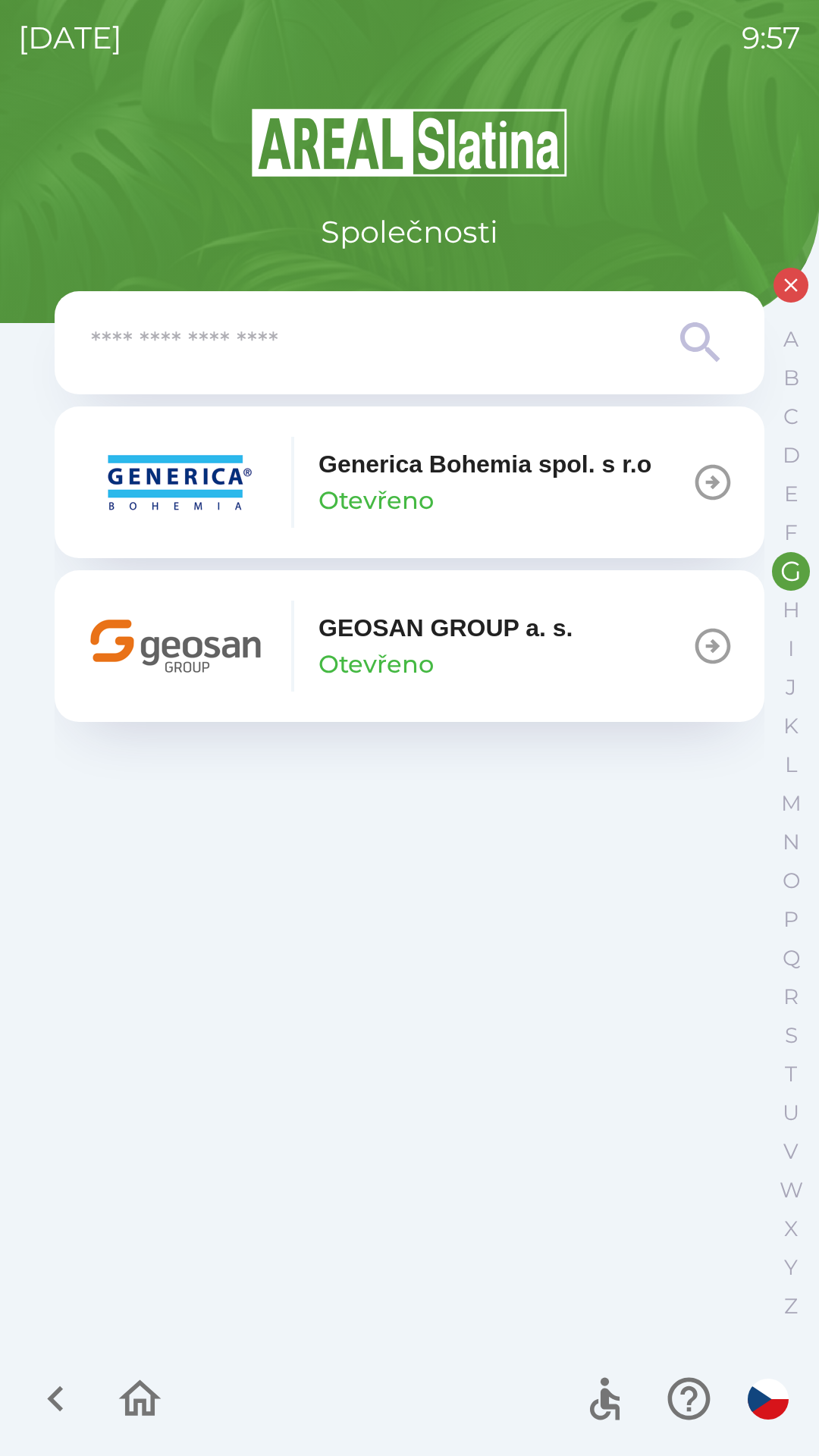
click at [357, 639] on p "GEOSAN GROUP a. s." at bounding box center [445, 628] width 255 height 36
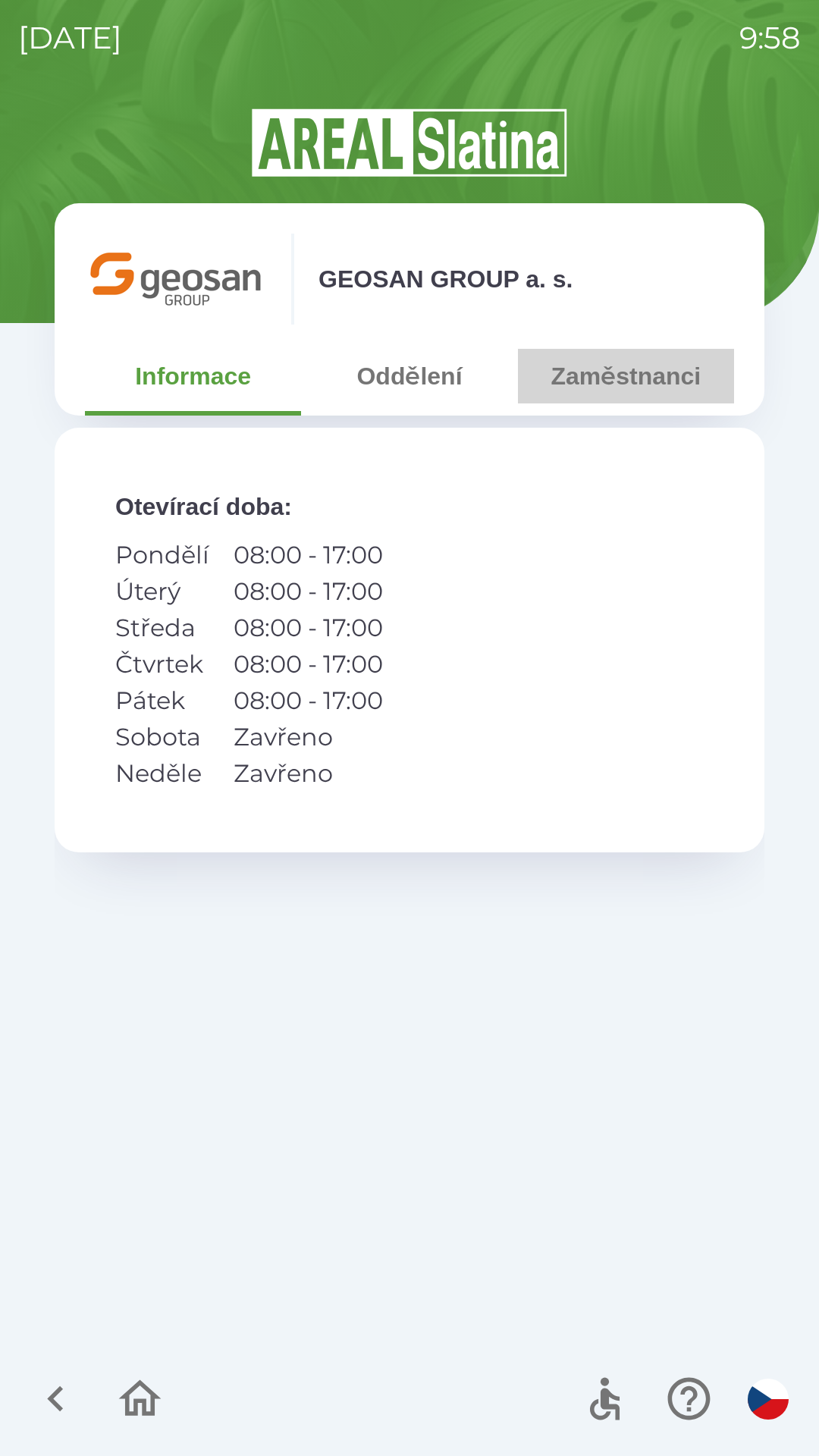
click at [627, 384] on button "Zaměstnanci" at bounding box center [626, 376] width 216 height 54
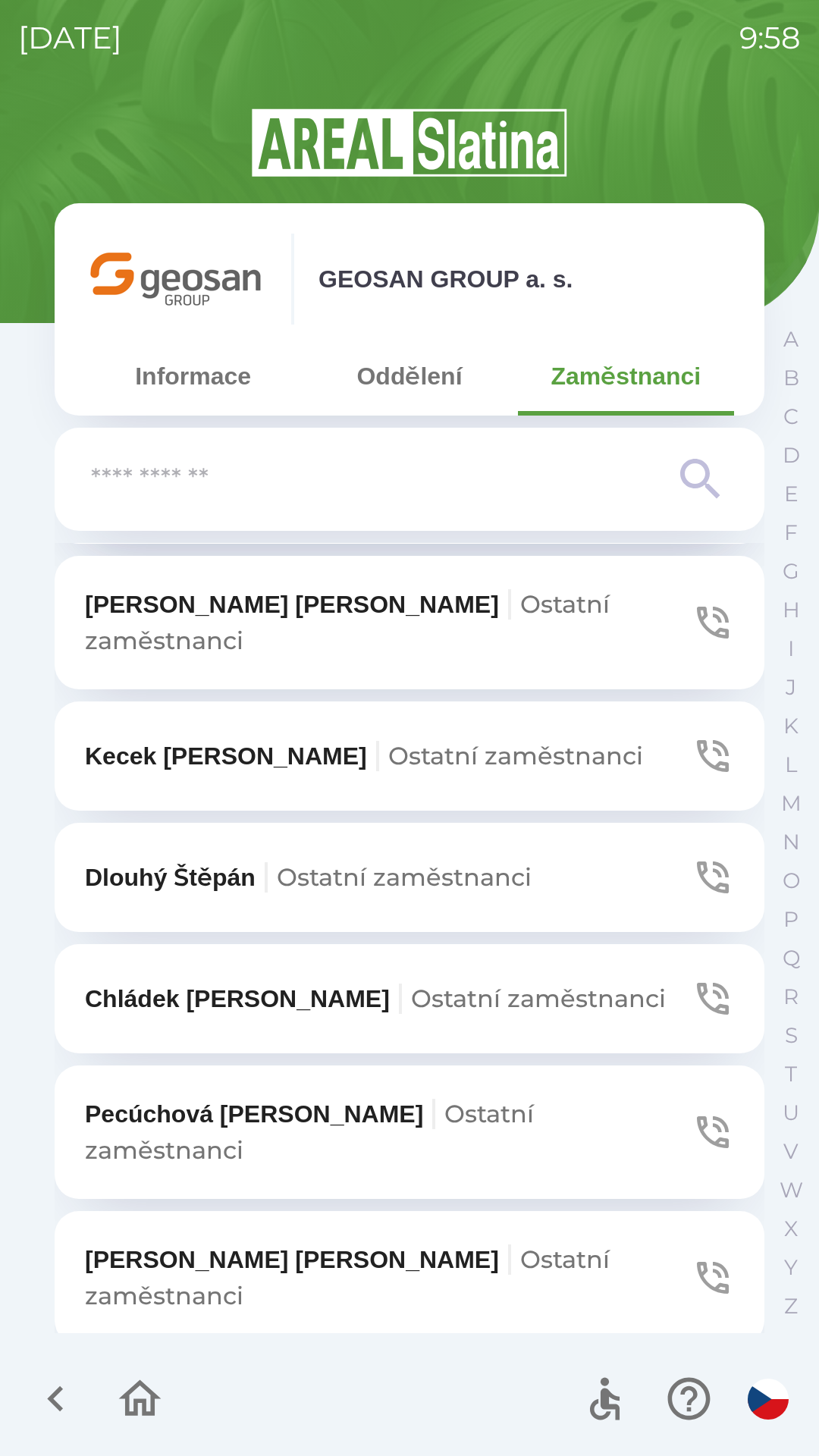
scroll to position [1261, 0]
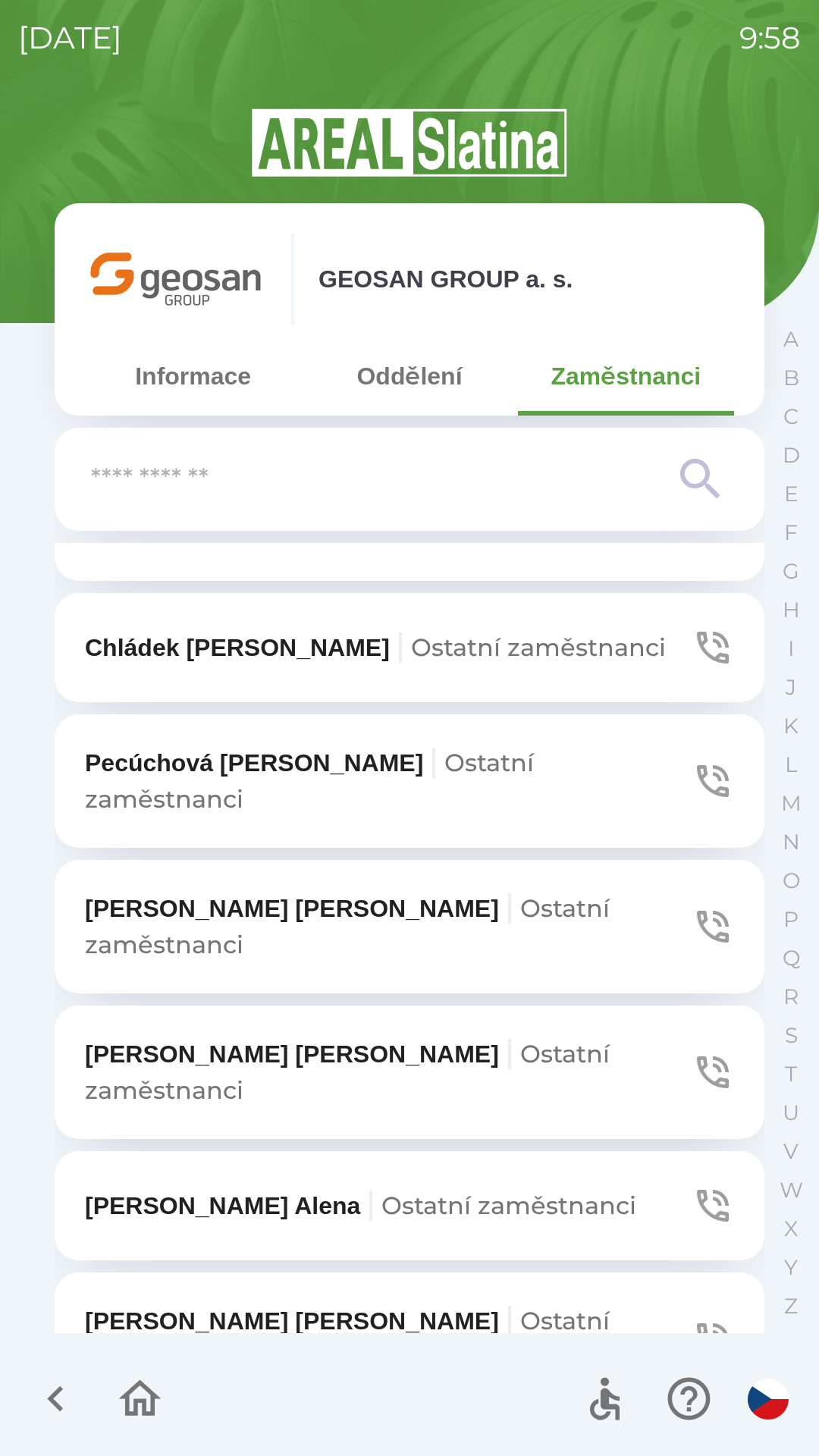
click at [382, 1191] on span "Ostatní zaměstnanci" at bounding box center [508, 1206] width 255 height 30
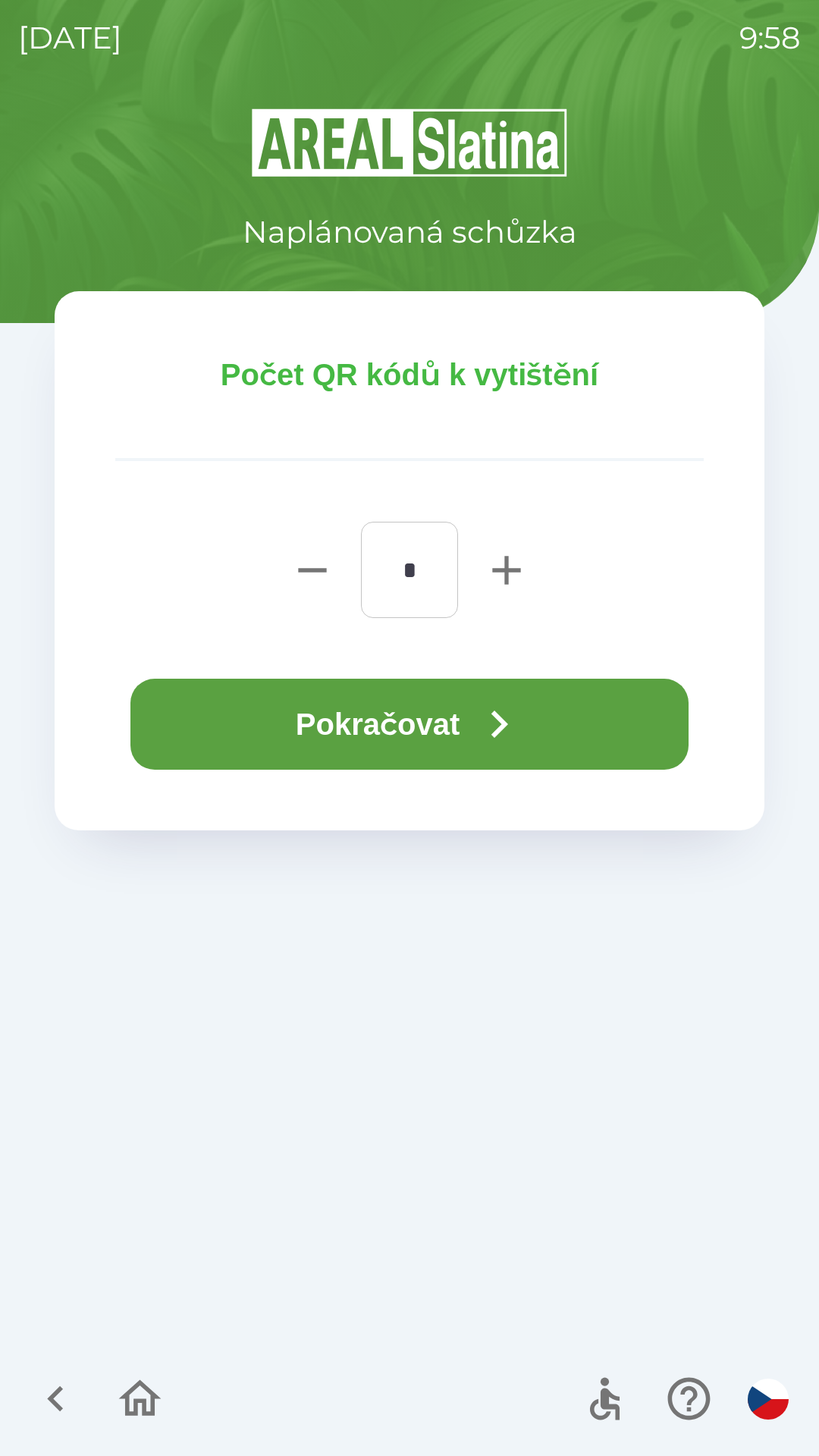
click at [508, 723] on icon "button" at bounding box center [499, 724] width 17 height 28
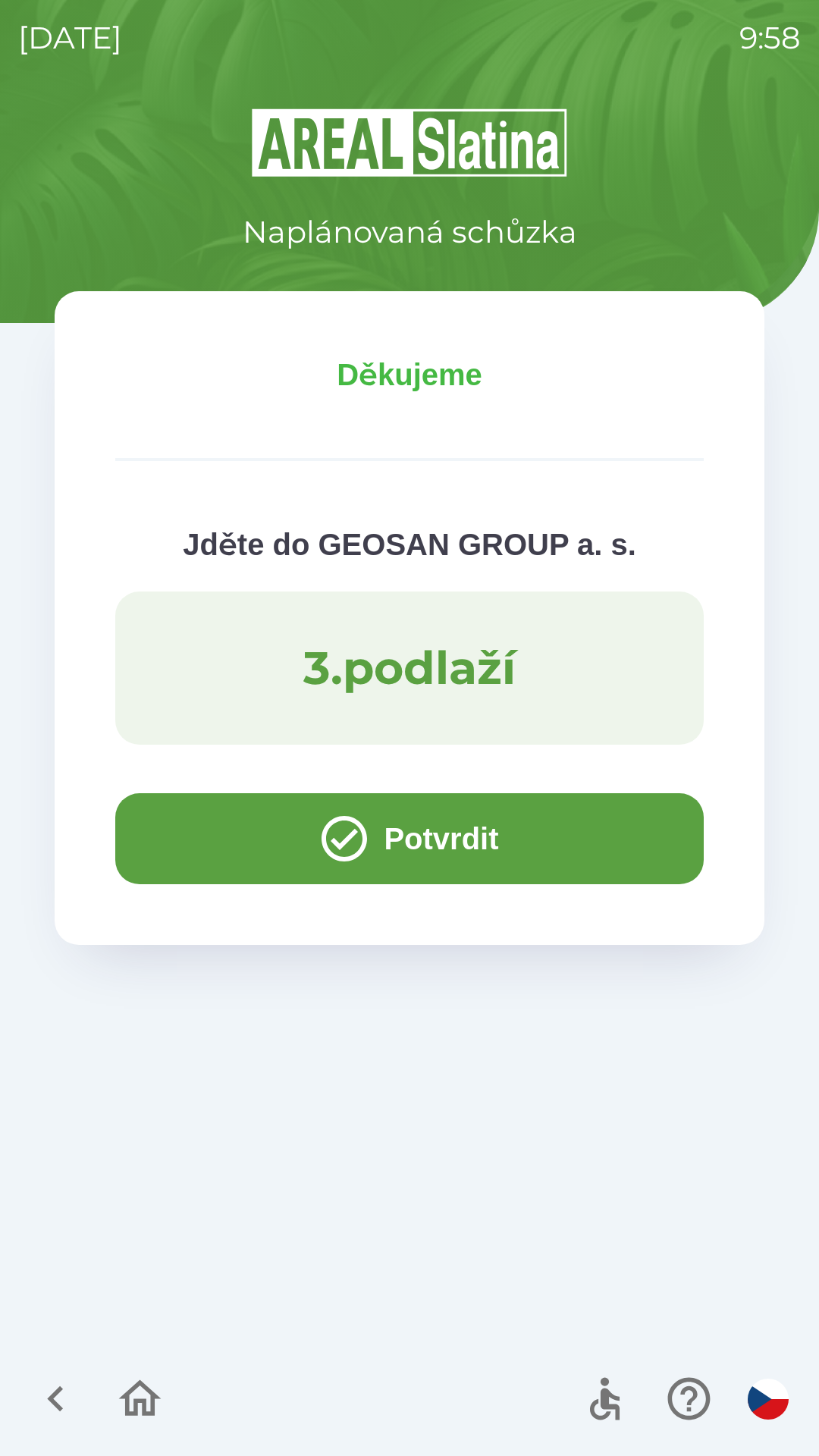
click at [198, 830] on button "Potvrdit" at bounding box center [409, 838] width 589 height 91
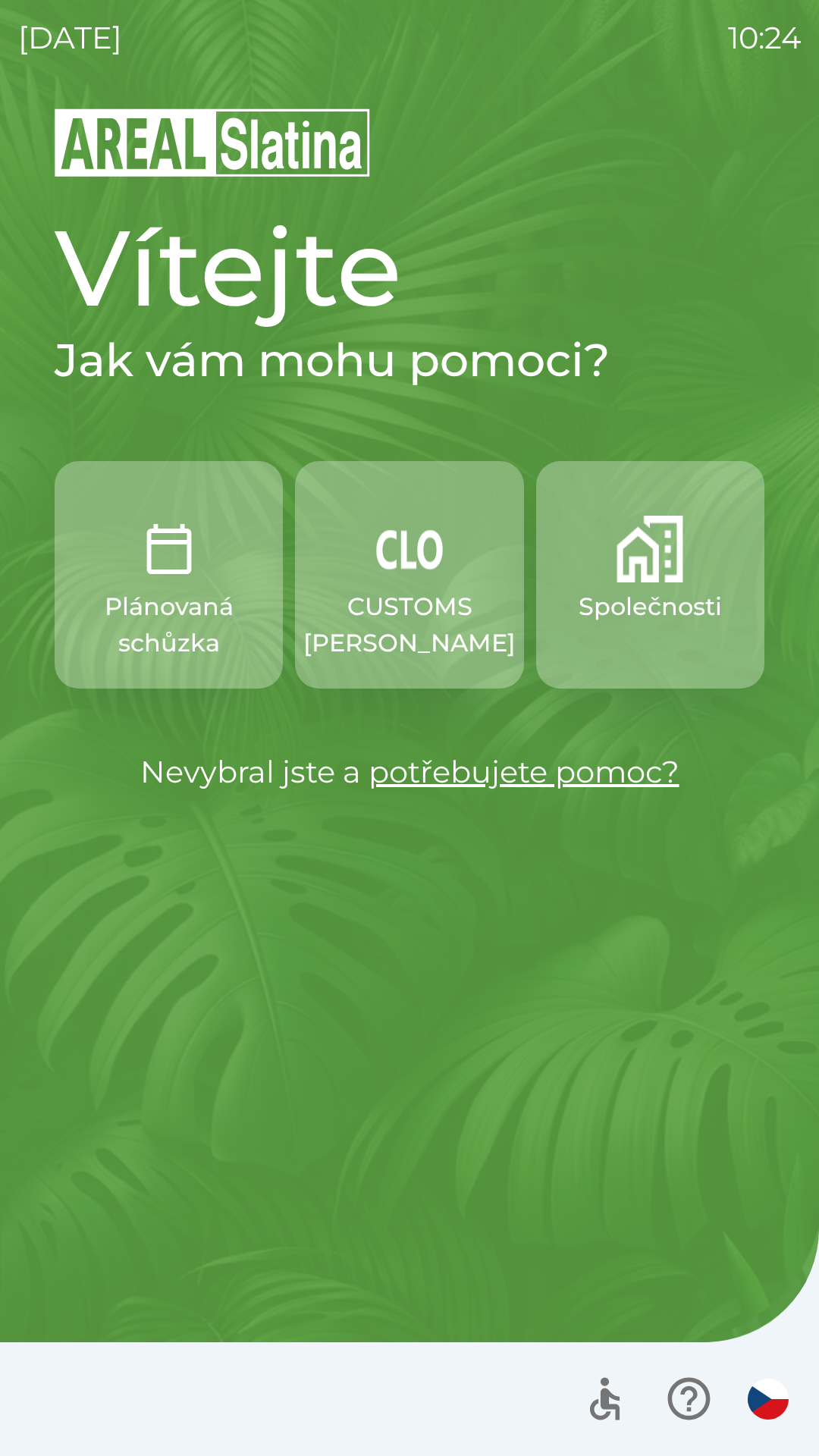
click at [179, 601] on p "Plánovaná schůzka" at bounding box center [168, 625] width 155 height 73
click at [636, 585] on button "Společnosti" at bounding box center [650, 575] width 229 height 228
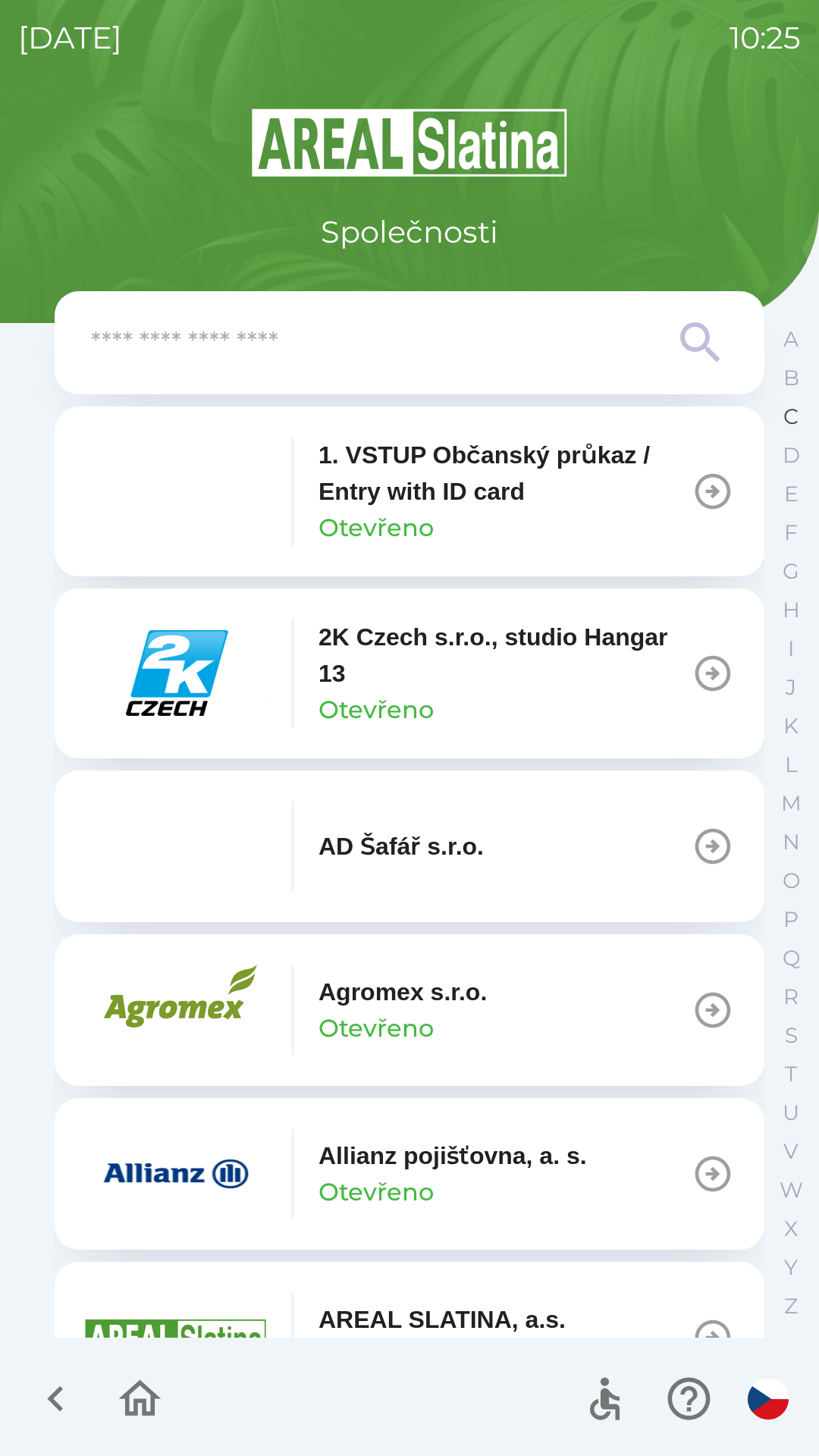
click at [790, 417] on p "C" at bounding box center [791, 417] width 15 height 27
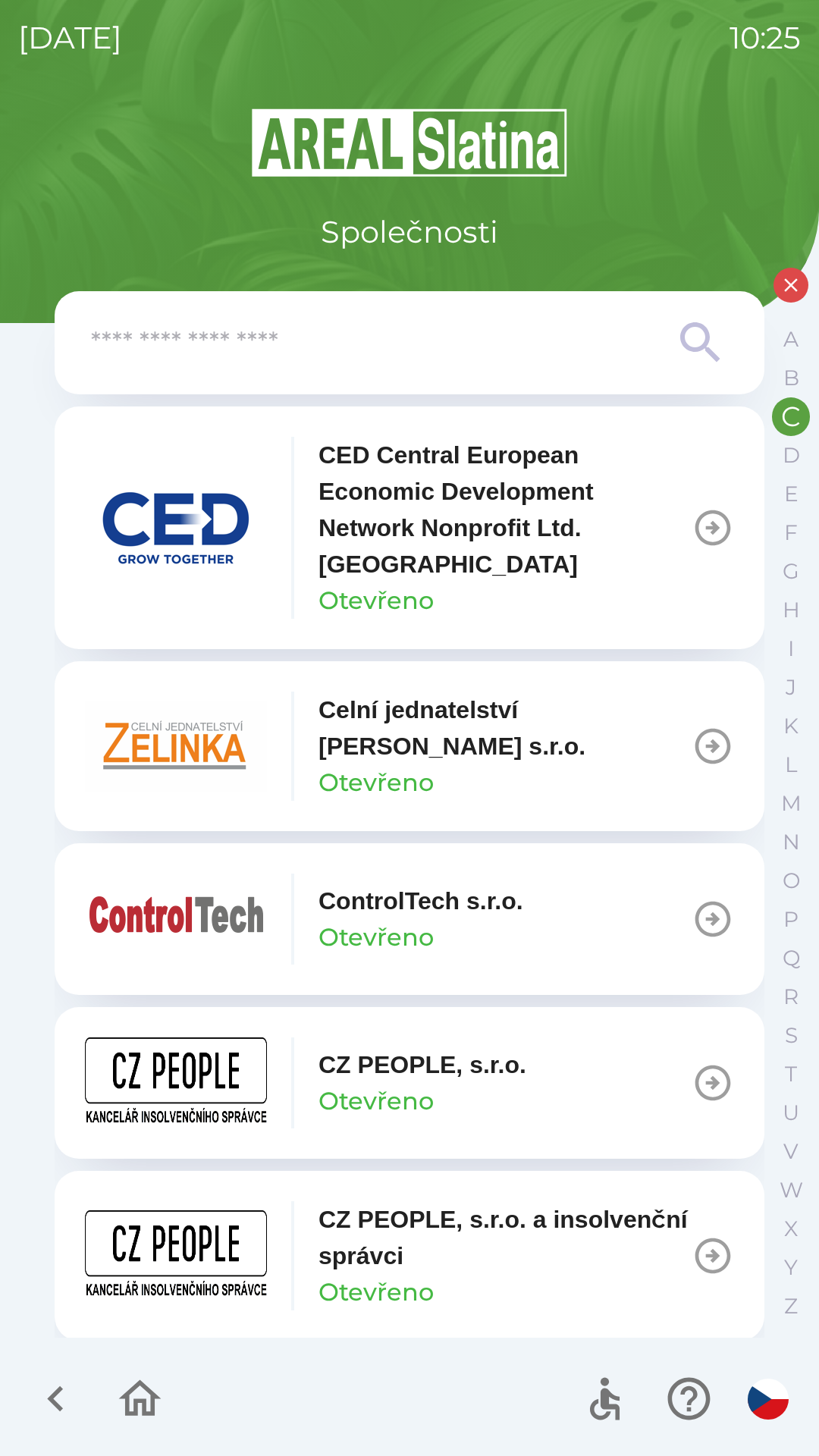
click at [432, 1251] on p "CZ PEOPLE, s.r.o. a insolvenční správci" at bounding box center [504, 1238] width 373 height 73
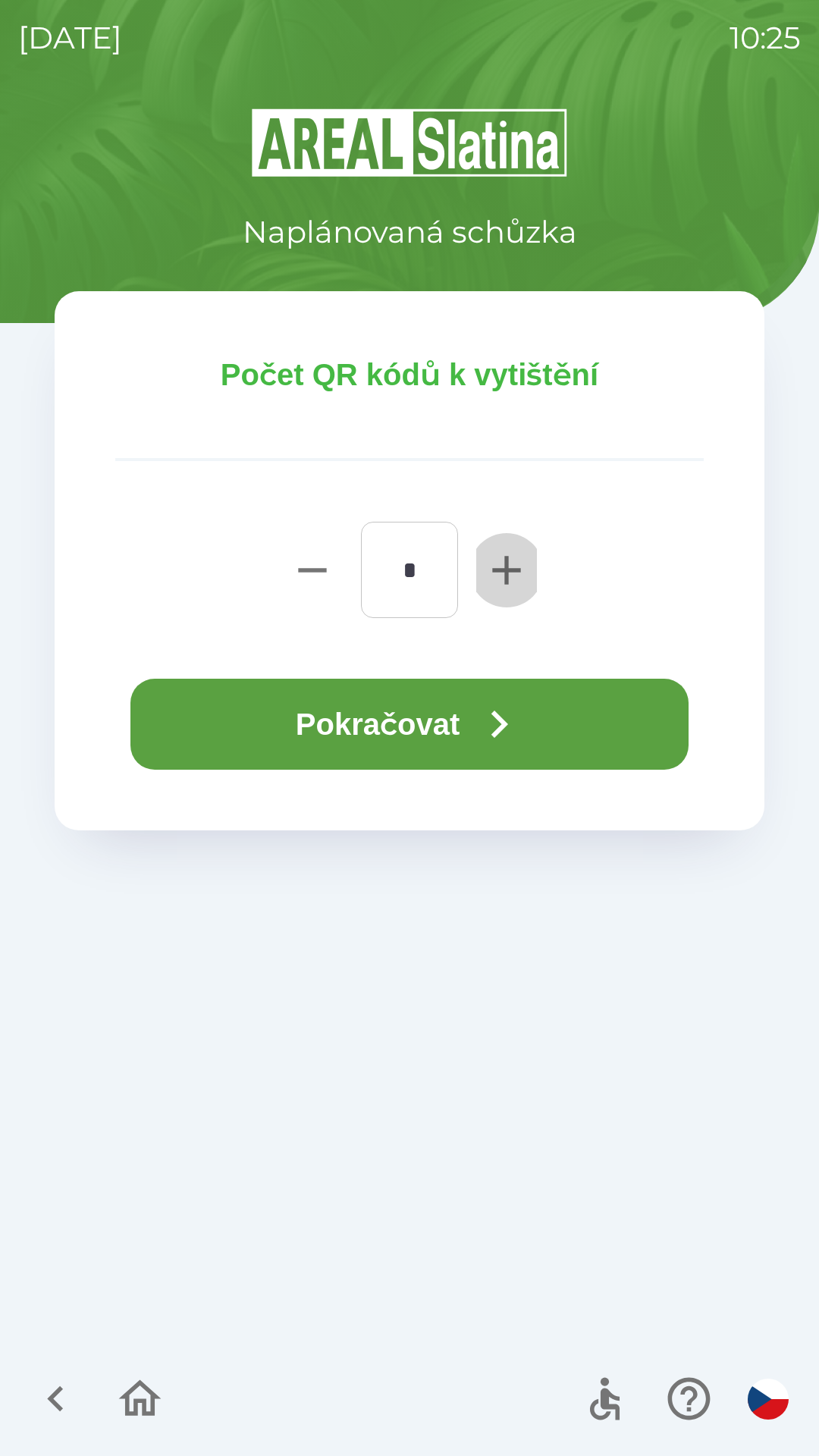
click at [506, 568] on icon "button" at bounding box center [506, 570] width 28 height 28
type input "*"
click at [409, 713] on button "Pokračovat" at bounding box center [409, 724] width 558 height 91
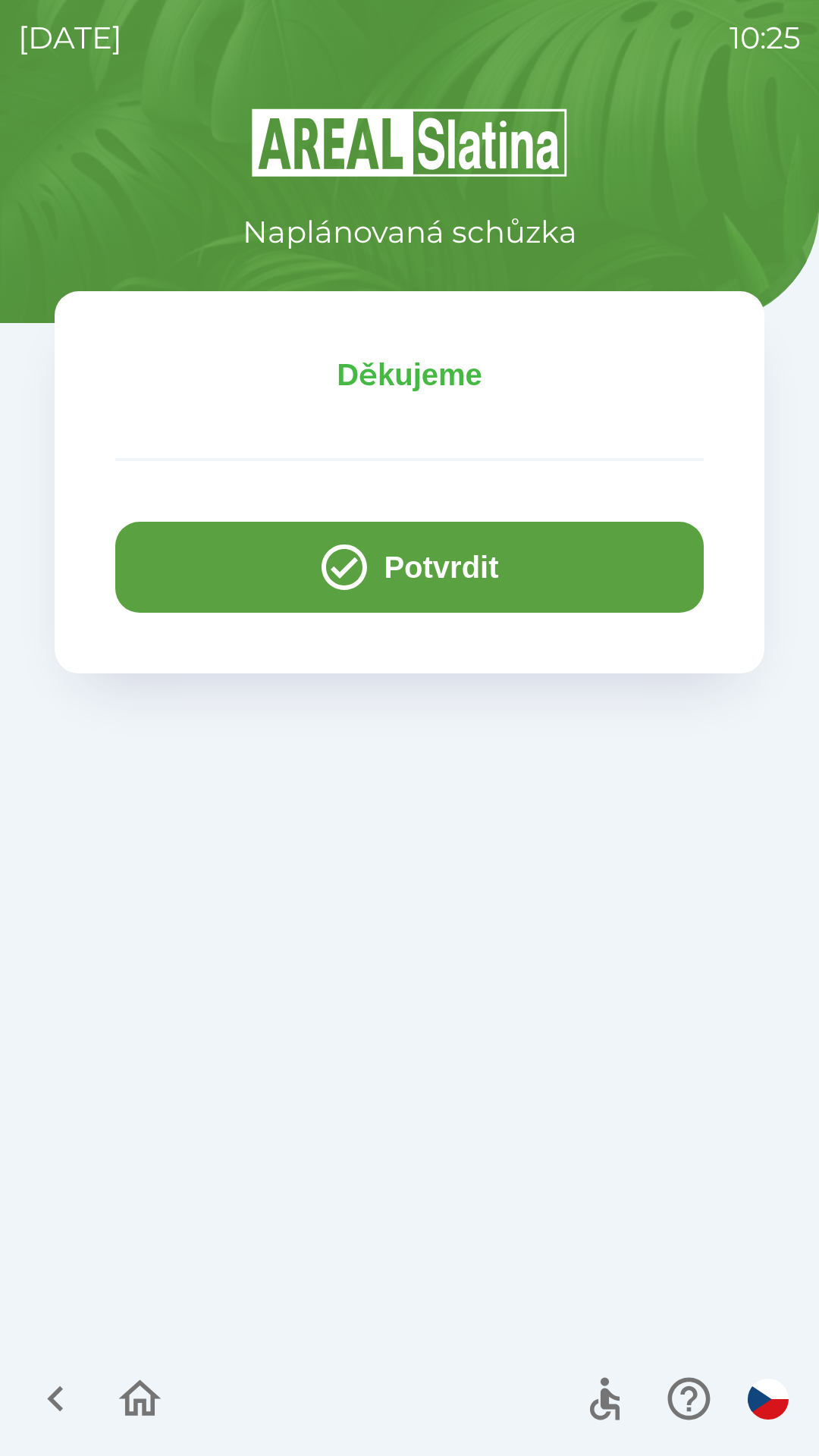
click at [194, 556] on button "Potvrdit" at bounding box center [409, 567] width 589 height 91
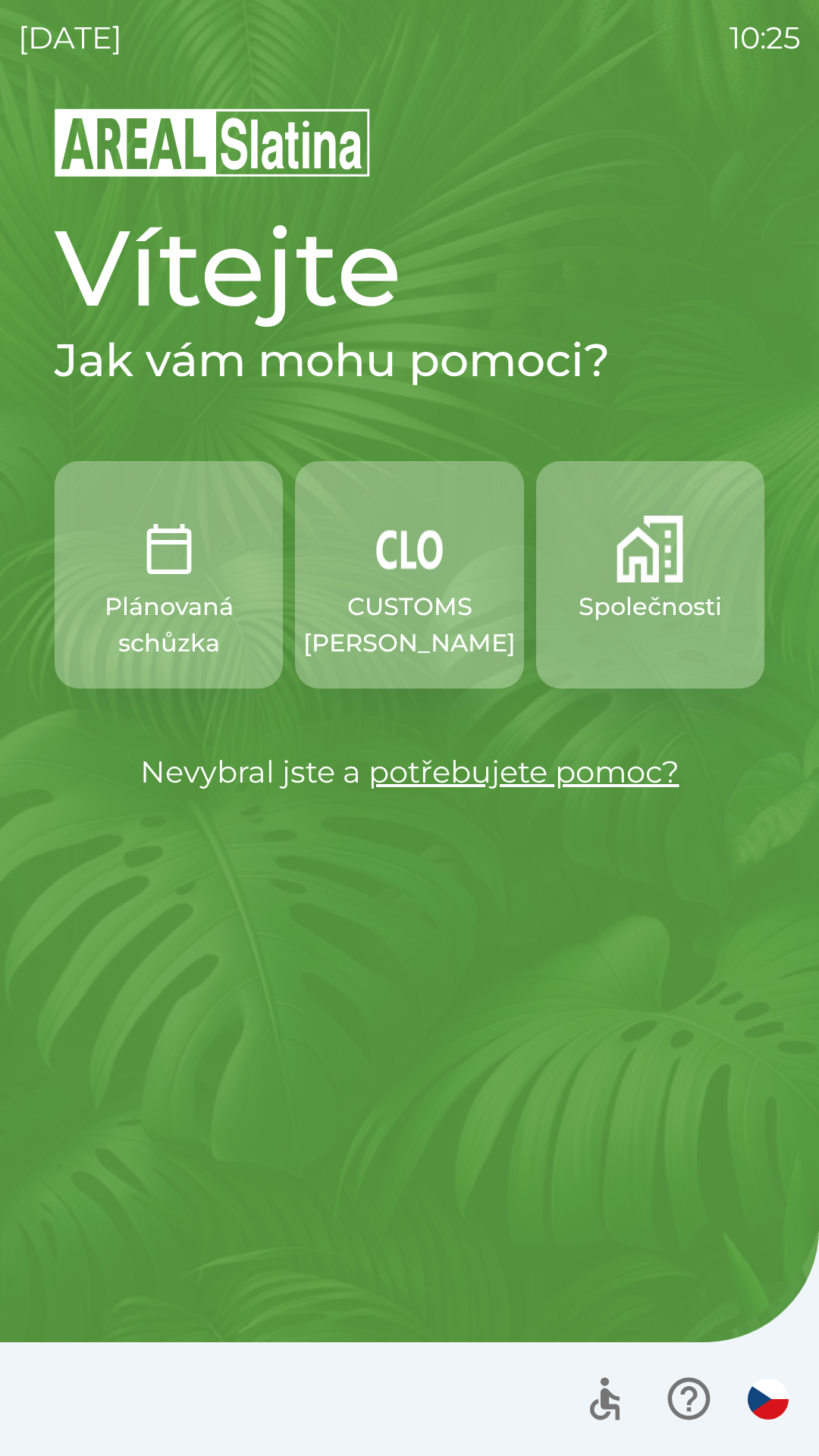
click at [431, 567] on img "button" at bounding box center [409, 549] width 67 height 67
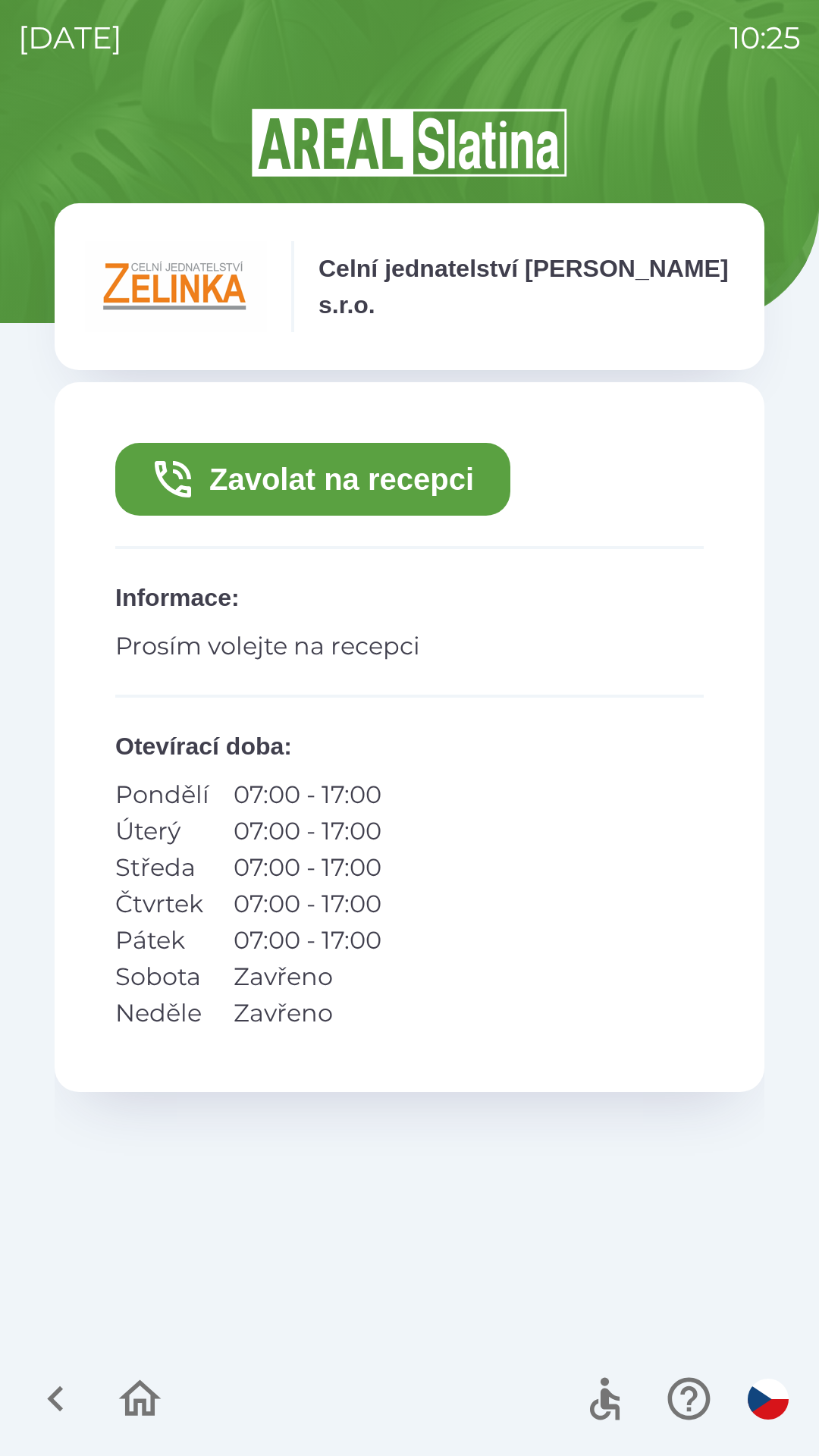
click at [473, 481] on button "Zavolat na recepci" at bounding box center [312, 479] width 395 height 73
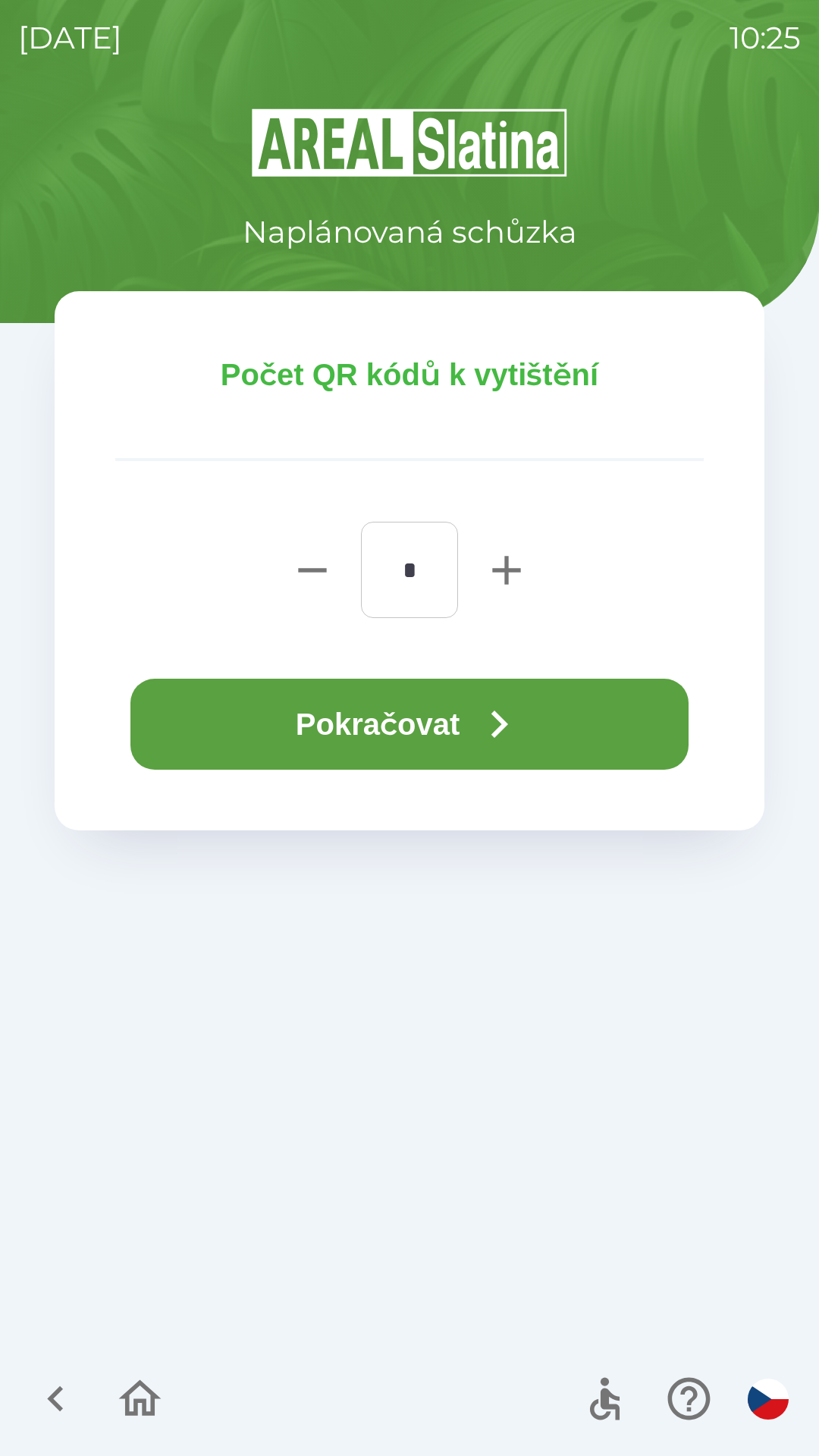
click at [571, 743] on button "Pokračovat" at bounding box center [409, 724] width 558 height 91
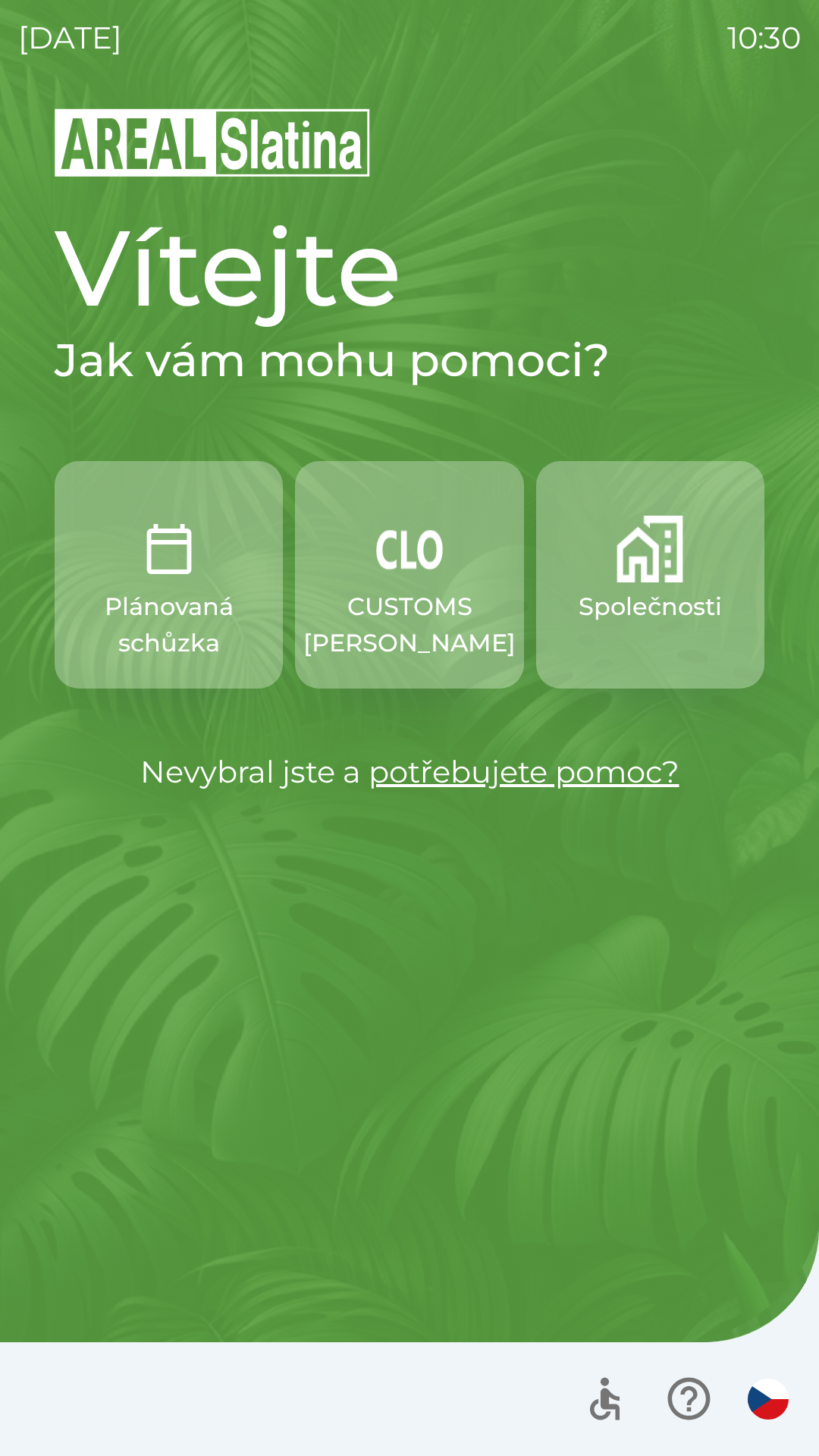
click at [401, 600] on p "CUSTOMS [PERSON_NAME]" at bounding box center [409, 625] width 212 height 73
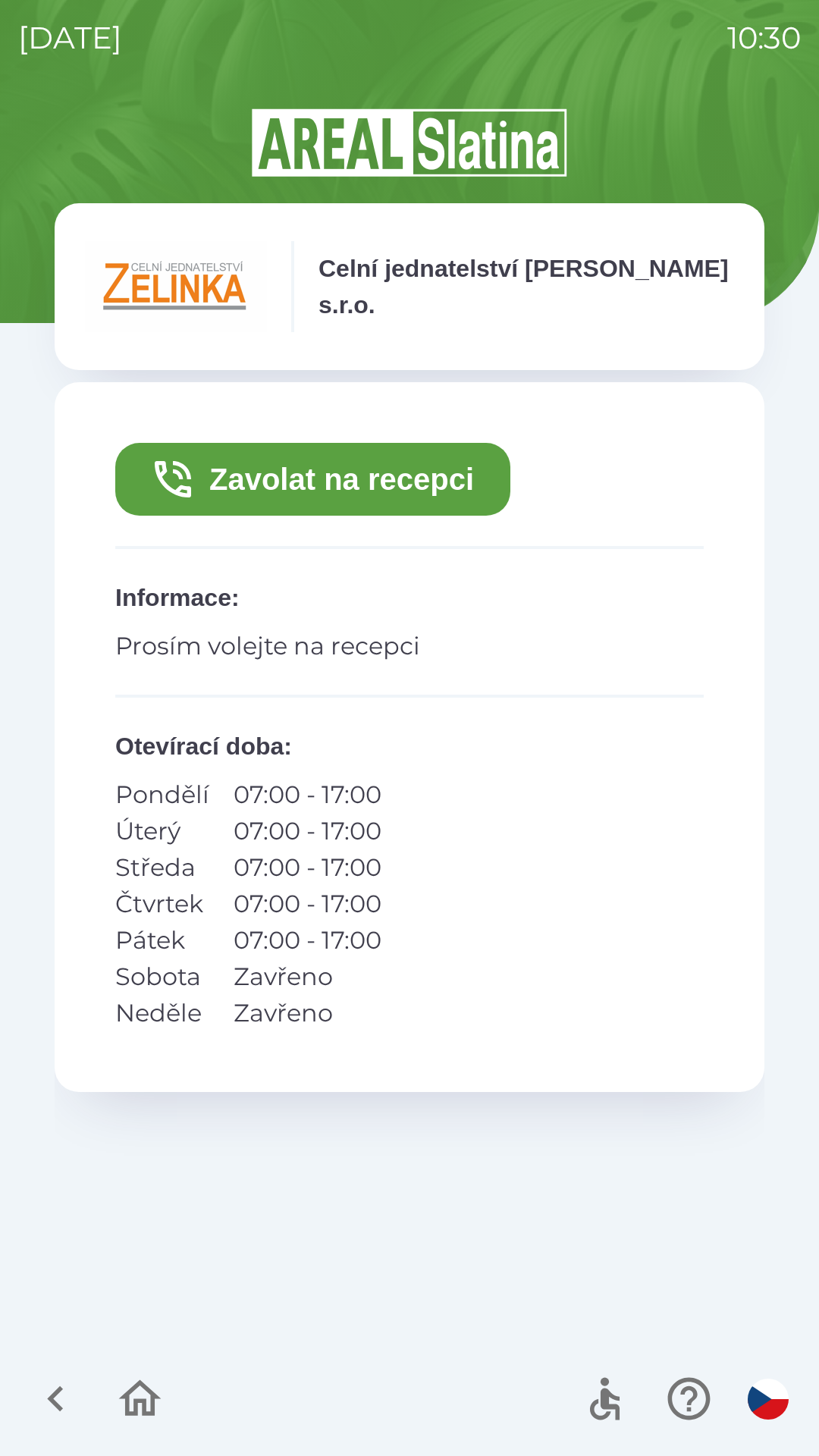
click at [385, 474] on button "Zavolat na recepci" at bounding box center [312, 479] width 395 height 73
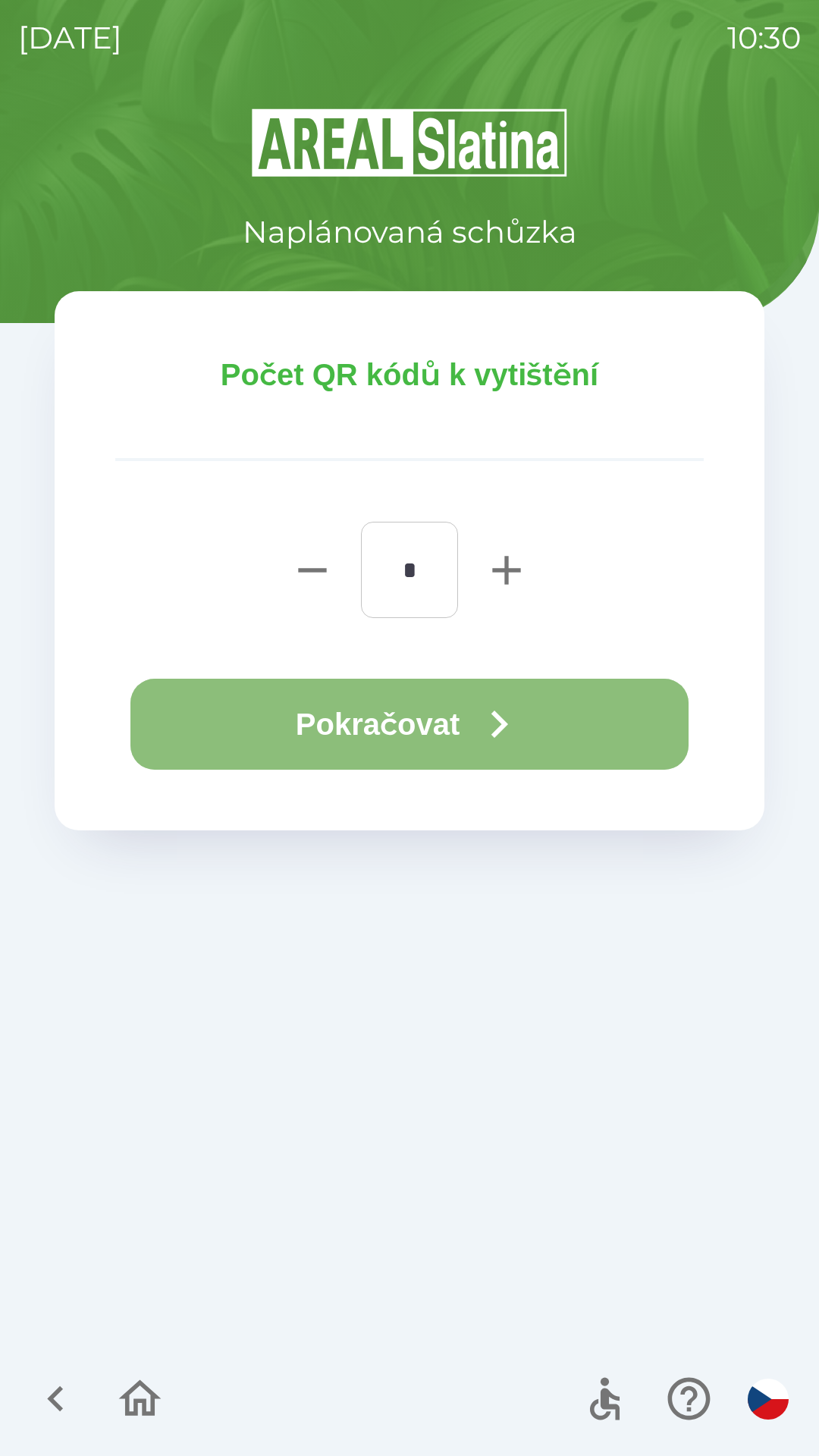
click at [429, 724] on button "Pokračovat" at bounding box center [409, 724] width 558 height 91
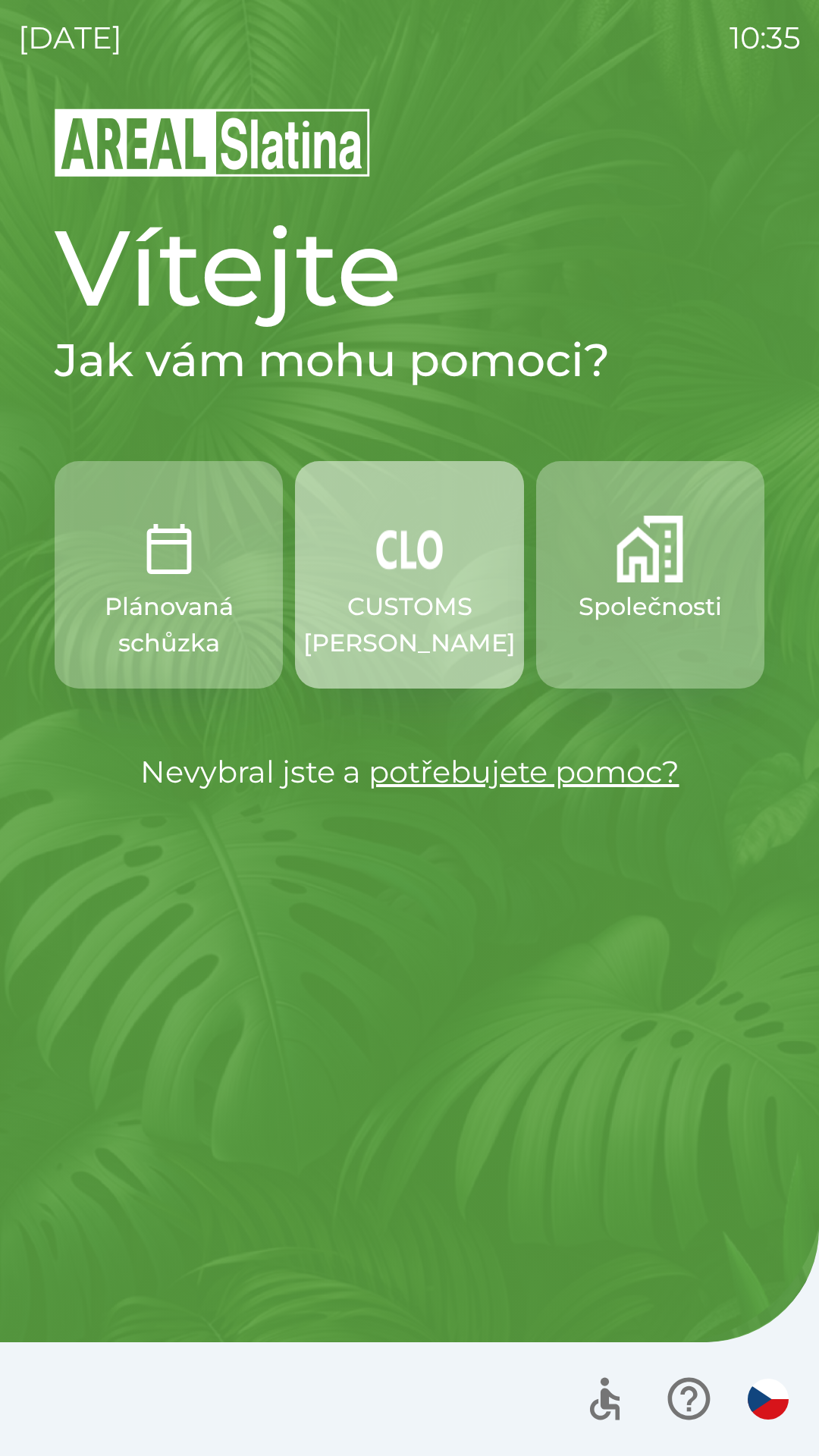
click at [410, 601] on p "CUSTOMS [PERSON_NAME]" at bounding box center [409, 625] width 212 height 73
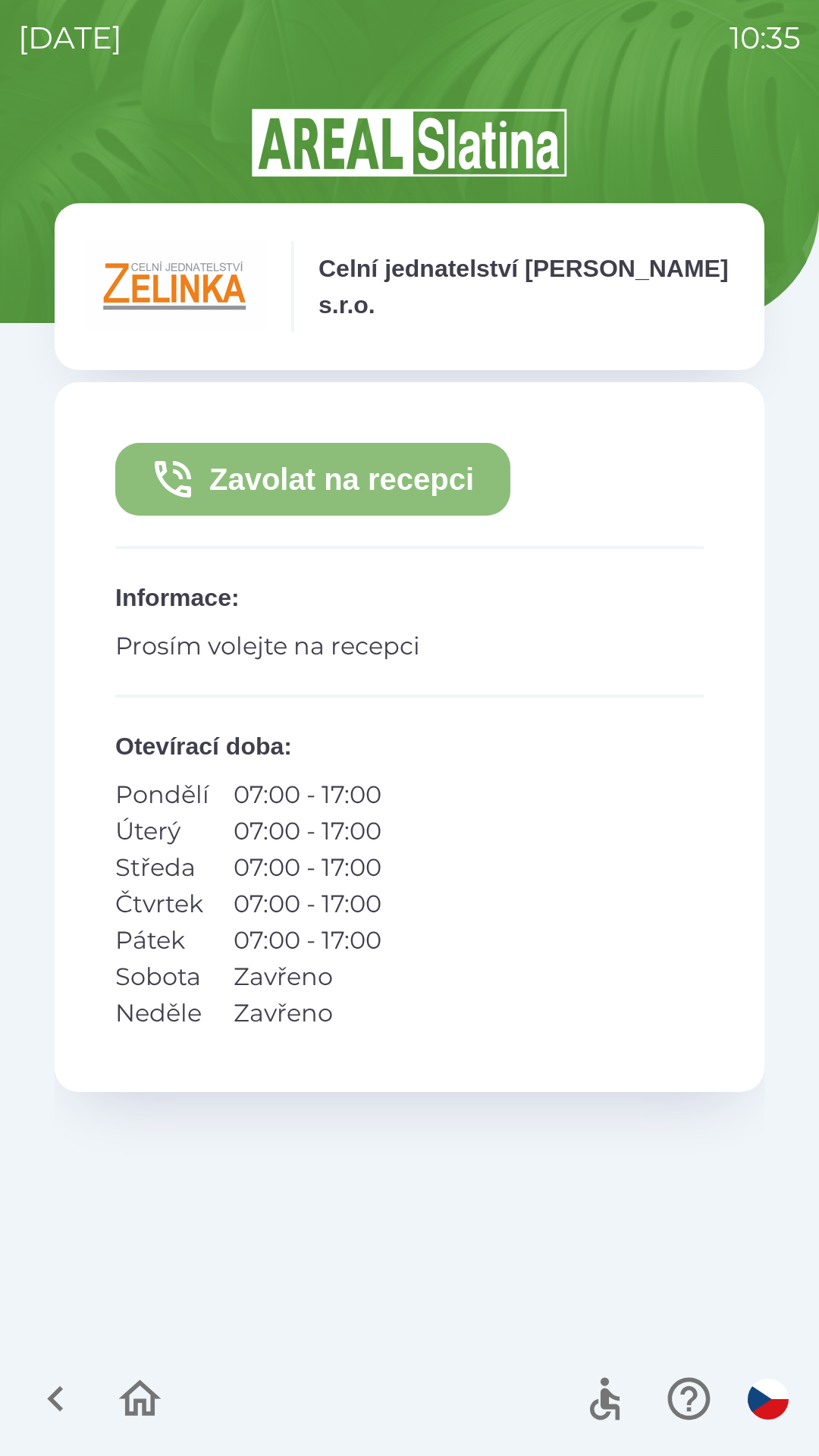
click at [318, 491] on button "Zavolat na recepci" at bounding box center [312, 479] width 395 height 73
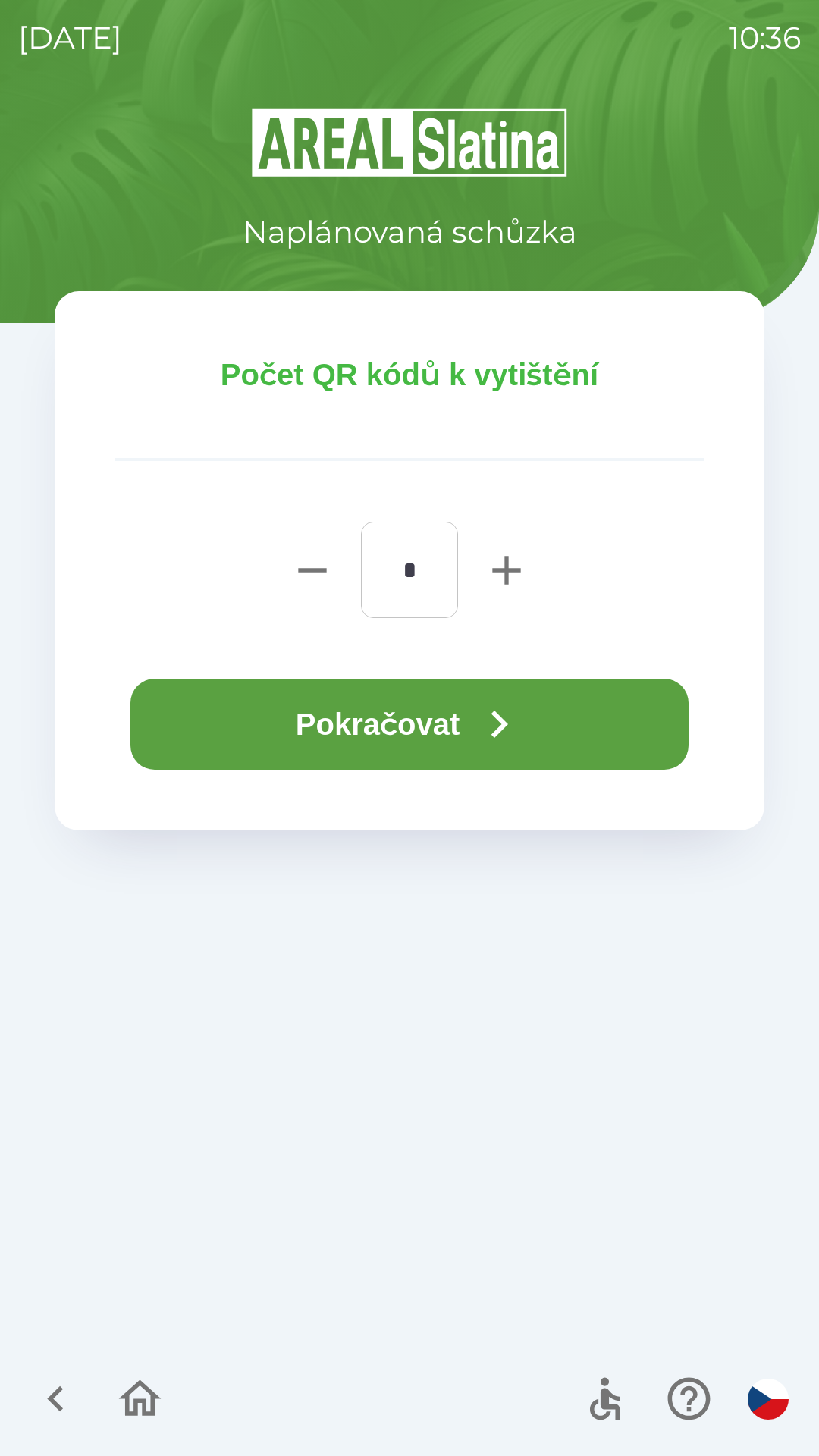
click at [395, 721] on button "Pokračovat" at bounding box center [409, 724] width 558 height 91
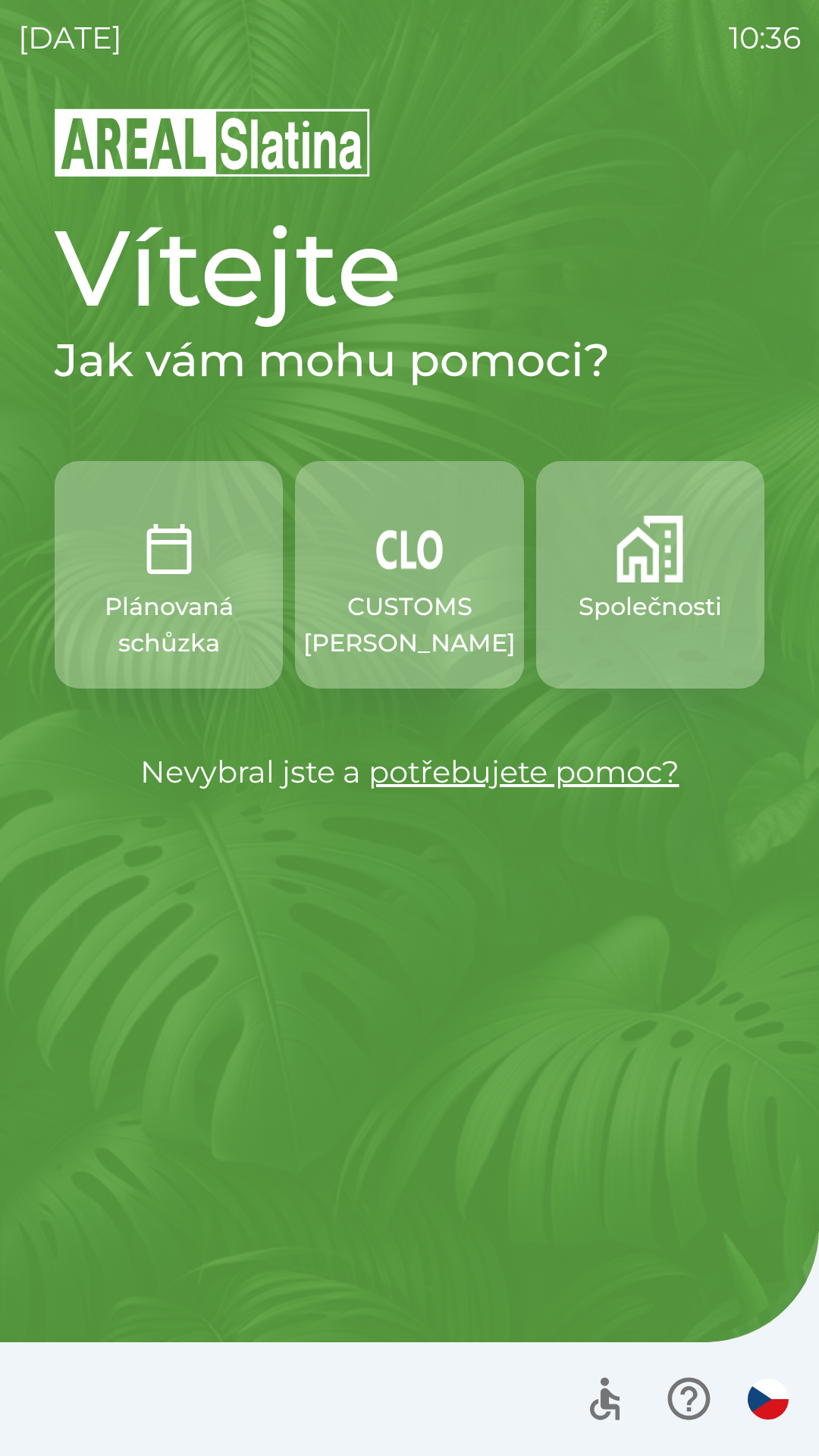
click at [171, 616] on p "Plánovaná schůzka" at bounding box center [168, 625] width 155 height 73
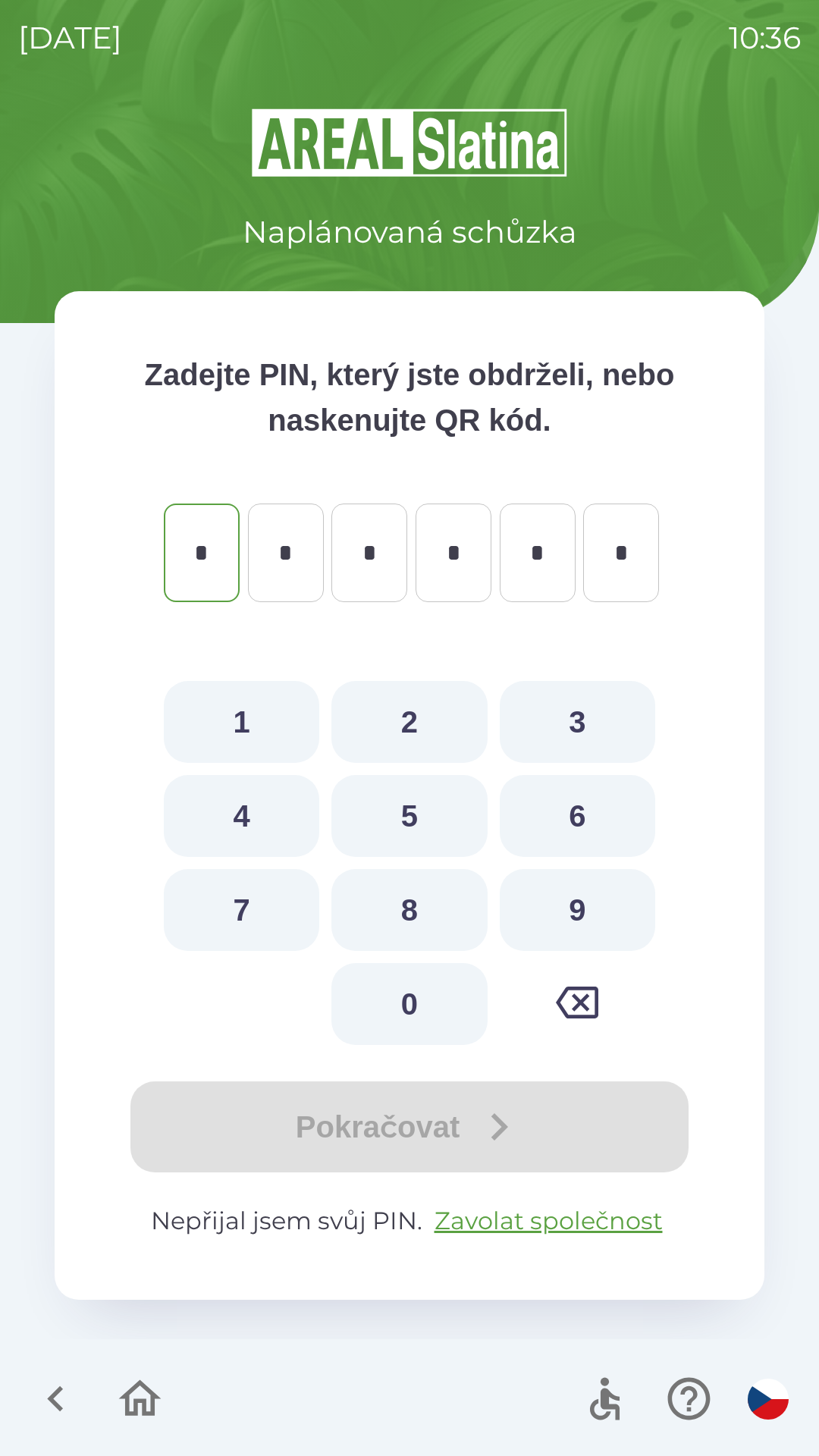
click at [60, 1409] on icon "button" at bounding box center [55, 1399] width 16 height 26
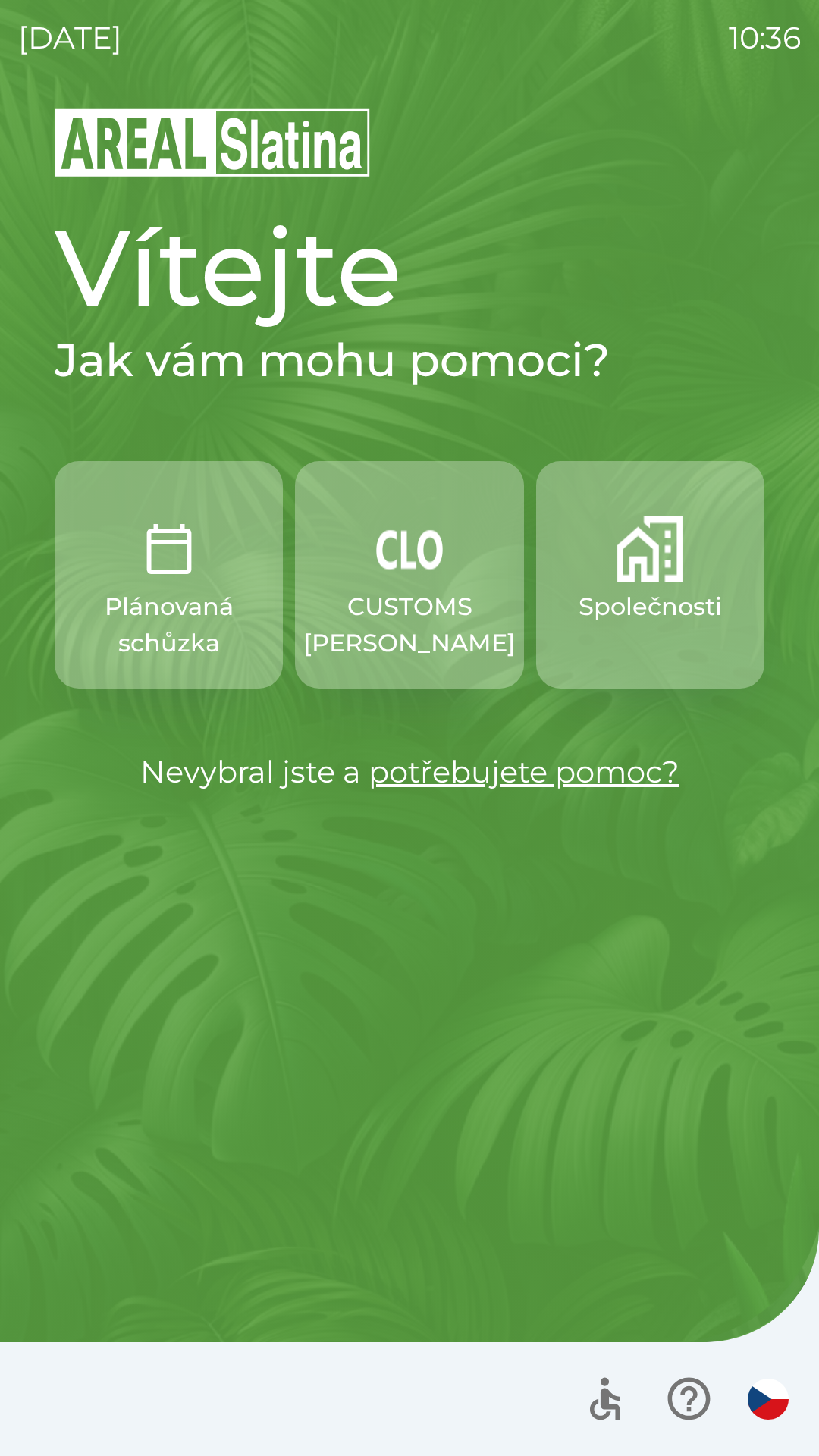
click at [630, 635] on button "Společnosti" at bounding box center [650, 575] width 229 height 228
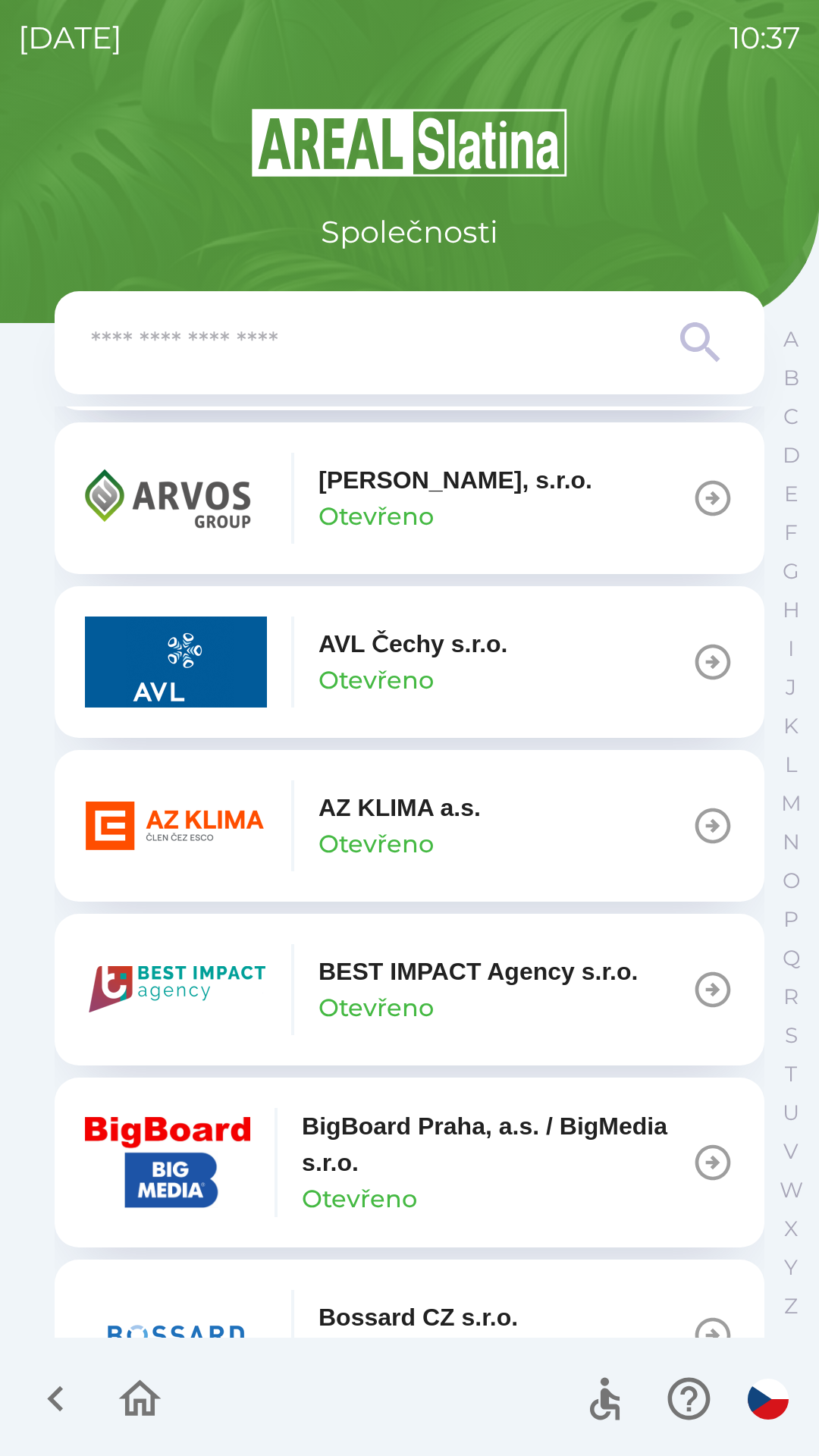
scroll to position [1332, 0]
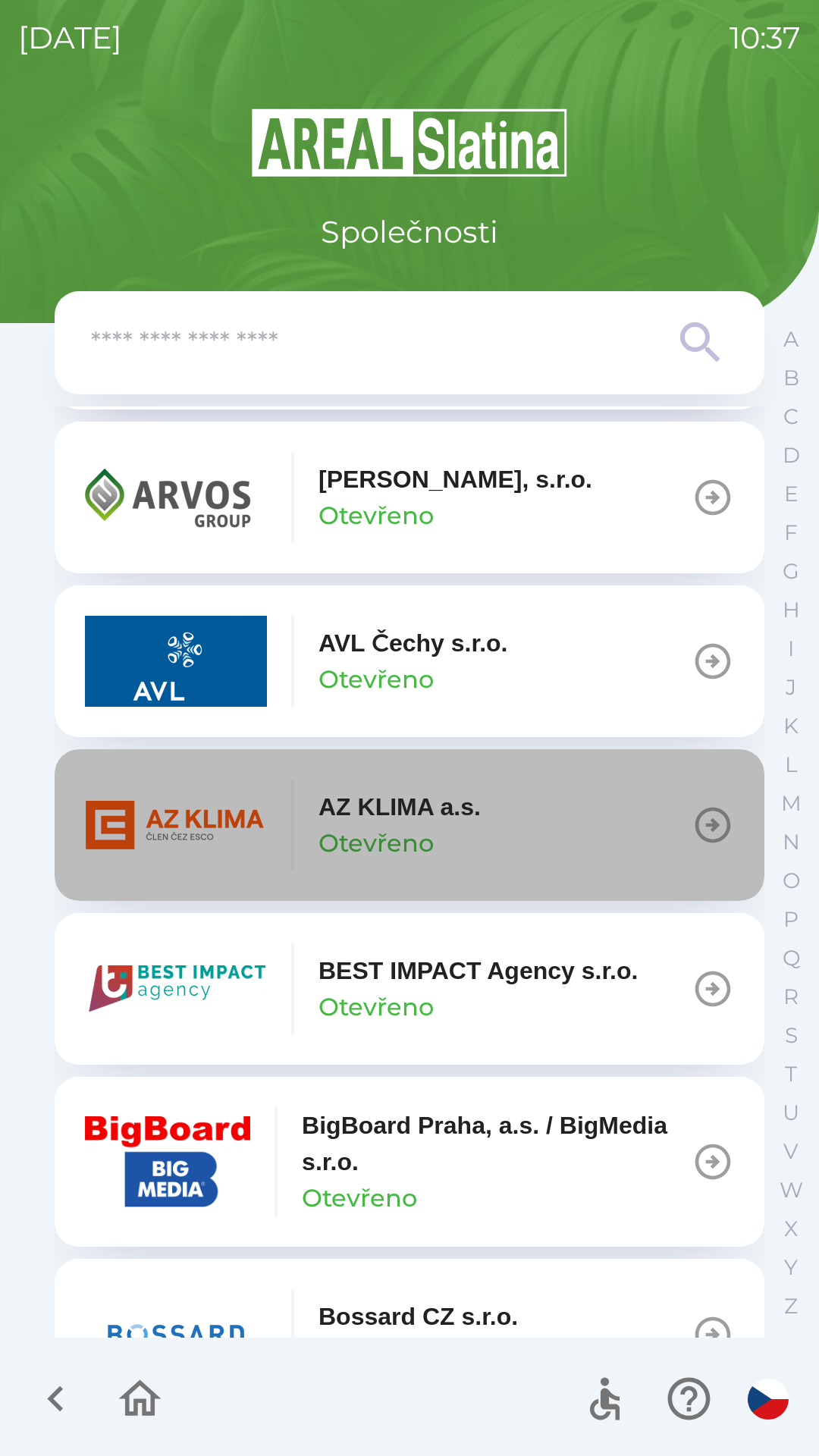
click at [705, 838] on icon "button" at bounding box center [713, 825] width 43 height 43
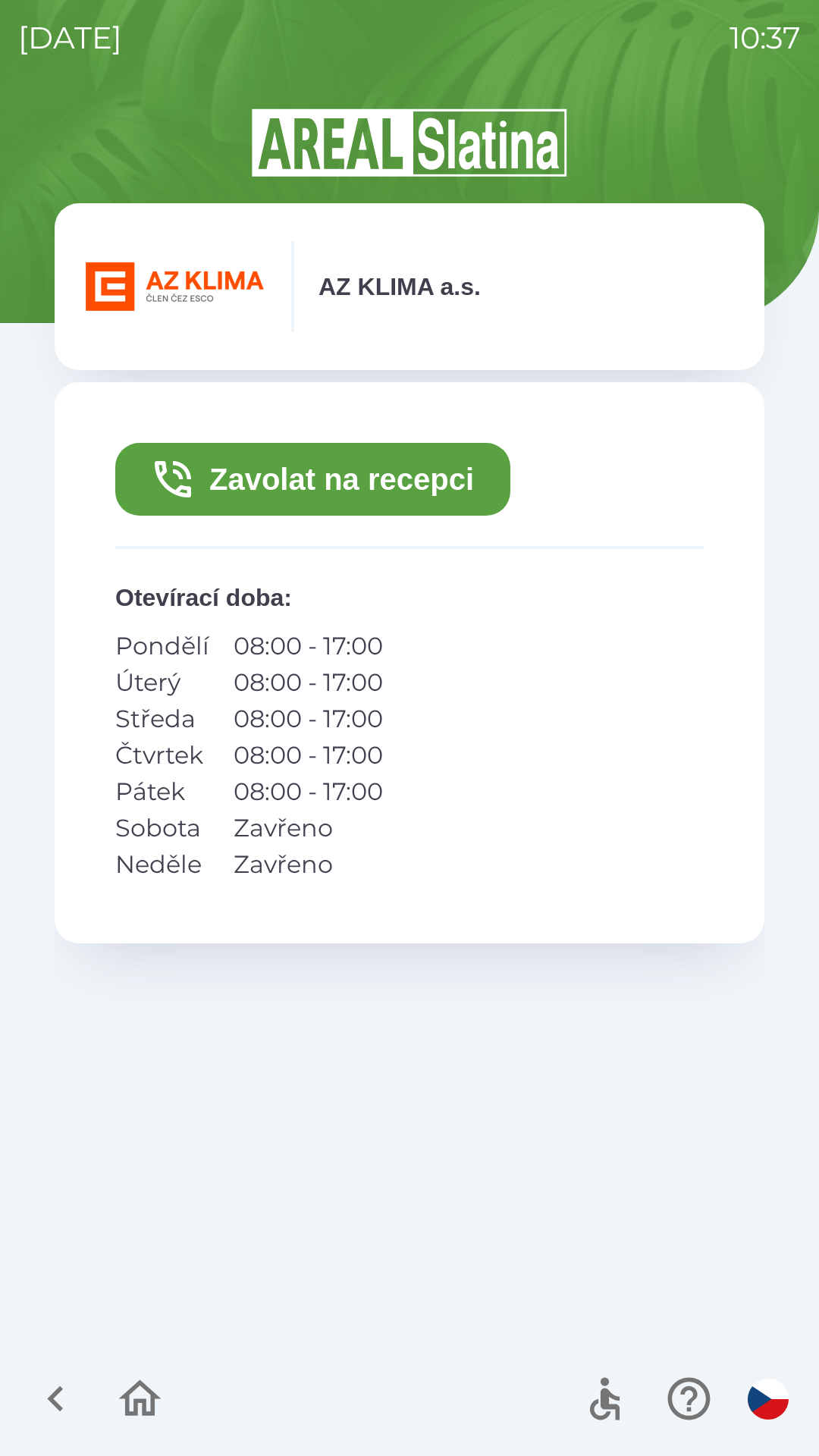
click at [342, 506] on button "Zavolat na recepci" at bounding box center [312, 479] width 395 height 73
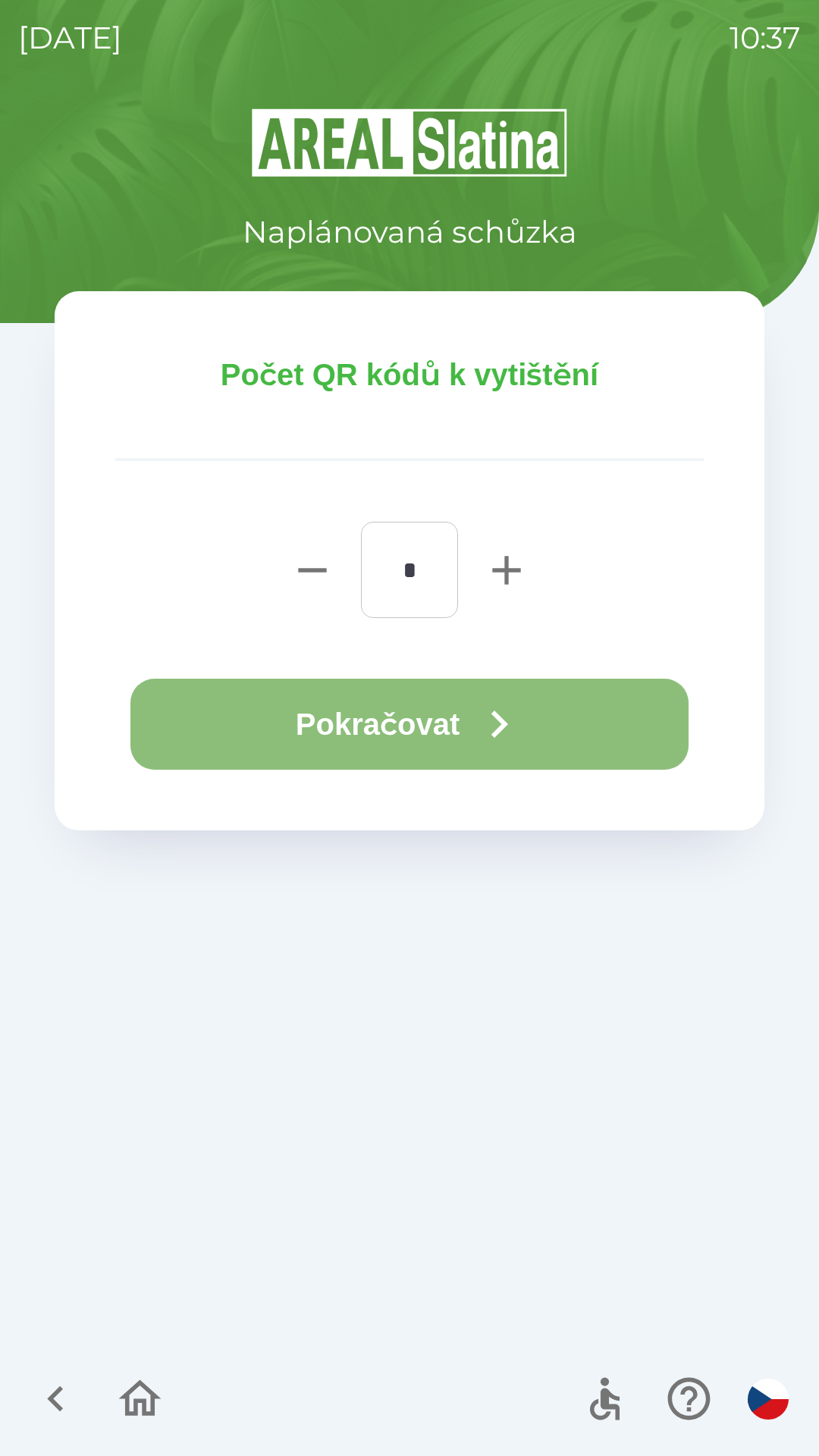
click at [431, 713] on button "Pokračovat" at bounding box center [409, 724] width 558 height 91
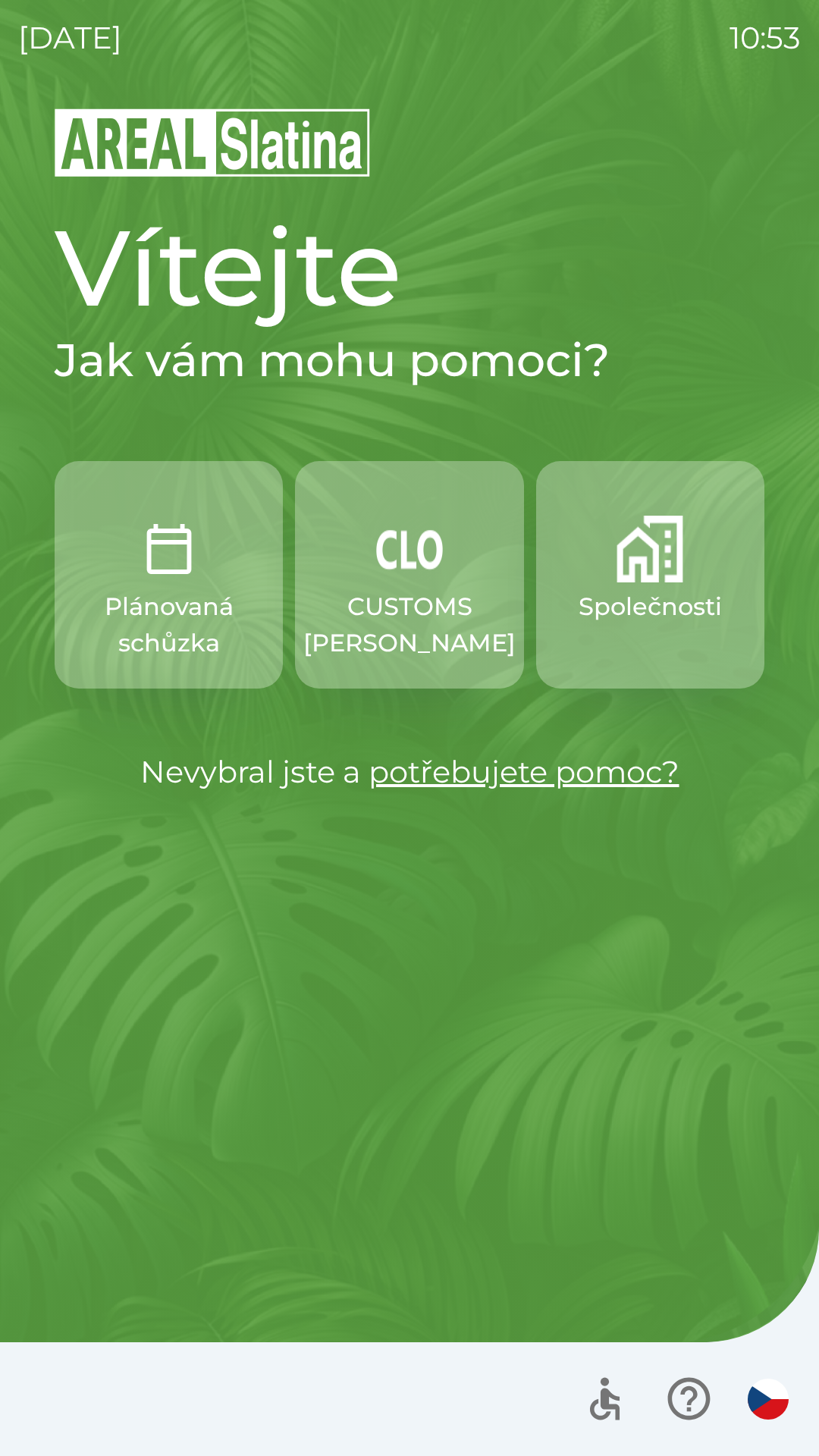
click at [638, 564] on img "button" at bounding box center [650, 549] width 67 height 67
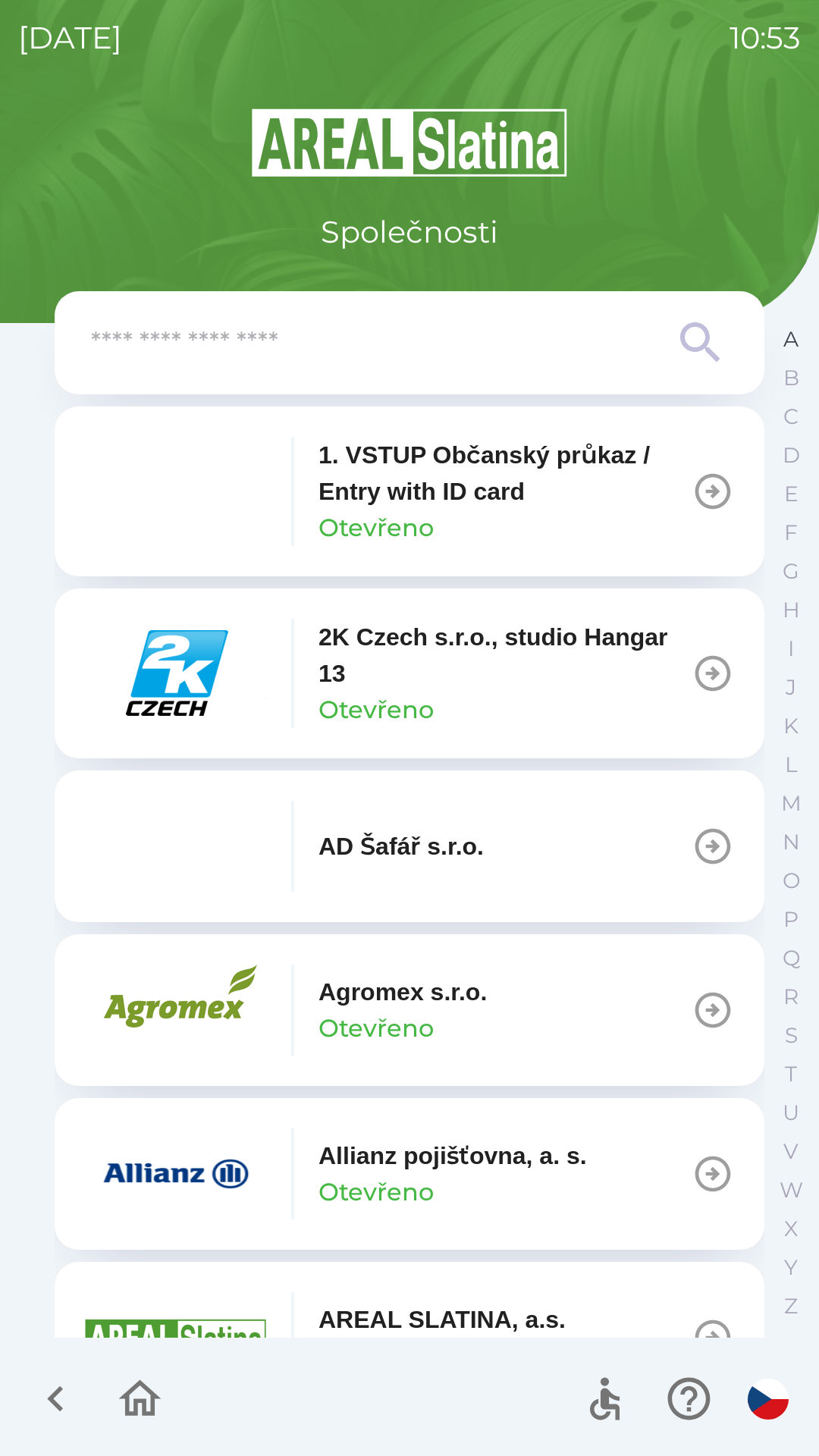
click at [795, 338] on p "A" at bounding box center [791, 340] width 15 height 27
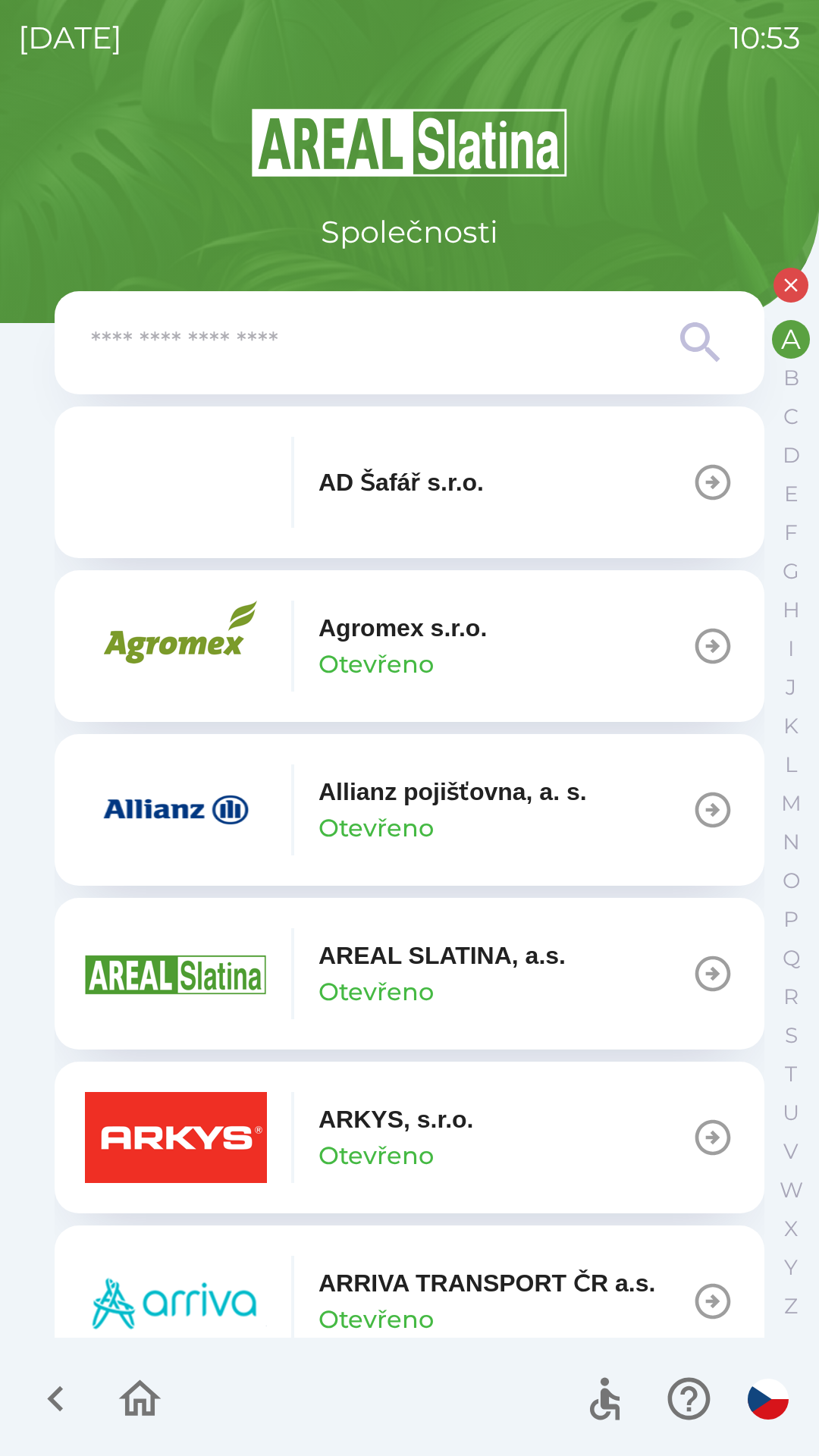
click at [396, 1131] on p "ARKYS, s.r.o." at bounding box center [396, 1119] width 155 height 36
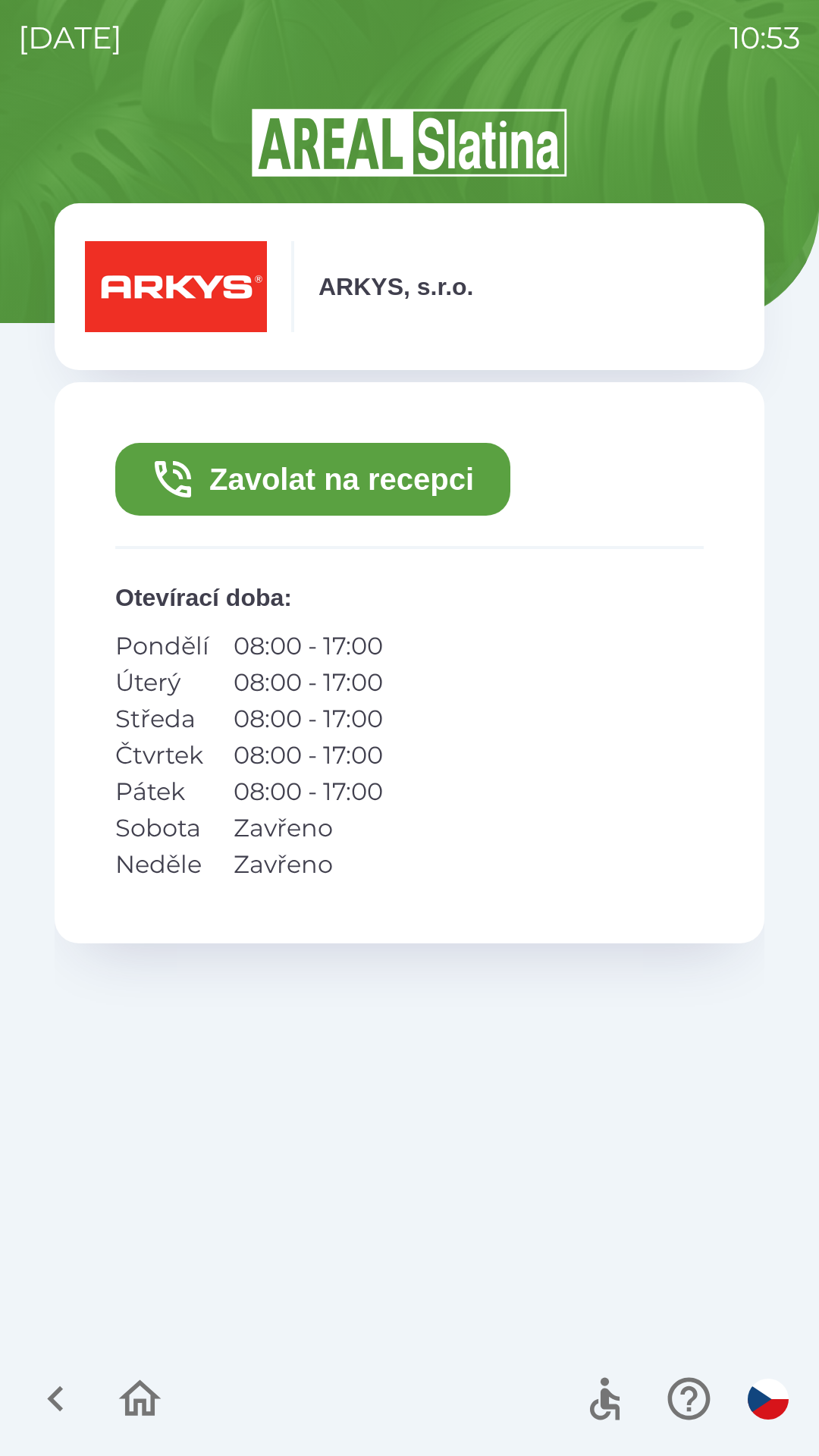
click at [342, 460] on button "Zavolat na recepci" at bounding box center [312, 479] width 395 height 73
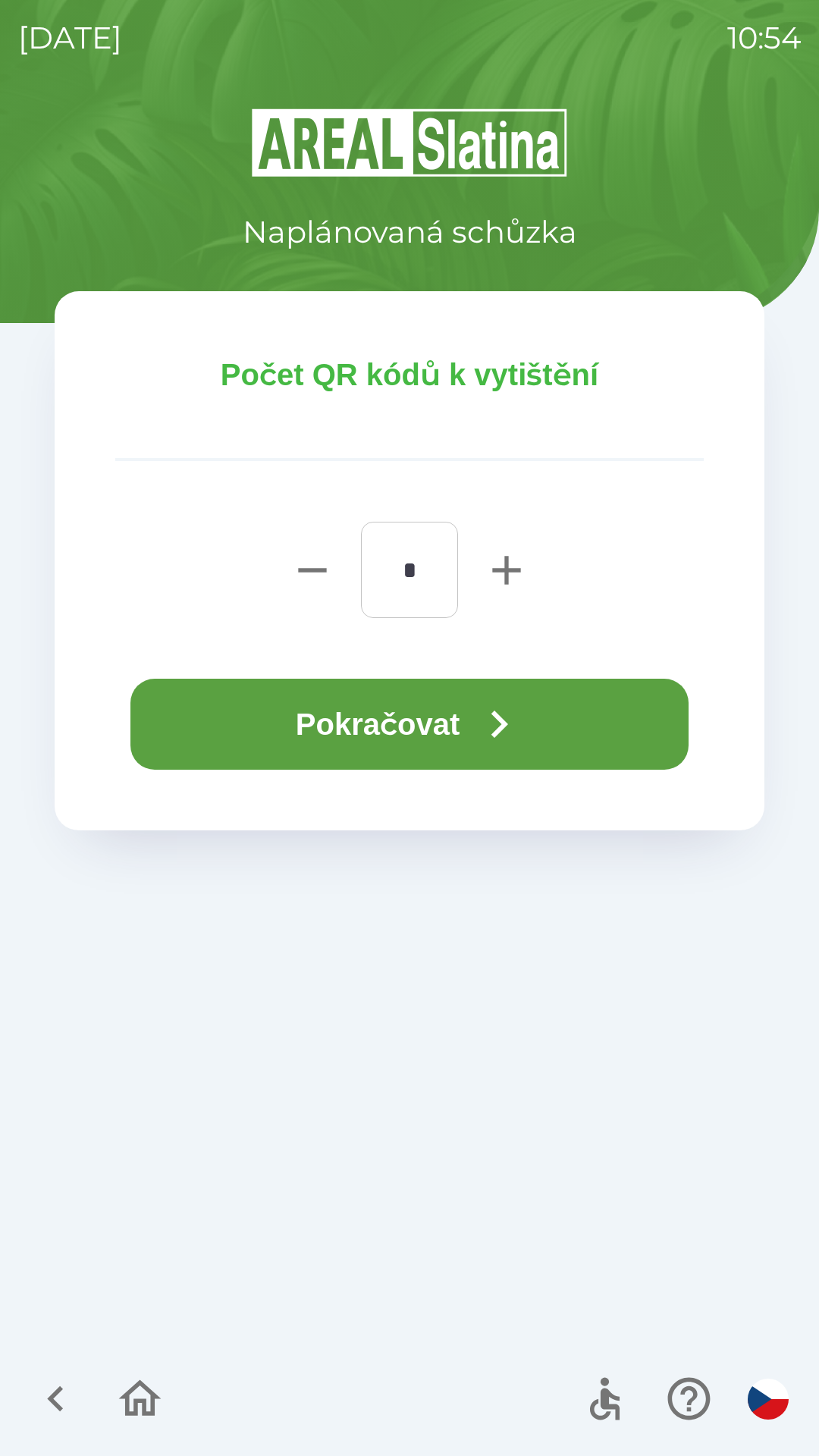
click at [232, 707] on button "Pokračovat" at bounding box center [409, 724] width 558 height 91
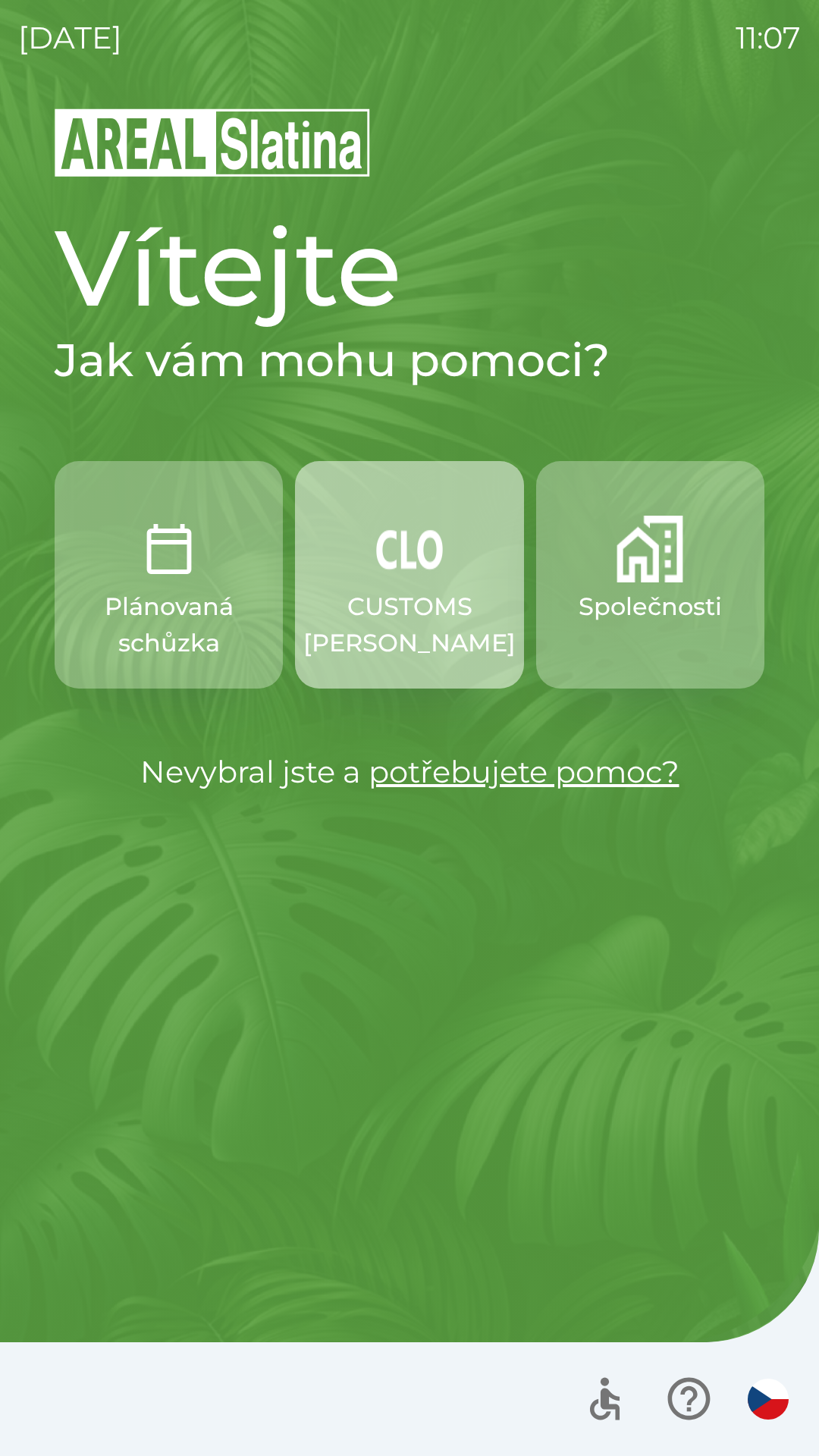
click at [412, 573] on img "button" at bounding box center [409, 549] width 67 height 67
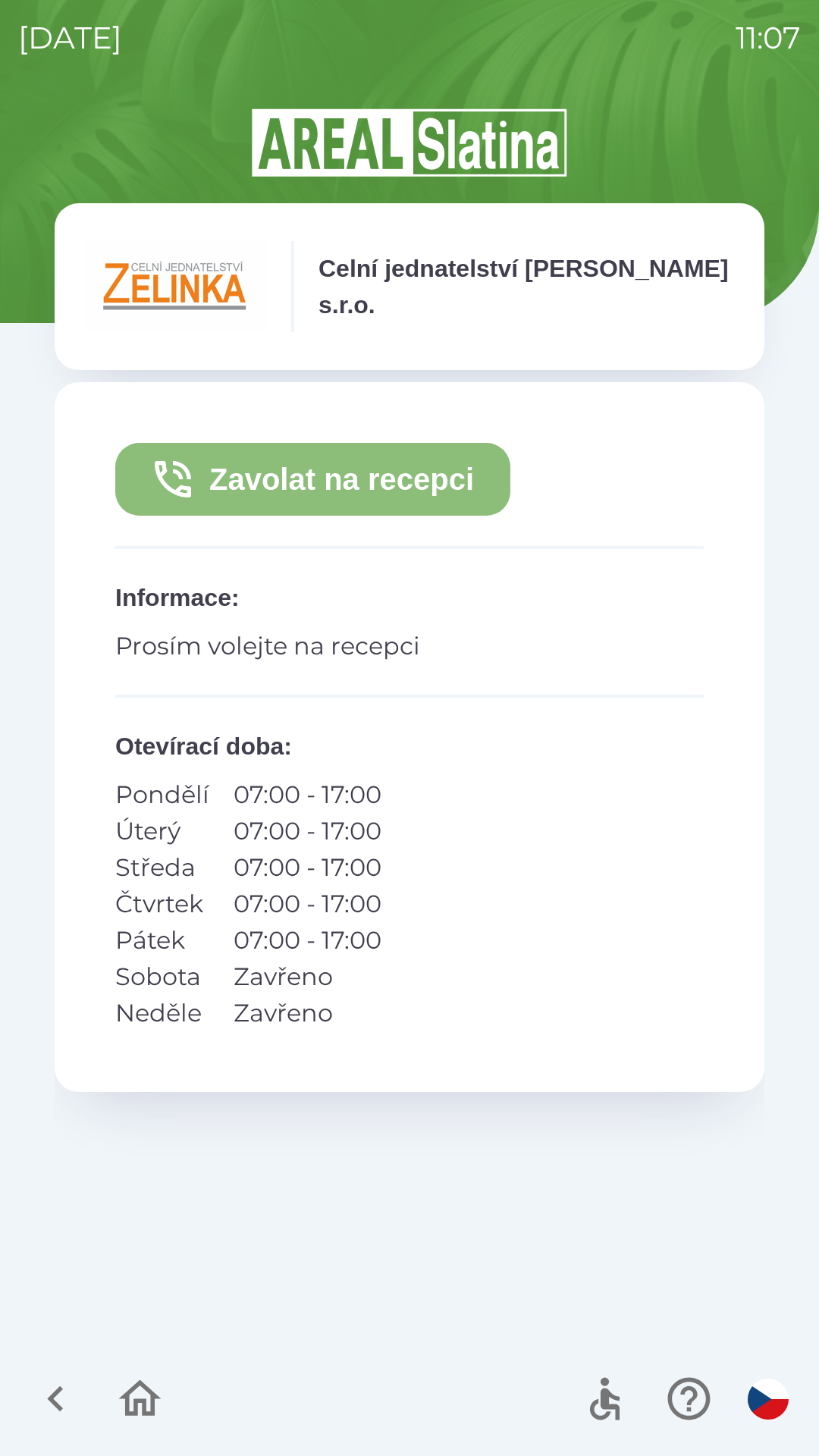
click at [321, 467] on button "Zavolat na recepci" at bounding box center [312, 479] width 395 height 73
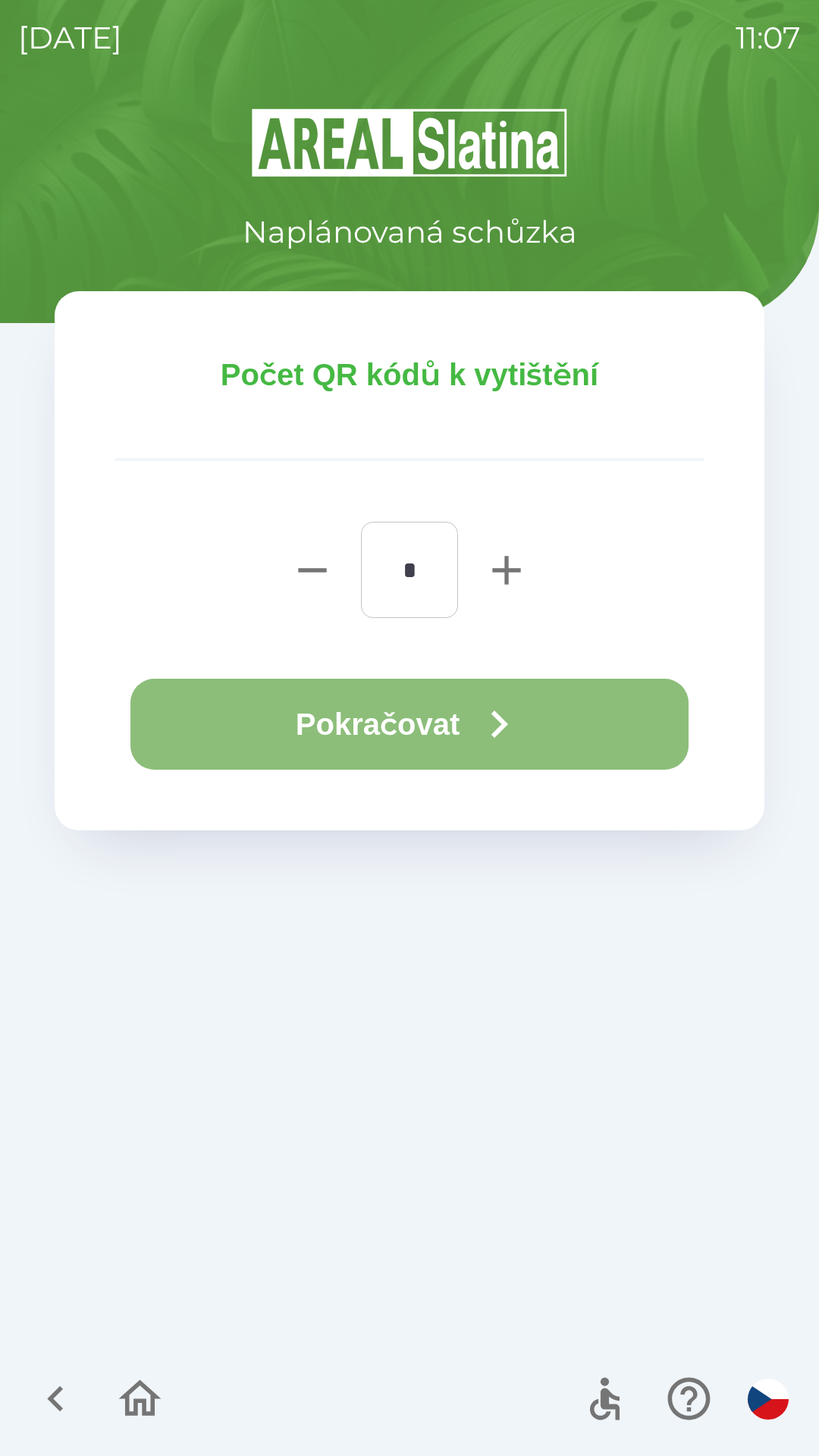
click at [396, 721] on button "Pokračovat" at bounding box center [409, 724] width 558 height 91
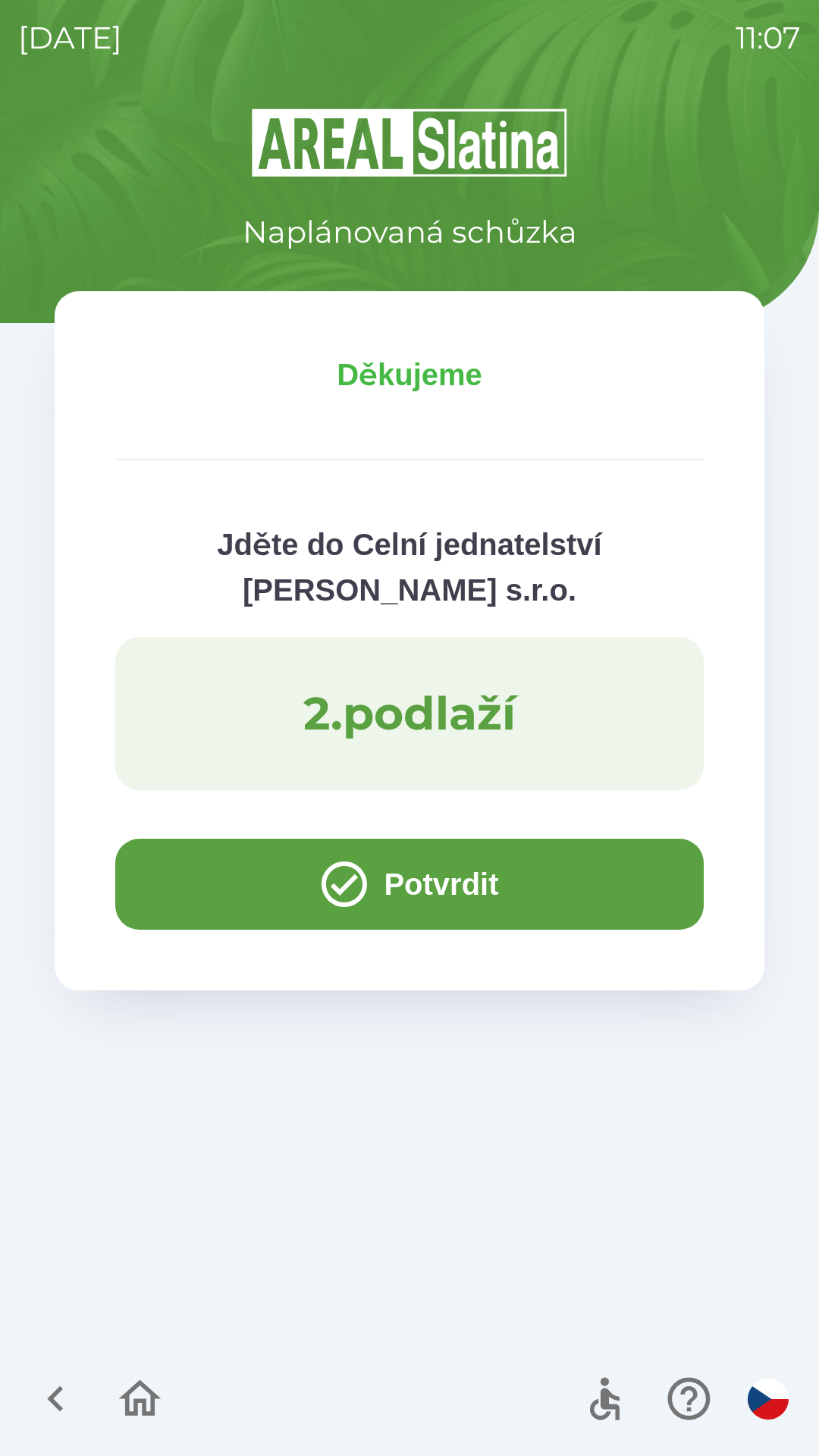
click at [181, 884] on button "Potvrdit" at bounding box center [409, 884] width 589 height 91
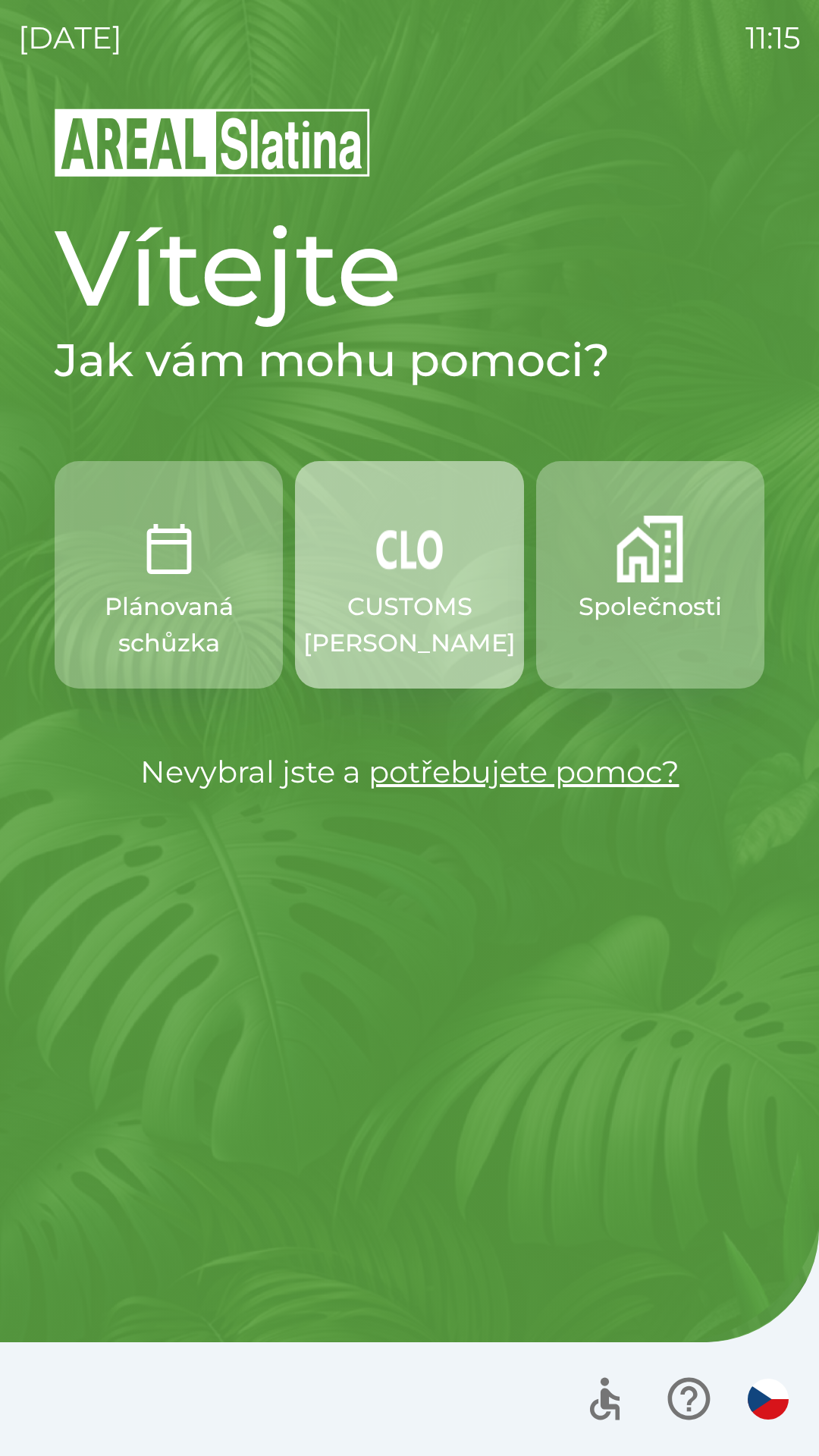
click at [399, 611] on p "CUSTOMS [PERSON_NAME]" at bounding box center [409, 625] width 212 height 73
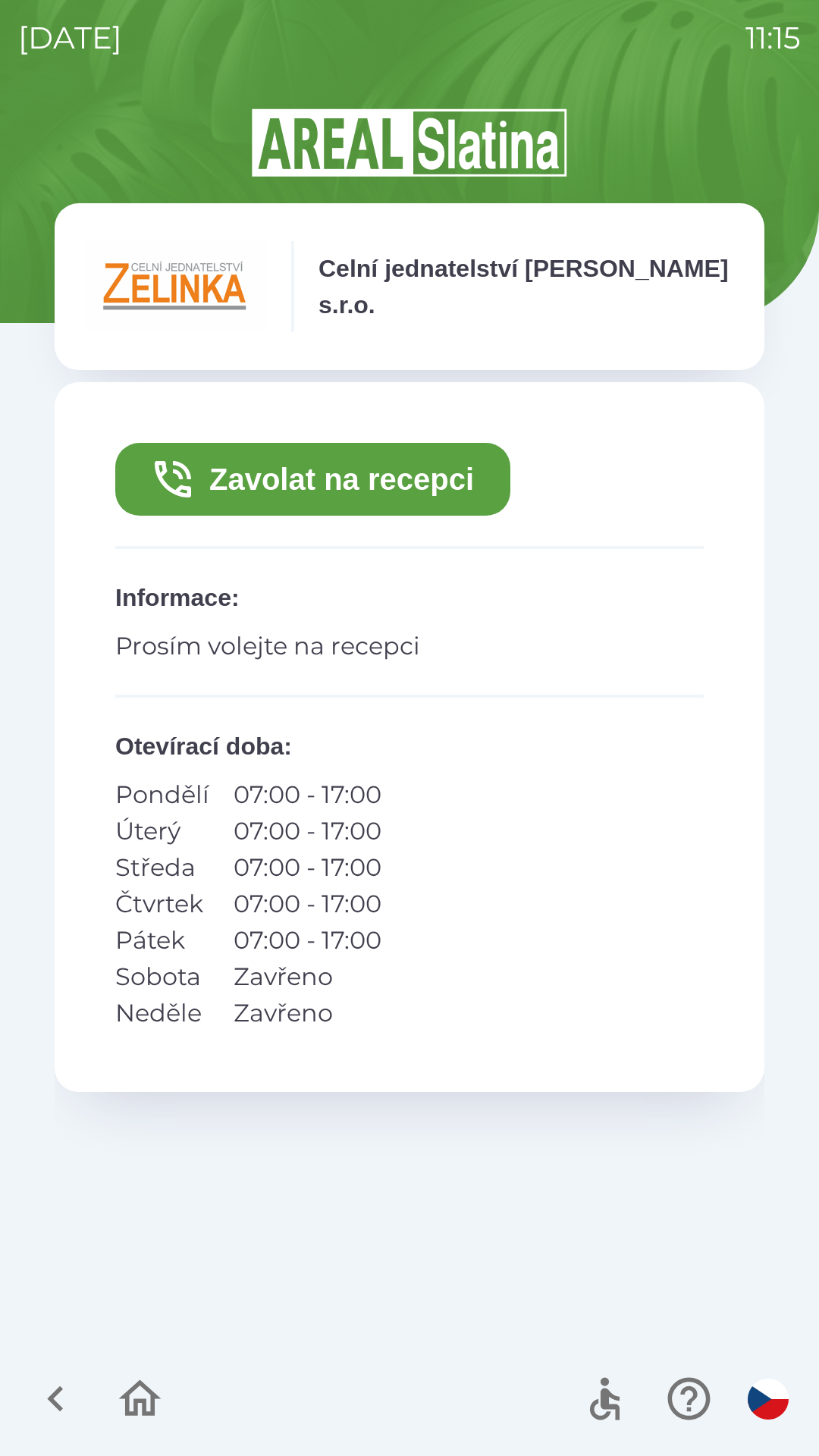
click at [349, 467] on button "Zavolat na recepci" at bounding box center [312, 479] width 395 height 73
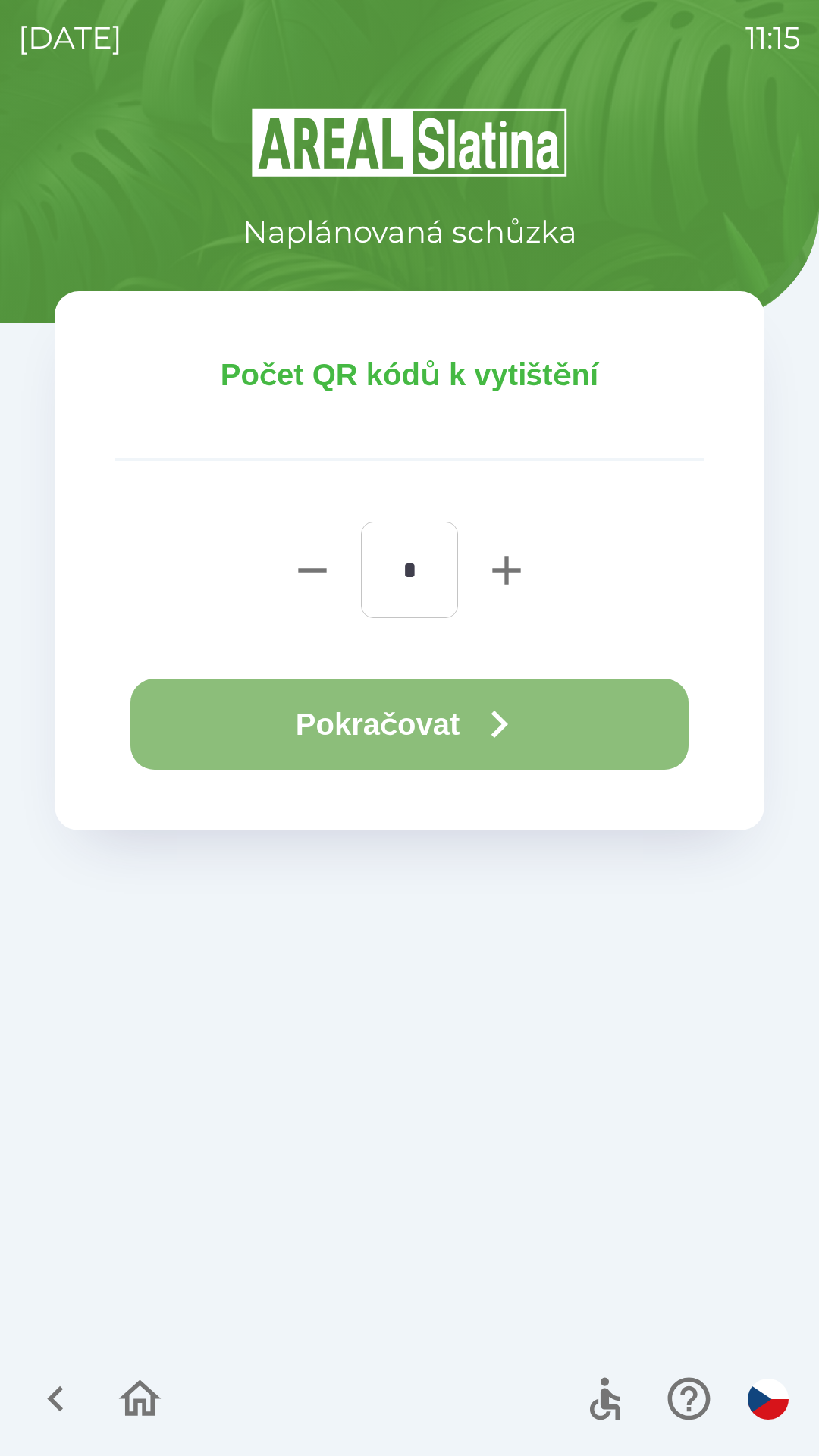
click at [414, 712] on button "Pokračovat" at bounding box center [409, 724] width 558 height 91
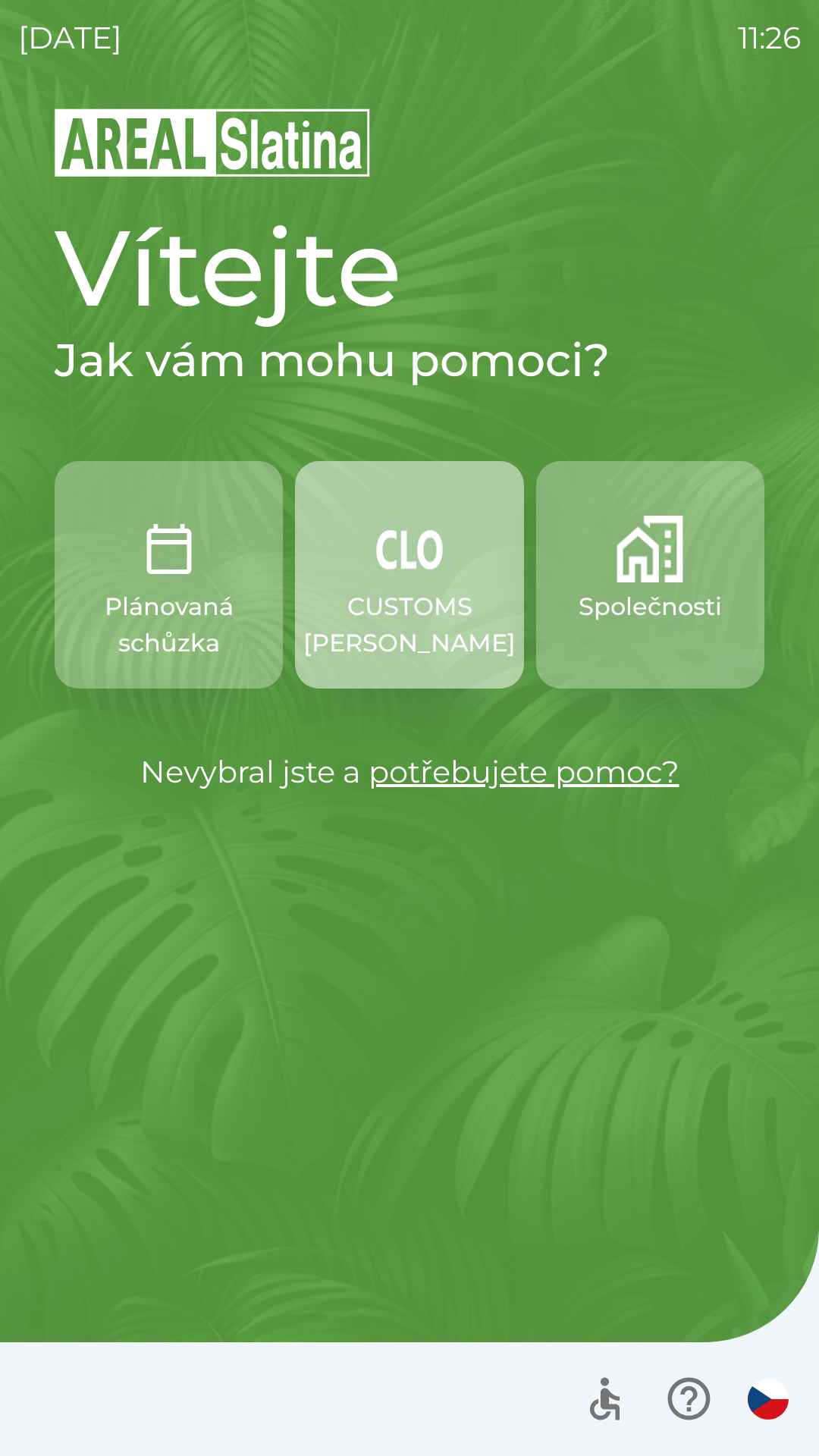
click at [409, 598] on p "CUSTOMS [PERSON_NAME]" at bounding box center [409, 625] width 212 height 73
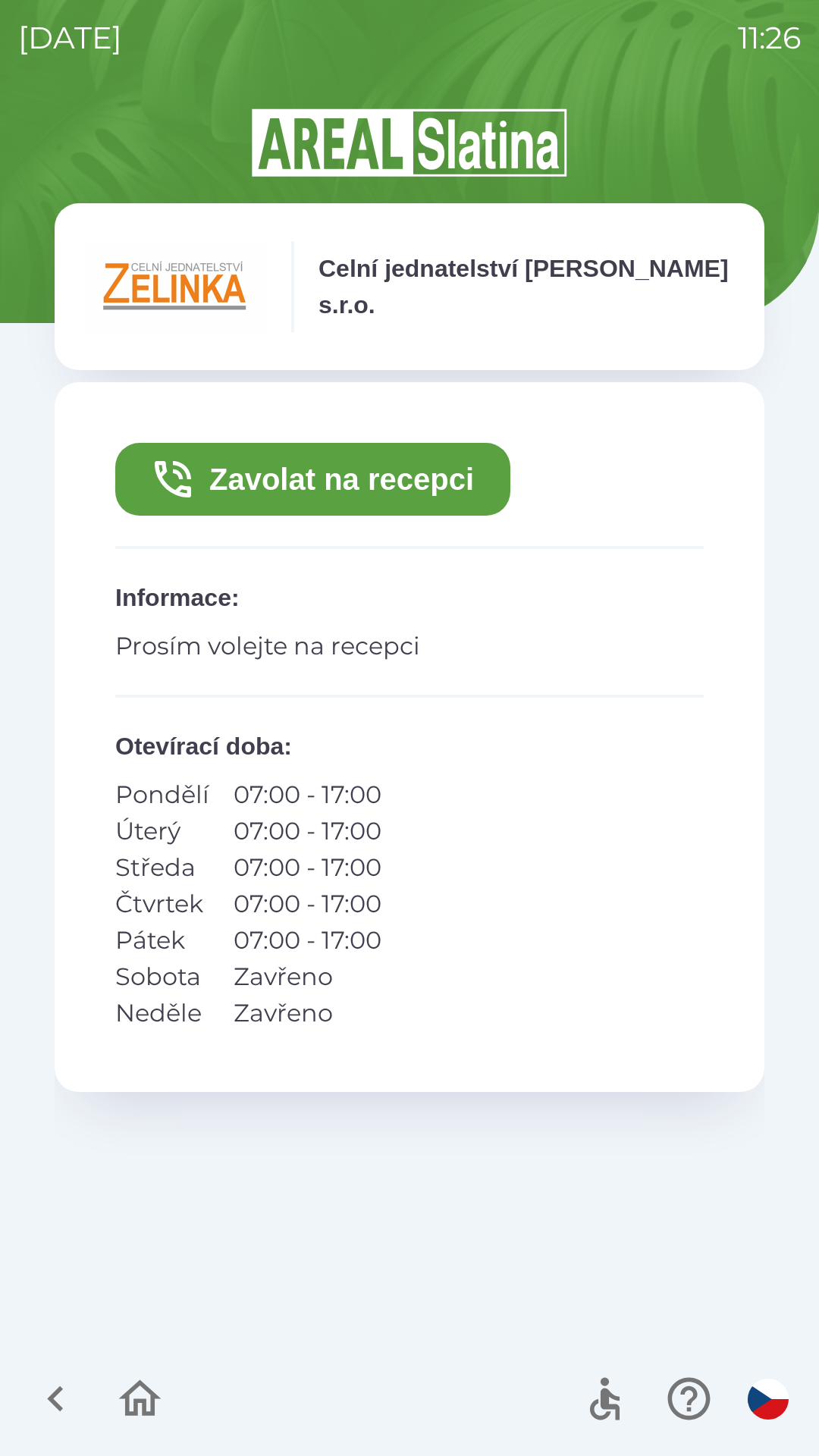
click at [460, 474] on button "Zavolat na recepci" at bounding box center [312, 479] width 395 height 73
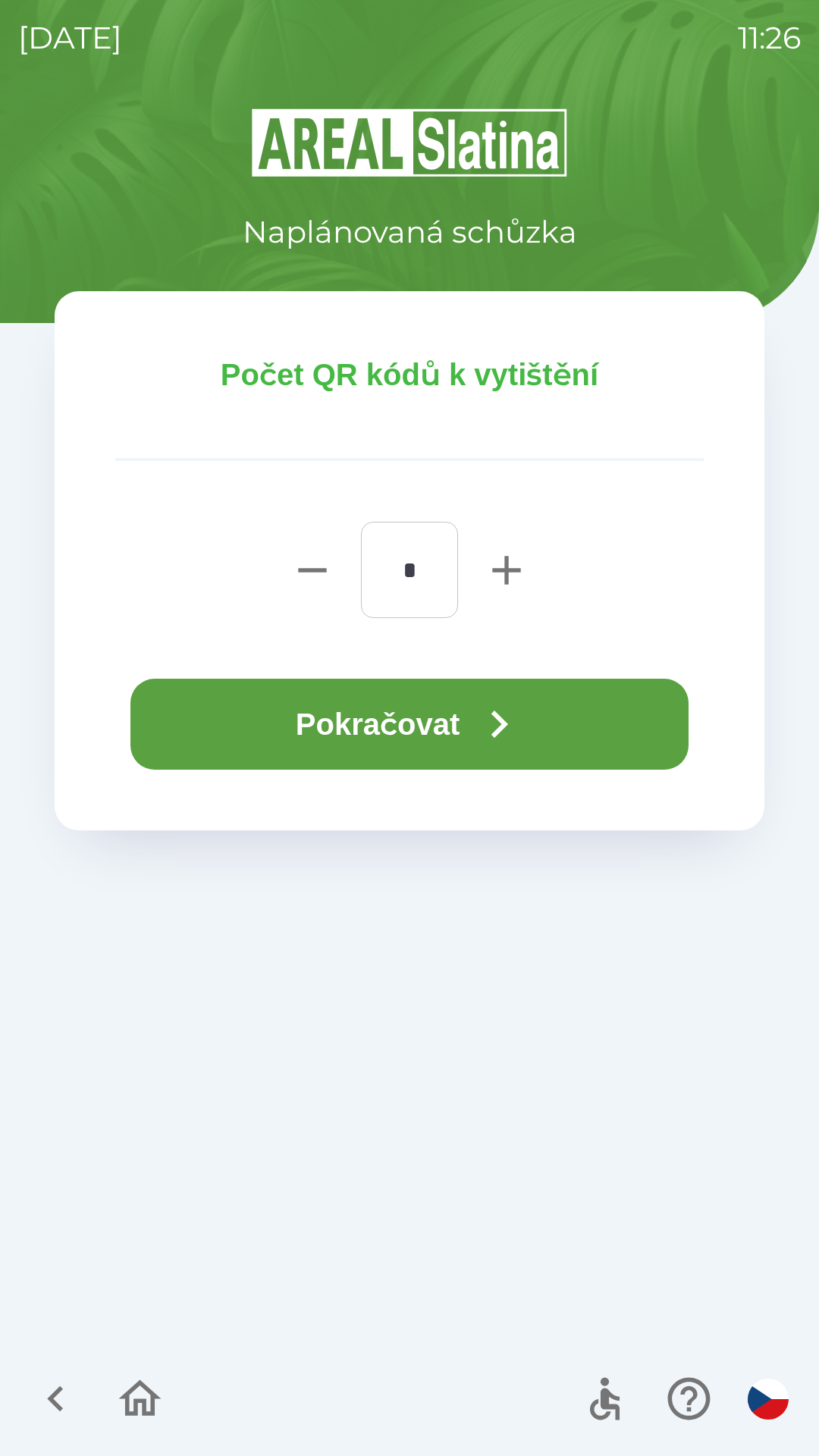
click at [367, 722] on button "Pokračovat" at bounding box center [409, 724] width 558 height 91
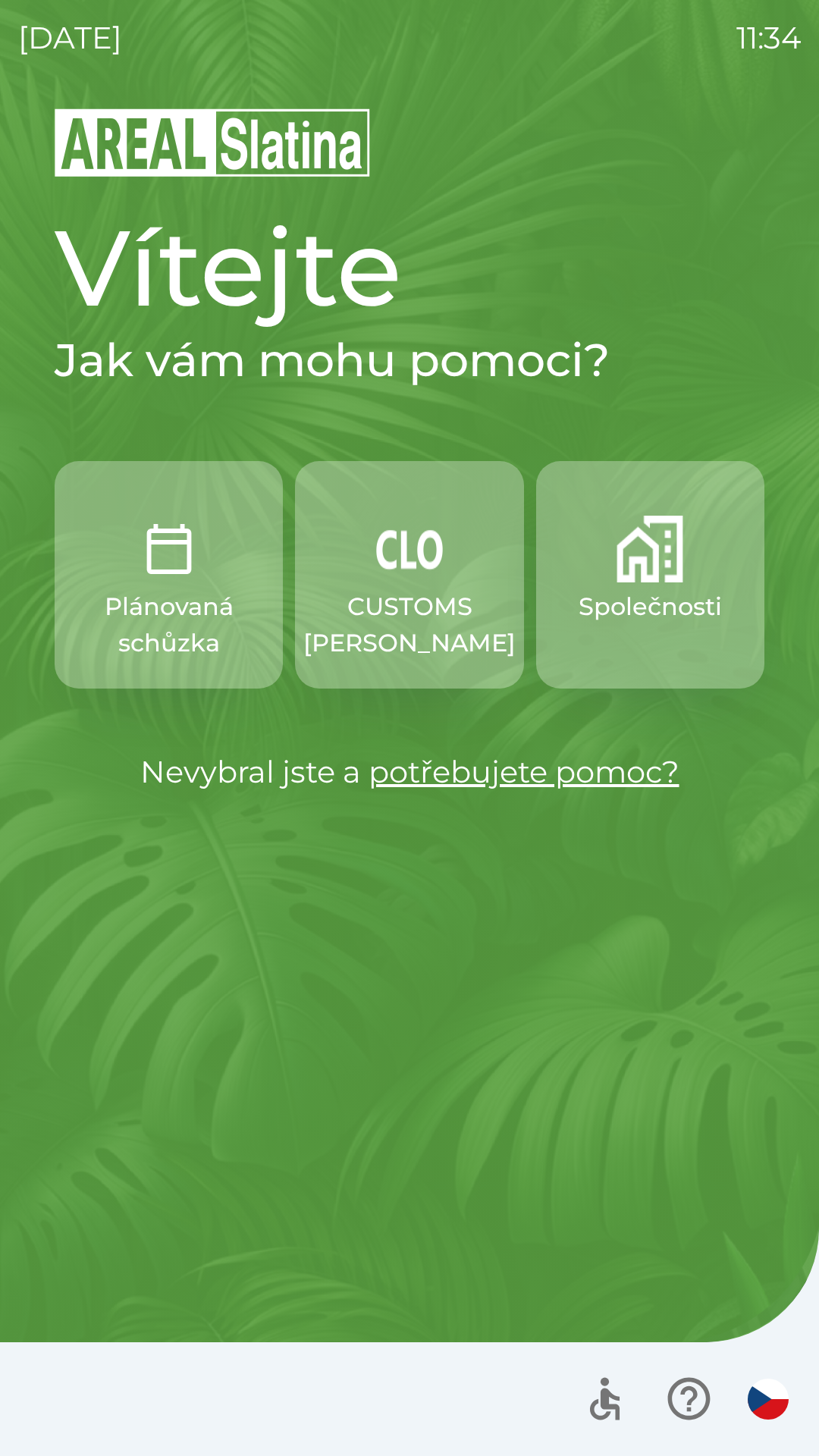
click at [639, 556] on img "button" at bounding box center [650, 549] width 67 height 67
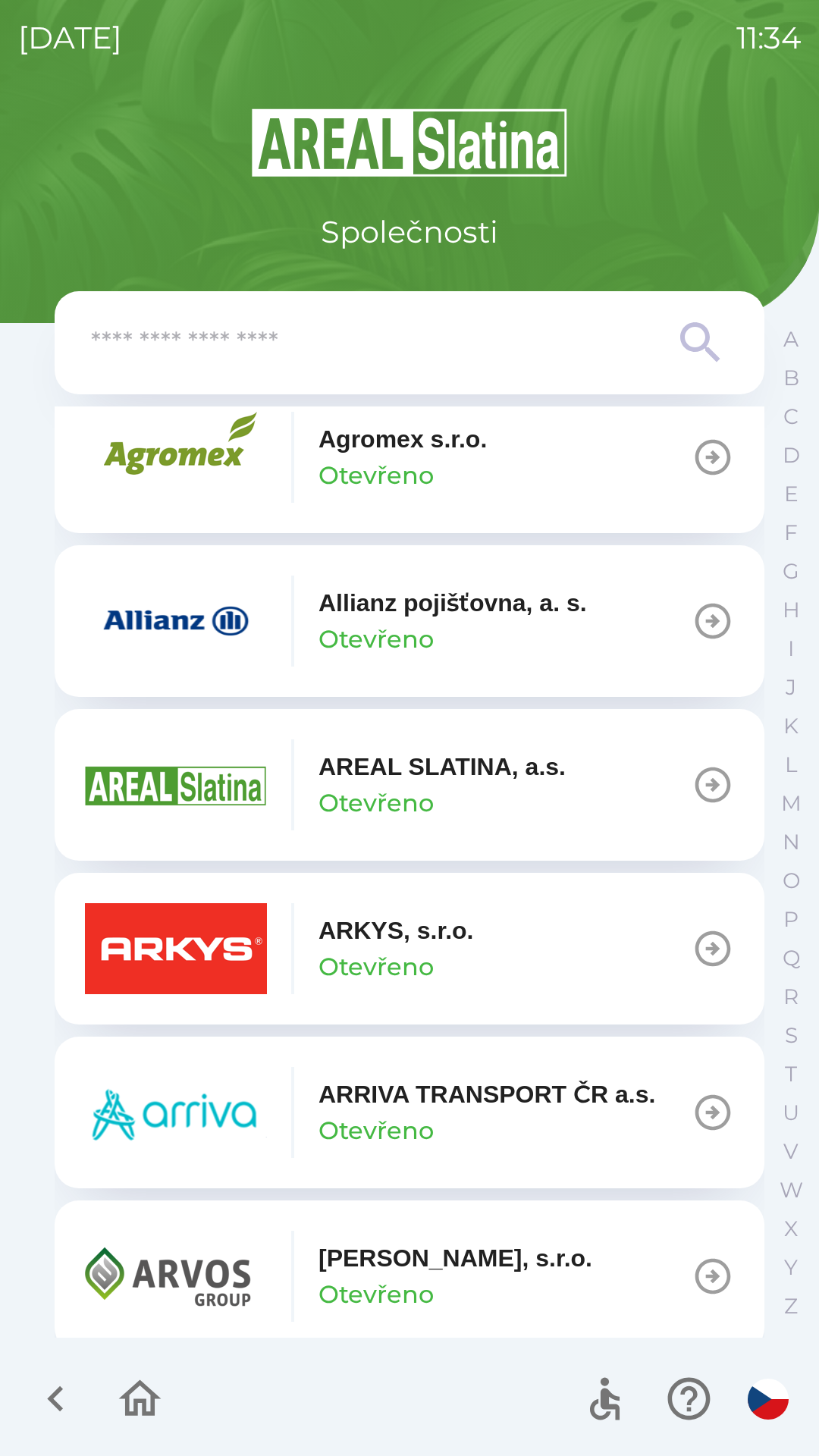
scroll to position [555, 0]
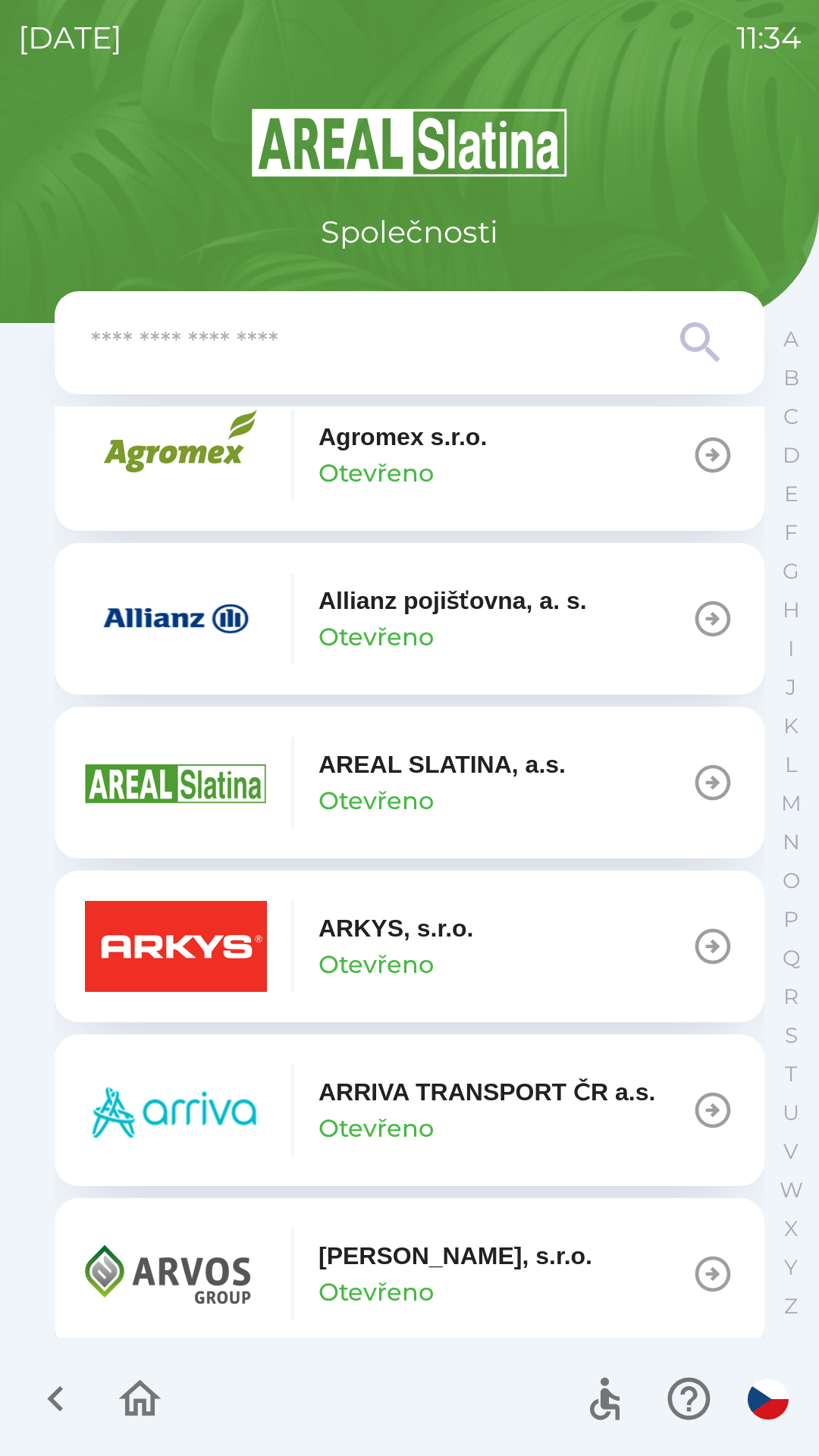
click at [614, 944] on button "ARKYS, s.r.o. Otevřeno" at bounding box center [409, 947] width 710 height 151
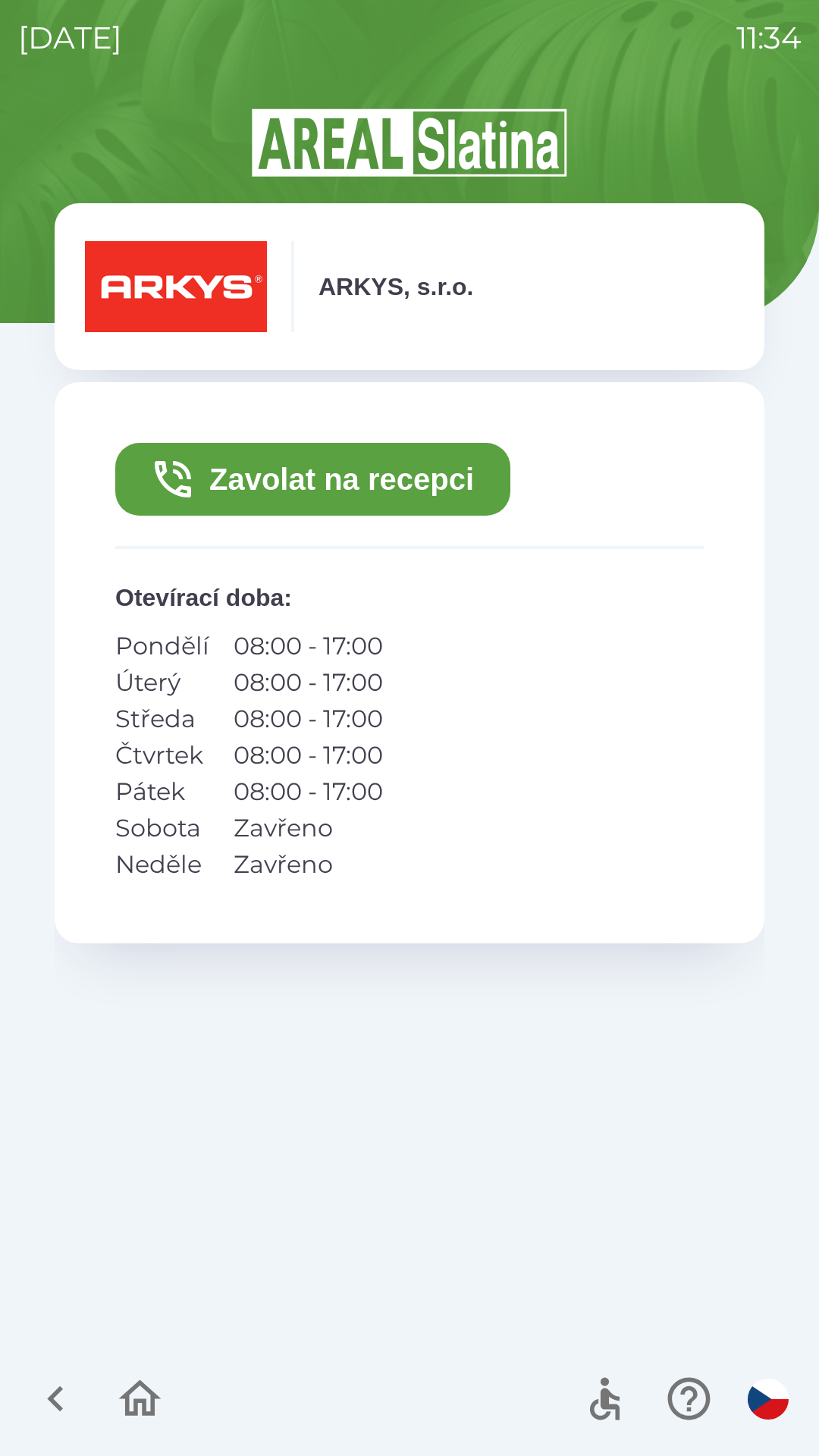
click at [317, 477] on button "Zavolat na recepci" at bounding box center [312, 479] width 395 height 73
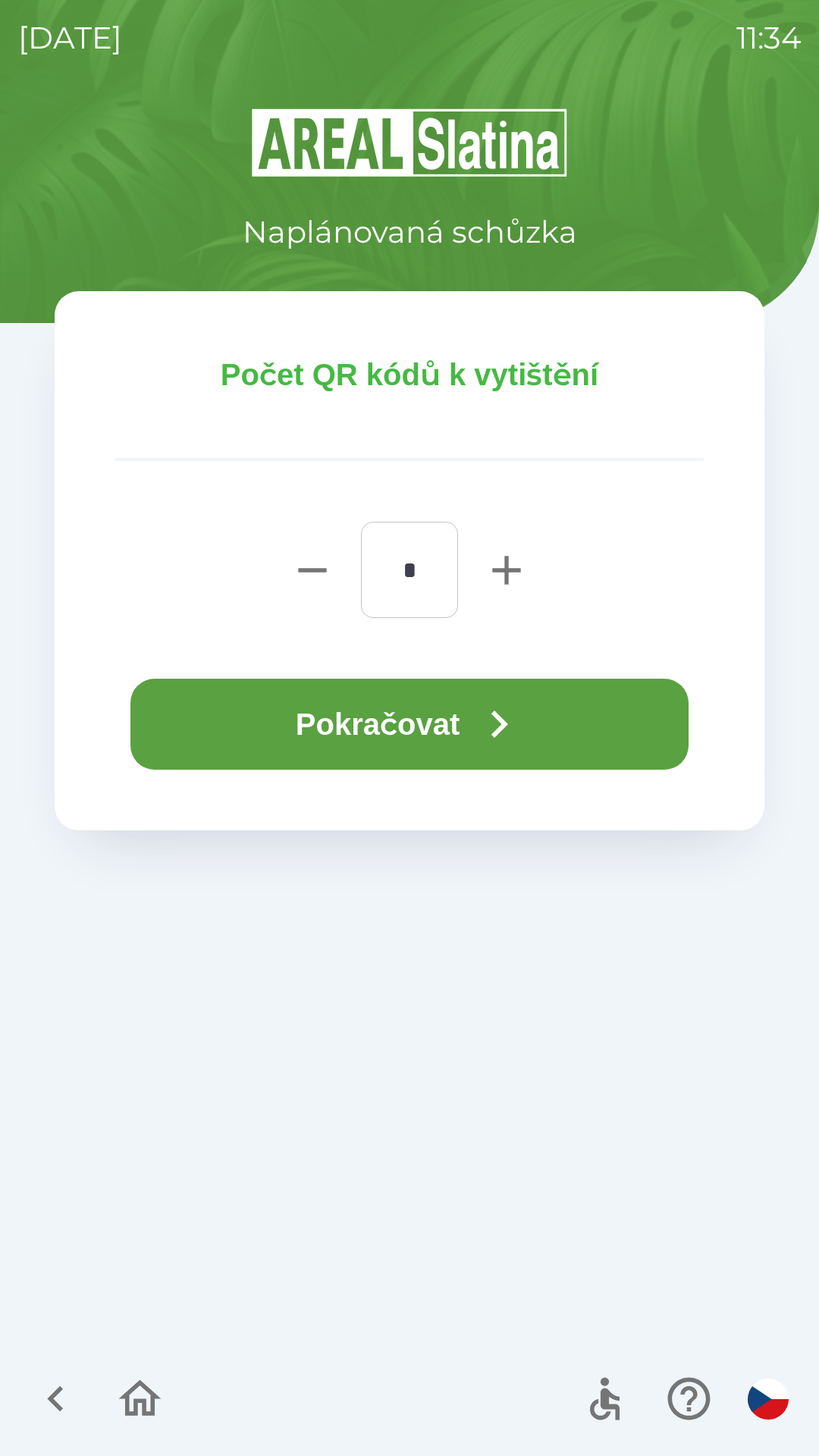
click at [385, 730] on button "Pokračovat" at bounding box center [409, 724] width 558 height 91
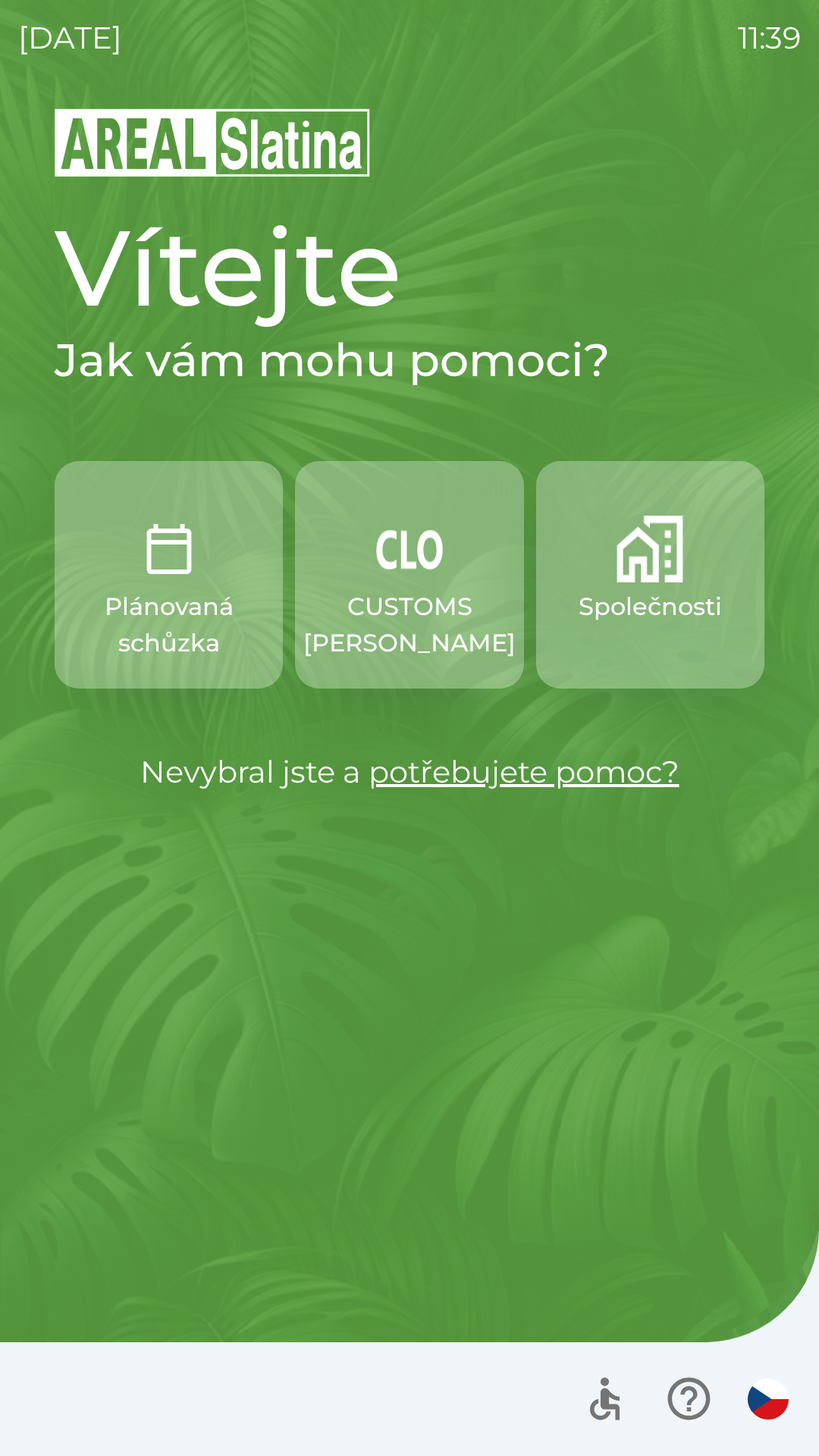
click at [401, 574] on img "button" at bounding box center [409, 549] width 67 height 67
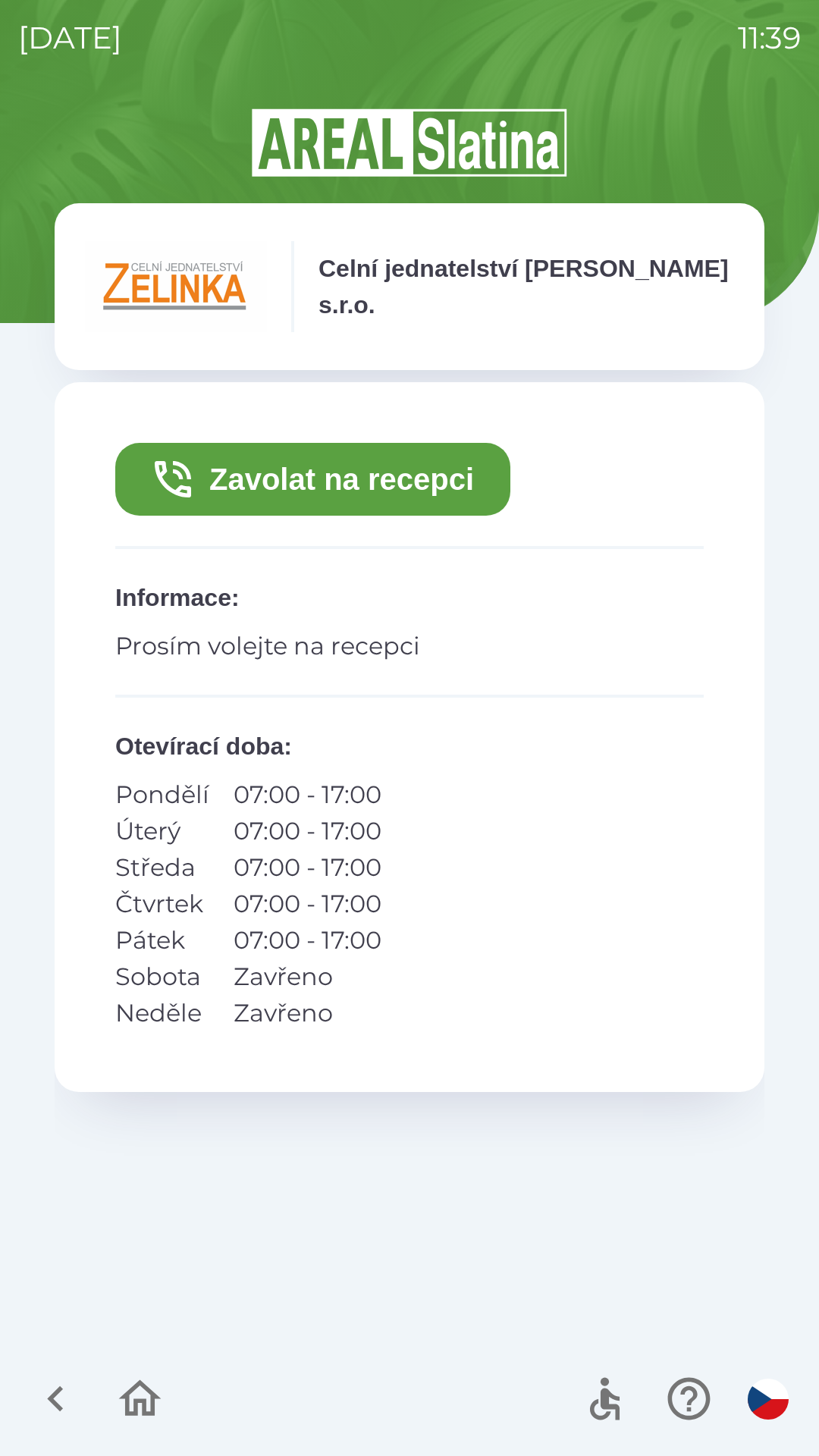
click at [247, 479] on button "Zavolat na recepci" at bounding box center [312, 479] width 395 height 73
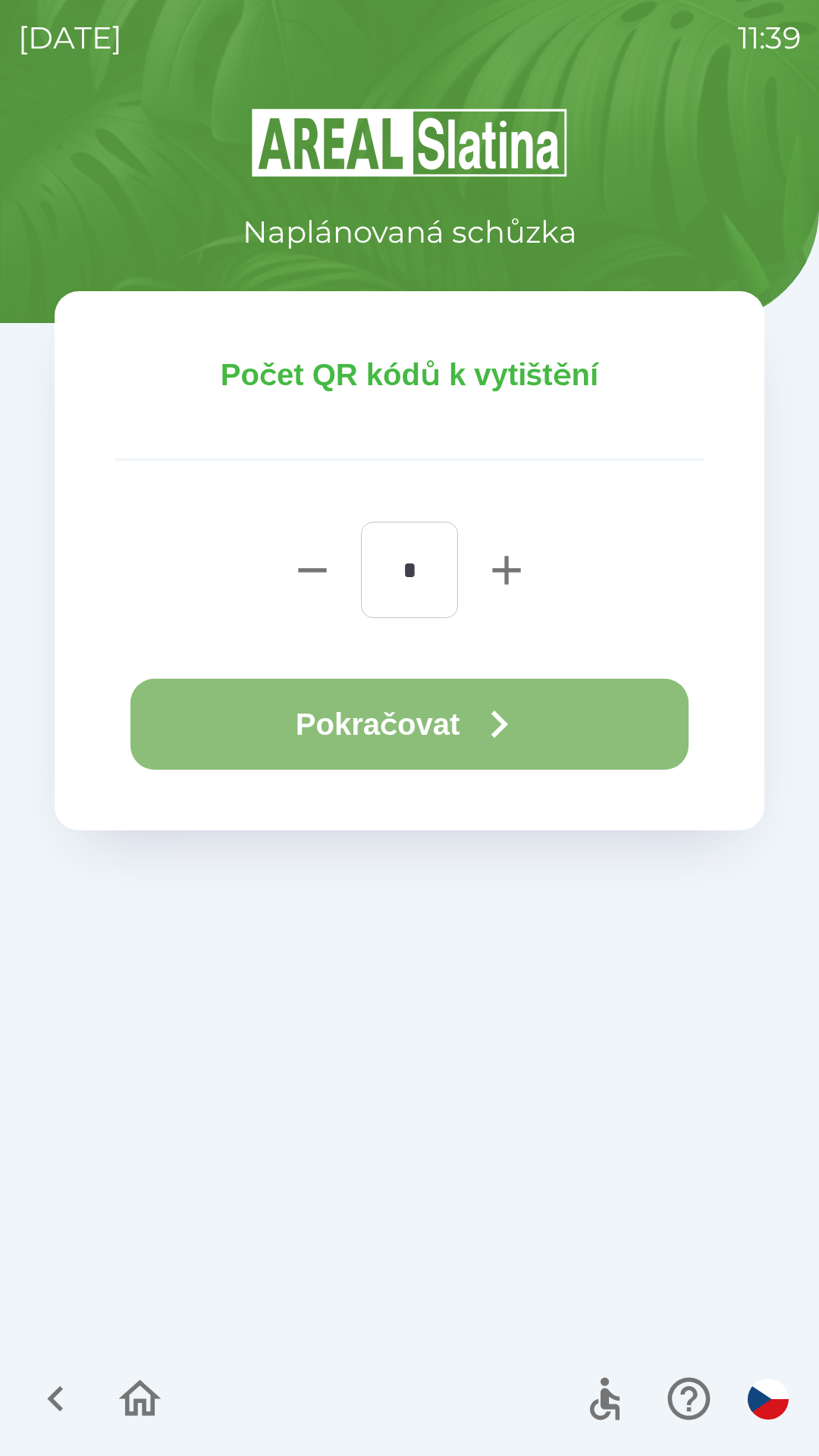
click at [240, 696] on button "Pokračovat" at bounding box center [409, 724] width 558 height 91
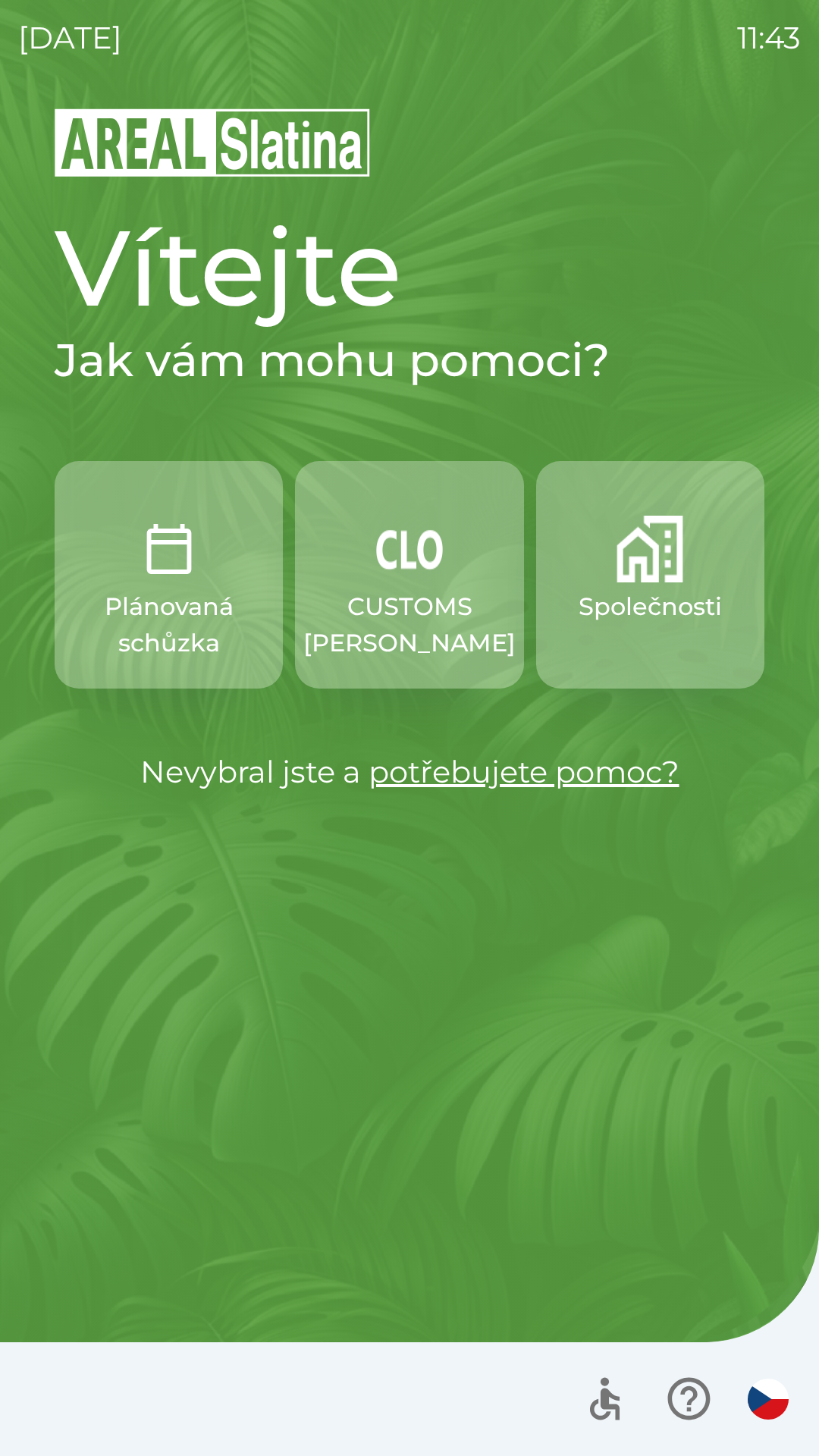
click at [433, 568] on img "button" at bounding box center [409, 549] width 67 height 67
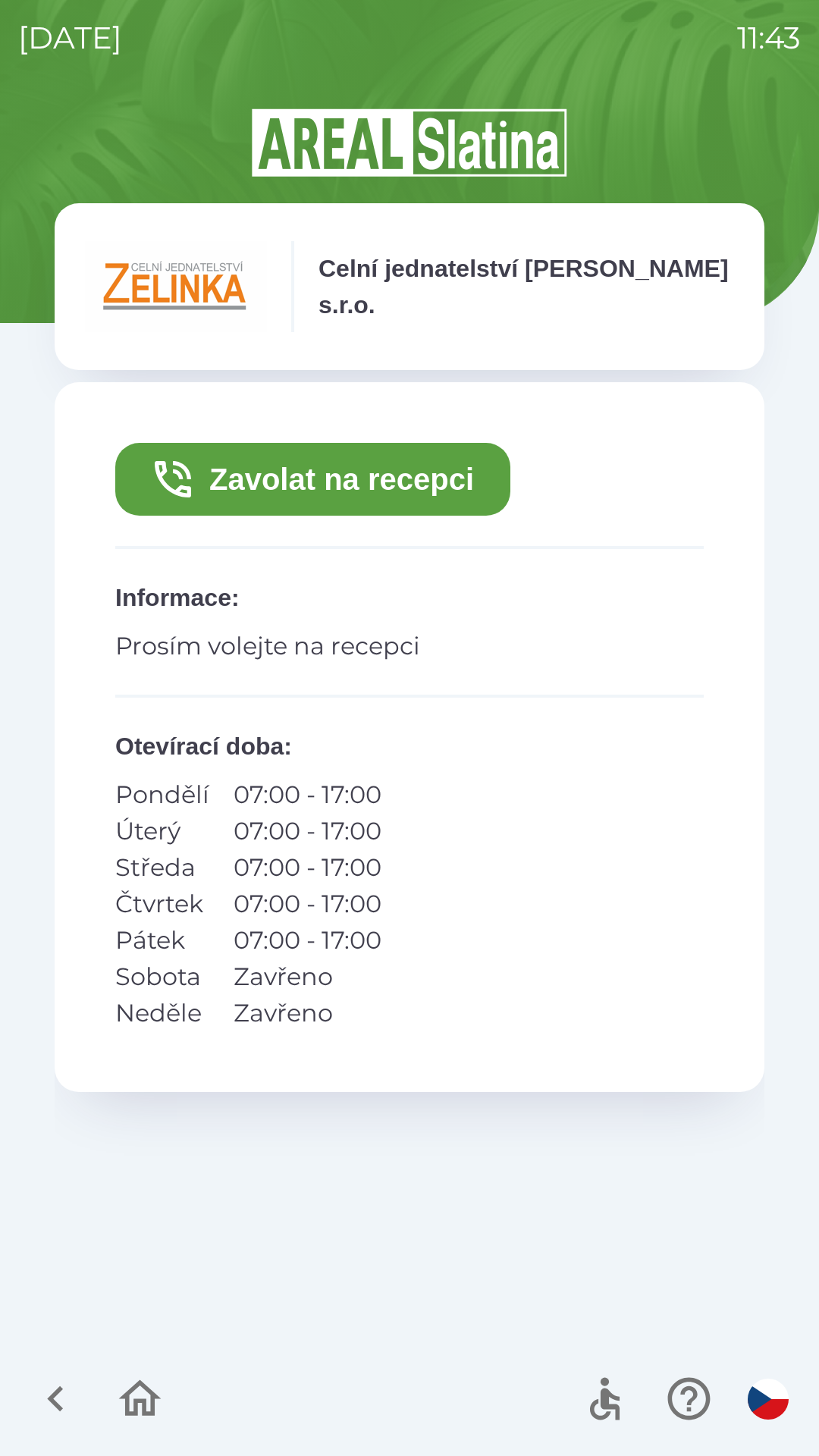
click at [450, 479] on button "Zavolat na recepci" at bounding box center [312, 479] width 395 height 73
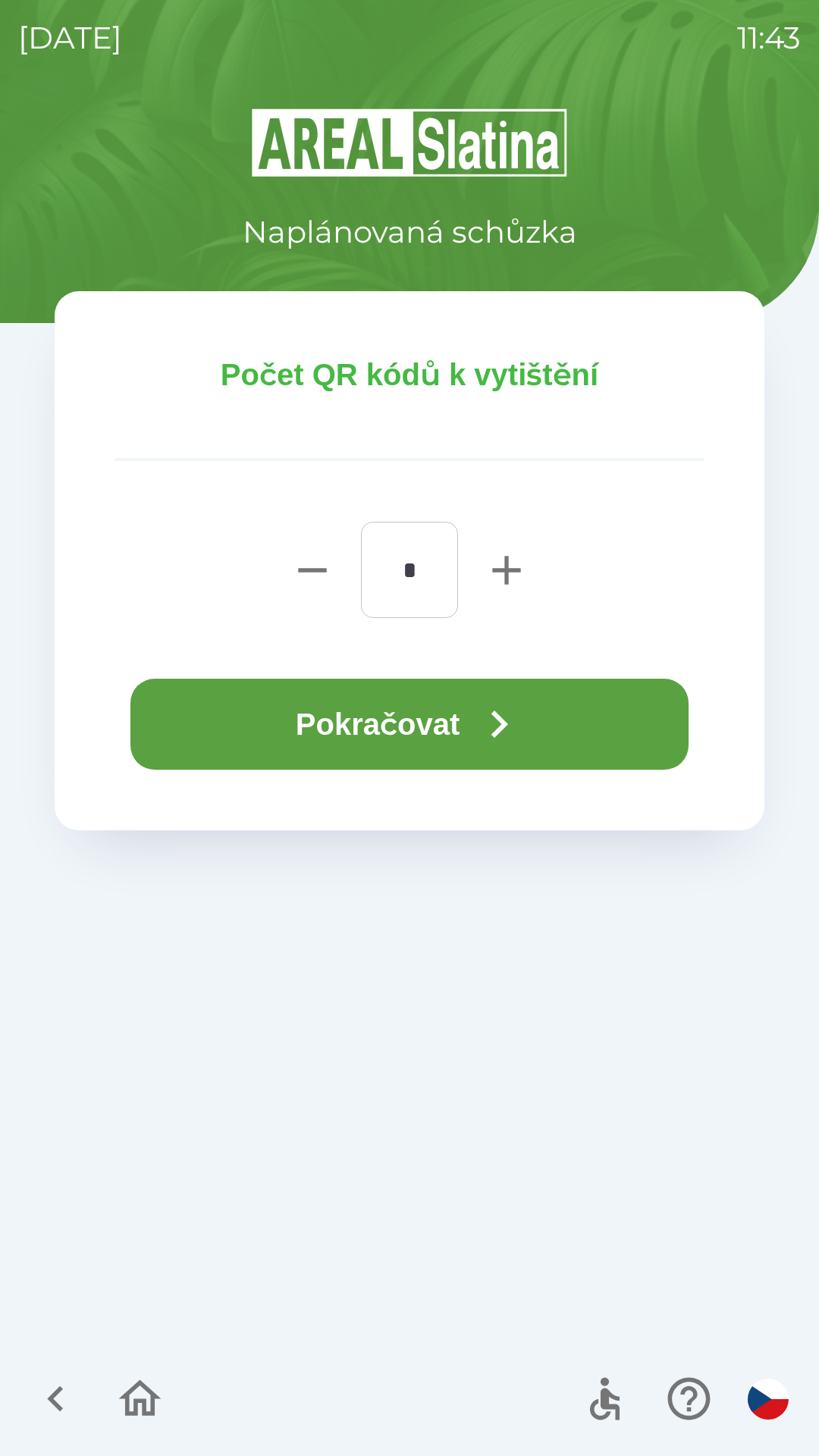
click at [503, 590] on icon "button" at bounding box center [507, 571] width 49 height 49
type input "*"
click at [475, 707] on button "Pokračovat" at bounding box center [409, 724] width 558 height 91
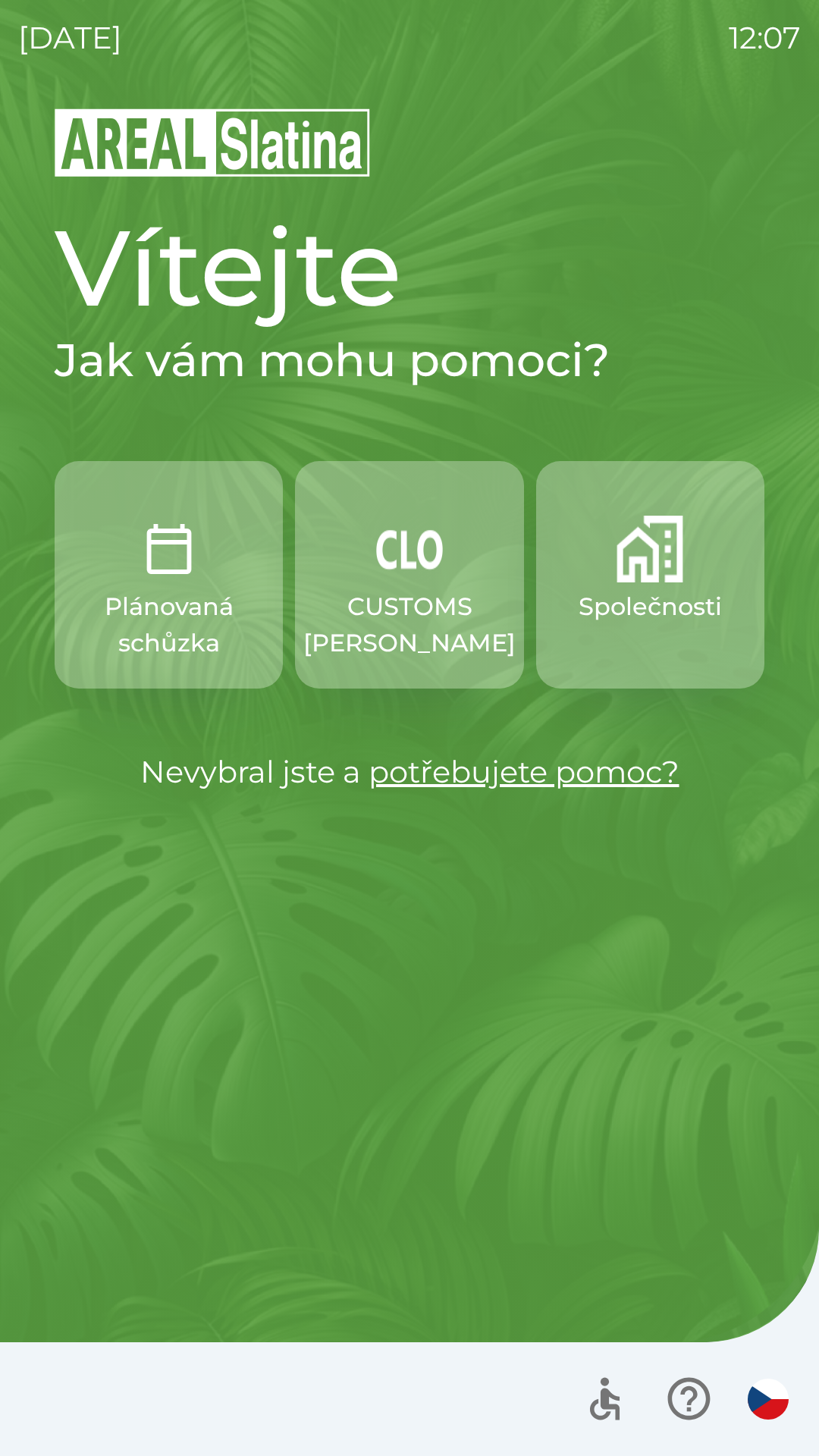
click at [398, 568] on img "button" at bounding box center [409, 549] width 67 height 67
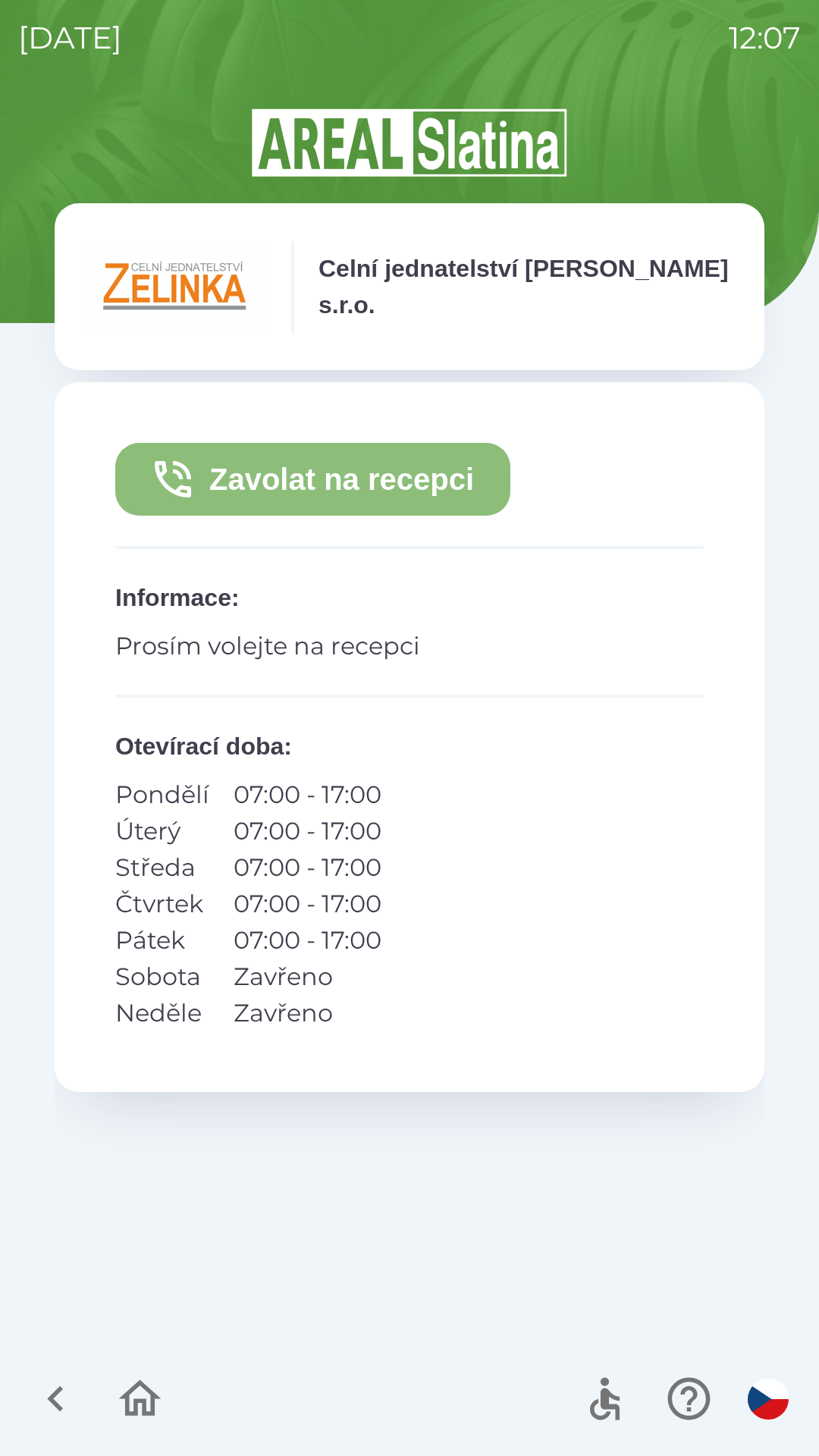
click at [323, 468] on button "Zavolat na recepci" at bounding box center [312, 479] width 395 height 73
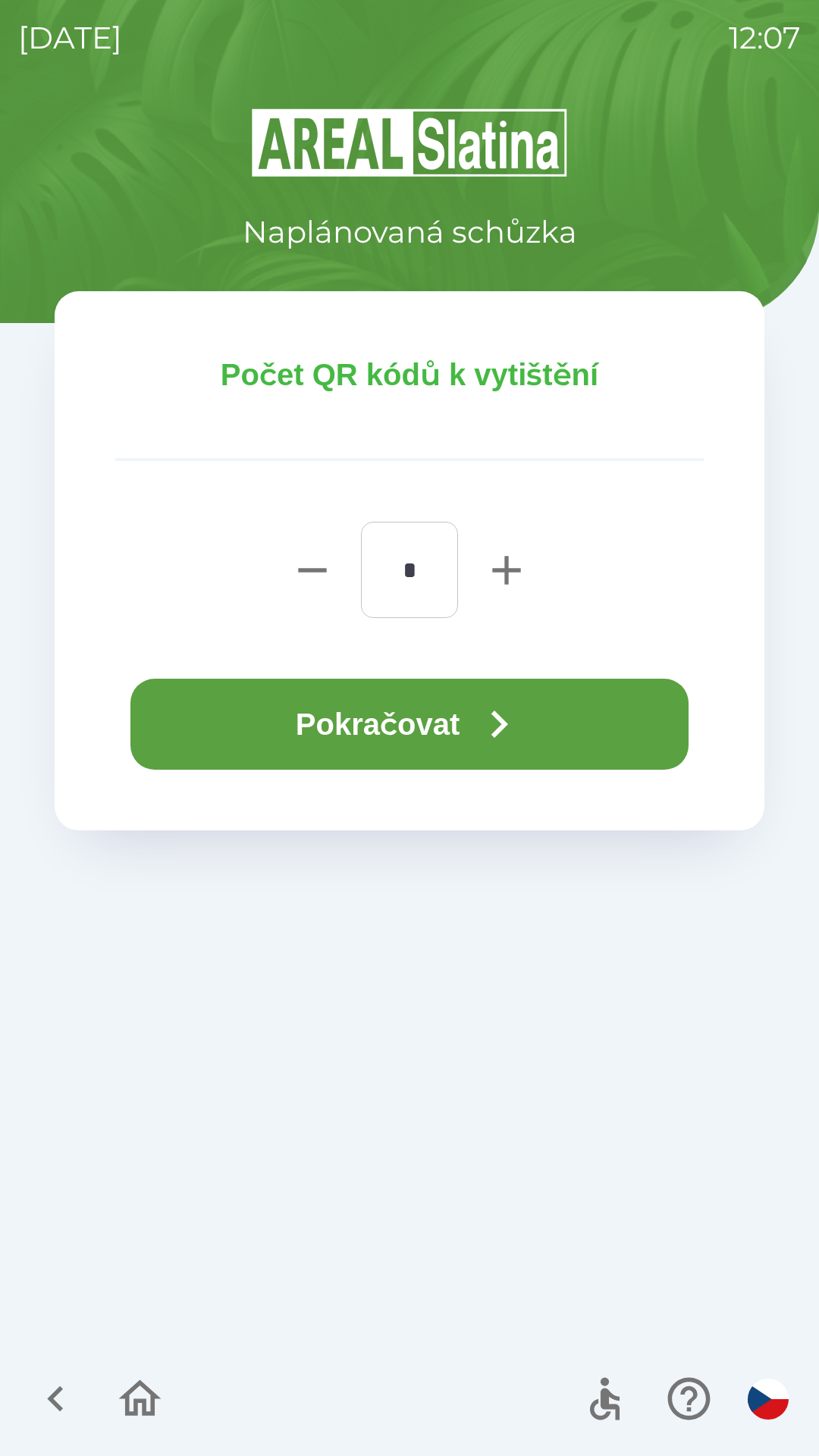
click at [441, 716] on button "Pokračovat" at bounding box center [409, 724] width 558 height 91
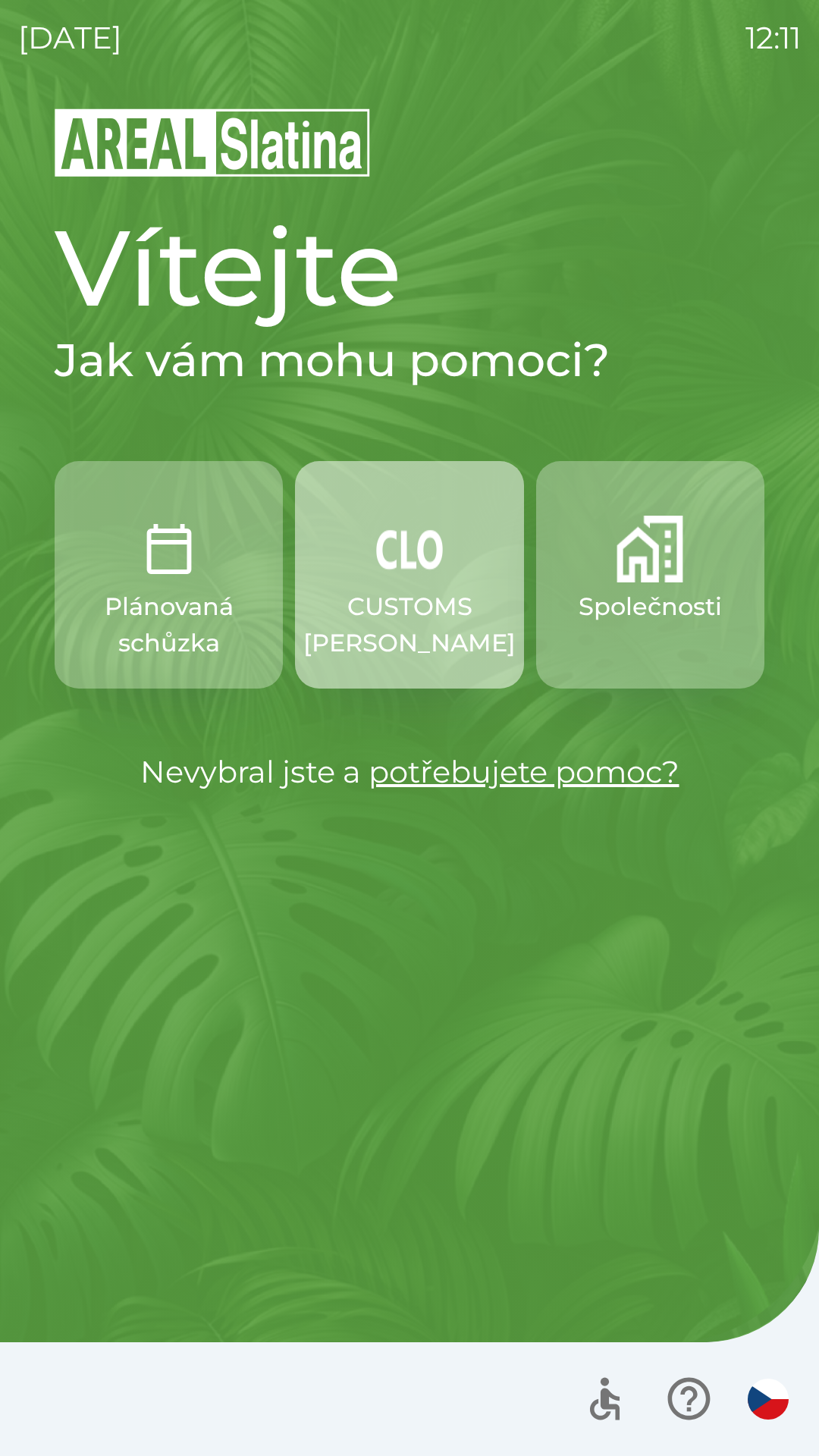
click at [401, 568] on img "button" at bounding box center [409, 549] width 67 height 67
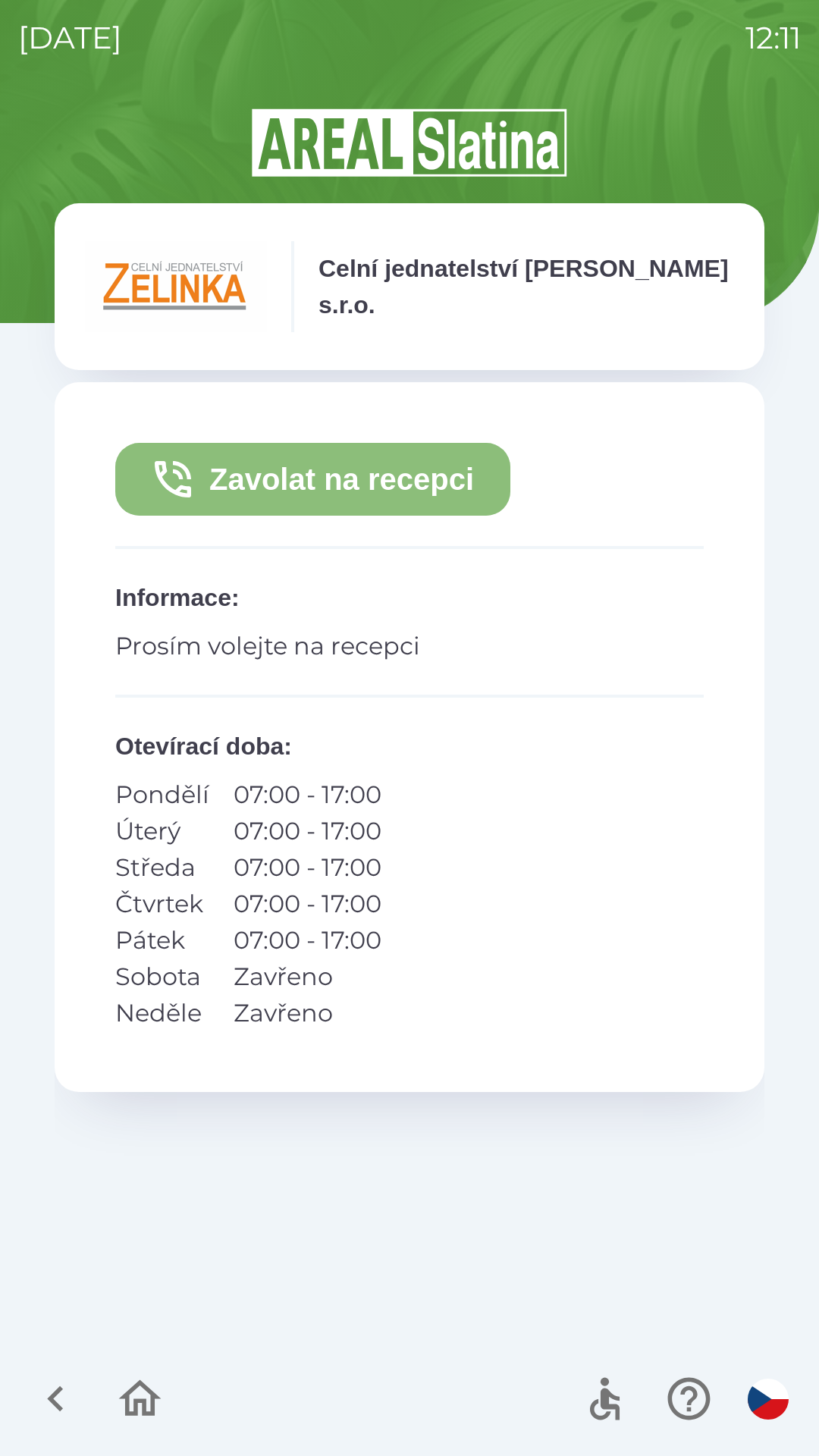
click at [326, 472] on button "Zavolat na recepci" at bounding box center [312, 479] width 395 height 73
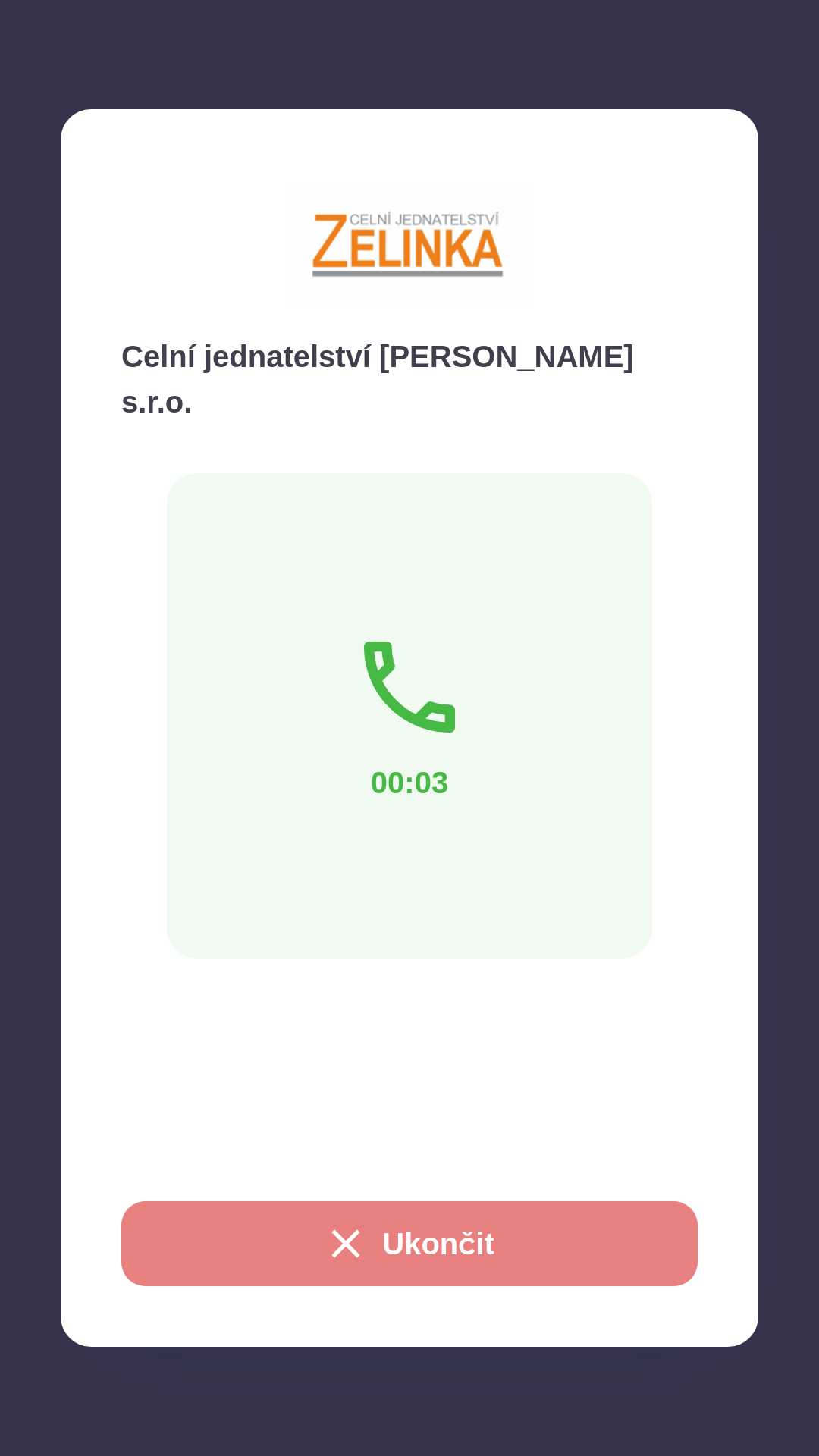
click at [445, 1227] on button "Ukončit" at bounding box center [409, 1244] width 576 height 85
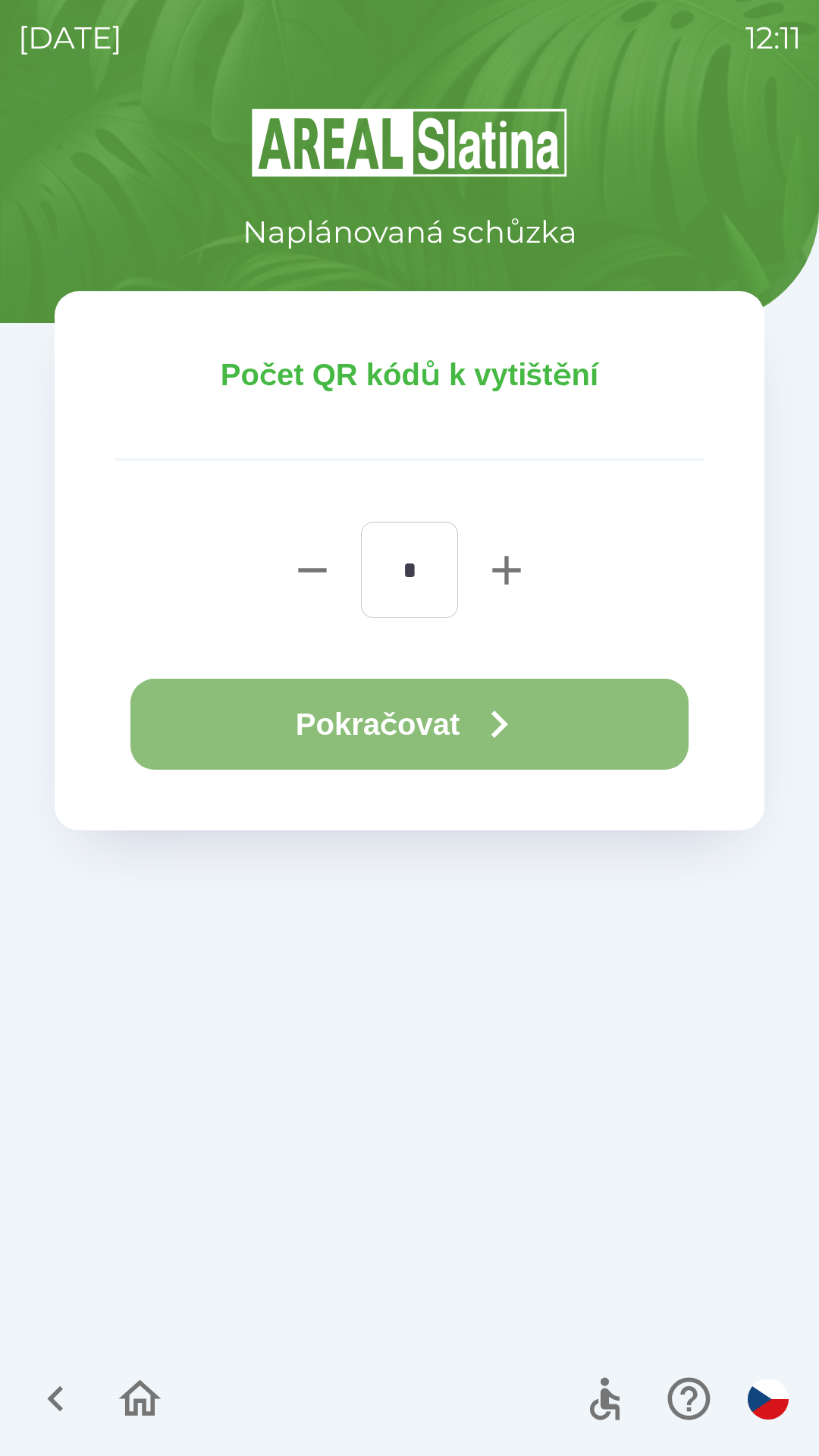
click at [382, 724] on button "Pokračovat" at bounding box center [409, 724] width 558 height 91
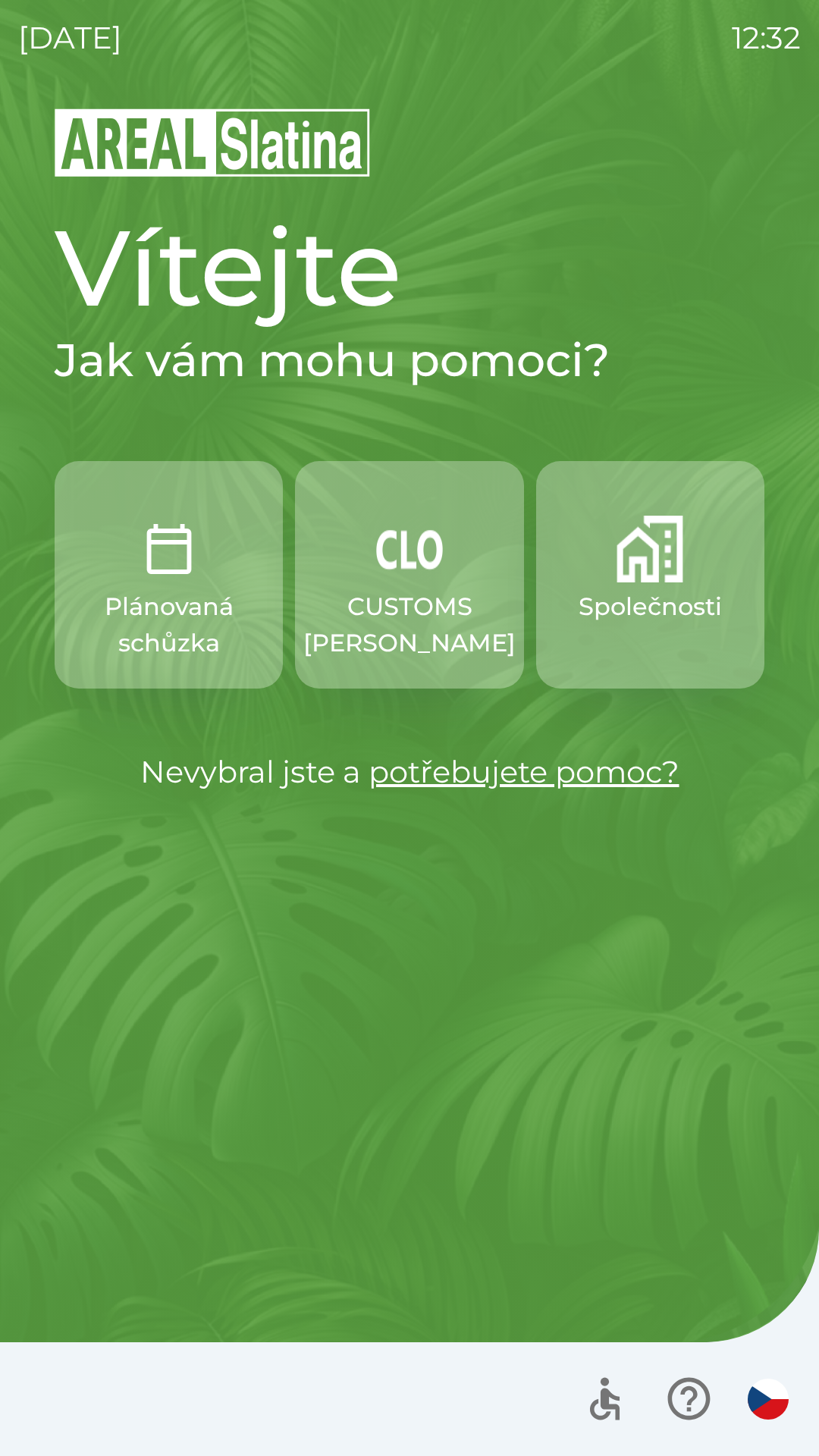
click at [645, 568] on img "button" at bounding box center [650, 549] width 67 height 67
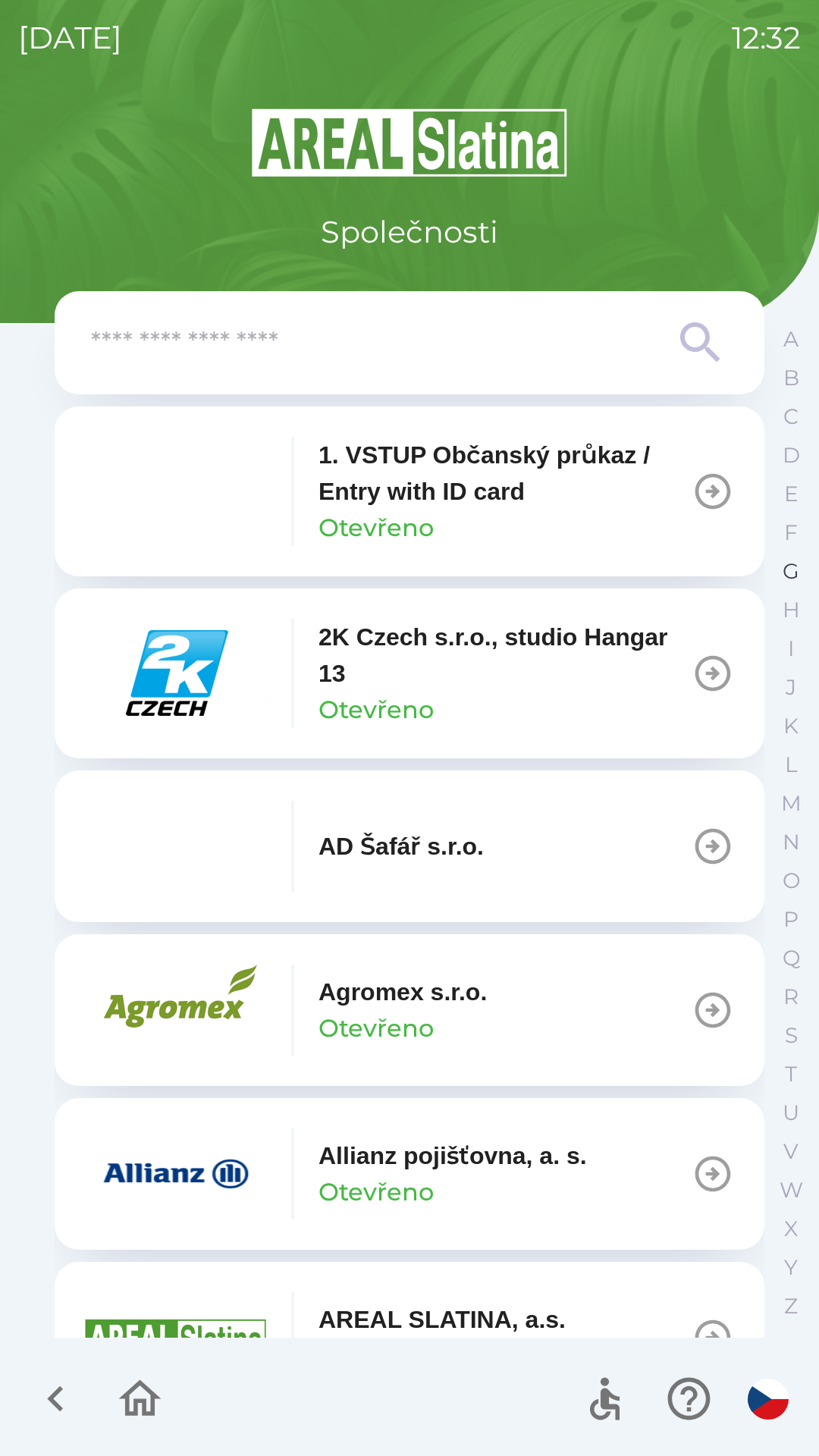
click at [780, 570] on button "G" at bounding box center [791, 571] width 38 height 39
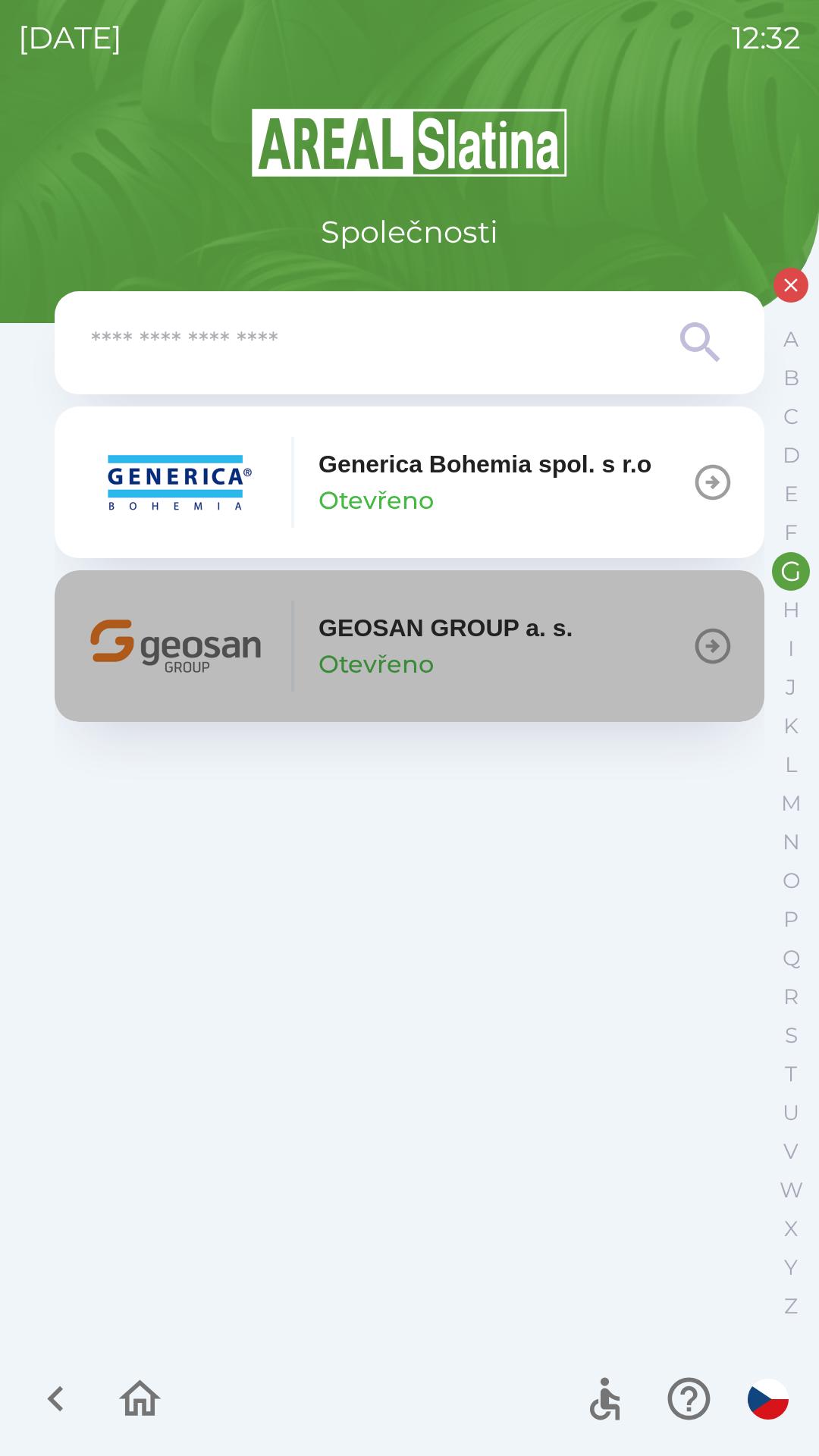
click at [709, 652] on icon "button" at bounding box center [713, 646] width 43 height 43
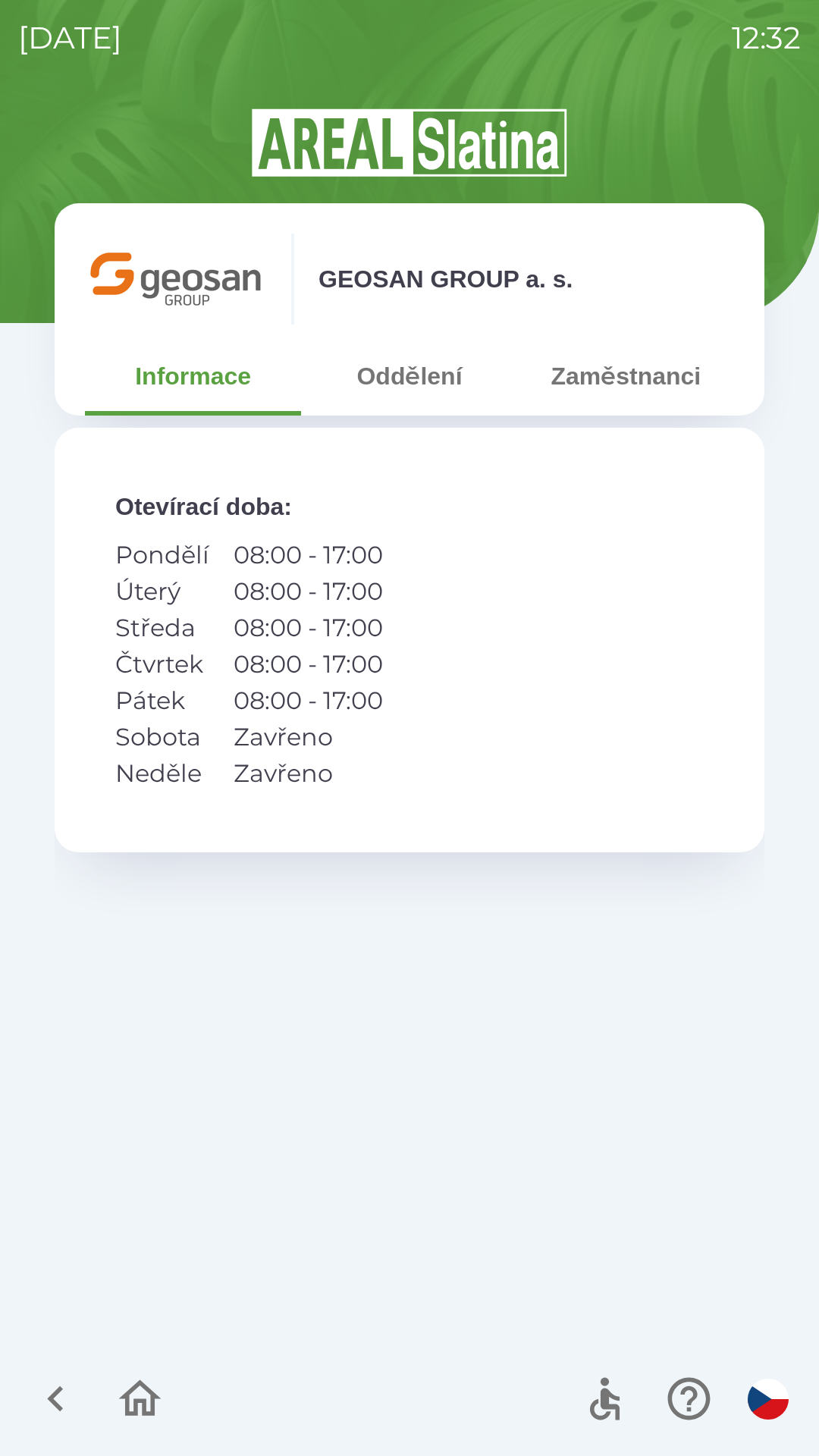
click at [603, 383] on button "Zaměstnanci" at bounding box center [626, 376] width 216 height 54
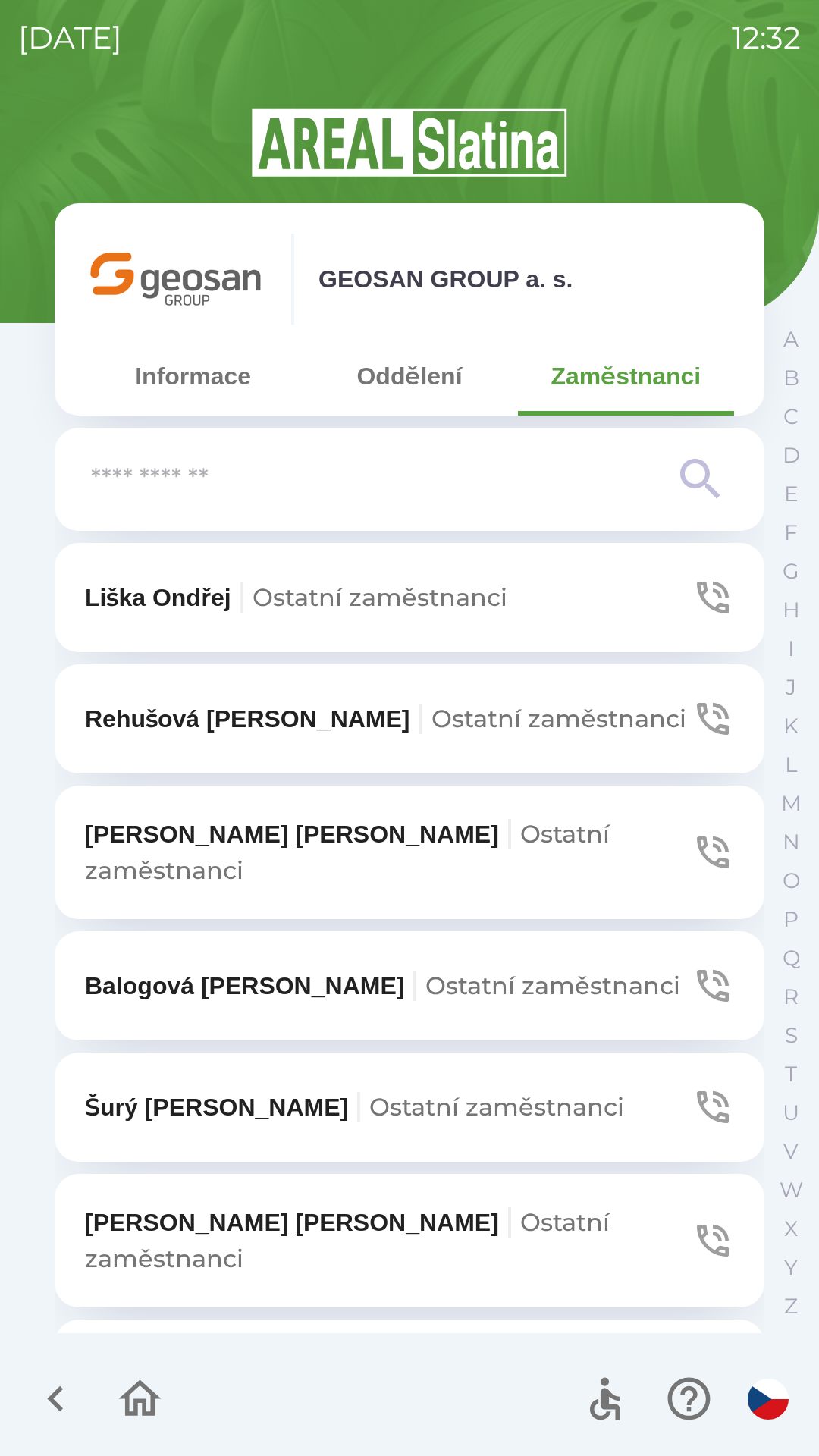
click at [384, 368] on button "Oddělení" at bounding box center [409, 376] width 216 height 54
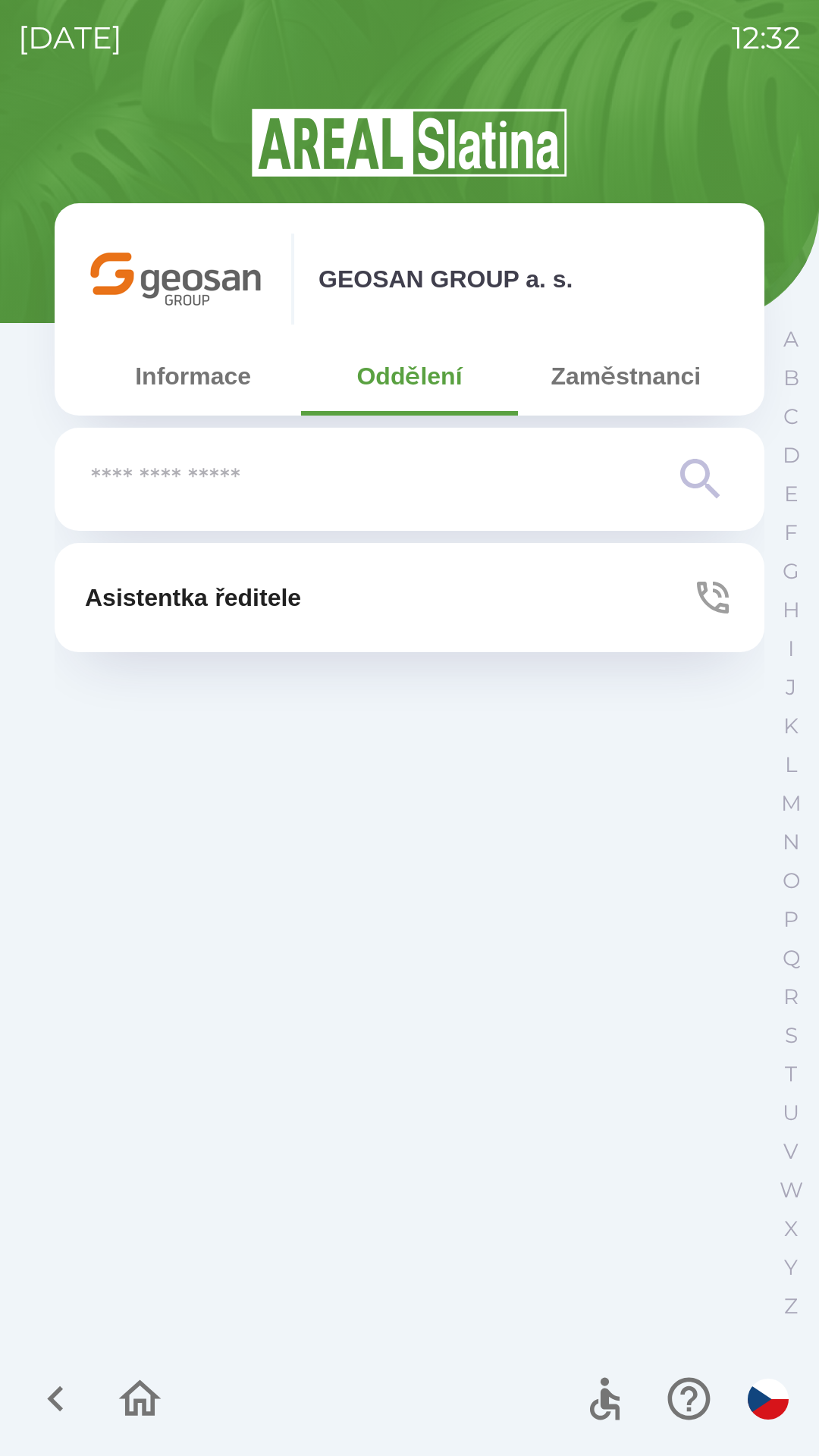
click at [245, 588] on p "Asistentka ředitele" at bounding box center [193, 598] width 216 height 36
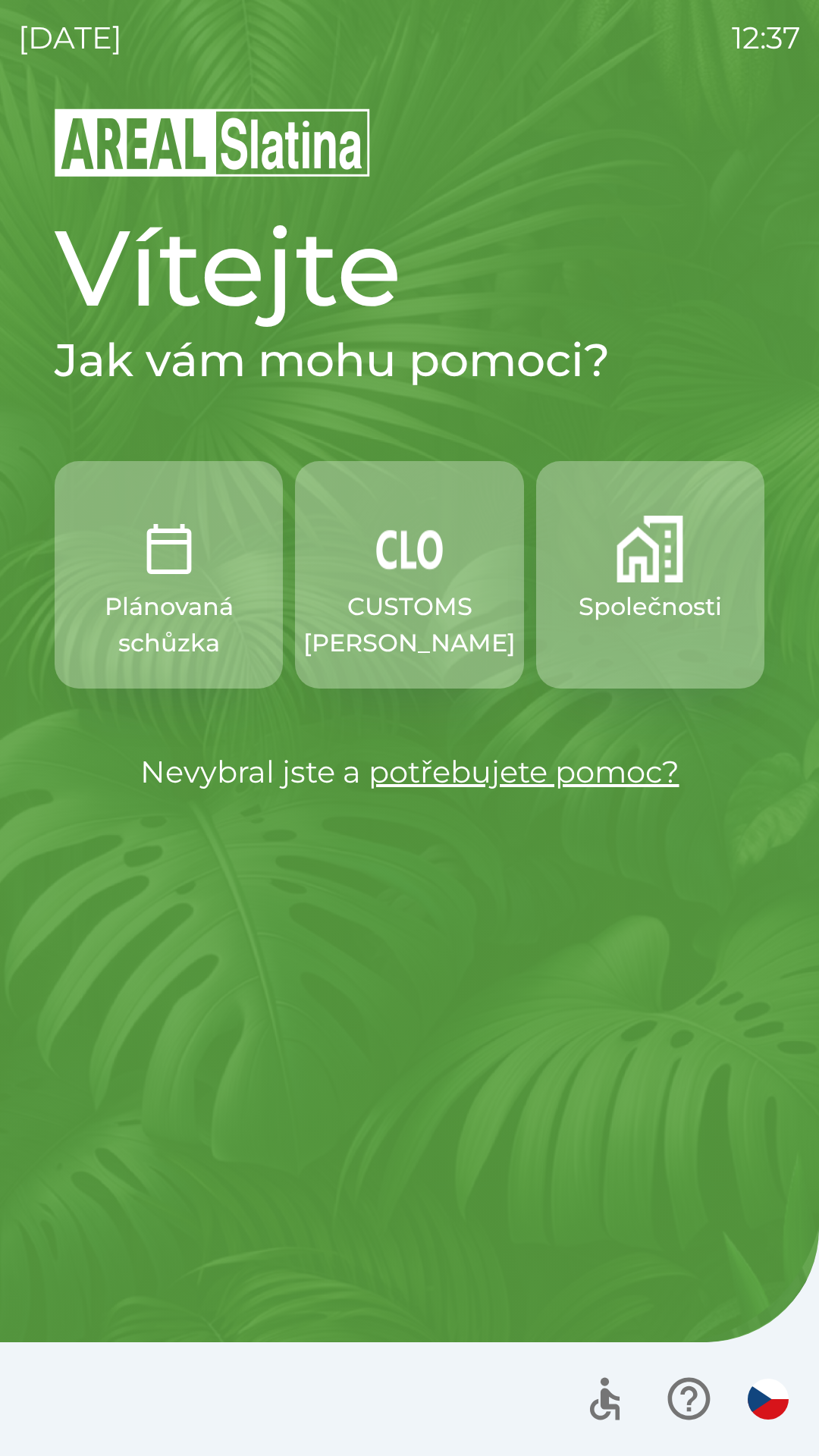
click at [612, 564] on button "Společnosti" at bounding box center [650, 575] width 229 height 228
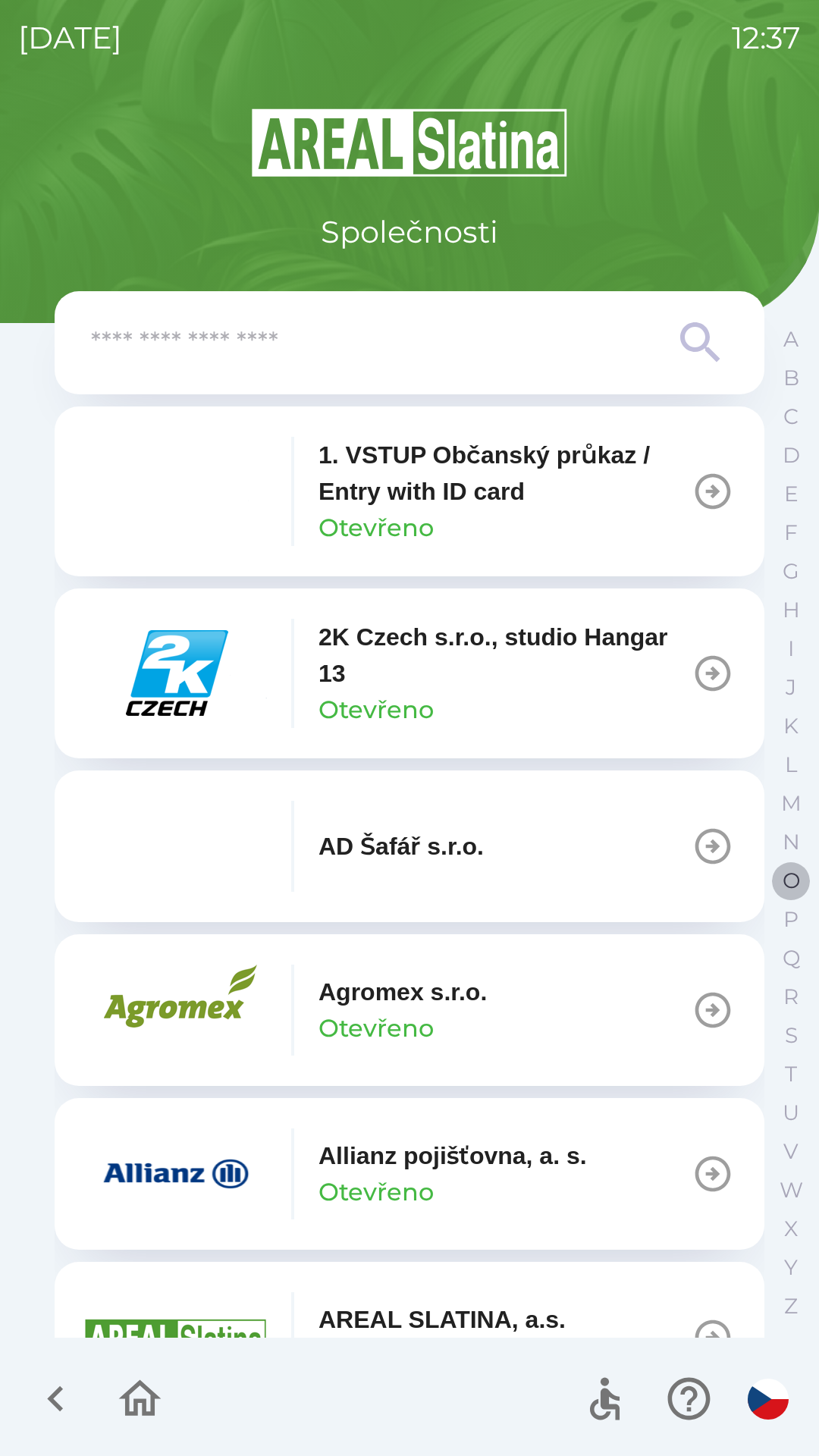
click at [791, 876] on p "O" at bounding box center [791, 881] width 17 height 27
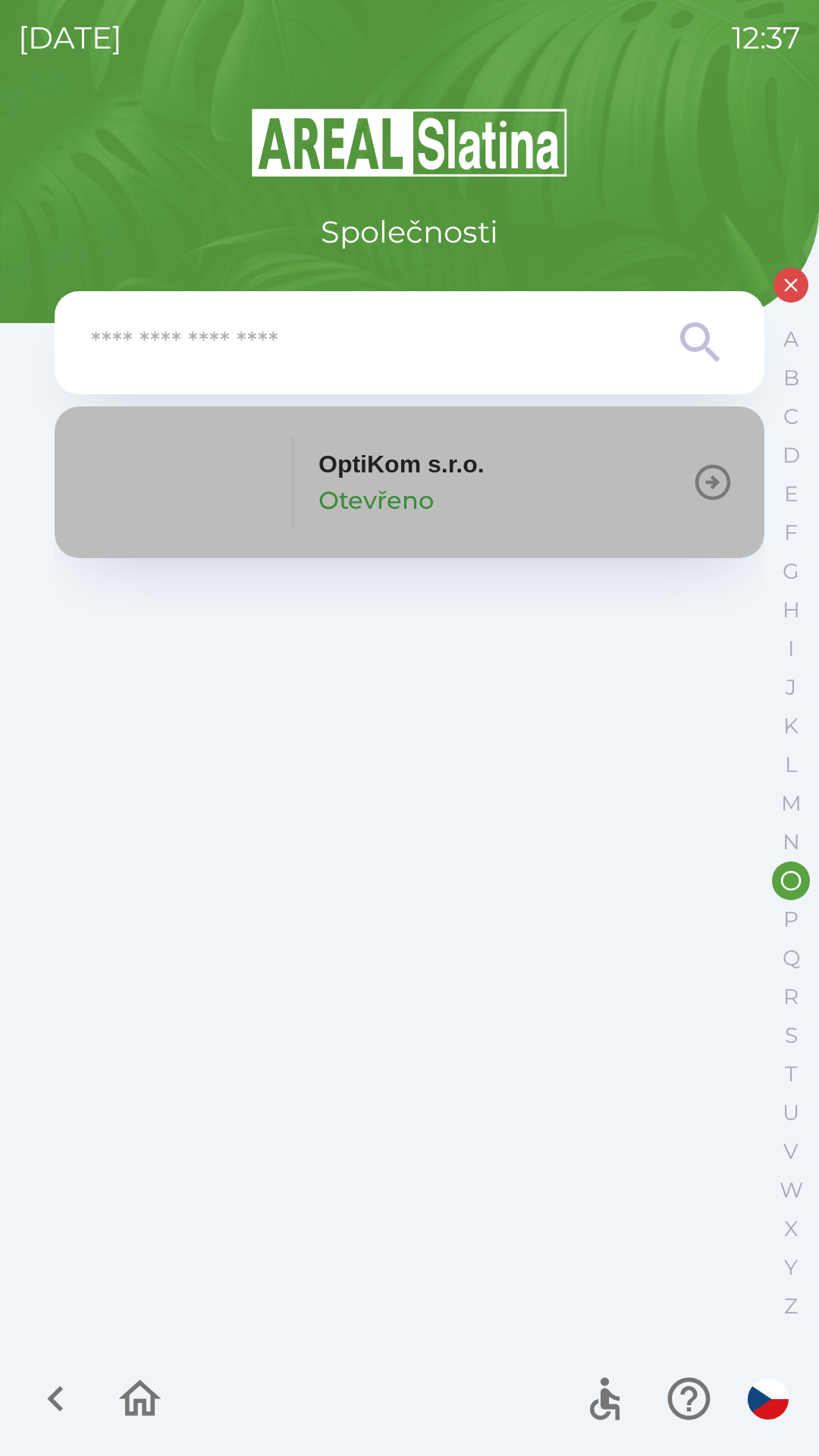
click at [704, 479] on icon "button" at bounding box center [713, 482] width 43 height 43
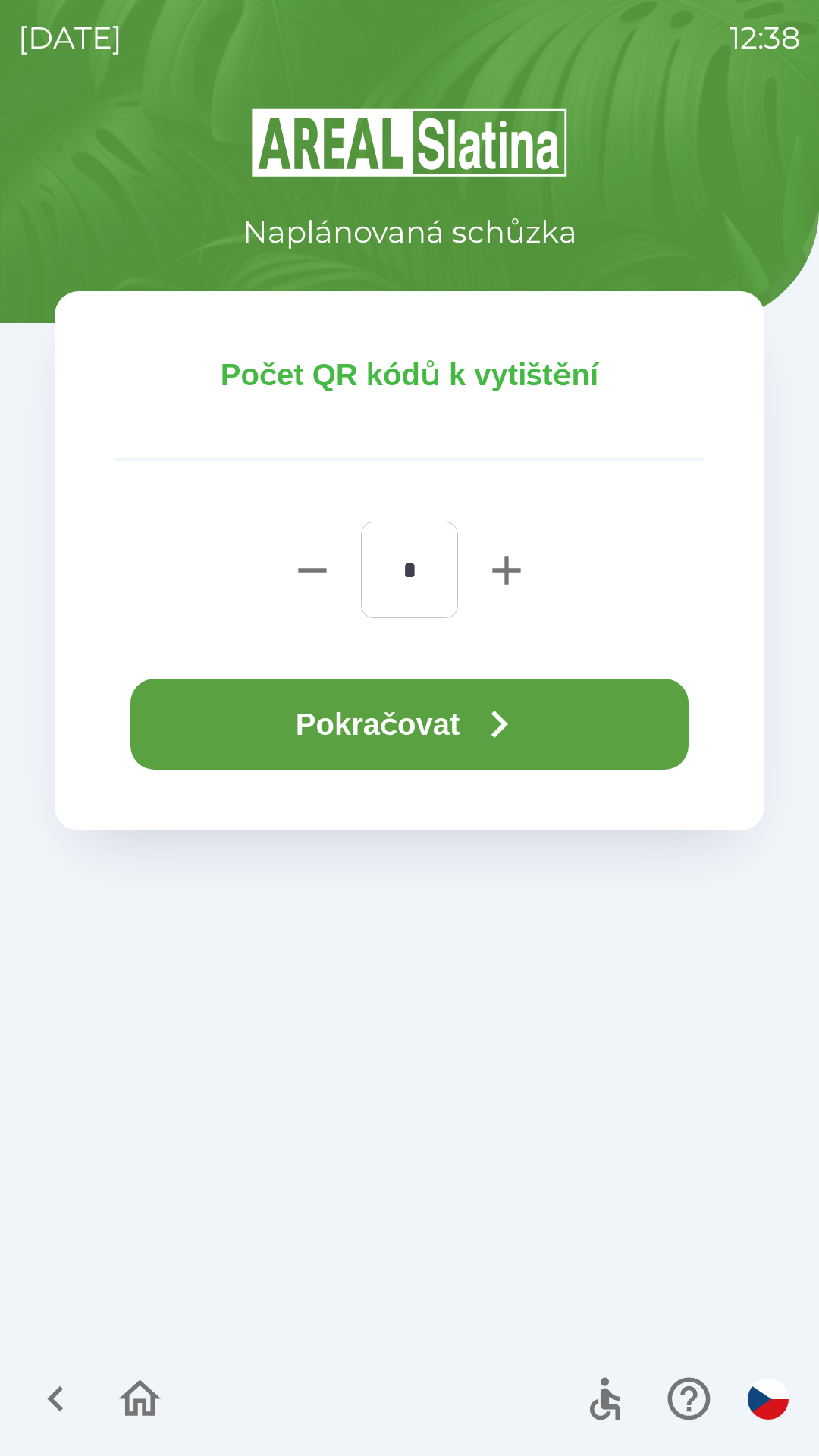
click at [517, 714] on icon "button" at bounding box center [498, 724] width 54 height 54
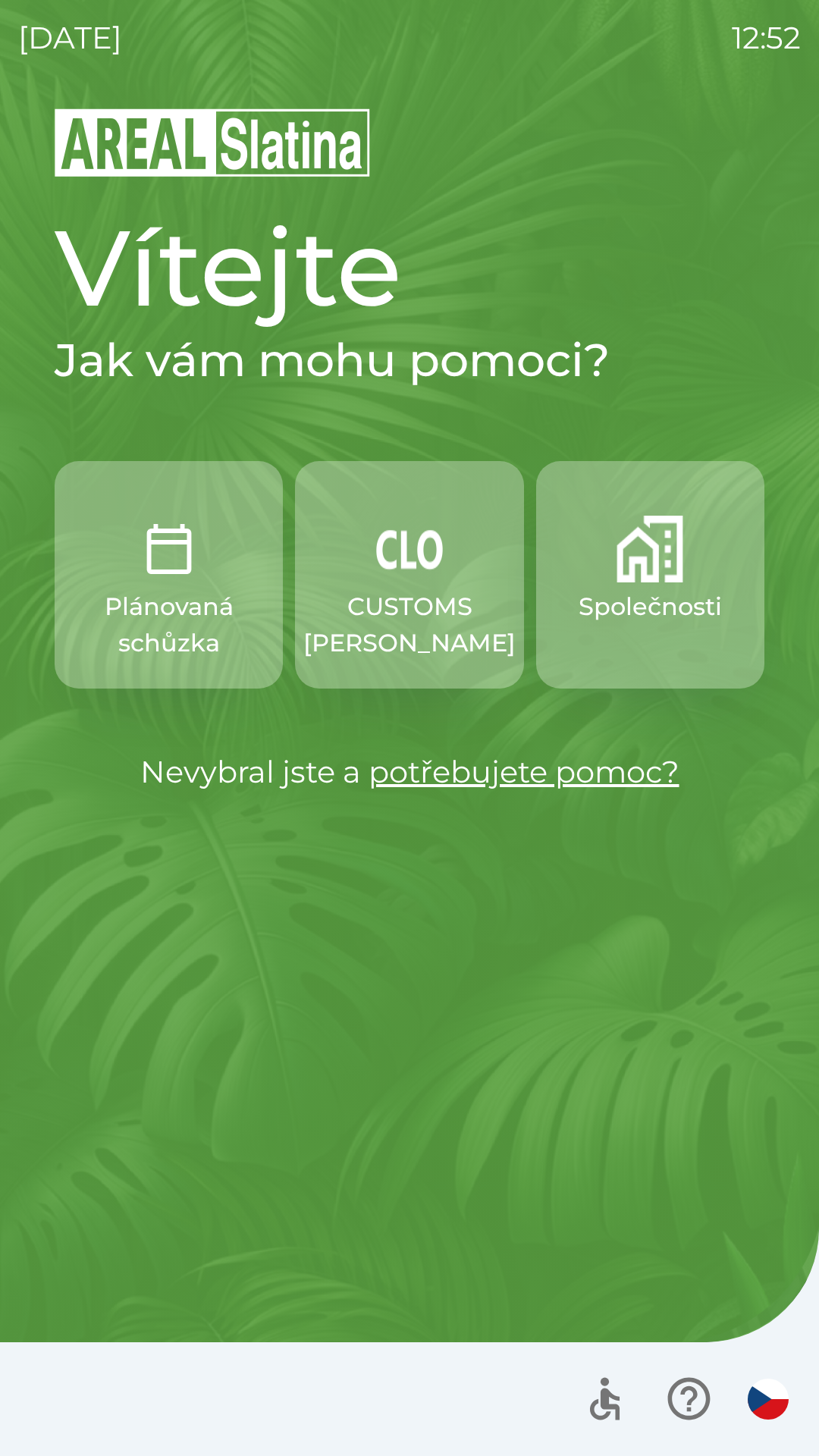
click at [430, 621] on p "CUSTOMS [PERSON_NAME]" at bounding box center [409, 625] width 212 height 73
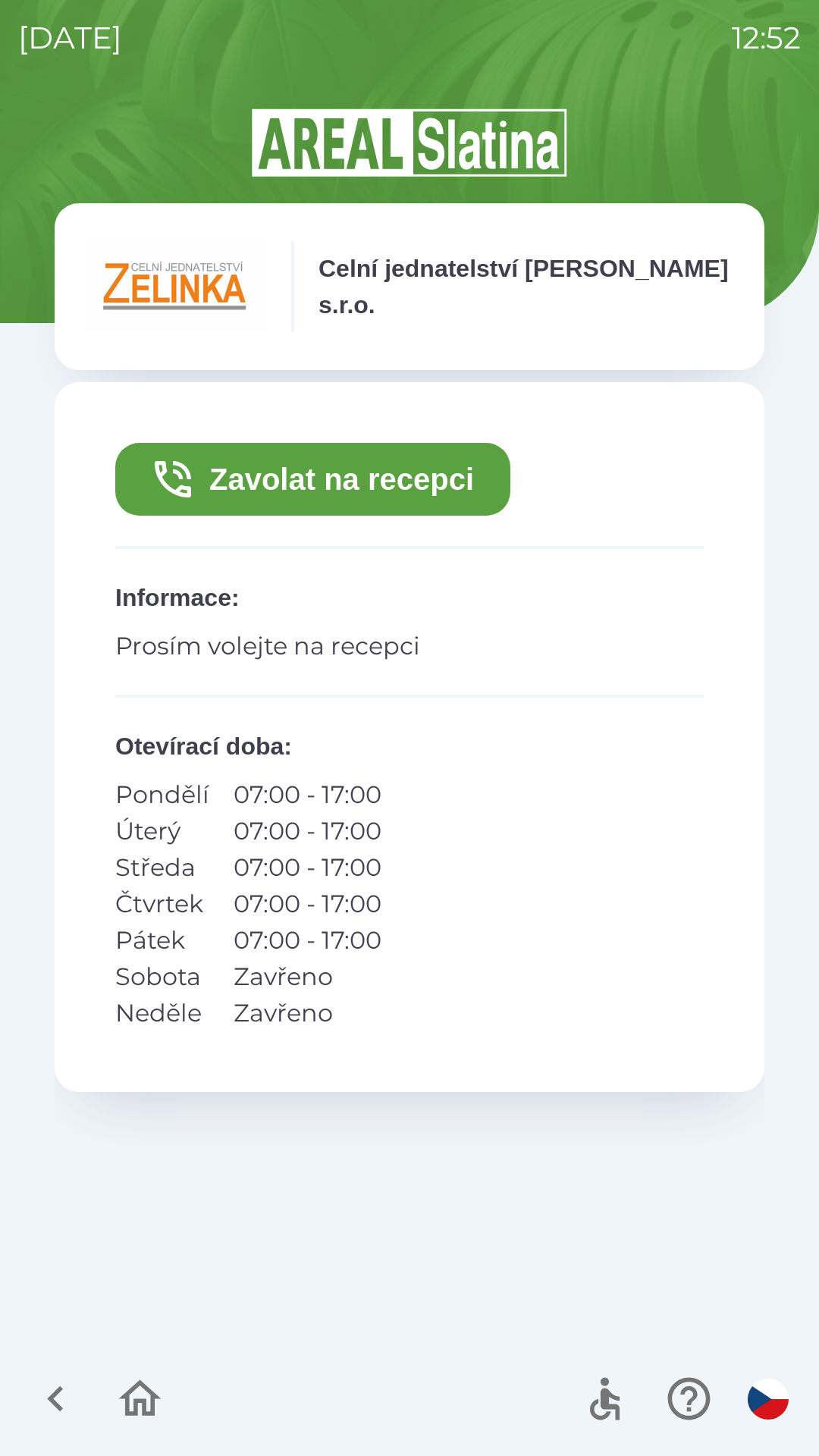
click at [320, 476] on button "Zavolat na recepci" at bounding box center [312, 479] width 395 height 73
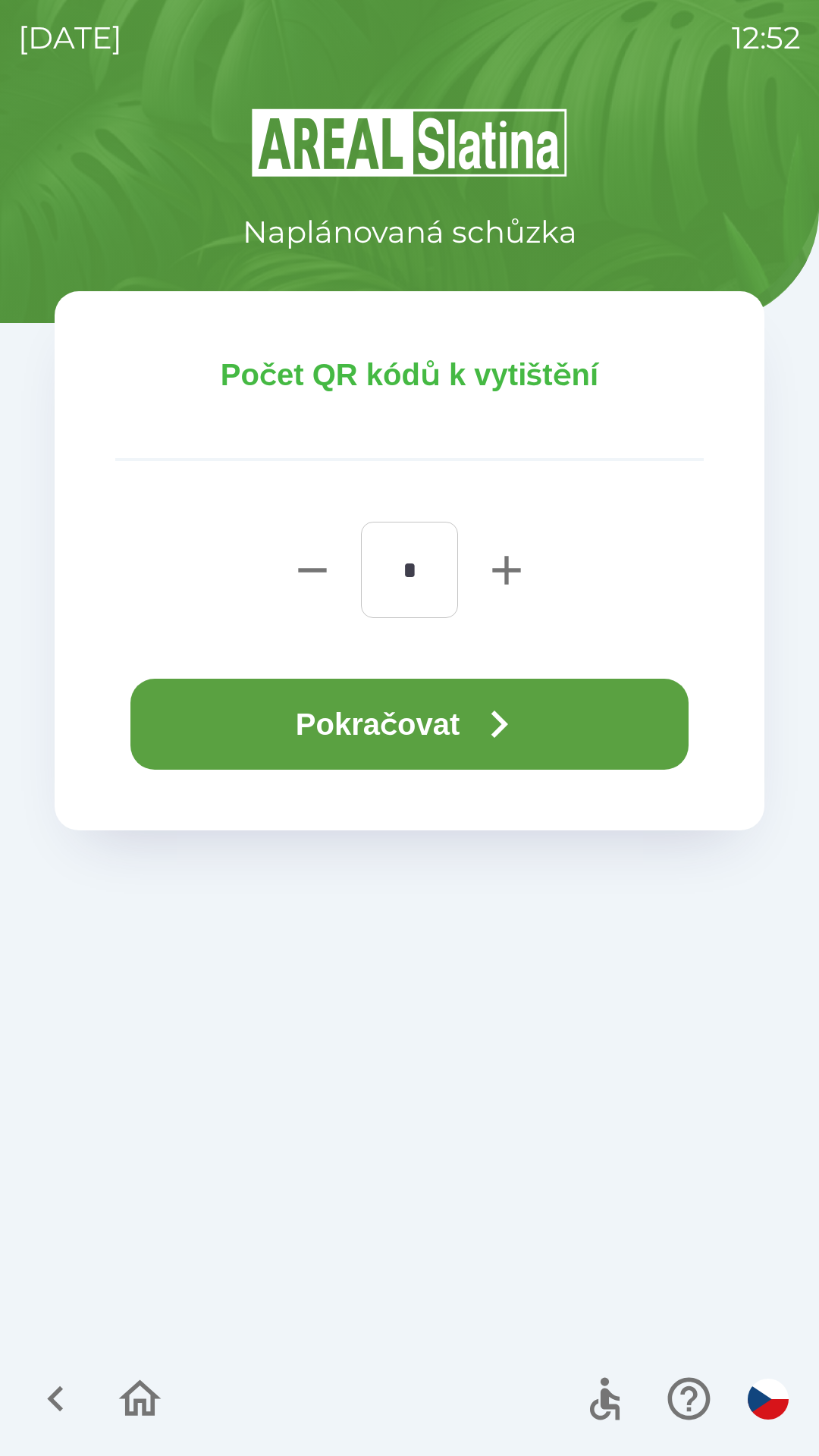
click at [415, 738] on button "Pokračovat" at bounding box center [409, 724] width 558 height 91
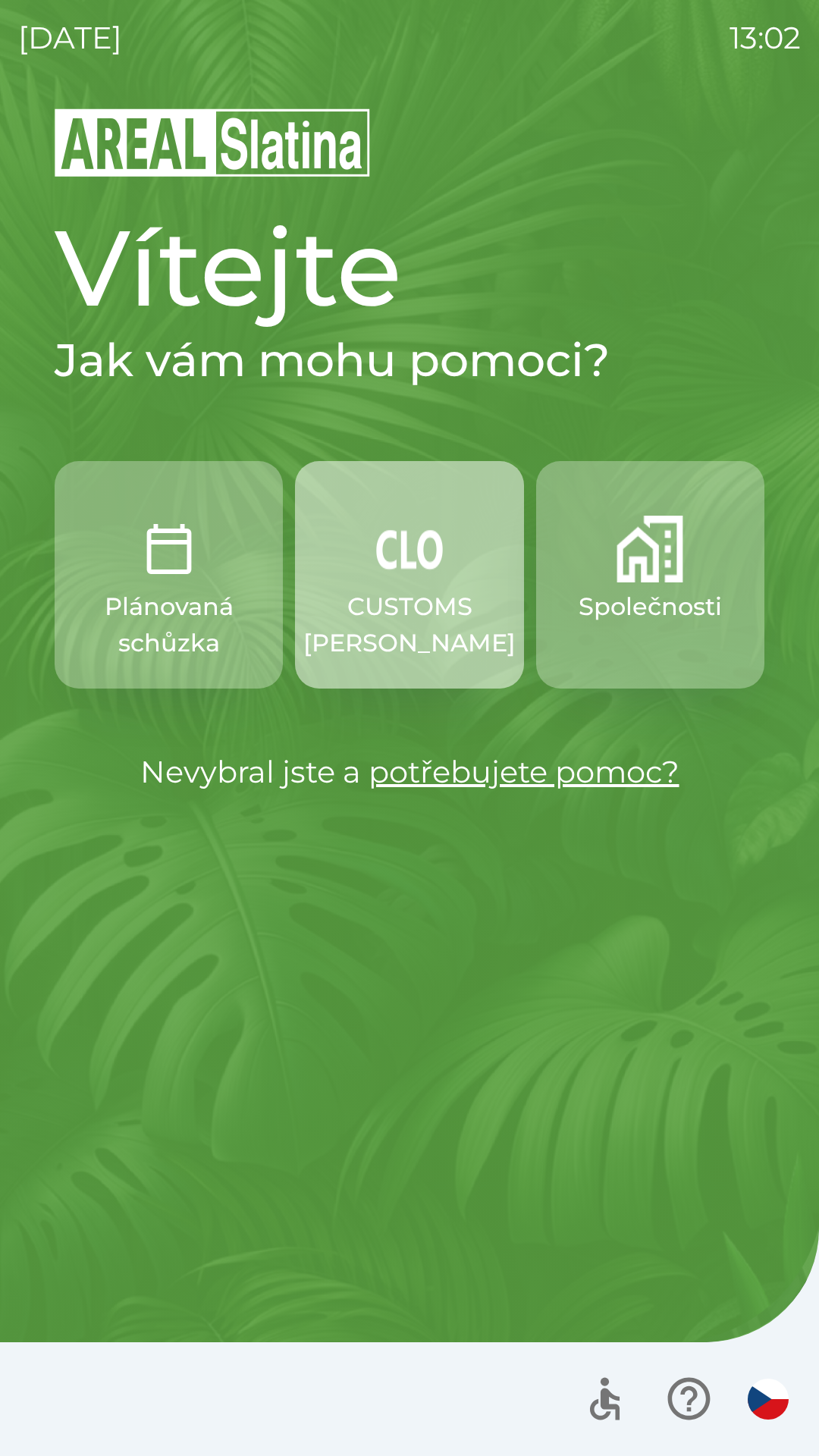
click at [425, 575] on img "button" at bounding box center [409, 549] width 67 height 67
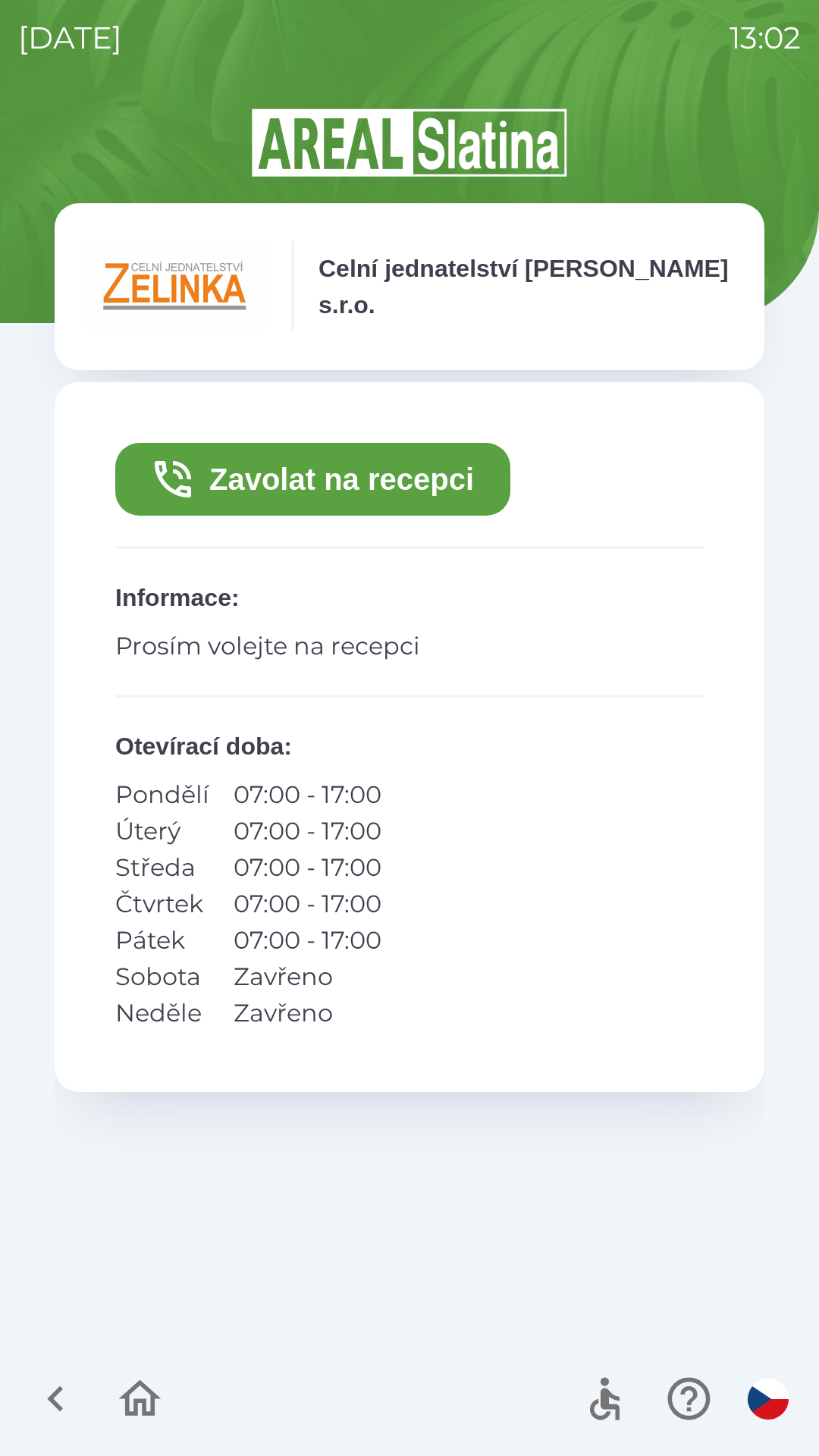
click at [411, 479] on button "Zavolat na recepci" at bounding box center [312, 479] width 395 height 73
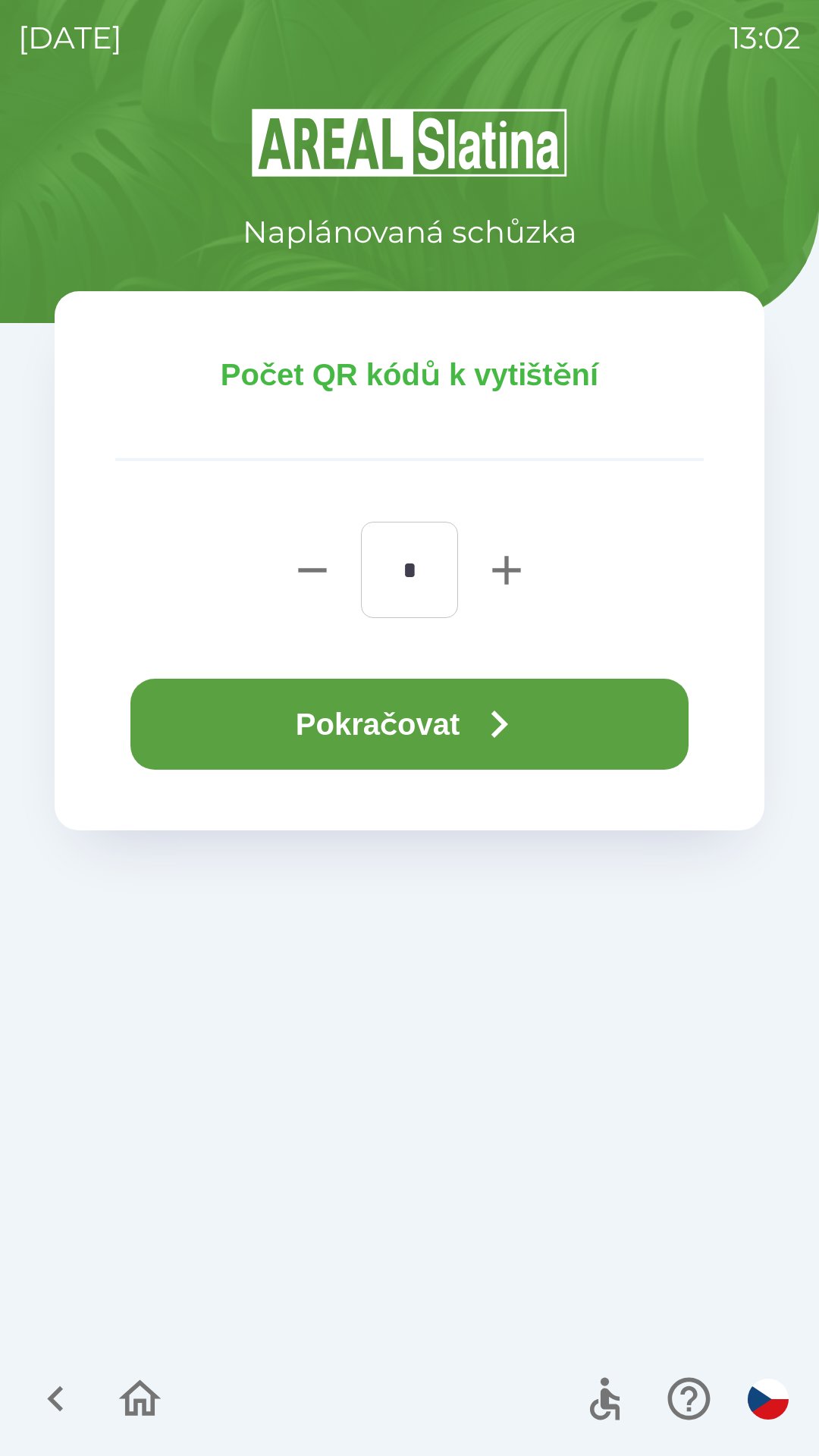
click at [411, 722] on button "Pokračovat" at bounding box center [409, 724] width 558 height 91
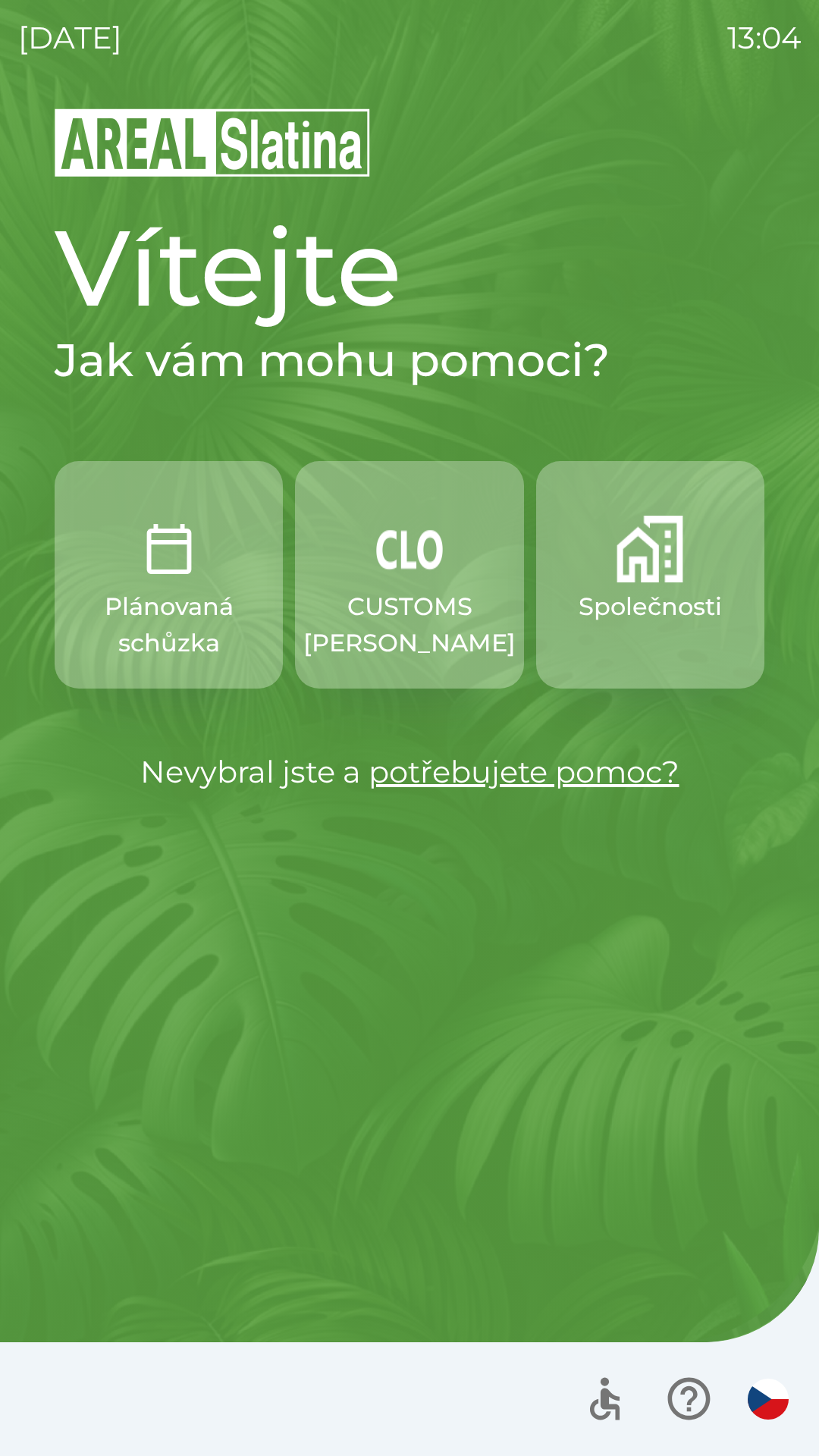
click at [399, 591] on p "CUSTOMS [PERSON_NAME]" at bounding box center [409, 625] width 212 height 73
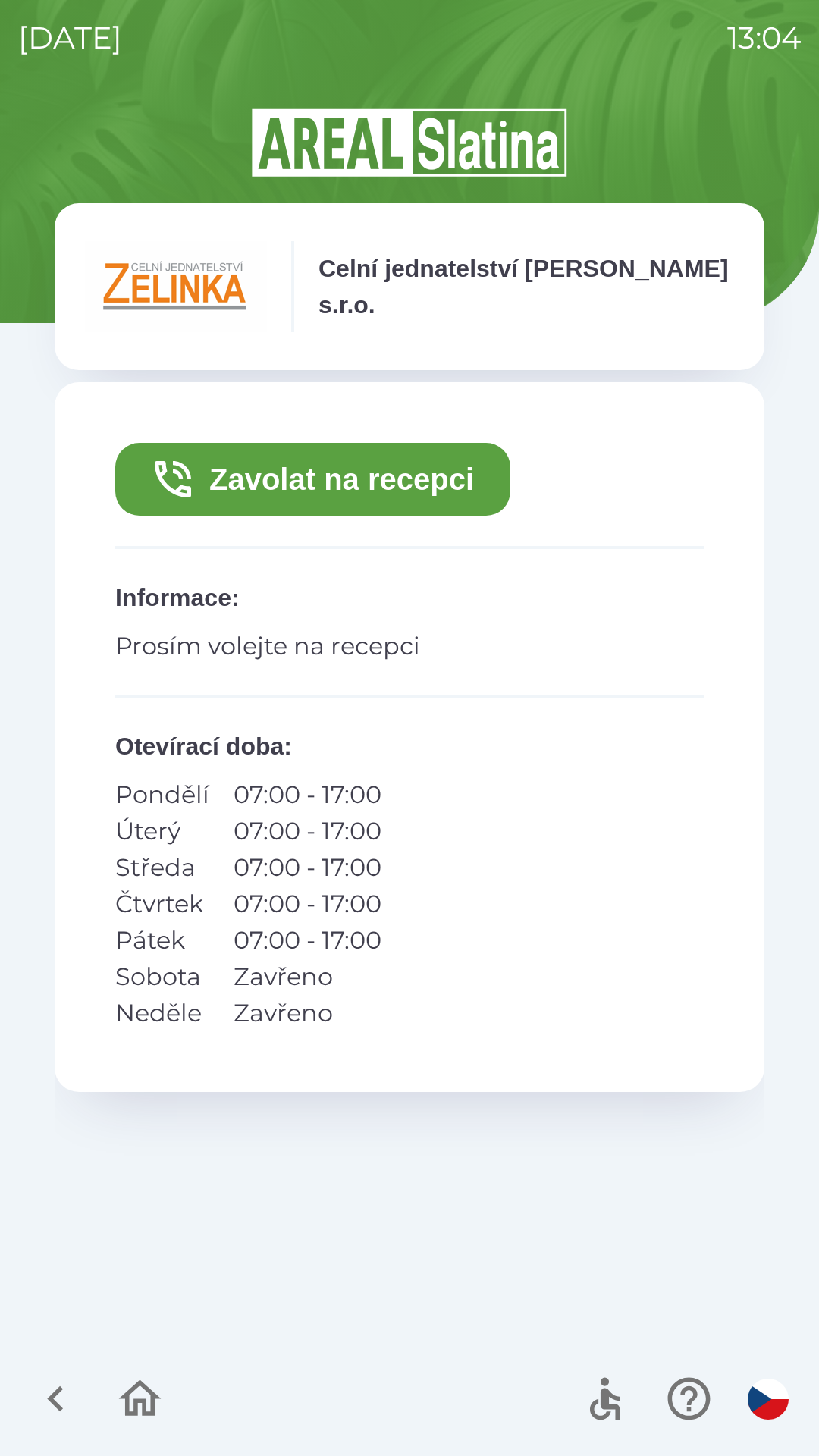
click at [292, 474] on button "Zavolat na recepci" at bounding box center [312, 479] width 395 height 73
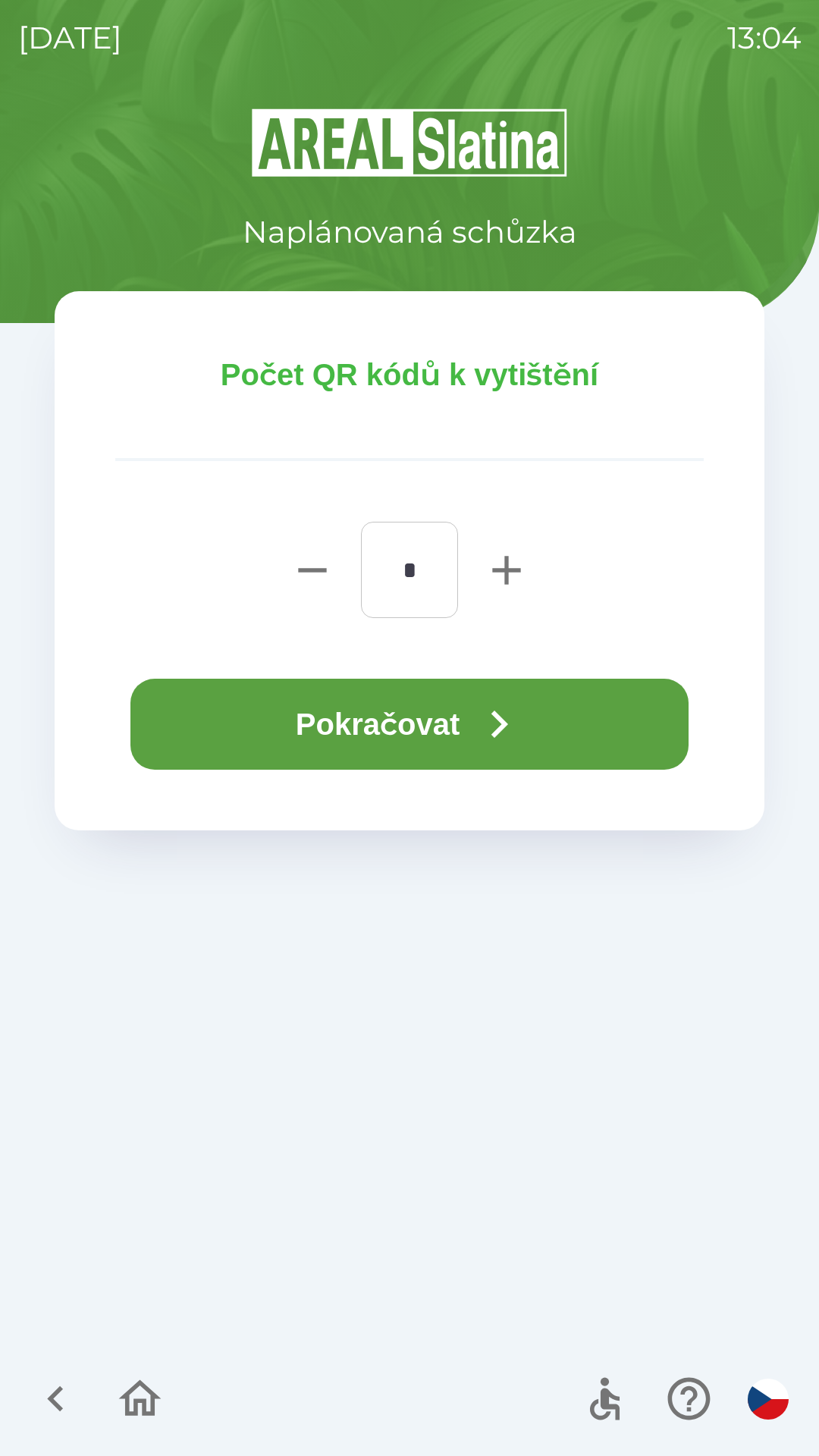
click at [263, 709] on button "Pokračovat" at bounding box center [409, 724] width 558 height 91
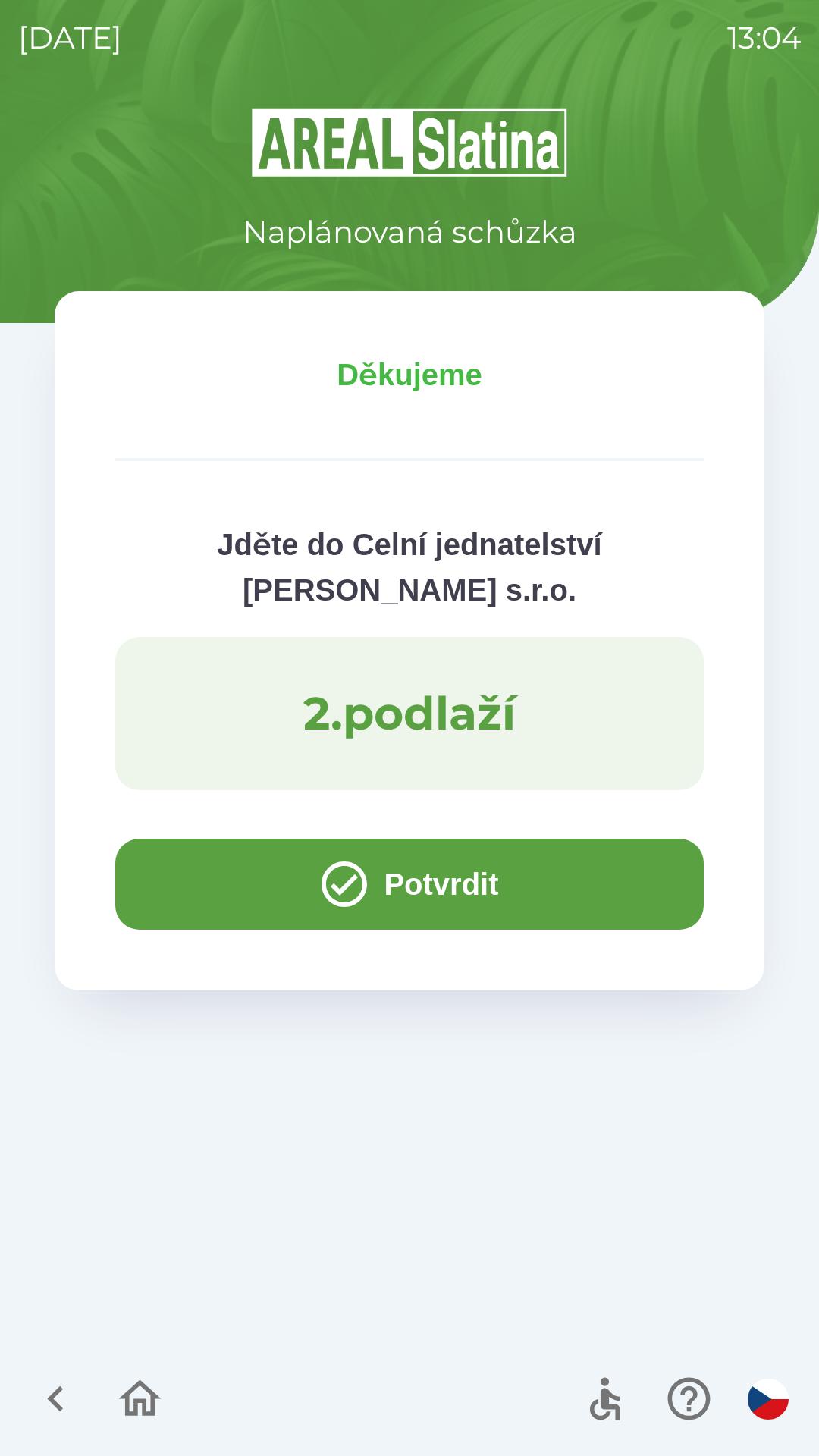
click at [236, 880] on button "Potvrdit" at bounding box center [409, 884] width 589 height 91
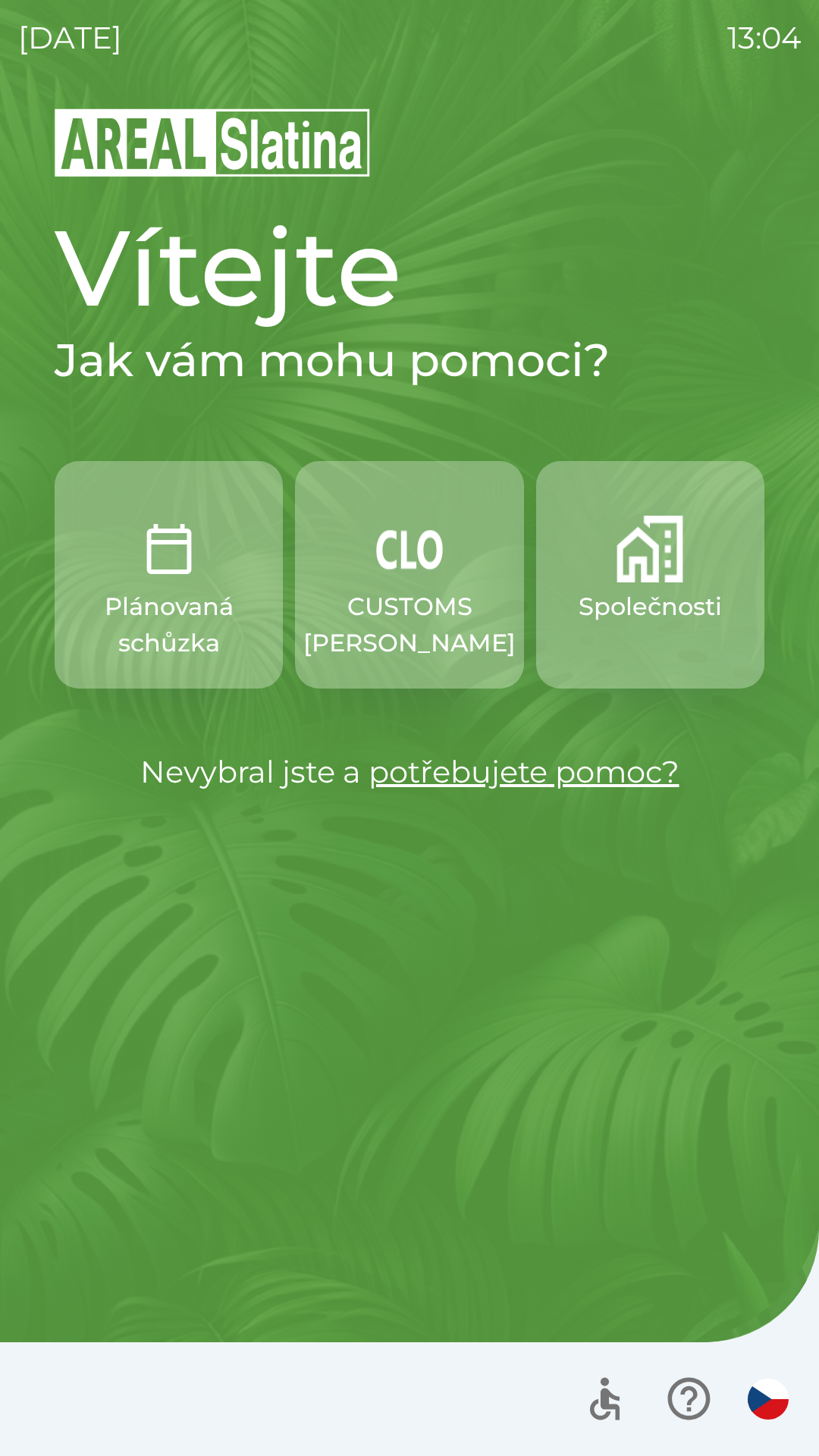
click at [750, 1402] on img "button" at bounding box center [769, 1399] width 41 height 41
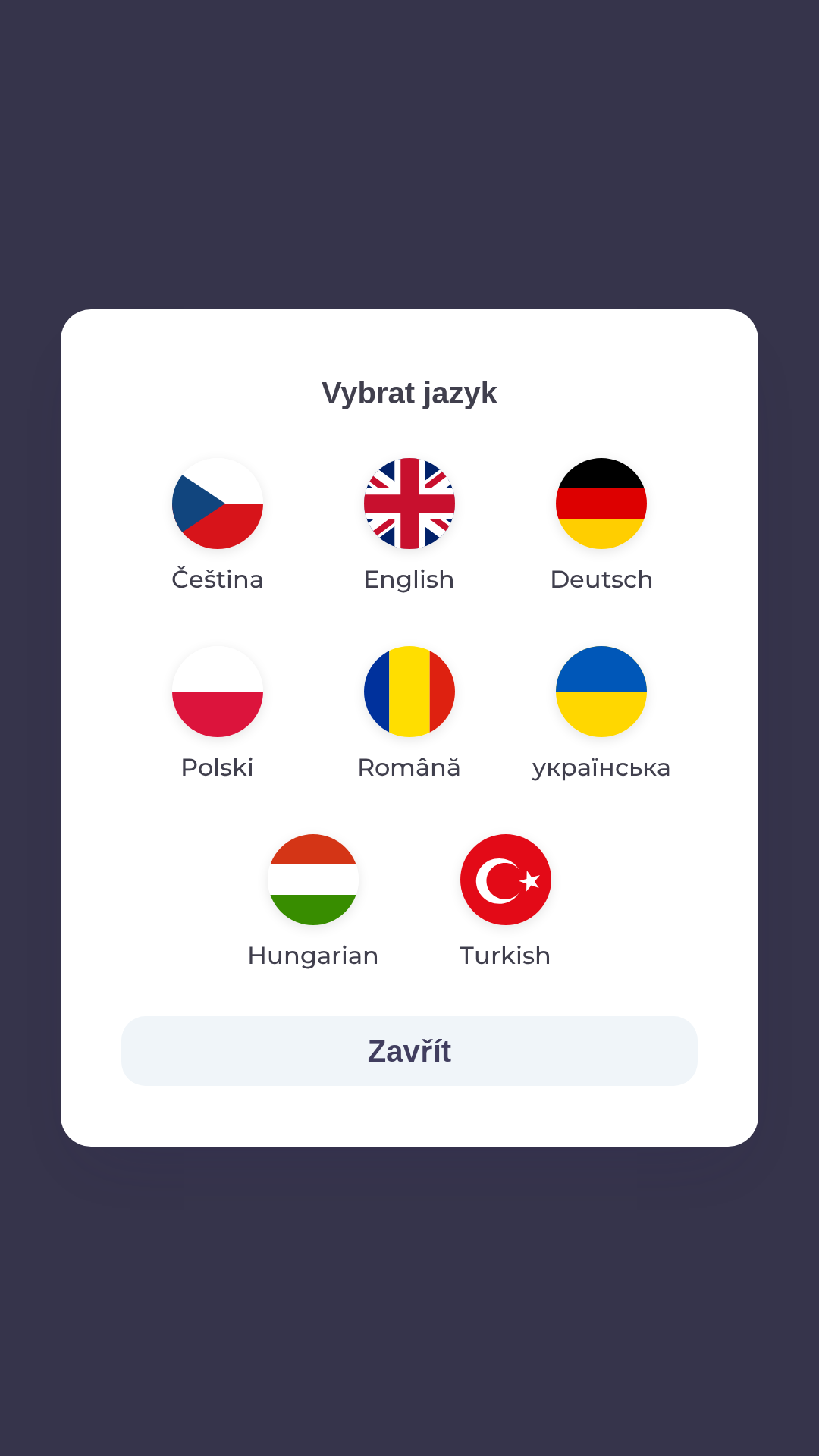
click at [200, 499] on img "button" at bounding box center [217, 503] width 91 height 91
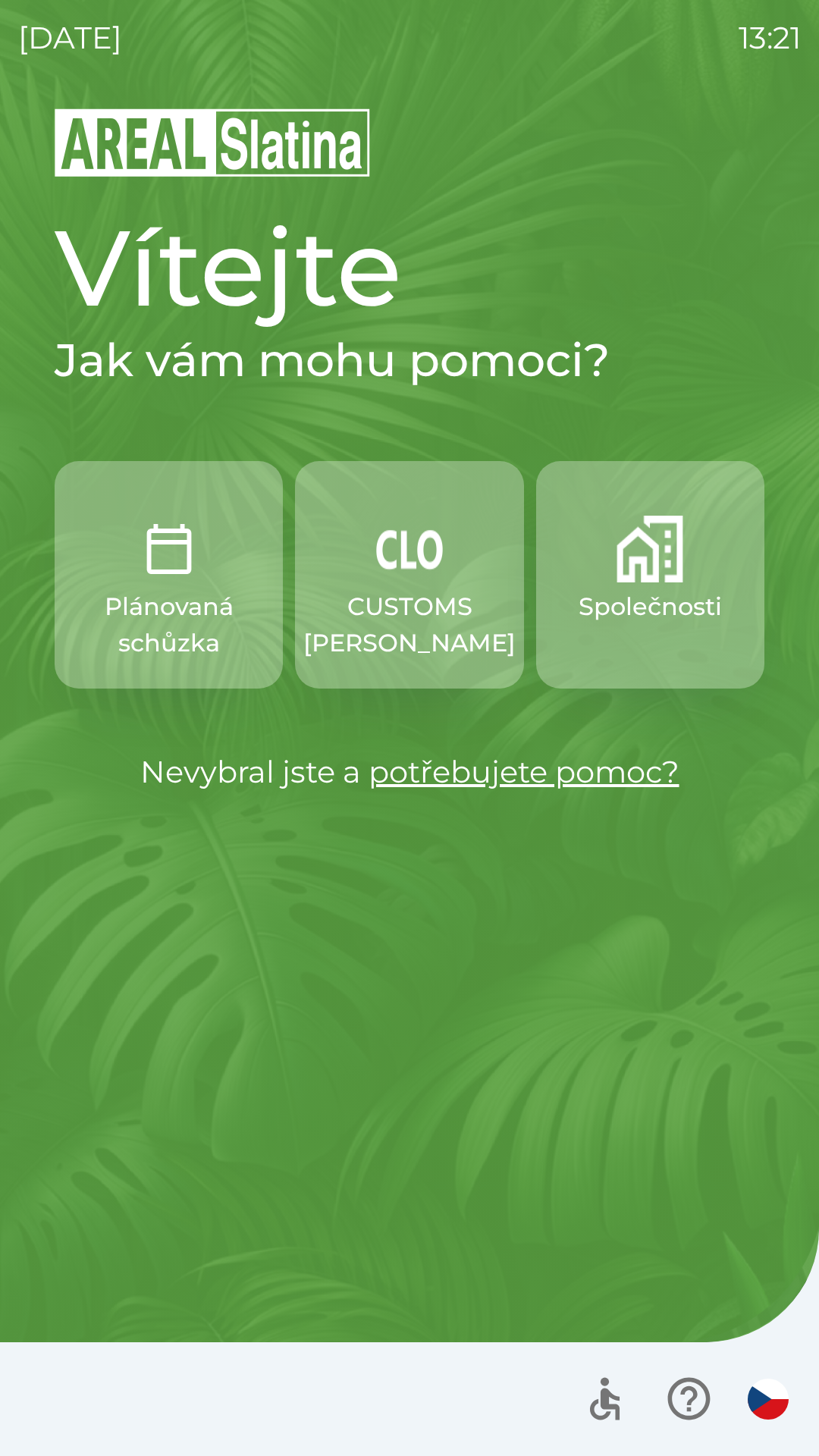
click at [385, 546] on img "button" at bounding box center [409, 549] width 67 height 67
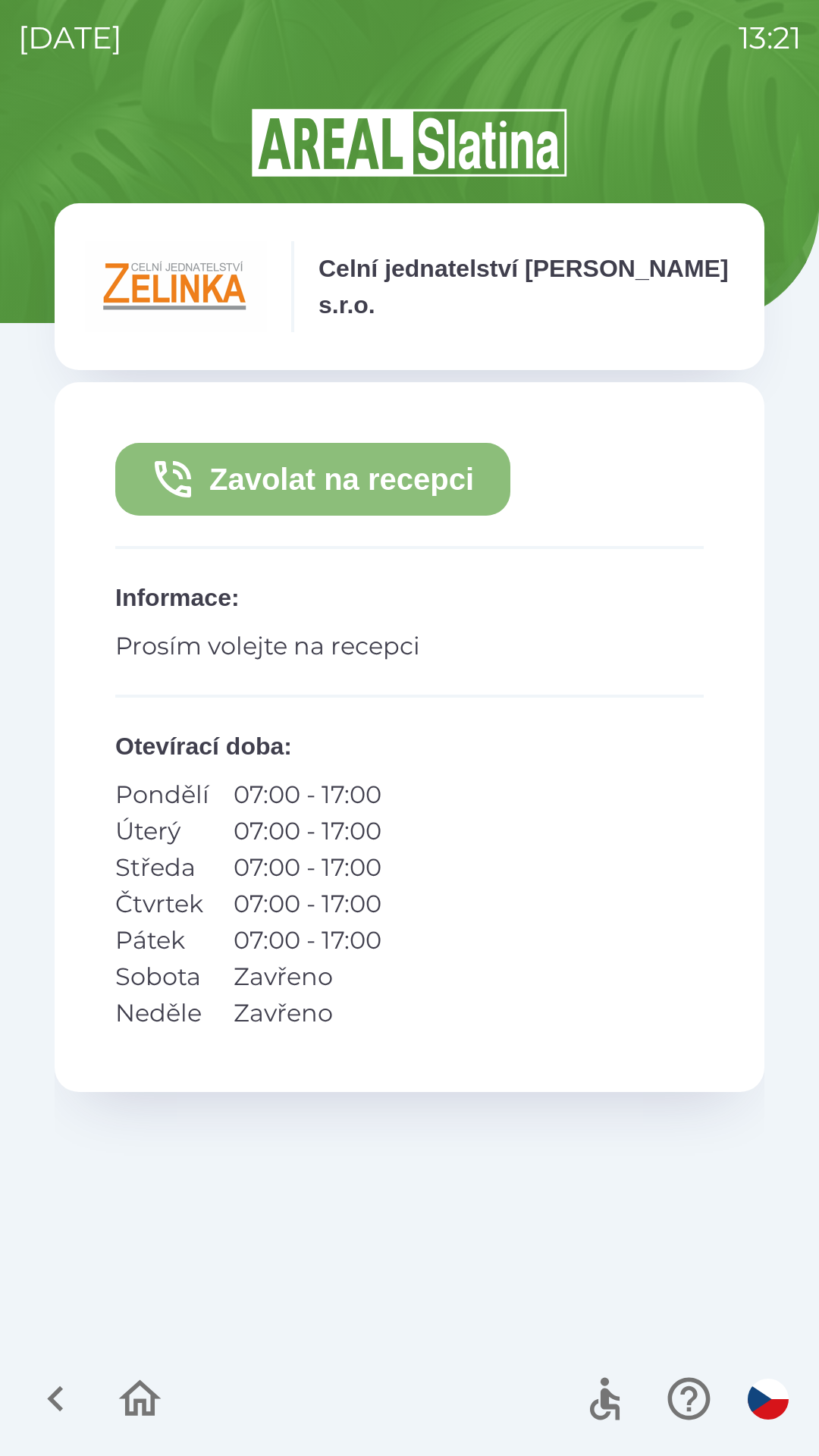
click at [340, 483] on button "Zavolat na recepci" at bounding box center [312, 479] width 395 height 73
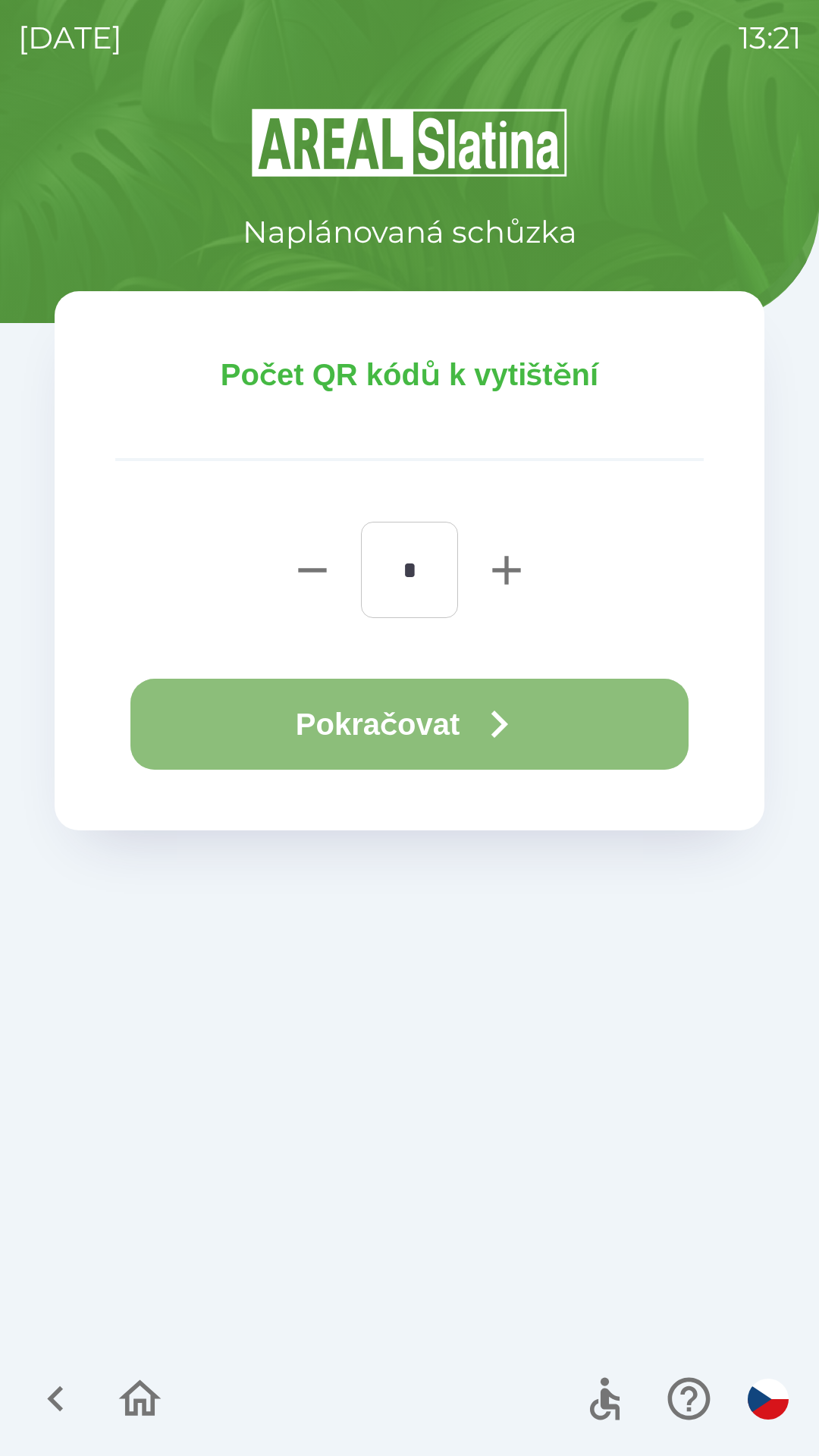
click at [352, 728] on button "Pokračovat" at bounding box center [409, 724] width 558 height 91
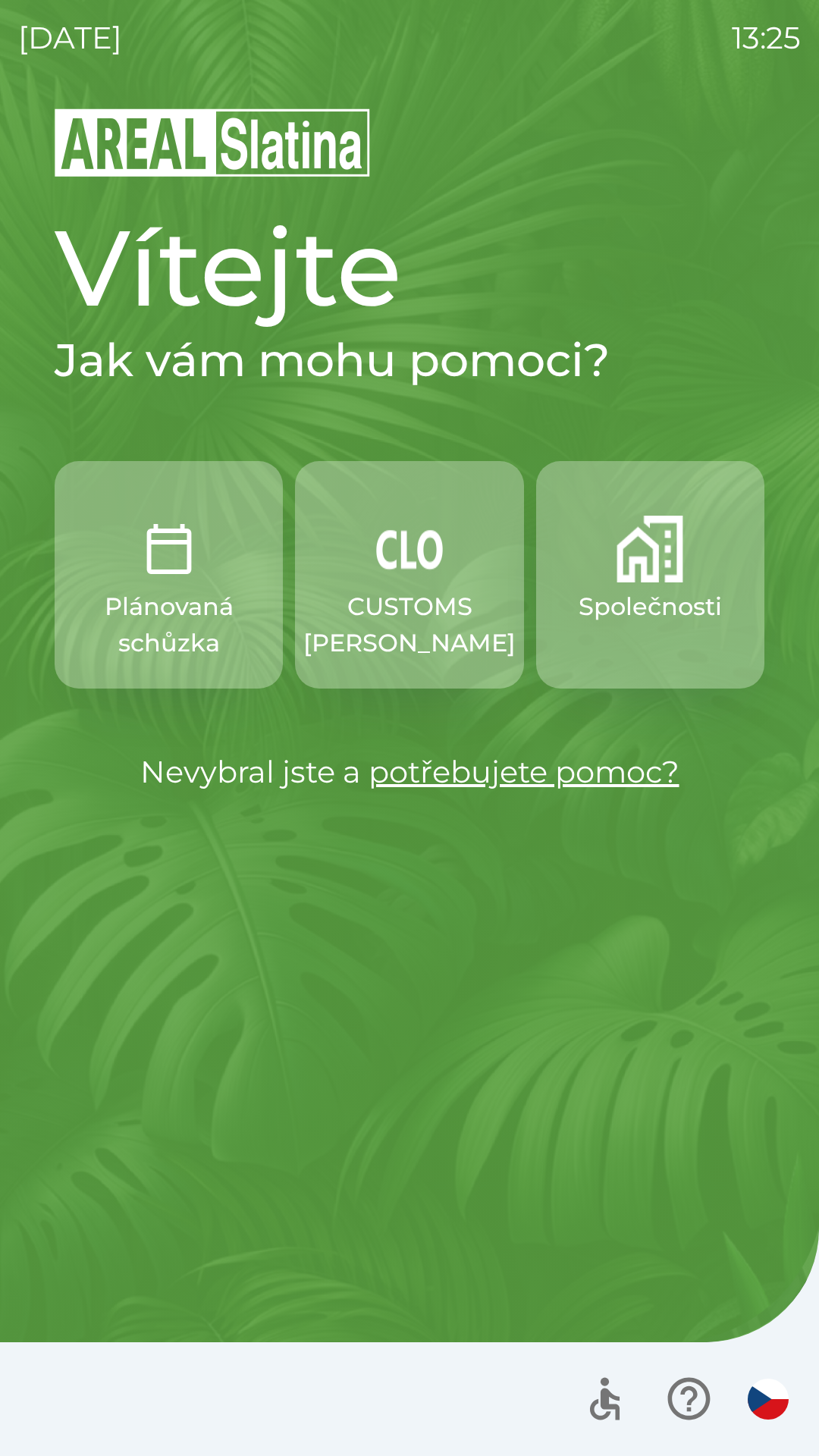
click at [648, 601] on p "Společnosti" at bounding box center [650, 607] width 143 height 36
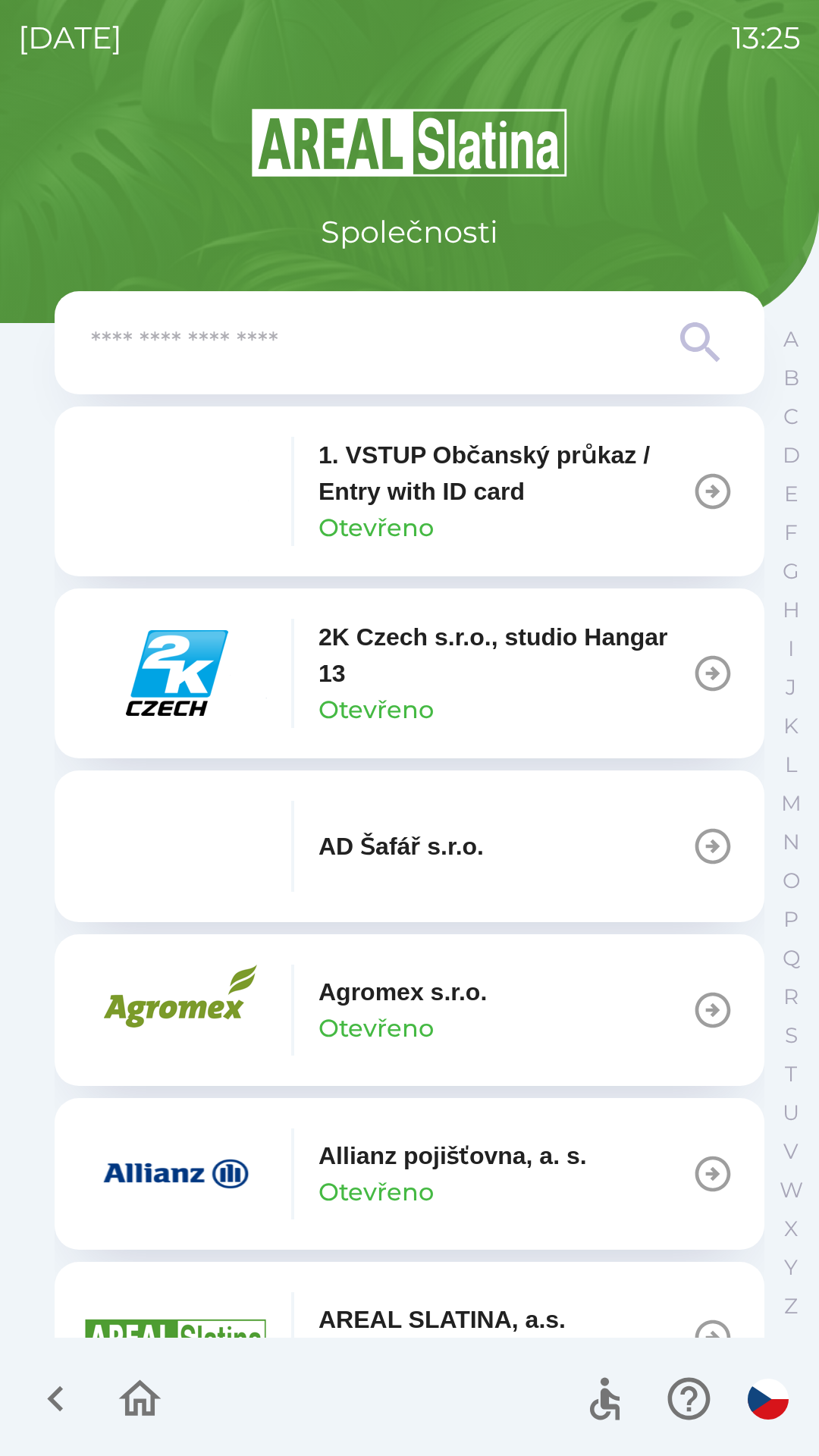
click at [417, 482] on p "1. VSTUP Občanský průkaz / Entry with ID card" at bounding box center [504, 473] width 373 height 73
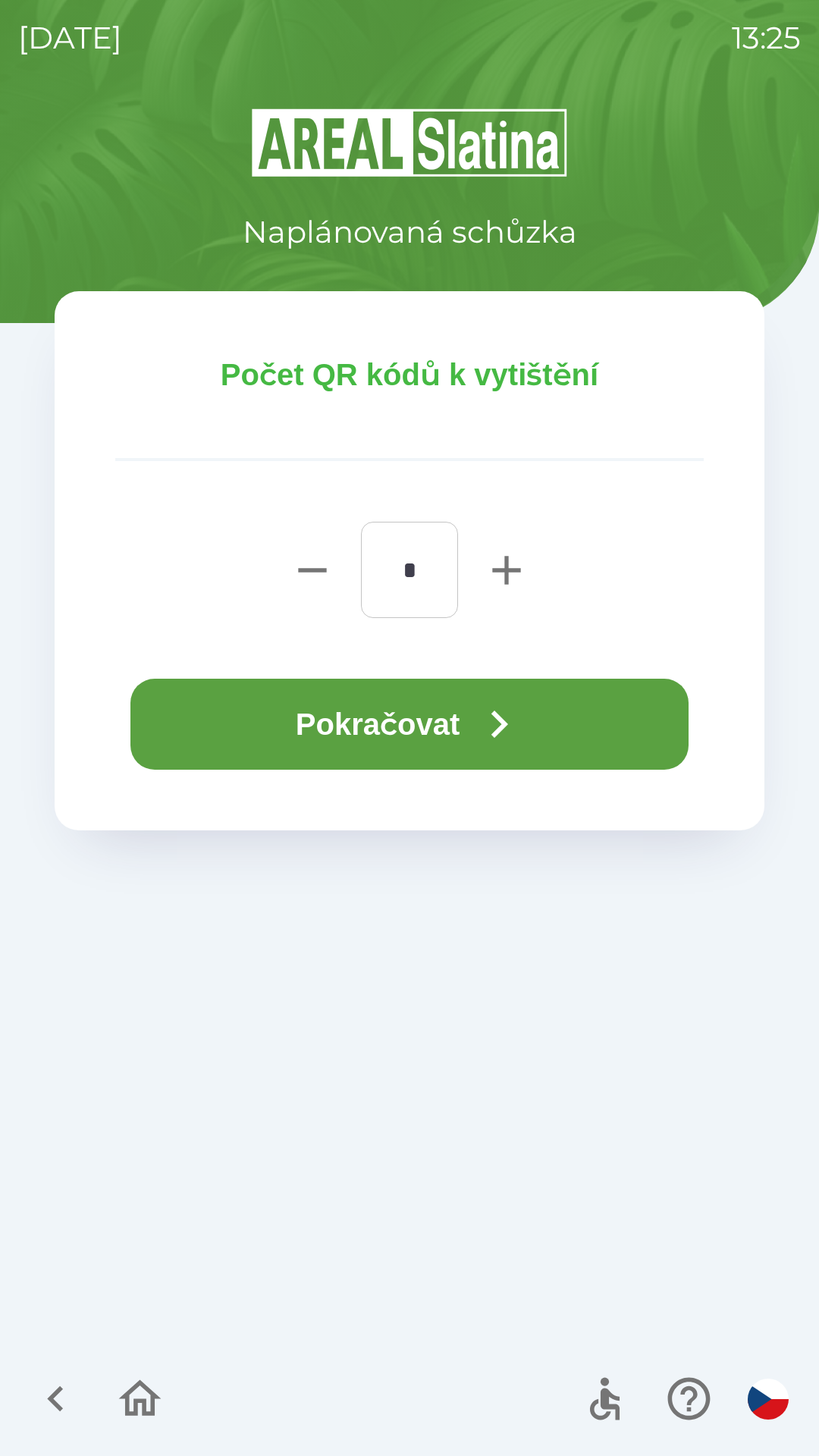
click at [400, 698] on button "Pokračovat" at bounding box center [409, 724] width 558 height 91
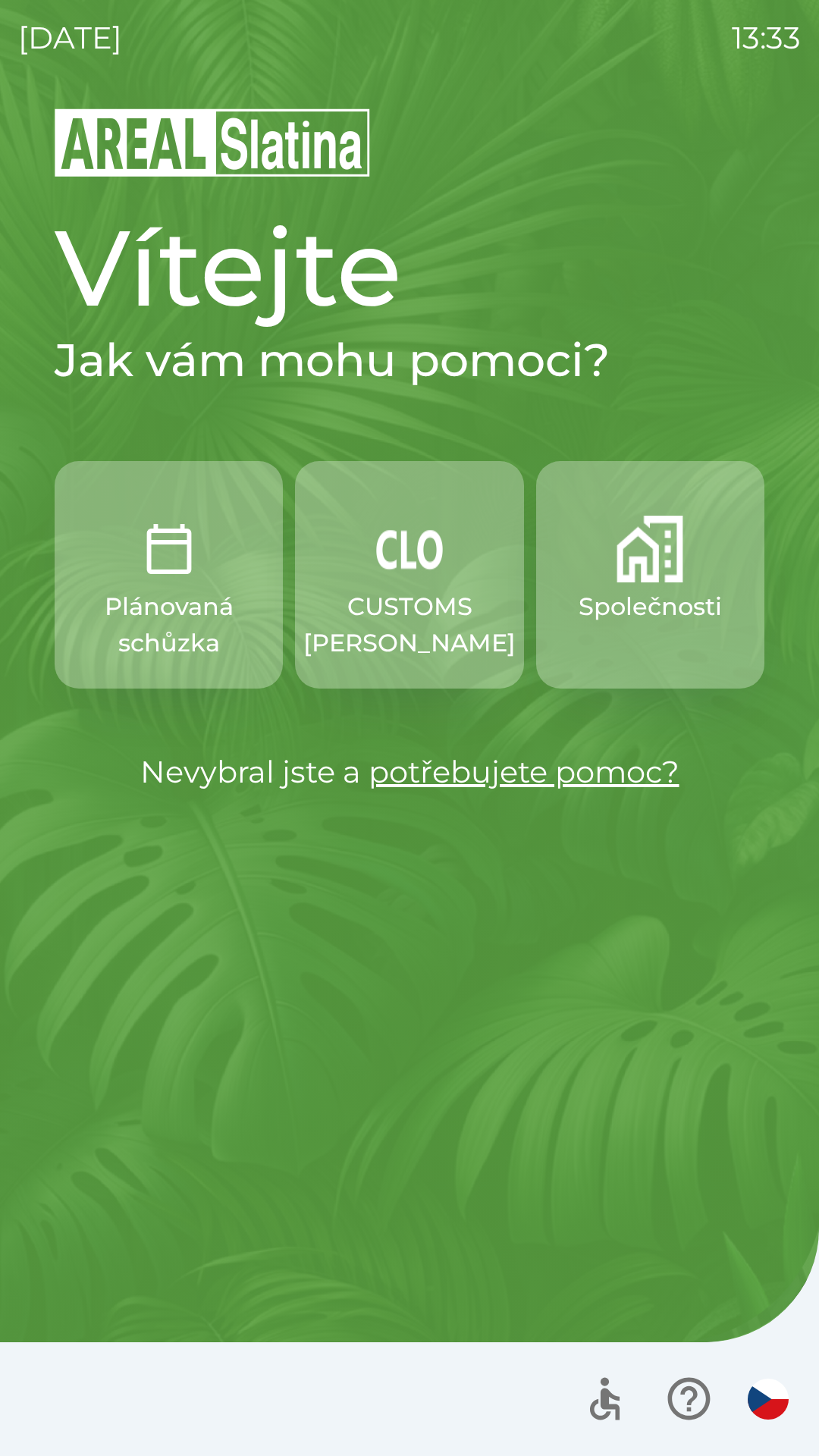
click at [382, 617] on p "CUSTOMS [PERSON_NAME]" at bounding box center [409, 625] width 212 height 73
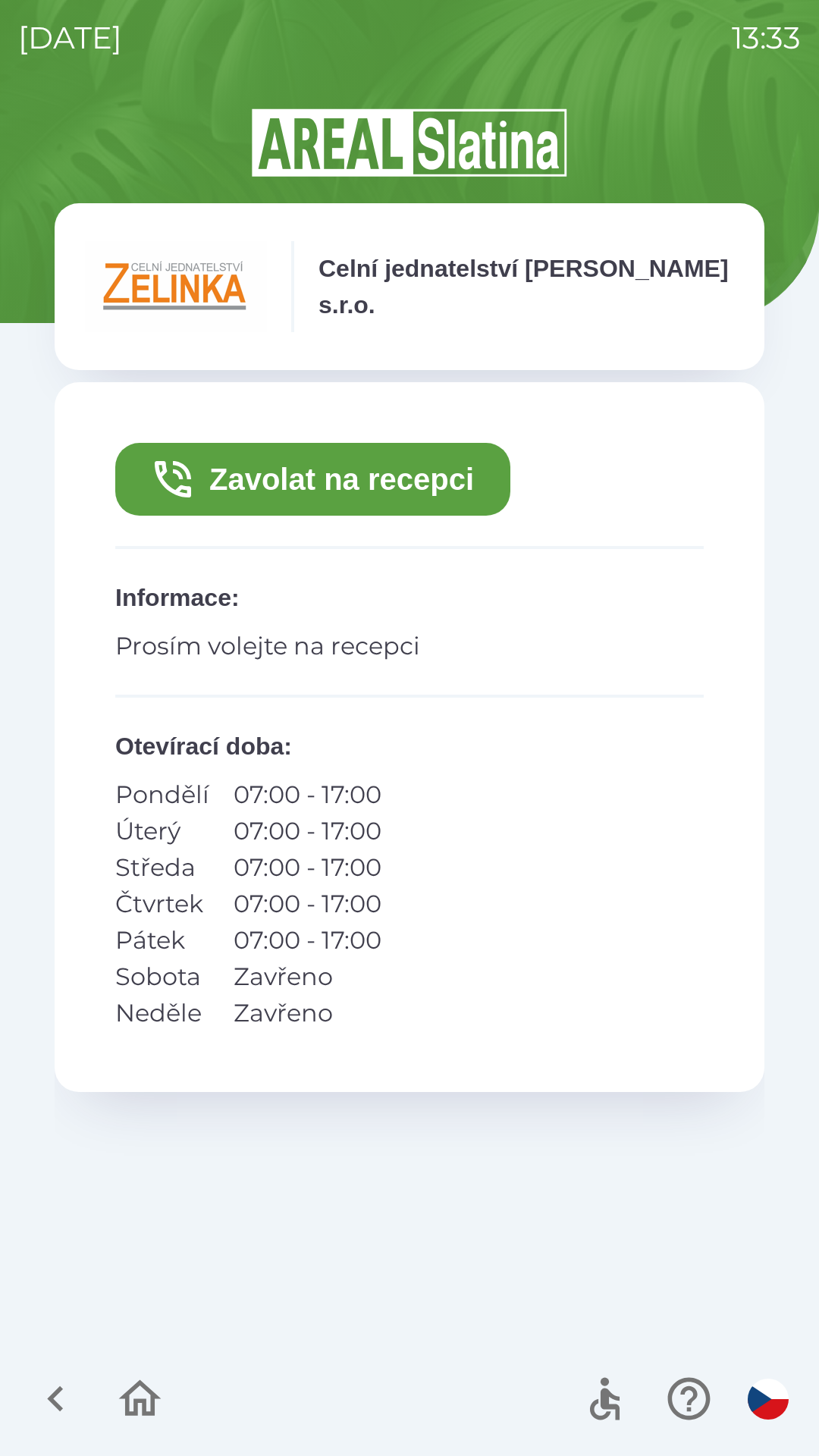
click at [291, 475] on button "Zavolat na recepci" at bounding box center [312, 479] width 395 height 73
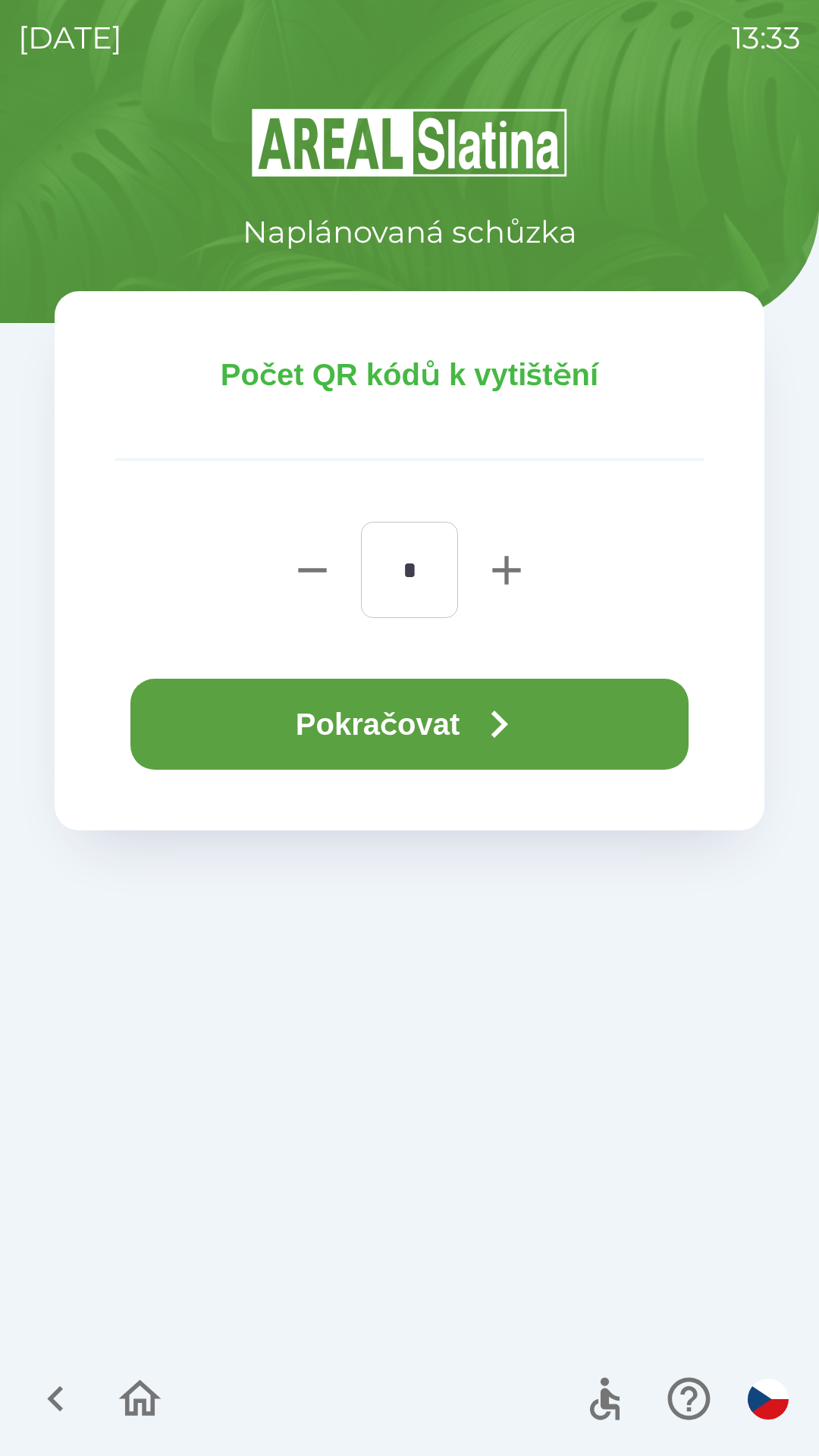
click at [248, 712] on button "Pokračovat" at bounding box center [409, 724] width 558 height 91
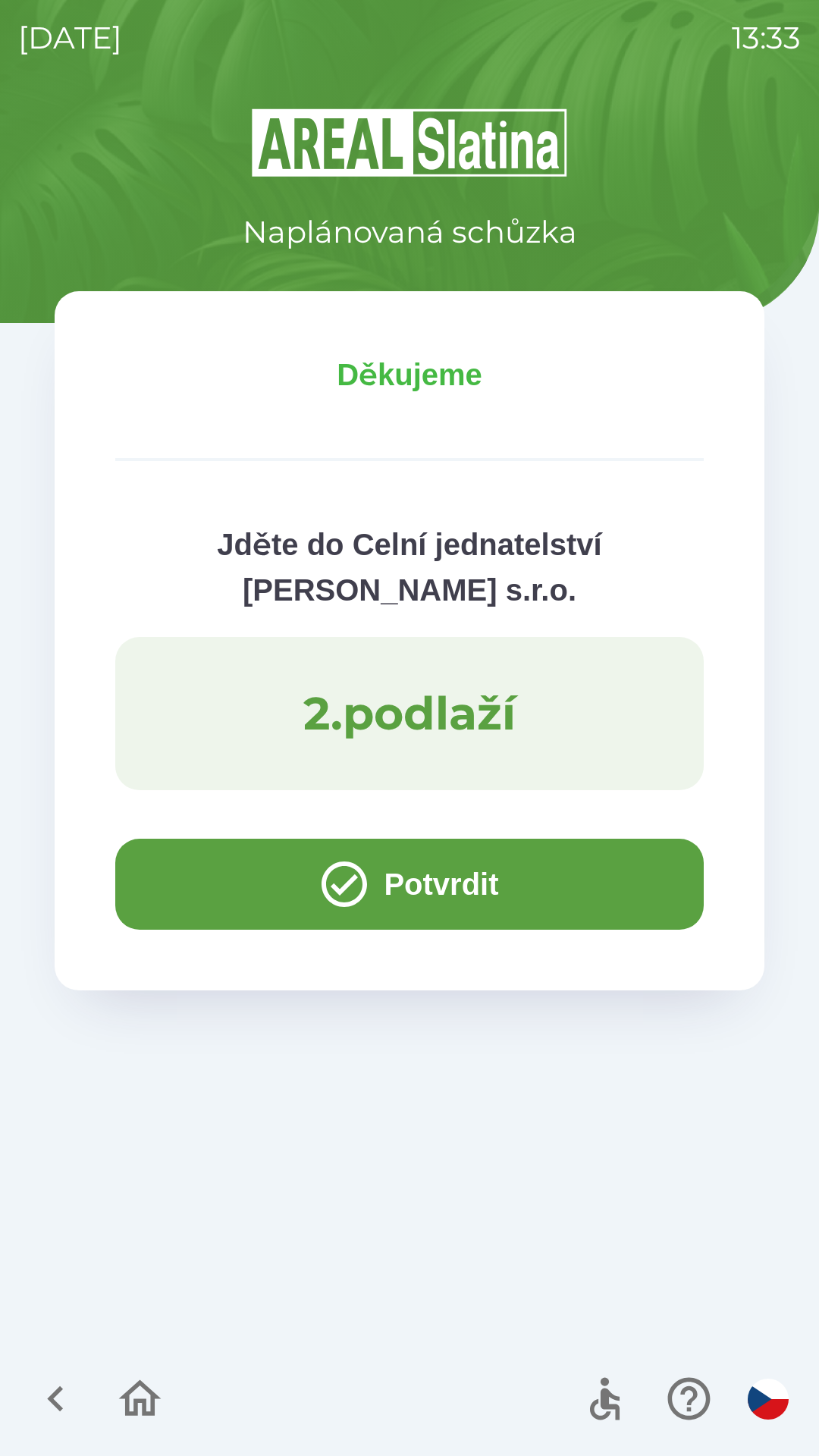
click at [191, 855] on button "Potvrdit" at bounding box center [409, 884] width 589 height 91
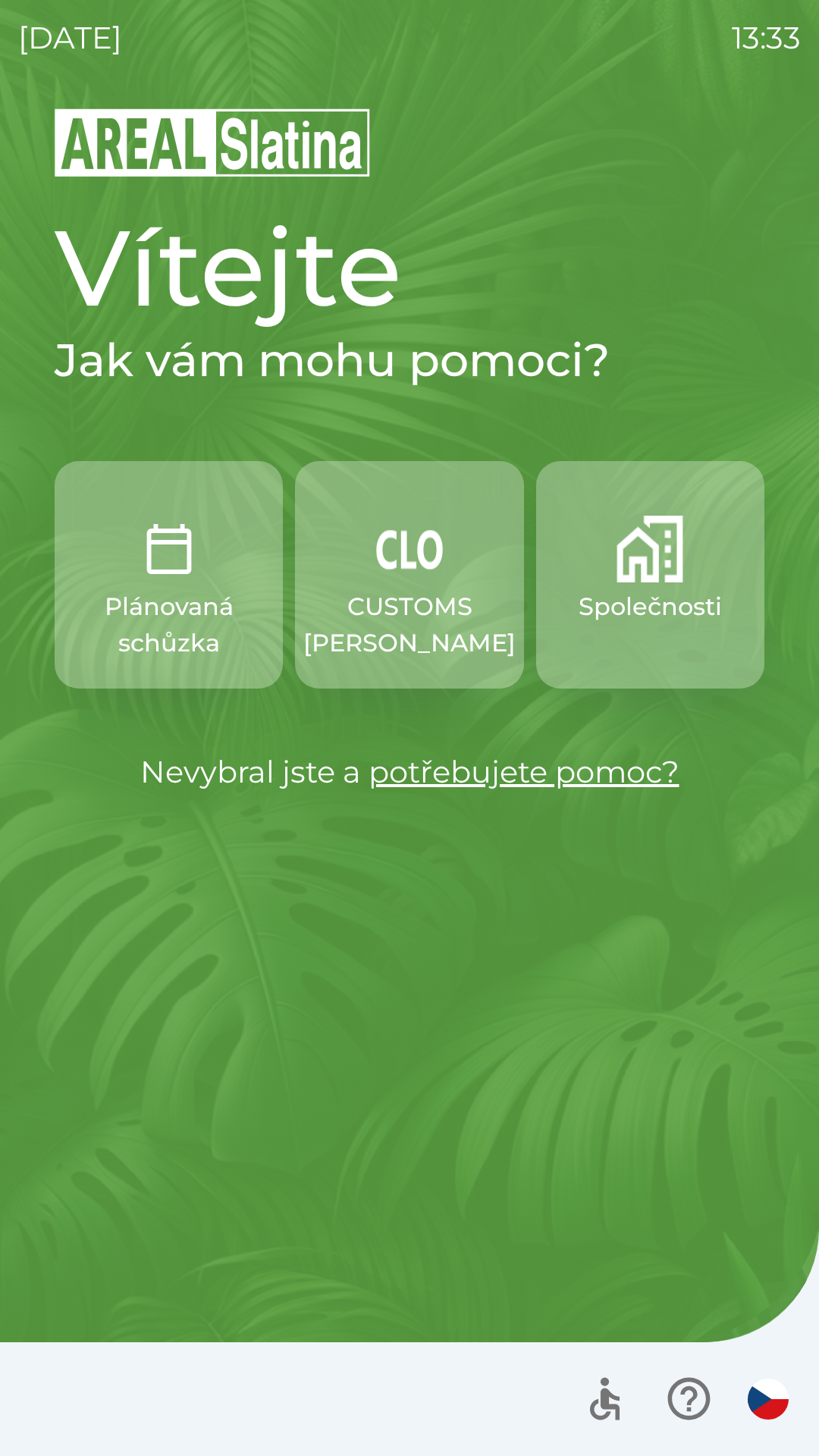
click at [621, 551] on img "button" at bounding box center [650, 549] width 67 height 67
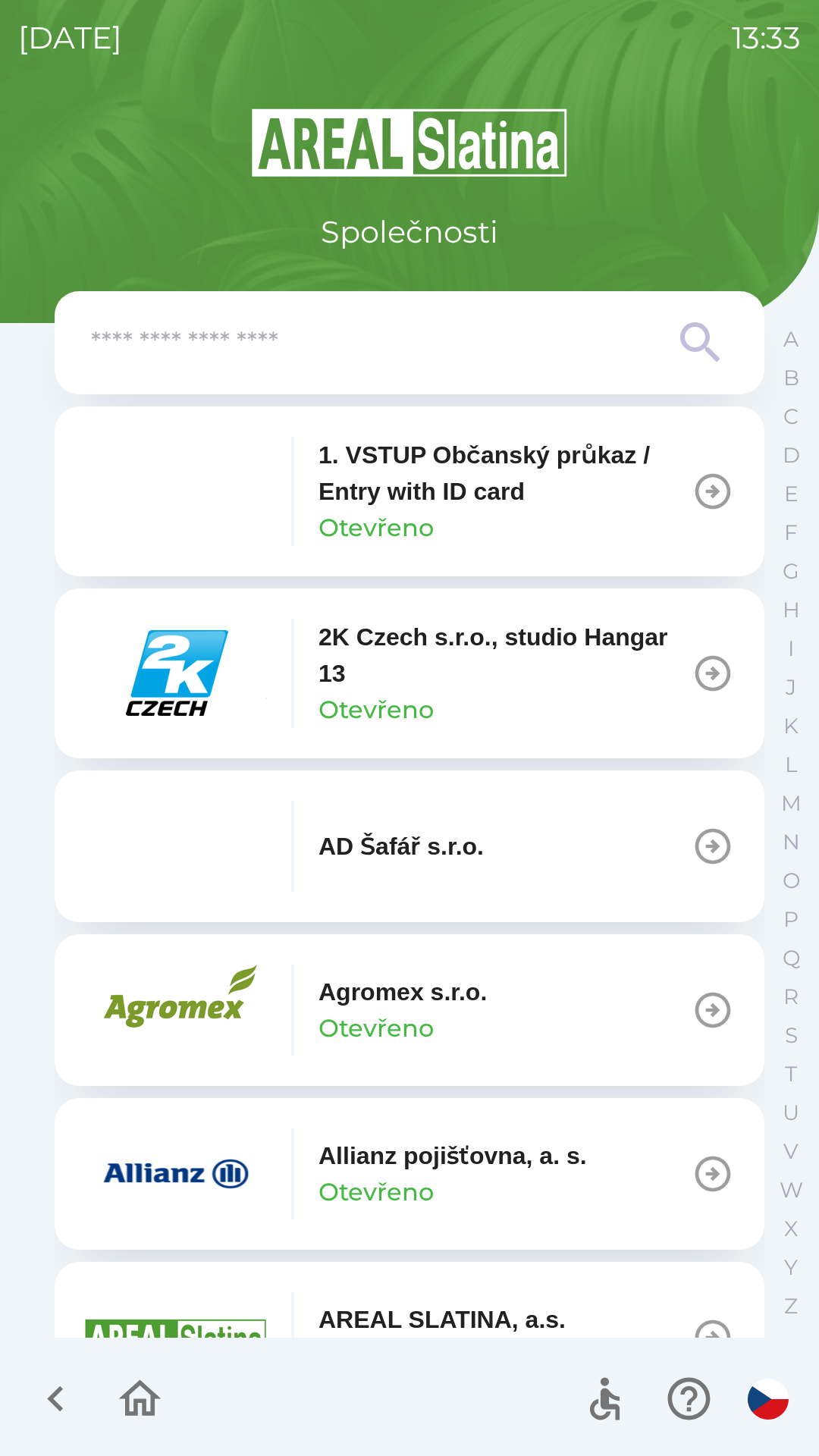
click at [443, 1141] on p "Allianz pojišťovna, a. s." at bounding box center [452, 1156] width 269 height 36
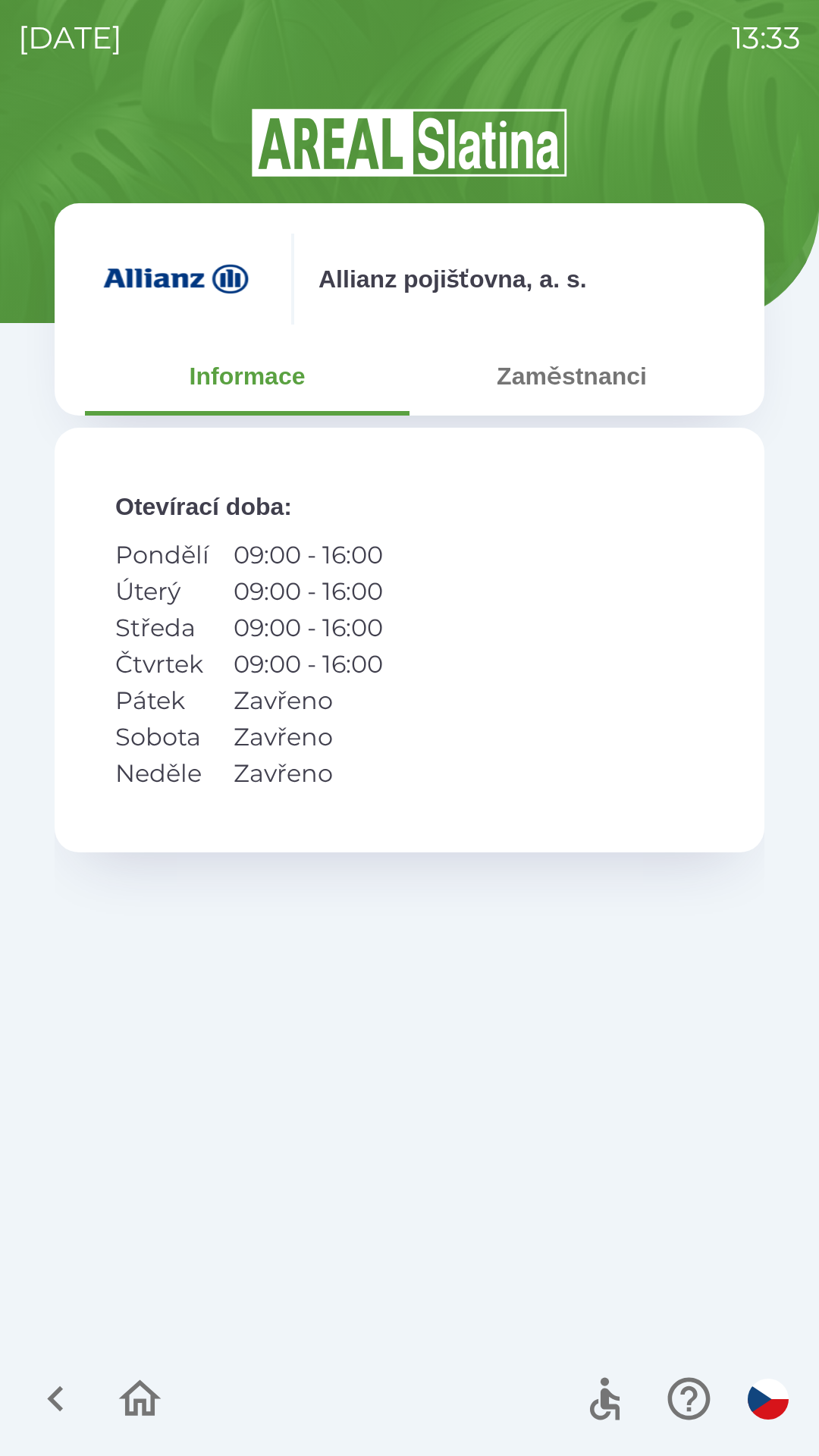
click at [570, 400] on button "Zaměstnanci" at bounding box center [572, 376] width 325 height 54
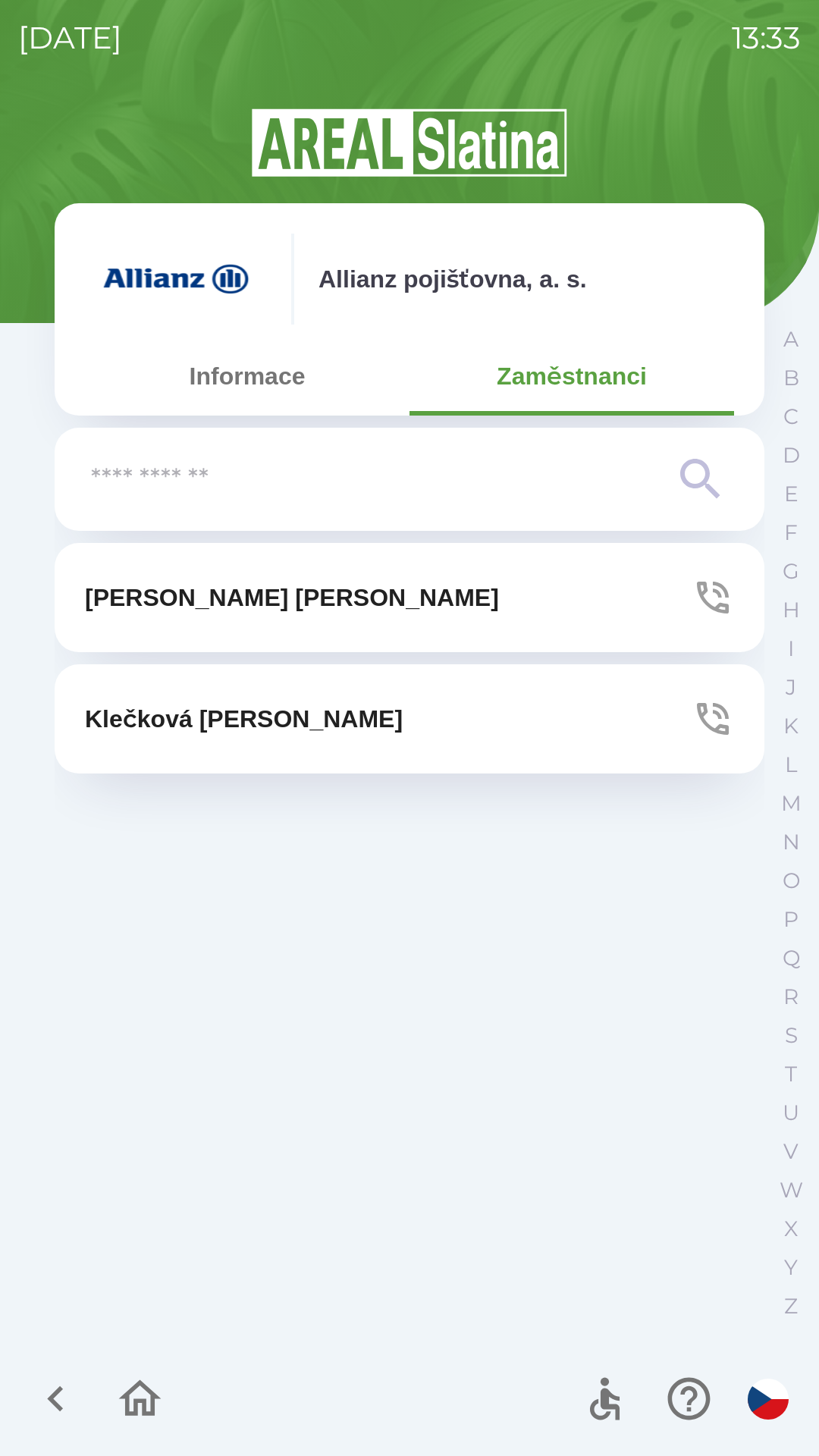
click at [427, 586] on button "[PERSON_NAME]" at bounding box center [409, 598] width 710 height 110
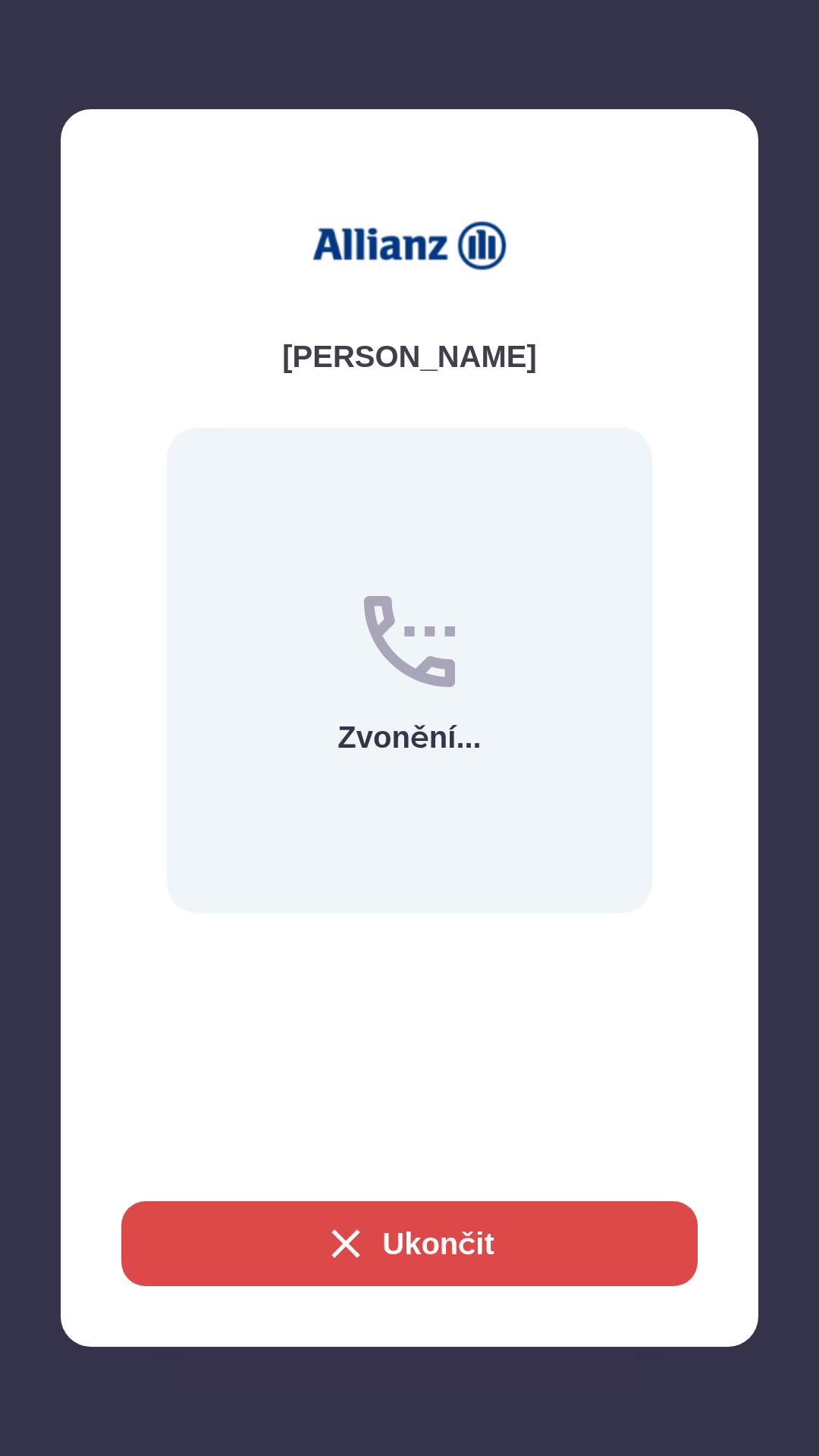
click at [431, 1226] on button "Ukončit" at bounding box center [409, 1244] width 576 height 85
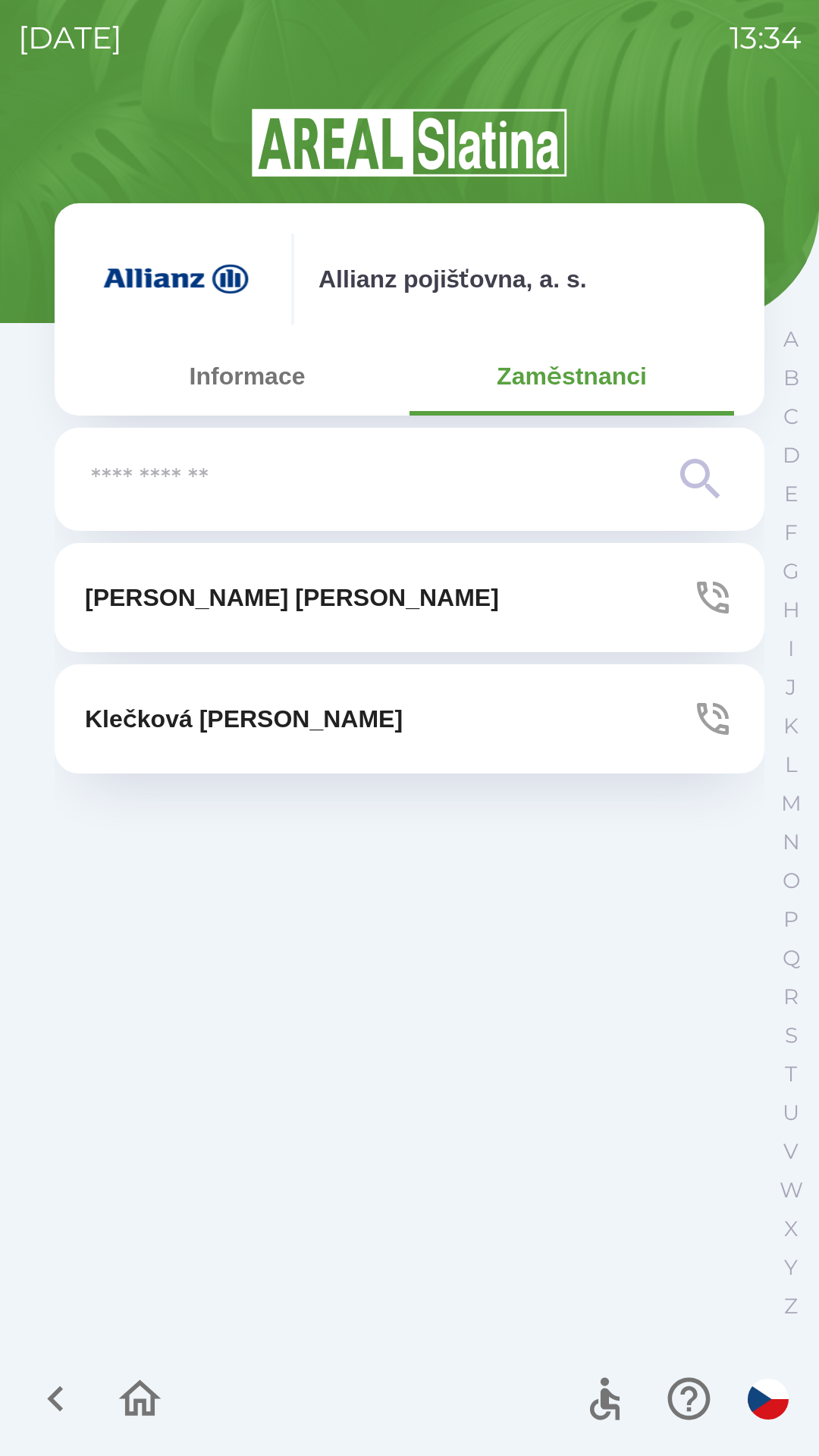
click at [335, 712] on button "[PERSON_NAME]" at bounding box center [409, 719] width 710 height 110
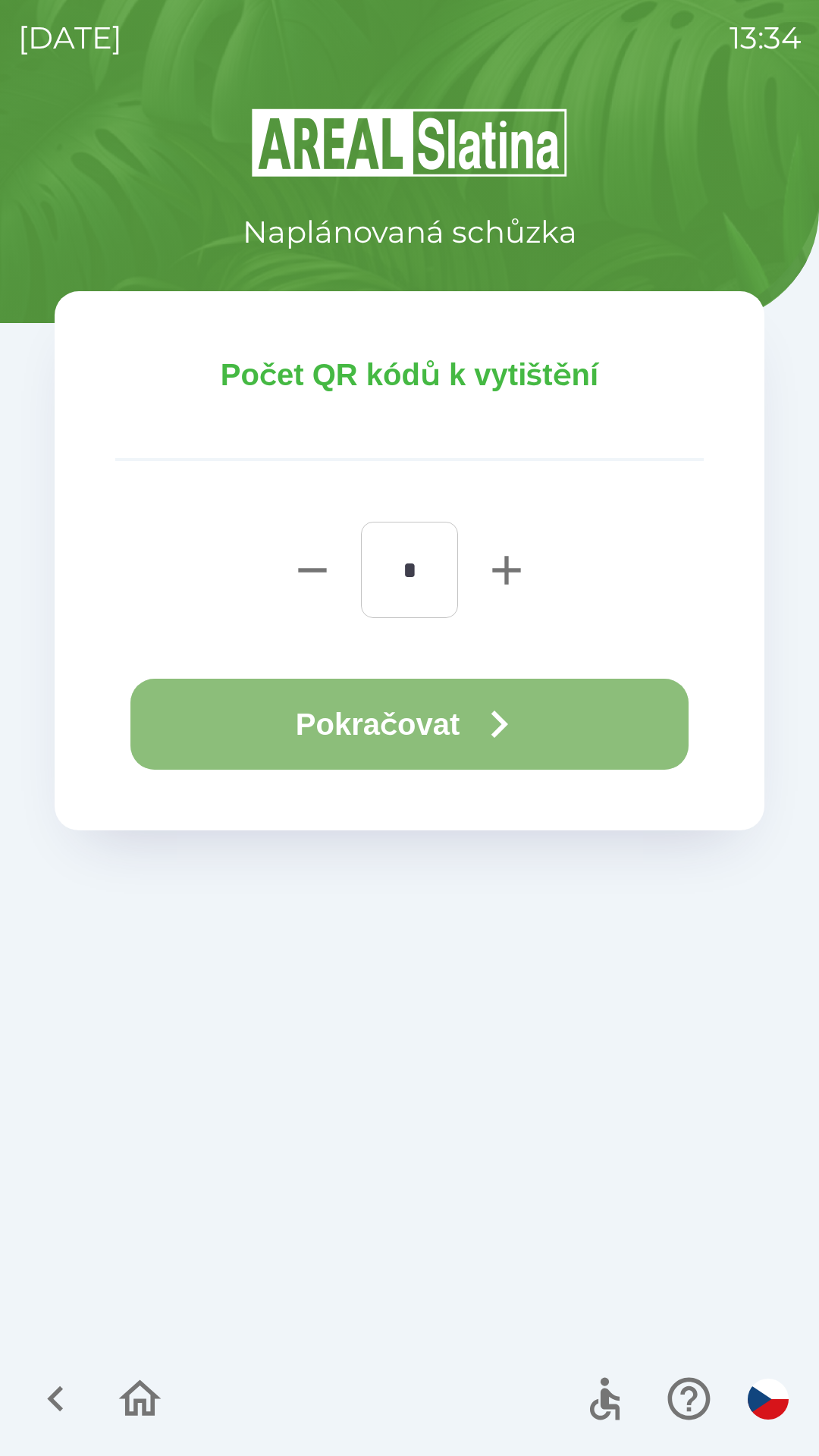
click at [480, 713] on icon "button" at bounding box center [498, 724] width 54 height 54
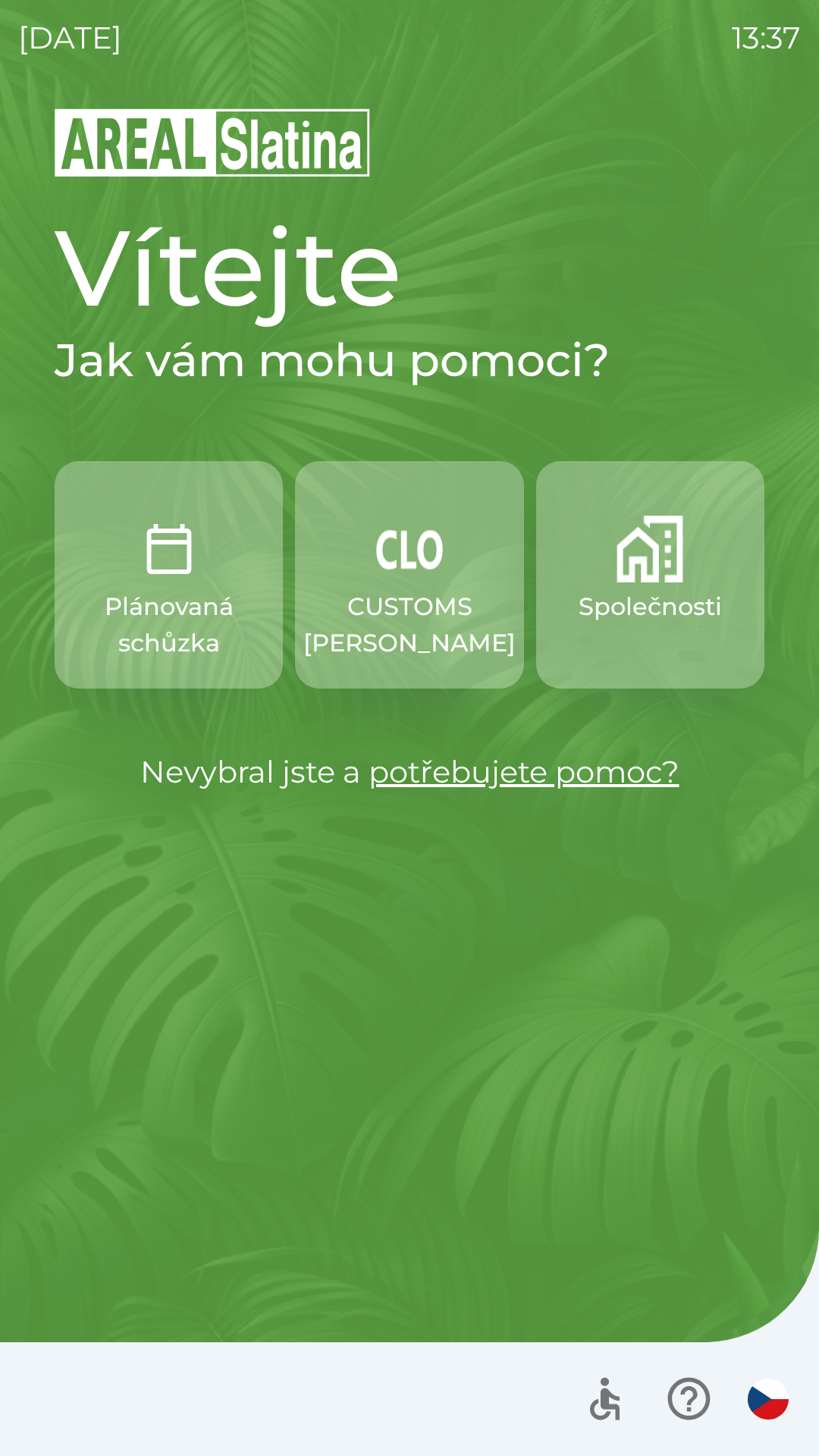
click at [653, 611] on p "Společnosti" at bounding box center [650, 607] width 143 height 36
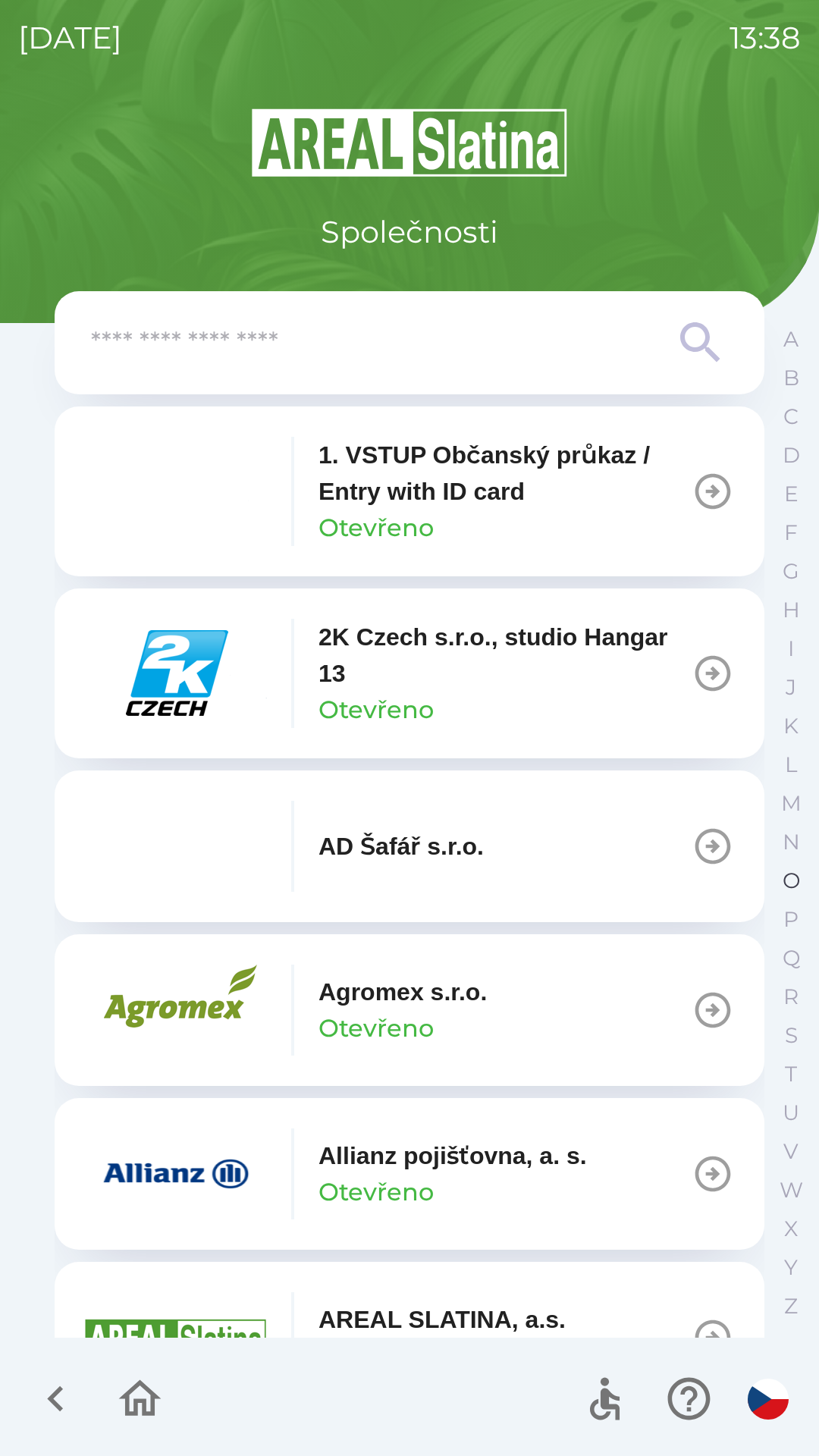
click at [788, 879] on p "O" at bounding box center [791, 881] width 17 height 27
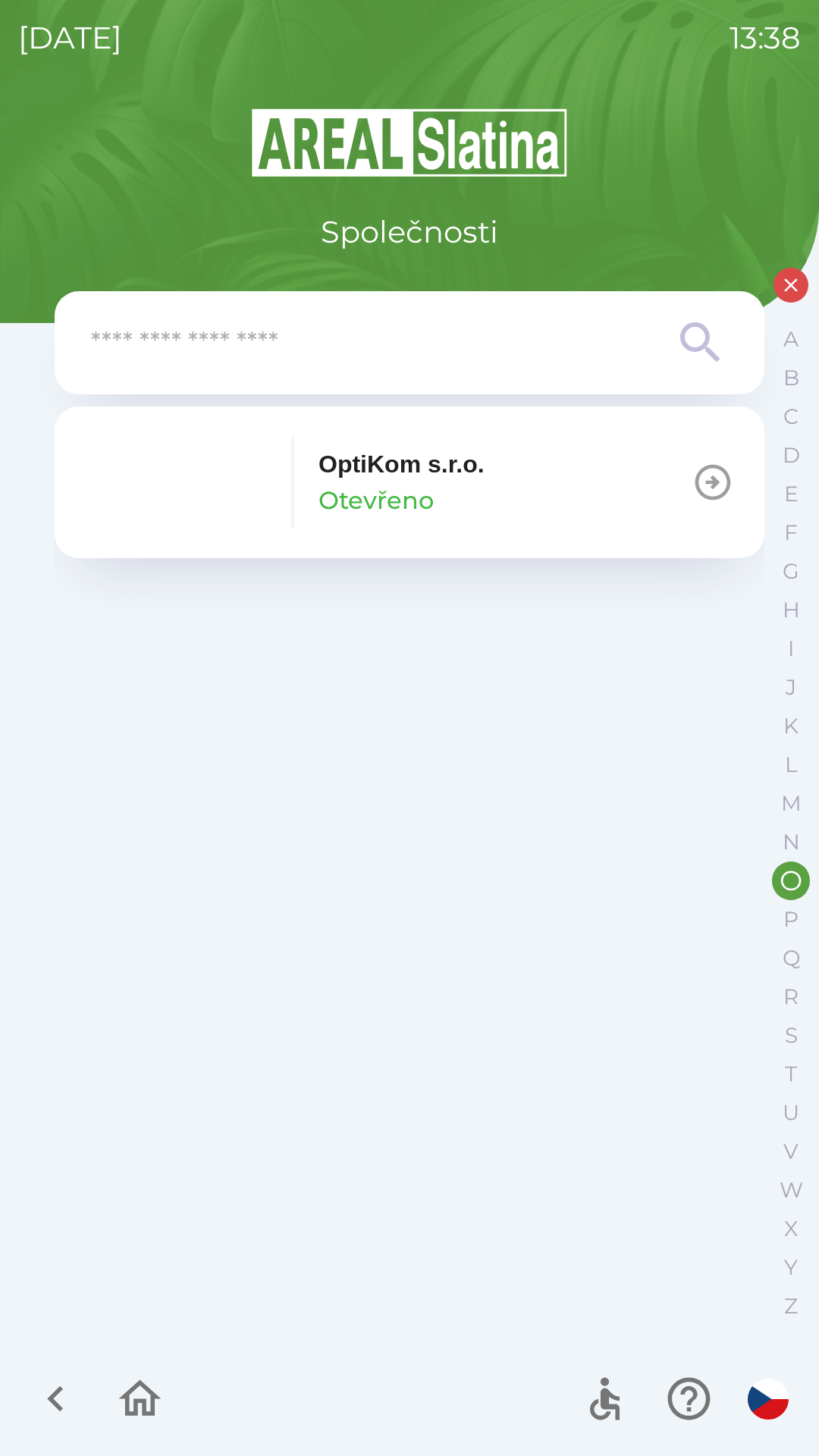
click at [485, 479] on p "OptiKom s.r.o." at bounding box center [401, 464] width 166 height 36
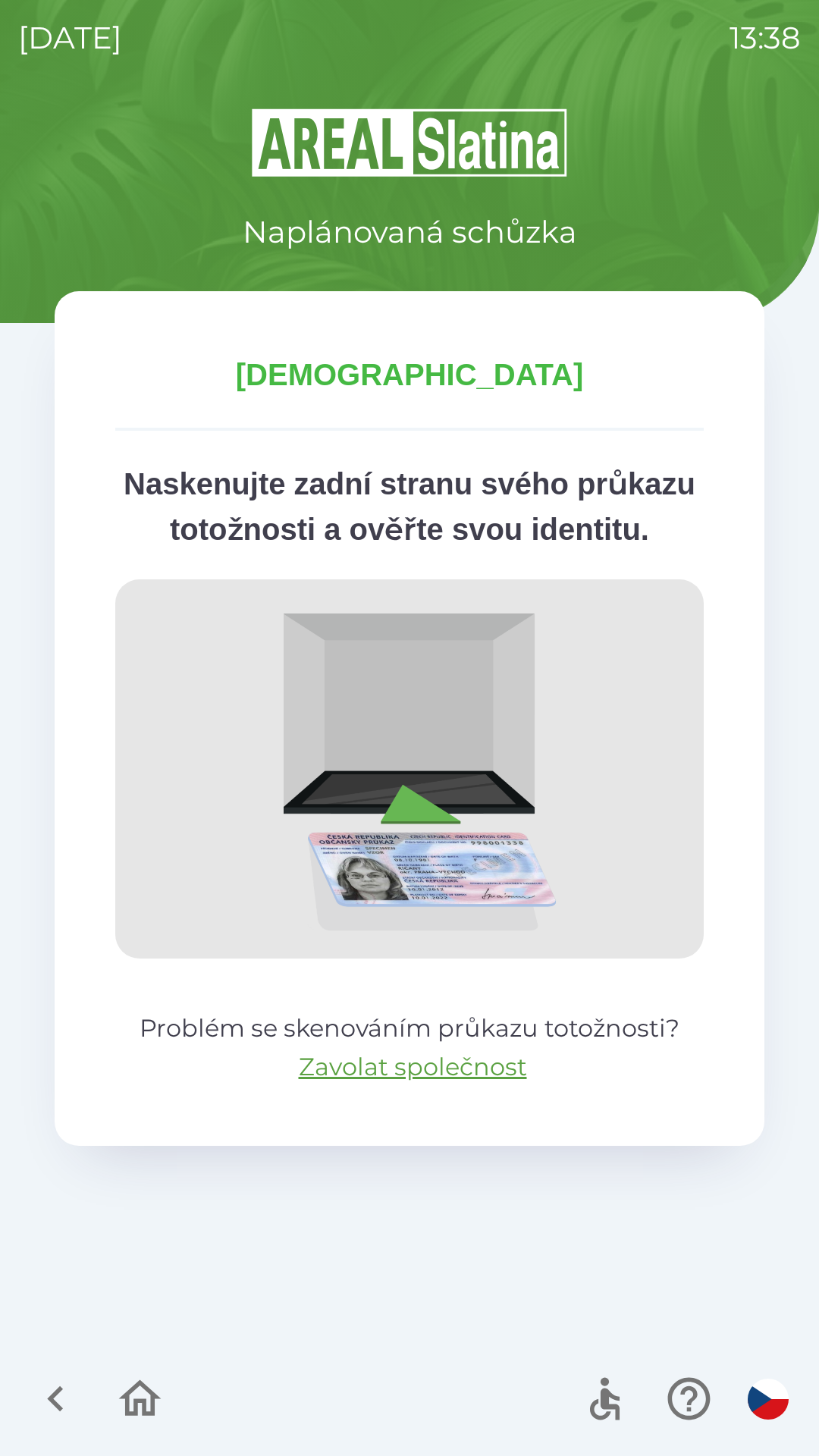
click at [56, 1389] on icon "button" at bounding box center [55, 1398] width 50 height 50
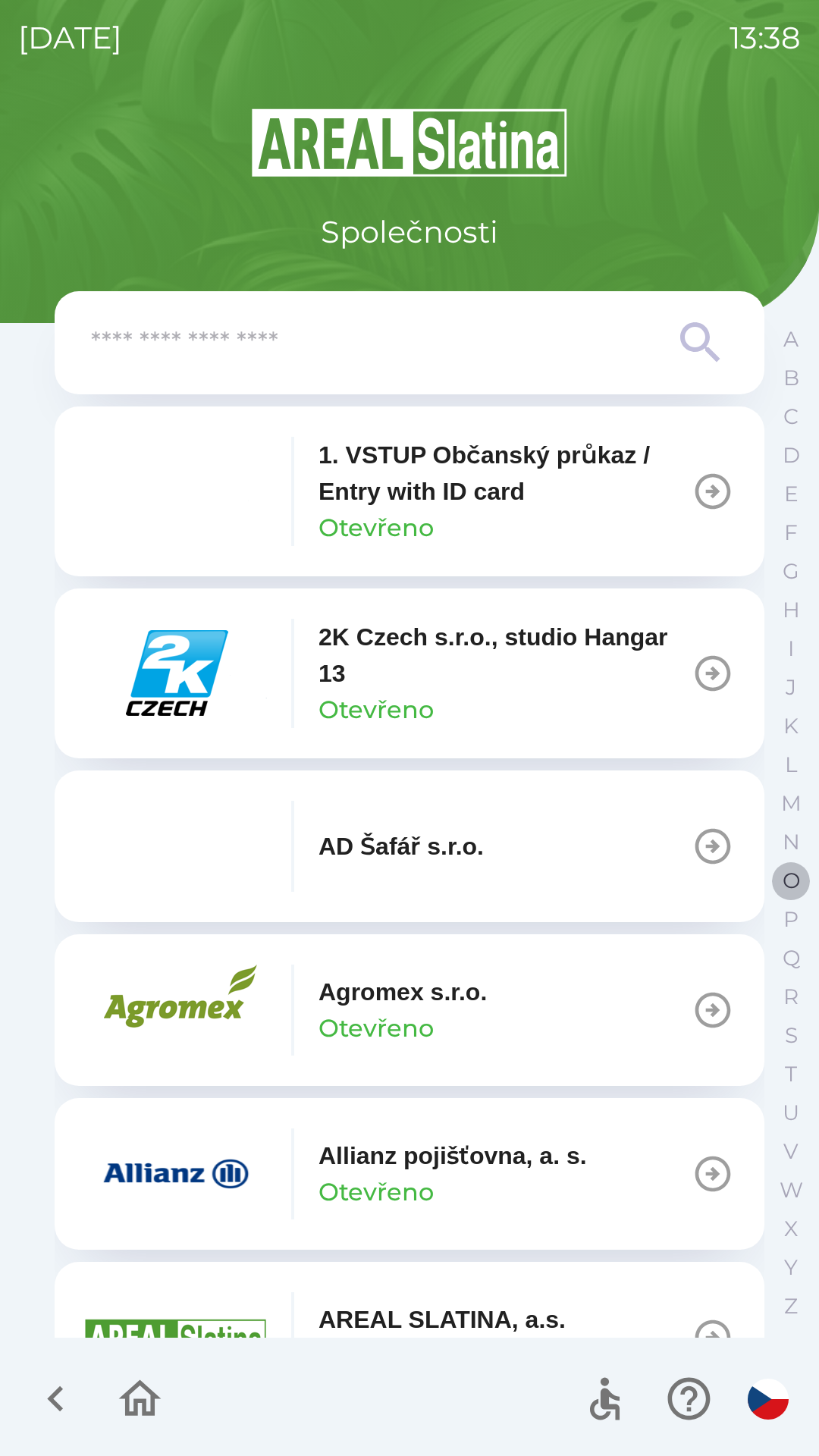
click at [785, 881] on p "O" at bounding box center [791, 881] width 17 height 27
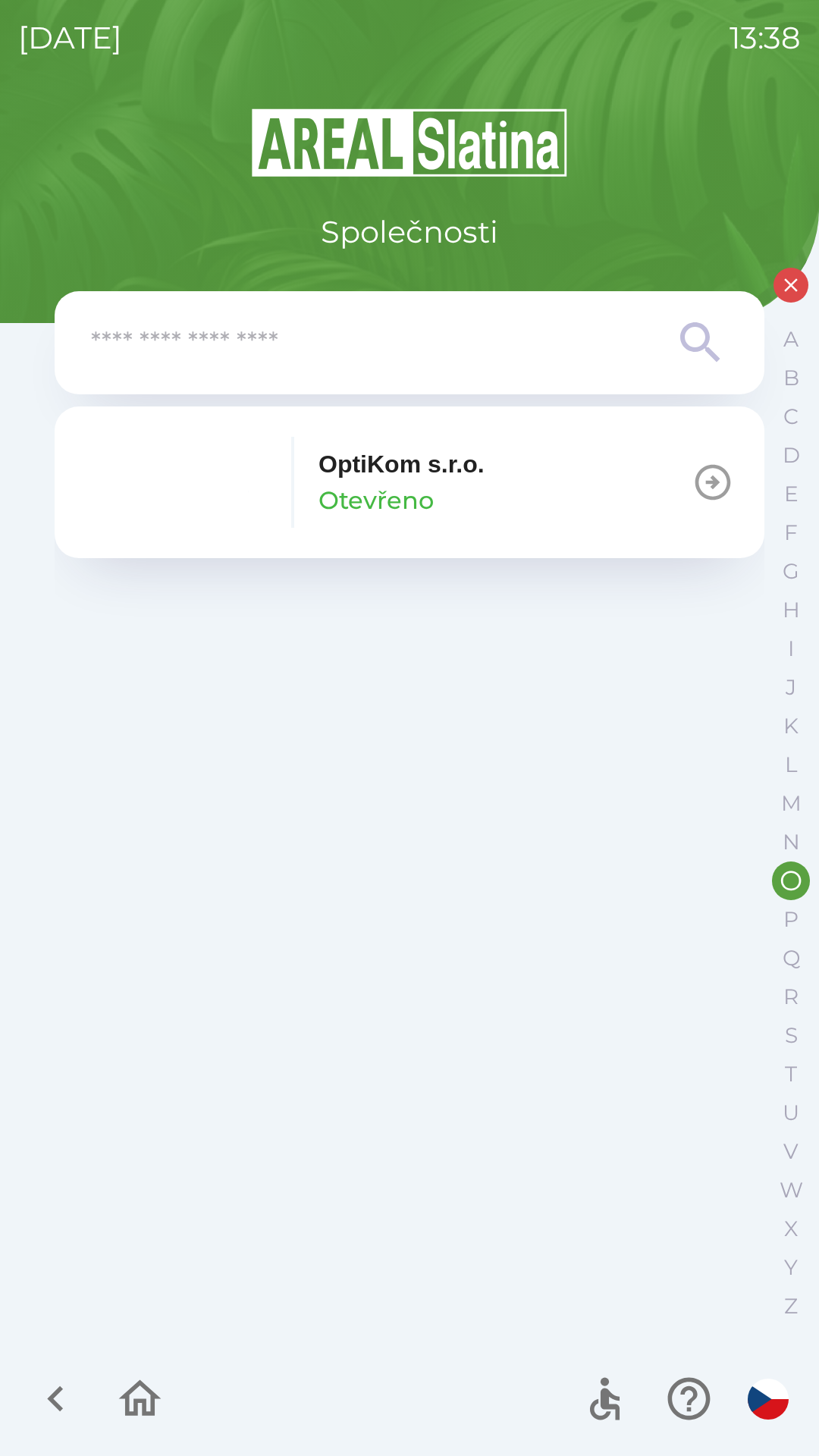
click at [485, 482] on p "OptiKom s.r.o." at bounding box center [401, 464] width 166 height 36
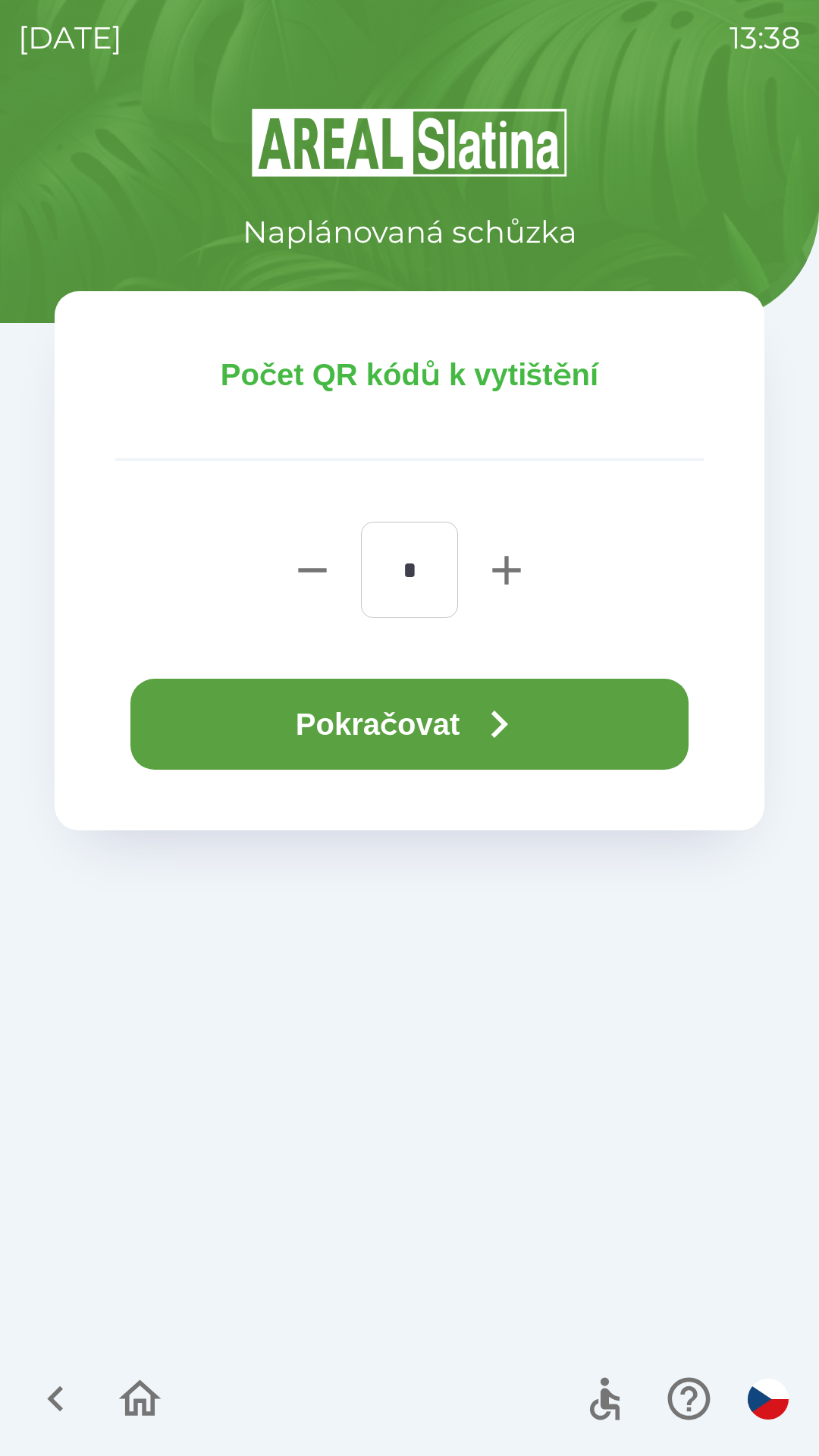
click at [395, 710] on button "Pokračovat" at bounding box center [409, 724] width 558 height 91
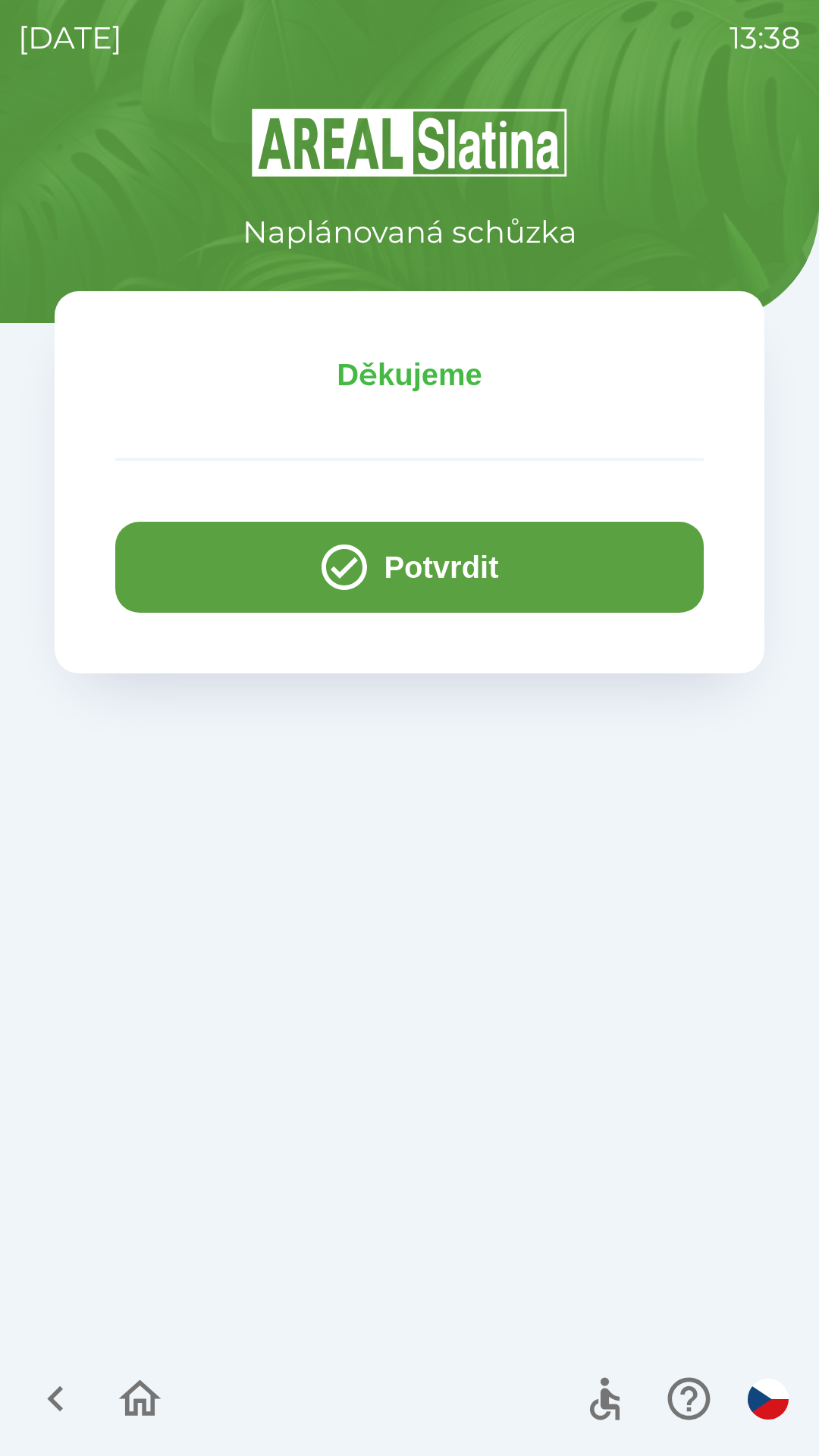
click at [199, 560] on button "Potvrdit" at bounding box center [409, 567] width 589 height 91
